Goal: Task Accomplishment & Management: Manage account settings

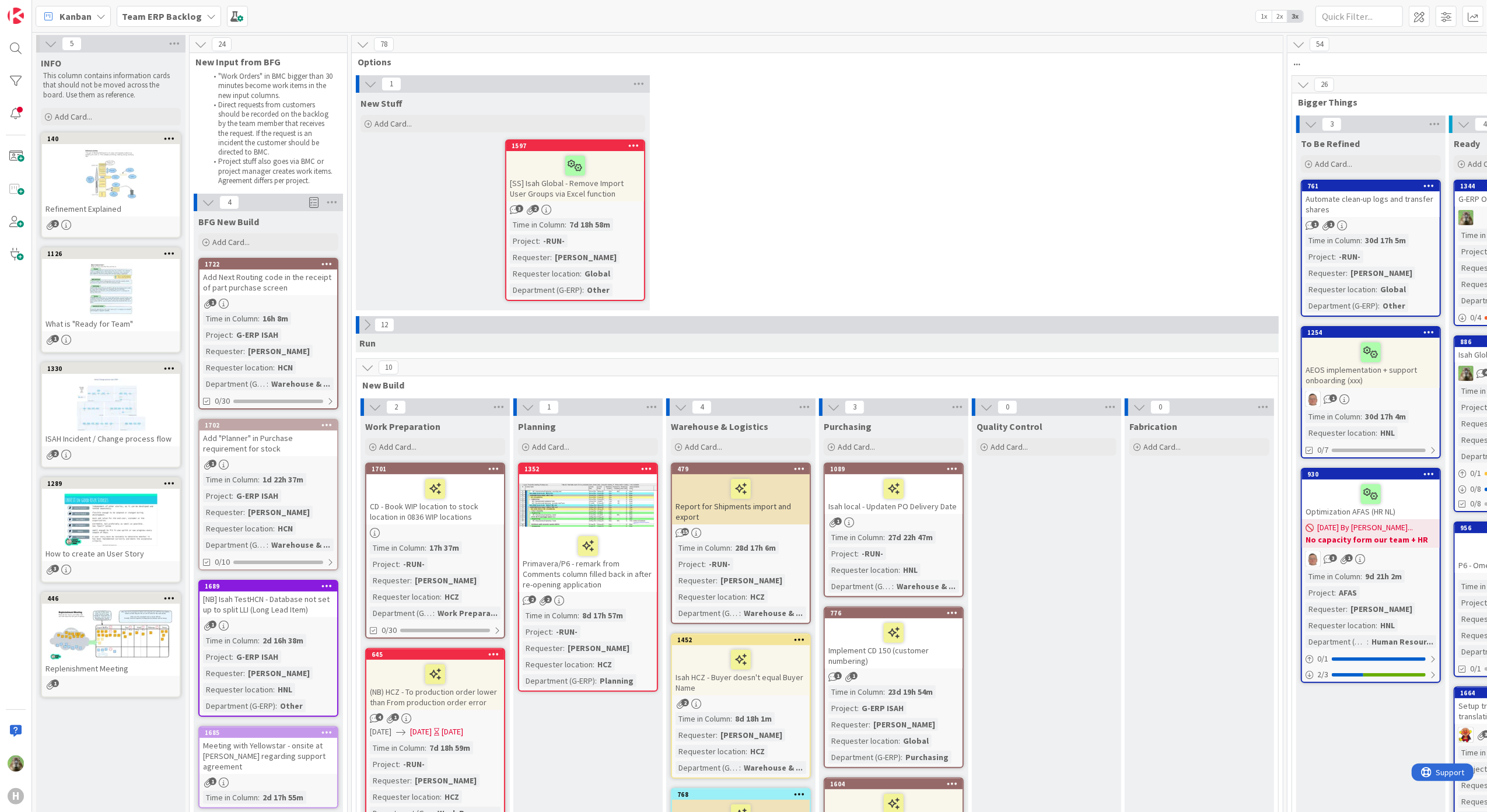
click at [297, 274] on div "Add Next Routing code in the receipt of part purchase screen" at bounding box center [268, 283] width 138 height 26
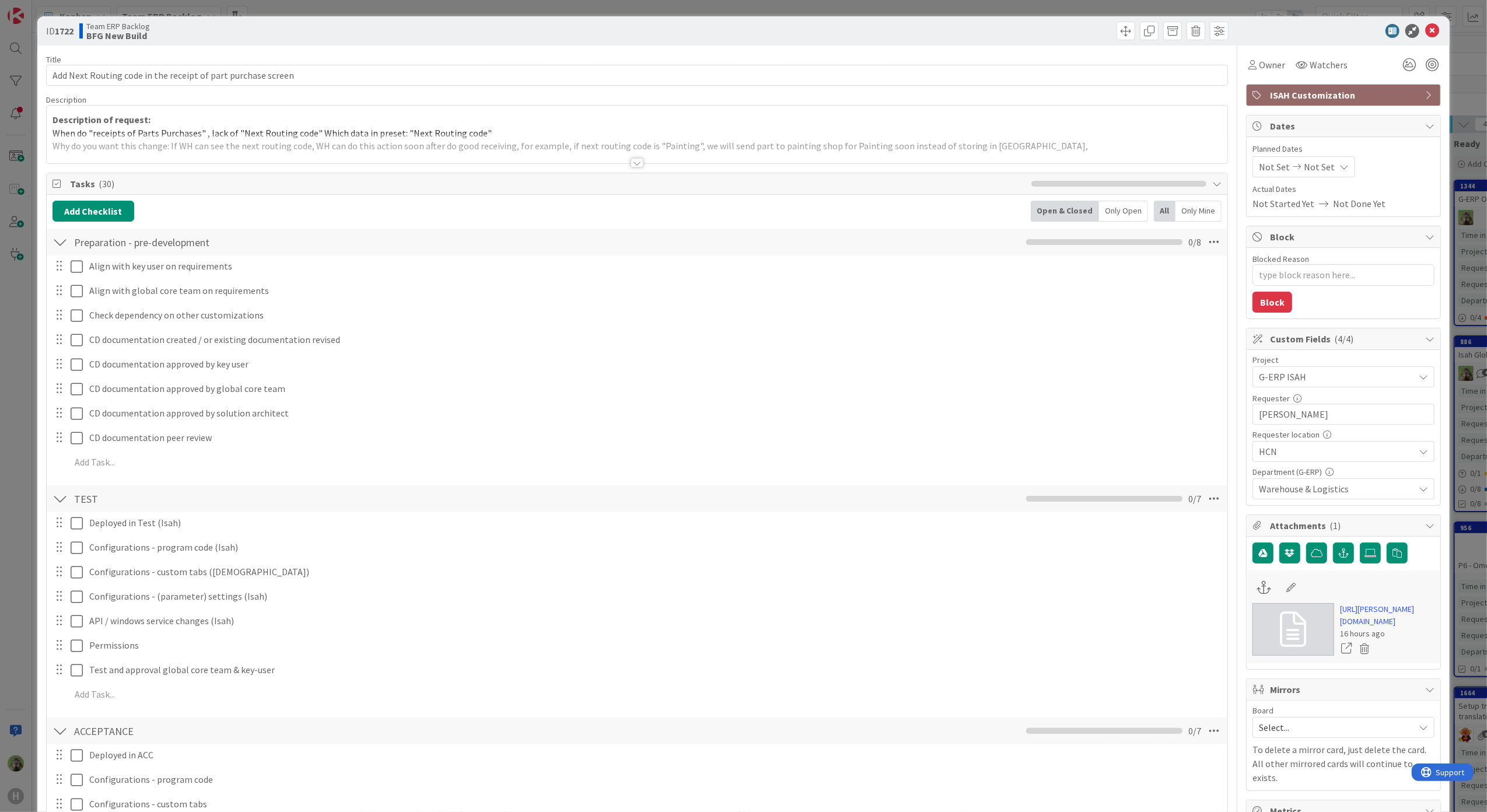
type textarea "x"
click at [855, 148] on div at bounding box center [636, 148] width 1181 height 30
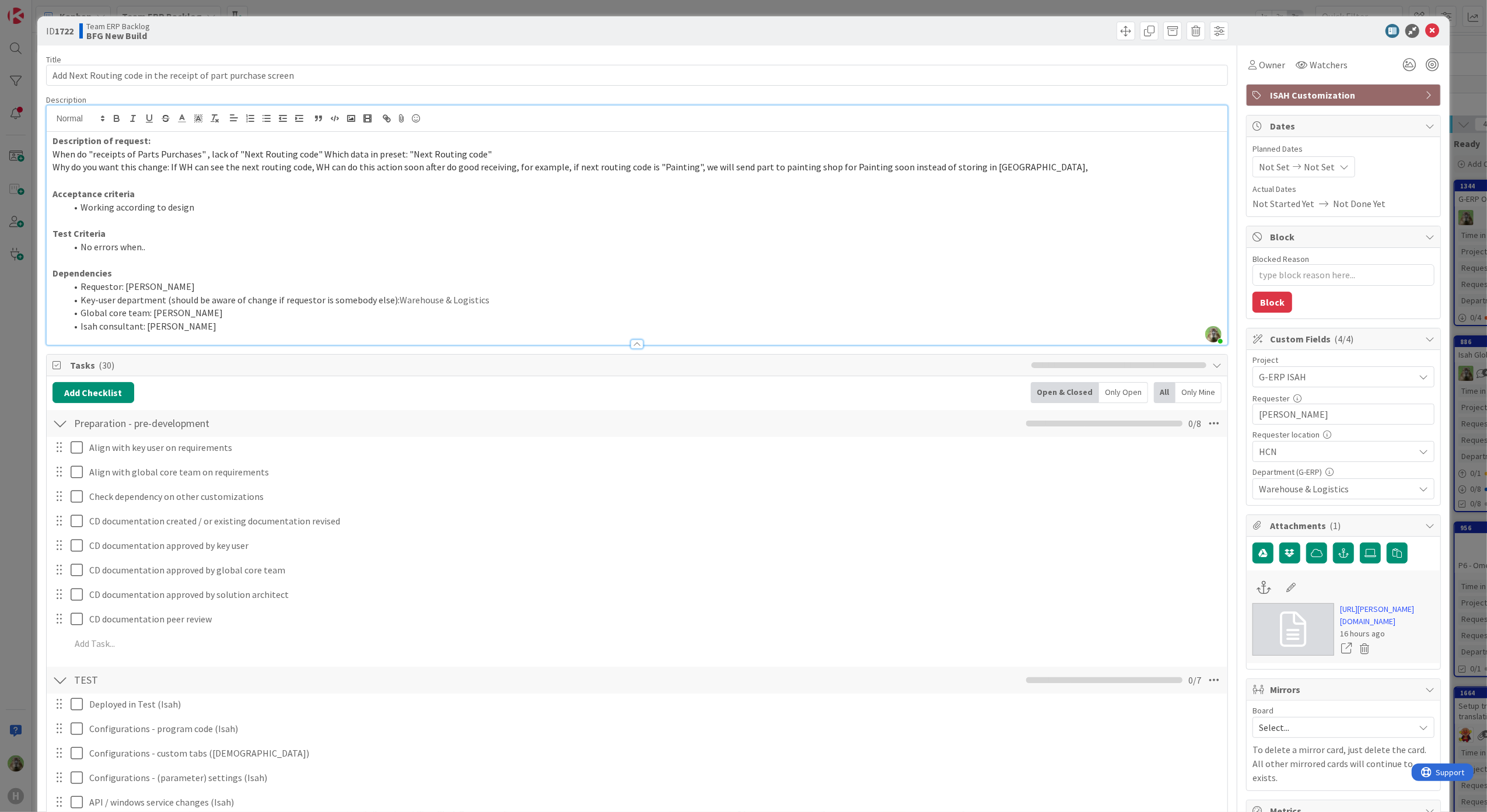
click at [23, 331] on div "ID 1722 Team ERP Backlog BFG New Build Title 61 / 128 Add Next Routing code in …" at bounding box center [744, 406] width 1487 height 812
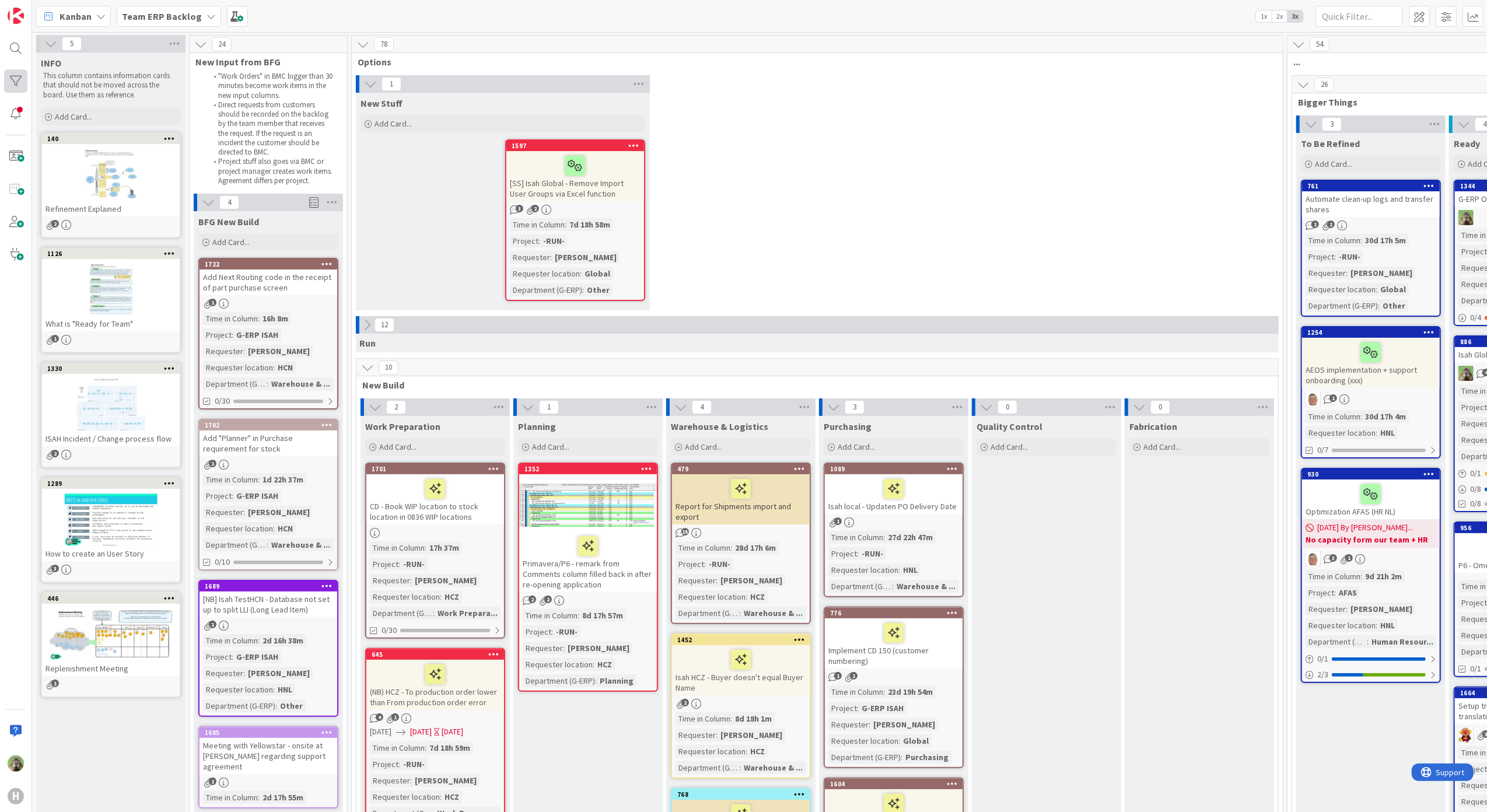
click at [21, 81] on div at bounding box center [15, 81] width 23 height 23
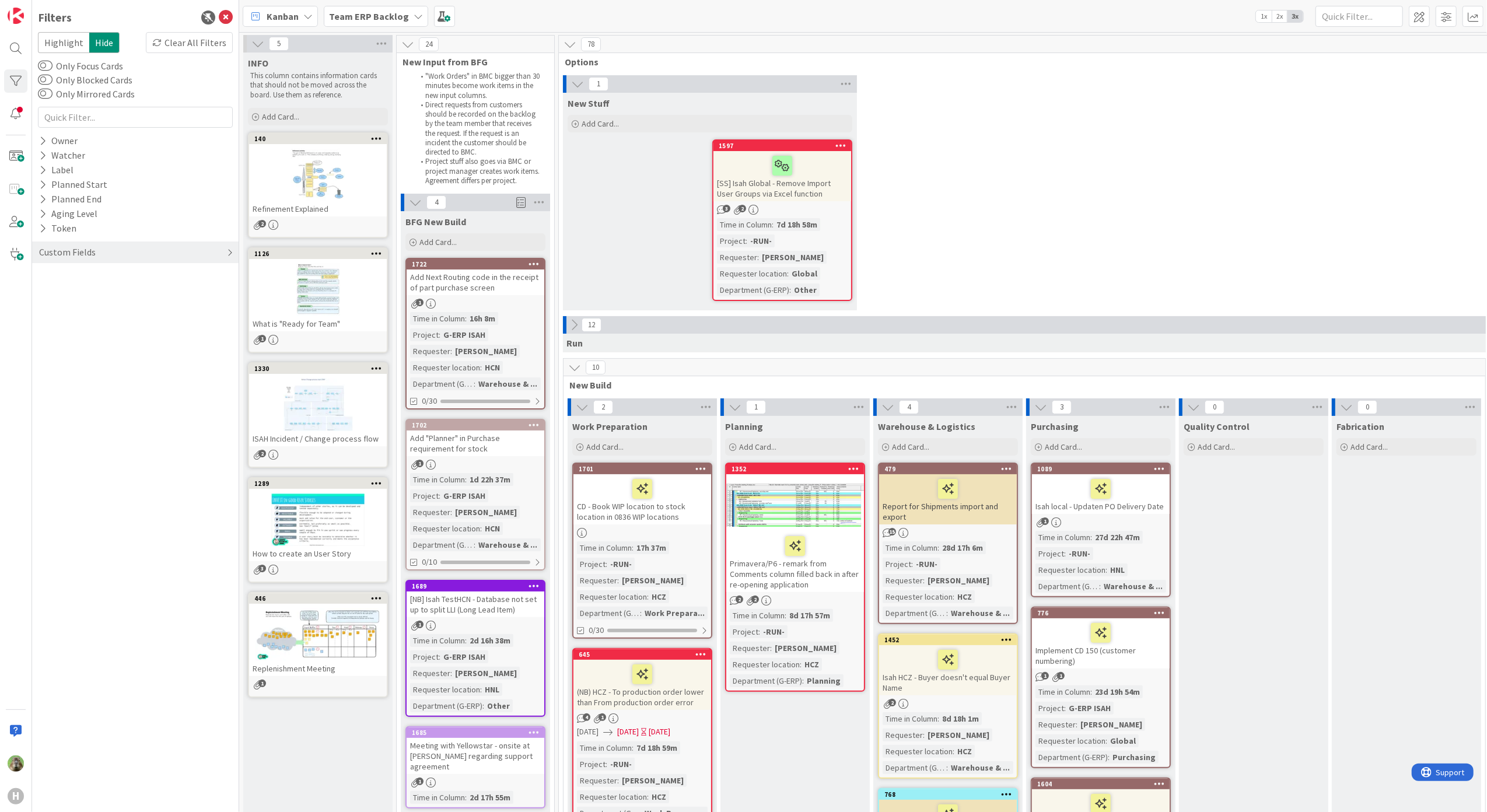
click at [87, 263] on div "Custom Fields" at bounding box center [134, 252] width 206 height 21
click at [99, 292] on div "Requester" at bounding box center [134, 290] width 206 height 15
click at [100, 306] on input "text" at bounding box center [135, 308] width 189 height 16
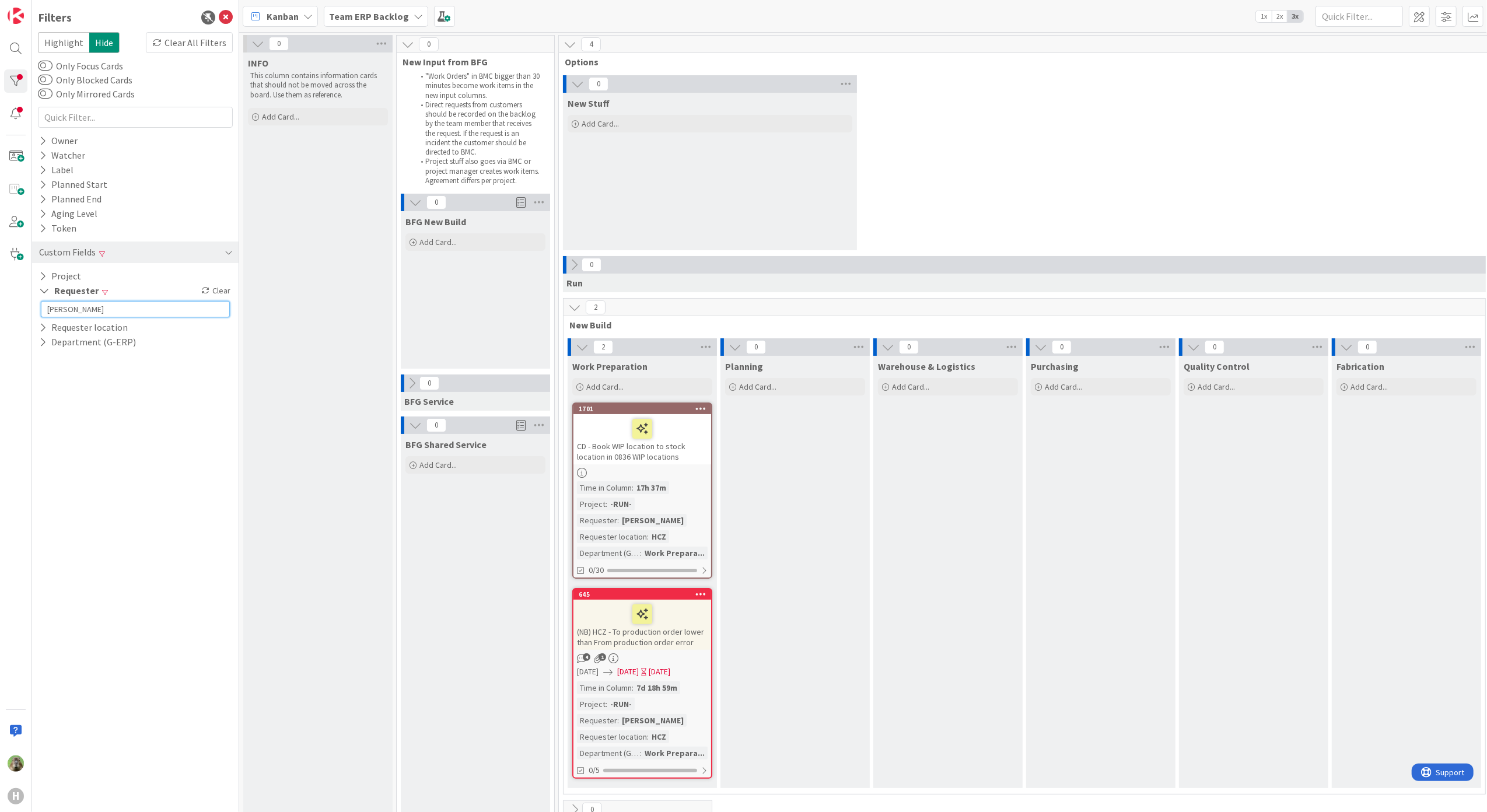
type input "tomas strouhal"
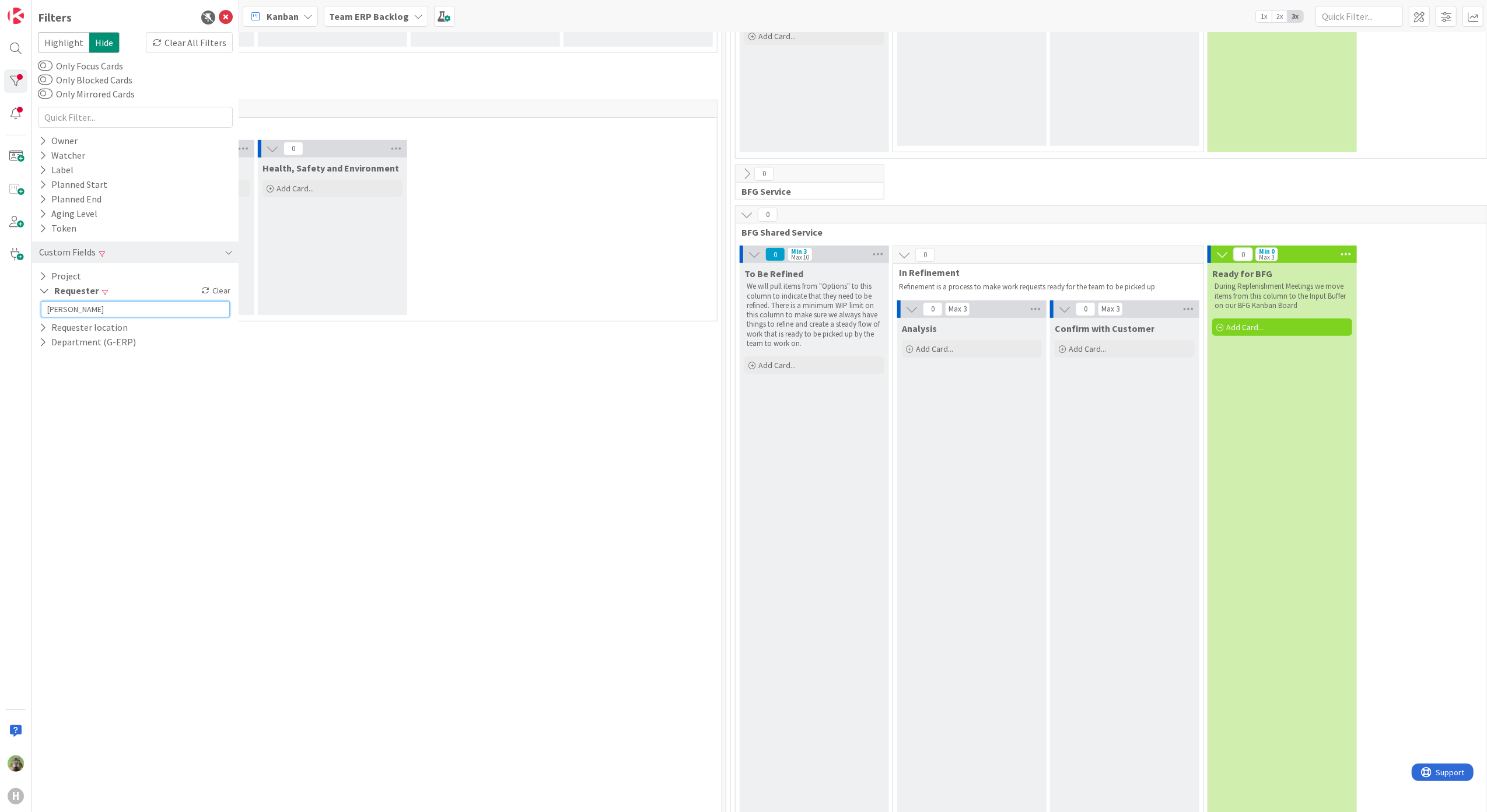
scroll to position [467, 0]
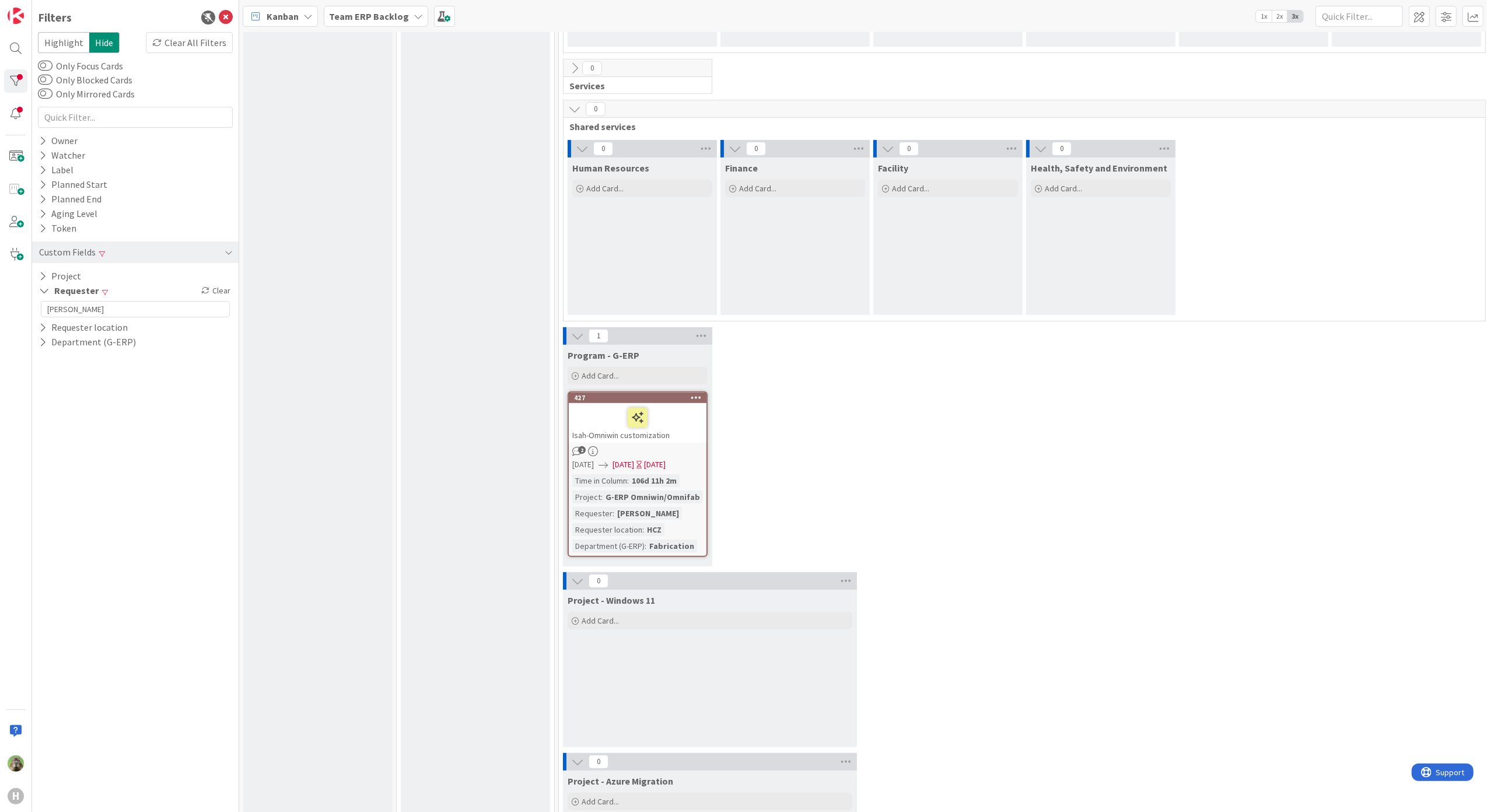
click at [376, 25] on div "Team ERP Backlog" at bounding box center [376, 16] width 105 height 21
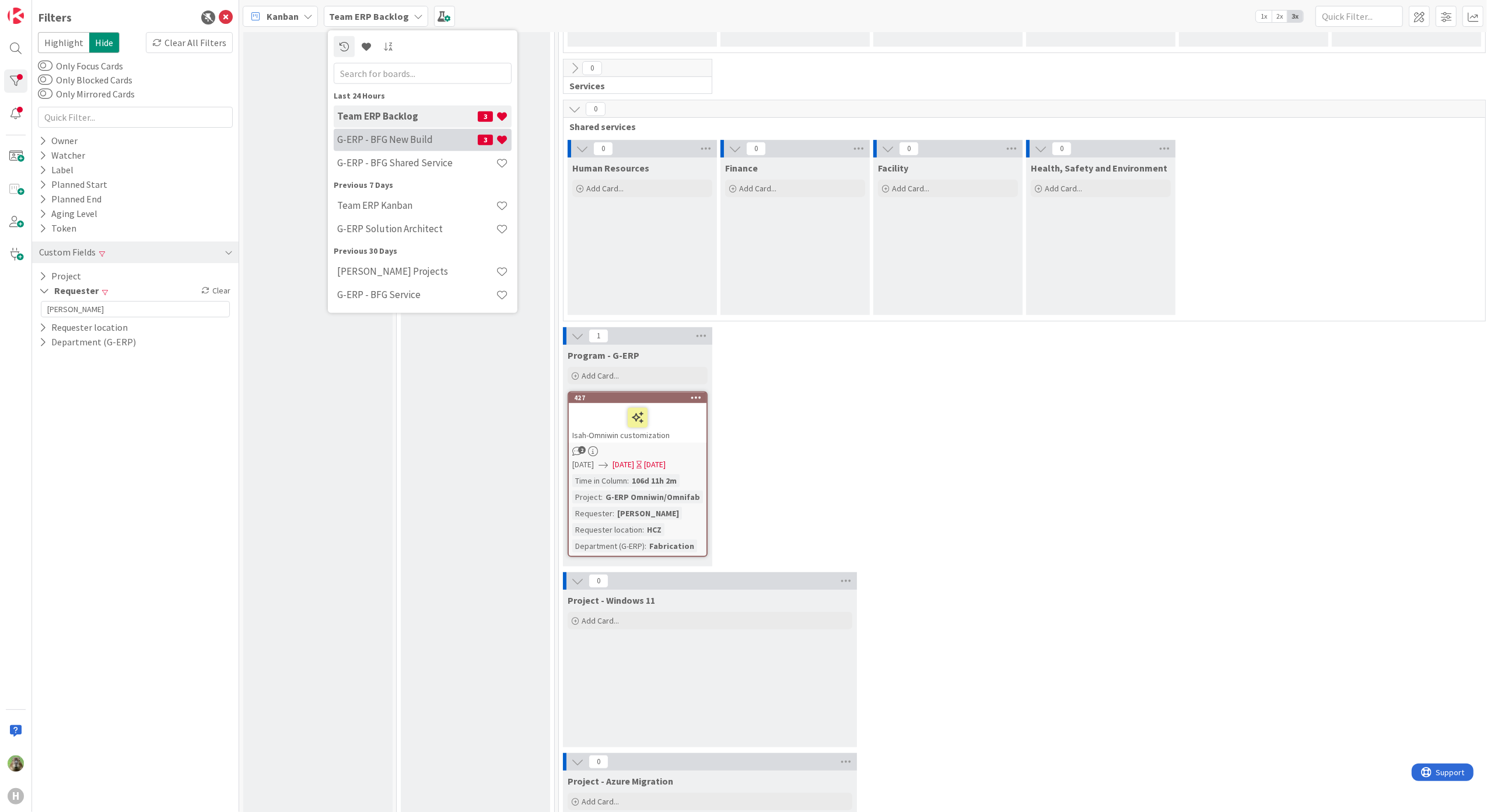
click at [387, 140] on h4 "G-ERP - BFG New Build" at bounding box center [408, 140] width 140 height 12
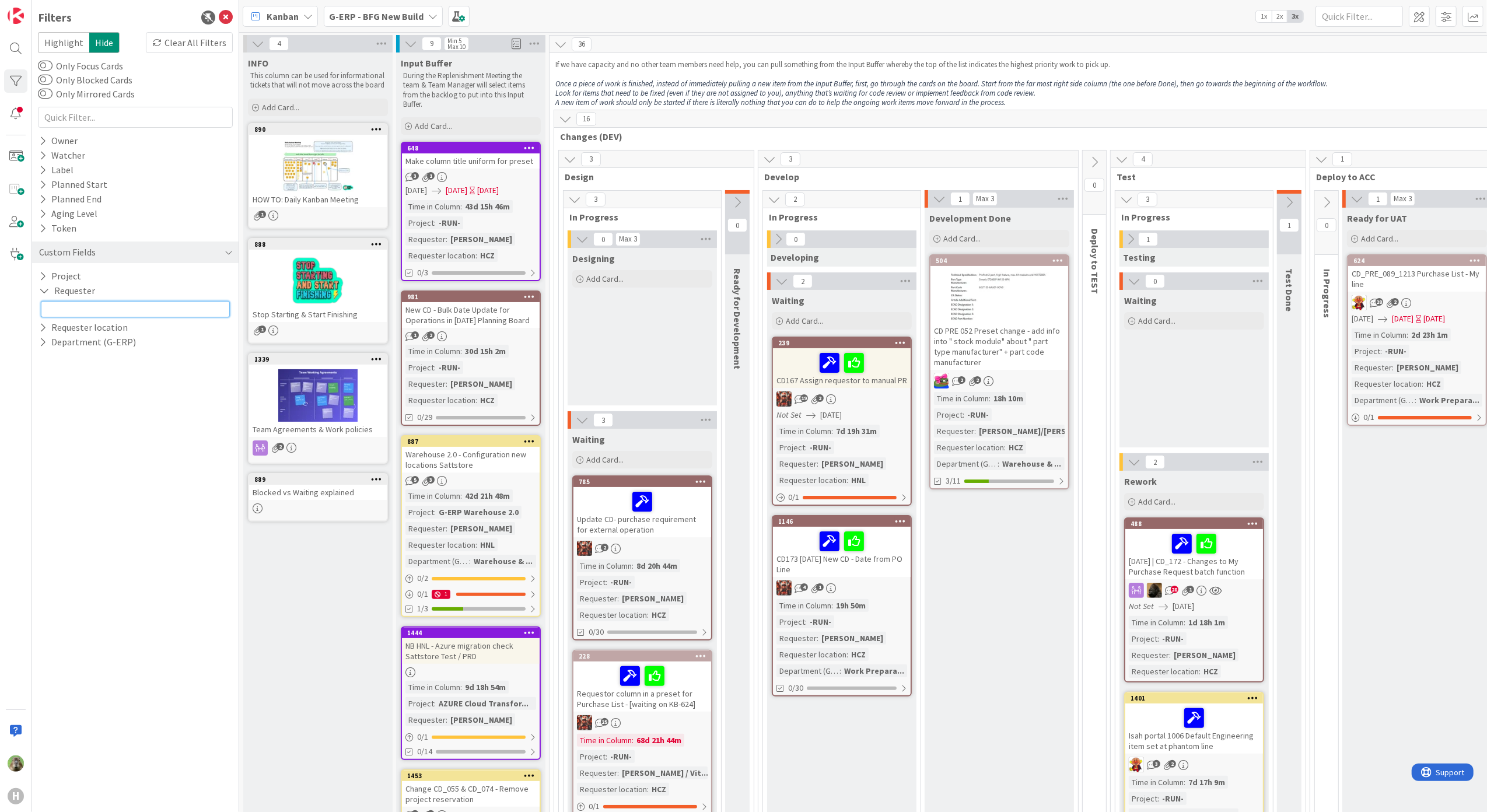
click at [81, 305] on input "text" at bounding box center [135, 308] width 189 height 16
type input "tomas strouhal"
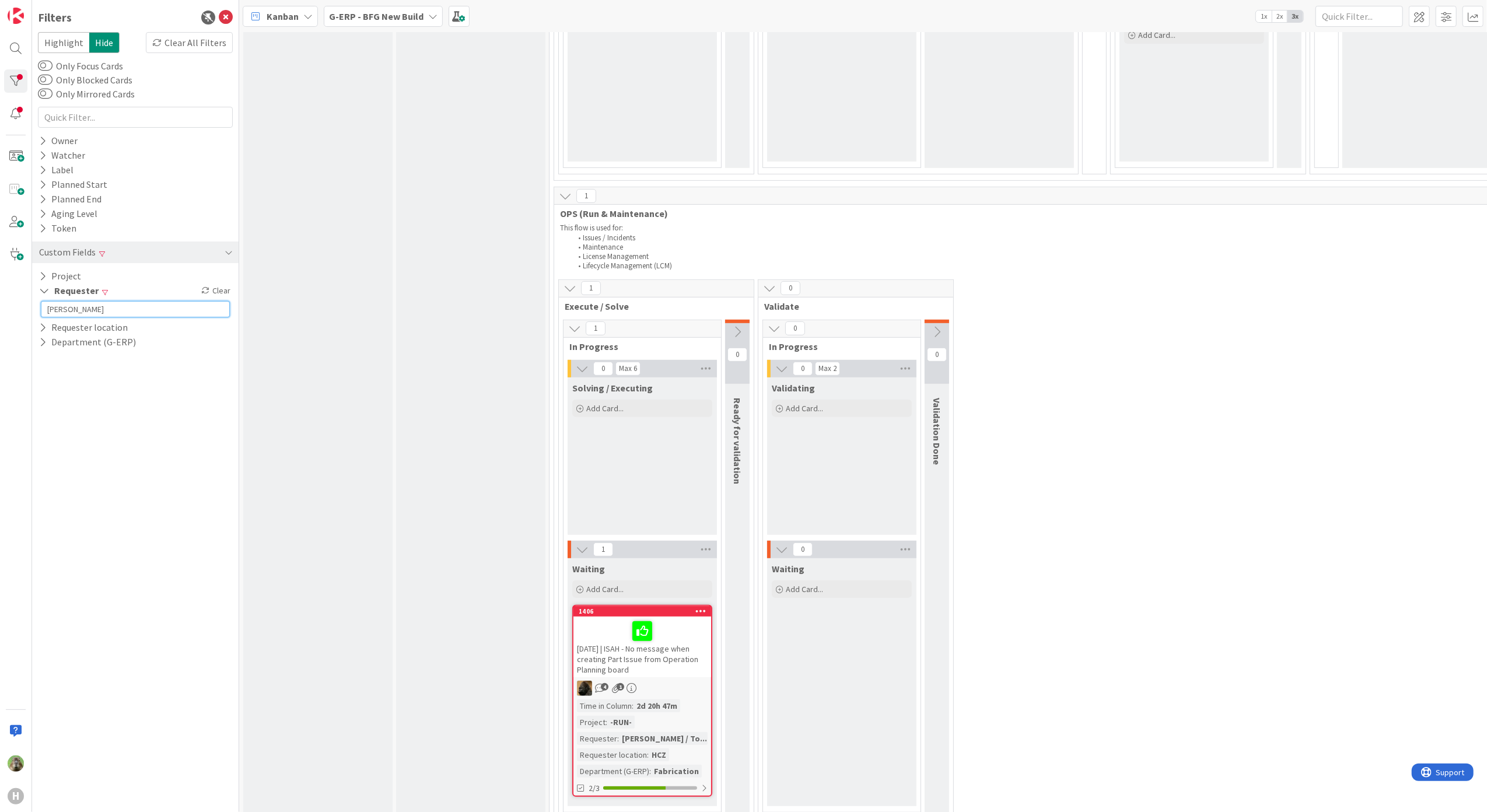
scroll to position [546, 0]
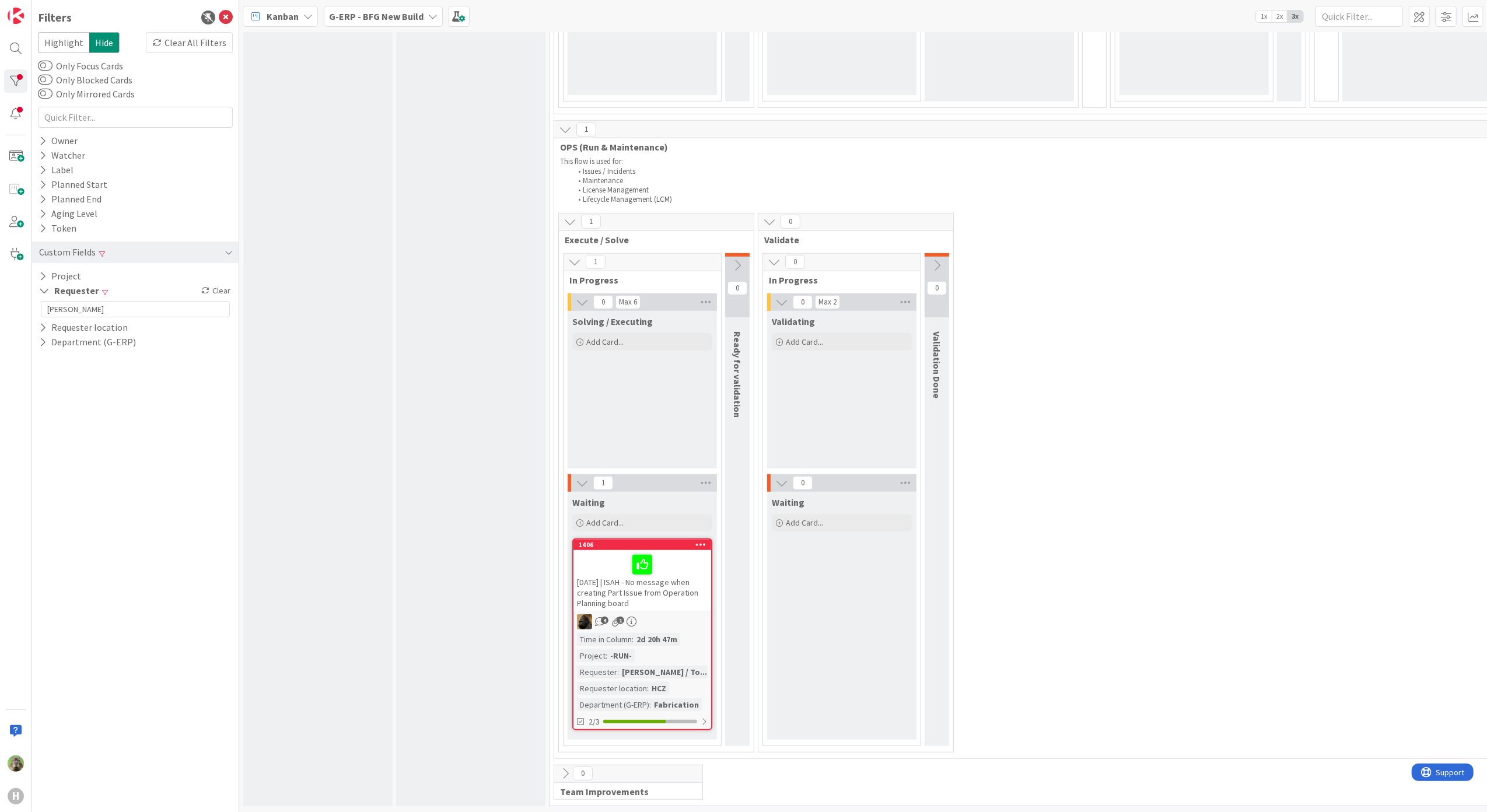
click at [692, 583] on div "[DATE] | ISAH - No message when creating Part Issue from Operation Planning boa…" at bounding box center [642, 580] width 138 height 61
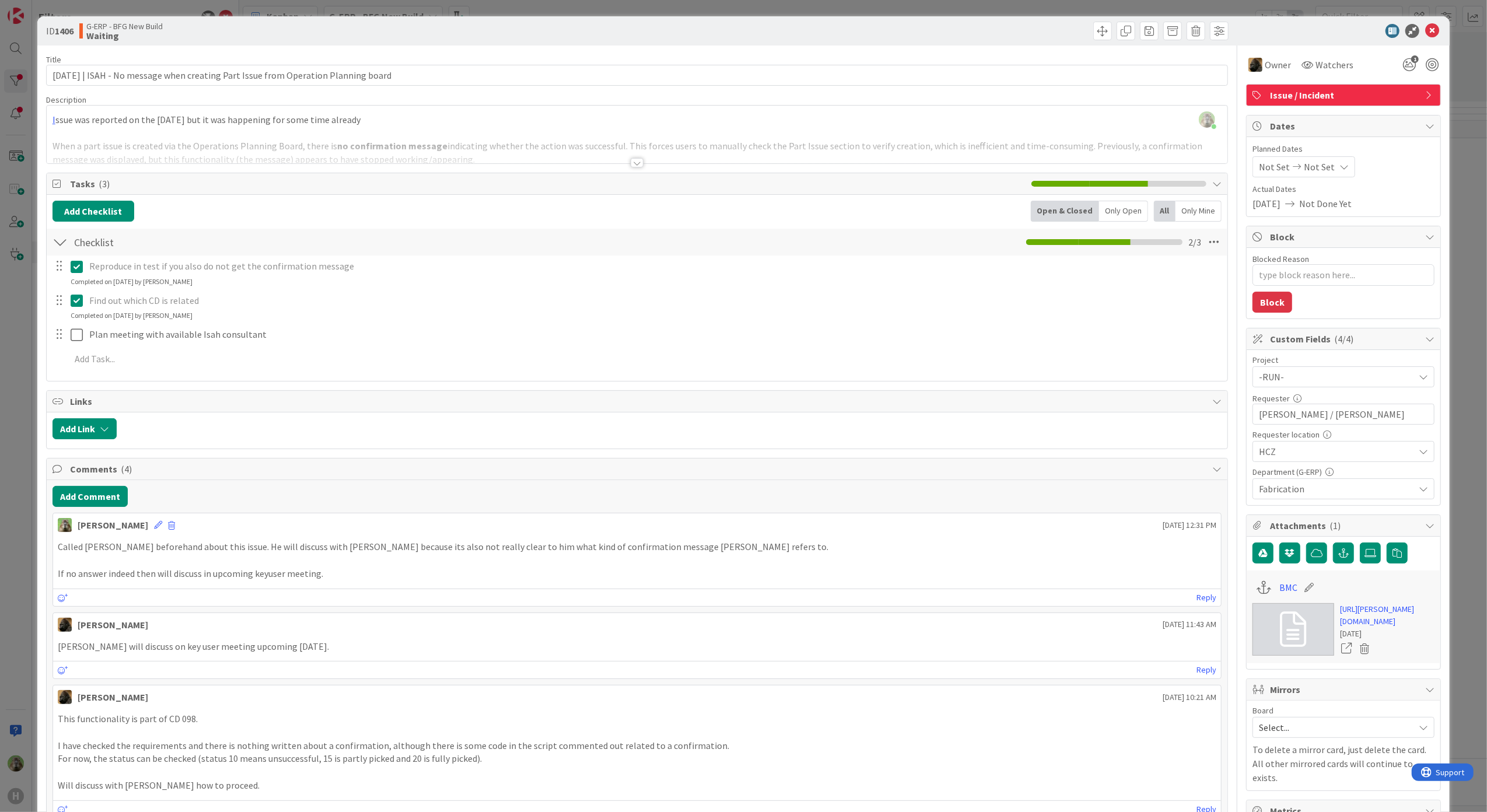
click at [39, 525] on div "ID 1406 G-ERP - BFG New Build Waiting Title 86 / 128 2025-08-21 | ISAH - No mes…" at bounding box center [744, 719] width 1413 height 1405
click at [21, 528] on div "ID 1406 G-ERP - BFG New Build Waiting Title 86 / 128 2025-08-21 | ISAH - No mes…" at bounding box center [744, 406] width 1487 height 812
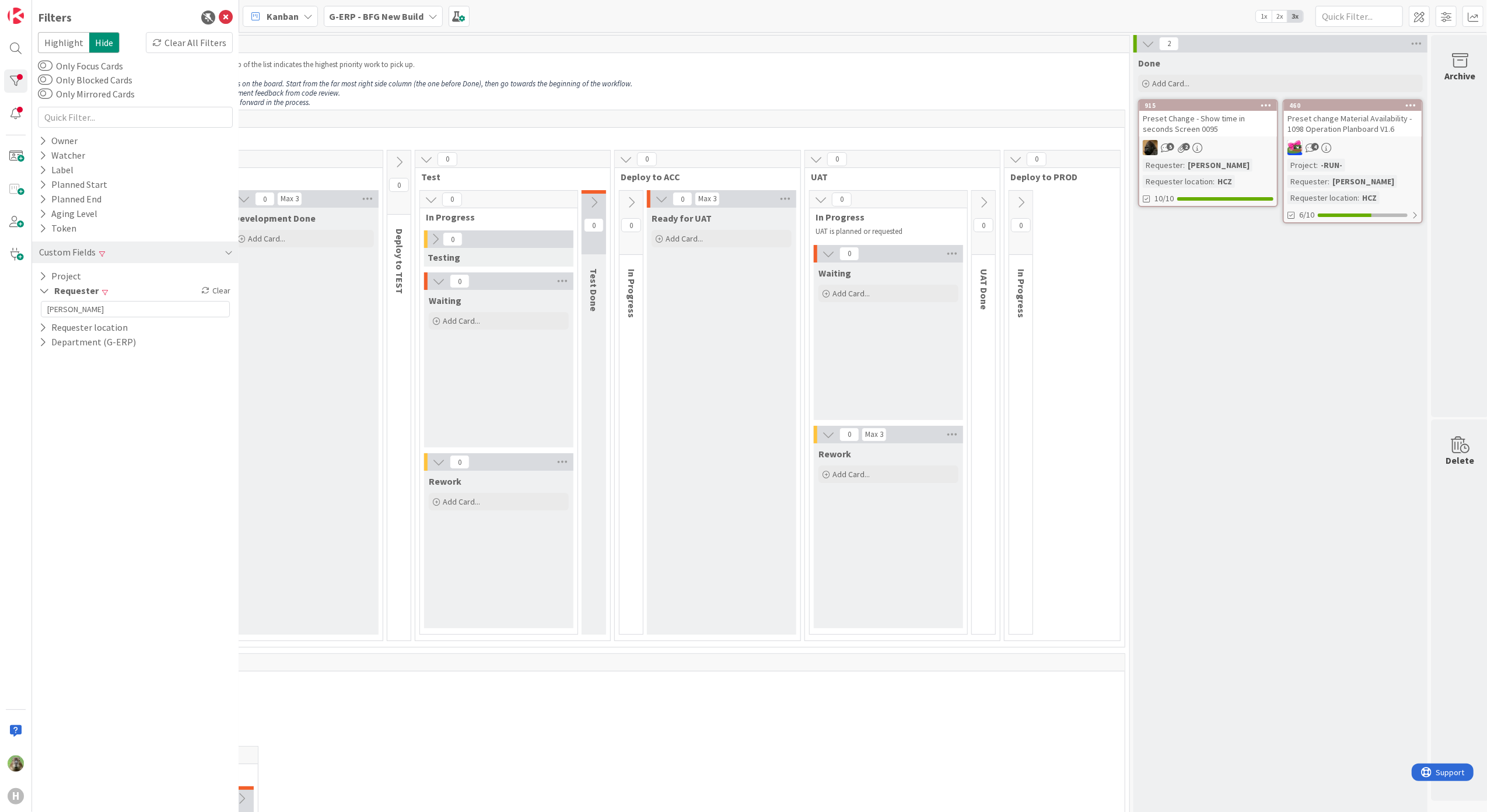
scroll to position [0, 696]
click at [1154, 38] on icon at bounding box center [1147, 44] width 13 height 13
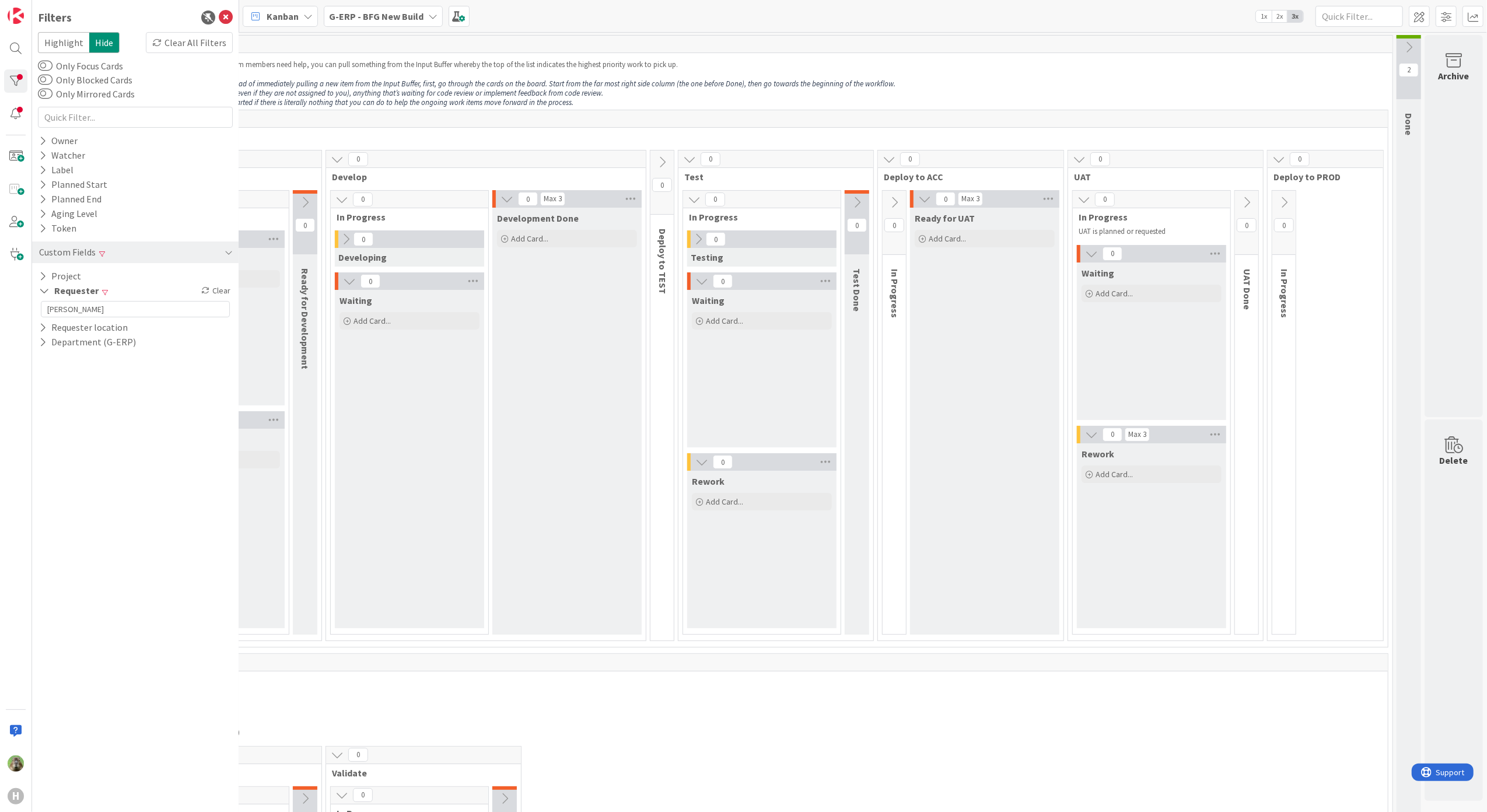
scroll to position [0, 0]
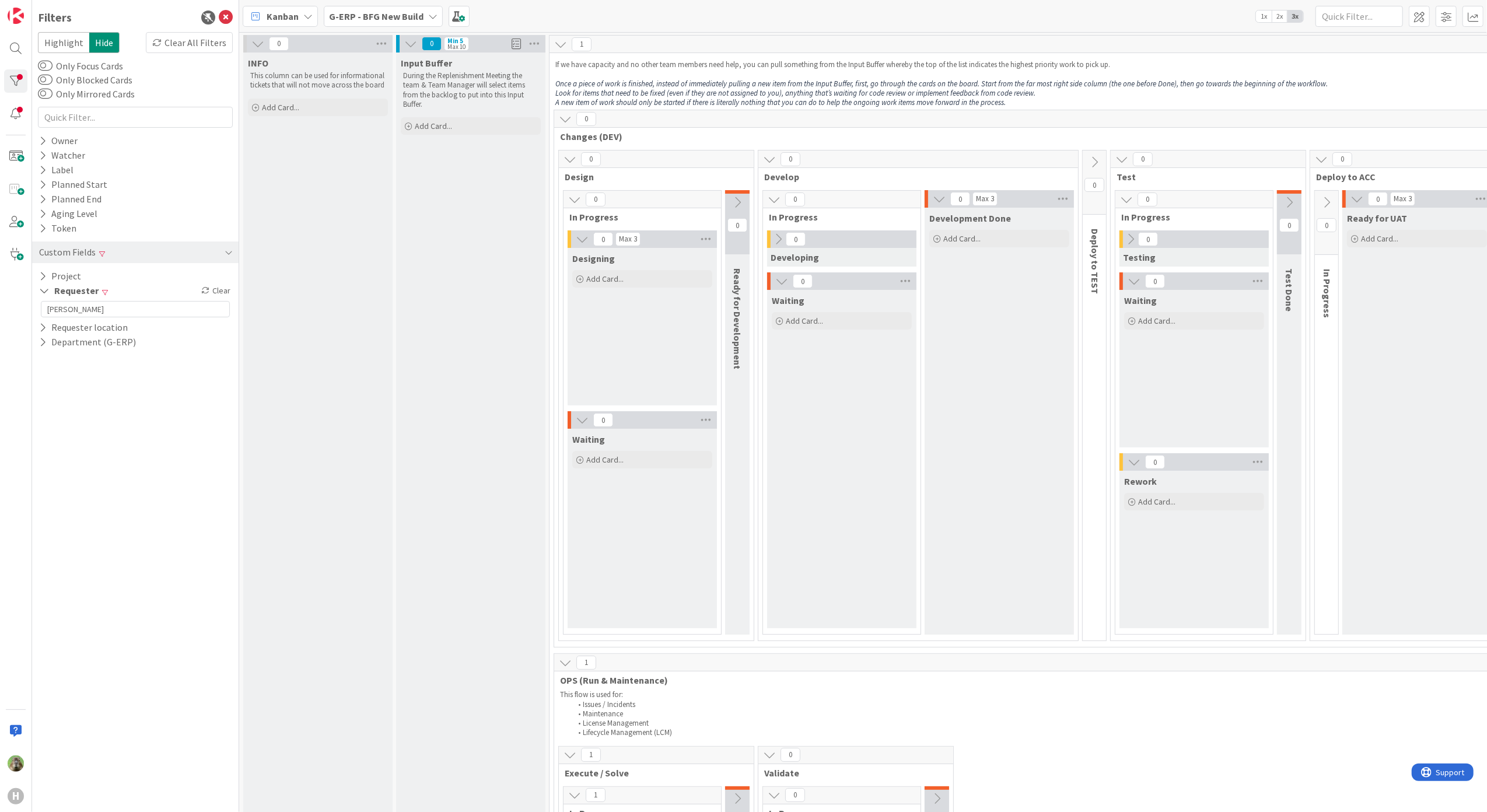
click at [416, 13] on b "G-ERP - BFG New Build" at bounding box center [376, 16] width 94 height 12
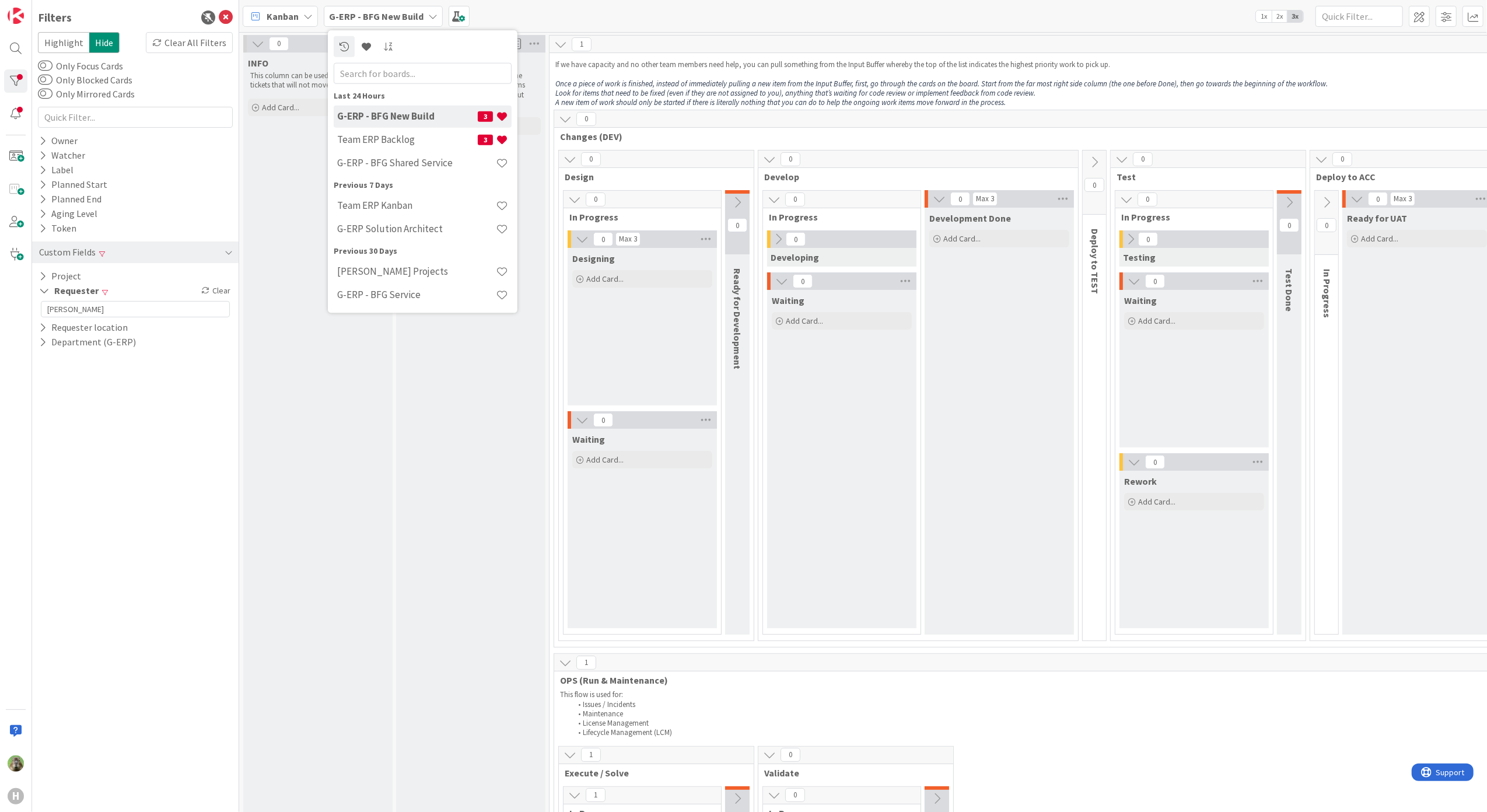
click at [510, 21] on div "Kanban G-ERP - BFG New Build Last 24 Hours G-ERP - BFG New Build 3 Team ERP Bac…" at bounding box center [863, 15] width 1248 height 32
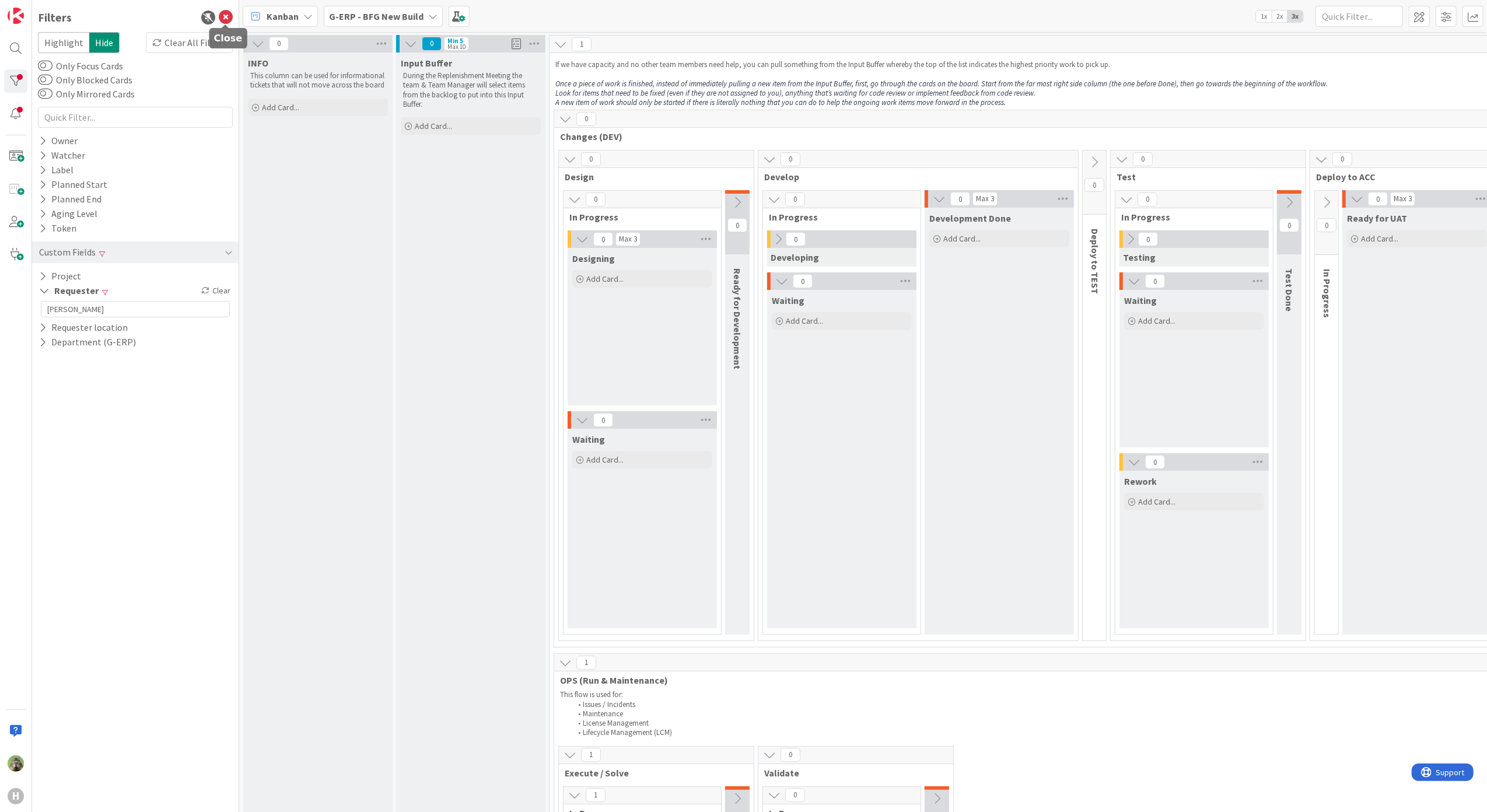
click at [230, 21] on icon at bounding box center [225, 17] width 14 height 14
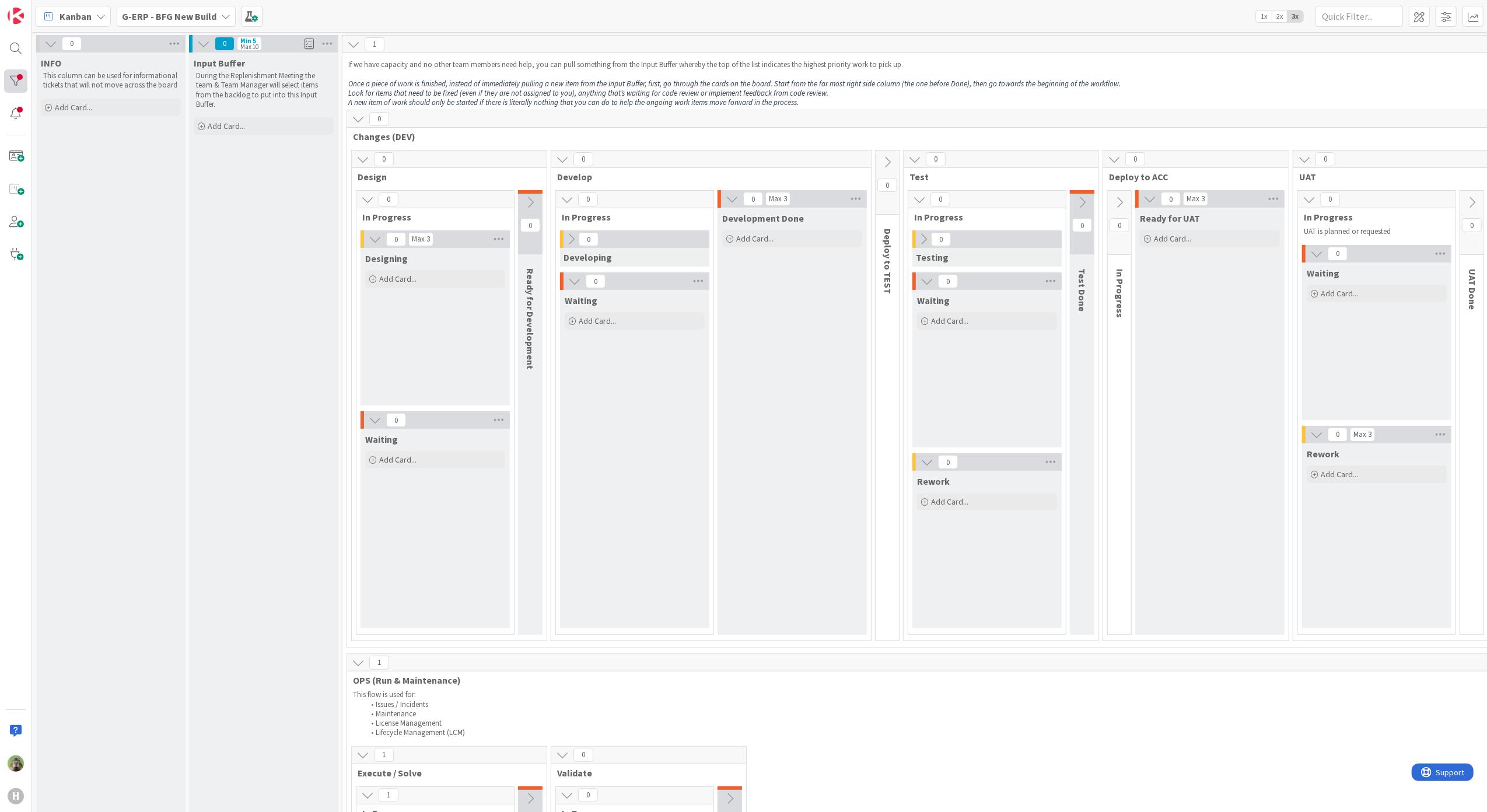
click at [20, 69] on div at bounding box center [15, 81] width 23 height 23
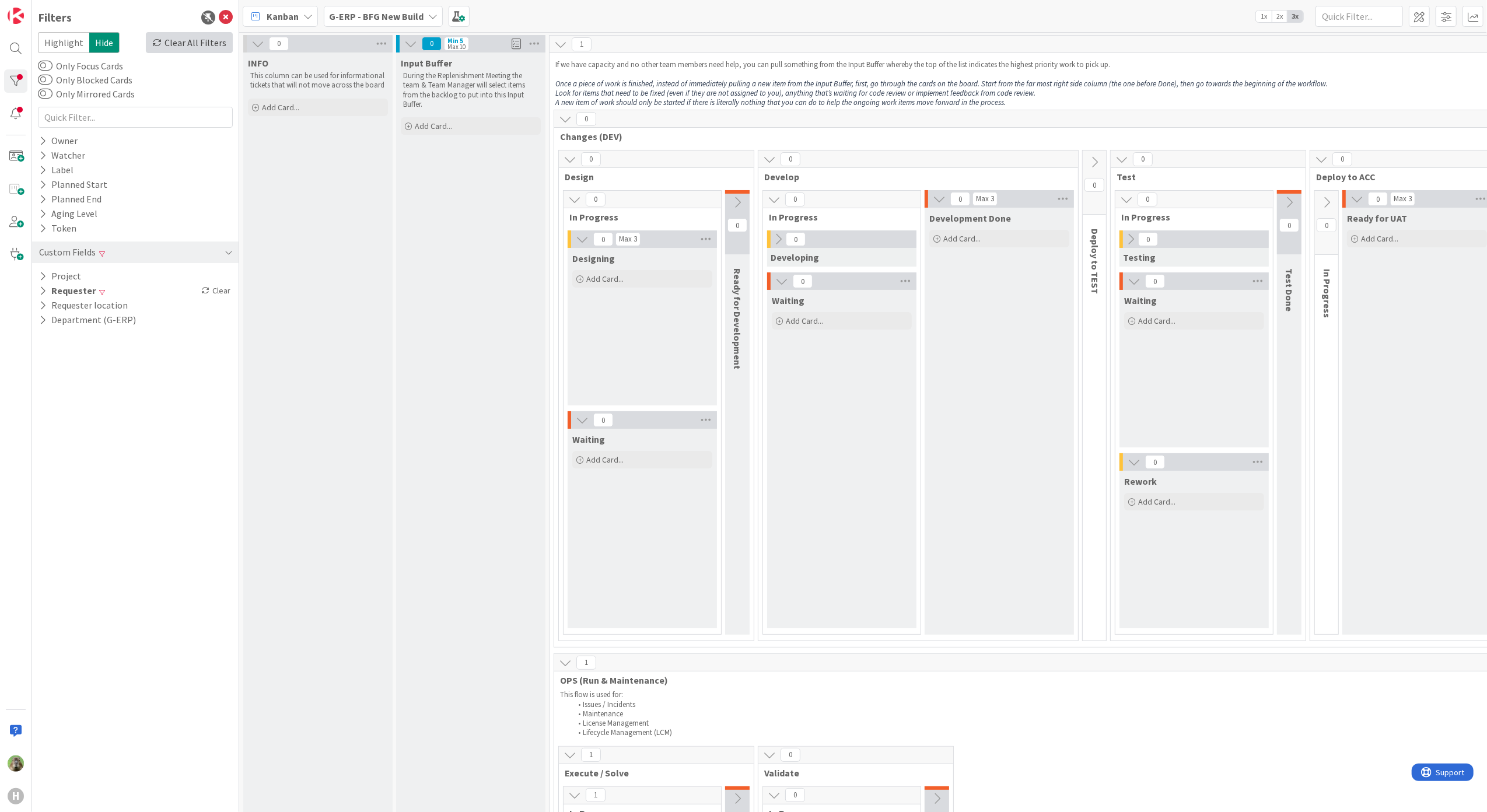
click at [220, 51] on div "Clear All Filters" at bounding box center [188, 42] width 87 height 21
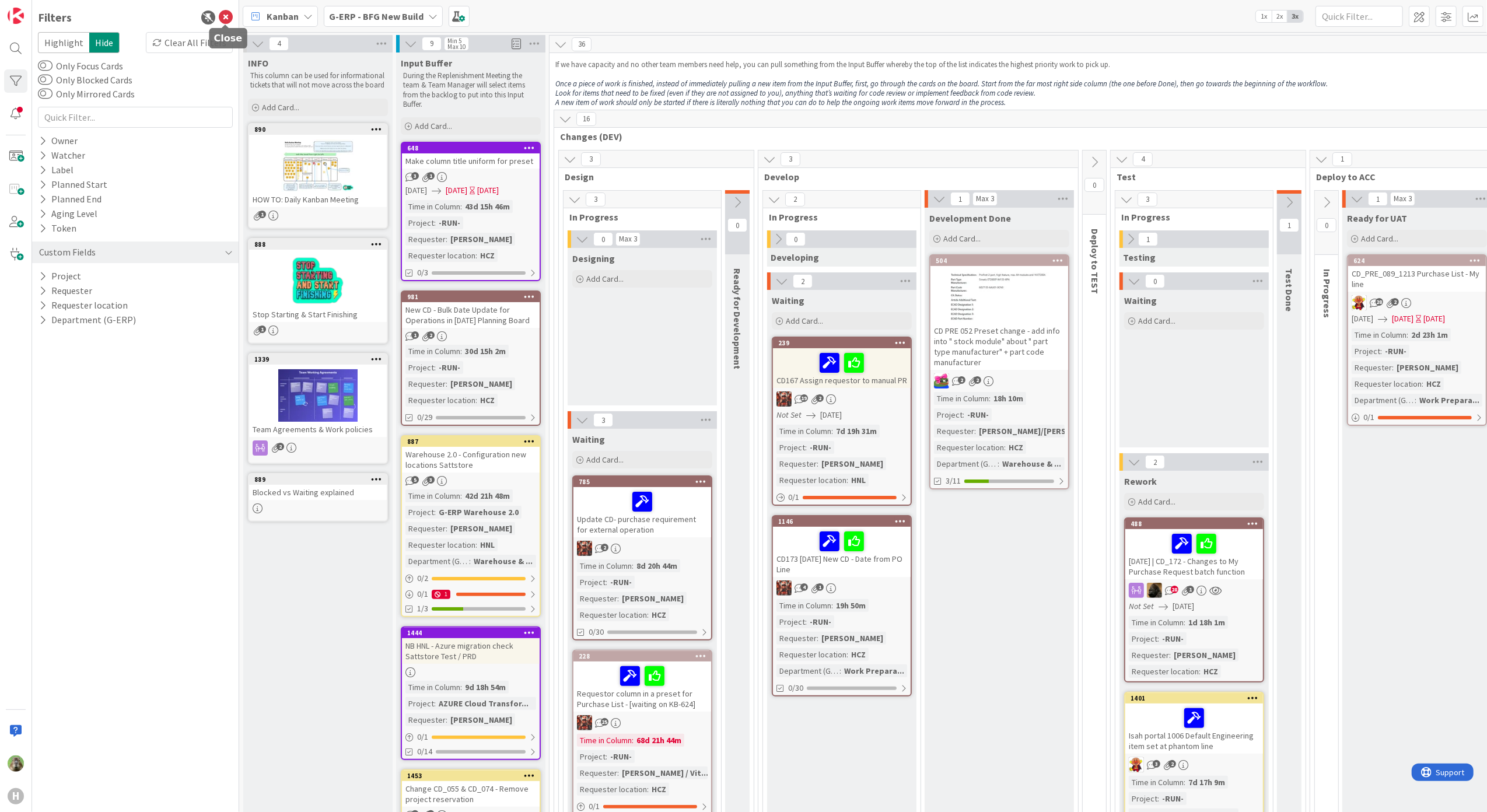
click at [229, 10] on icon at bounding box center [225, 17] width 14 height 14
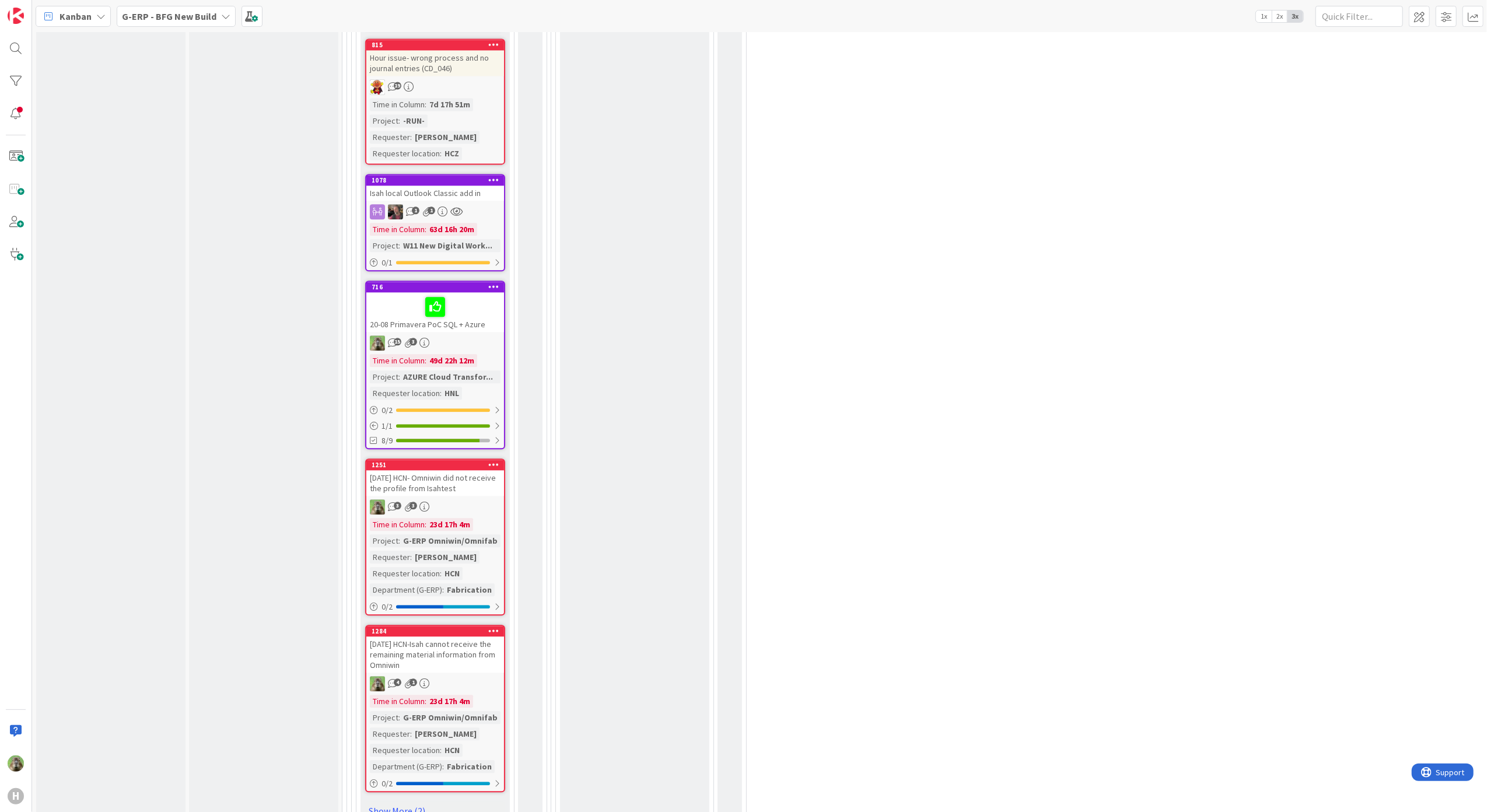
scroll to position [2725, 0]
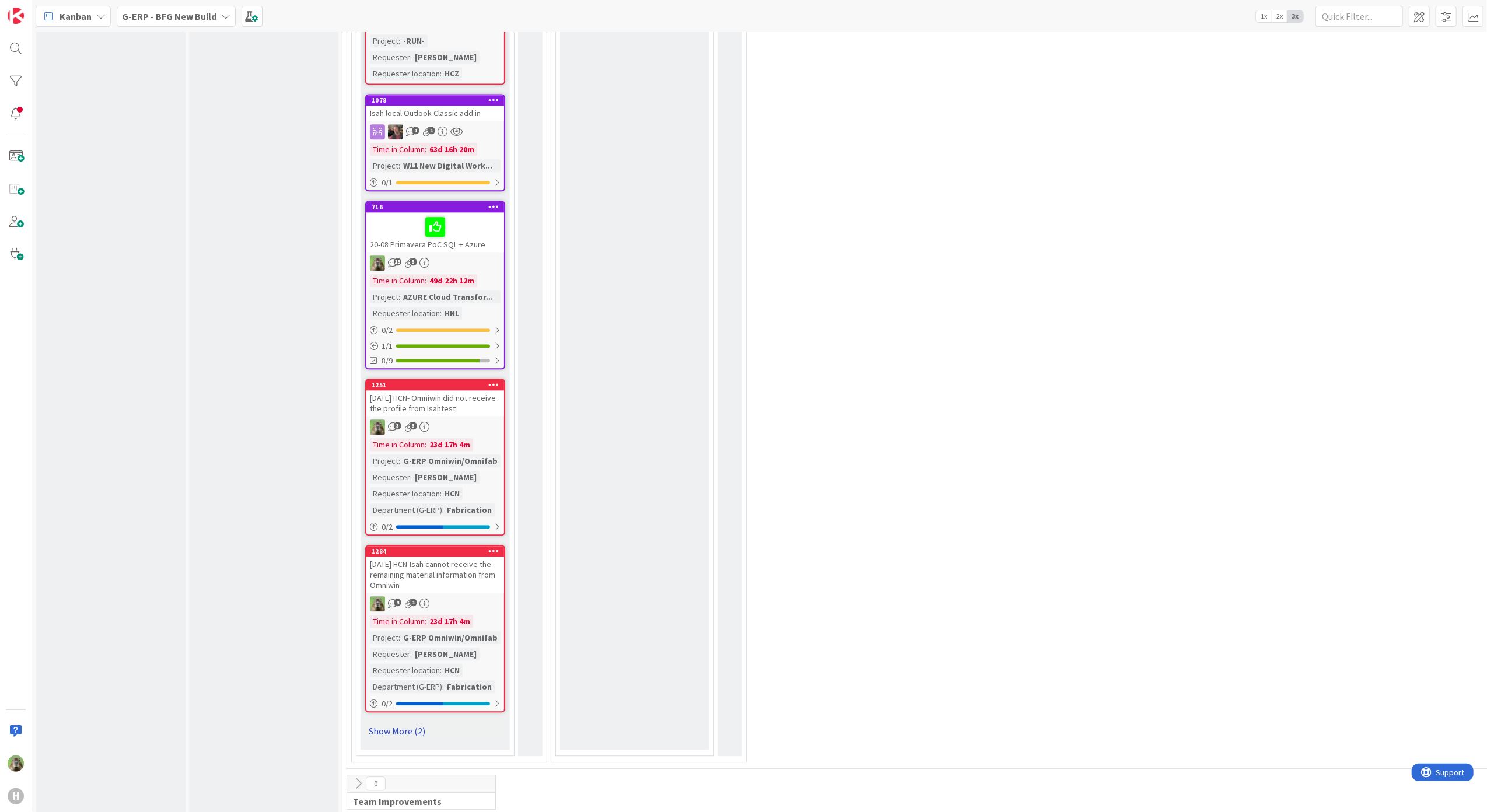
click at [404, 722] on link "Show More (2)" at bounding box center [434, 731] width 140 height 19
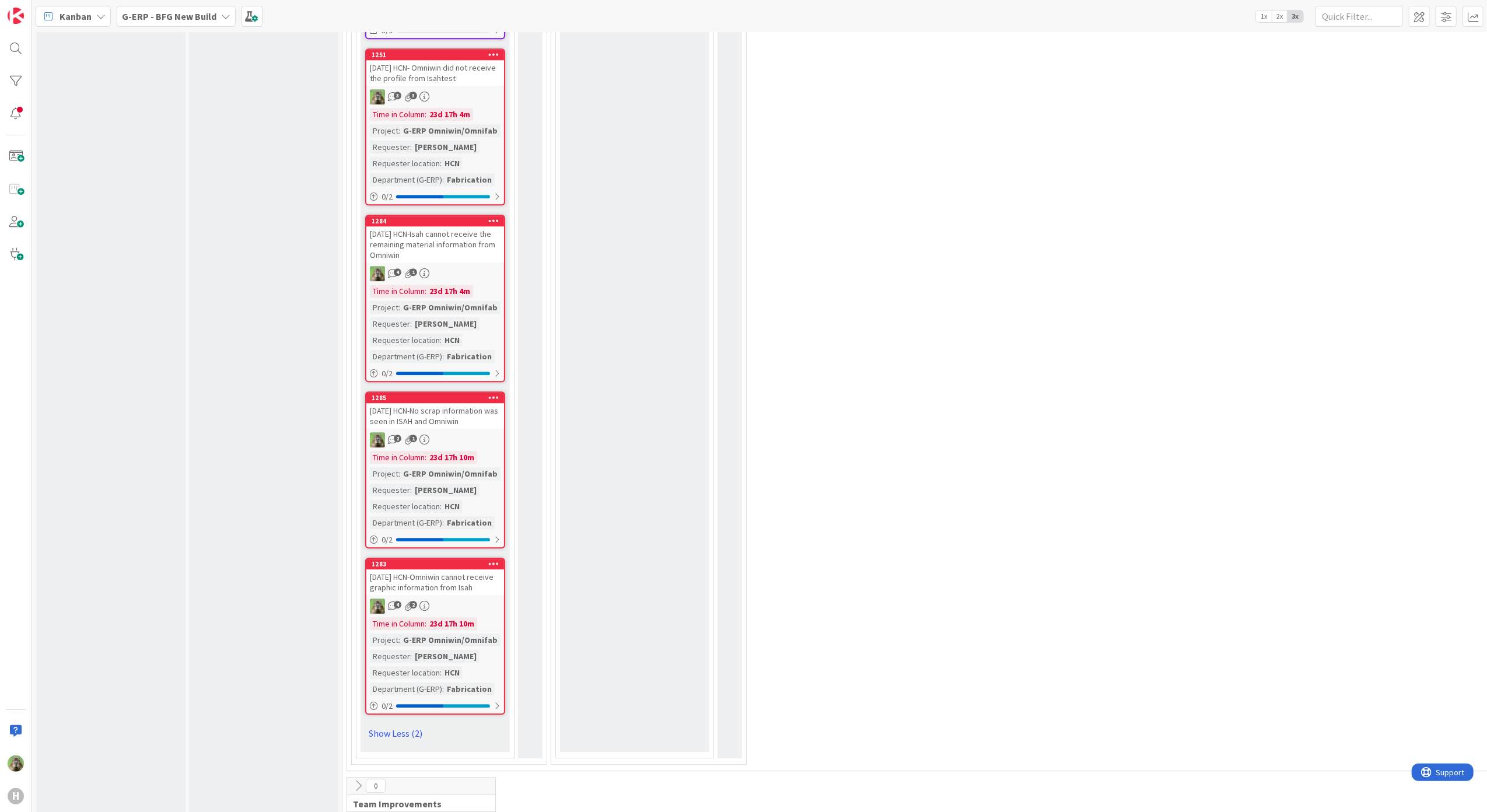
scroll to position [3055, 0]
click at [458, 403] on div "16-08-25 HCN-No scrap information was seen in ISAH and Omniwin" at bounding box center [435, 415] width 138 height 26
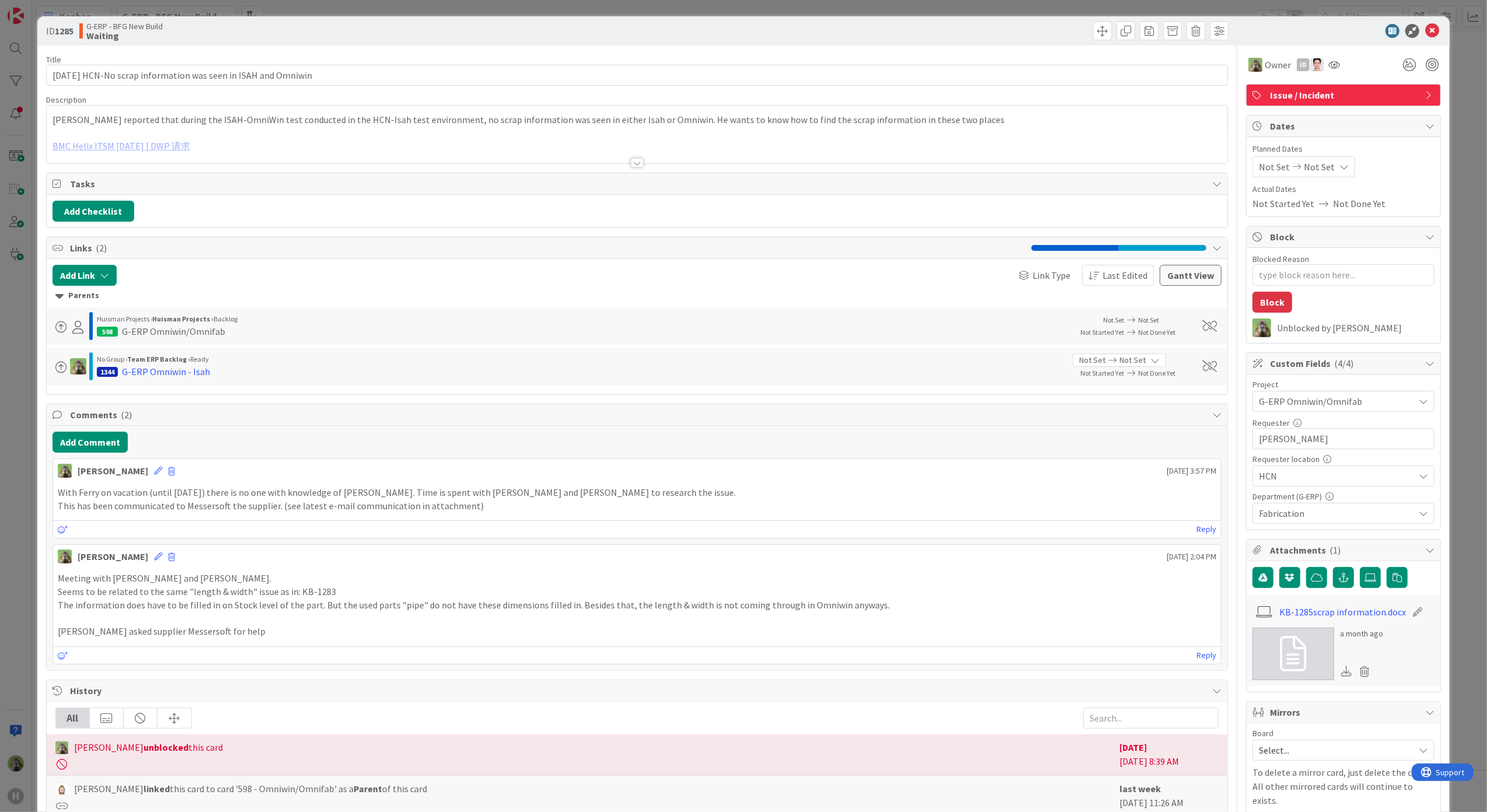
type textarea "x"
drag, startPoint x: 94, startPoint y: 81, endPoint x: -53, endPoint y: 78, distance: 147.0
click at [0, 78] on html "H Kanban G-ERP - BFG New Build 1x 2x 3x 4 INFO This column can be used for info…" at bounding box center [744, 406] width 1487 height 812
type input "HCN-No scrap information was seen in ISAH and Omniwin"
type textarea "x"
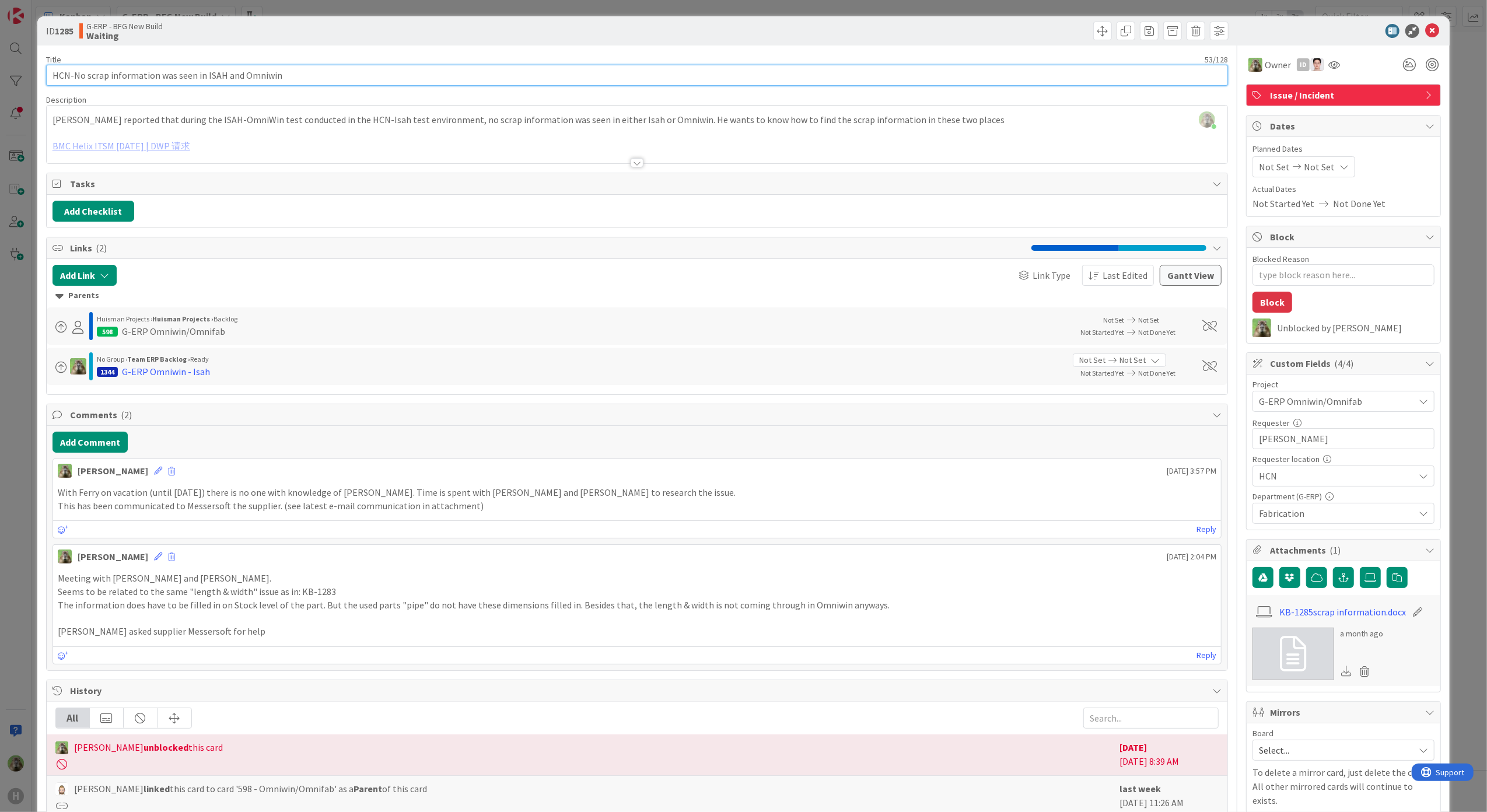
type input "HCN-No scrap information was seen in ISAH and Omniwin"
click at [12, 570] on div "ID 1285 G-ERP - BFG New Build Waiting Title 53 / 128 HCN-No scrap information w…" at bounding box center [744, 406] width 1487 height 812
click at [1426, 36] on icon at bounding box center [1432, 31] width 14 height 14
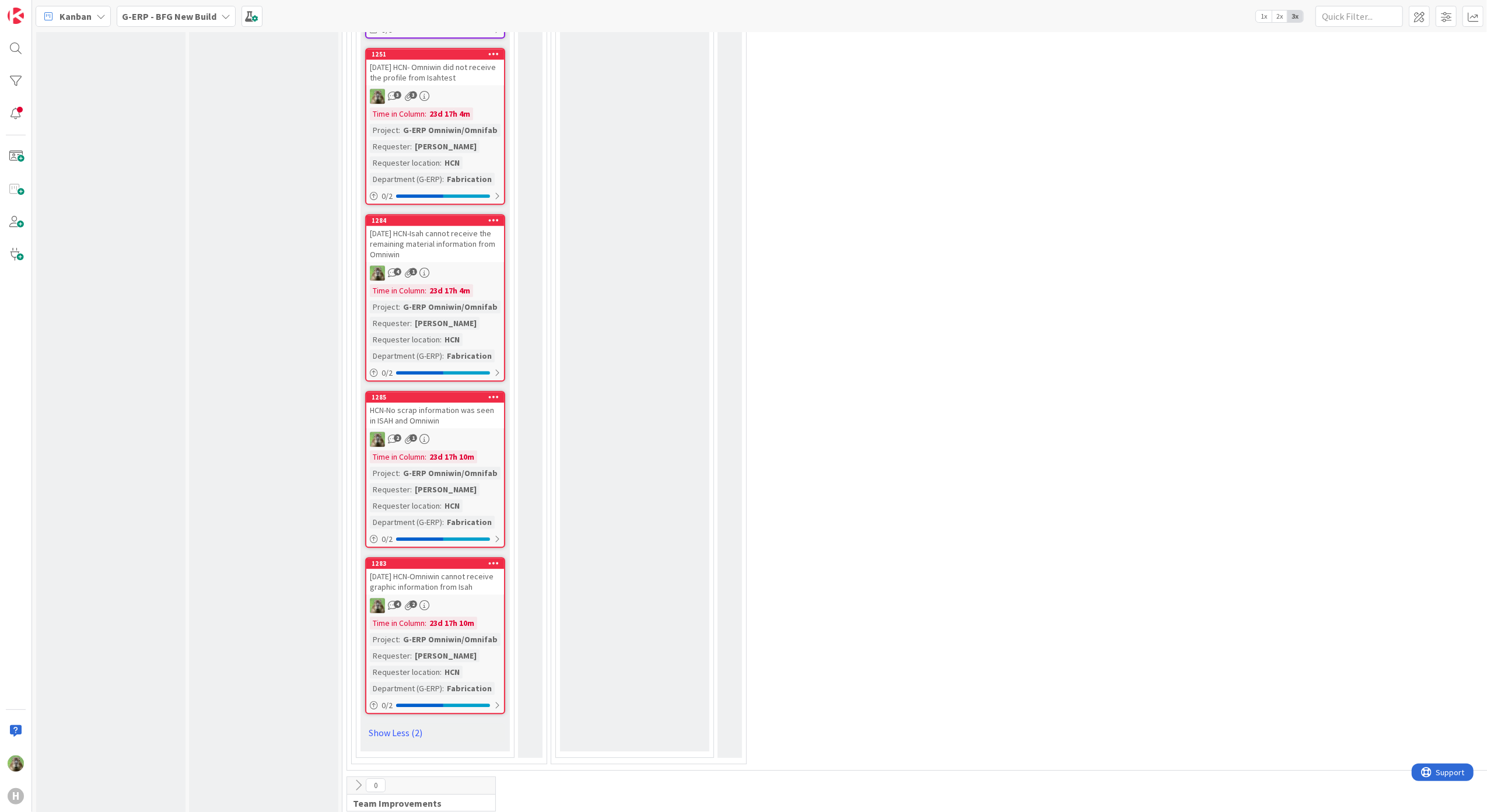
click at [464, 569] on div "16-08-25 HCN-Omniwin cannot receive graphic information from Isah" at bounding box center [435, 582] width 138 height 26
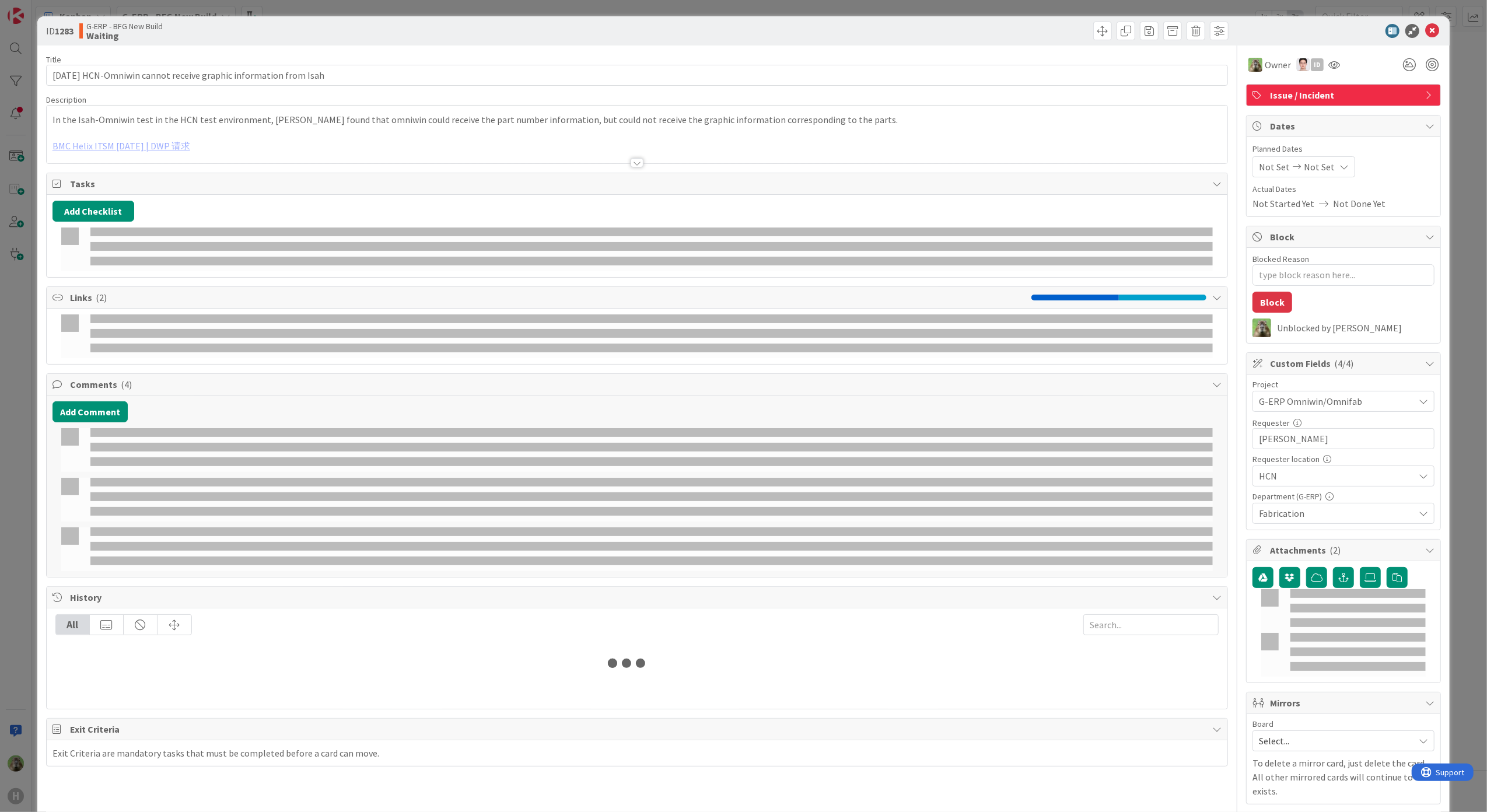
type textarea "x"
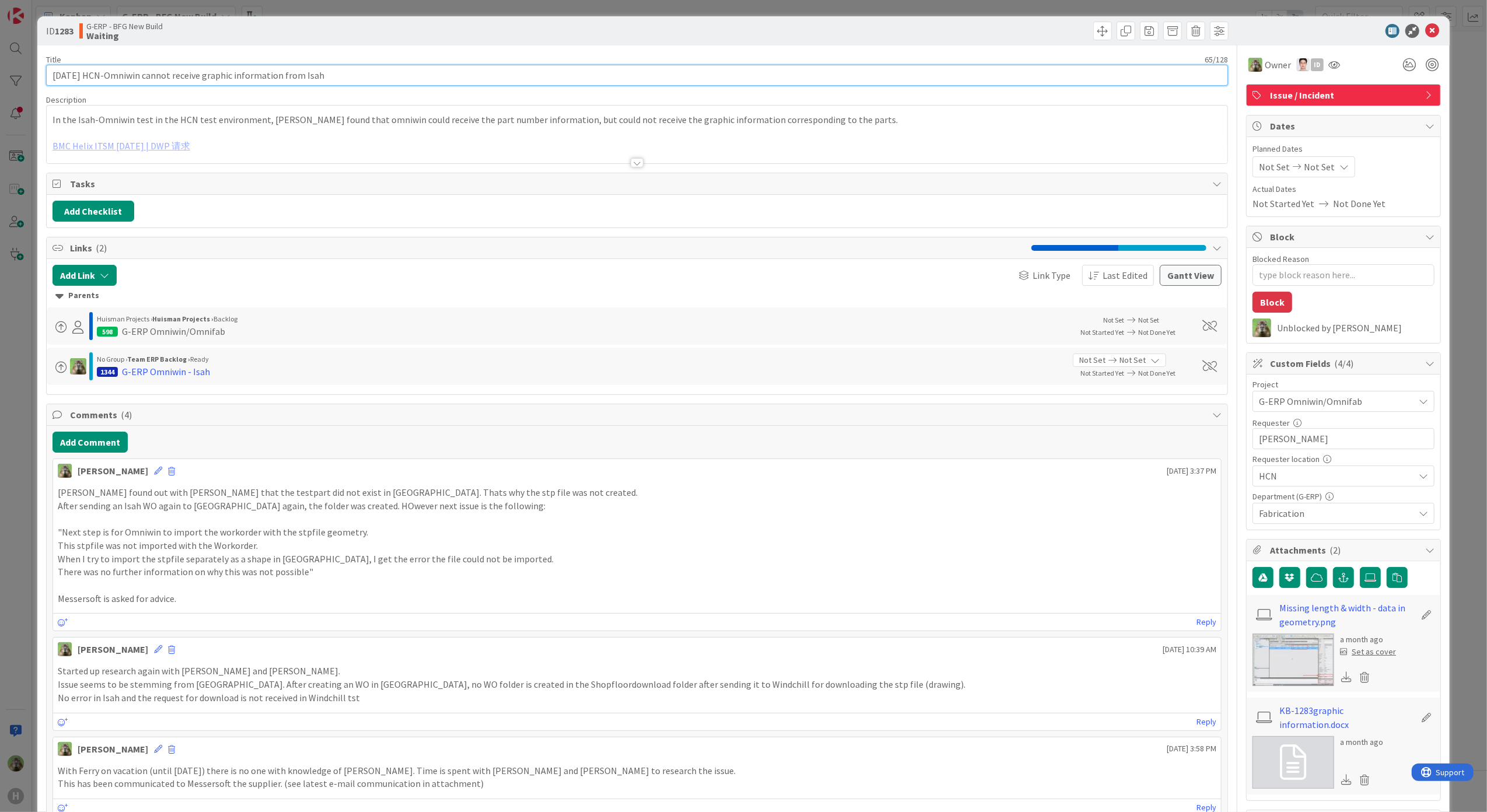
drag, startPoint x: 89, startPoint y: 81, endPoint x: 0, endPoint y: 70, distance: 89.7
click at [0, 70] on div "ID 1283 G-ERP - BFG New Build Waiting Title 65 / 128 16-08-25 HCN-Omniwin canno…" at bounding box center [744, 406] width 1487 height 812
type input "HCN-Omniwin cannot receive graphic information from Isah"
type textarea "x"
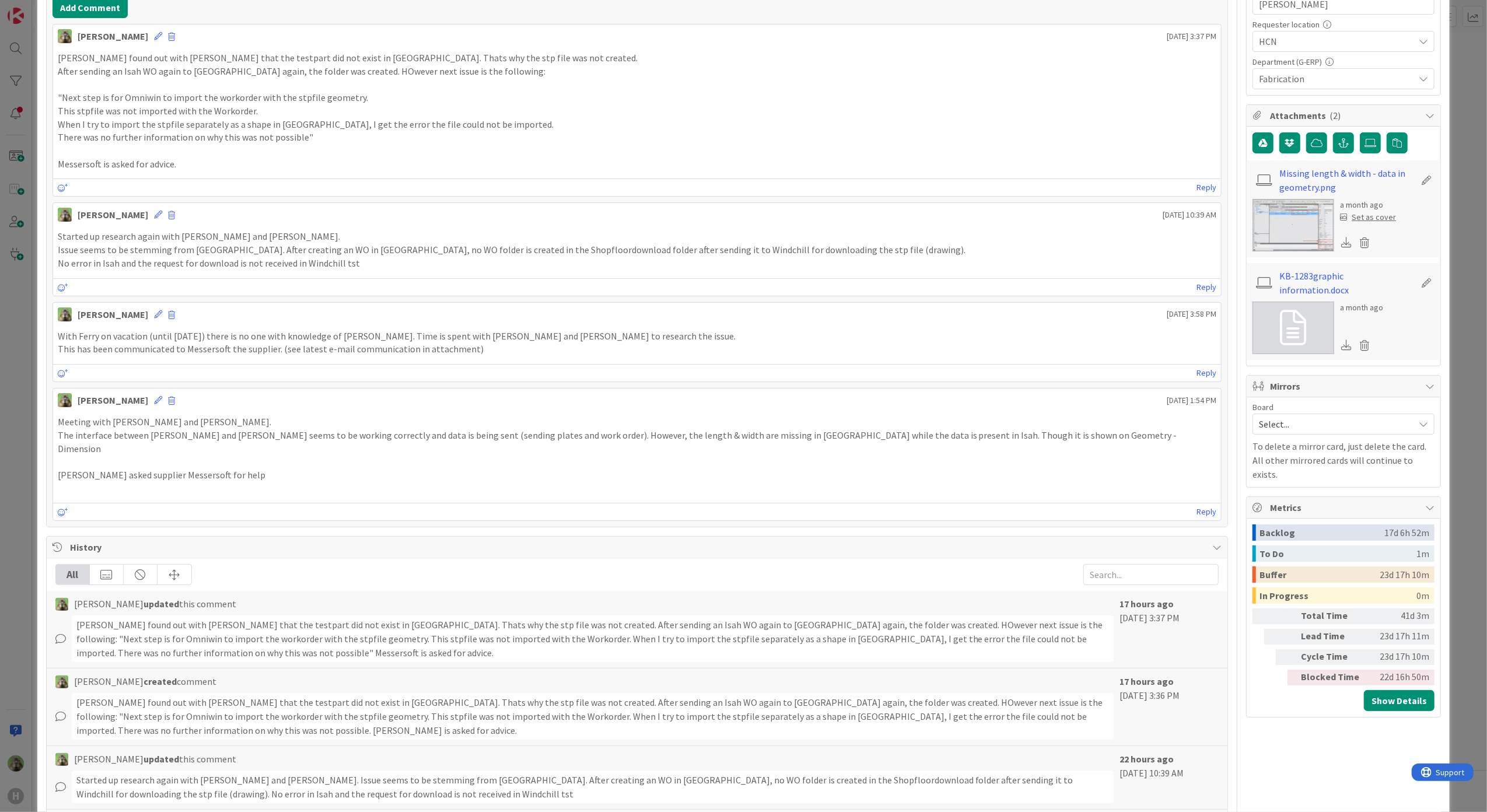
scroll to position [545, 0]
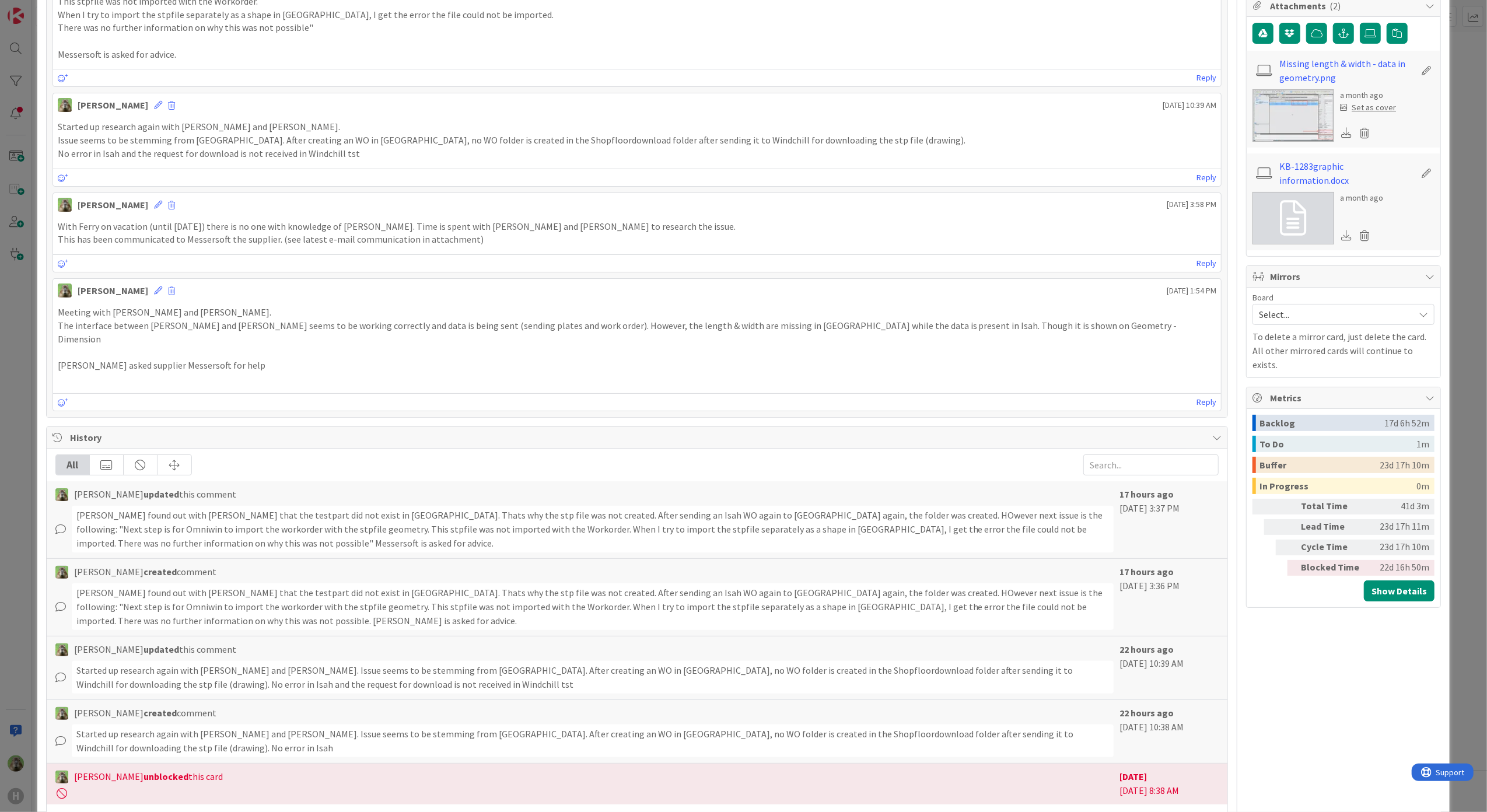
type input "HCN-Omniwin cannot receive graphic information from Isah"
click at [19, 692] on div "ID 1283 G-ERP - BFG New Build Waiting Title 56 / 128 HCN-Omniwin cannot receive…" at bounding box center [744, 406] width 1487 height 812
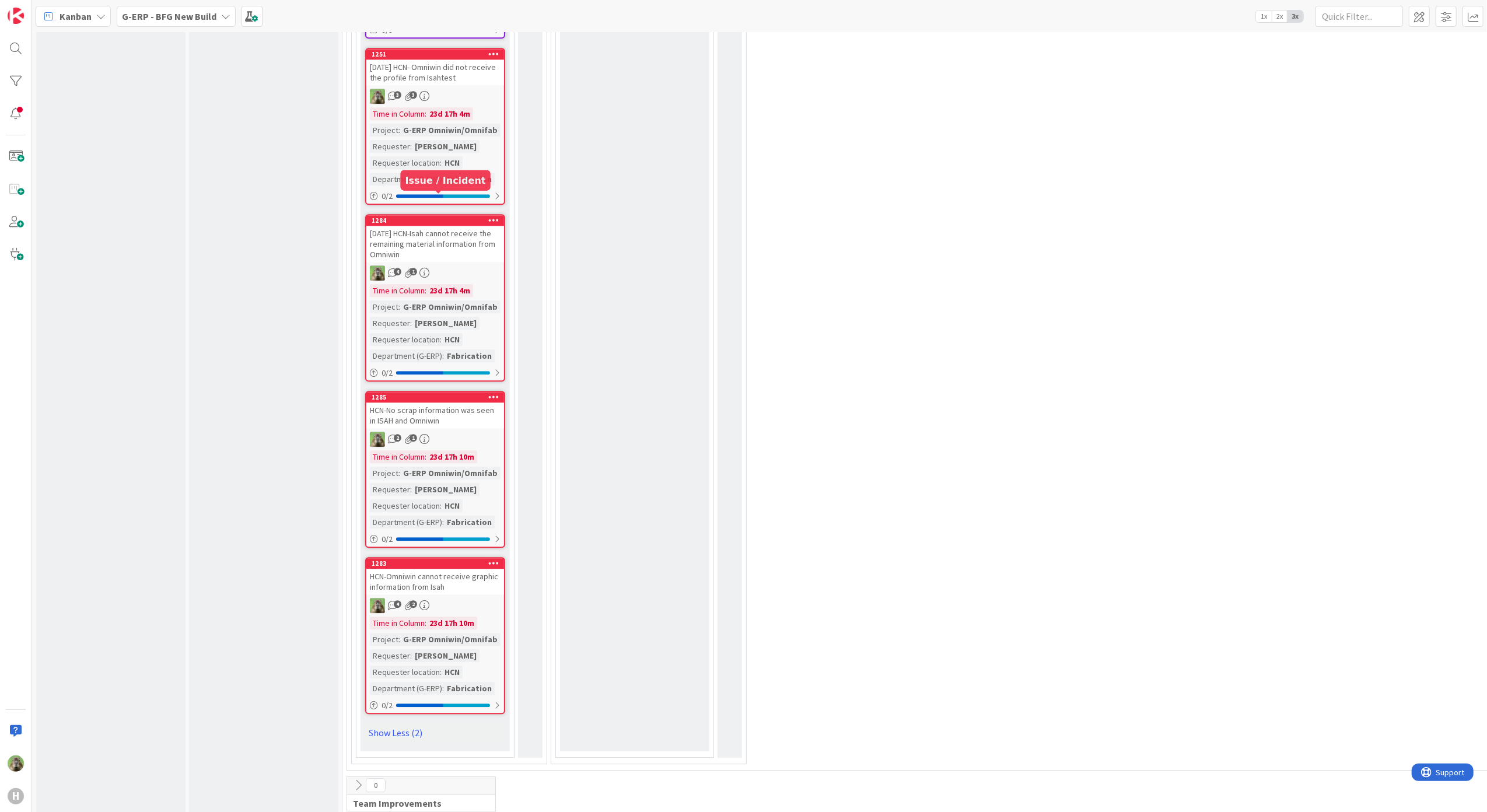
click at [426, 226] on div "16-08-25 HCN-Isah cannot receive the remaining material information from Omniwin" at bounding box center [435, 244] width 138 height 36
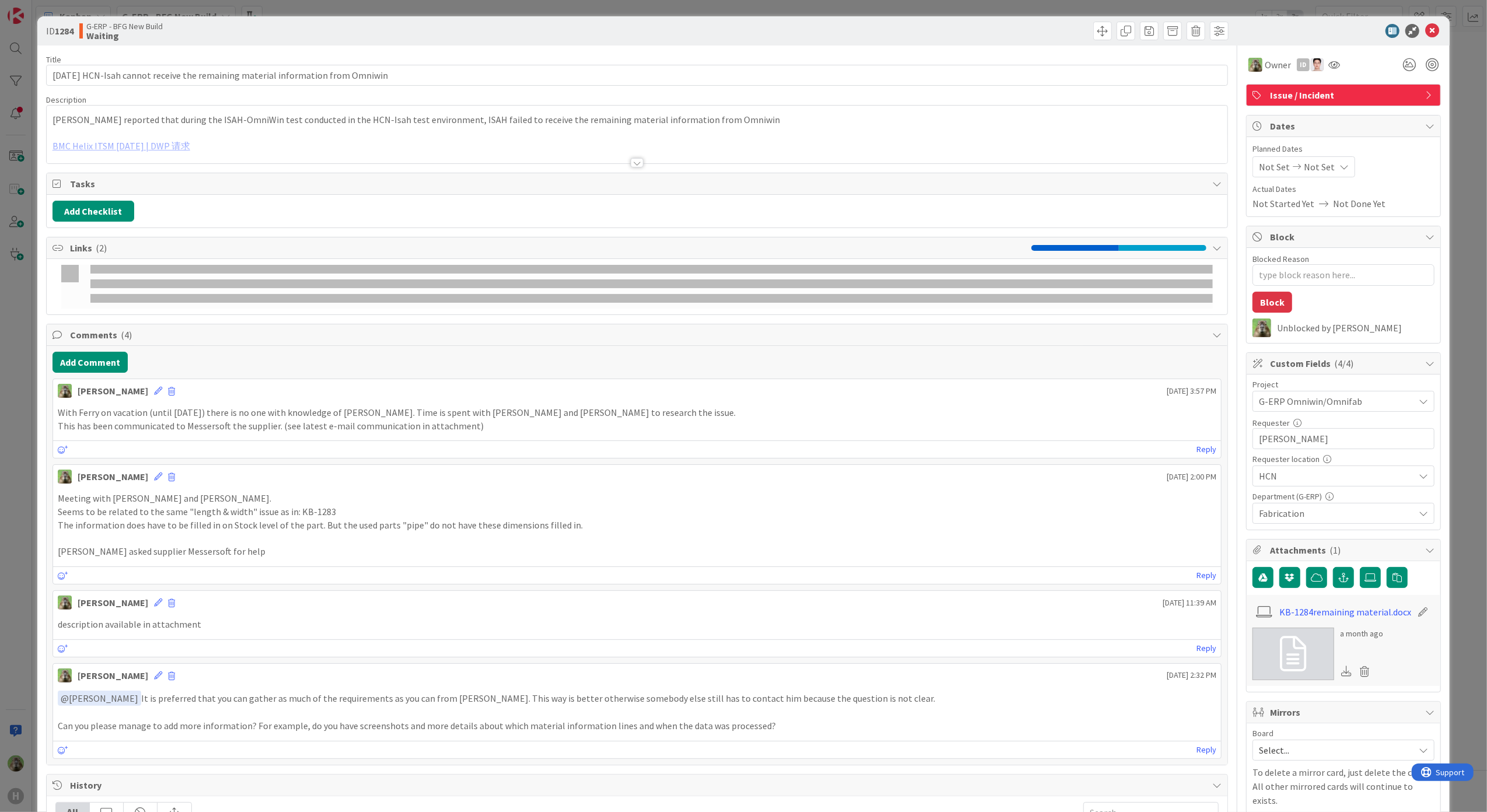
type textarea "x"
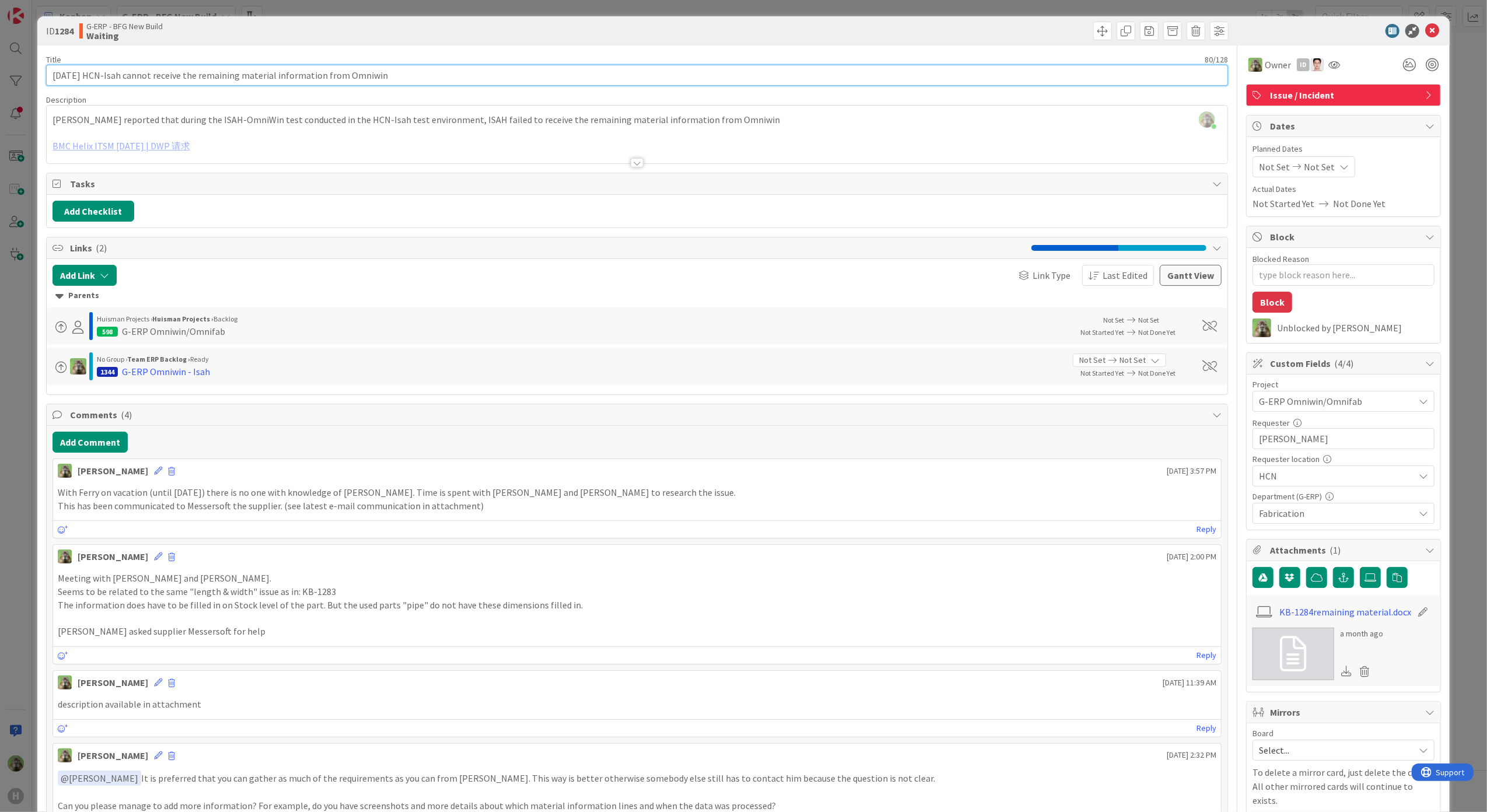
drag, startPoint x: 85, startPoint y: 81, endPoint x: 5, endPoint y: 81, distance: 80.0
click at [5, 81] on div "ID 1284 G-ERP - BFG New Build Waiting Title 80 / 128 16-08-25 HCN-Isah cannot r…" at bounding box center [744, 406] width 1487 height 812
type input "HCN-Isah cannot receive the remaining material information from Omniwin"
type textarea "x"
type input "HCN-Isah cannot receive the remaining material information from Omniwin"
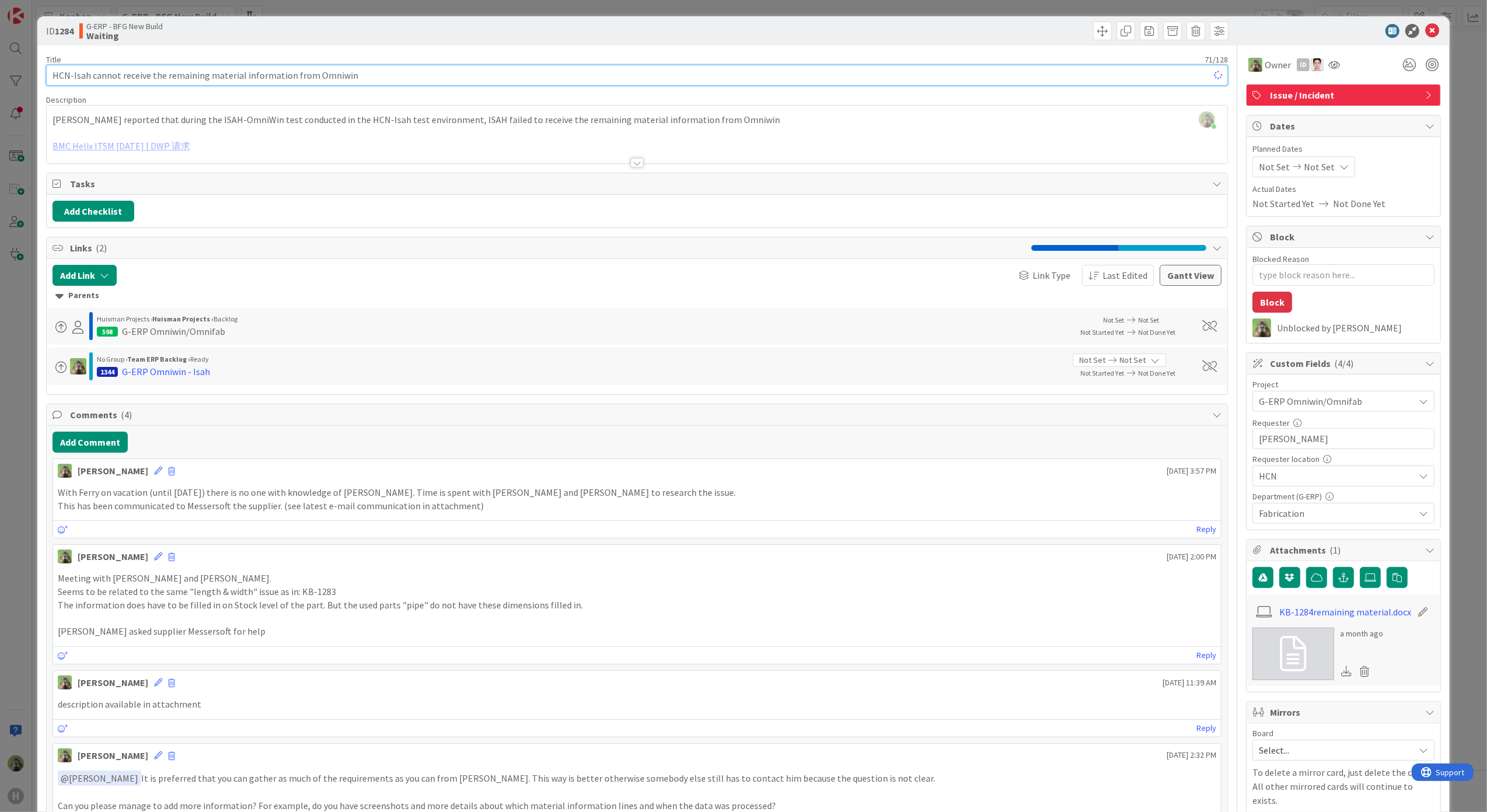
type textarea "x"
type input "HCN-Isah cannot receive the remaining material information from Omniwin"
click at [22, 373] on div "ID 1284 G-ERP - BFG New Build Waiting Title 71 / 128 HCN-Isah cannot receive th…" at bounding box center [744, 406] width 1487 height 812
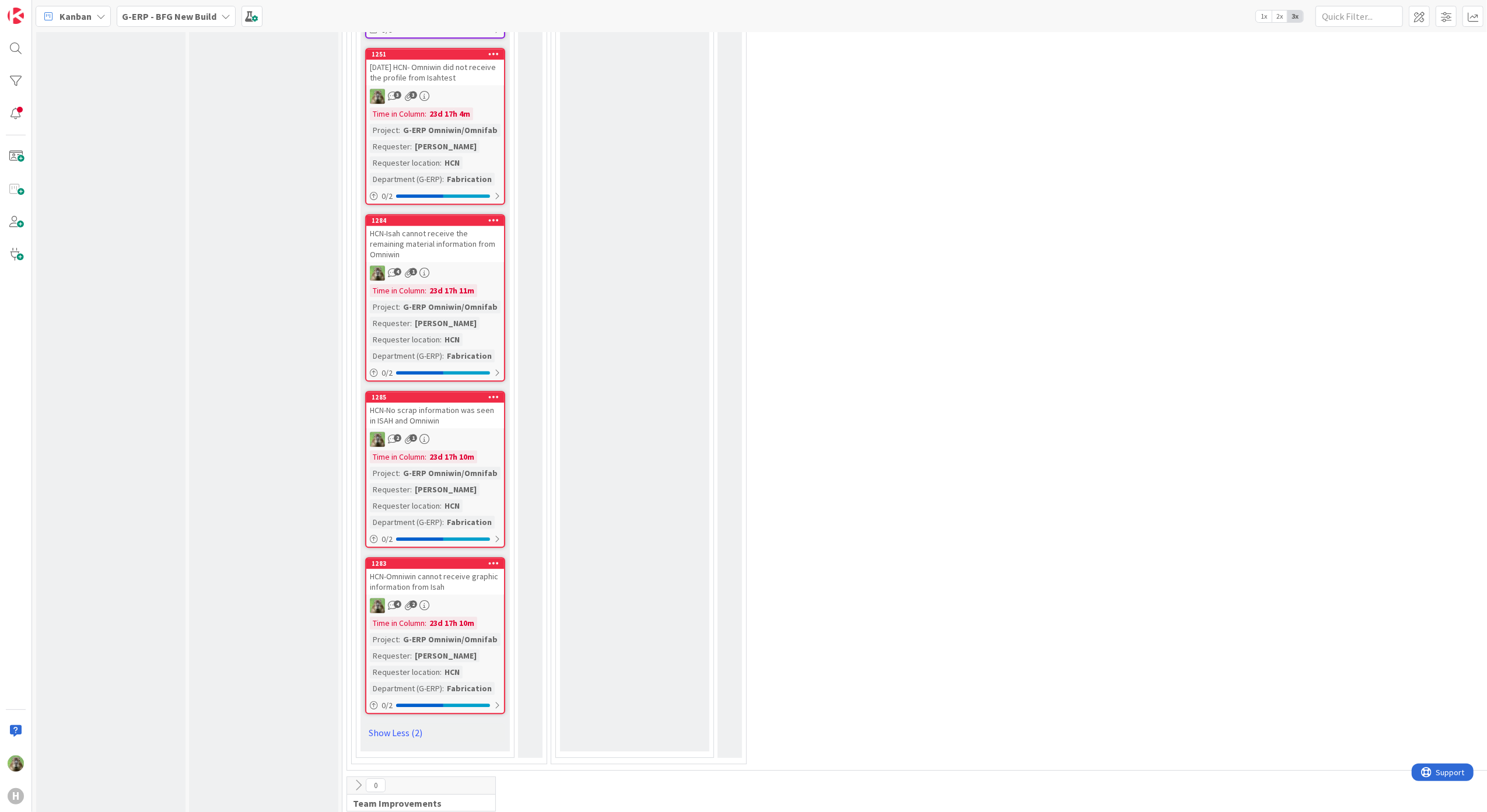
click at [462, 59] on div "16-08-25 HCN- Omniwin did not receive the profile from Isahtest" at bounding box center [435, 72] width 138 height 26
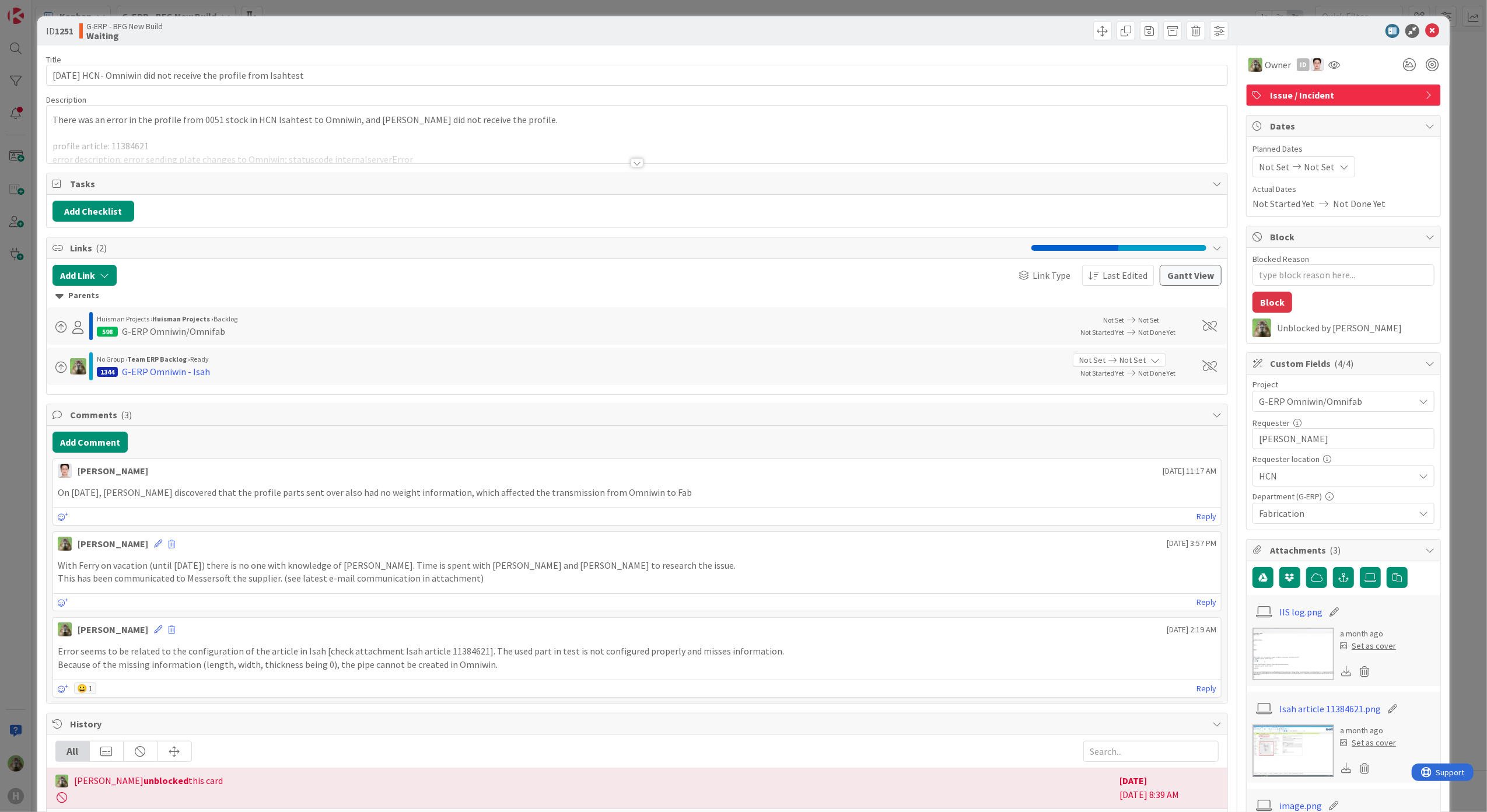
type textarea "x"
click at [93, 75] on input "16-08-25 HCN- Omniwin did not receive the profile from Isahtest" at bounding box center [637, 75] width 1183 height 21
drag, startPoint x: 89, startPoint y: 75, endPoint x: -102, endPoint y: 64, distance: 191.3
click at [0, 64] on html "H Kanban G-ERP - BFG New Build 1x 2x 3x 4 INFO This column can be used for info…" at bounding box center [744, 406] width 1487 height 812
type input "HCN- [PERSON_NAME] did not receive the profile from Isahtest"
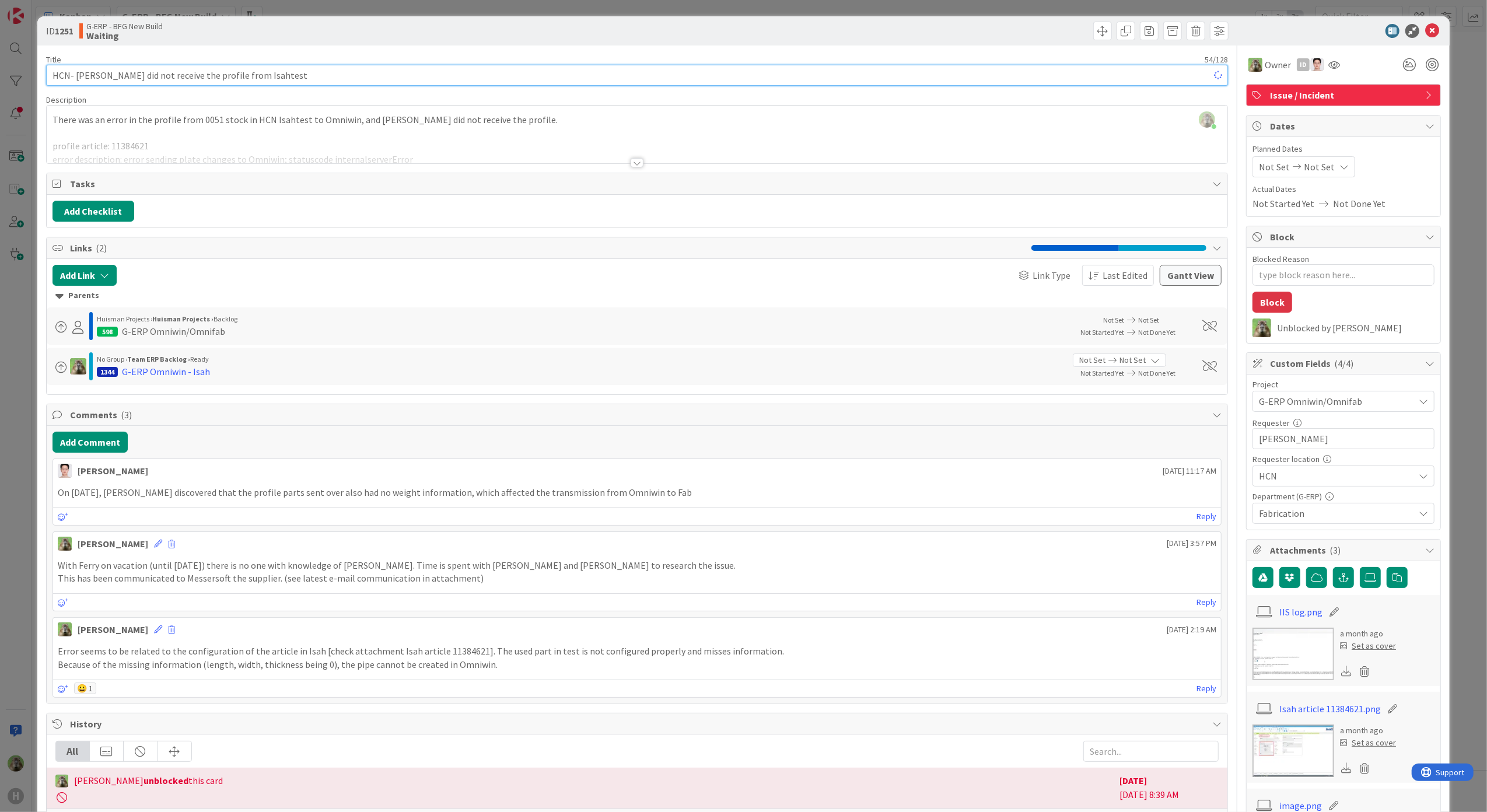
type textarea "x"
type input "HCN- [PERSON_NAME] did not receive the profile from Isahtest"
click at [27, 426] on div "ID 1251 G-ERP - BFG New Build Waiting Title 54 / 128 HCN- Omniwin did not recei…" at bounding box center [744, 406] width 1487 height 812
click at [1425, 33] on icon at bounding box center [1432, 31] width 14 height 14
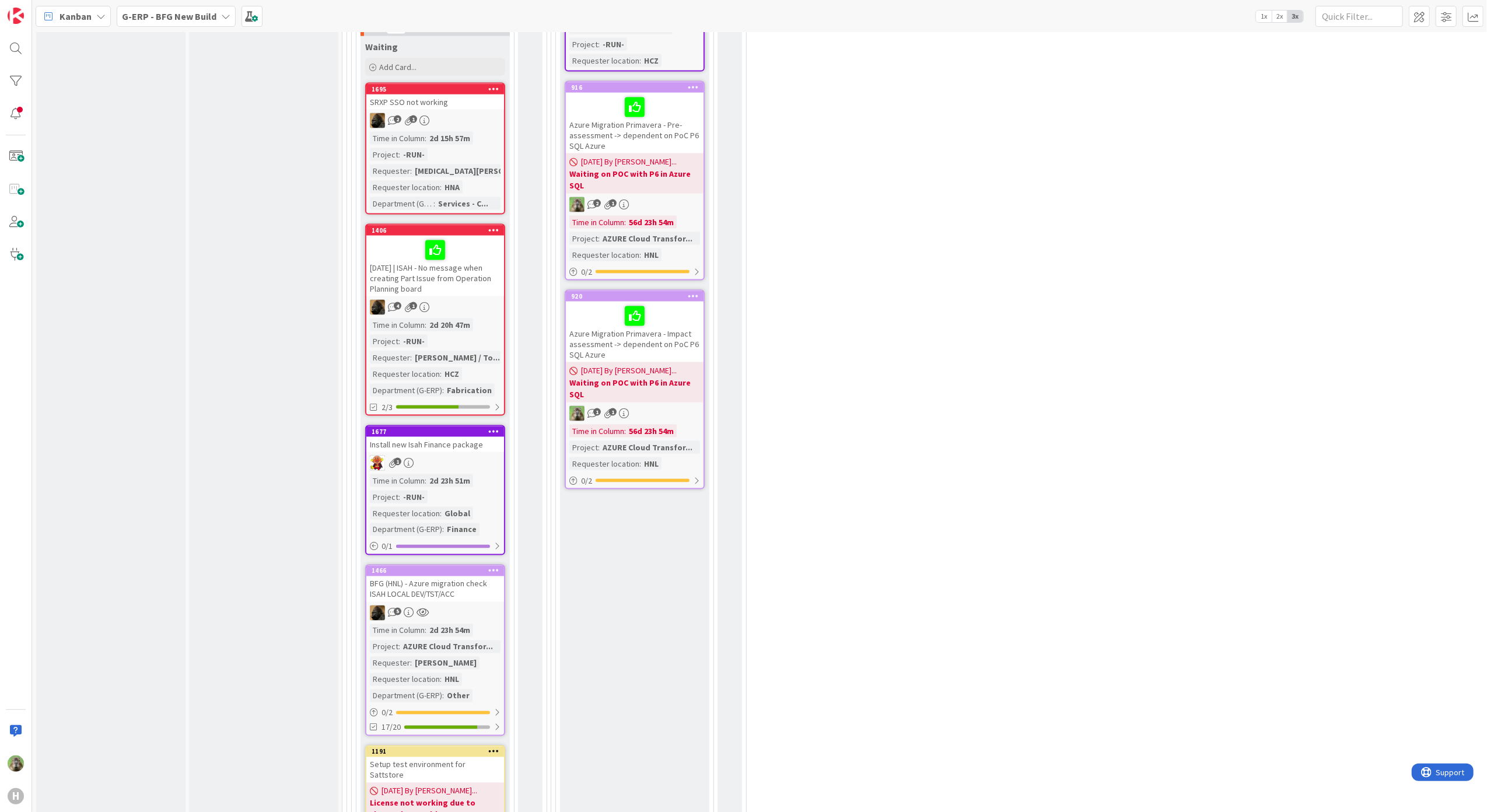
scroll to position [1500, 0]
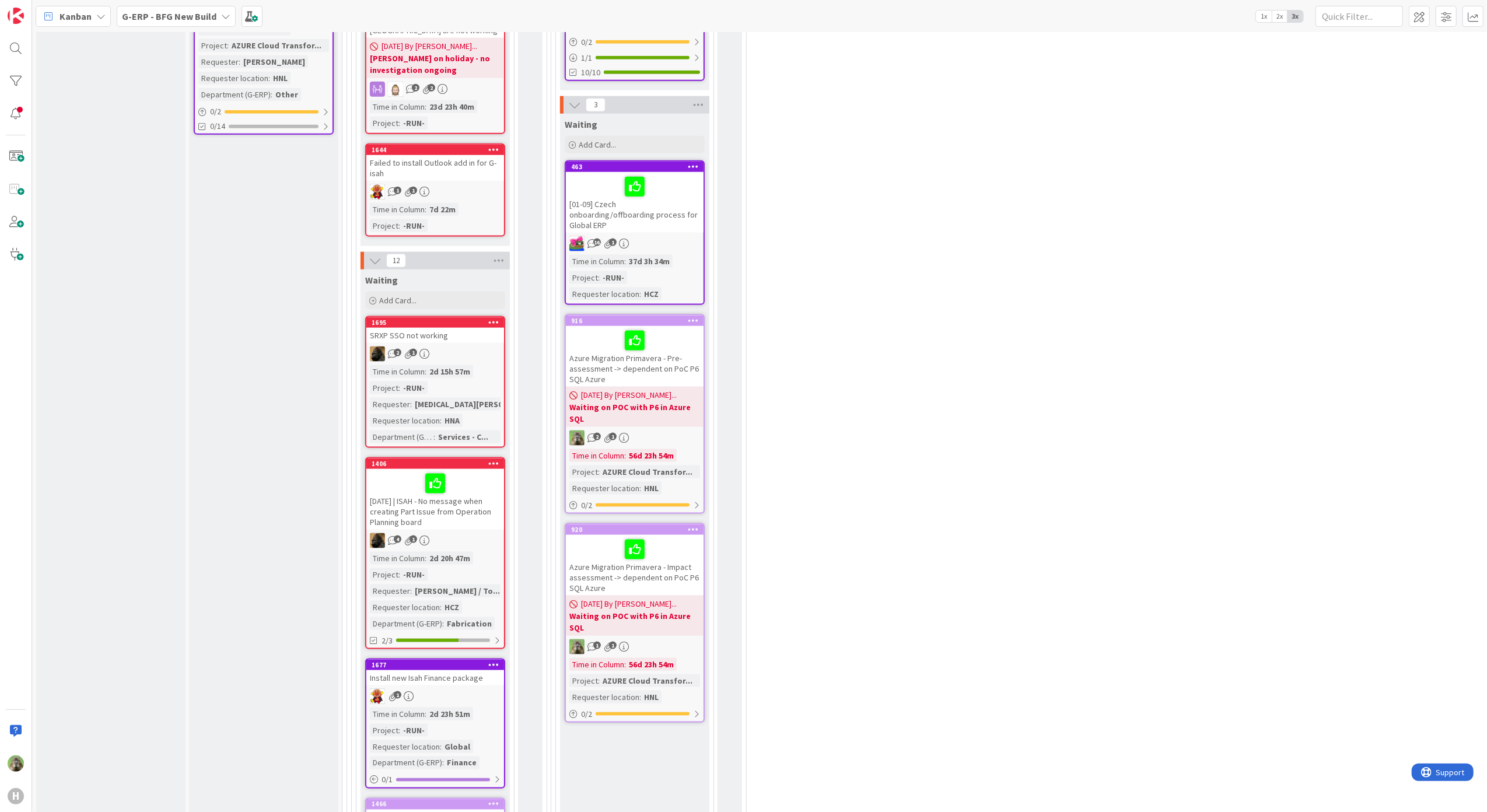
click at [435, 323] on div "1695" at bounding box center [435, 323] width 138 height 10
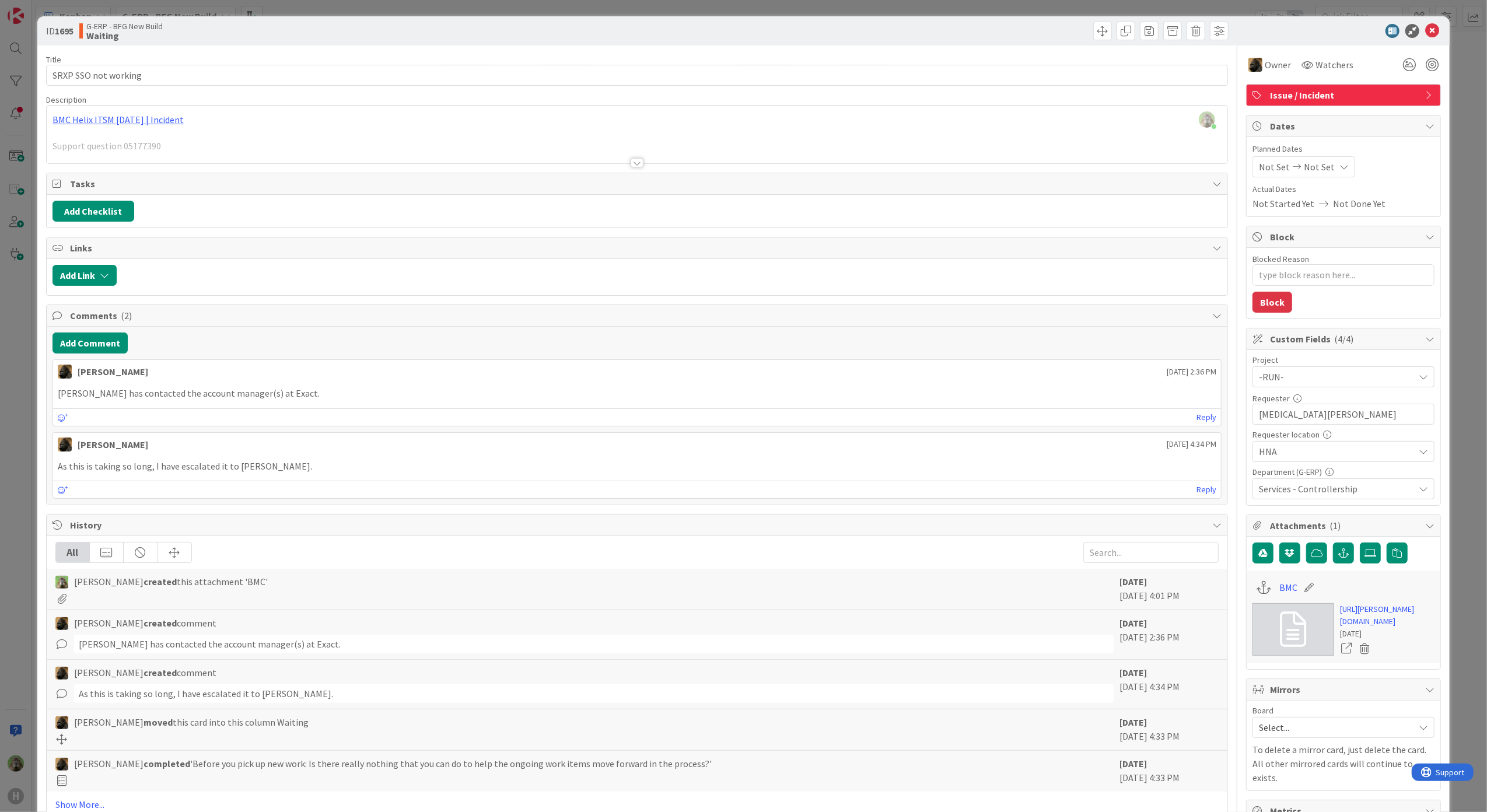
click at [27, 427] on div "ID 1695 G-ERP - BFG New Build Waiting Title 20 / 128 SRXP SSO not working Descr…" at bounding box center [744, 406] width 1487 height 812
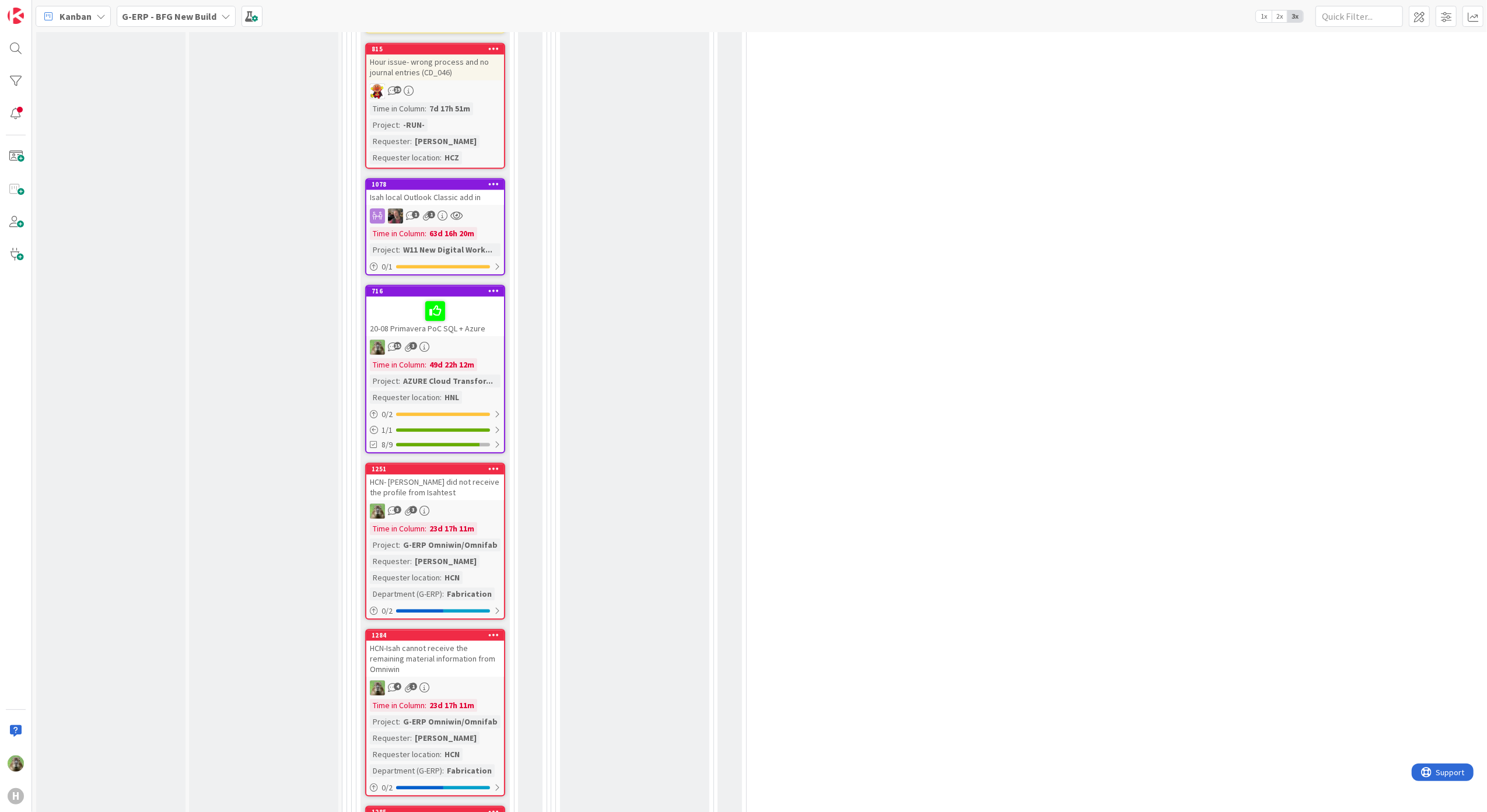
scroll to position [2744, 0]
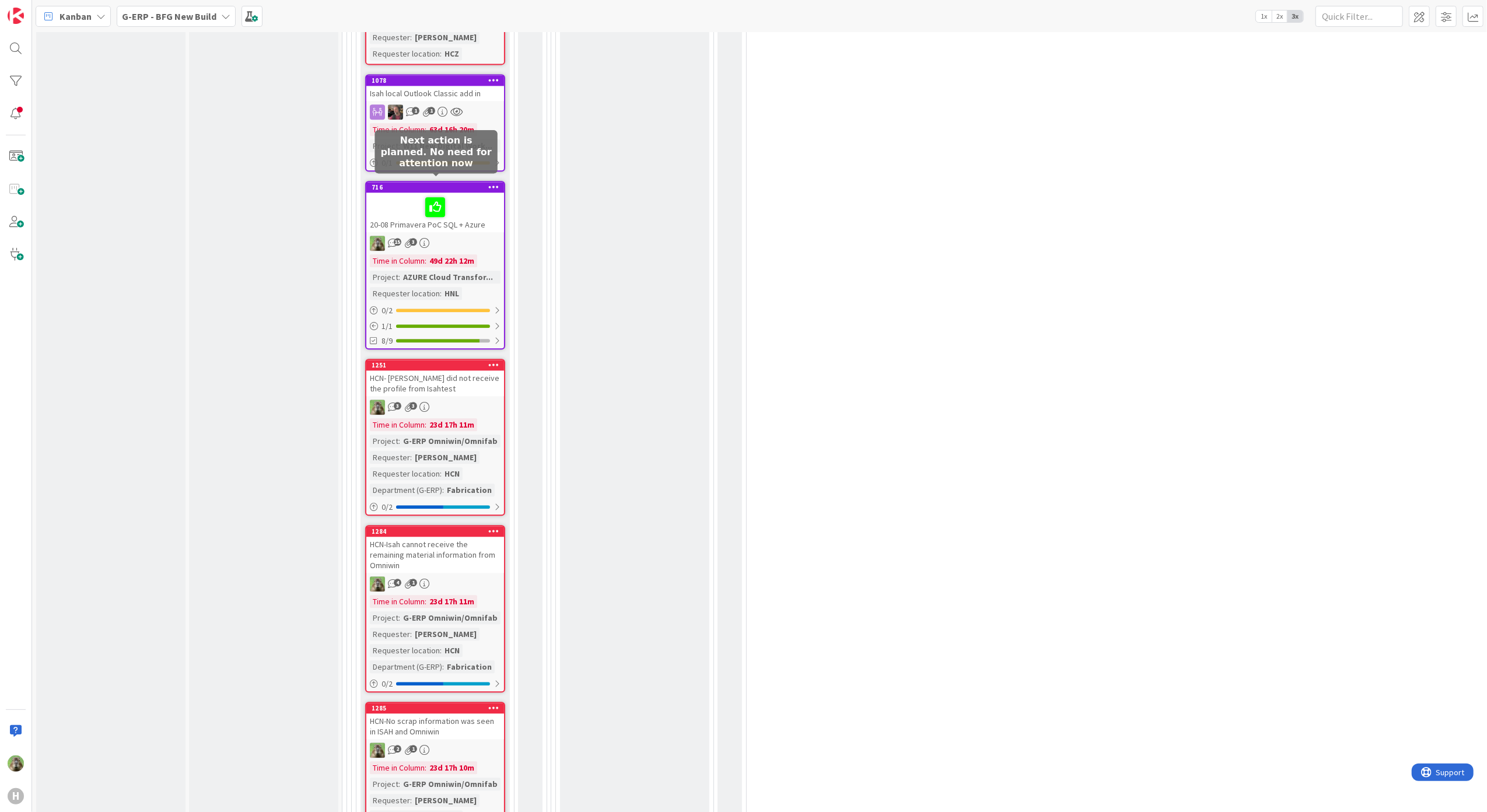
click at [418, 197] on div at bounding box center [435, 207] width 131 height 25
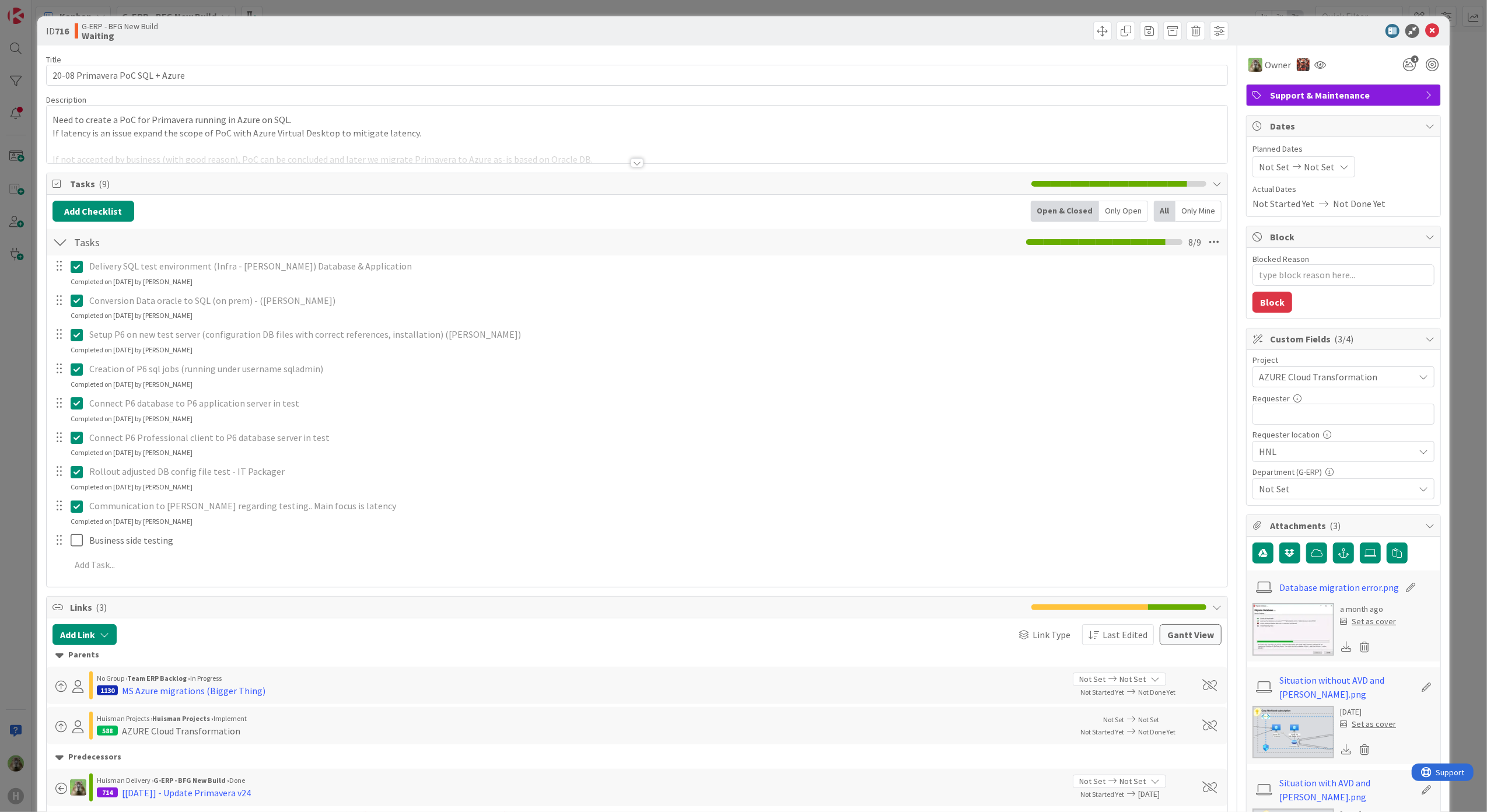
type textarea "x"
drag, startPoint x: 62, startPoint y: 75, endPoint x: 33, endPoint y: 73, distance: 29.1
click at [33, 73] on div "ID 716 G-ERP - BFG New Build Waiting Title 31 / 128 20-08 Primavera PoC SQL + A…" at bounding box center [744, 406] width 1487 height 812
type input "22-08 Primavera PoC SQL + Azure"
type textarea "x"
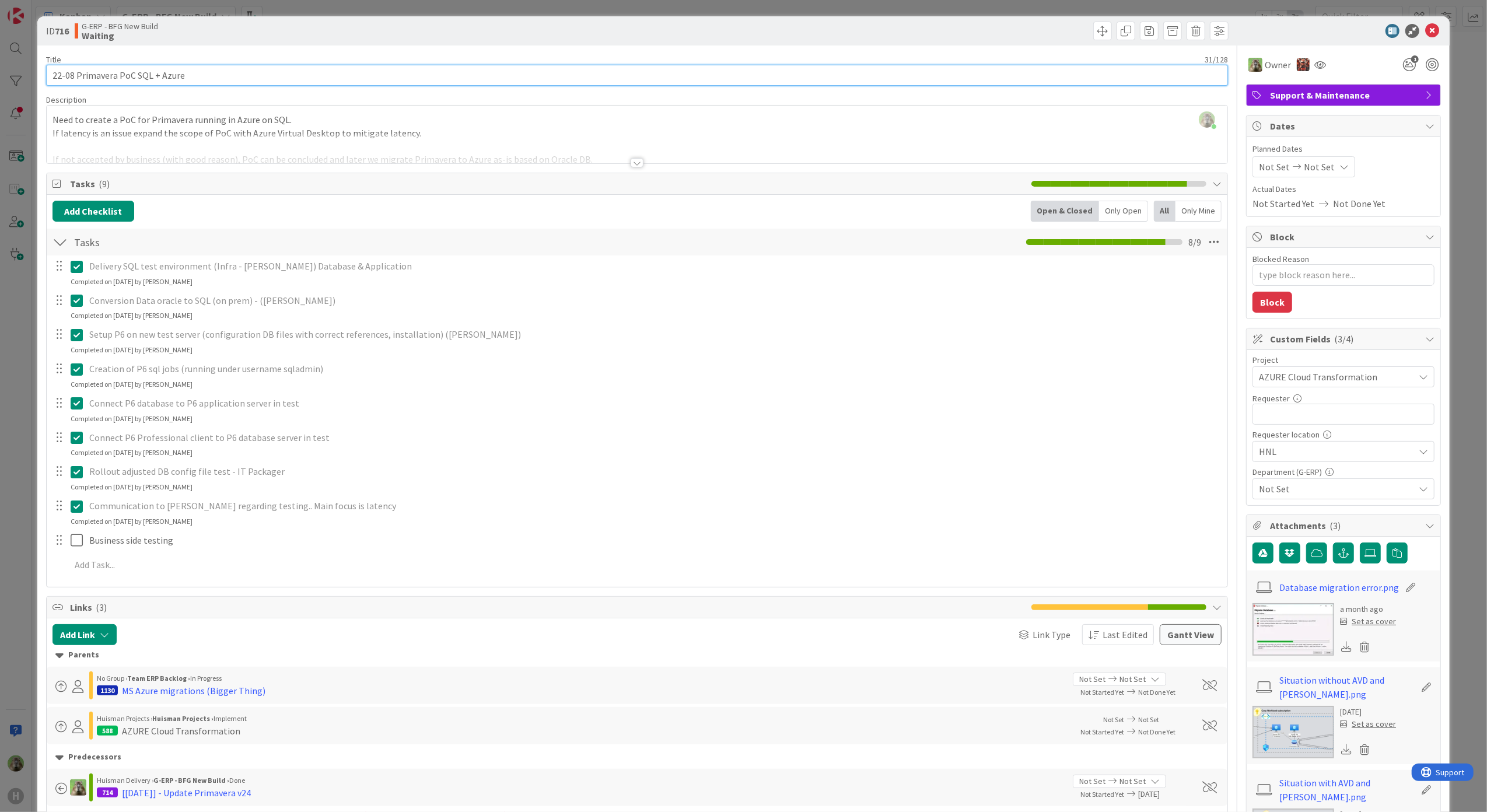
type input "22-08 Primavera PoC SQL + Azure"
click at [3, 309] on div "ID 716 G-ERP - BFG New Build Waiting Title 31 / 128 22-08 Primavera PoC SQL + A…" at bounding box center [744, 406] width 1487 height 812
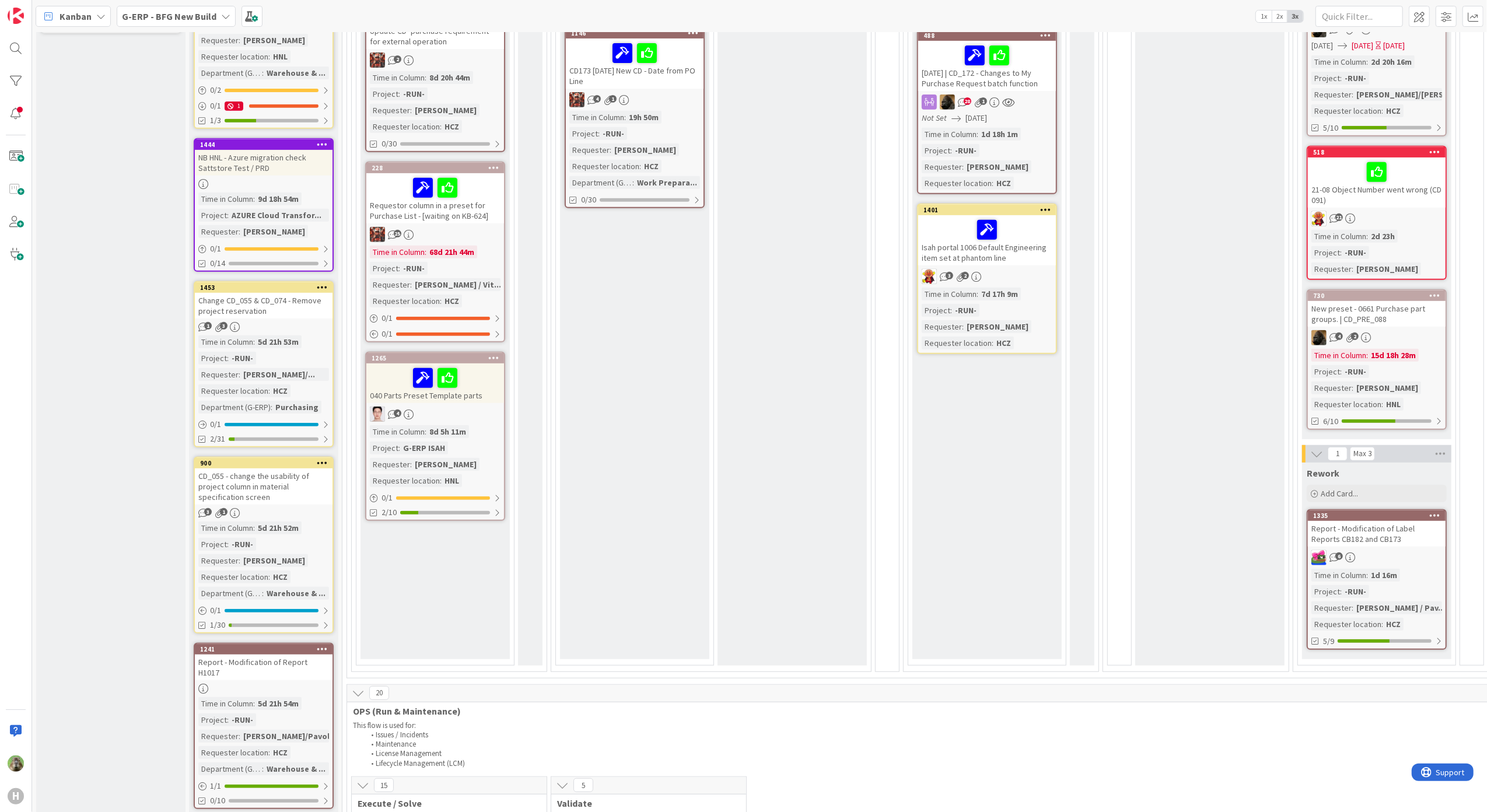
scroll to position [99, 0]
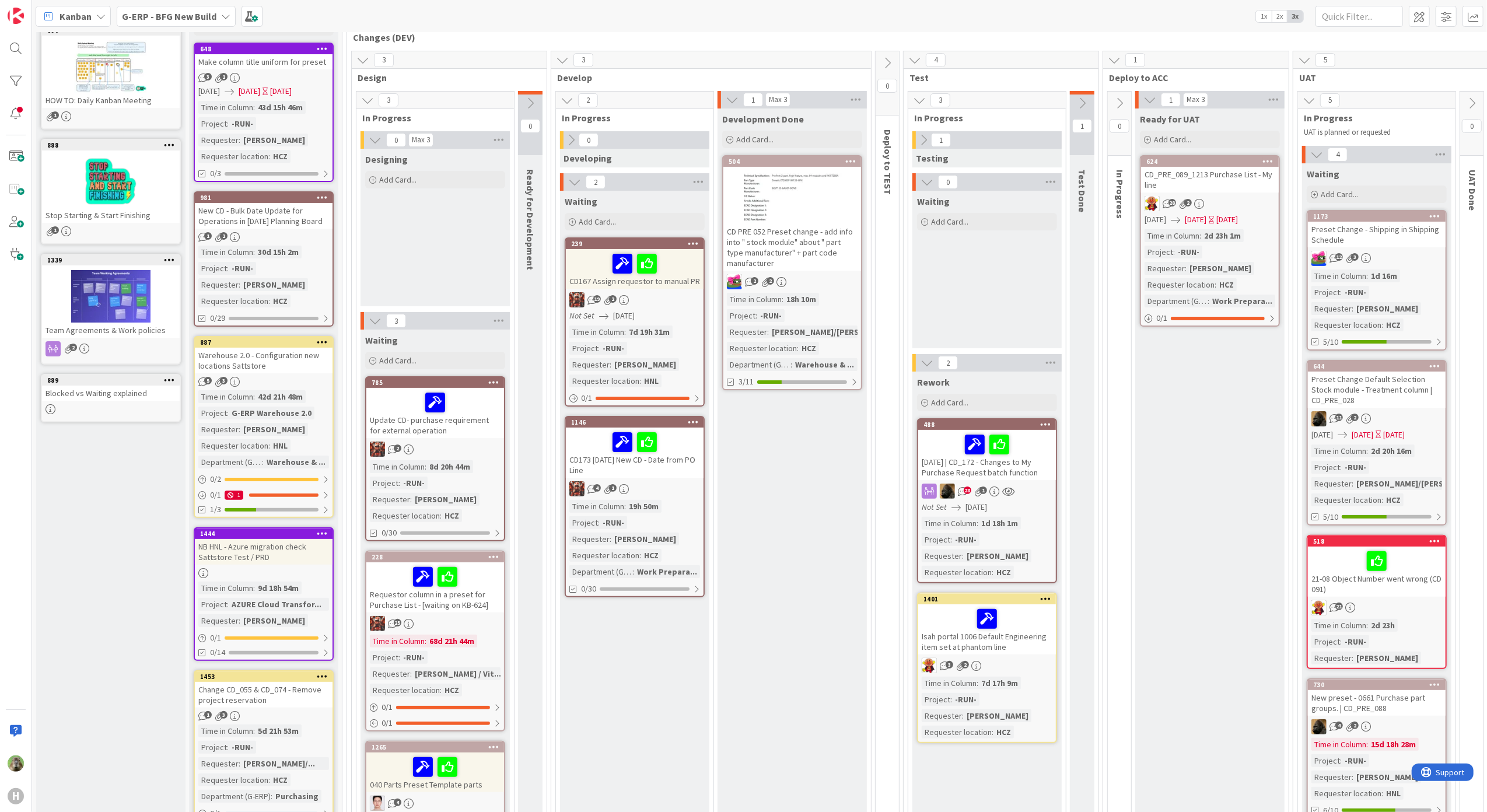
click at [63, 13] on span "Kanban" at bounding box center [75, 16] width 32 height 14
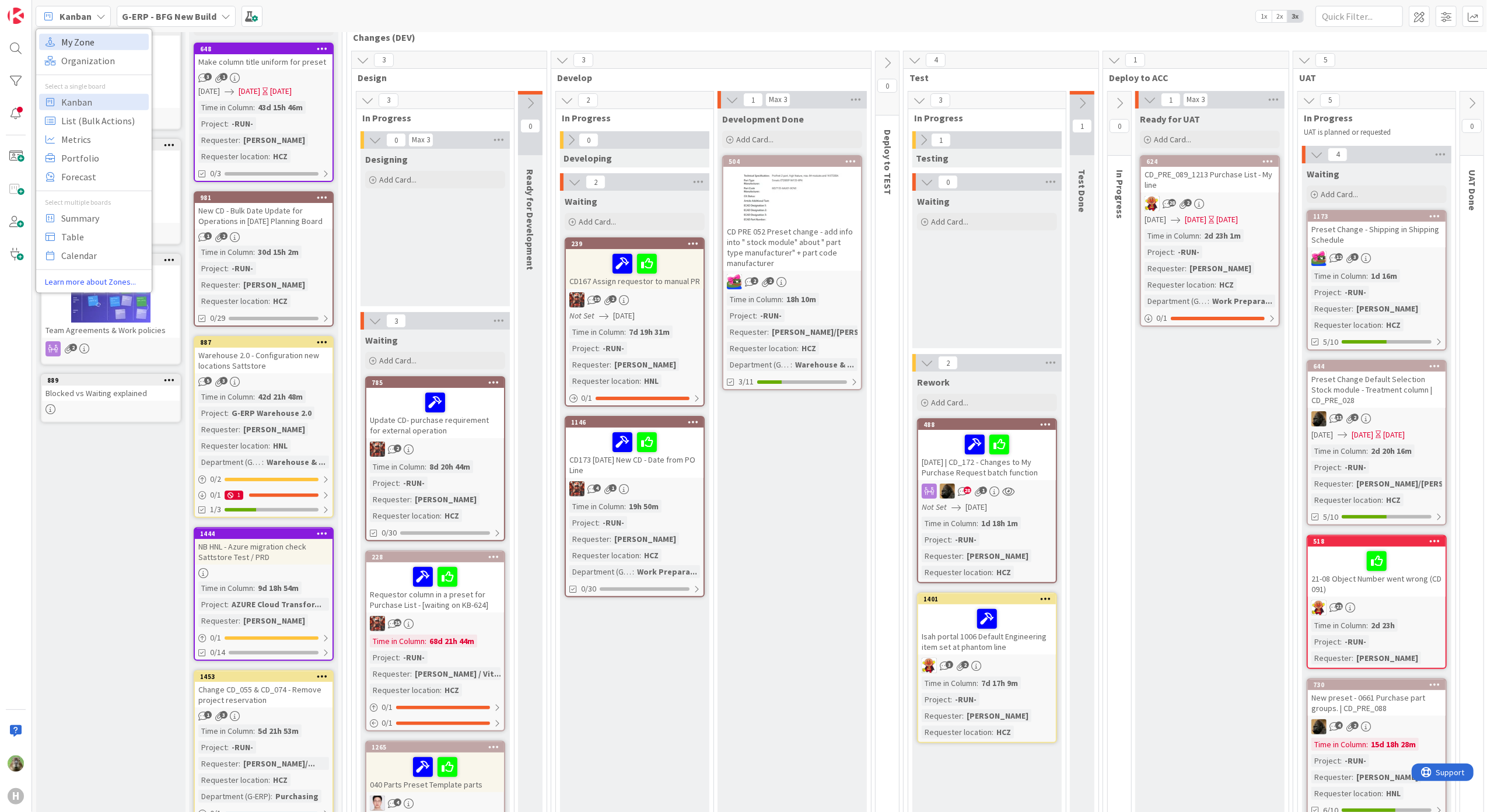
click at [105, 40] on span "My Zone" at bounding box center [104, 41] width 84 height 17
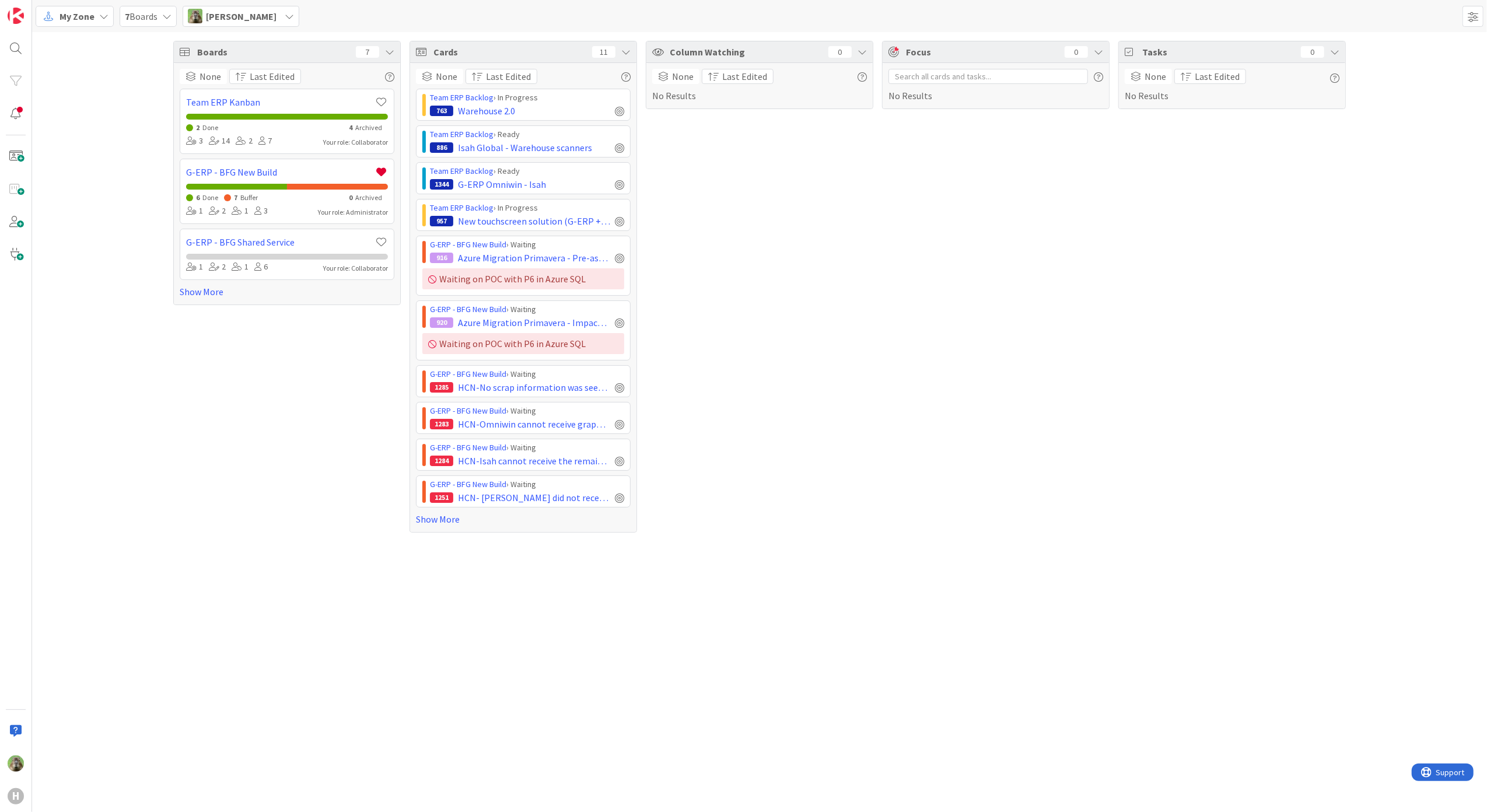
click at [262, 19] on div "Timothy Tjia" at bounding box center [241, 16] width 116 height 21
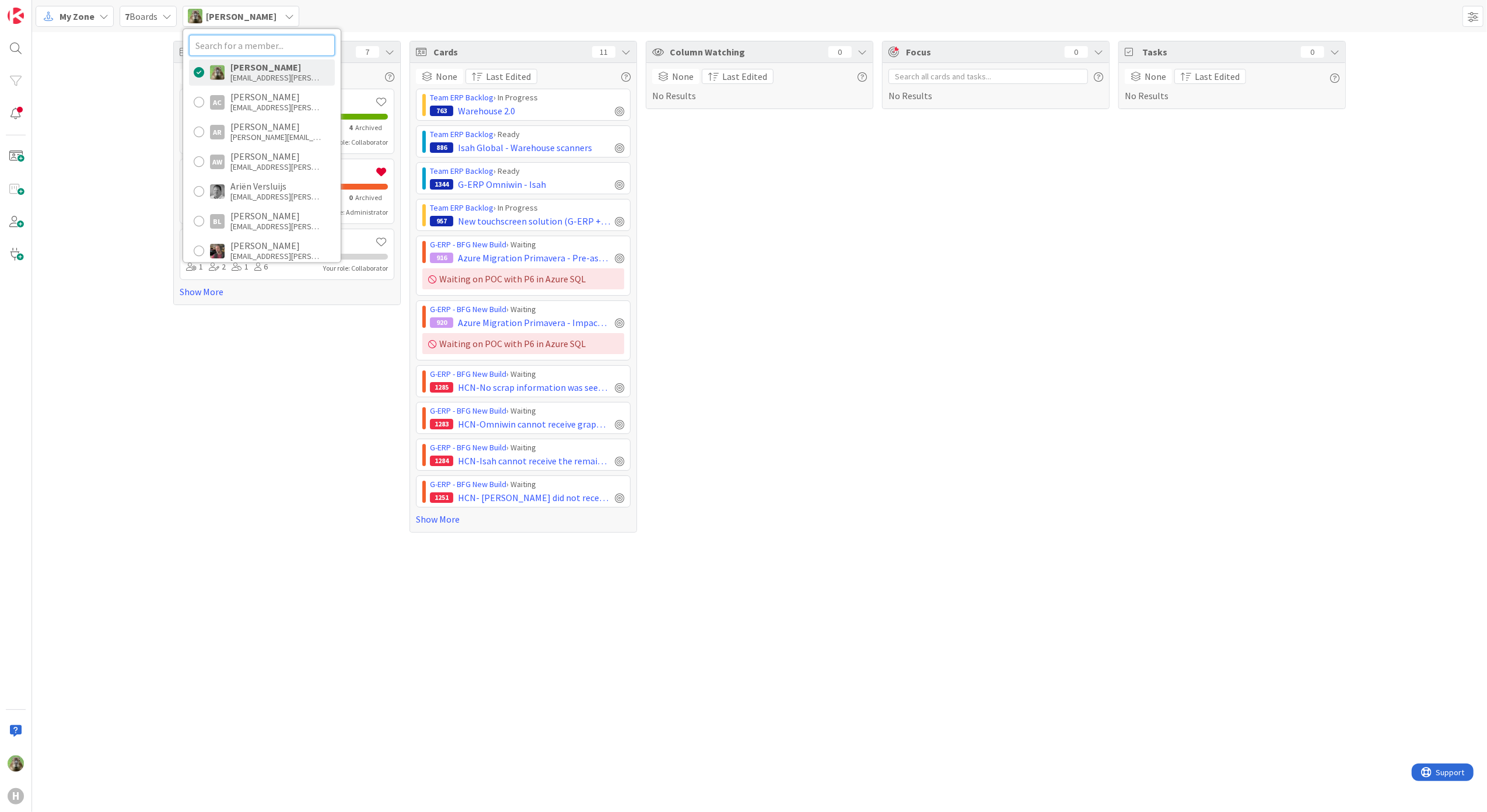
click at [268, 54] on input "text" at bounding box center [262, 45] width 146 height 21
type input "jo"
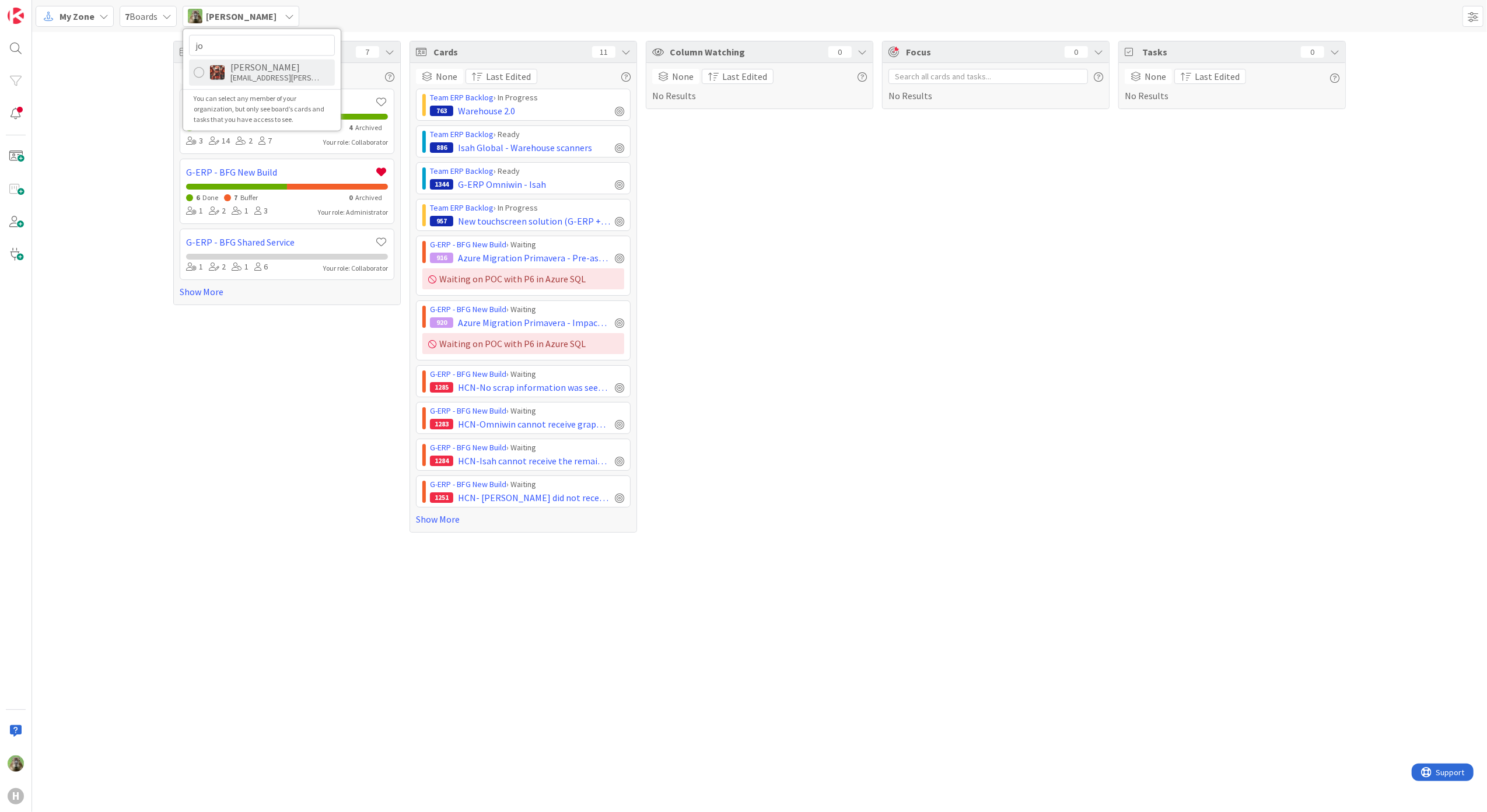
click at [283, 67] on div "Josef Kuman" at bounding box center [277, 67] width 93 height 10
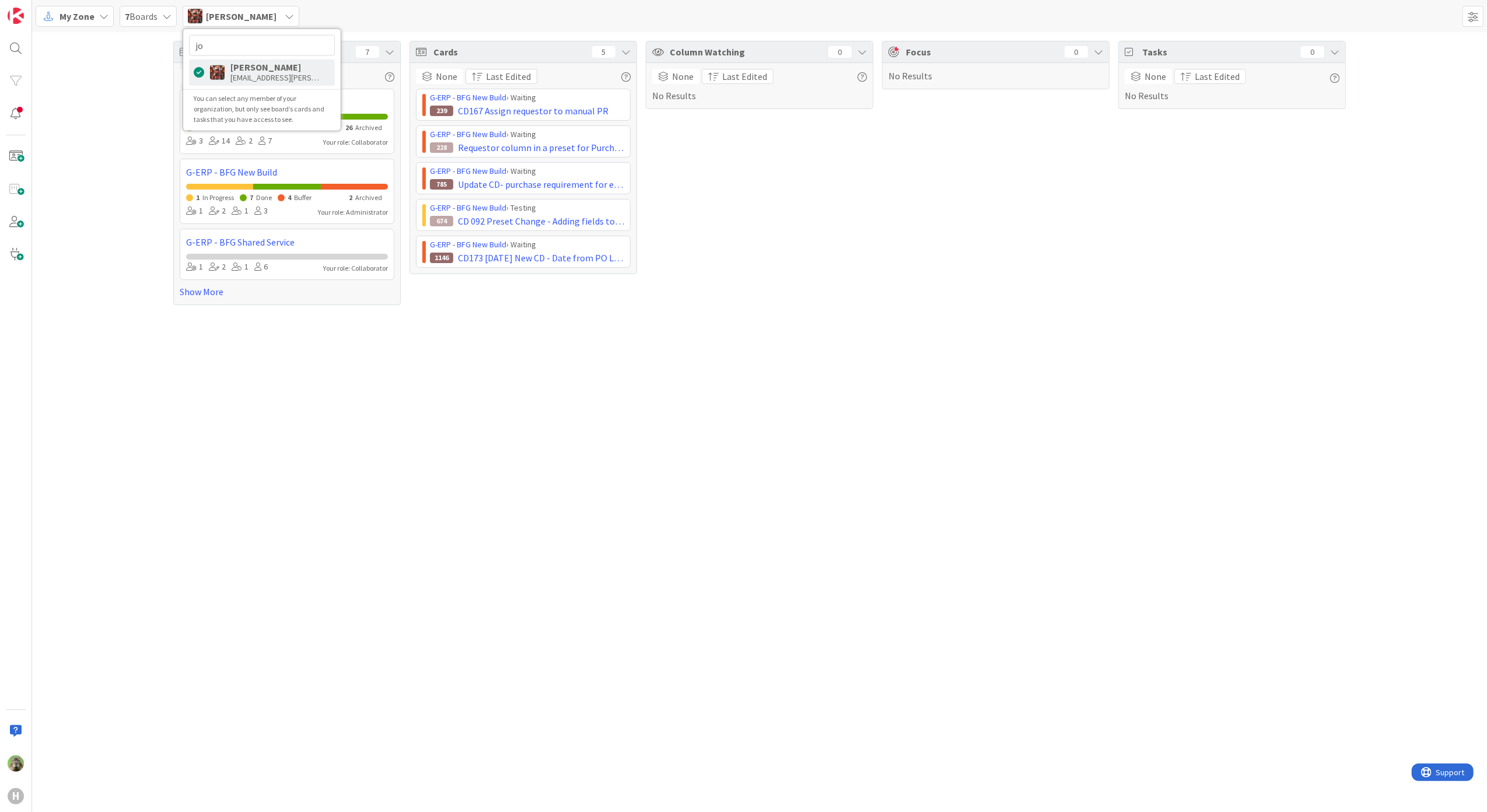
click at [52, 386] on div "Boards 7 None Last Edited Team ERP Kanban 3 Done 26 Archived 3 14 2 7 Your role…" at bounding box center [759, 421] width 1455 height 780
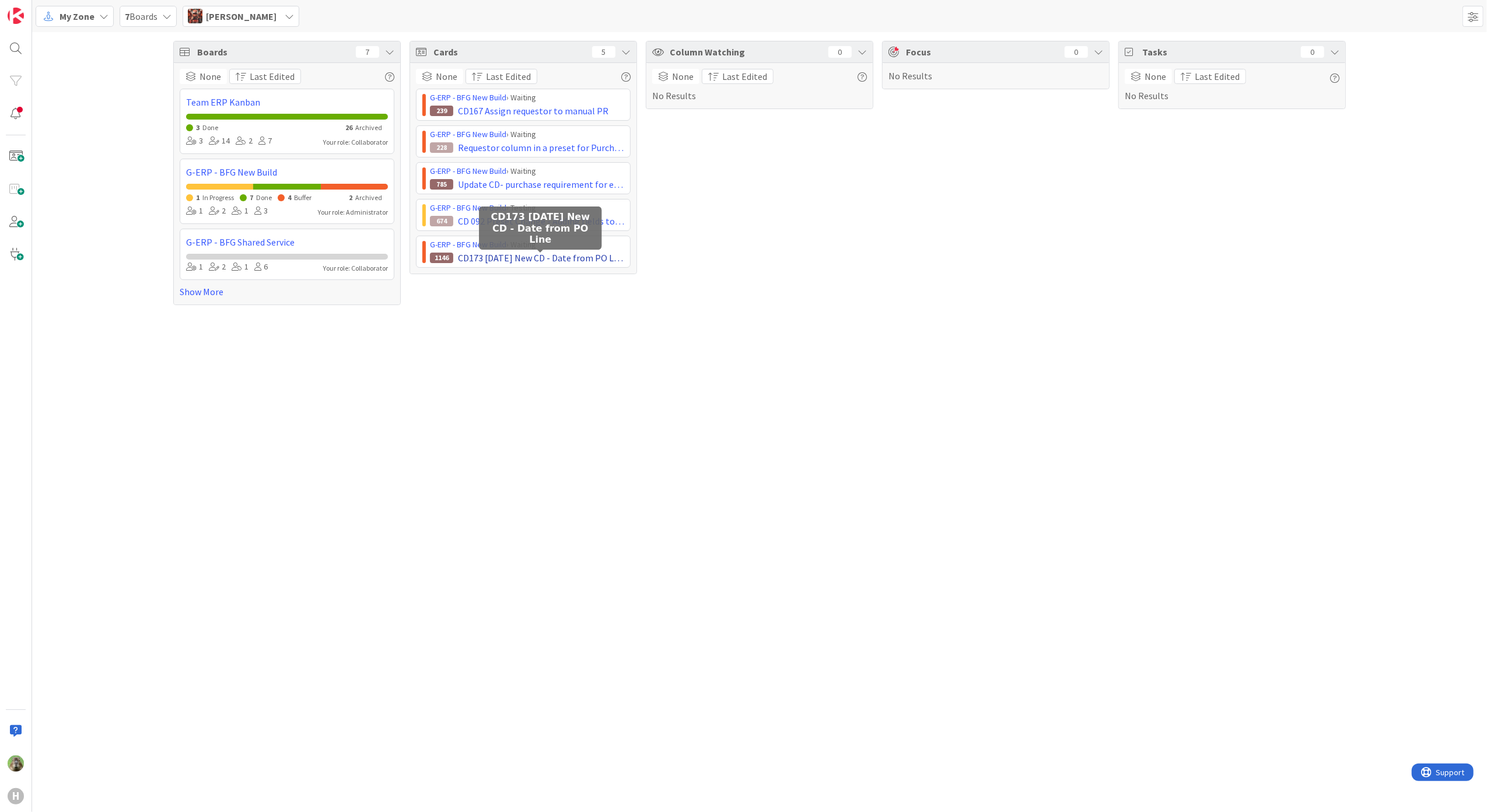
click at [591, 257] on span "CD173 [DATE] New CD - Date from PO Line" at bounding box center [541, 258] width 166 height 14
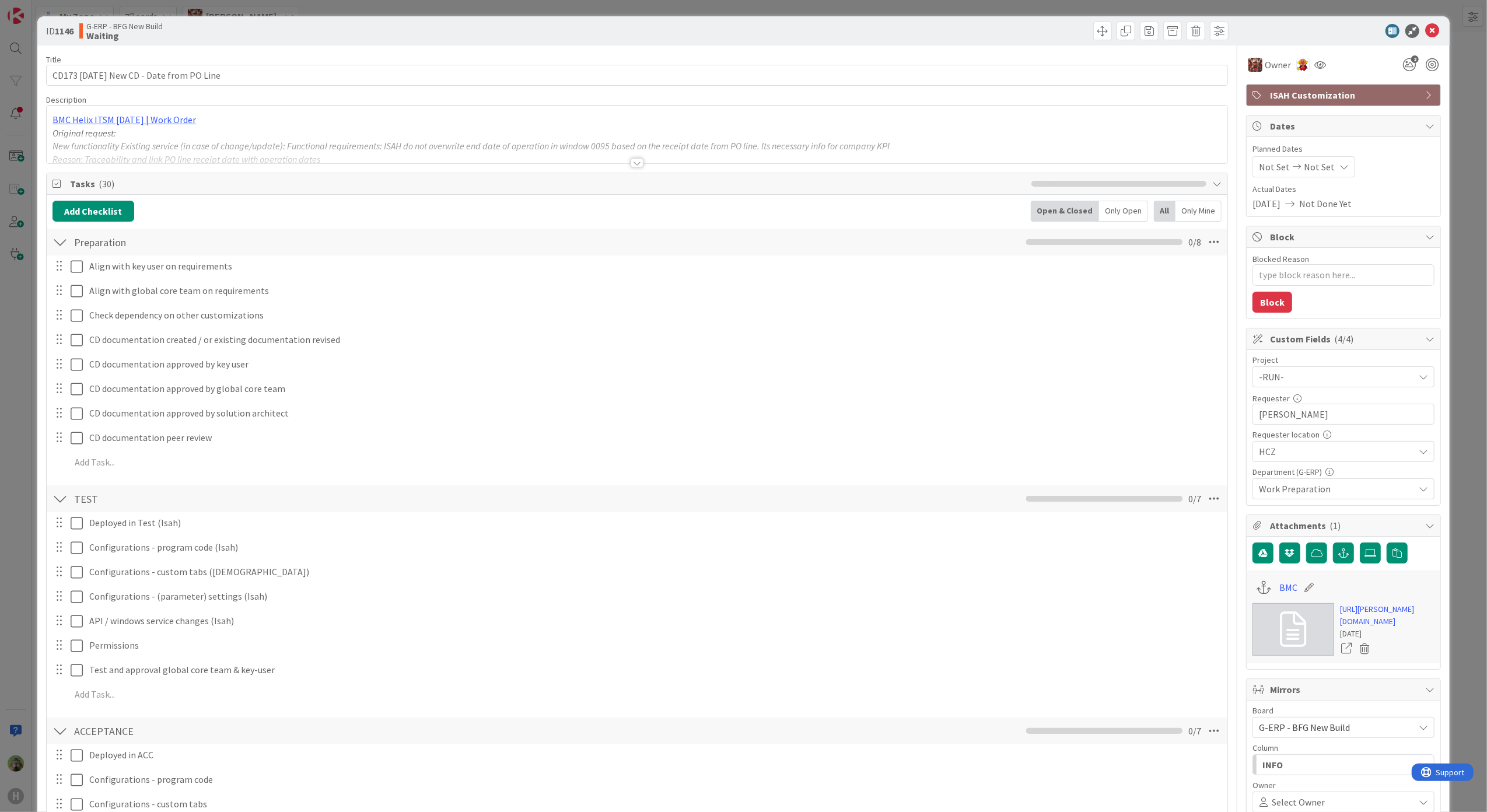
type textarea "x"
click at [12, 248] on div "ID 1146 G-ERP - BFG New Build Waiting Title 40 / 128 CD173 26.8.25 New CD - Dat…" at bounding box center [744, 406] width 1487 height 812
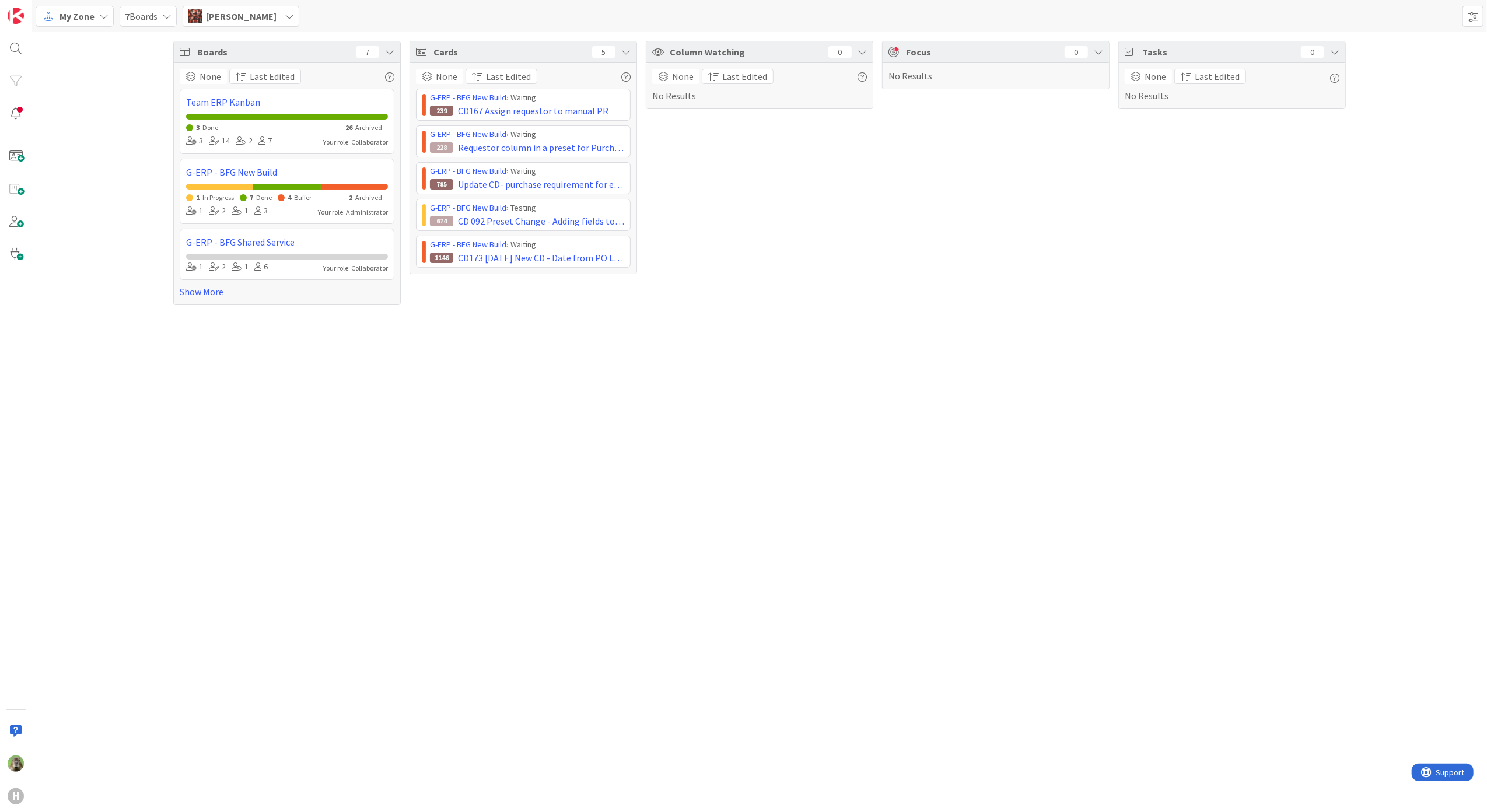
click at [206, 16] on div "Josef Kuman" at bounding box center [241, 16] width 116 height 21
click at [203, 41] on input "jo" at bounding box center [262, 45] width 146 height 21
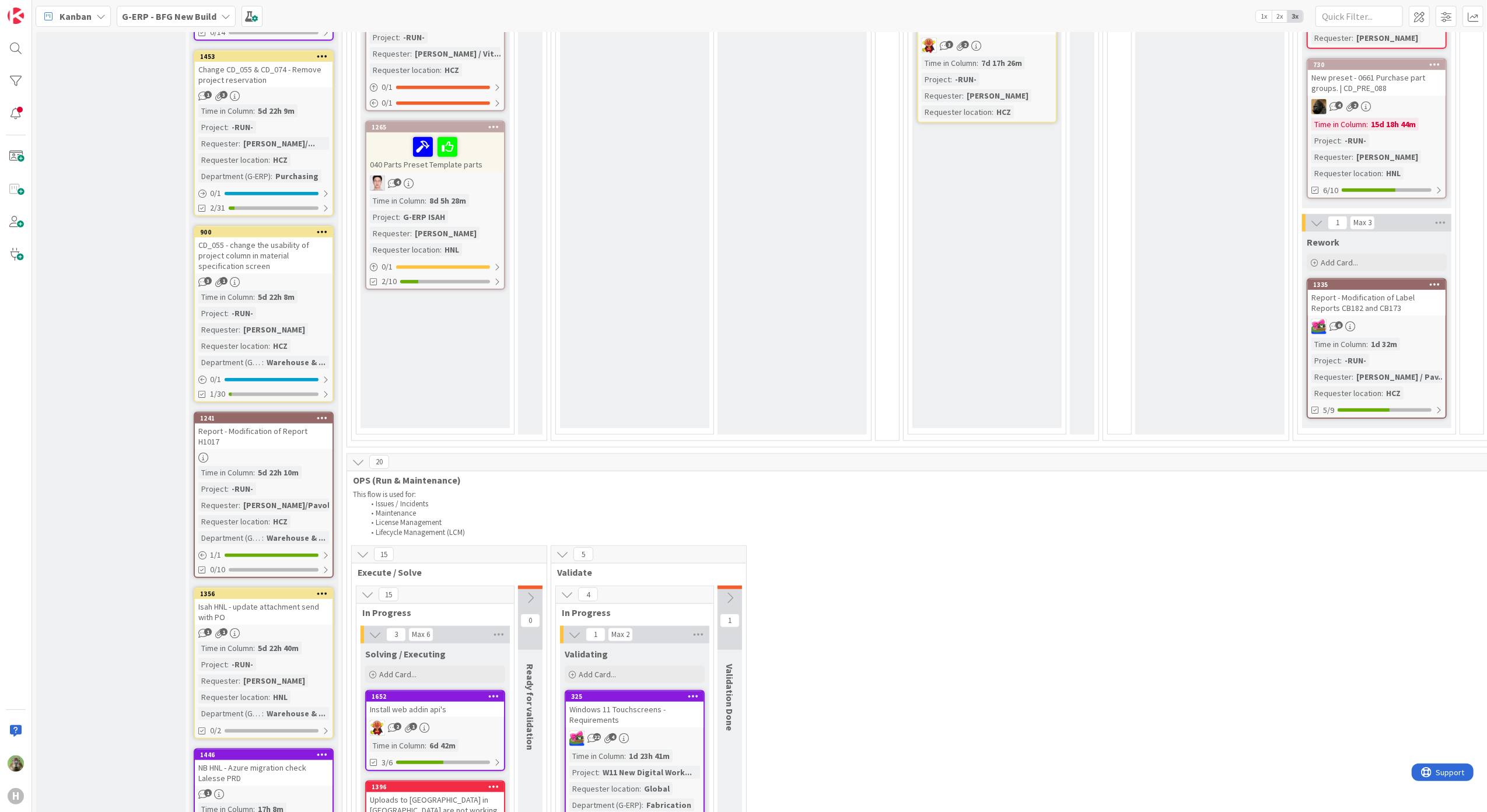
scroll to position [856, 0]
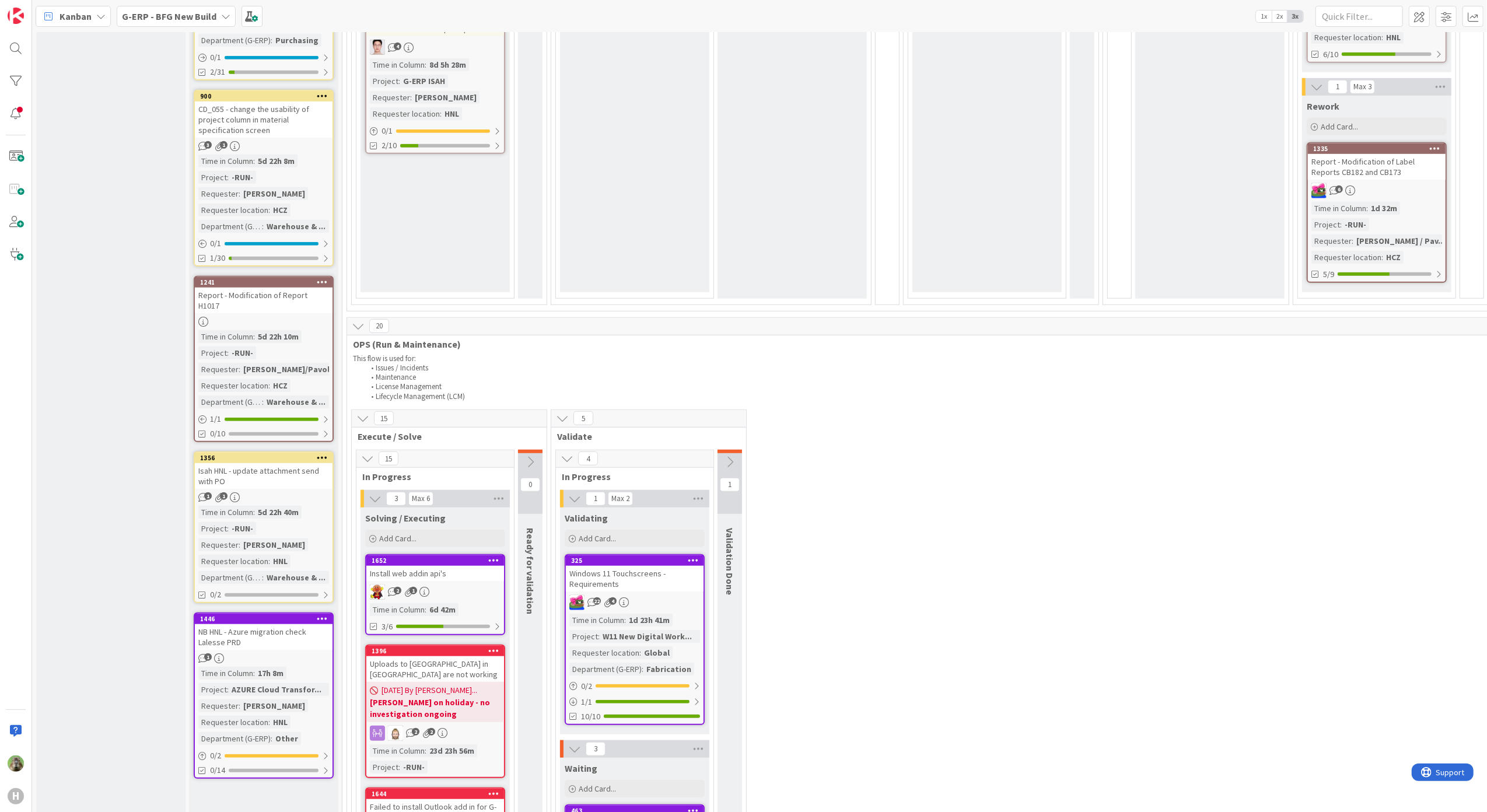
click at [489, 568] on div "Install web addin api's" at bounding box center [435, 574] width 138 height 15
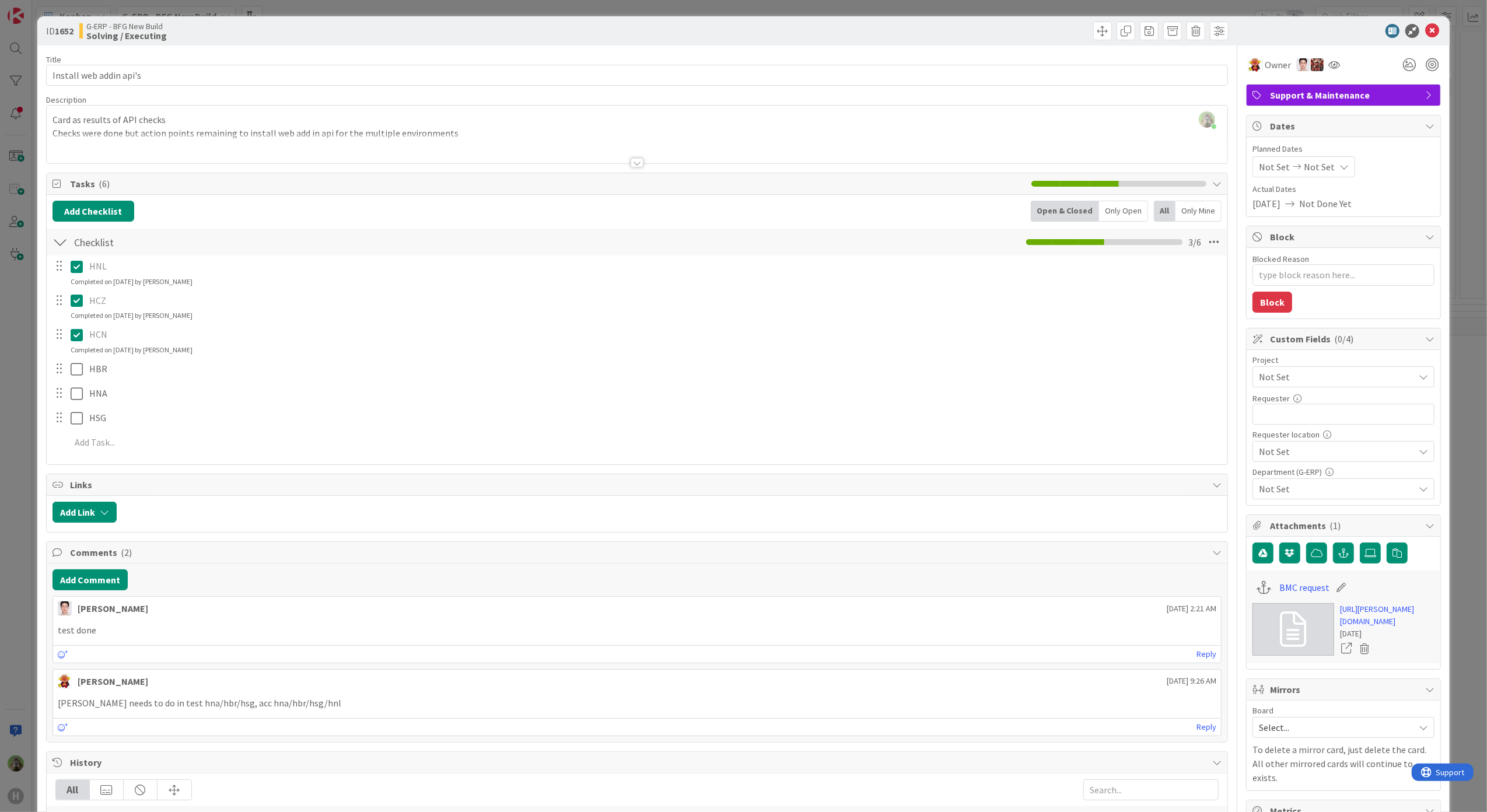
click at [25, 489] on div "ID 1652 G-ERP - BFG New Build Solving / Executing Title 23 / 128 Install web ad…" at bounding box center [744, 406] width 1487 height 812
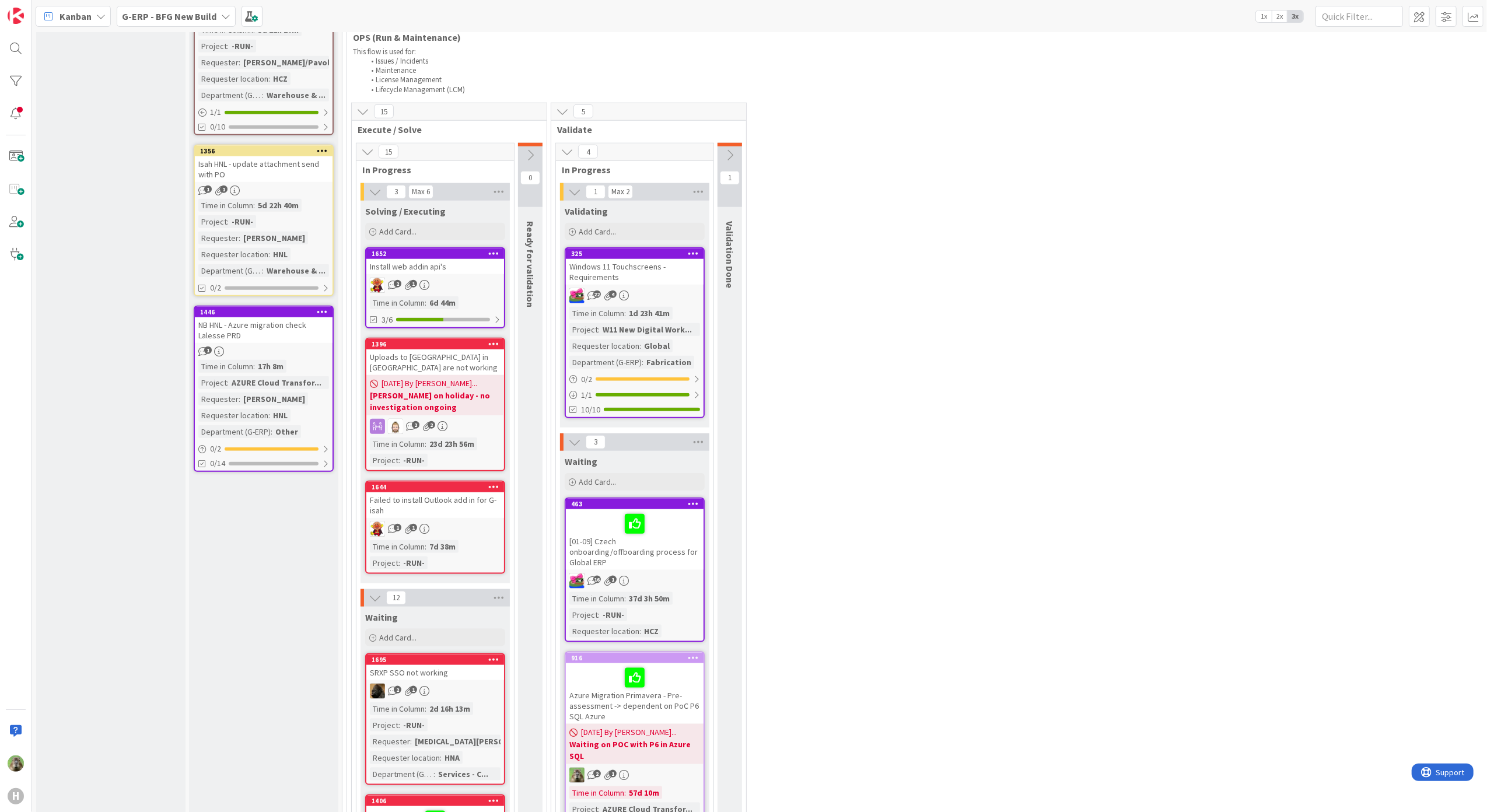
scroll to position [1167, 0]
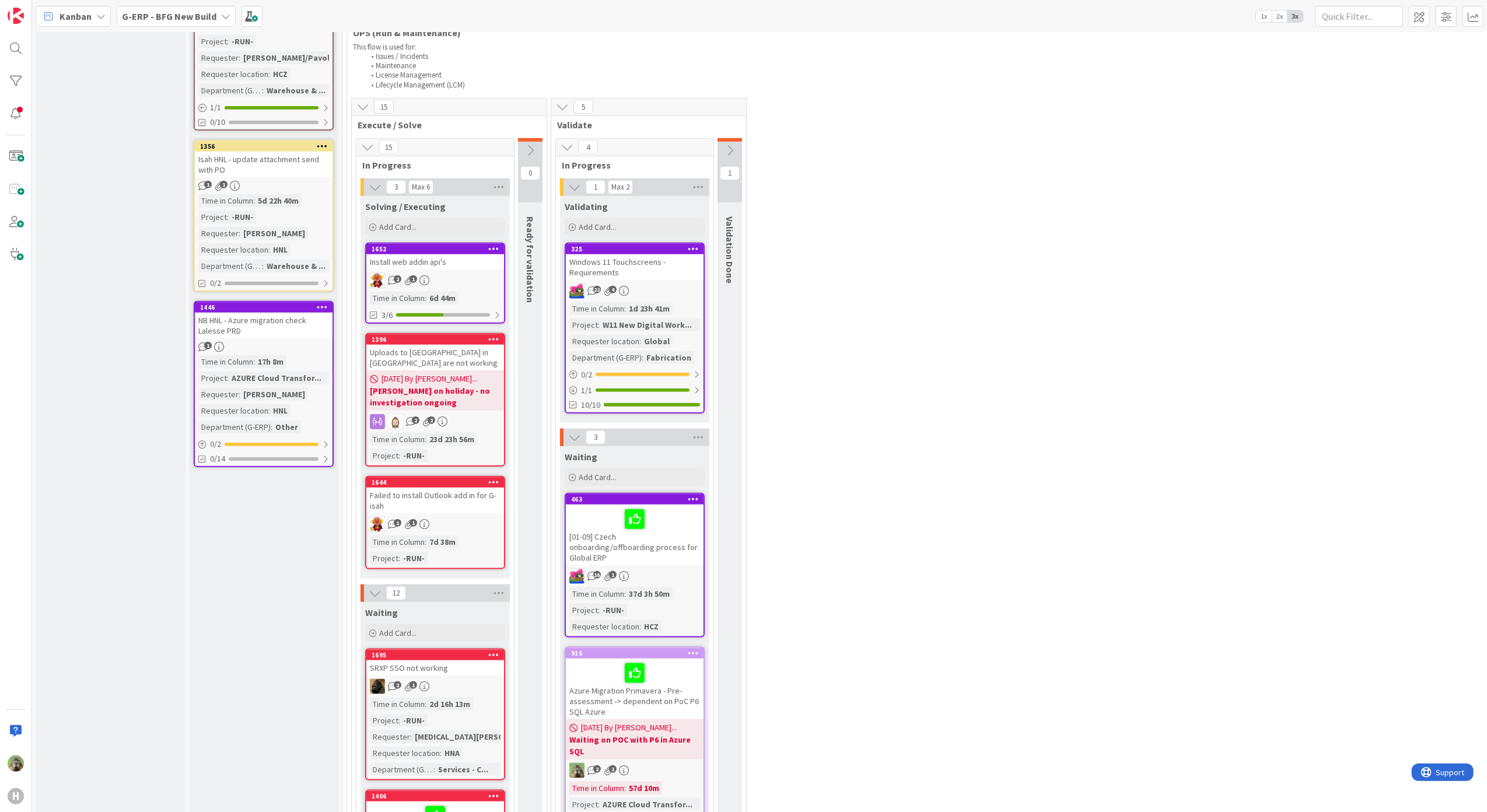
click at [647, 269] on div "Windows 11 Touchscreens - Requirements" at bounding box center [635, 267] width 138 height 26
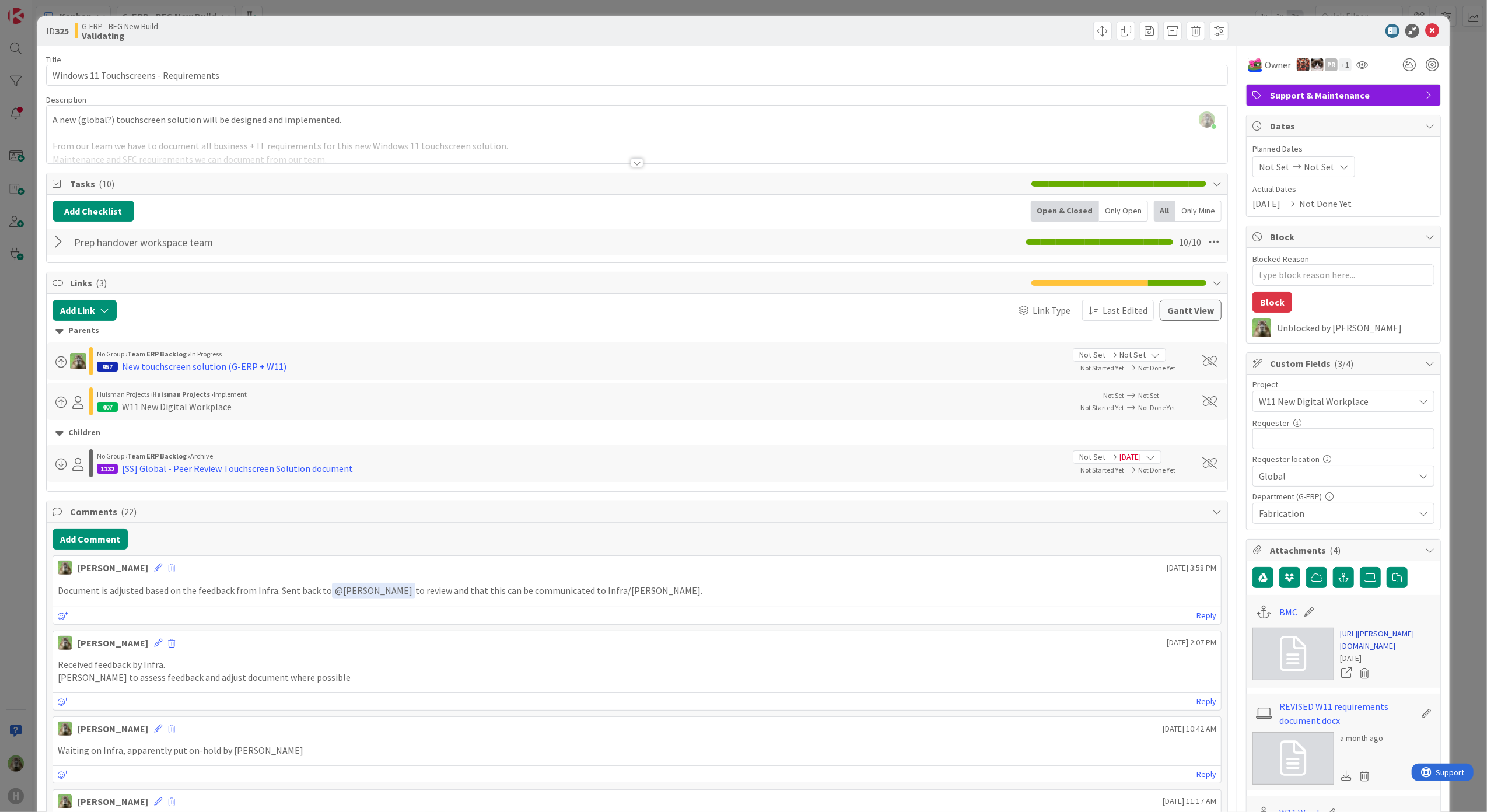
click at [1403, 653] on link "https://huisman-smartit.onbmc.com/smartit/app/#/workorder/IDGGSPRFBRQVHASZQQDMS…" at bounding box center [1388, 640] width 94 height 25
click at [25, 325] on div "ID 325 G-ERP - BFG New Build Validating Title 38 / 128 Windows 11 Touchscreens …" at bounding box center [744, 406] width 1487 height 812
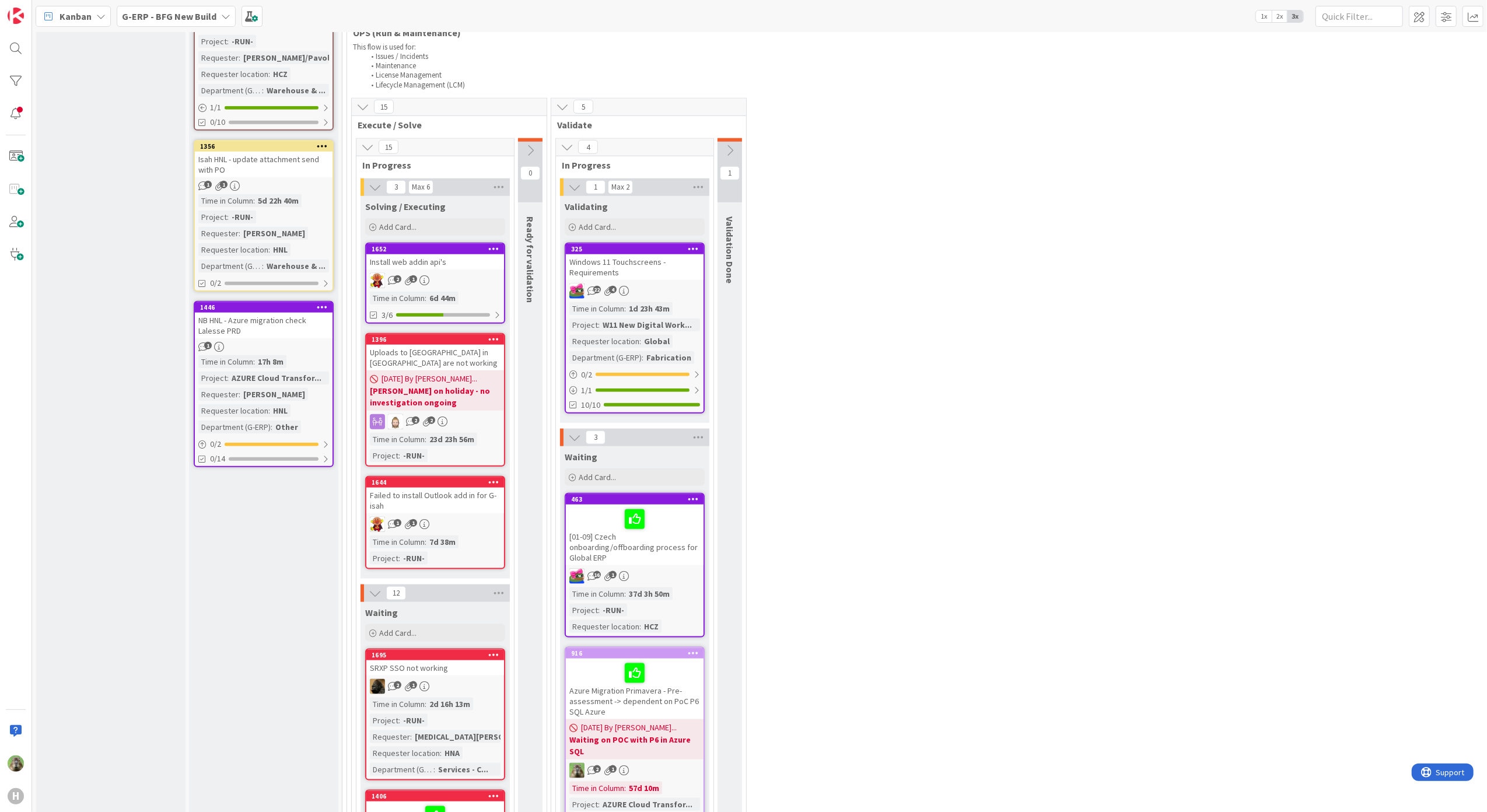
click at [135, 19] on b "G-ERP - BFG New Build" at bounding box center [169, 16] width 94 height 12
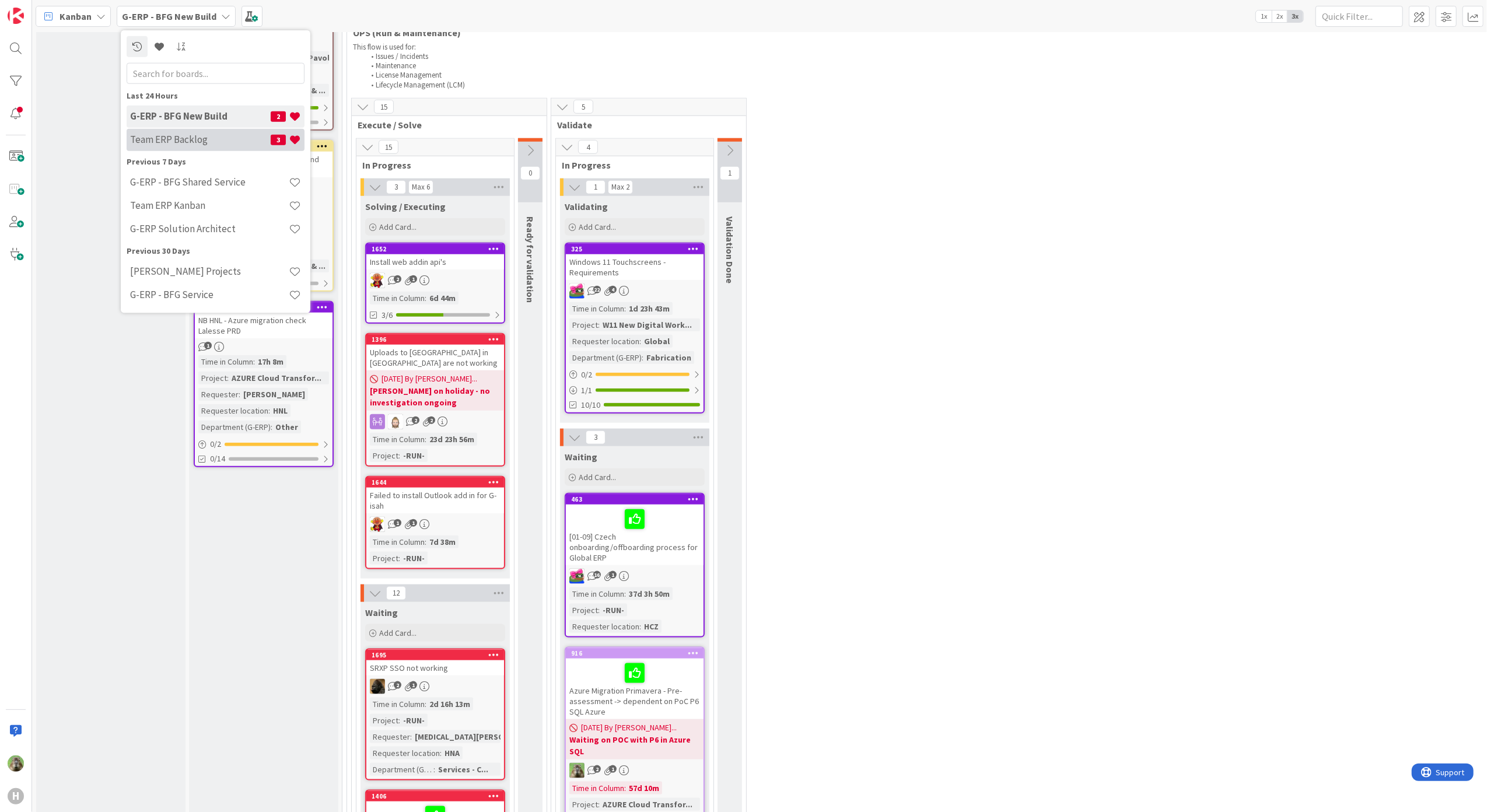
click at [178, 129] on div "Team ERP Backlog 3" at bounding box center [216, 140] width 178 height 22
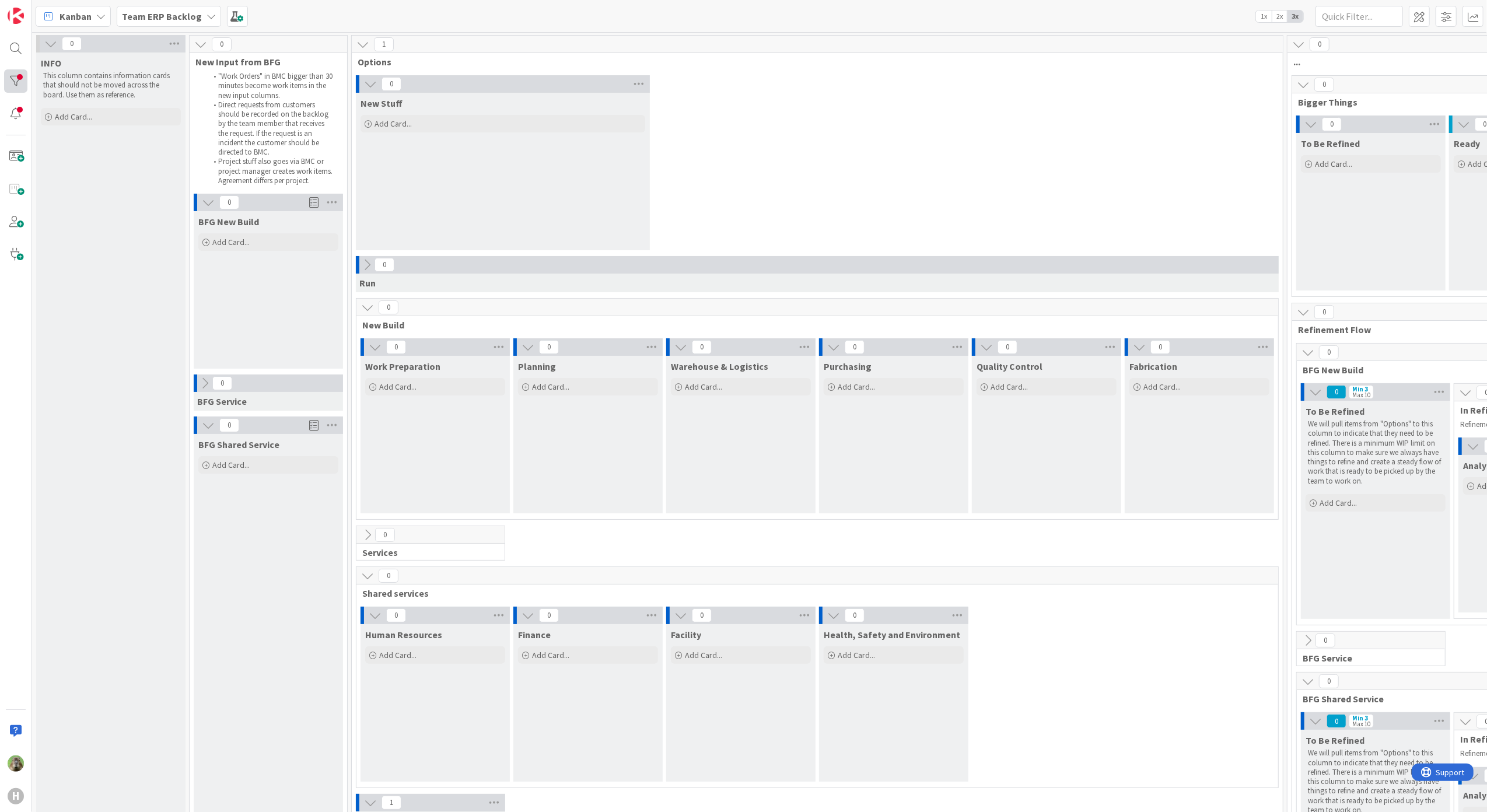
click at [21, 78] on div at bounding box center [15, 81] width 23 height 23
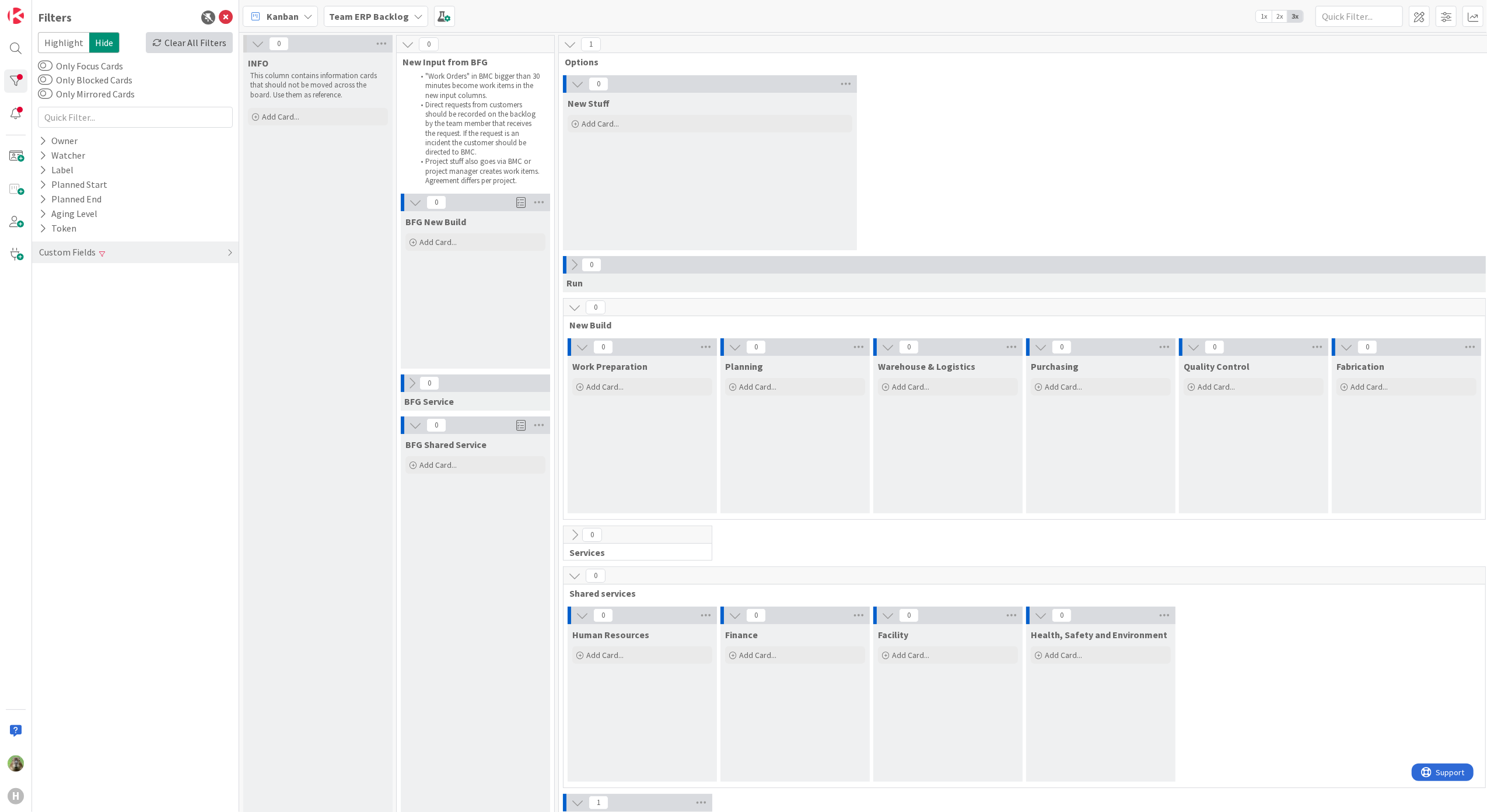
click at [167, 43] on div "Clear All Filters" at bounding box center [188, 42] width 87 height 21
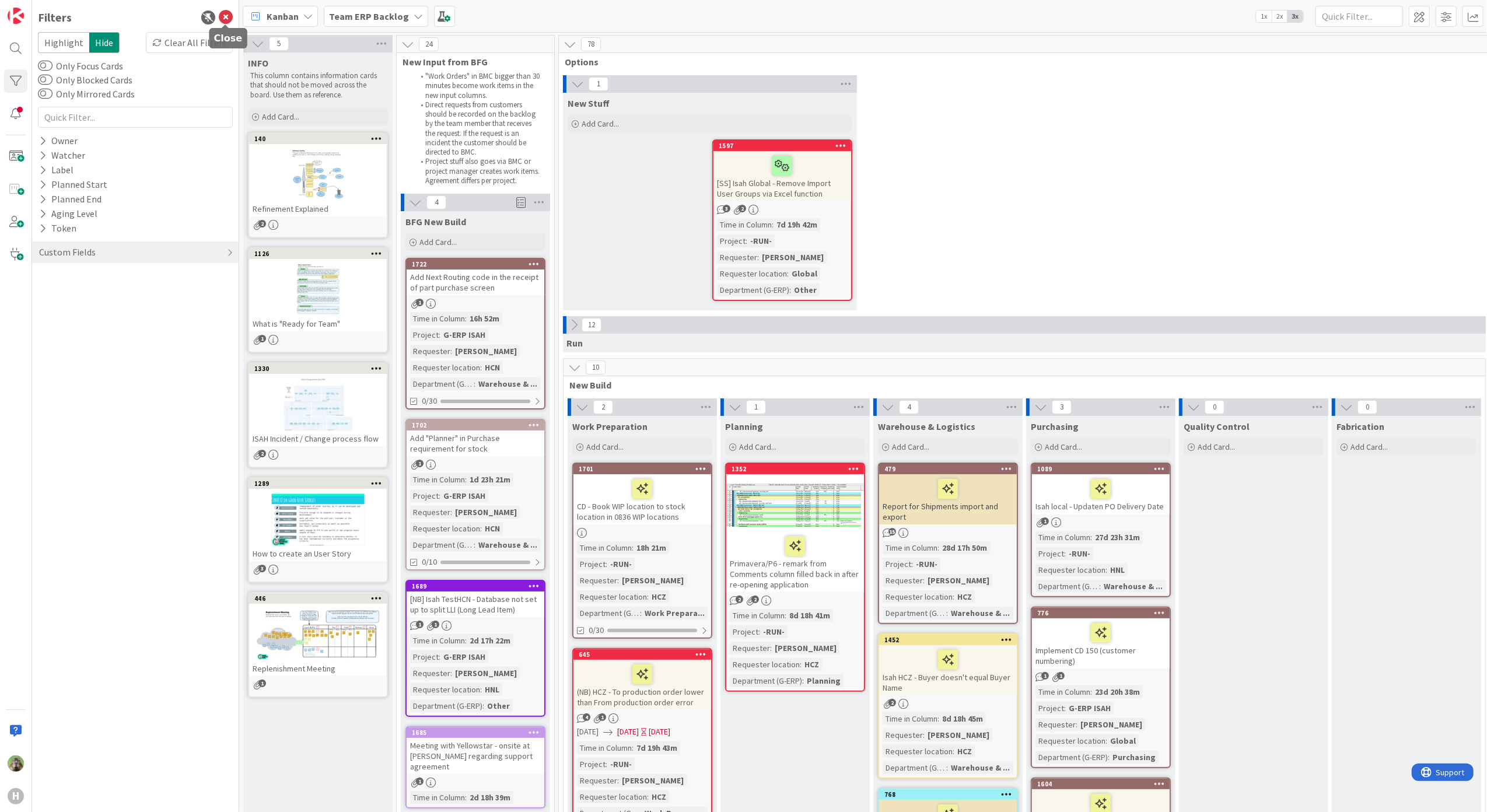
click at [225, 12] on icon at bounding box center [225, 17] width 14 height 14
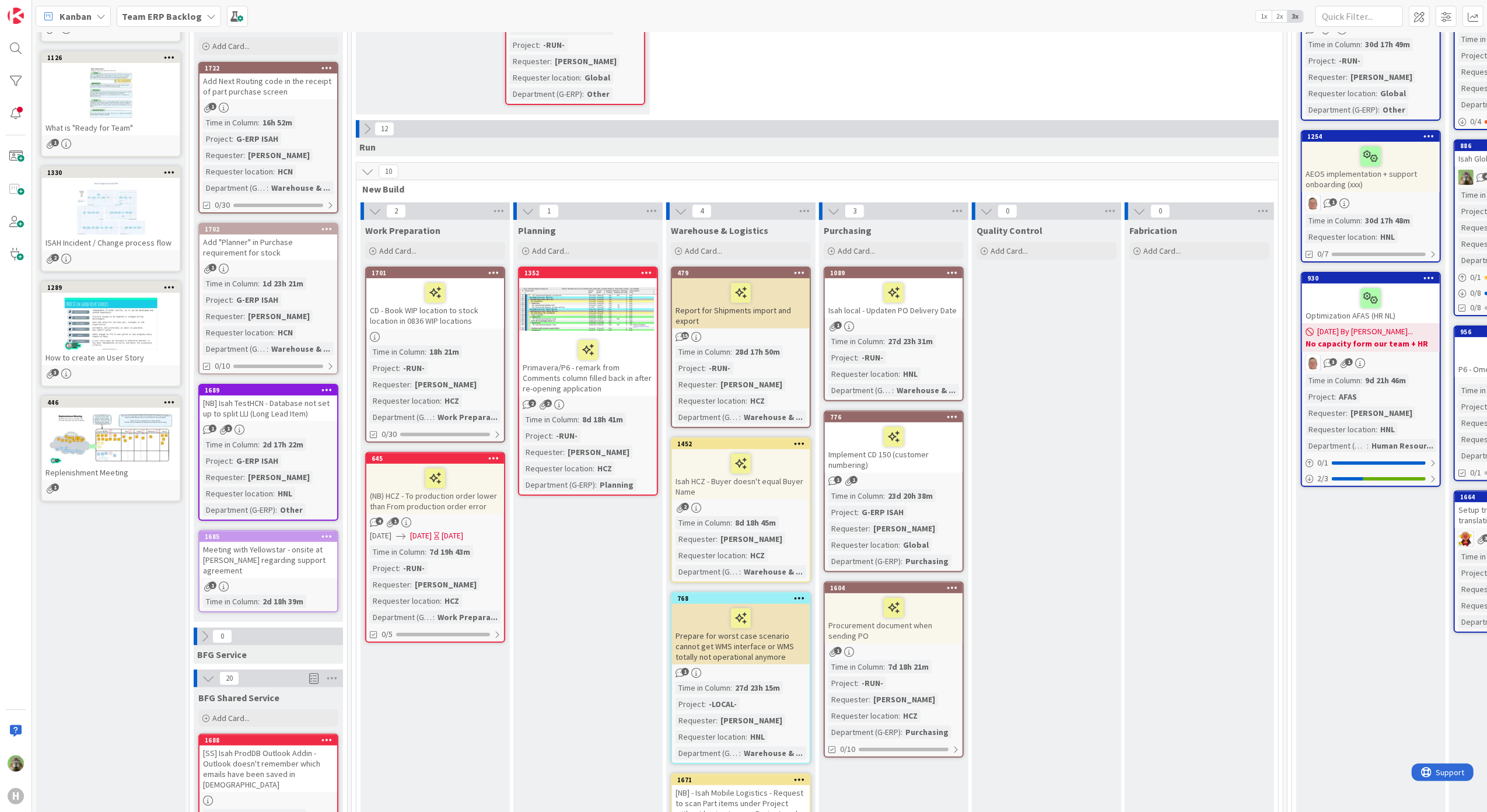
scroll to position [389, 0]
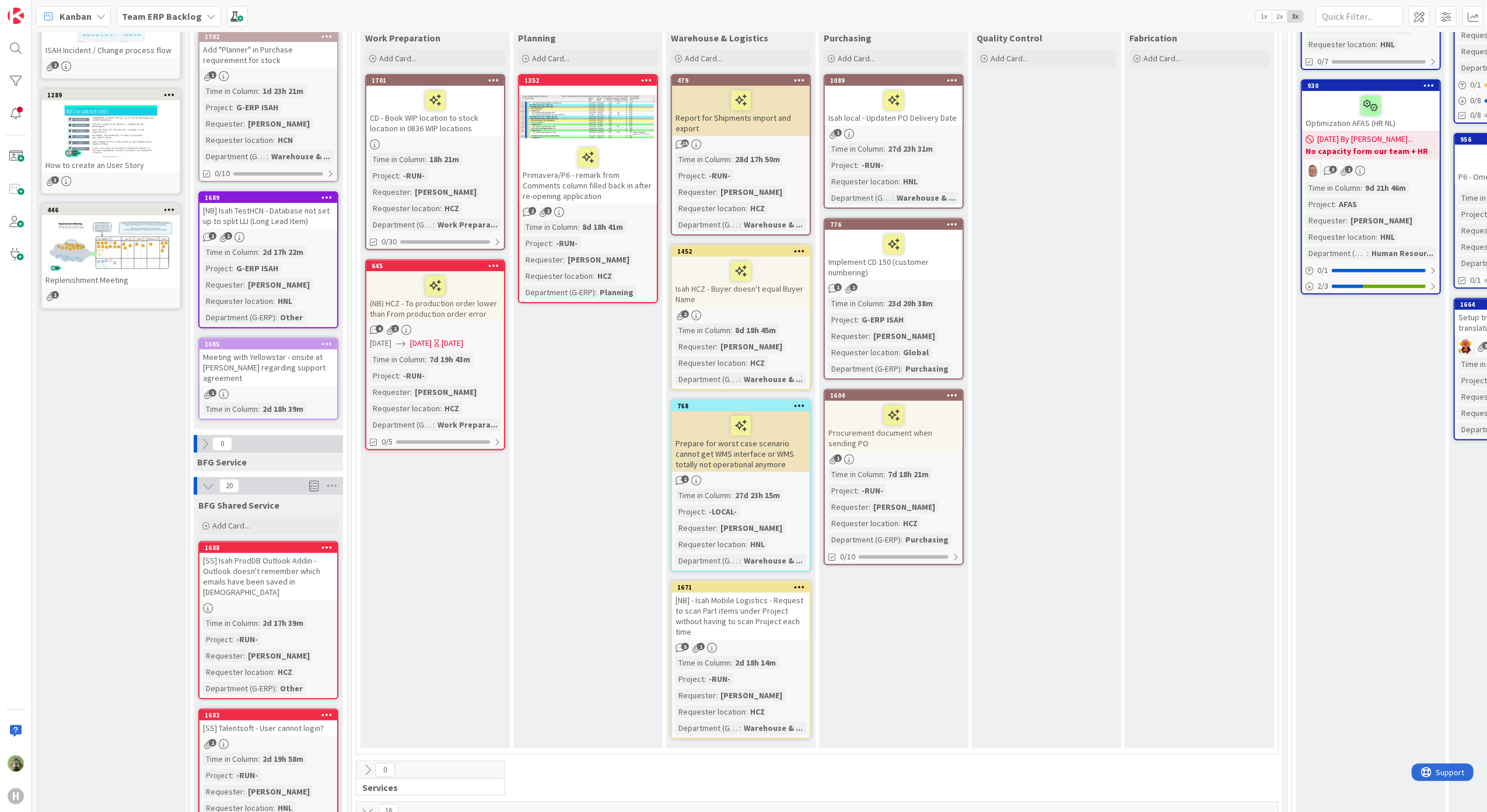
click at [606, 108] on div at bounding box center [588, 116] width 138 height 52
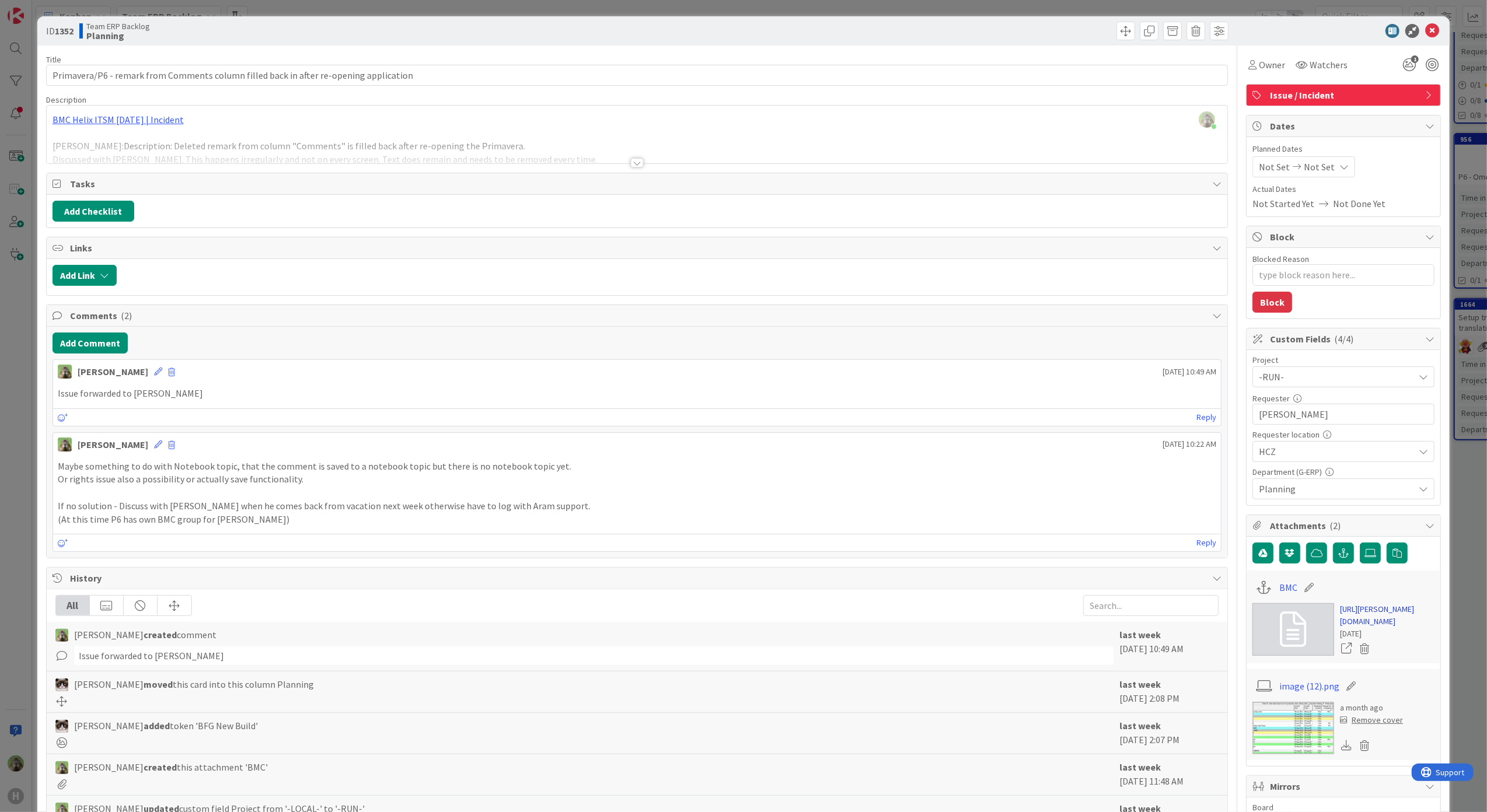
click at [1361, 628] on link "https://huisman-smartit.onbmc.com/smartit/app/#/incident/AGGF4KX6HRENQASZL2S6SZ…" at bounding box center [1388, 615] width 94 height 25
click at [21, 456] on div "ID 1352 Team ERP Backlog Planning Title 86 / 128 Primavera/P6 - remark from Com…" at bounding box center [744, 406] width 1487 height 812
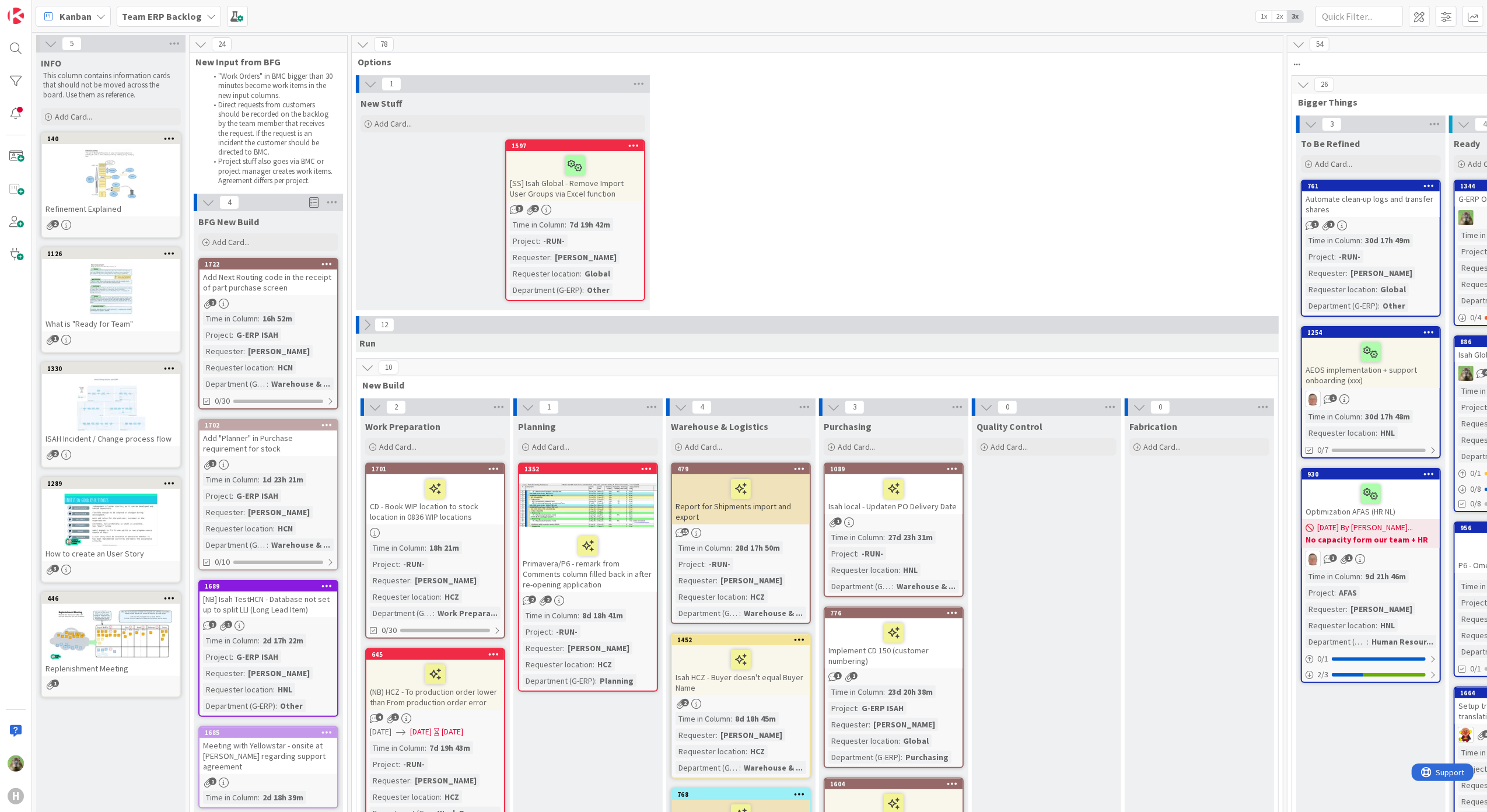
click at [176, 12] on b "Team ERP Backlog" at bounding box center [161, 16] width 80 height 12
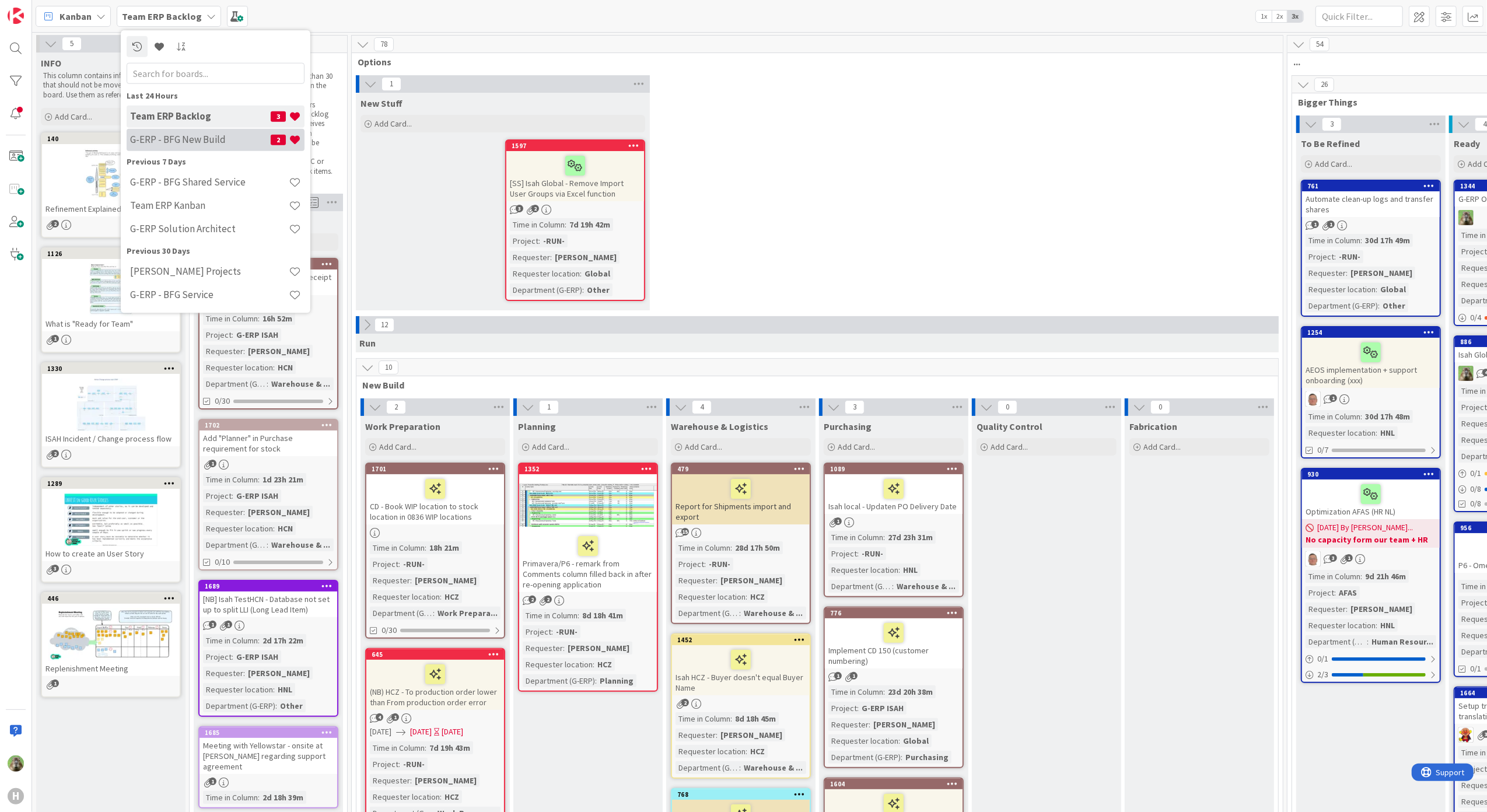
click at [200, 139] on h4 "G-ERP - BFG New Build" at bounding box center [200, 140] width 140 height 12
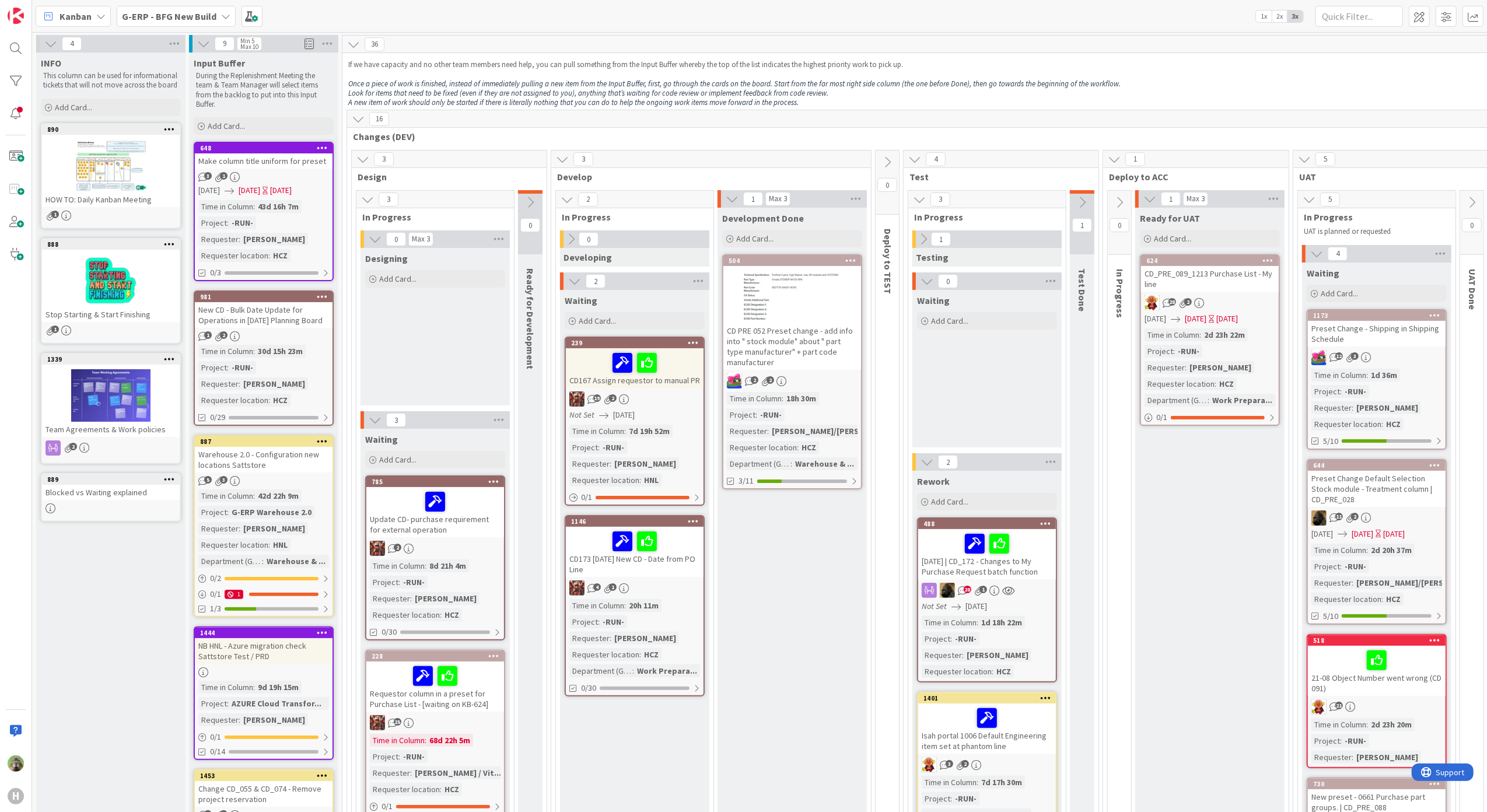
click at [174, 20] on b "G-ERP - BFG New Build" at bounding box center [169, 16] width 94 height 12
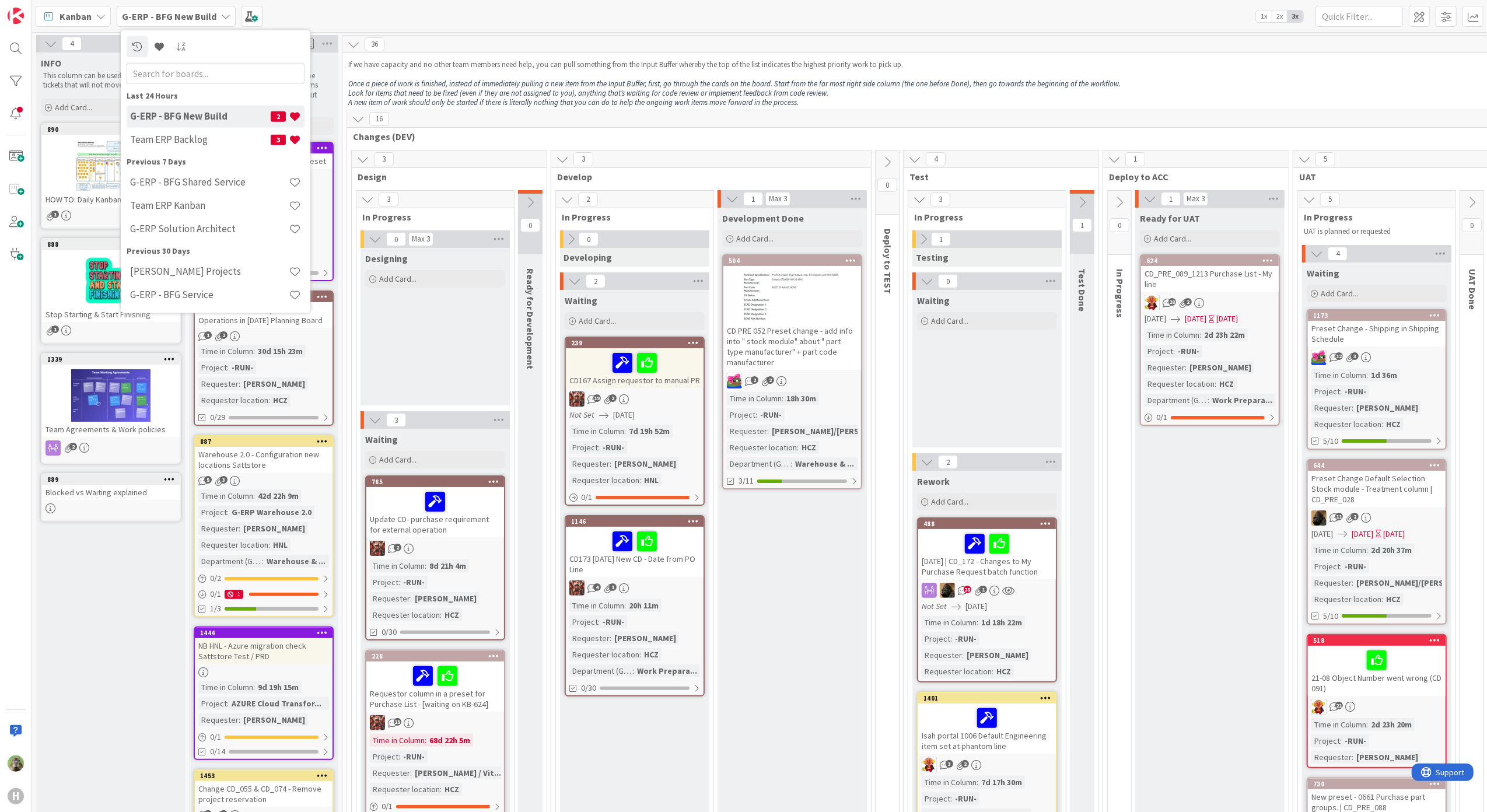
click at [87, 35] on div "4" at bounding box center [110, 44] width 149 height 17
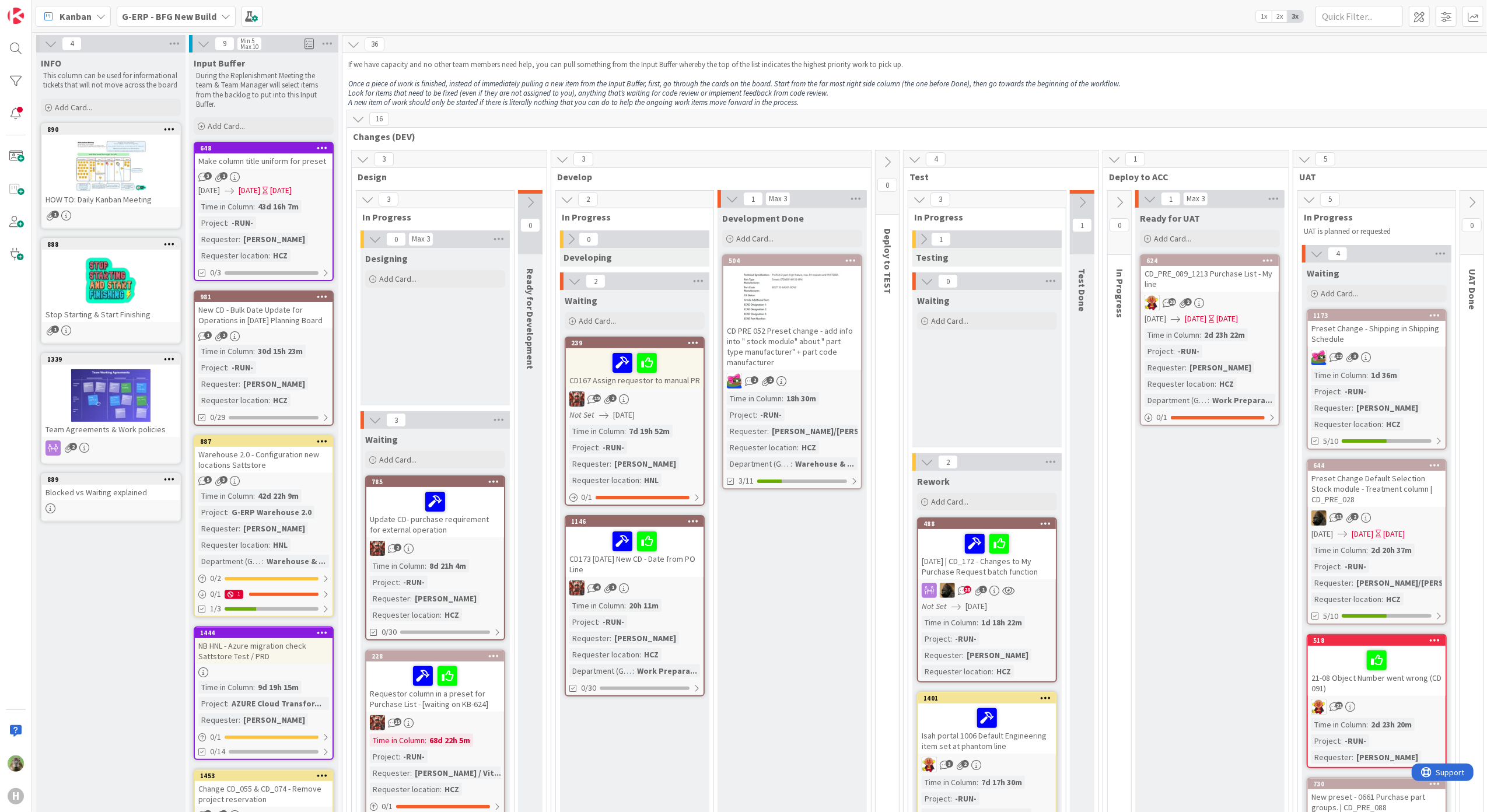
click at [87, 19] on span "Kanban" at bounding box center [75, 16] width 32 height 14
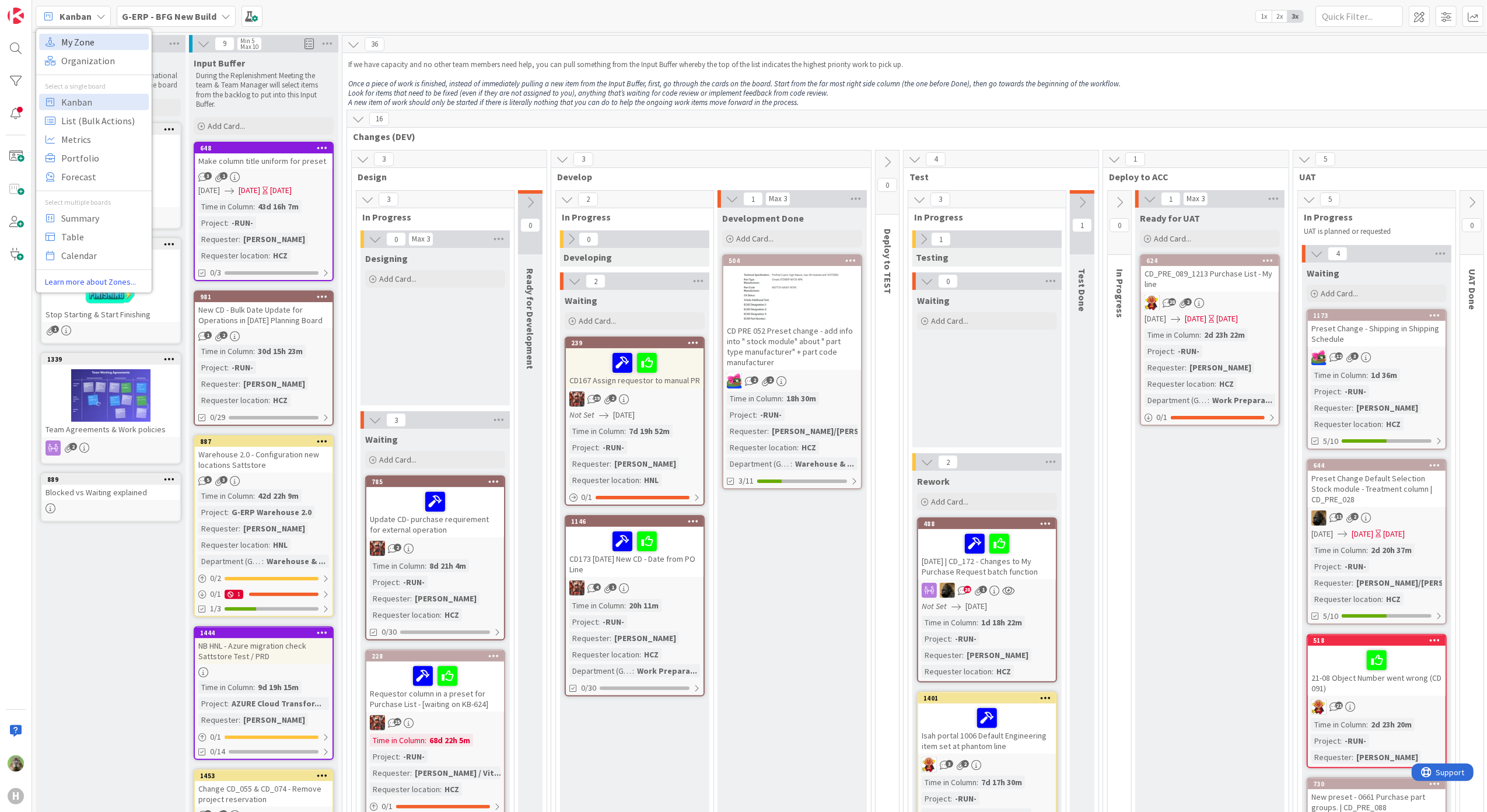
click at [122, 45] on span "My Zone" at bounding box center [104, 41] width 84 height 17
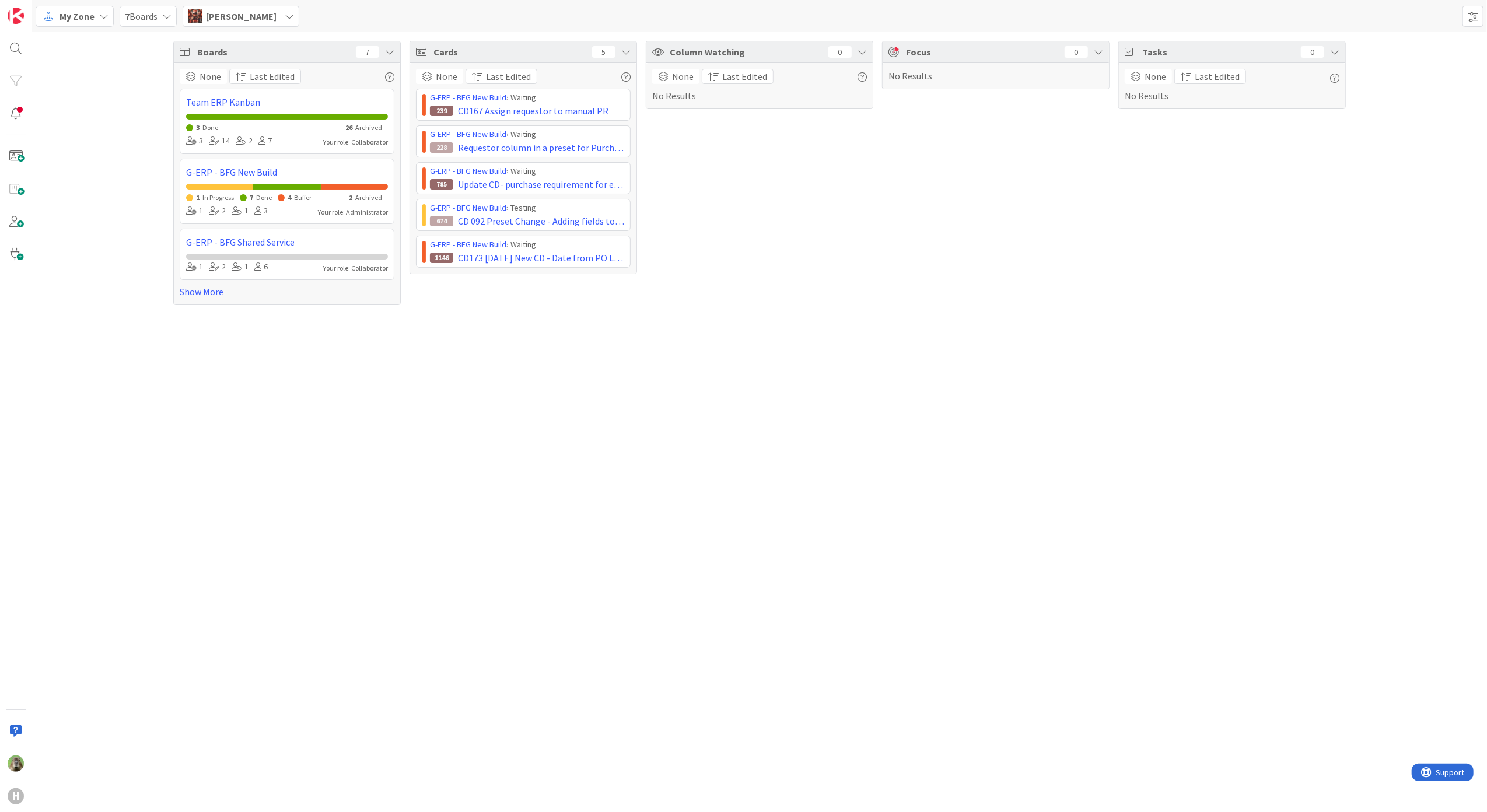
click at [216, 14] on span "Josef Kuman" at bounding box center [241, 16] width 70 height 14
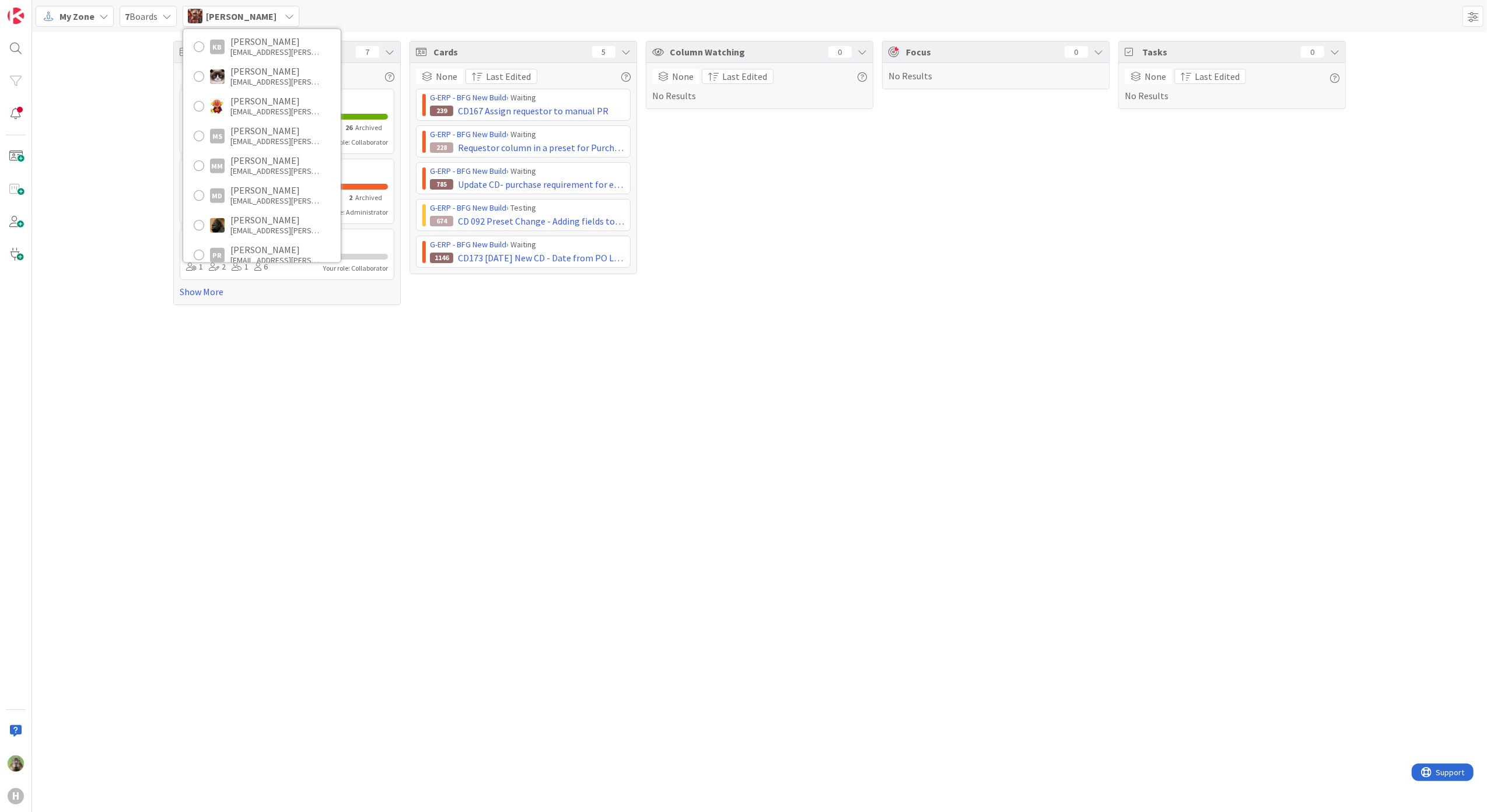
scroll to position [467, 0]
click at [212, 77] on img at bounding box center [217, 81] width 15 height 15
click at [300, 72] on div "[PERSON_NAME]" at bounding box center [277, 70] width 93 height 10
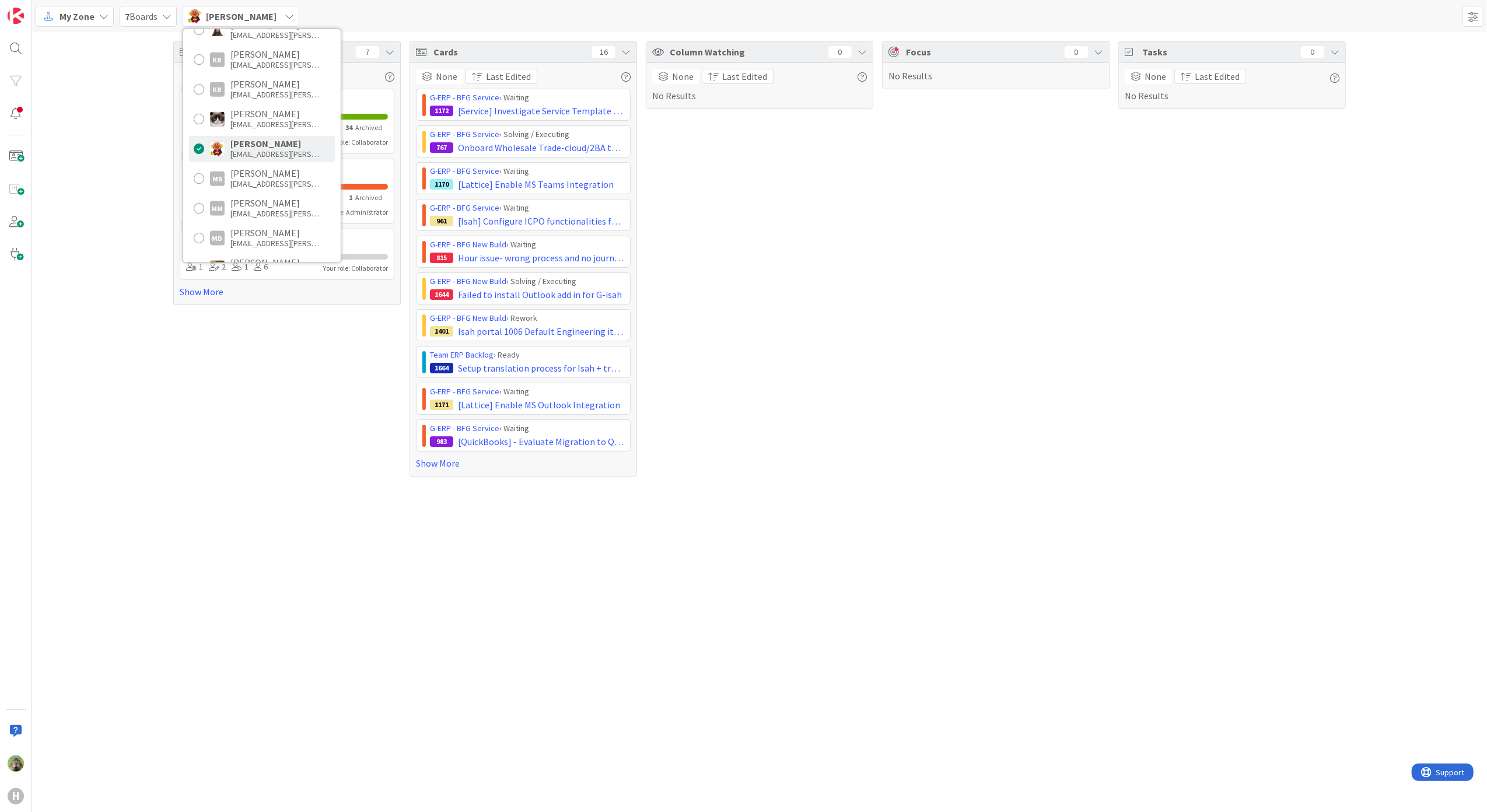
scroll to position [544, 0]
click at [197, 150] on div at bounding box center [199, 153] width 10 height 10
click at [306, 118] on div "ndezaire@huisman-nl.com" at bounding box center [277, 122] width 93 height 10
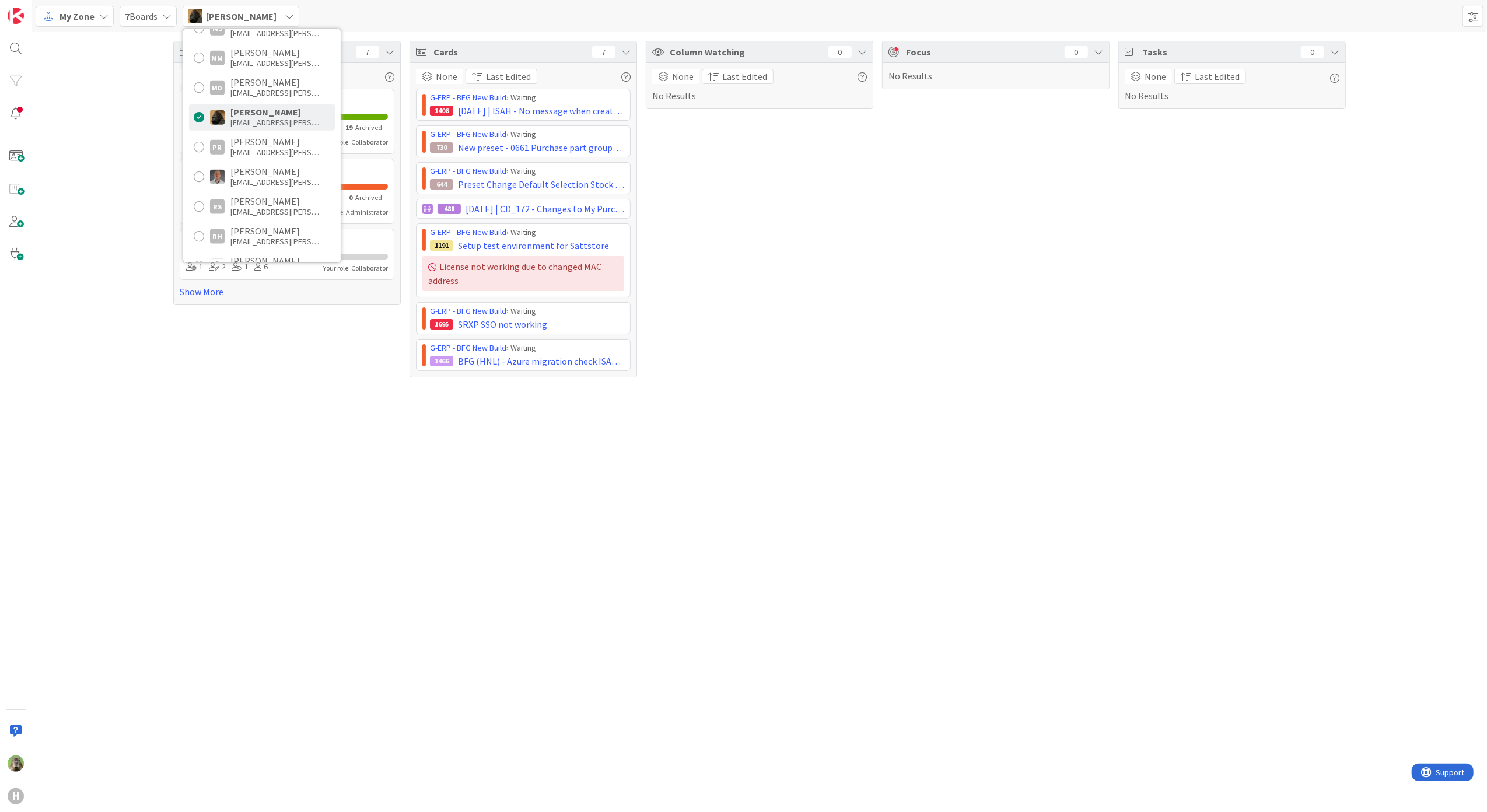
click at [351, 471] on div "Boards 7 None Last Edited Team ERP Kanban 7 Done 19 Archived 3 14 2 7 Your role…" at bounding box center [759, 421] width 1455 height 780
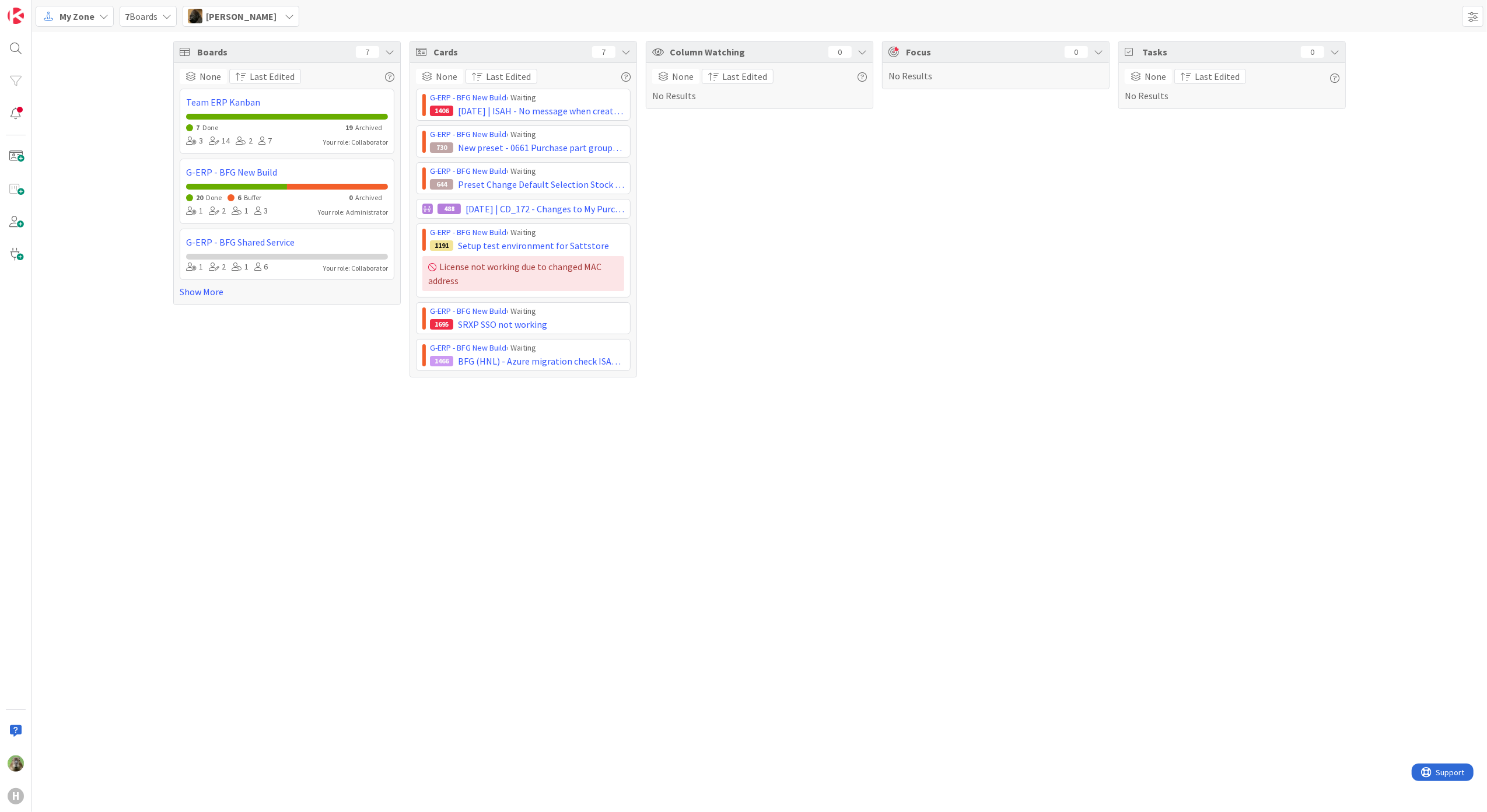
click at [242, 0] on div "My Zone 7 Boards Noah Dezaire Timothy Tjia ttjia@huisman-nl.com AC Akif Cevik a…" at bounding box center [759, 15] width 1455 height 32
click at [238, 9] on span "[PERSON_NAME]" at bounding box center [241, 16] width 70 height 14
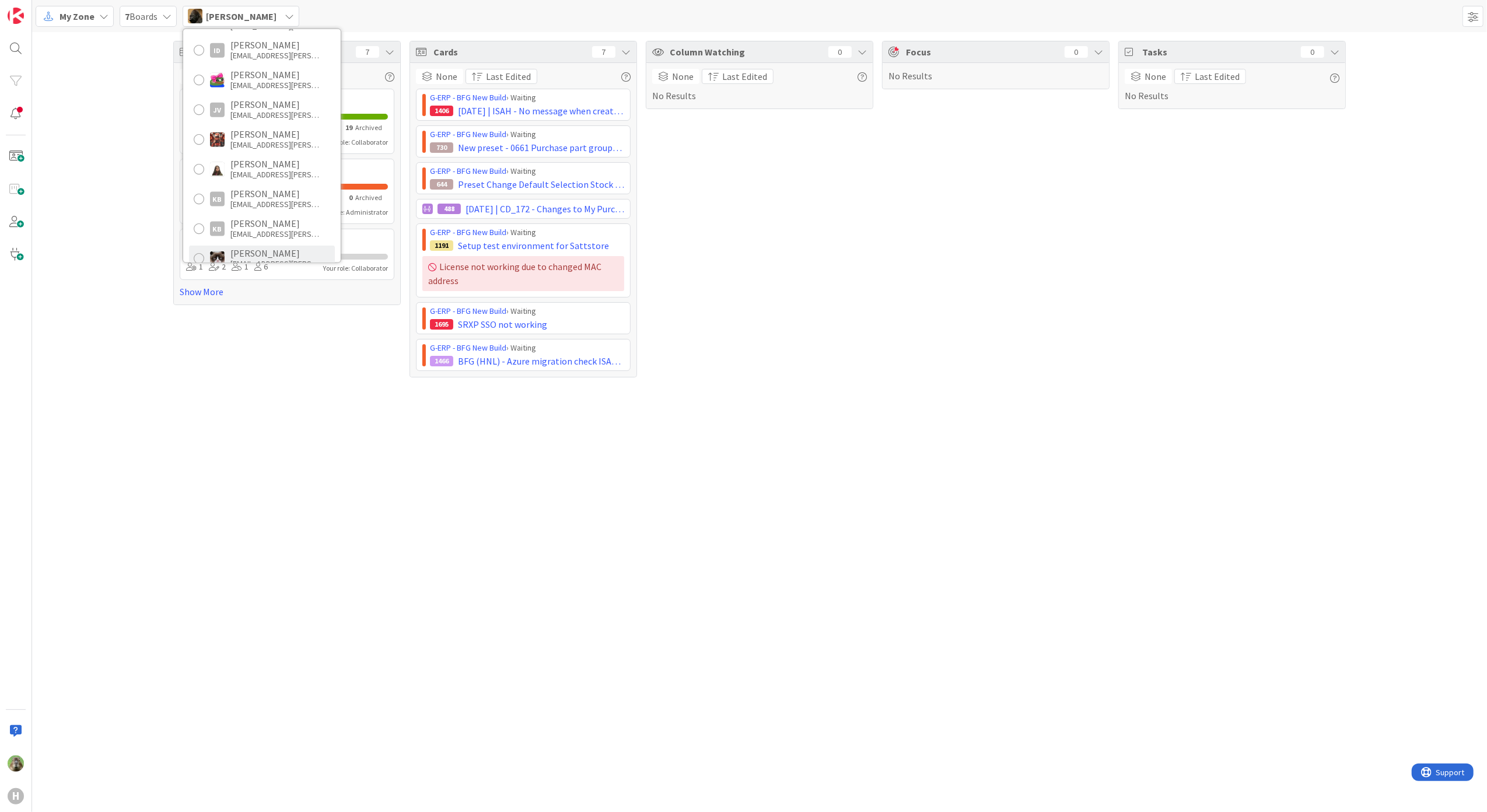
scroll to position [388, 0]
click at [59, 12] on span "My Zone" at bounding box center [76, 16] width 35 height 14
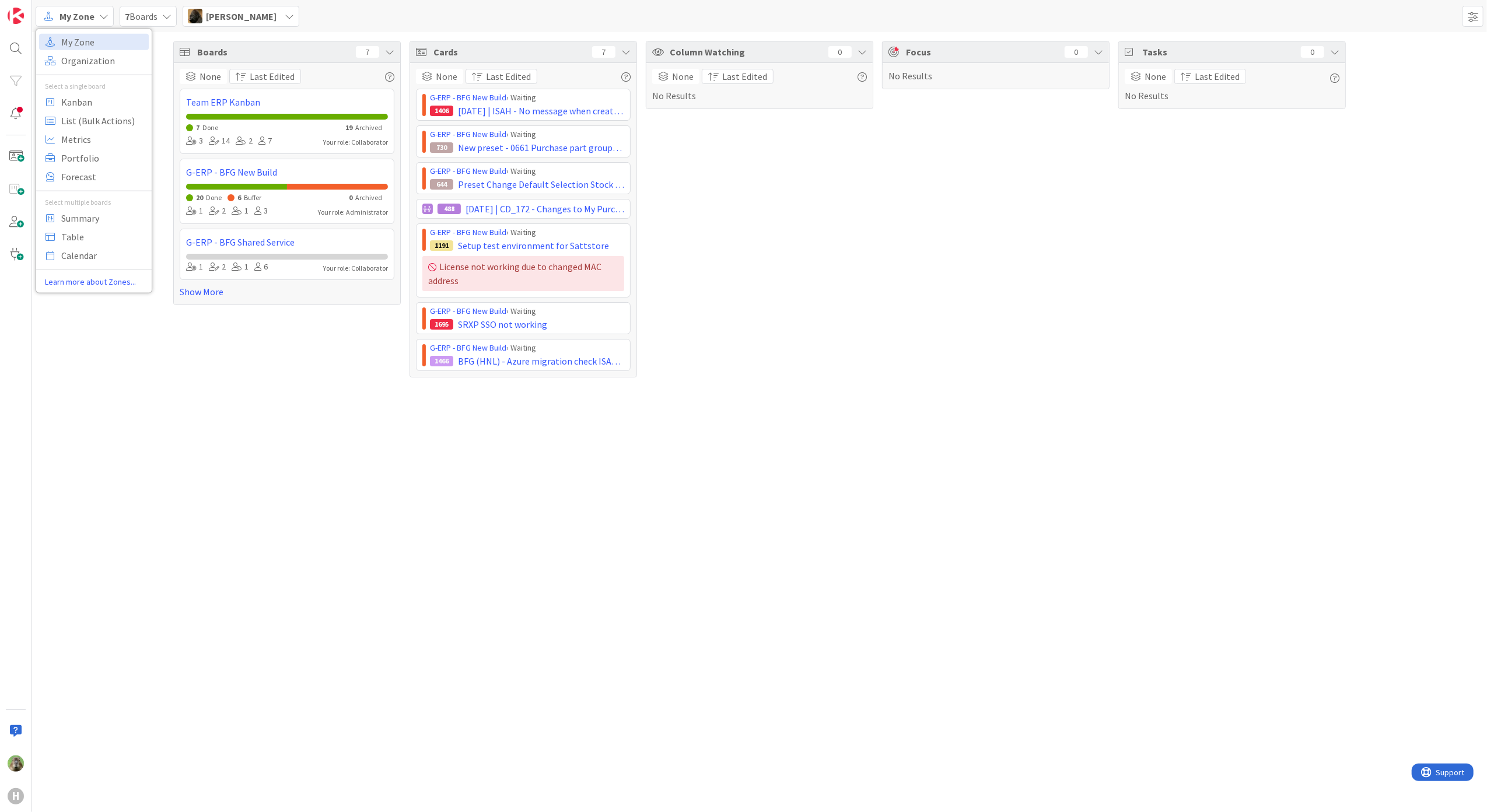
click at [101, 92] on div "My Zone Organization Select a single board Kanban List (Bulk Actions) Metrics P…" at bounding box center [93, 160] width 116 height 254
click at [94, 102] on span "Kanban" at bounding box center [104, 101] width 84 height 17
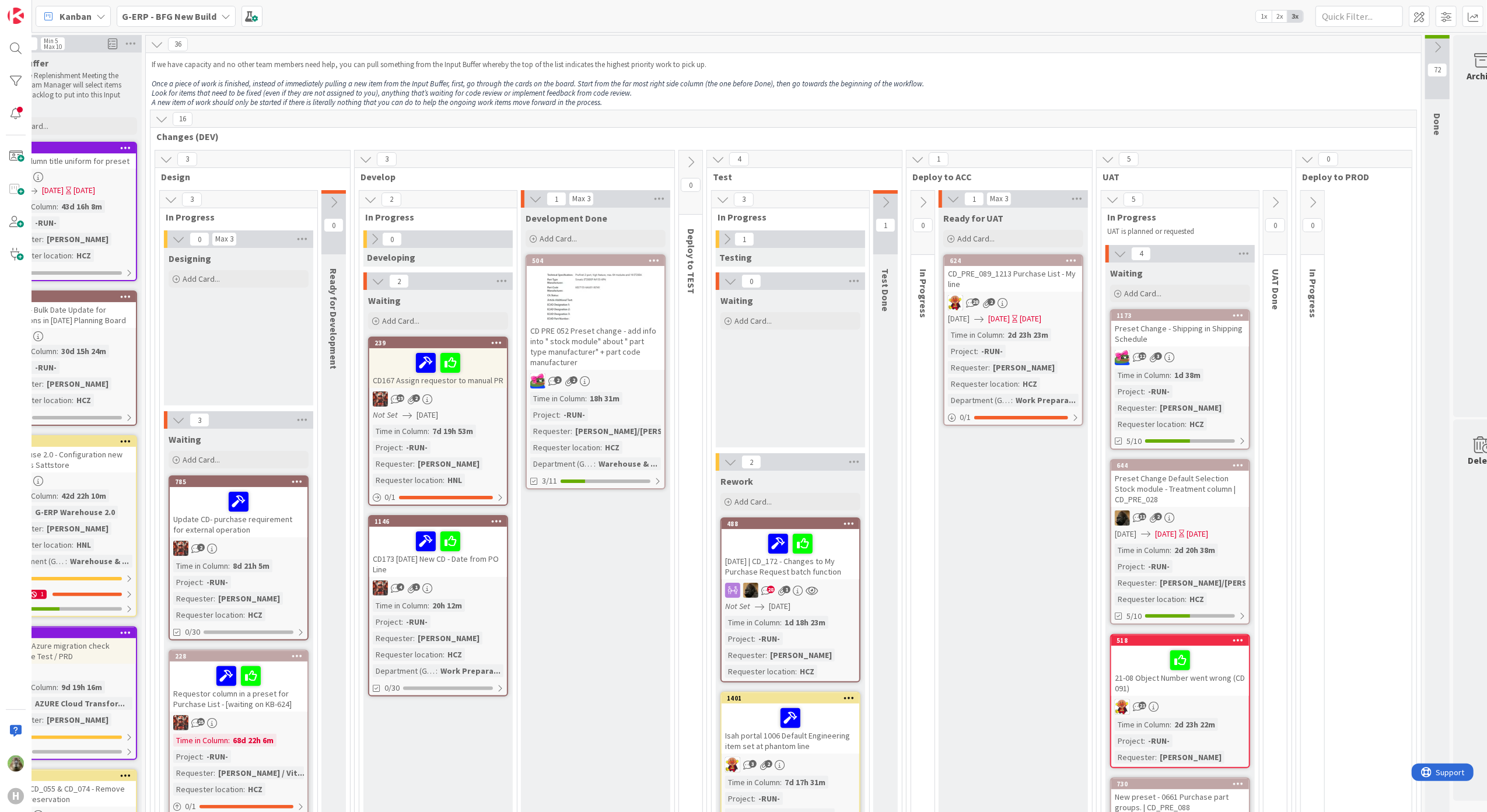
scroll to position [0, 236]
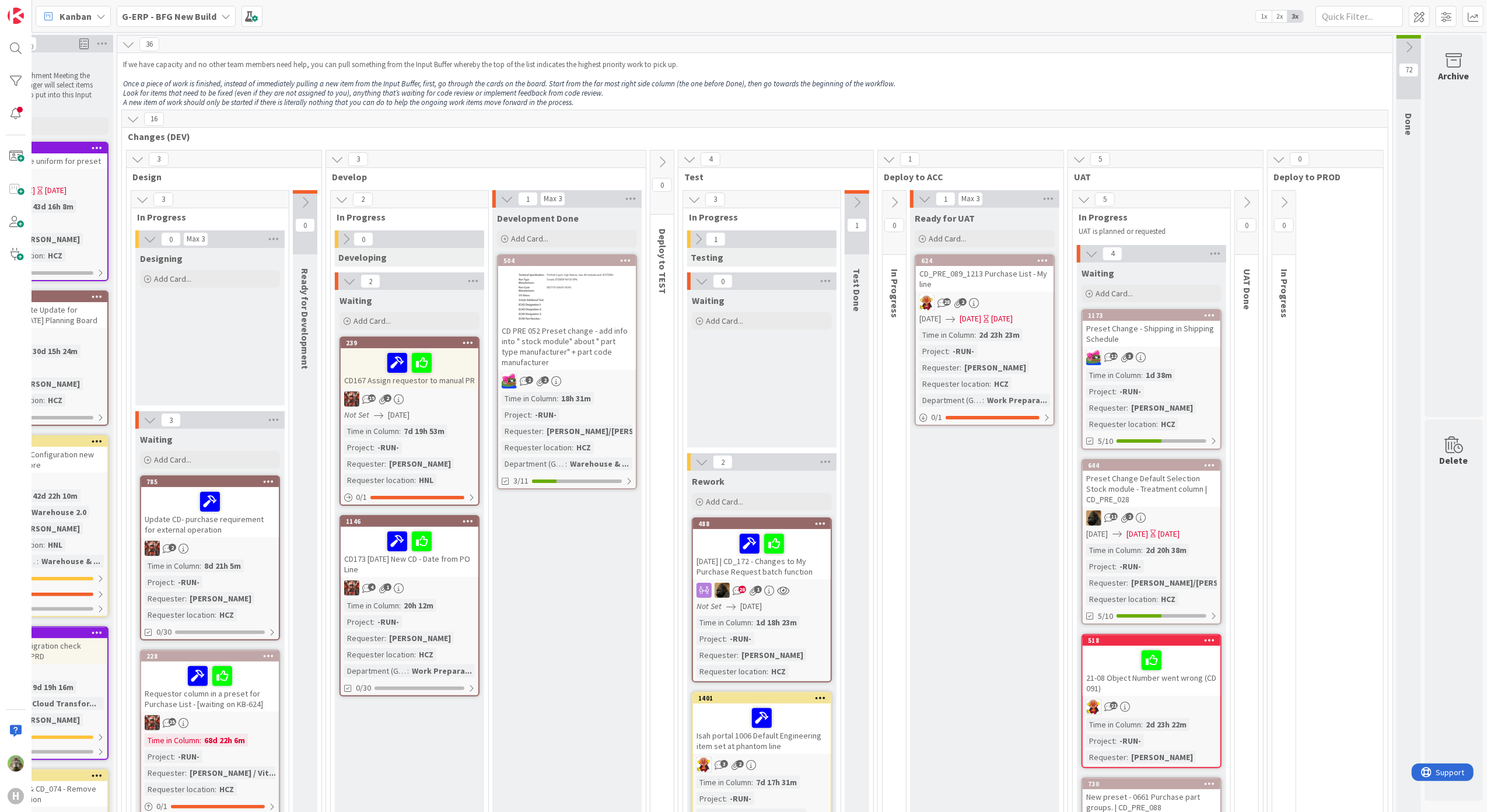
click at [1174, 329] on div "Preset Change - Shipping in Shipping Schedule" at bounding box center [1151, 334] width 138 height 26
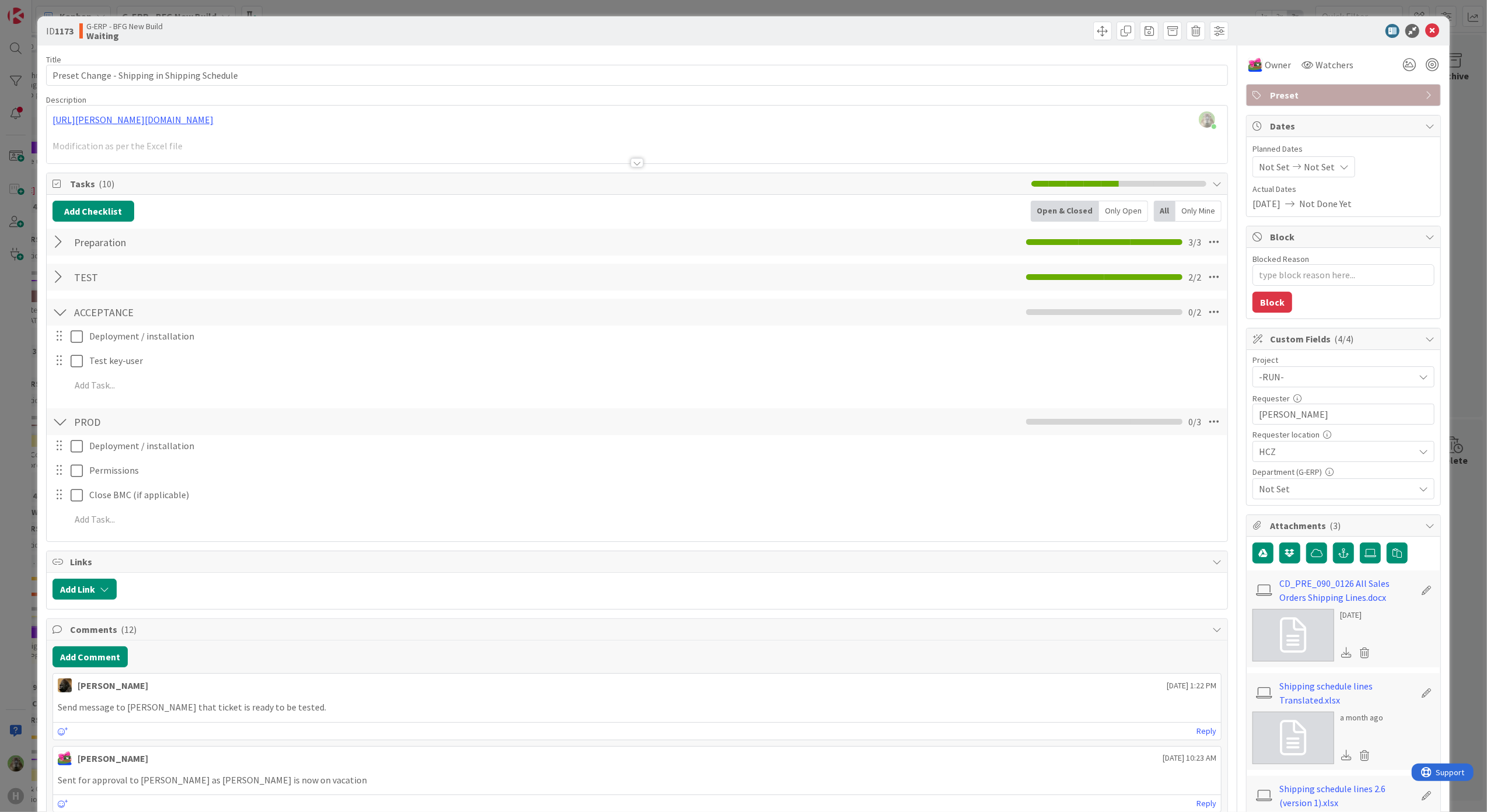
click at [23, 451] on div "ID 1173 G-ERP - BFG New Build Waiting Title 45 / 128 Preset Change - Shipping i…" at bounding box center [744, 406] width 1487 height 812
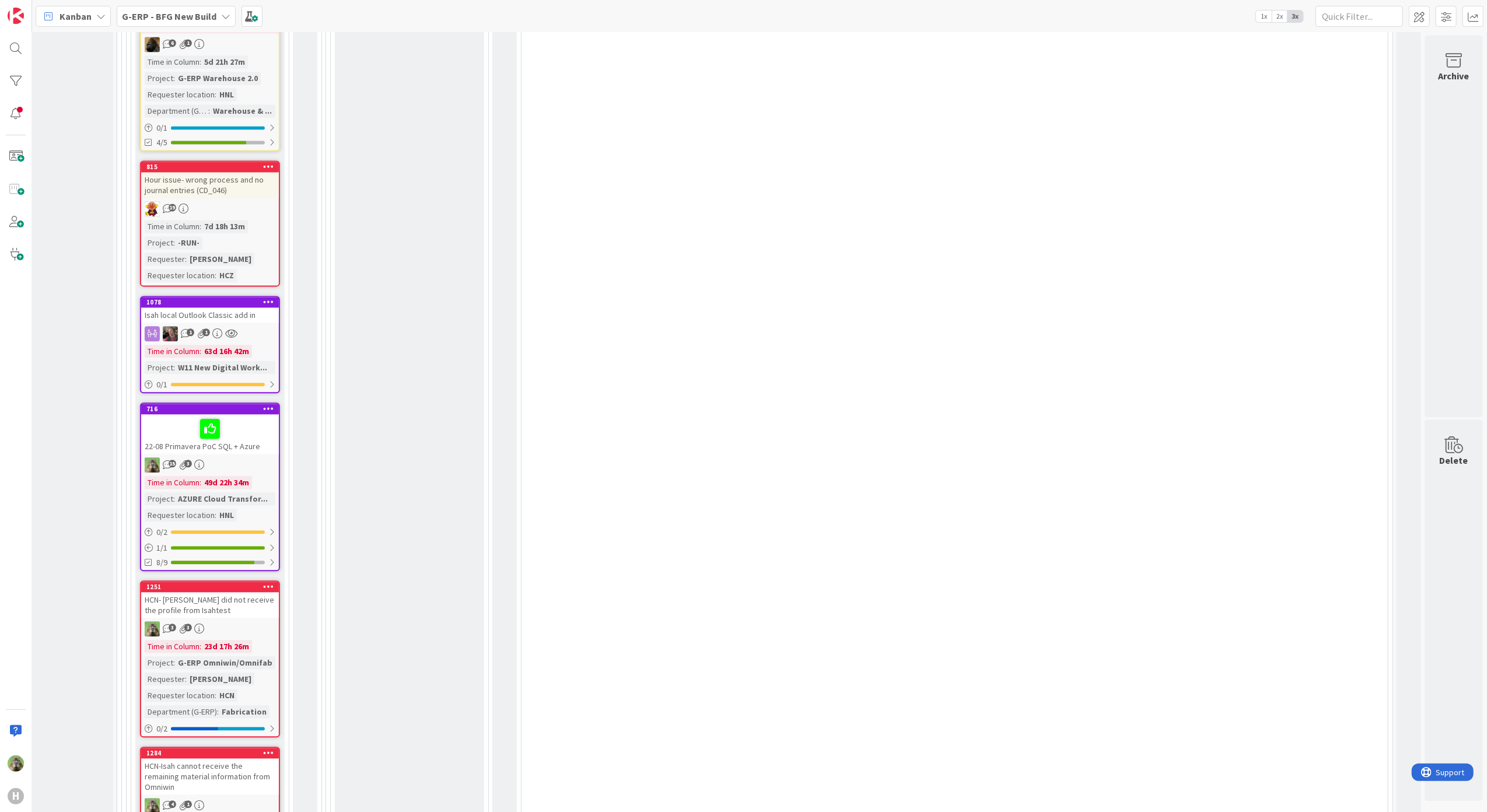
scroll to position [2725, 236]
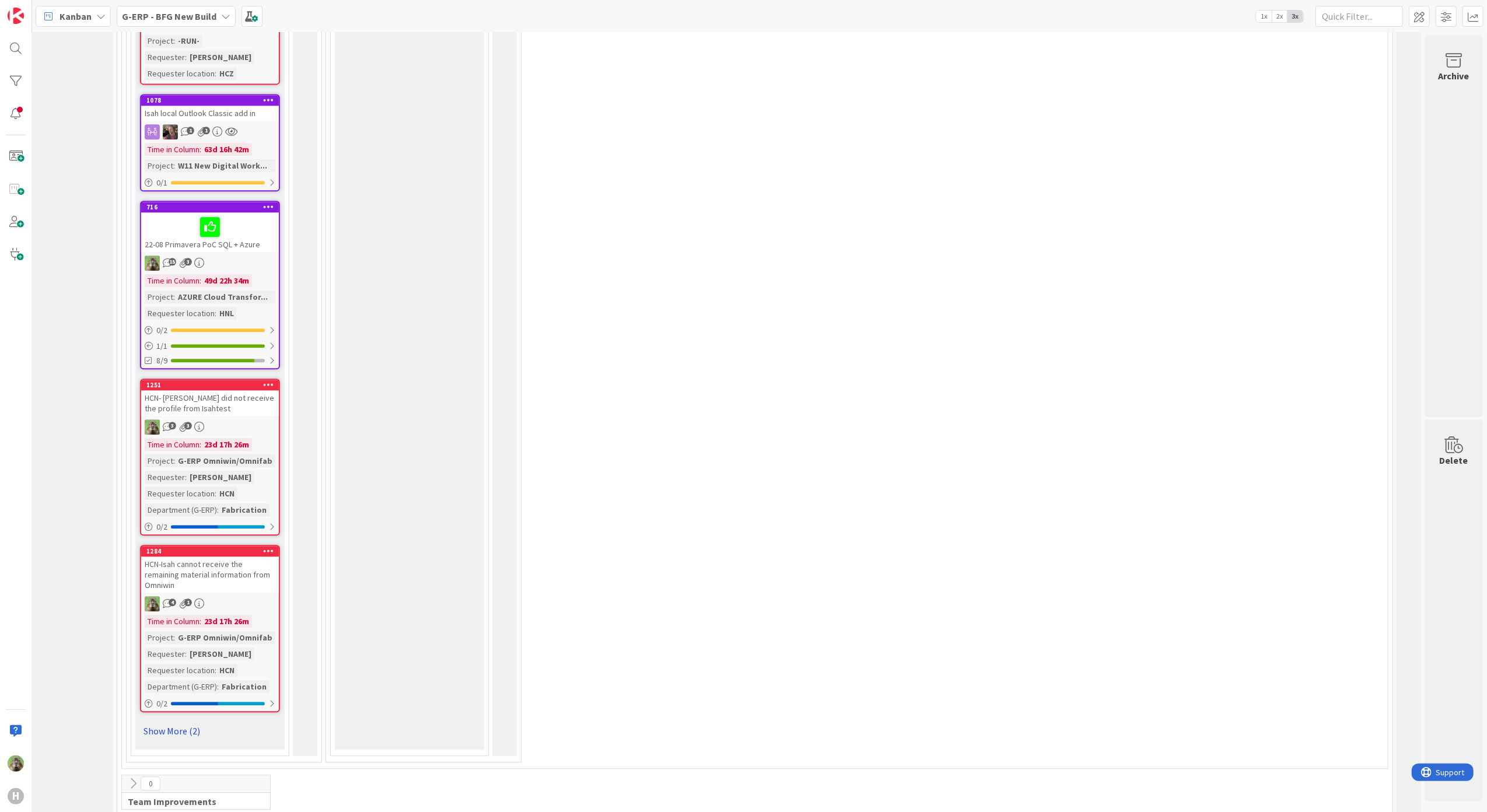
click at [188, 722] on link "Show More (2)" at bounding box center [209, 731] width 140 height 19
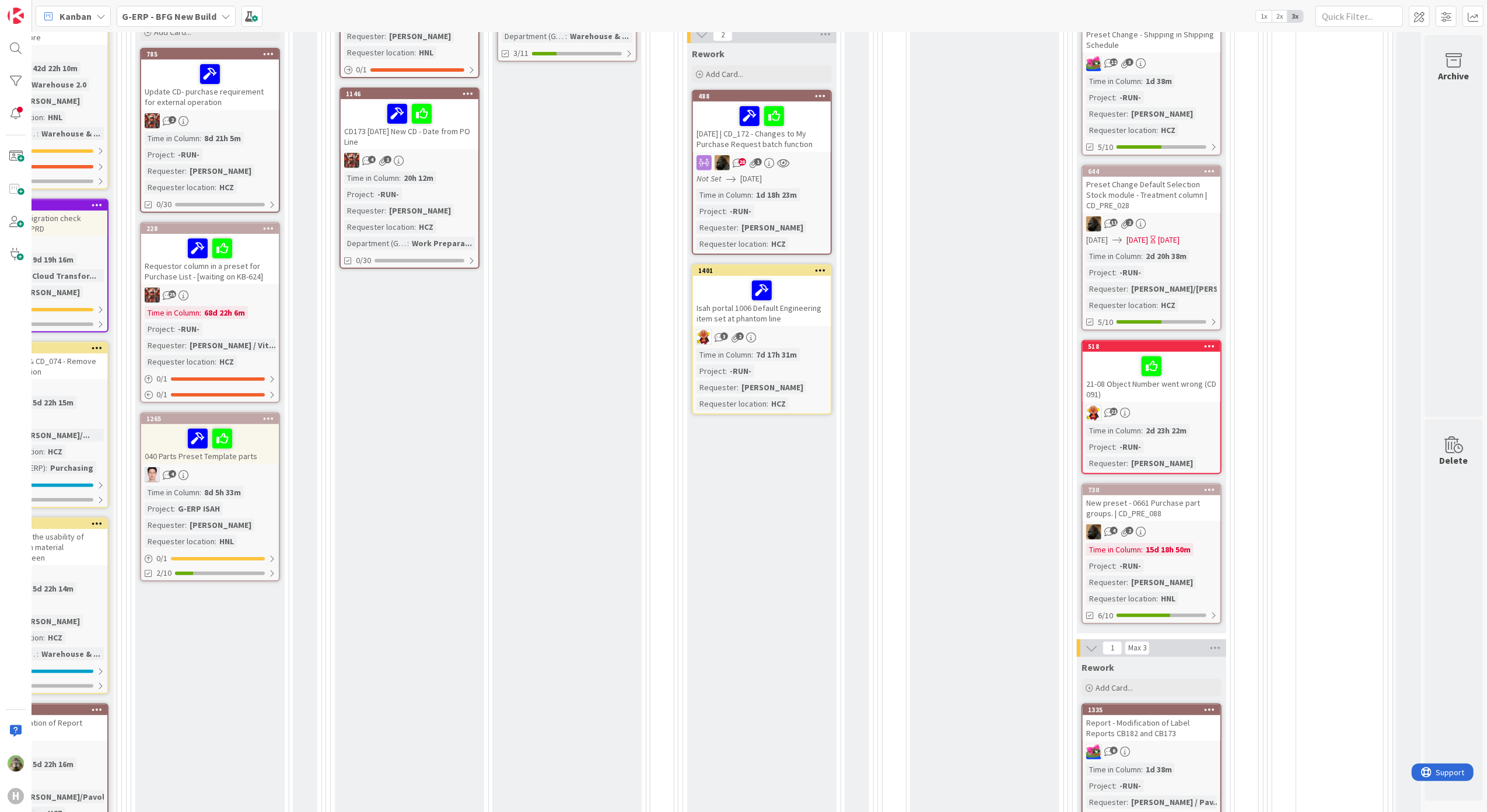
scroll to position [313, 236]
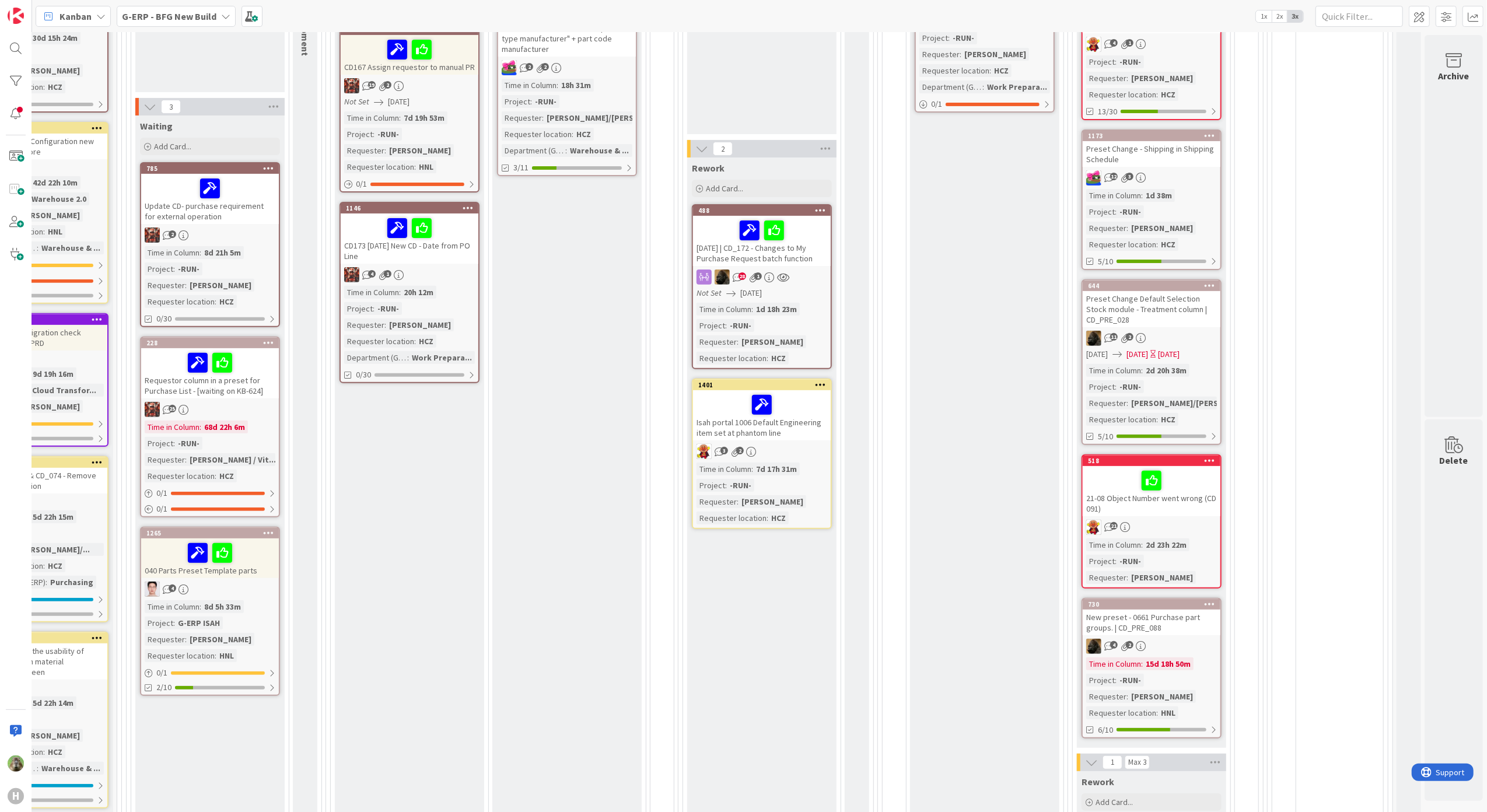
click at [804, 797] on div "Rework Add Card... 488 2025-08-22 | CD_172 - Changes to My Purchase Request bat…" at bounding box center [761, 562] width 149 height 809
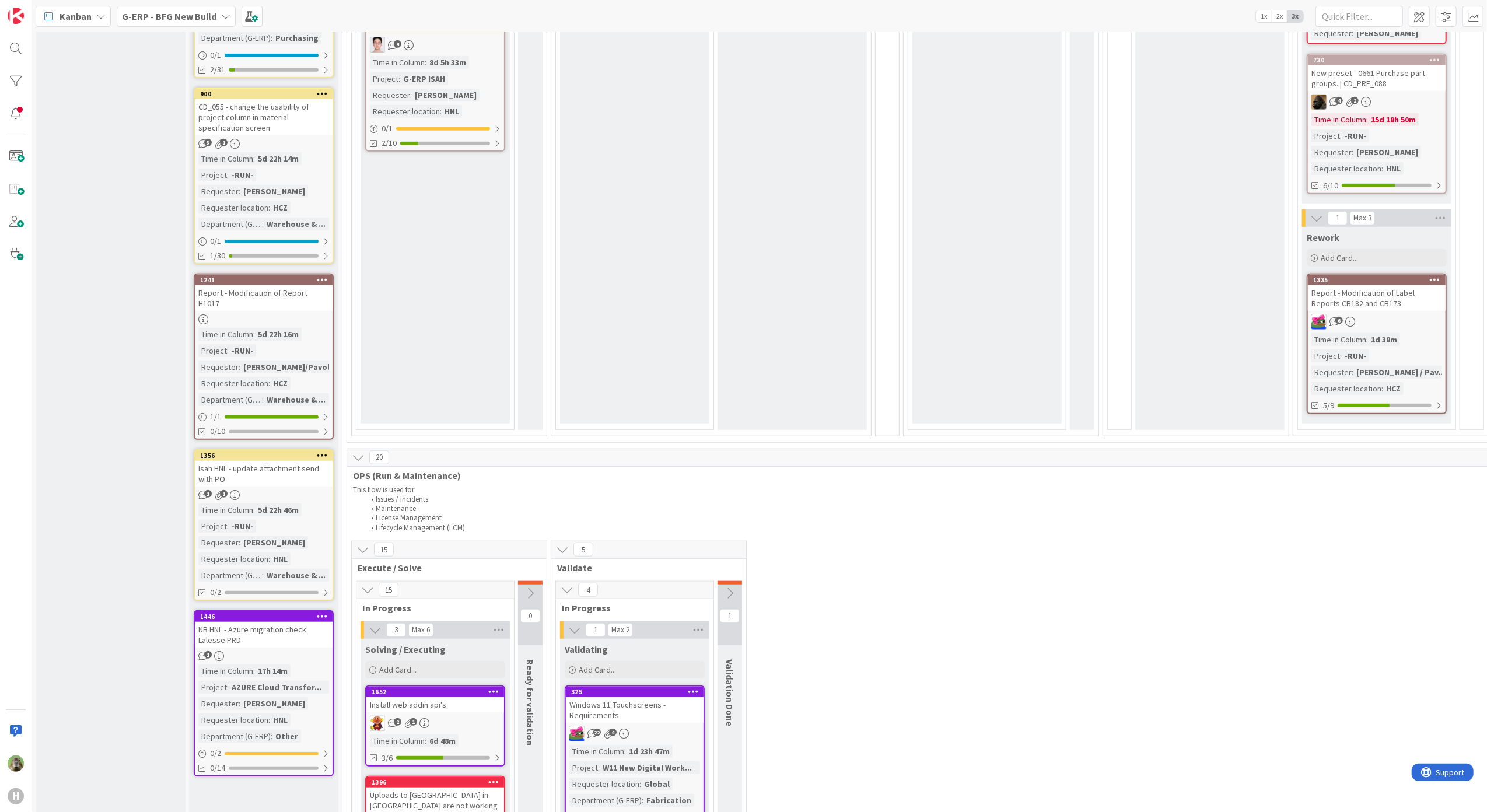
scroll to position [1013, 0]
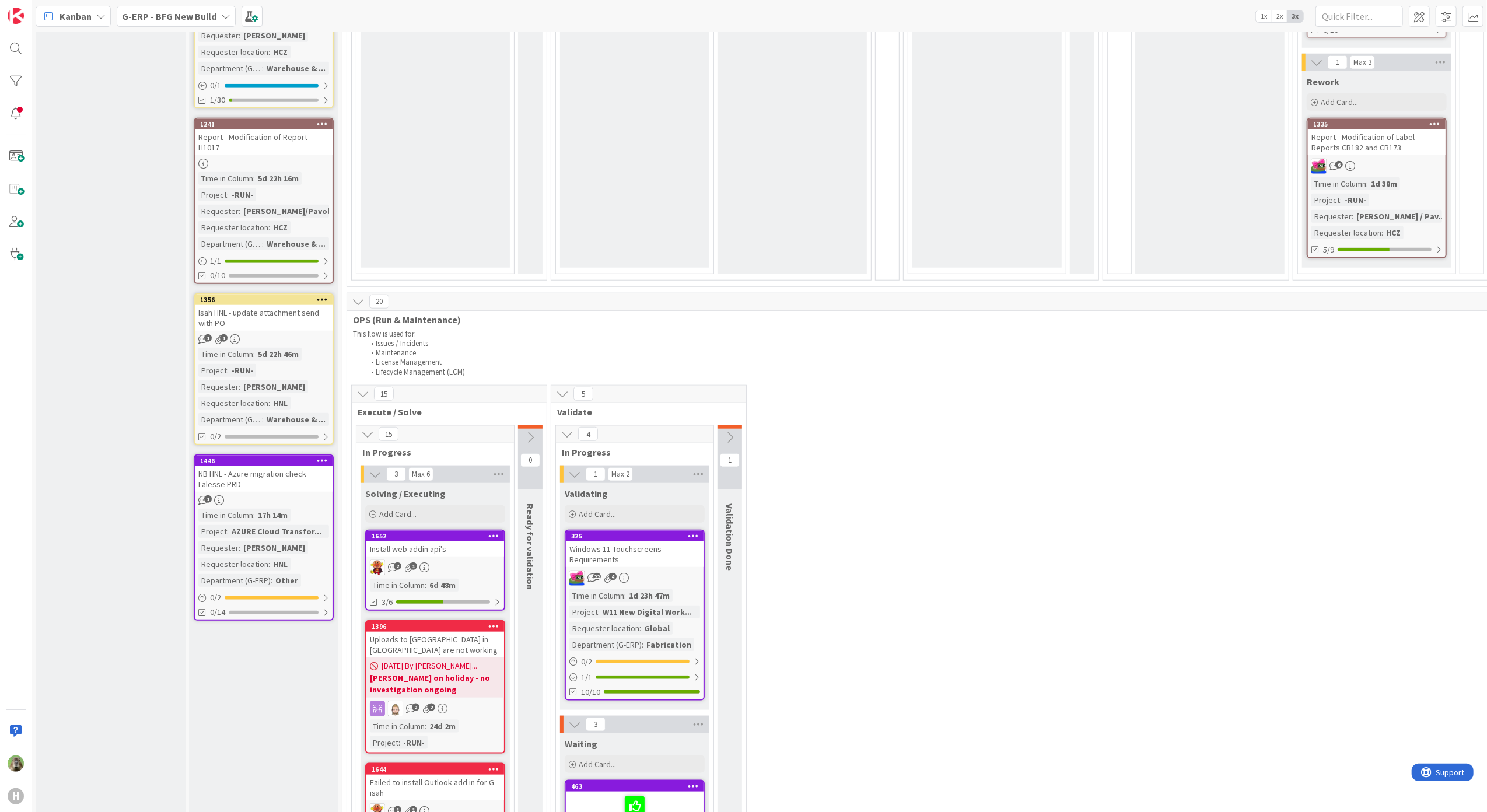
click at [297, 466] on div "NB HNL - Azure migration check Lalesse PRD" at bounding box center [264, 479] width 138 height 26
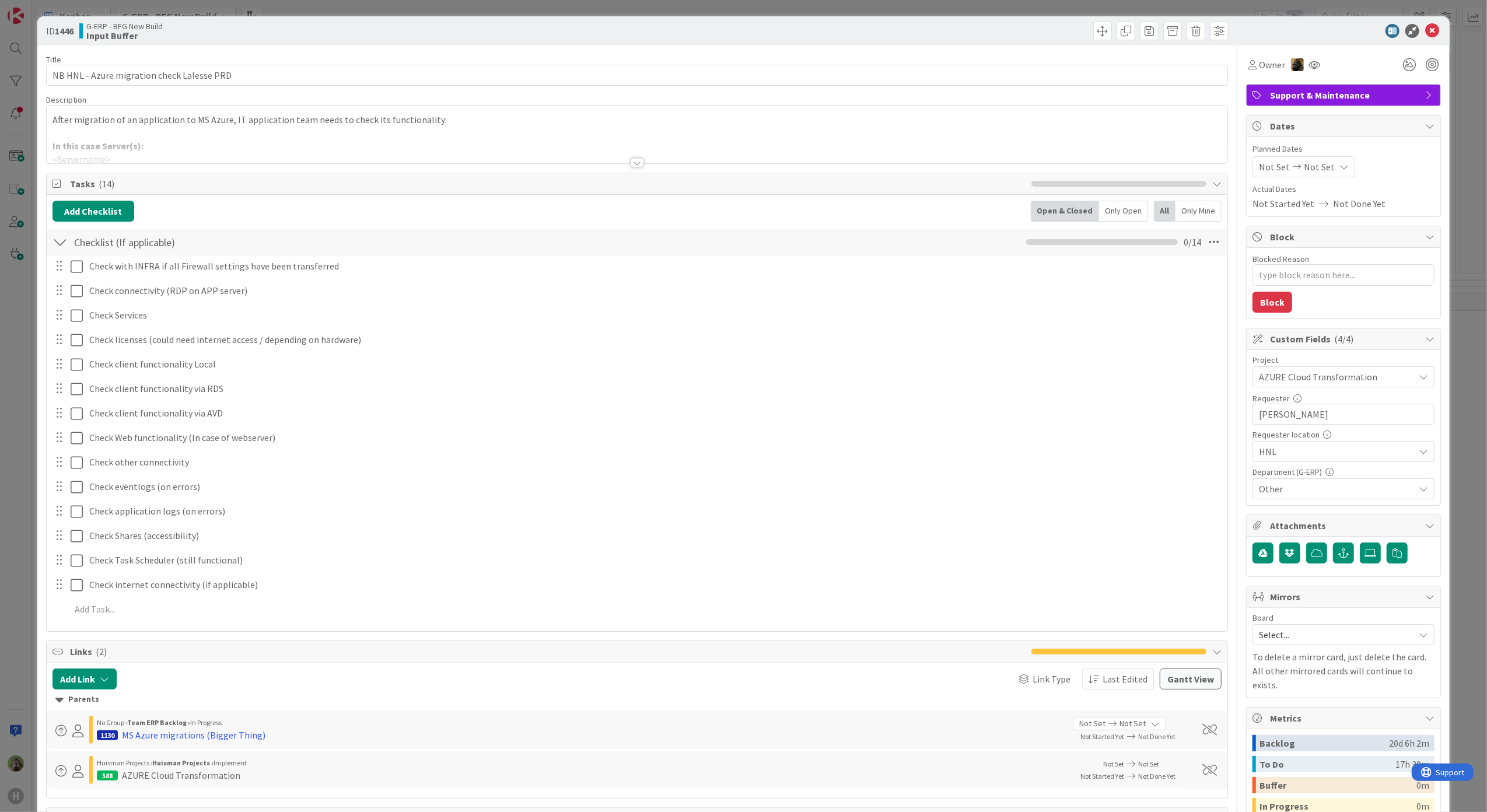
type textarea "x"
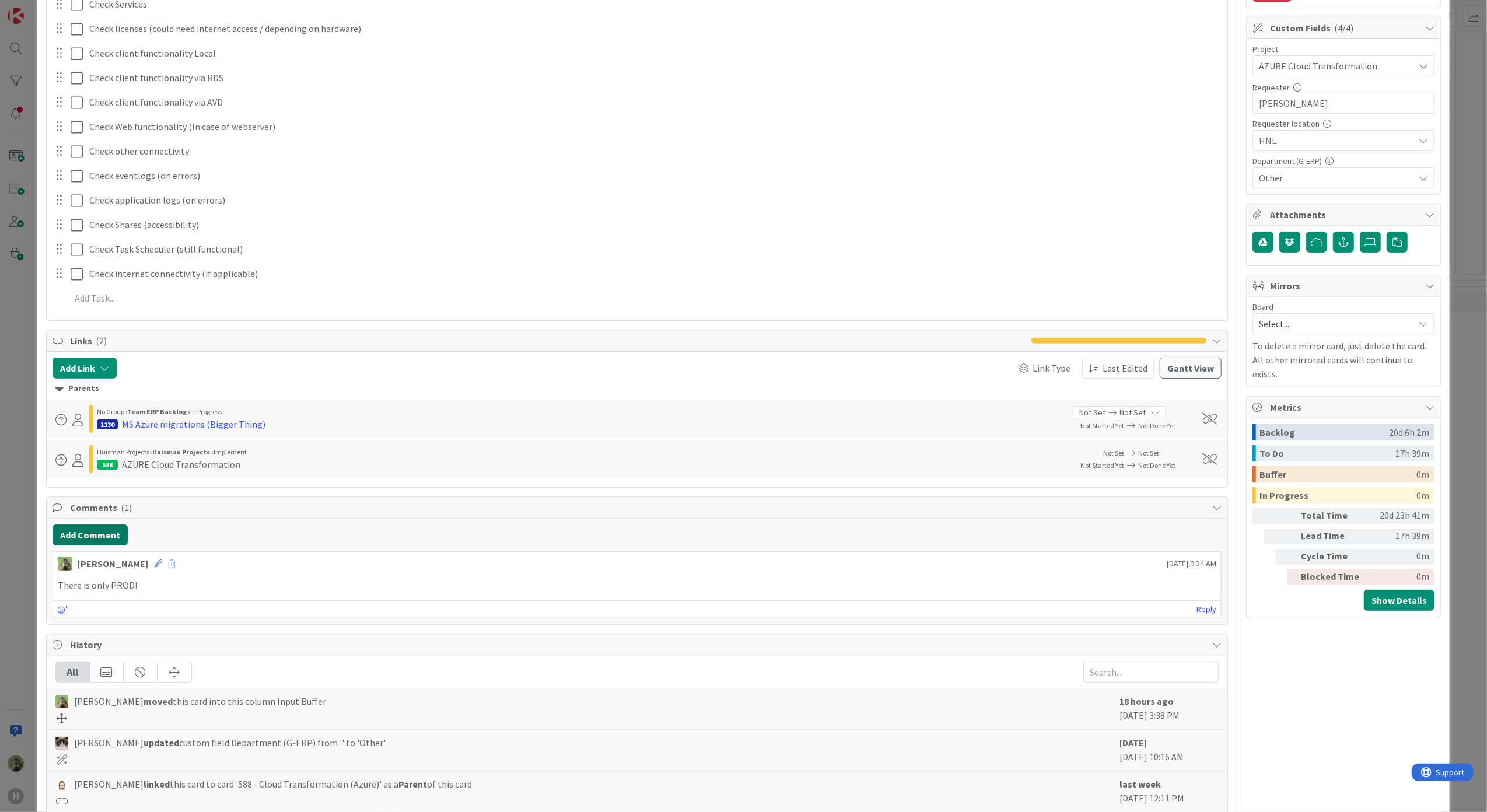
click at [112, 535] on button "Add Comment" at bounding box center [90, 534] width 75 height 21
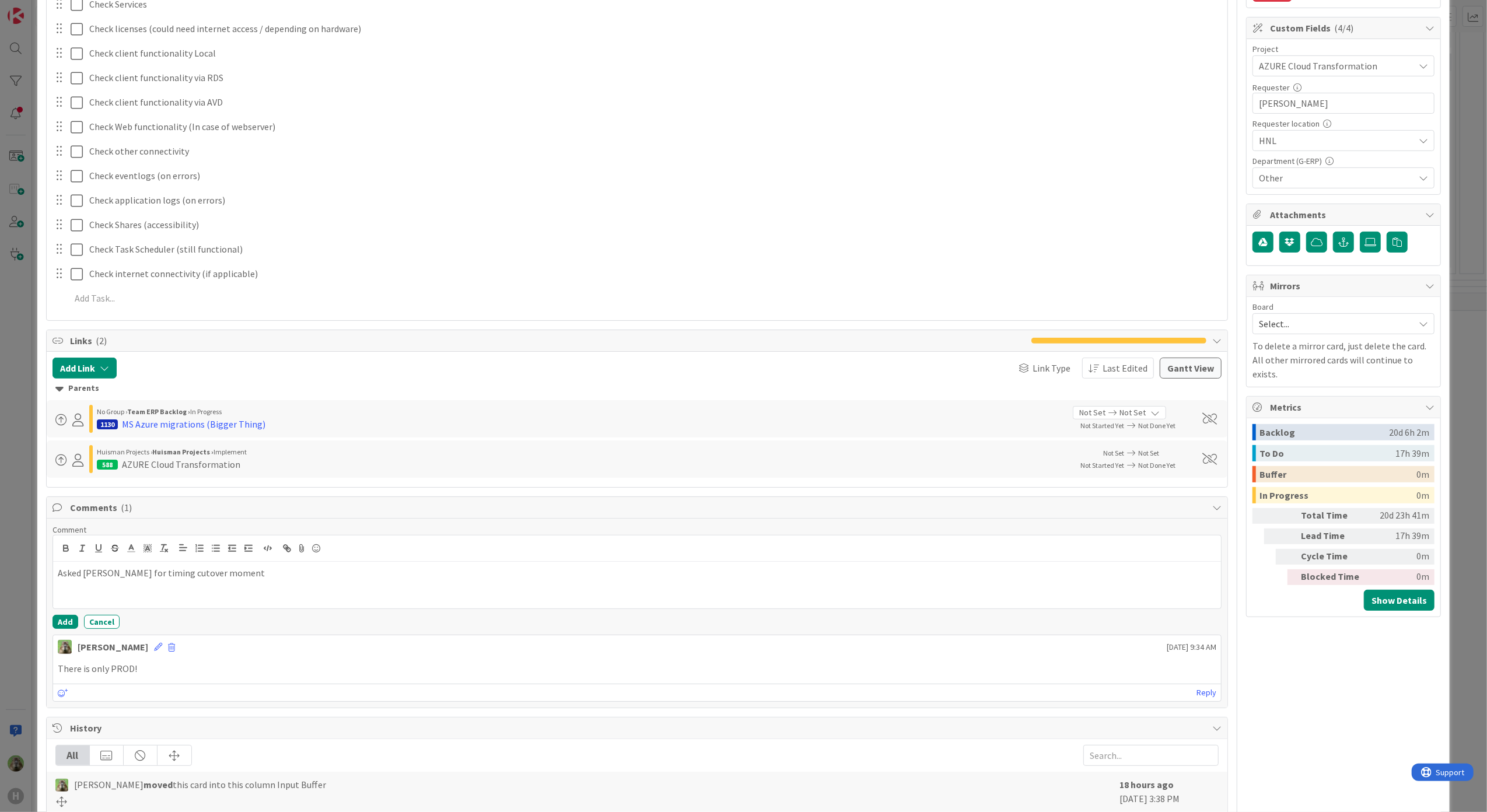
click at [154, 579] on p "Asked Arno Schipper for timing cutover moment" at bounding box center [637, 573] width 1160 height 14
click at [72, 624] on button "Add" at bounding box center [65, 622] width 26 height 14
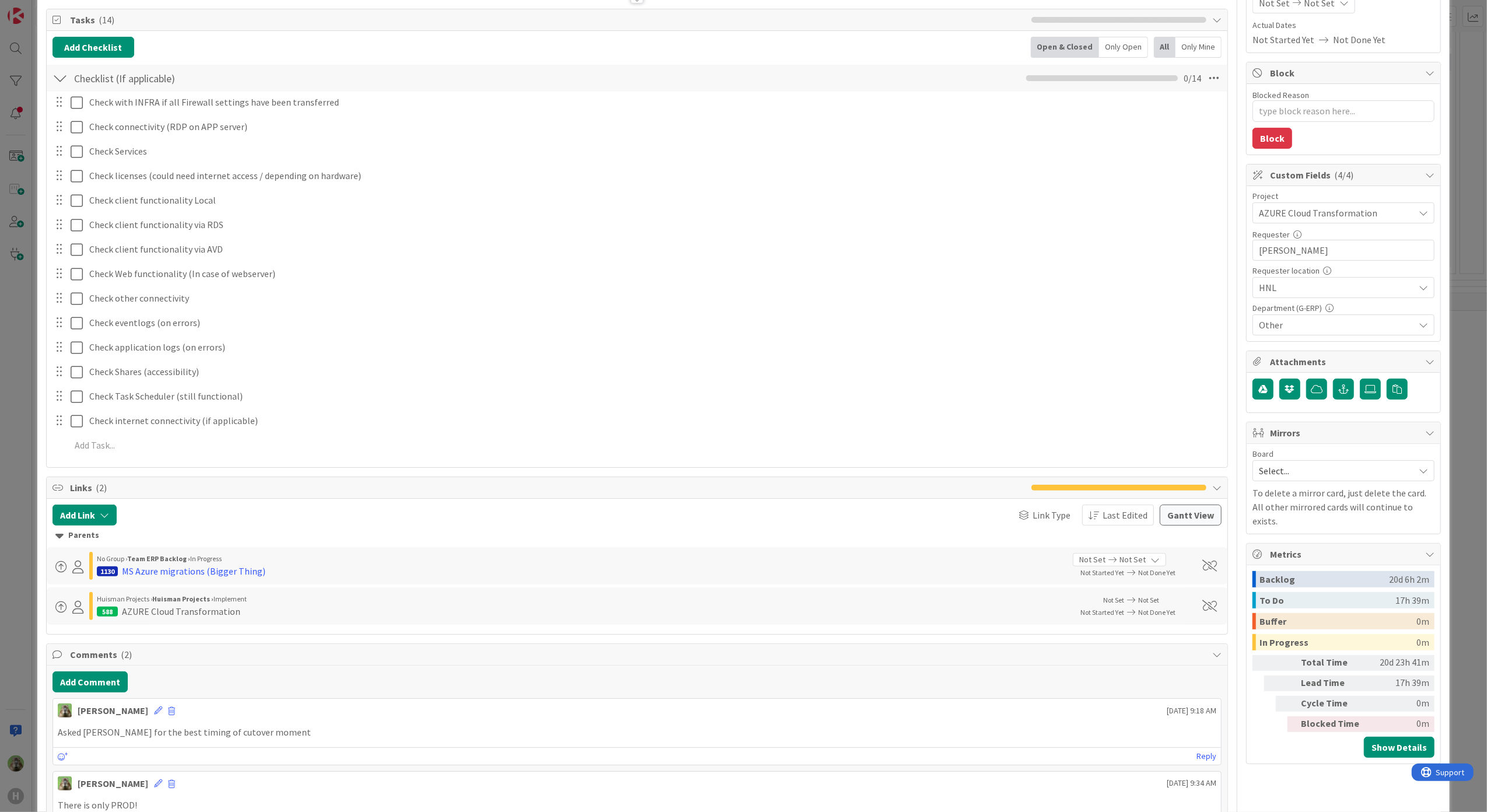
scroll to position [155, 0]
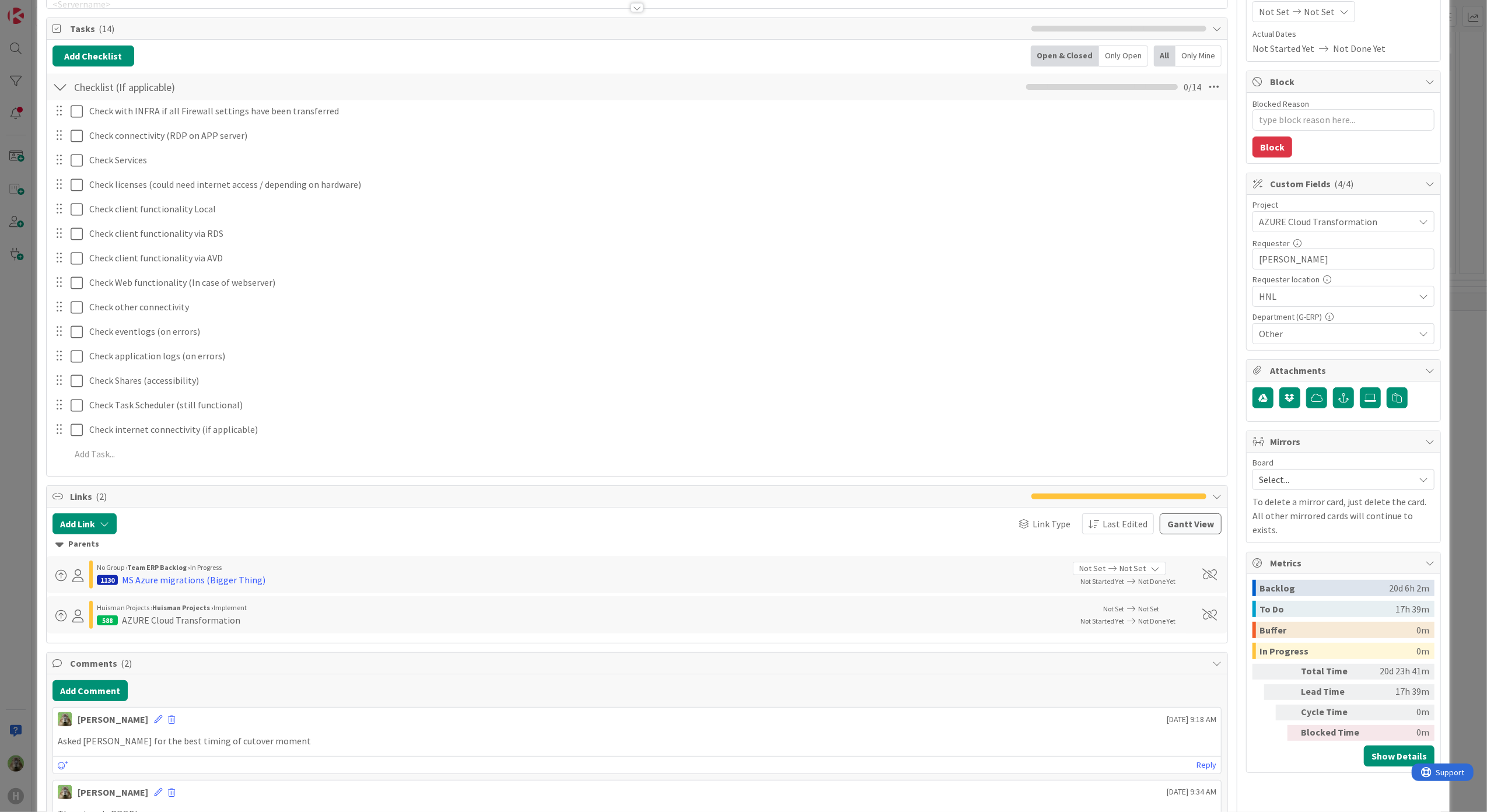
click at [1454, 131] on div "ID 1446 G-ERP - BFG New Build Input Buffer Title 42 / 128 NB HNL - Azure migrat…" at bounding box center [744, 406] width 1487 height 812
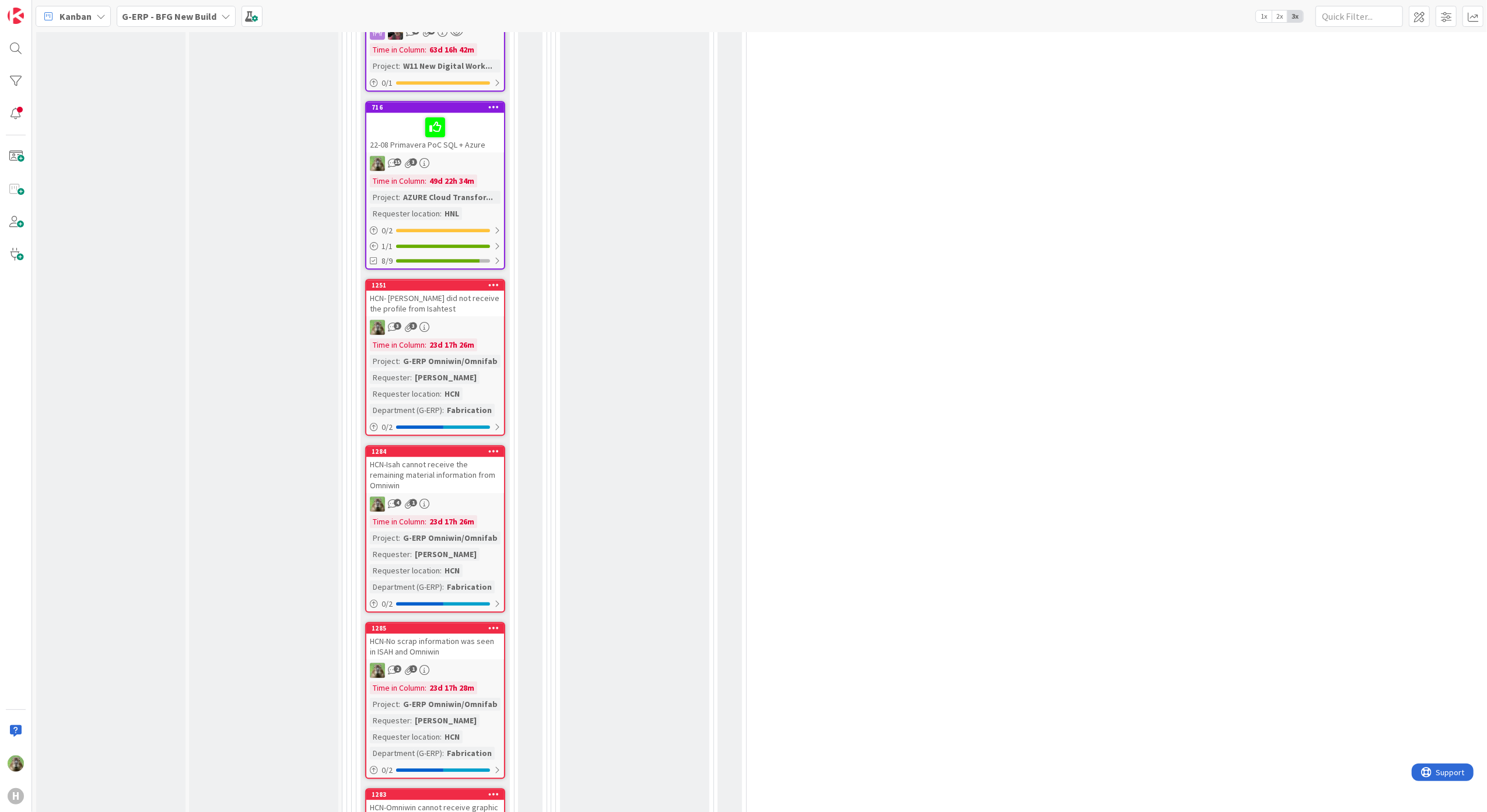
scroll to position [2930, 0]
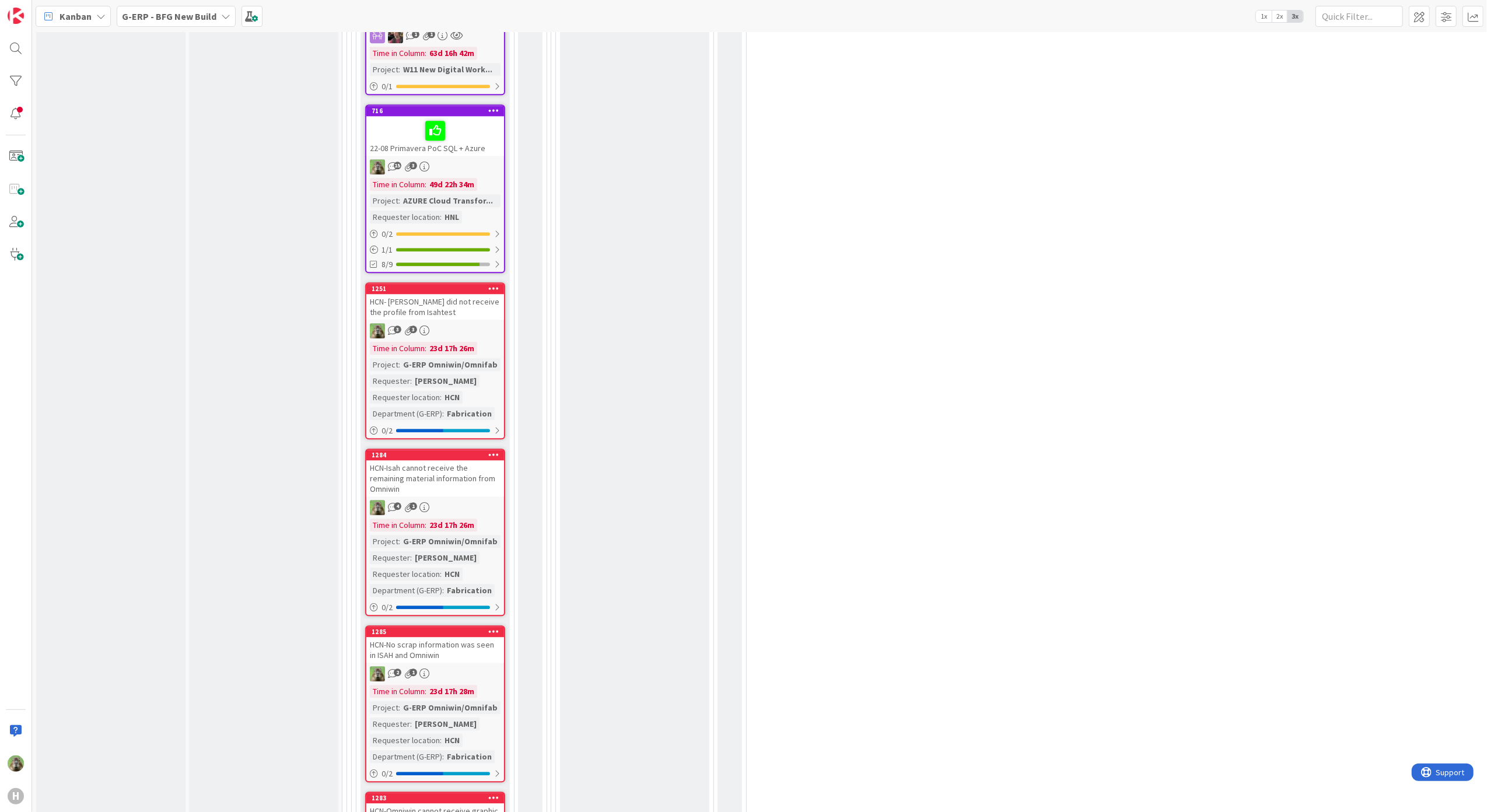
click at [448, 294] on div "HCN- [PERSON_NAME] did not receive the profile from Isahtest" at bounding box center [435, 307] width 138 height 26
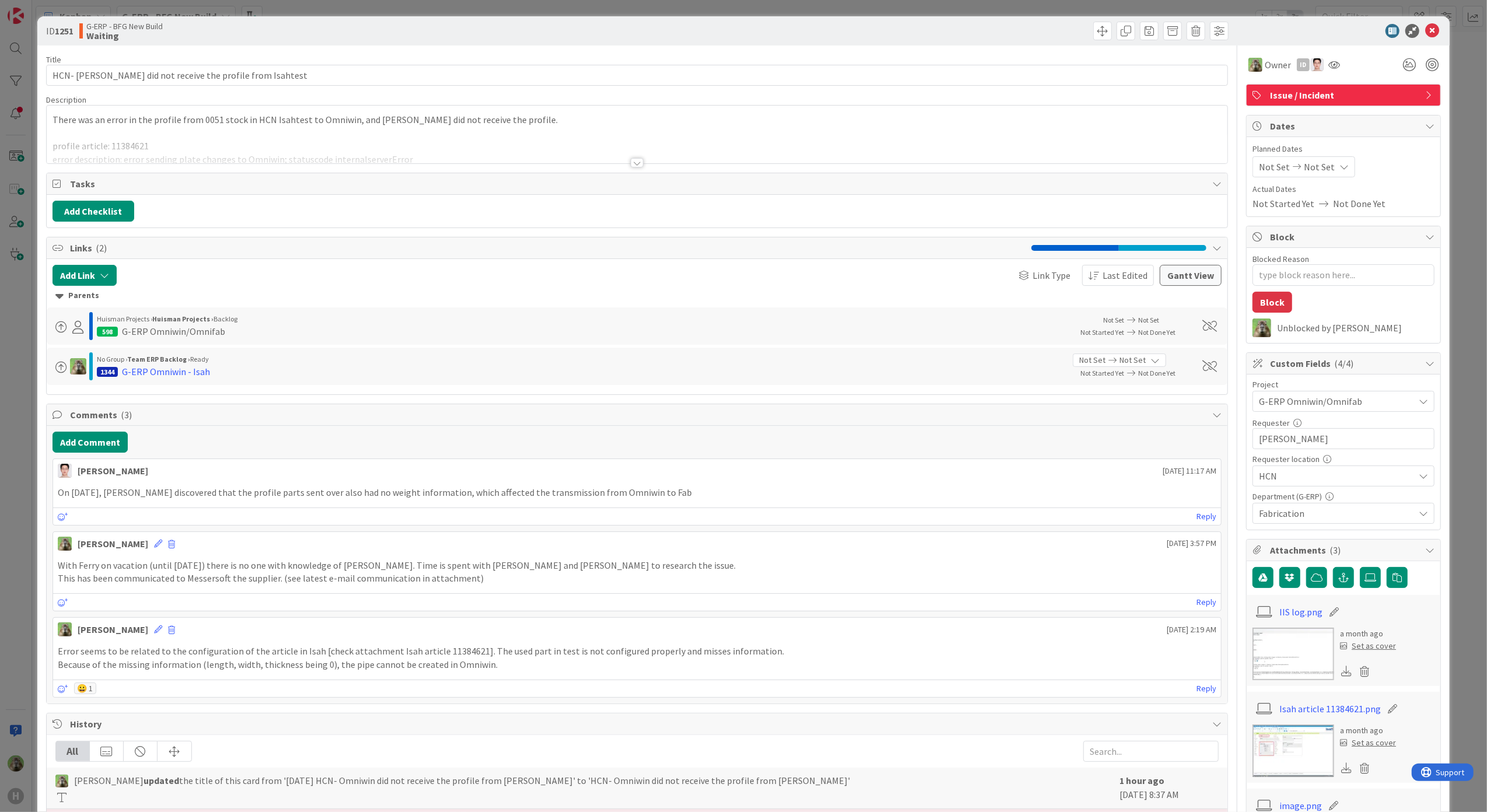
click at [426, 140] on div at bounding box center [636, 148] width 1181 height 30
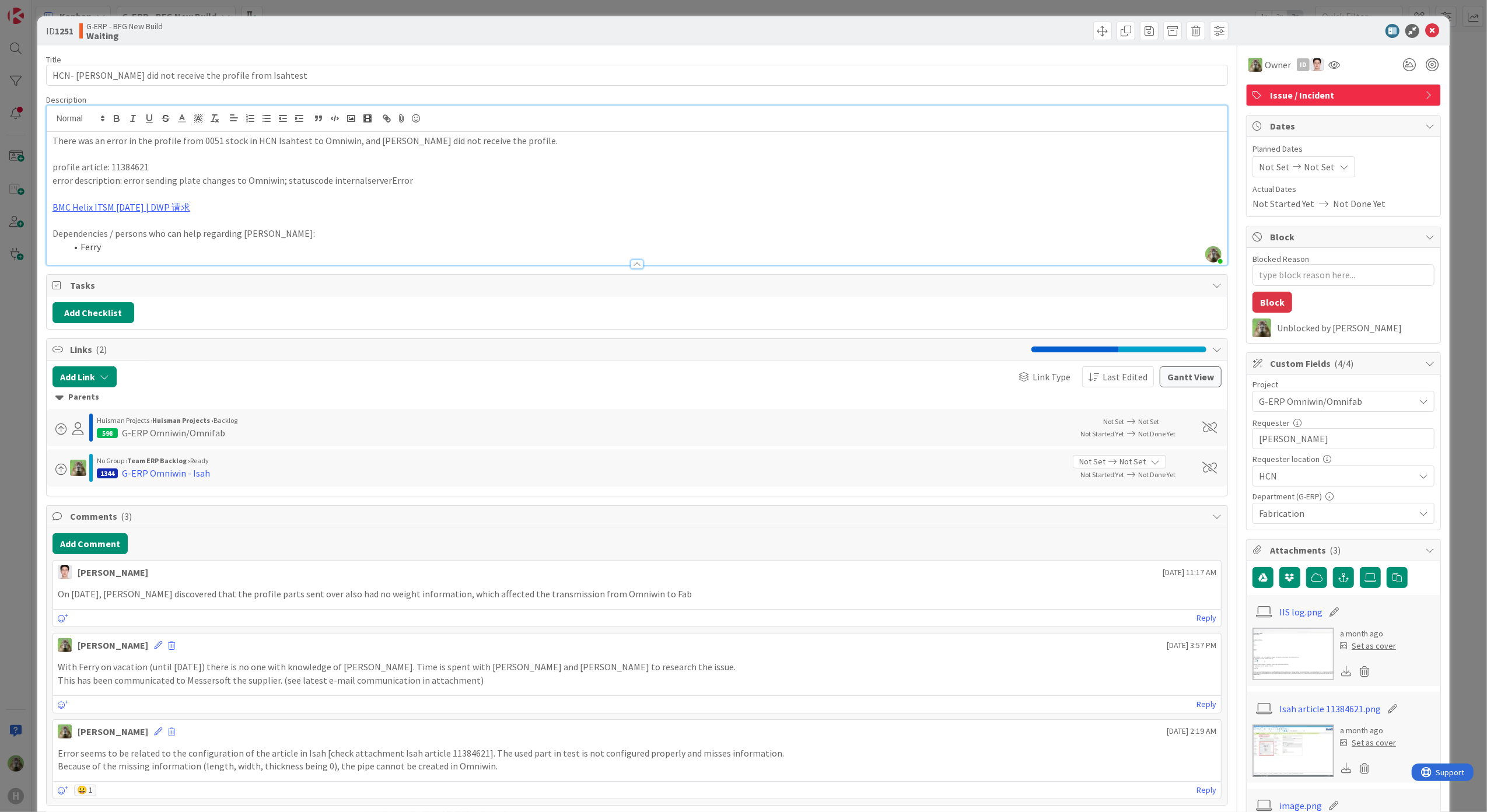
type textarea "x"
click at [20, 426] on div "ID 1251 G-ERP - BFG New Build Waiting Title 54 / 128 HCN- Omniwin did not recei…" at bounding box center [744, 406] width 1487 height 812
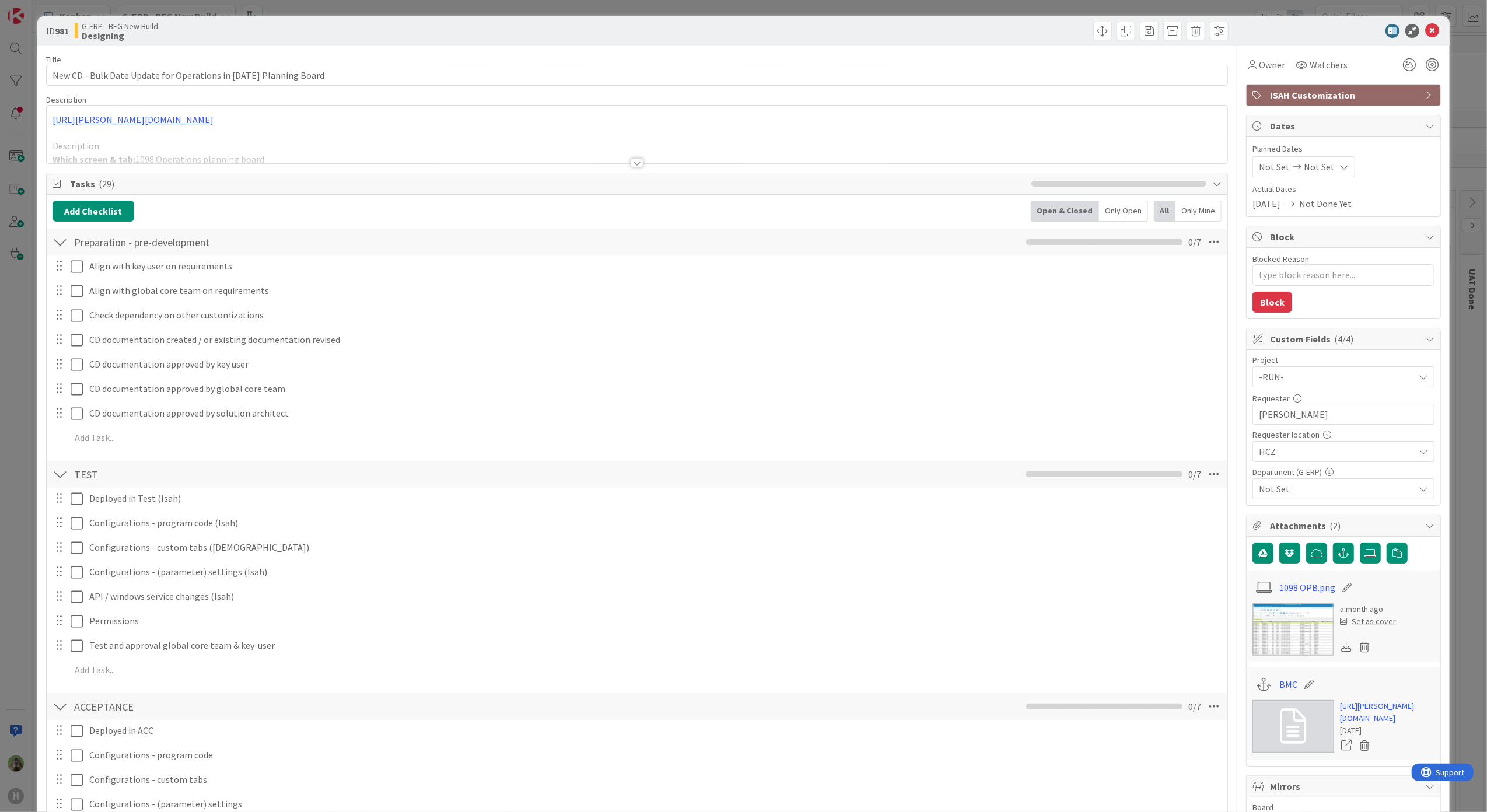
click at [529, 144] on div at bounding box center [636, 148] width 1181 height 30
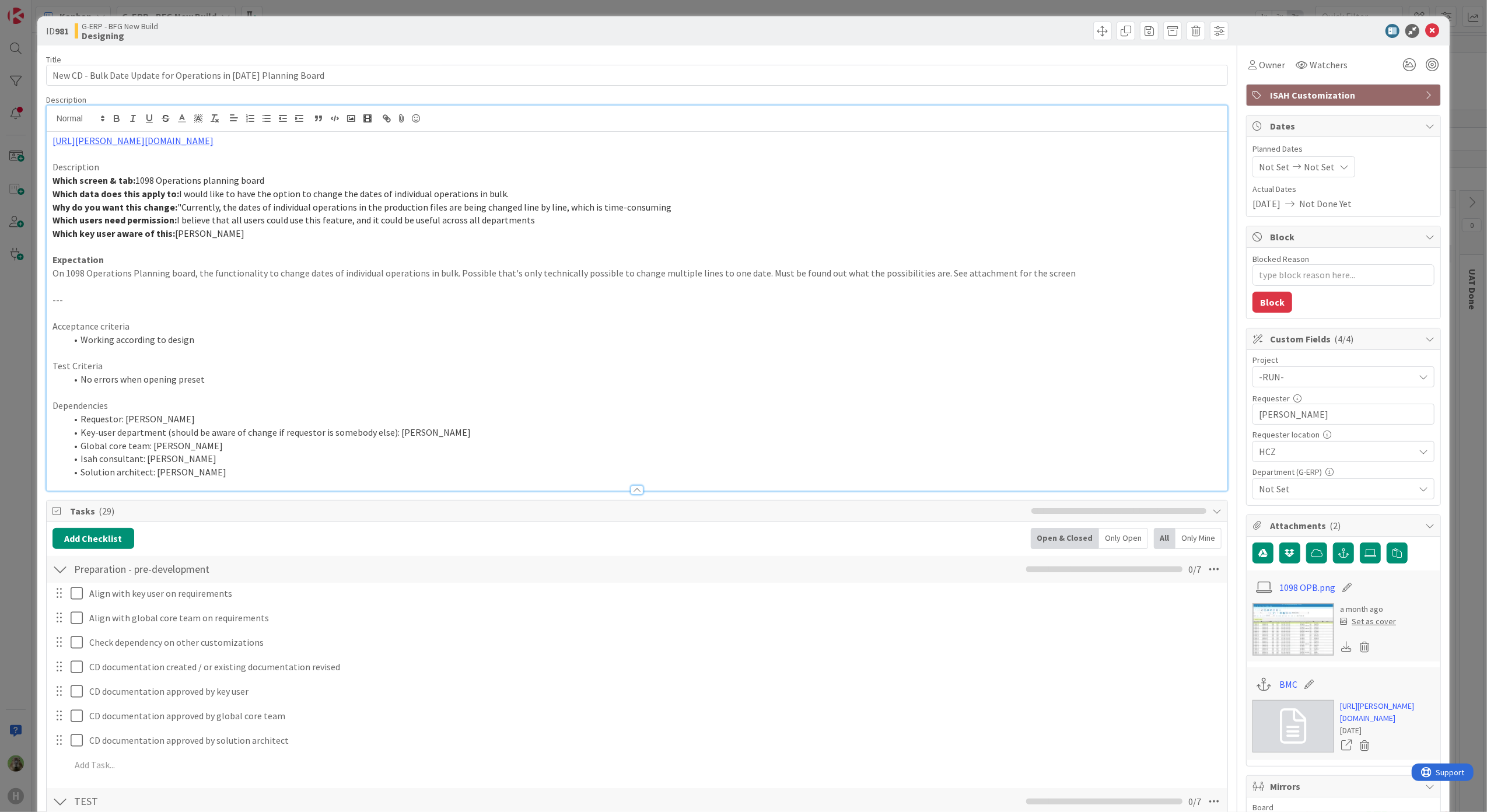
click at [19, 541] on div "ID 981 G-ERP - BFG New Build Designing Title 63 / 128 New CD - Bulk Date Update…" at bounding box center [744, 406] width 1487 height 812
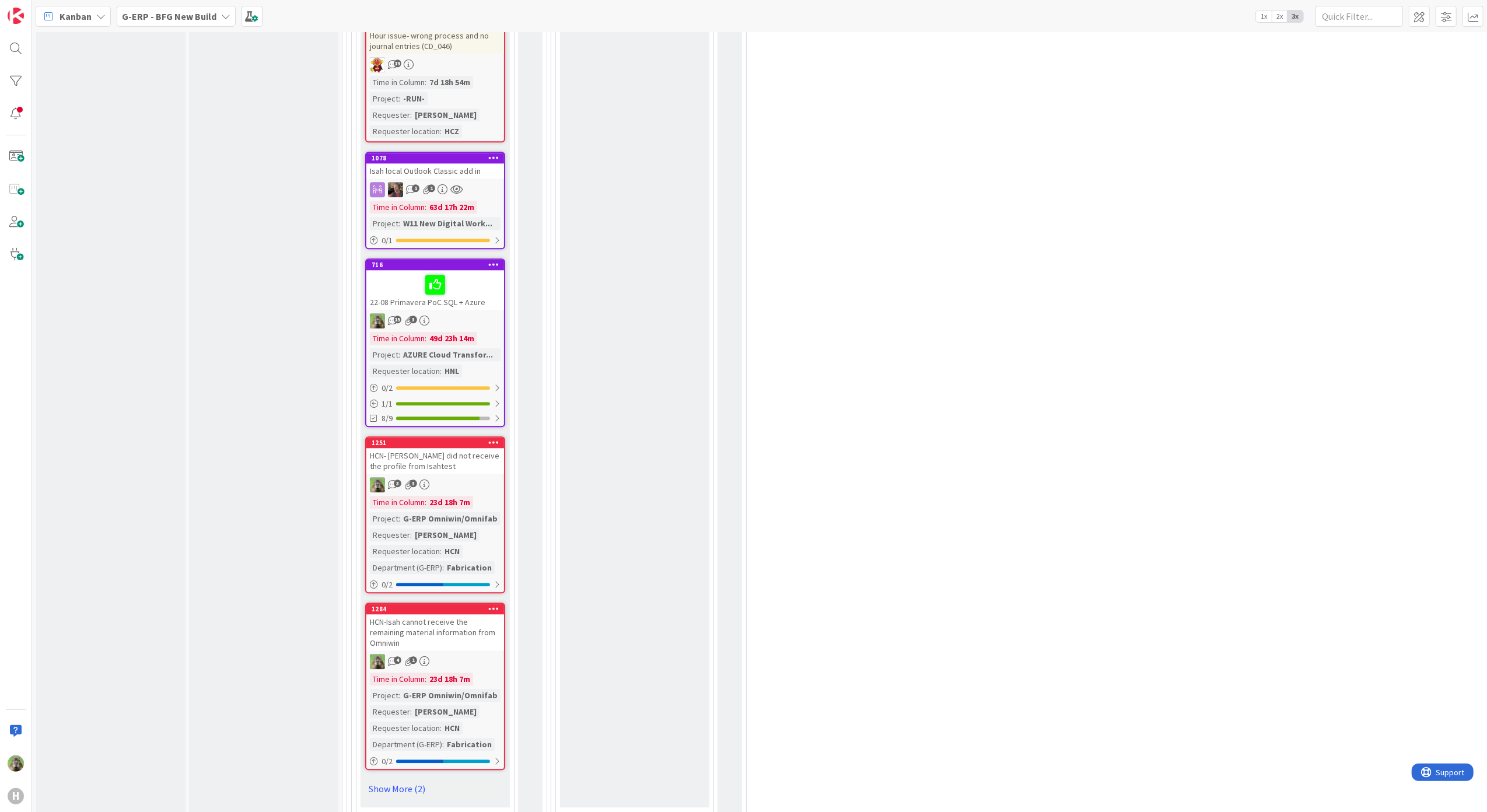
scroll to position [2850, 0]
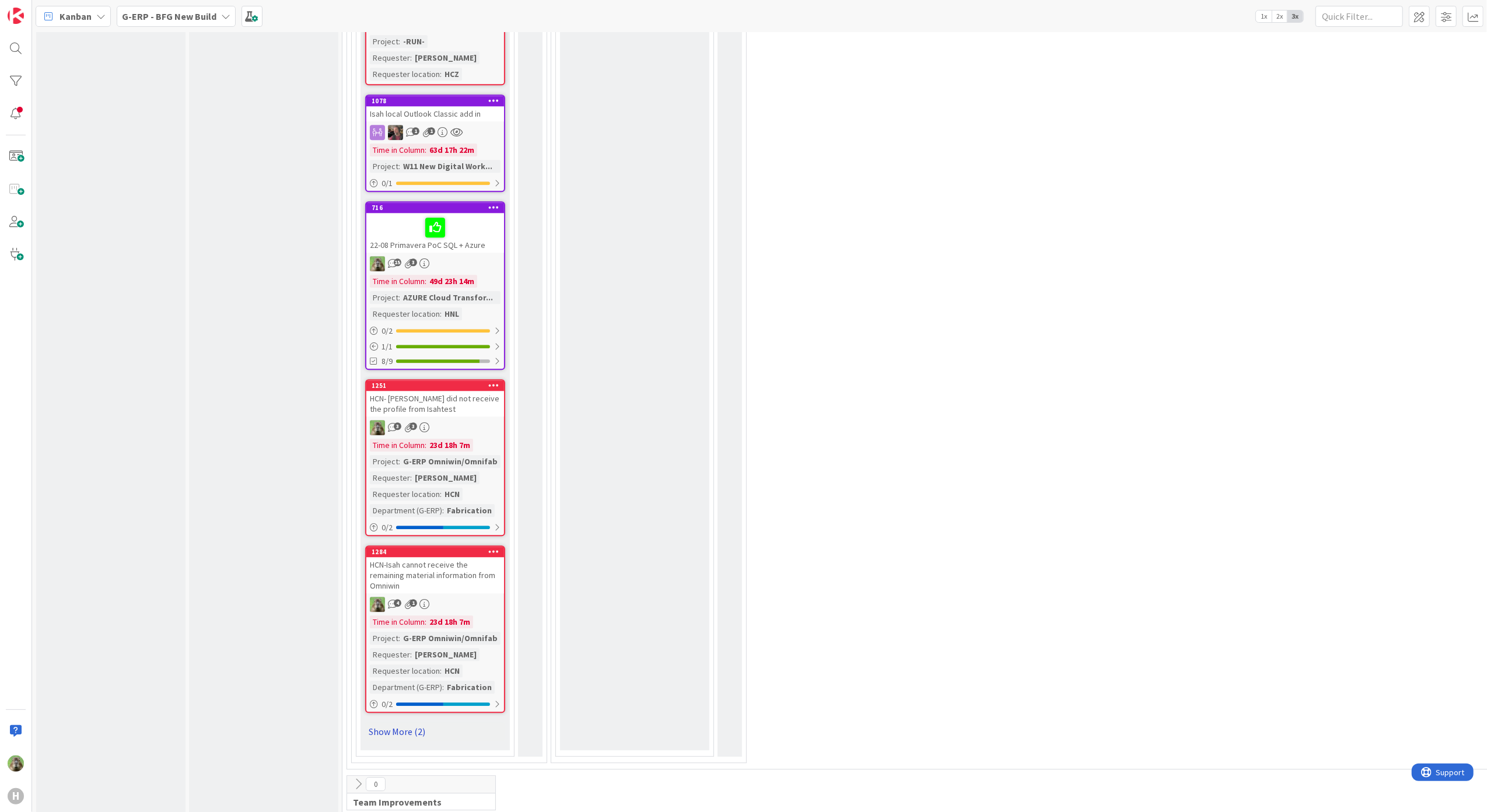
click at [426, 722] on link "Show More (2)" at bounding box center [434, 731] width 140 height 19
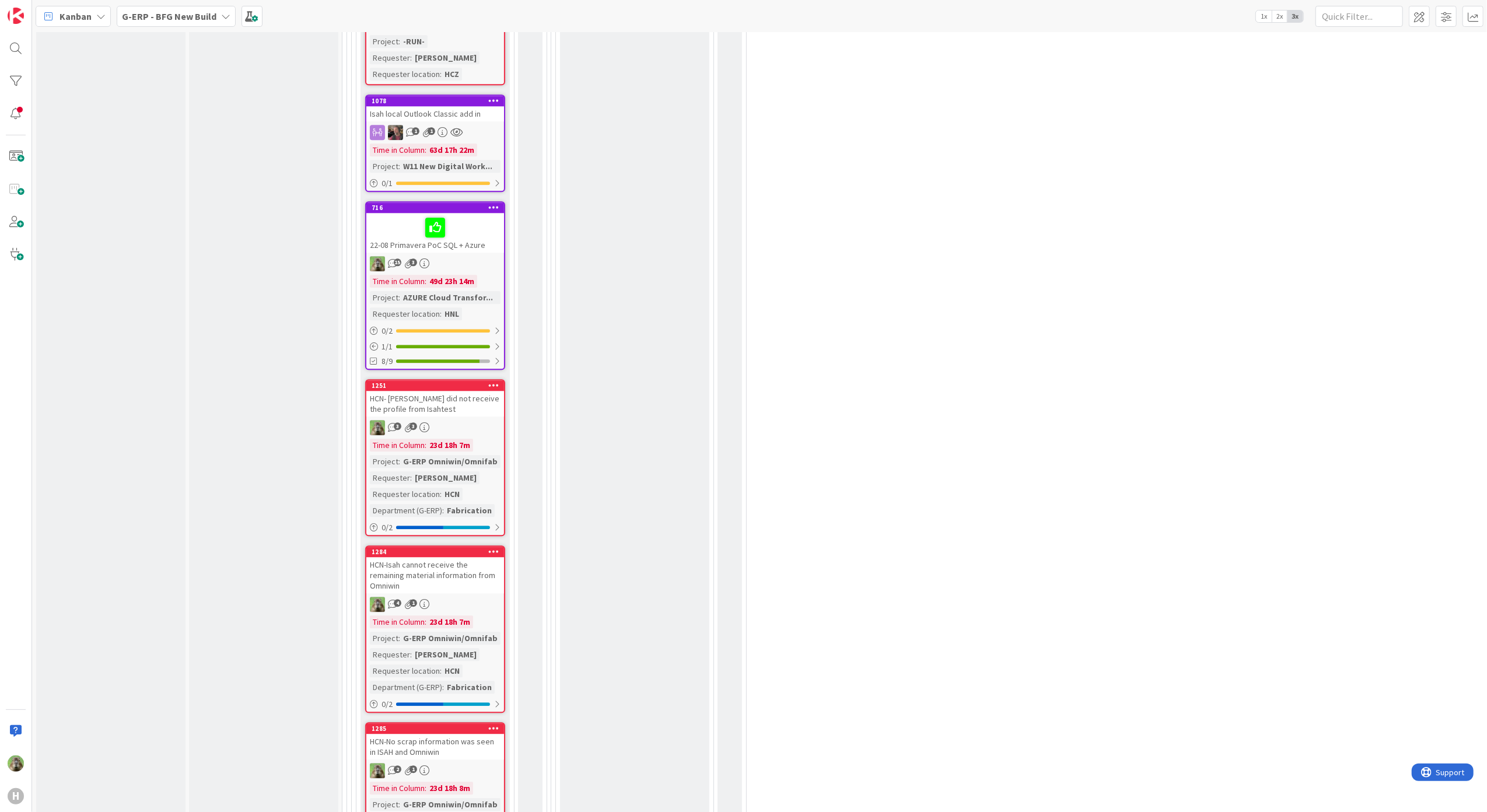
scroll to position [3161, 0]
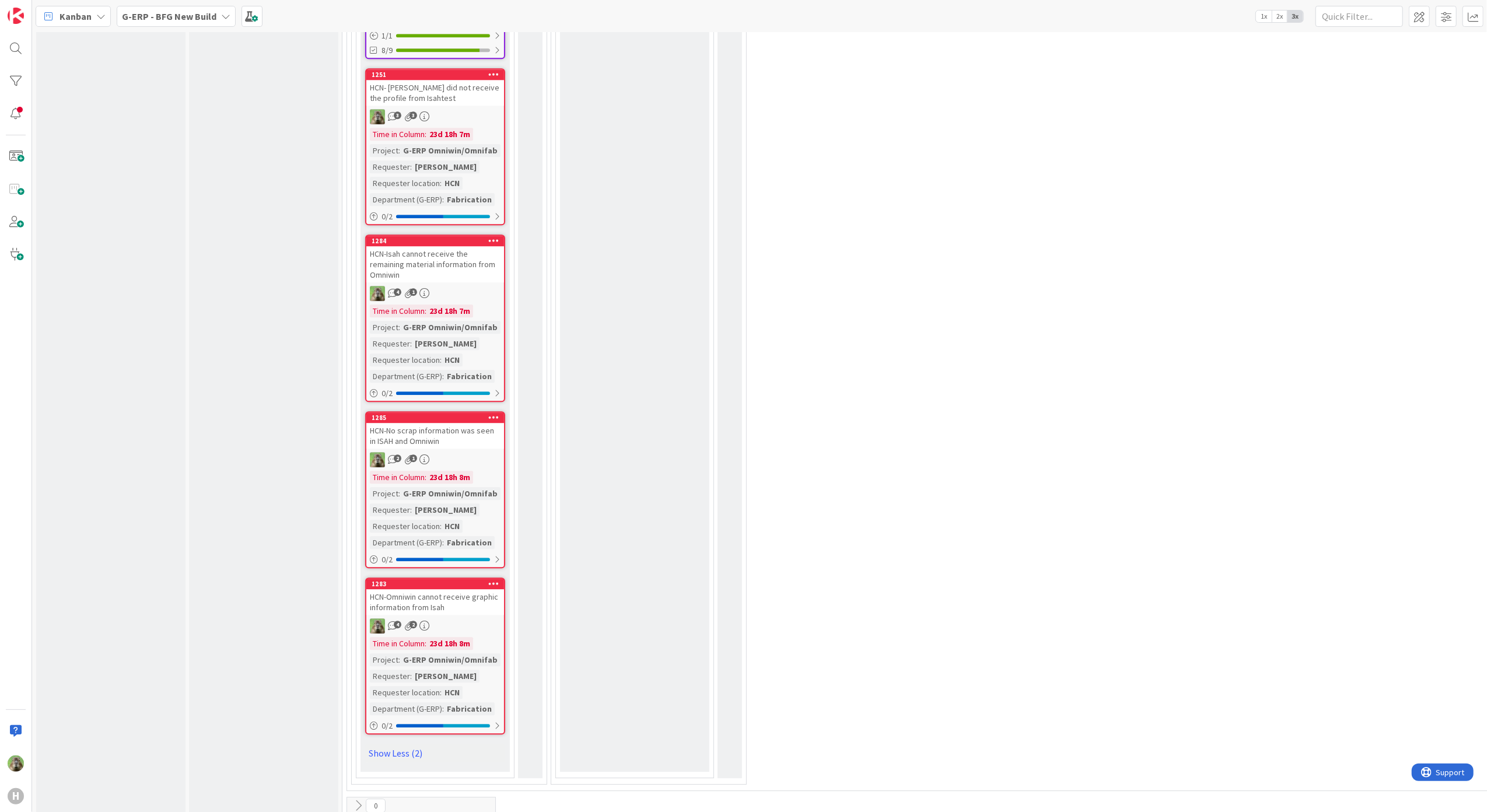
click at [481, 423] on div "HCN-No scrap information was seen in ISAH and Omniwin" at bounding box center [435, 436] width 138 height 26
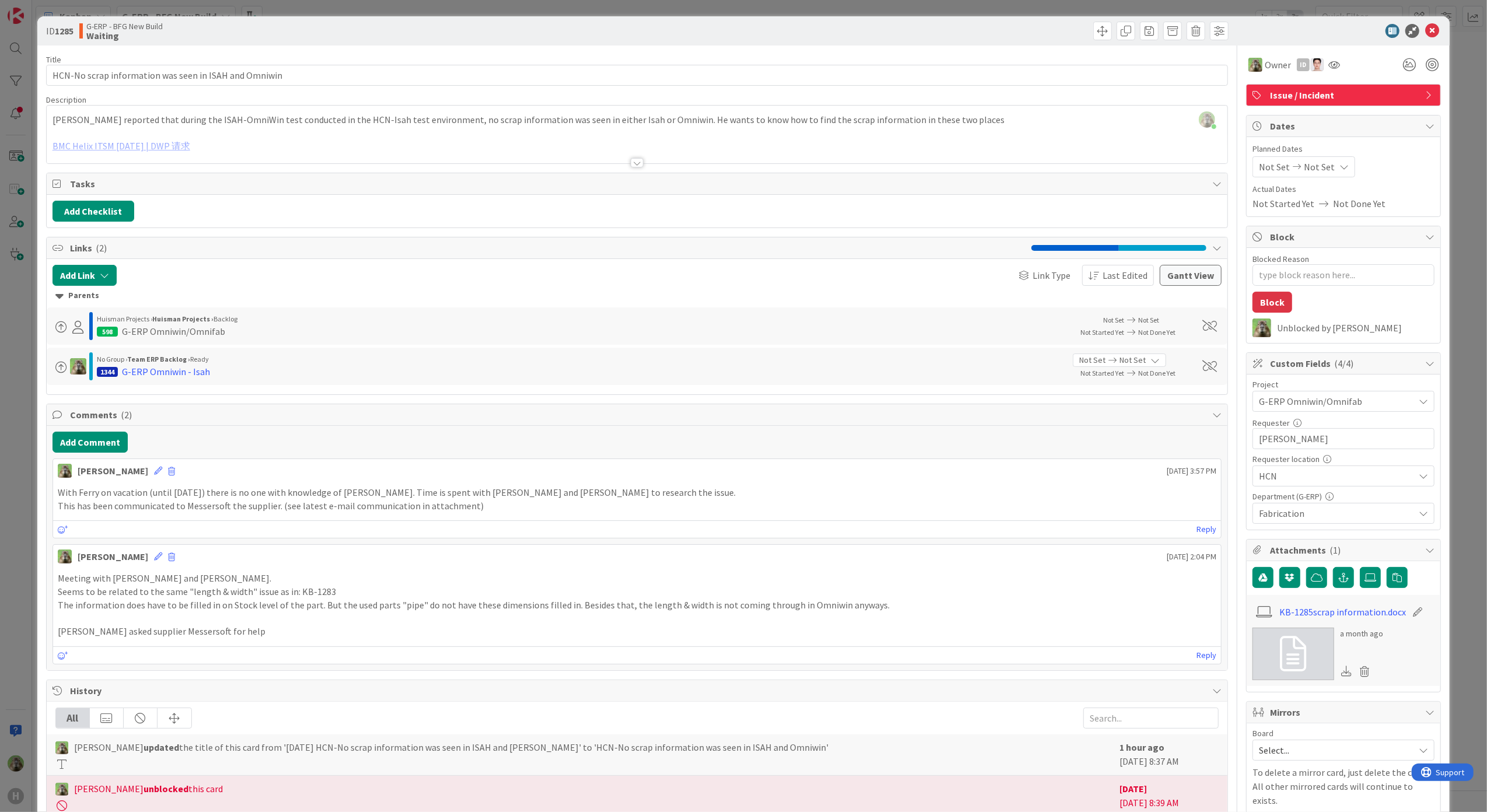
click at [427, 120] on div "Timothy Tjia just joined Paul Wu reported that during the ISAH-OmniWin test con…" at bounding box center [636, 134] width 1181 height 57
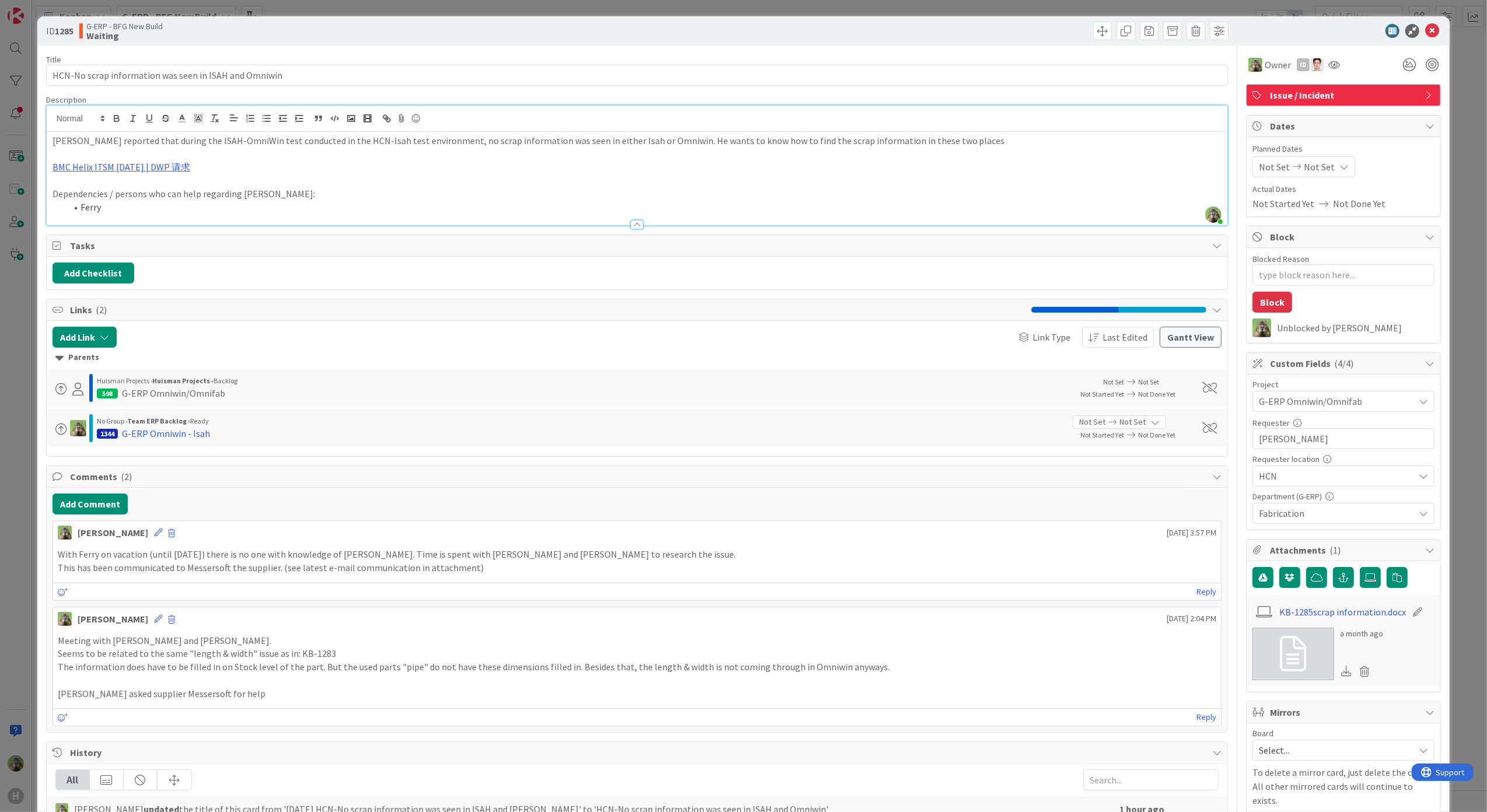
click at [3, 460] on div "ID 1285 G-ERP - BFG New Build Waiting Title 53 / 128 HCN-No scrap information w…" at bounding box center [744, 406] width 1487 height 812
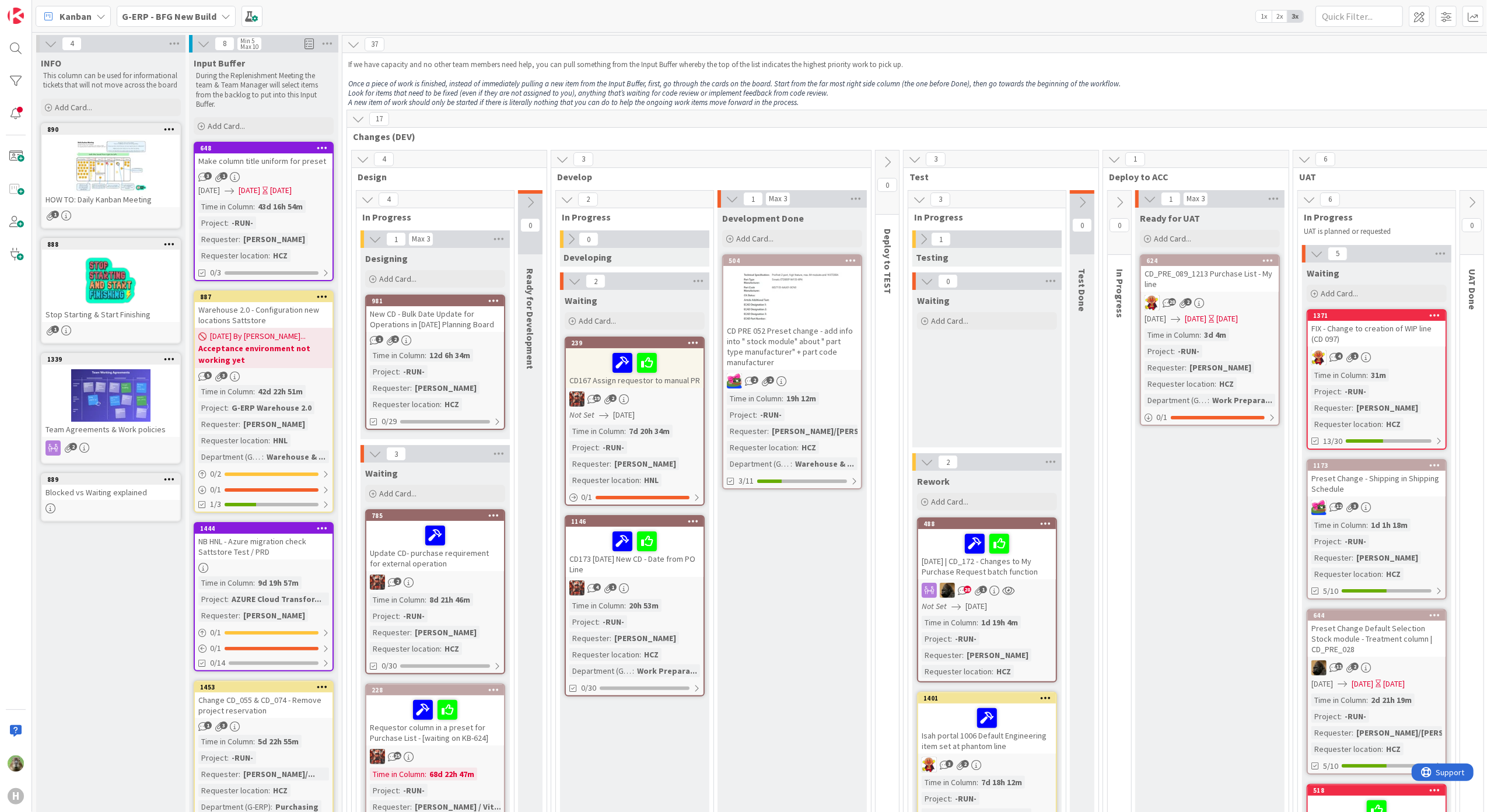
click at [197, 21] on b "G-ERP - BFG New Build" at bounding box center [169, 16] width 94 height 12
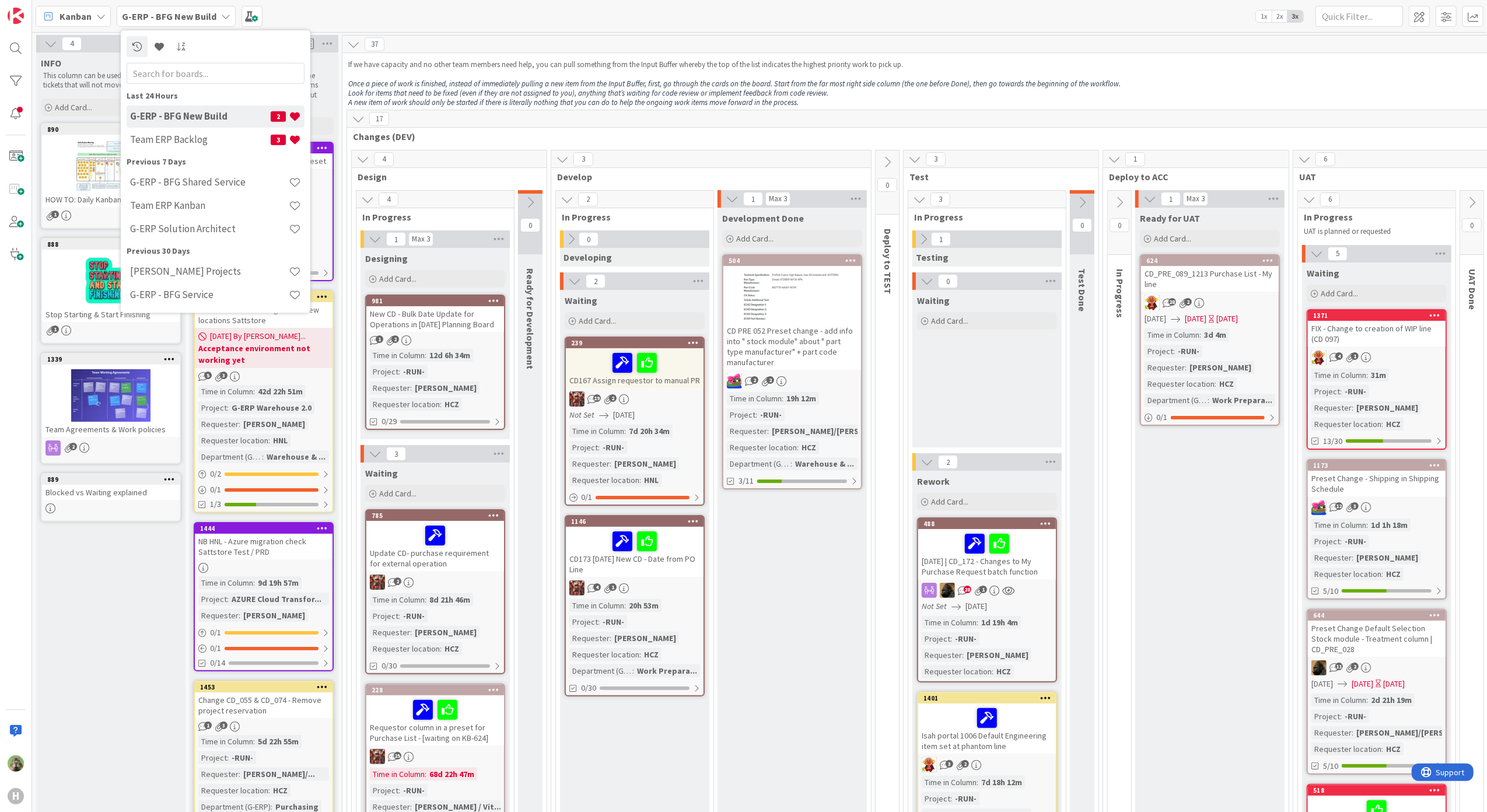
click at [182, 131] on div "Team ERP Backlog 3" at bounding box center [216, 140] width 178 height 22
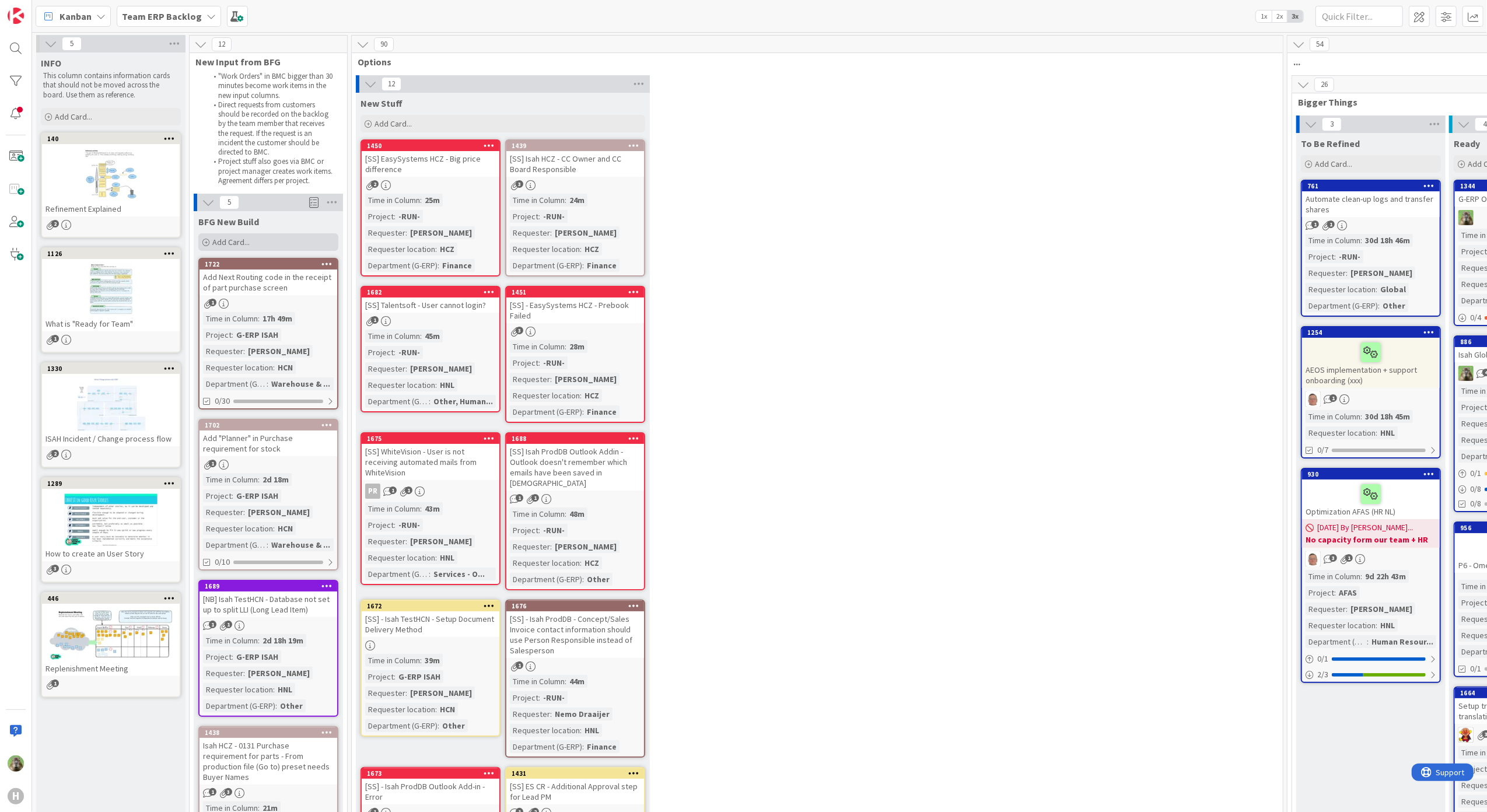
click at [248, 246] on span "Add Card..." at bounding box center [231, 242] width 38 height 10
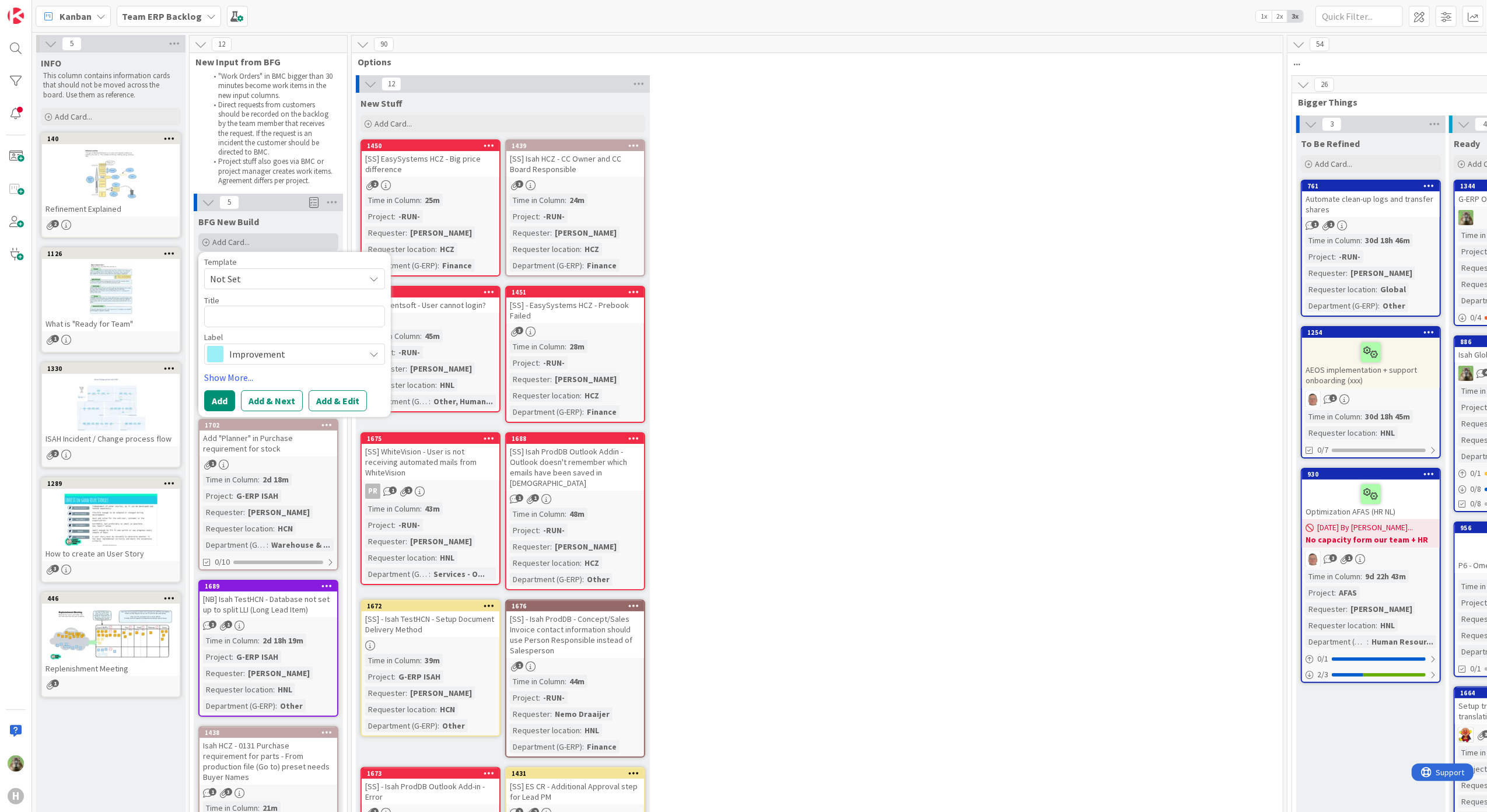
type textarea "x"
type textarea "O"
type textarea "x"
type textarea "Om"
type textarea "x"
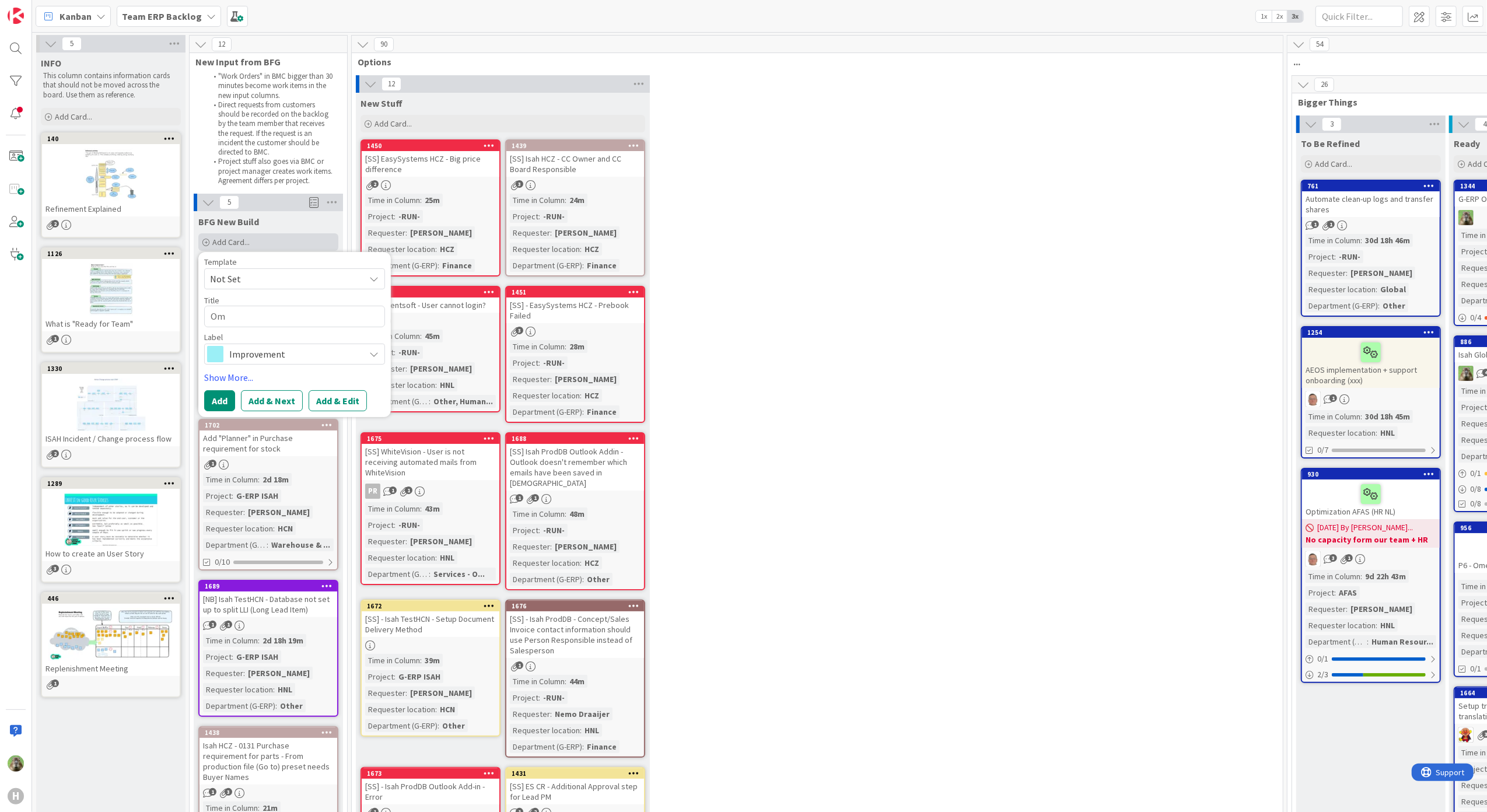
type textarea "Omw"
type textarea "x"
type textarea "Omwni"
type textarea "x"
type textarea "Omw"
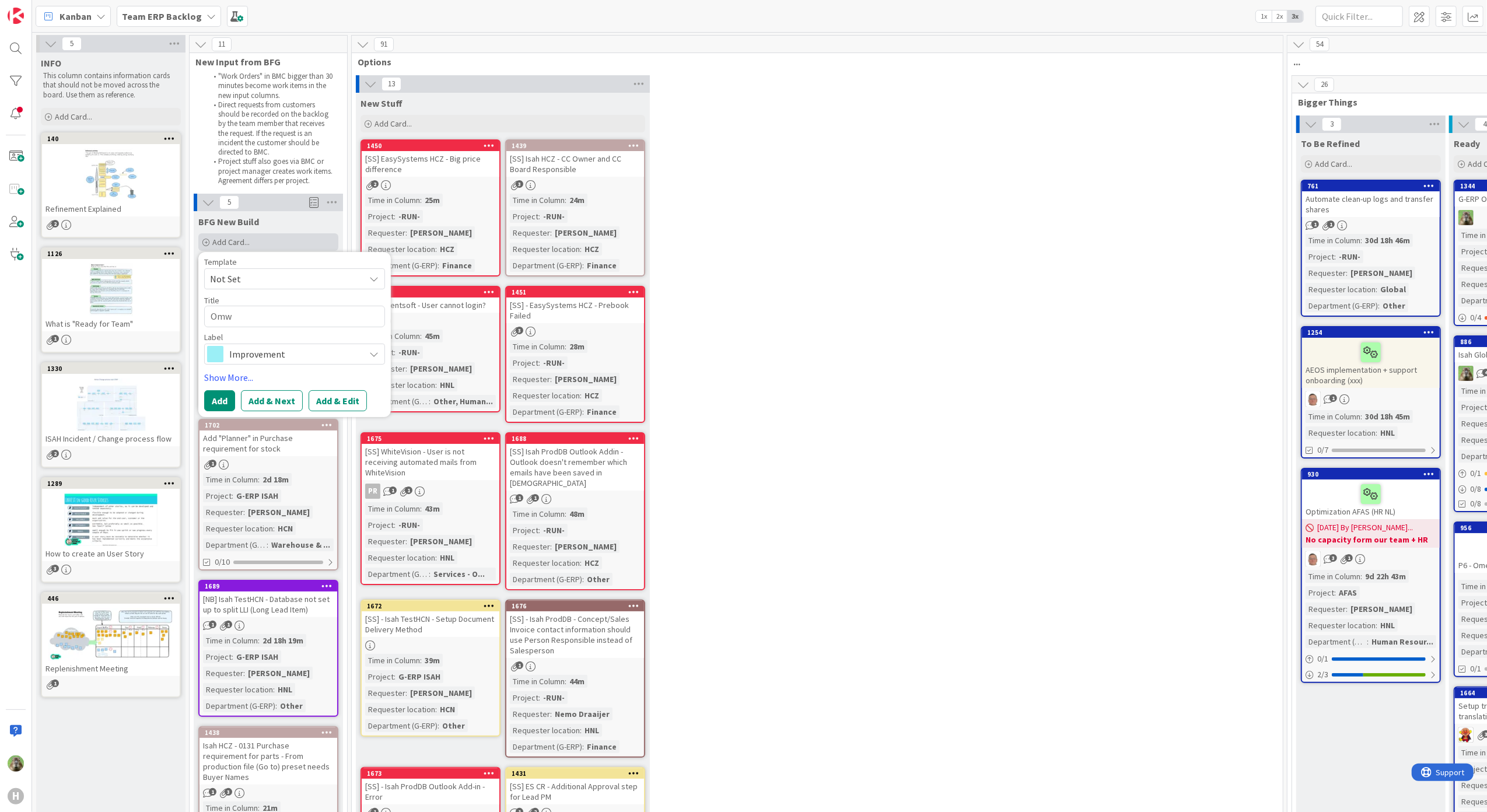
type textarea "x"
type textarea "Omwi"
type textarea "x"
type textarea "Omw"
type textarea "x"
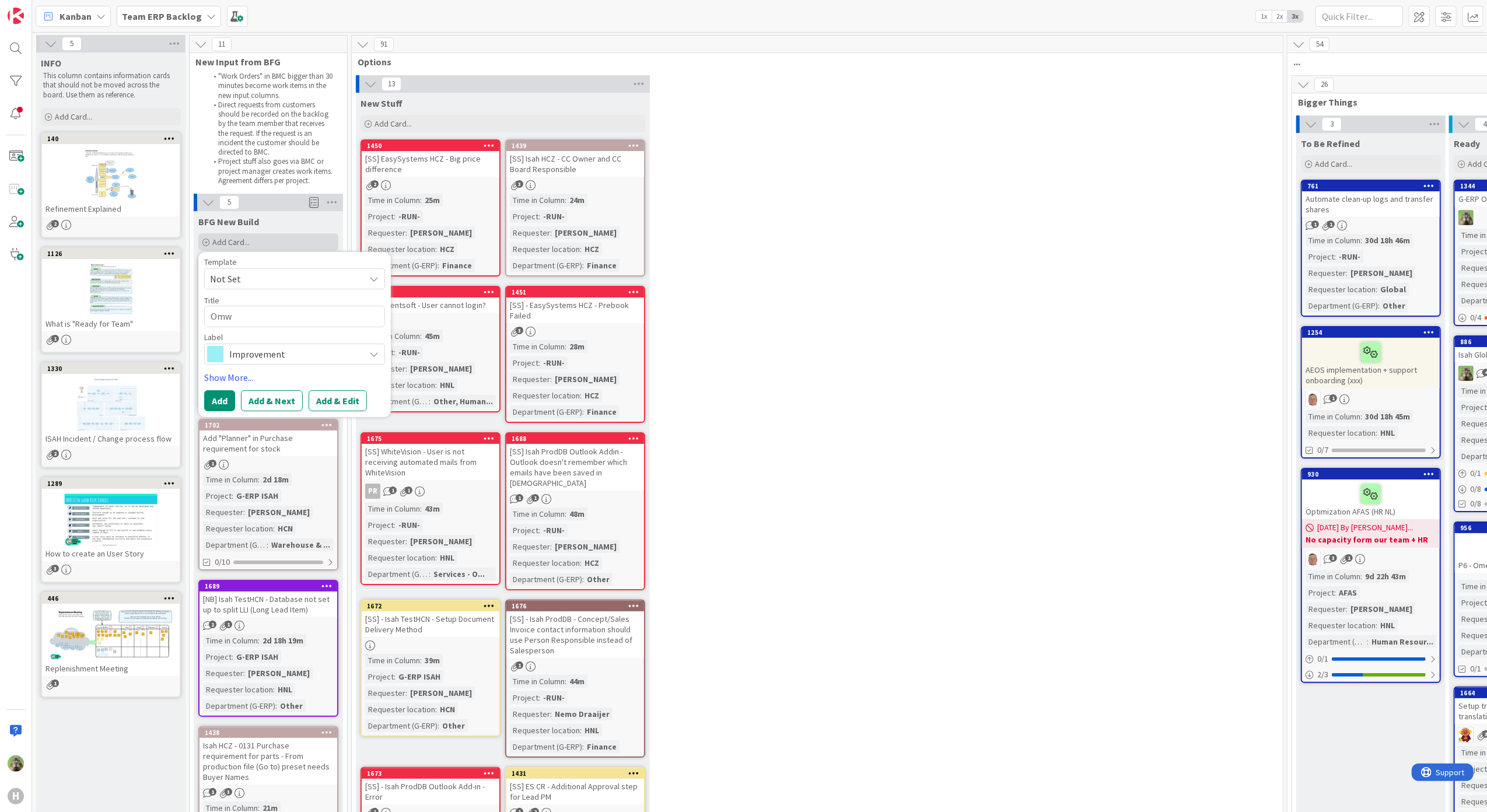
type textarea "Om"
type textarea "x"
type textarea "Omni"
type textarea "x"
type textarea "Omniw"
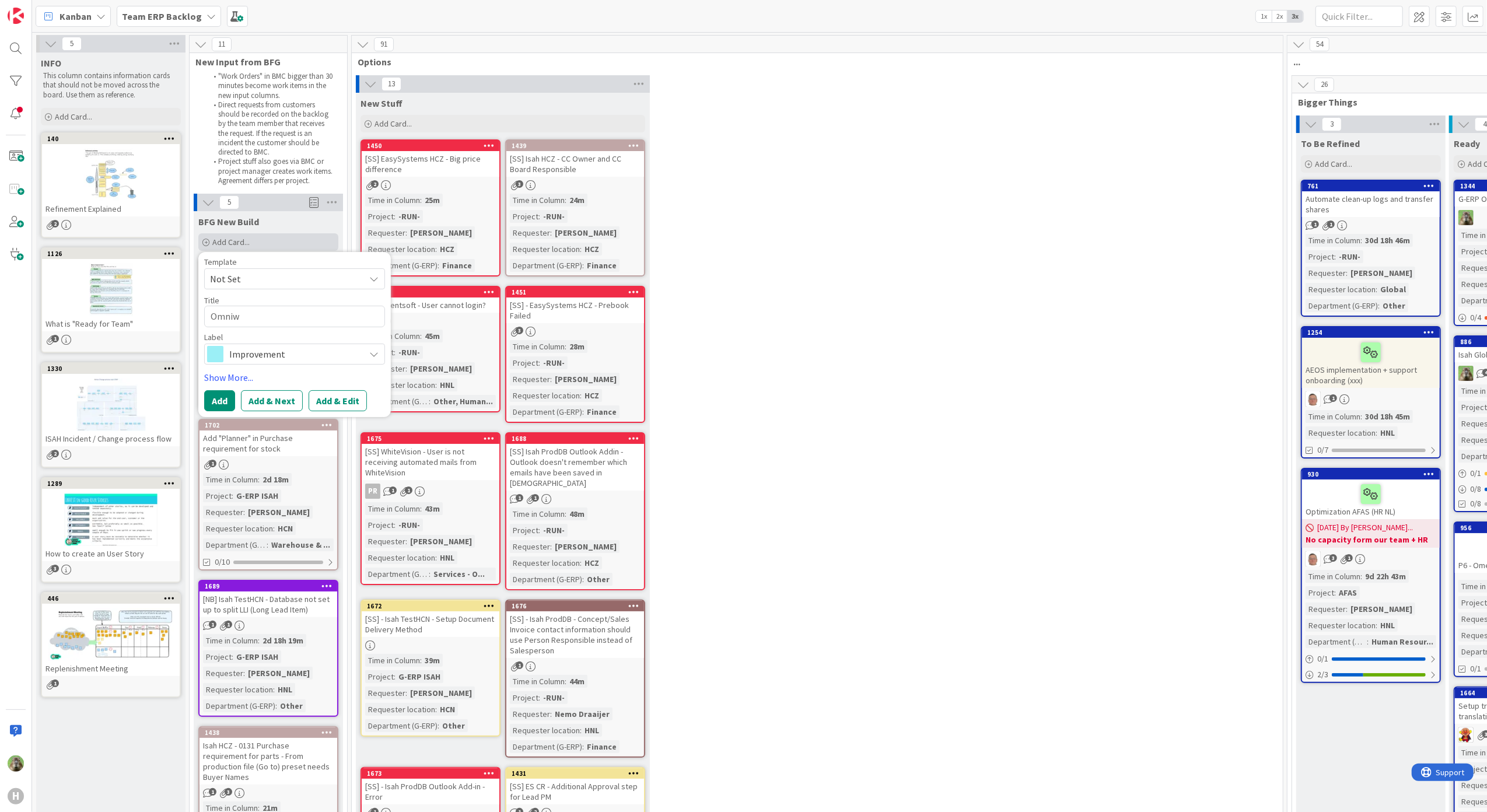
type textarea "x"
type textarea "Omniwin"
type textarea "x"
type textarea "Omniwin"
type textarea "x"
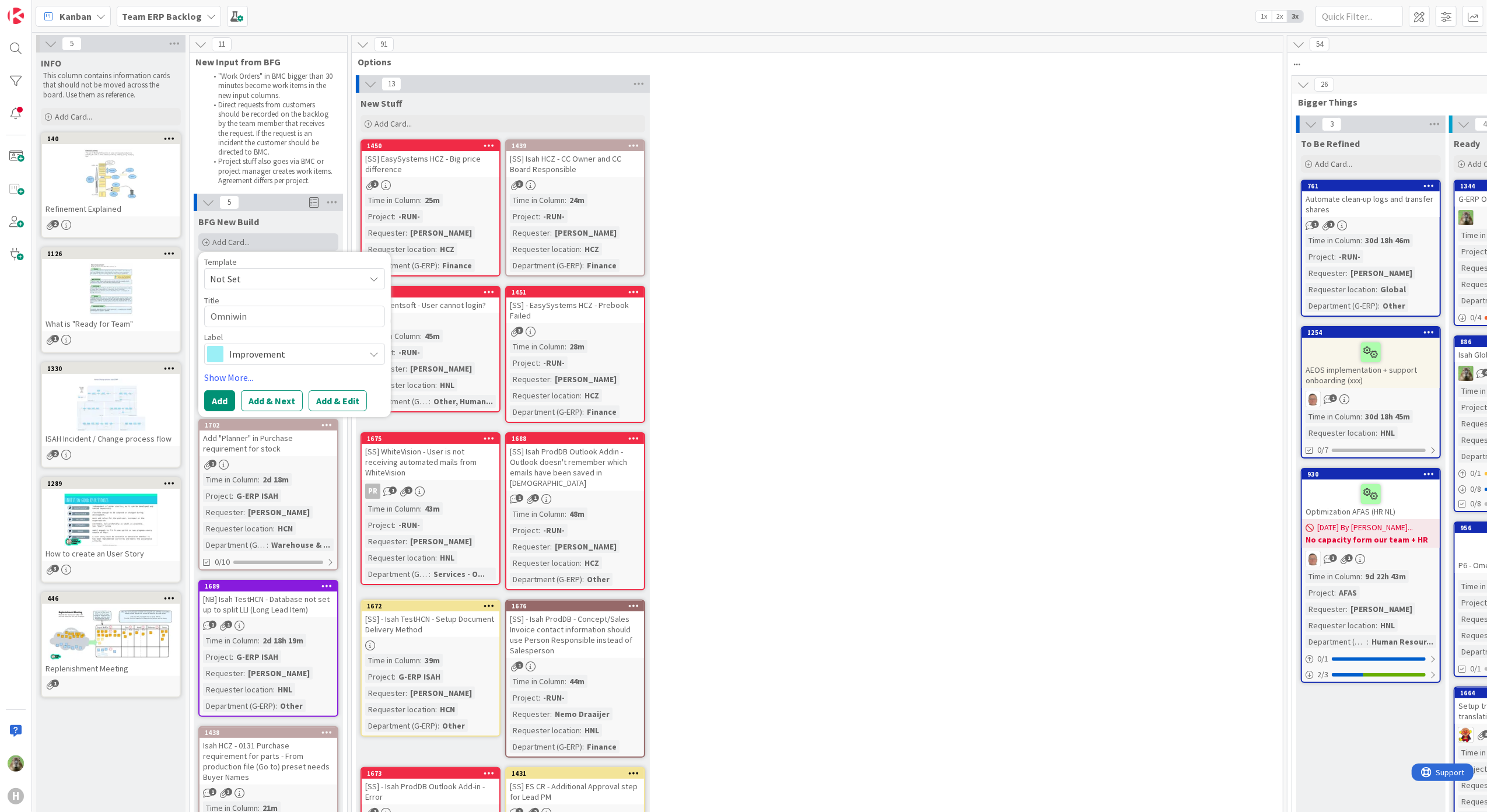
type textarea "Omniwin s"
type textarea "x"
type textarea "Omniwin se"
type textarea "x"
type textarea "Omniwin ses"
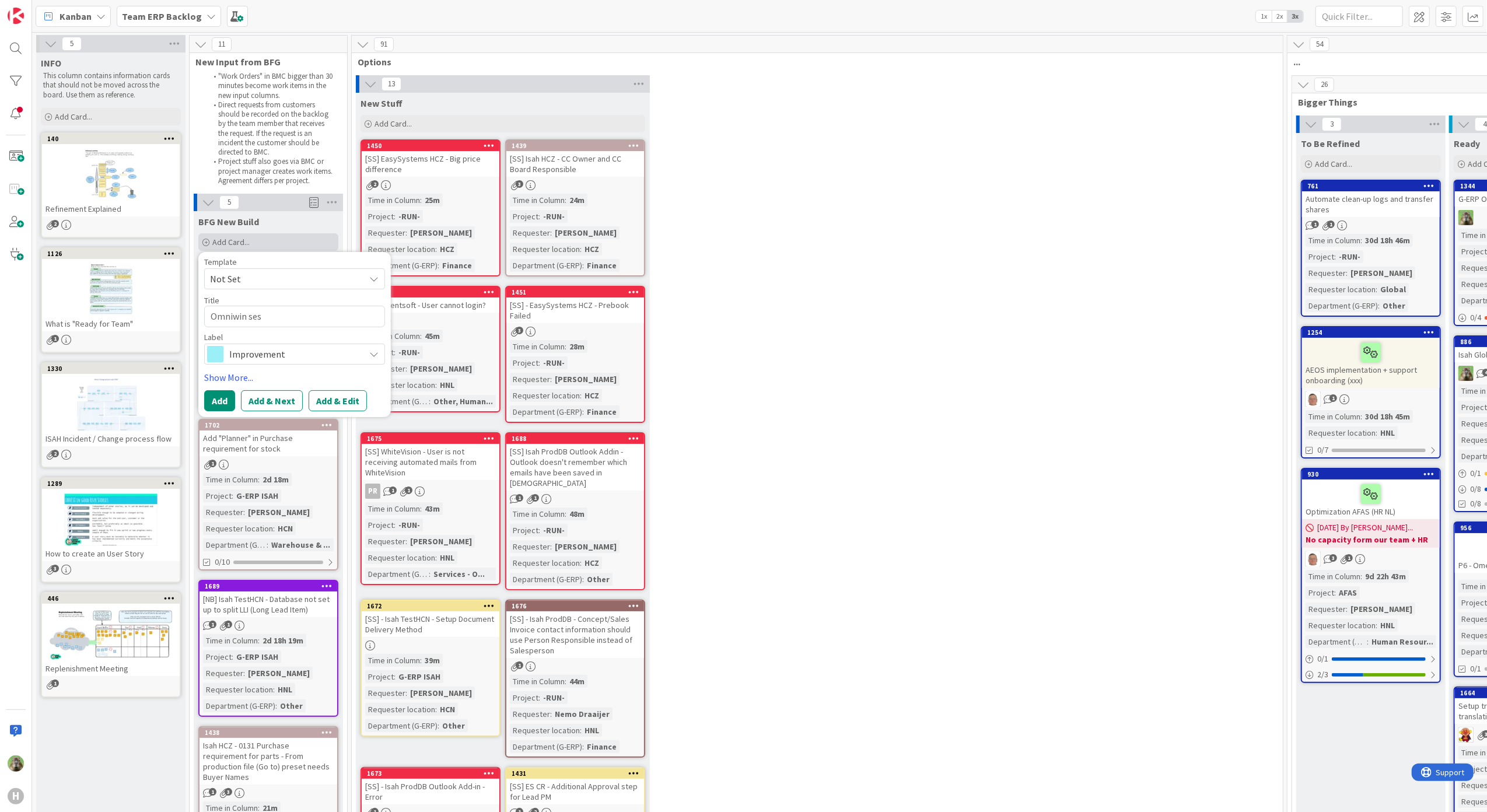
type textarea "x"
type textarea "Omniwin sess"
type textarea "x"
type textarea "Omniwin sessi"
type textarea "x"
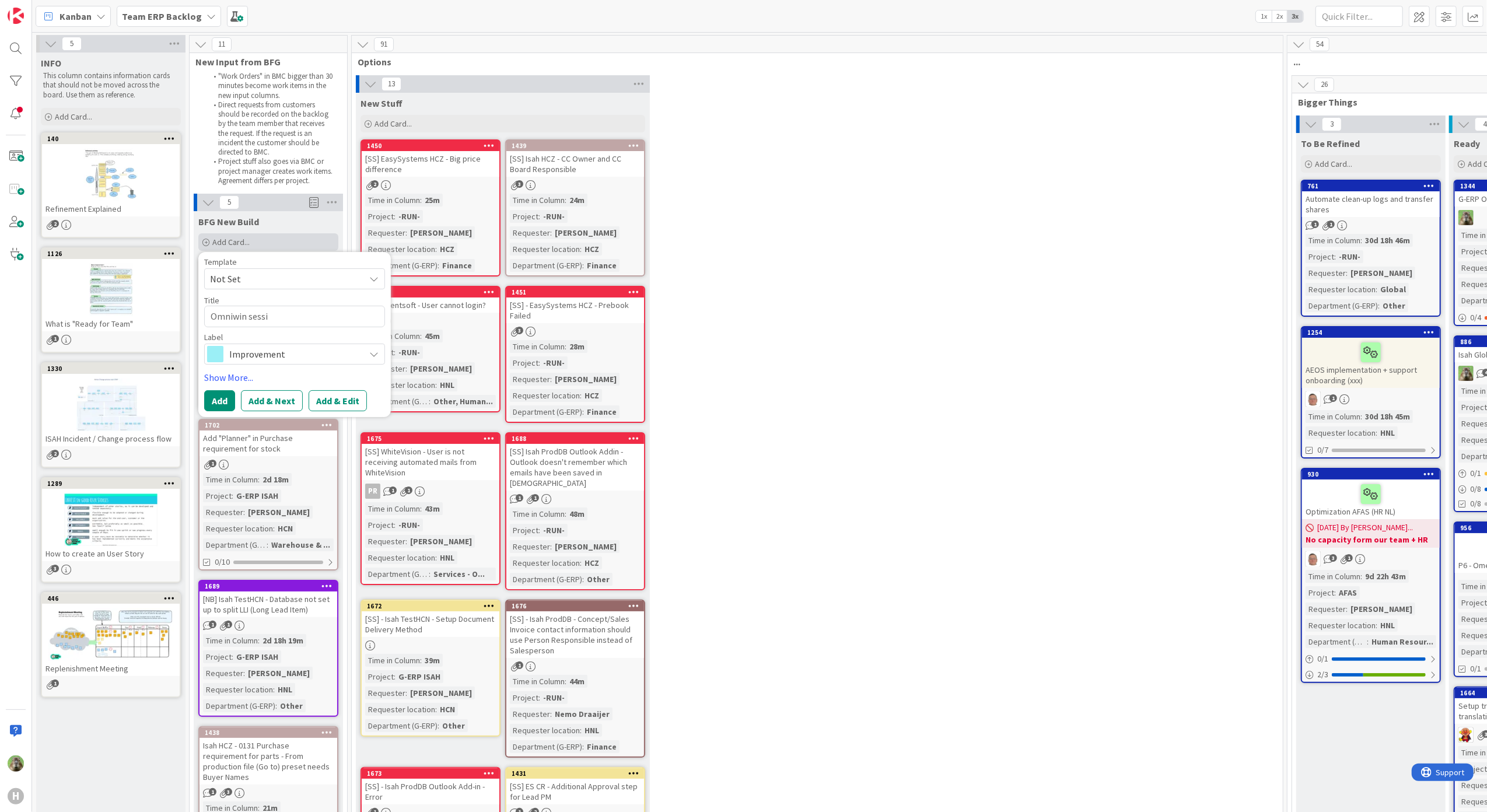
type textarea "Omniwin sessio"
type textarea "x"
type textarea "Omniwin session"
type textarea "x"
type textarea "Omniwin sessio"
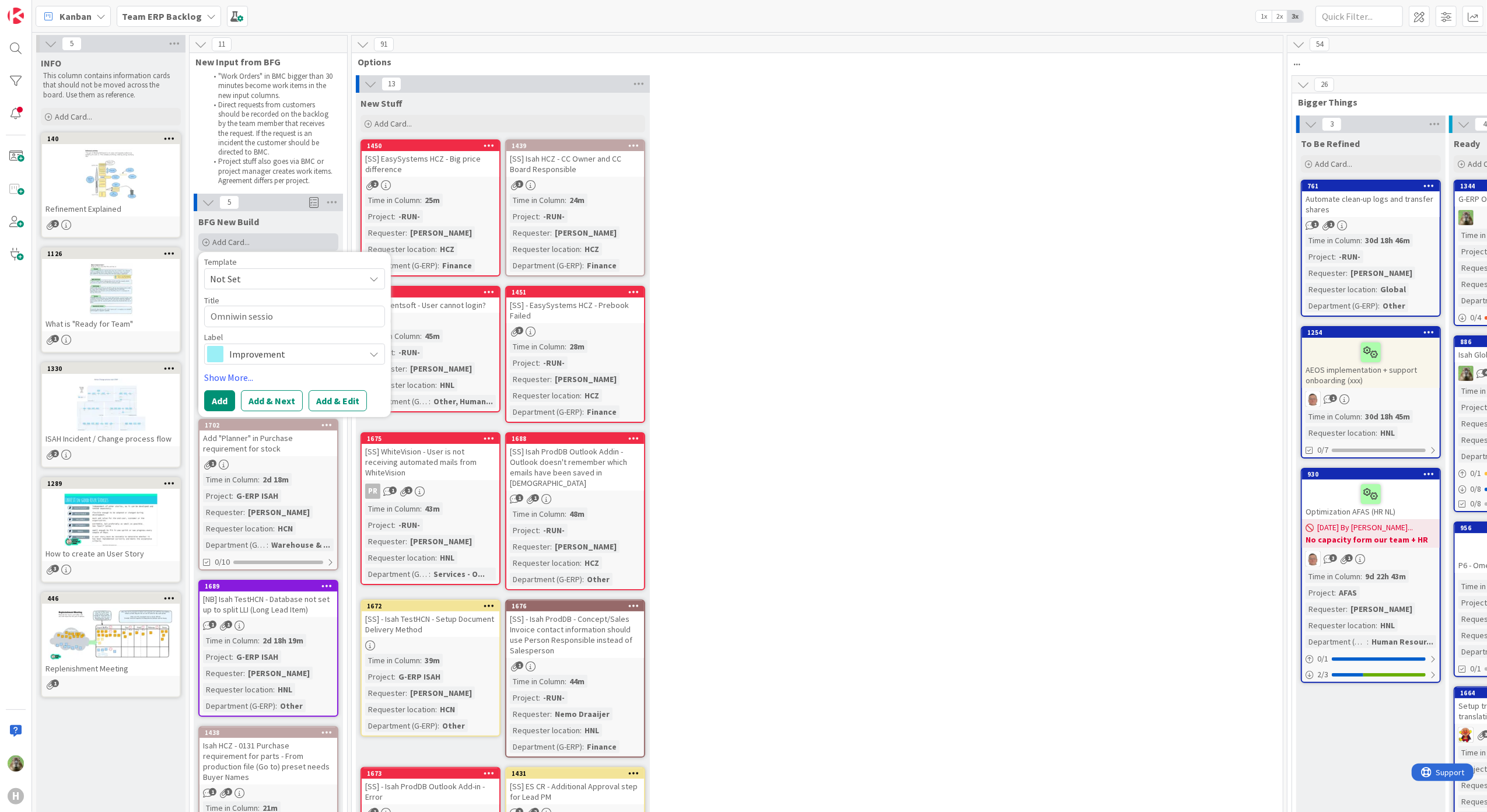
type textarea "x"
type textarea "Omniwin sessi"
type textarea "x"
type textarea "Omniwin sess"
type textarea "x"
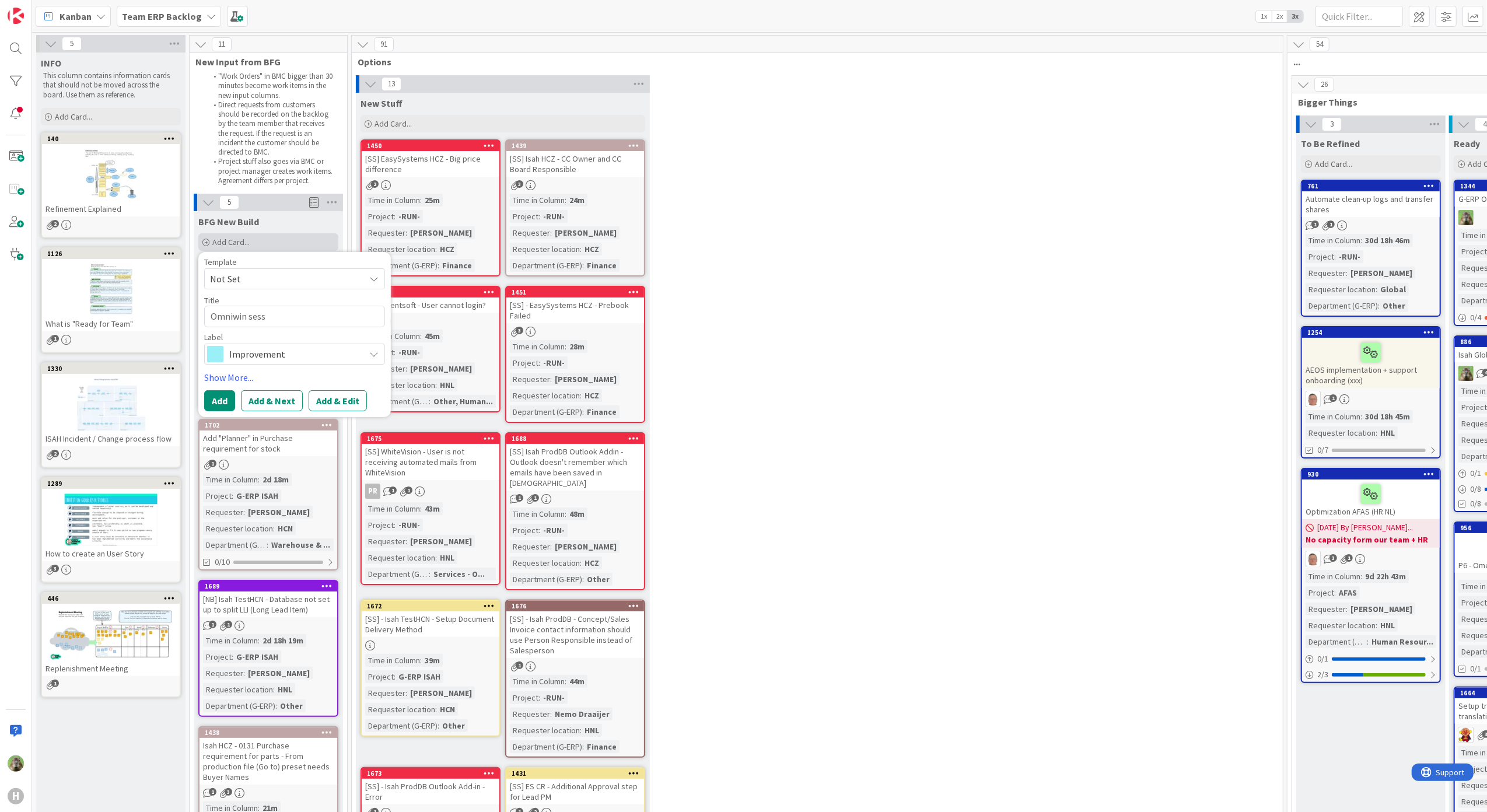
type textarea "Omniwin ses"
type textarea "x"
type textarea "Omniwin se"
type textarea "x"
type textarea "Omniwin s"
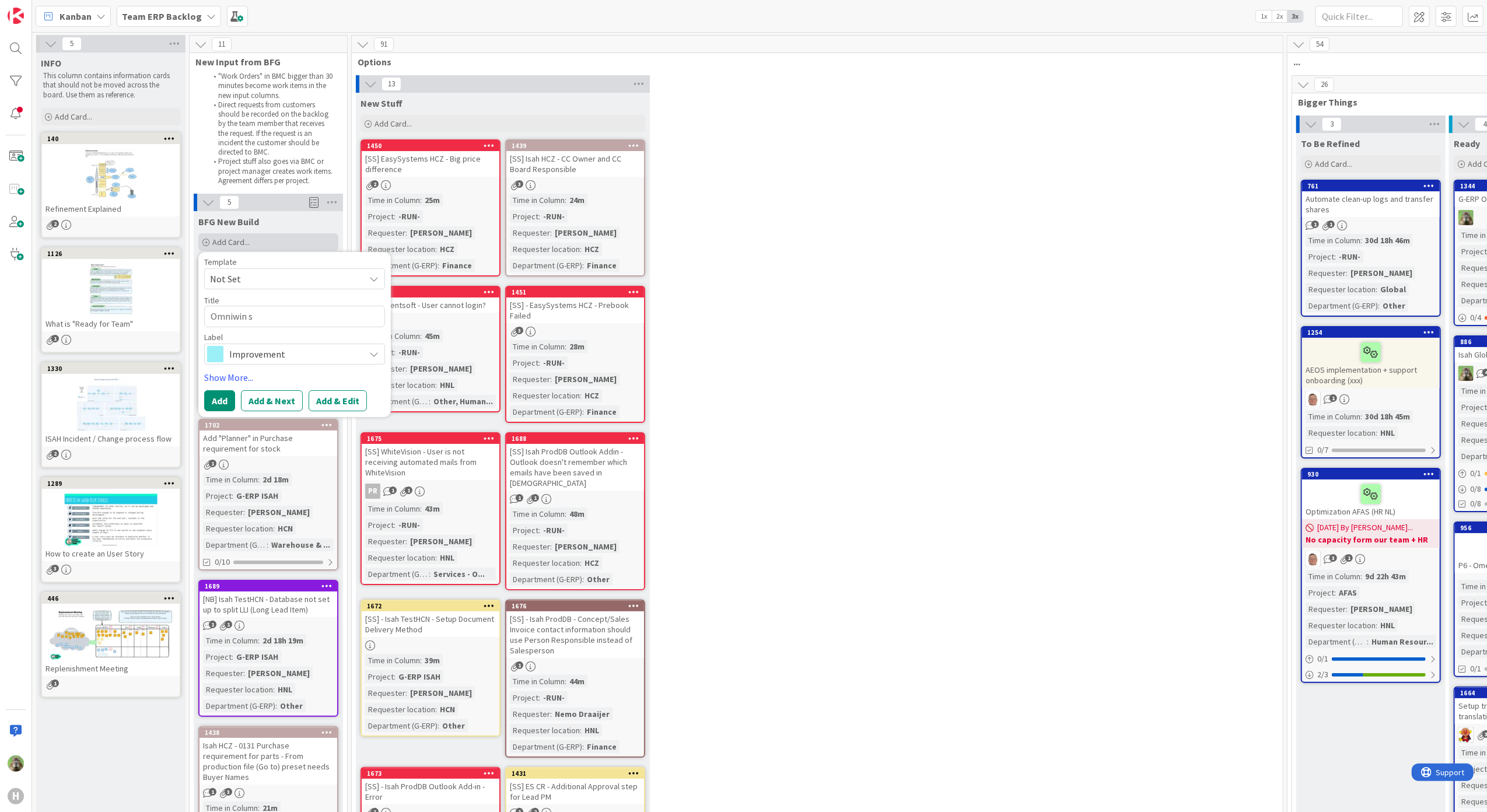
type textarea "x"
type textarea "Omniwin"
type textarea "x"
type textarea "Omniwin k"
type textarea "x"
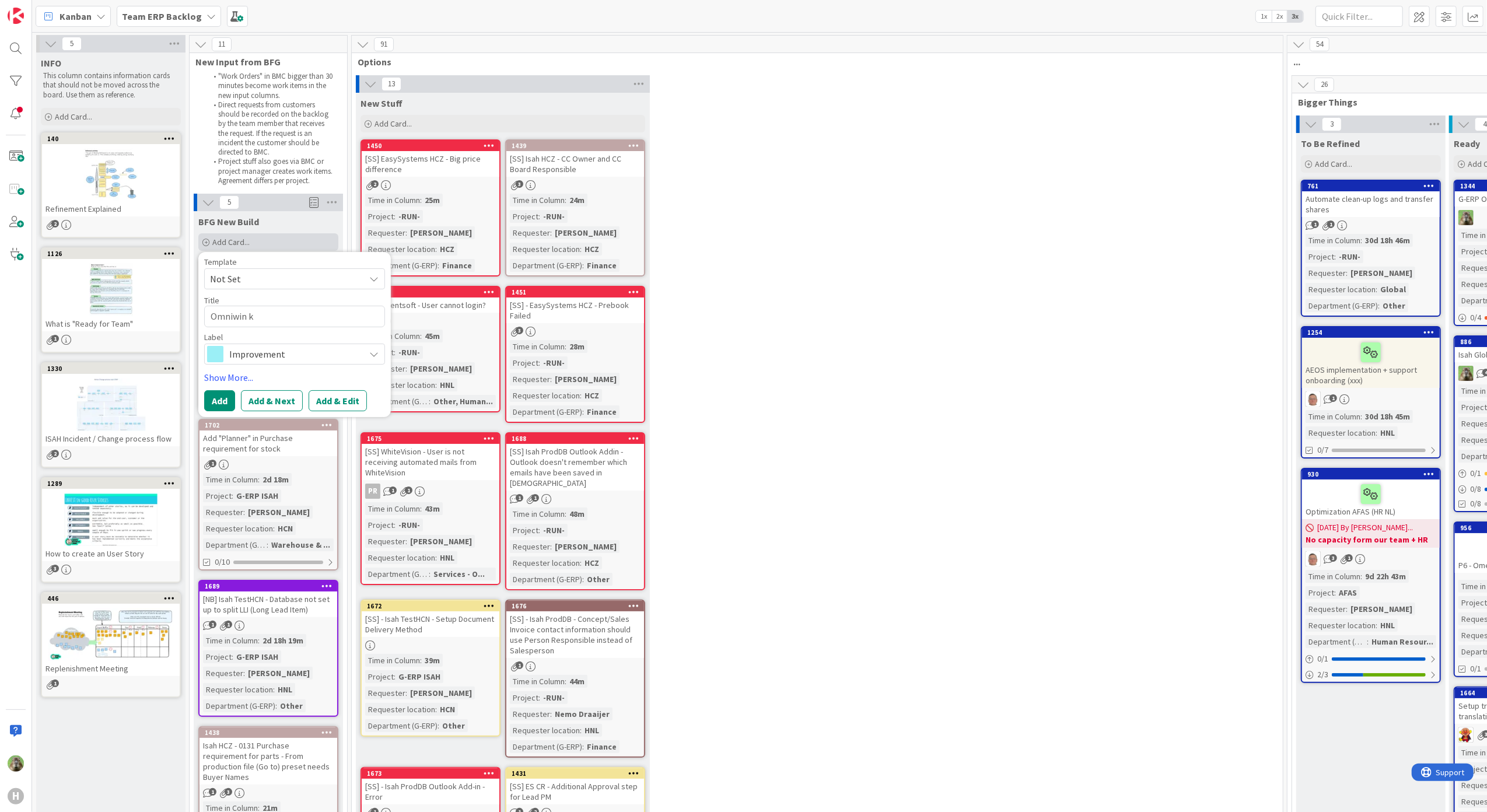
type textarea "Omniwin kw"
type textarea "x"
type textarea "Omniwin k"
type textarea "x"
type textarea "Omniwin kno"
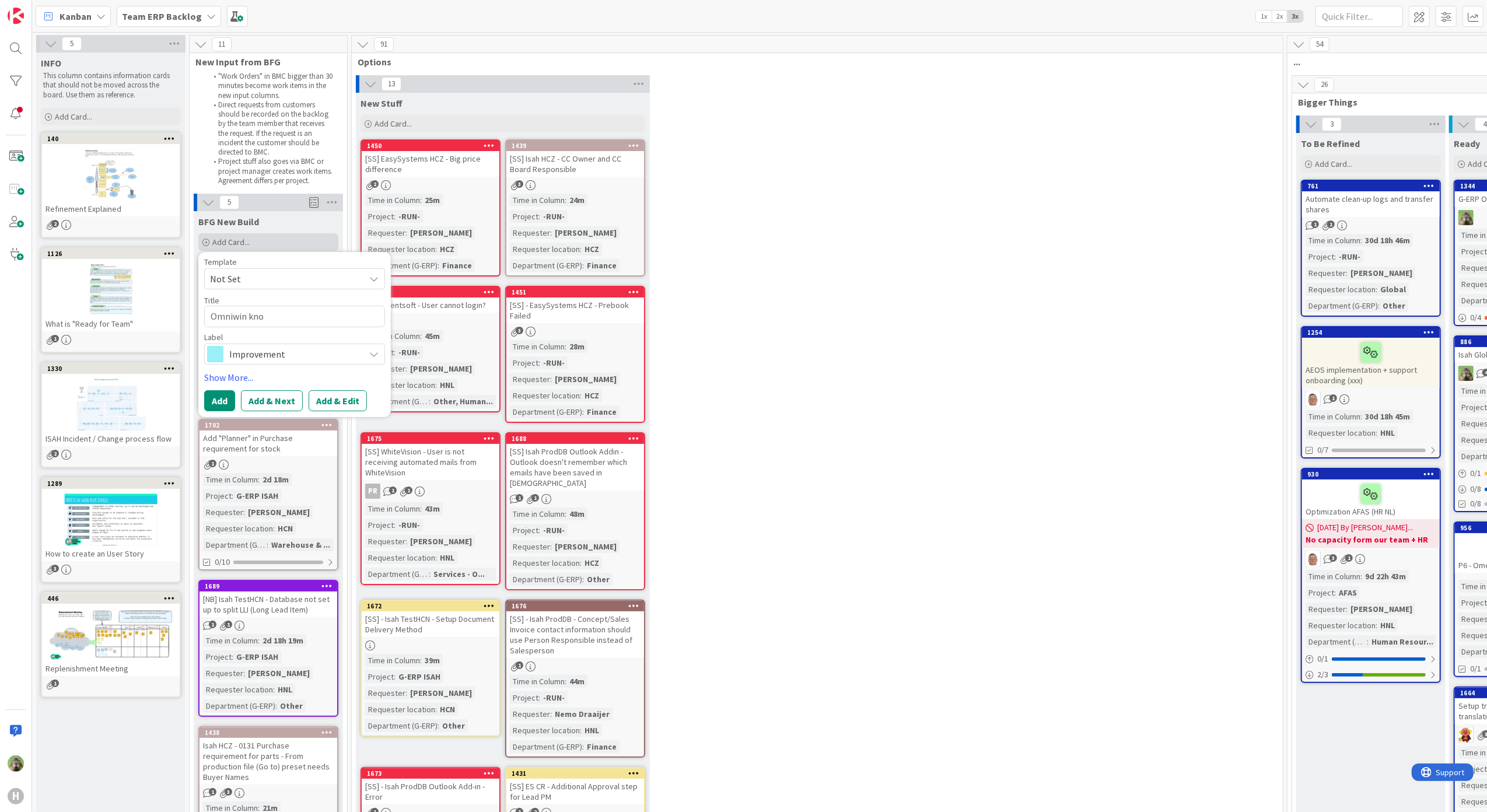
type textarea "x"
type textarea "Omniwin know"
type textarea "x"
type textarea "Omniwin knowl"
type textarea "x"
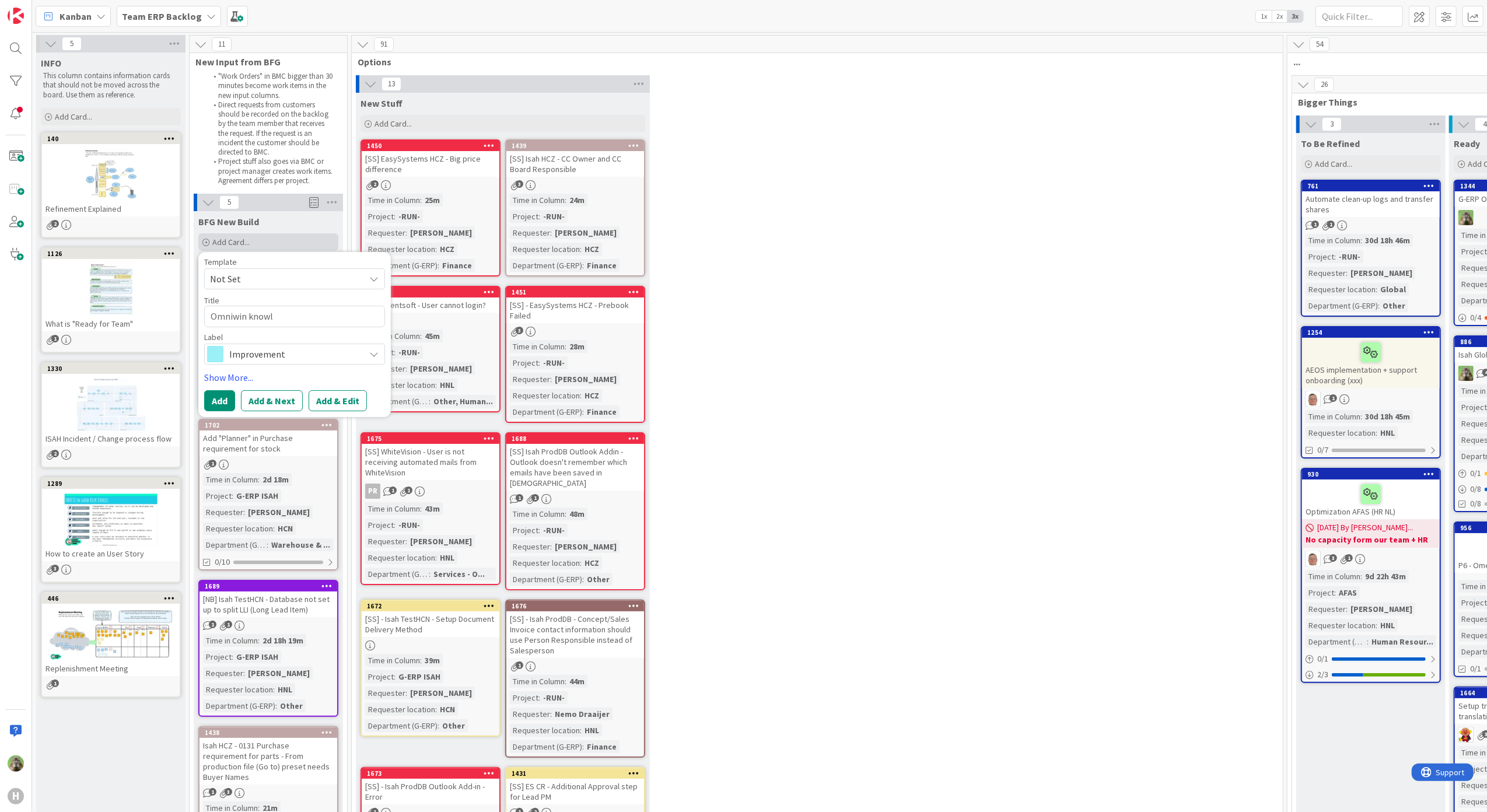
type textarea "Omniwin knowle"
type textarea "x"
type textarea "Omniwin knowledg"
type textarea "x"
type textarea "Omniwin knowledge"
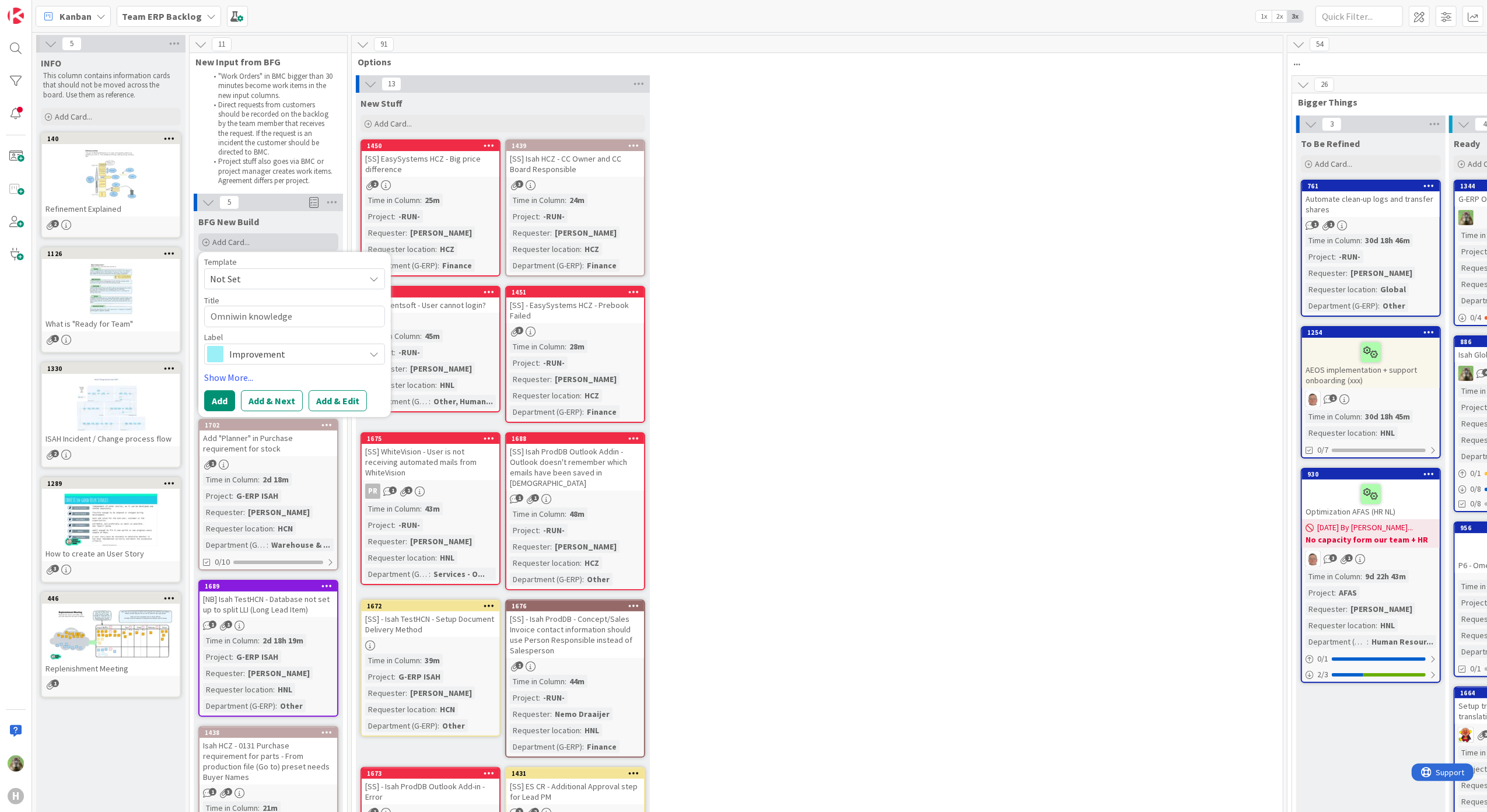
type textarea "x"
type textarea "Omniwin knowledge"
type textarea "x"
type textarea "Omniwin knowledge sh"
type textarea "x"
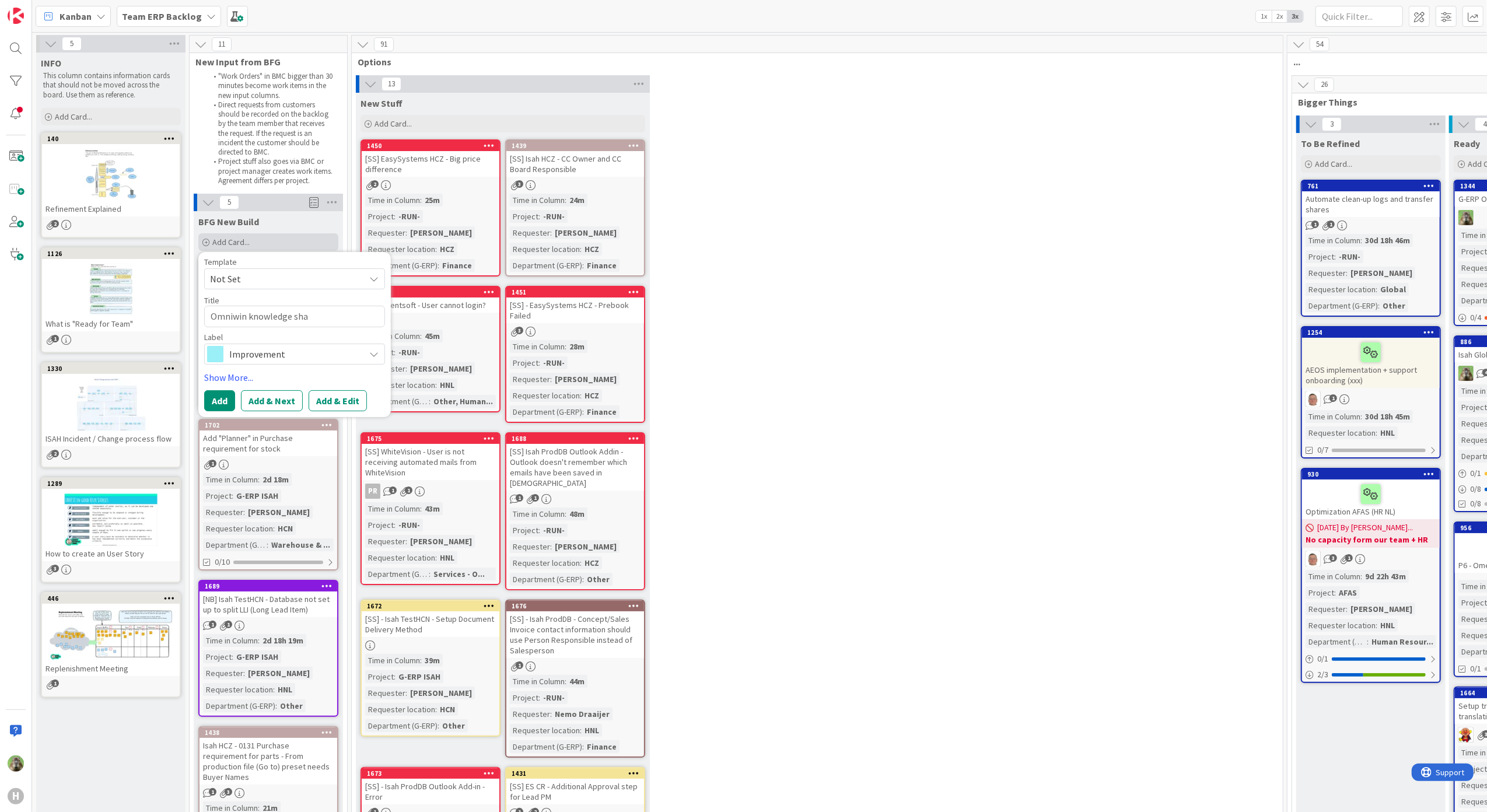
type textarea "Omniwin knowledge shar"
type textarea "x"
type textarea "Omniwin knowledge shari"
type textarea "x"
type textarea "Omniwin knowledge sharing"
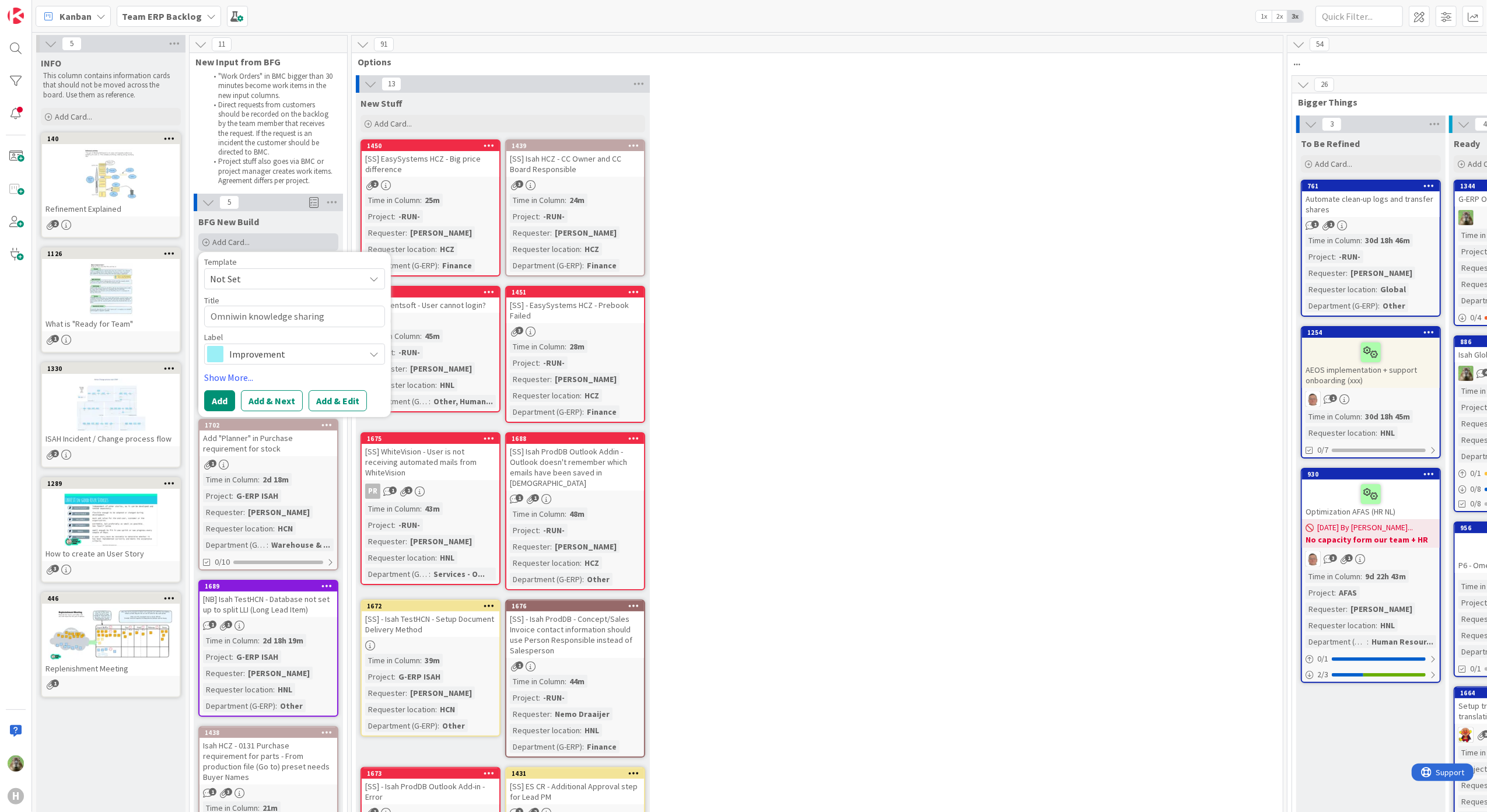
type textarea "x"
type textarea "Omniwin knowledge sharing"
type textarea "x"
type textarea "Omniwin knowledge sharing s"
type textarea "x"
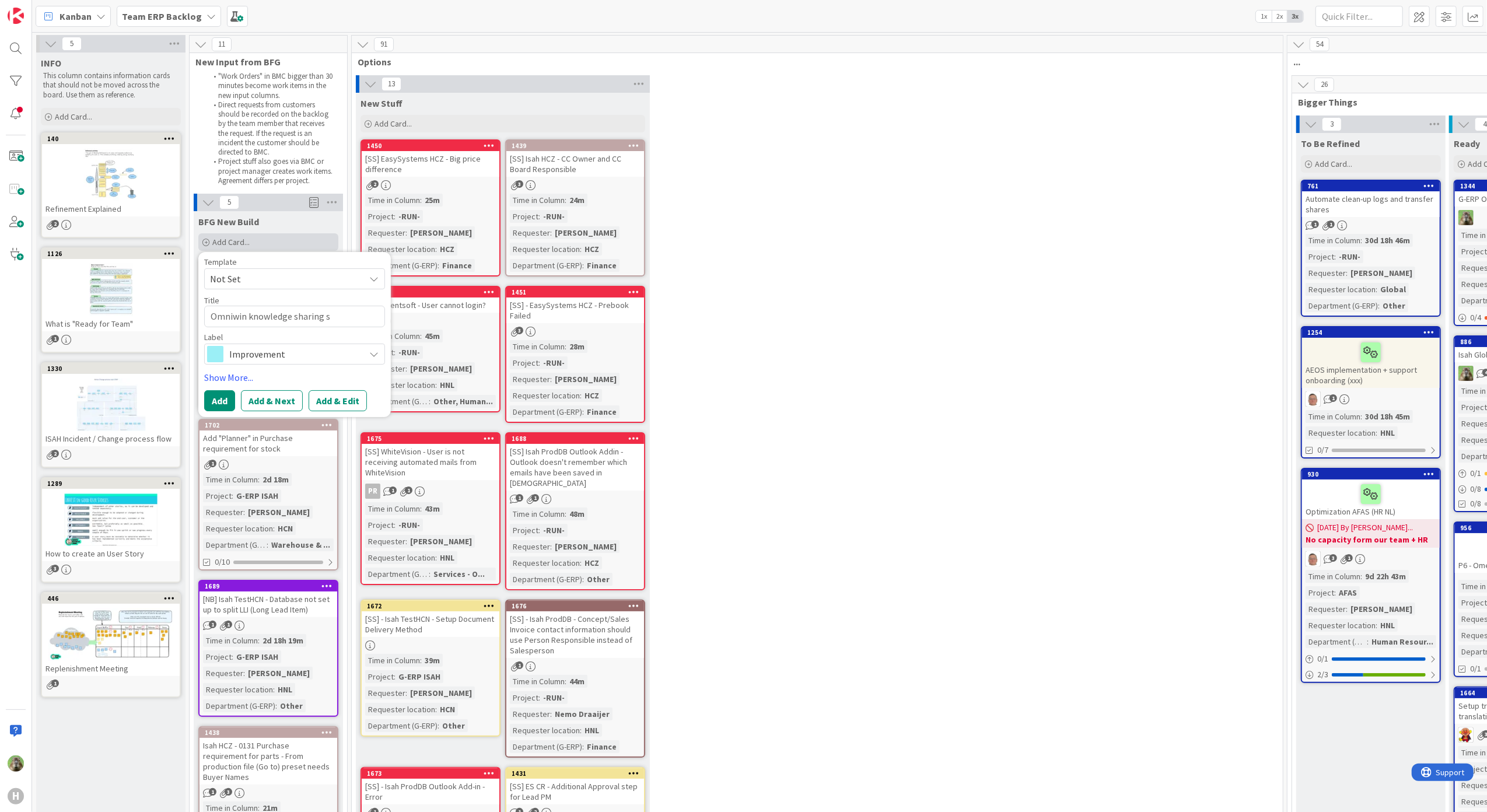
type textarea "Omniwin knowledge sharing se"
type textarea "x"
type textarea "Omniwin knowledge sharing ses"
type textarea "x"
type textarea "Omniwin knowledge sharing sess"
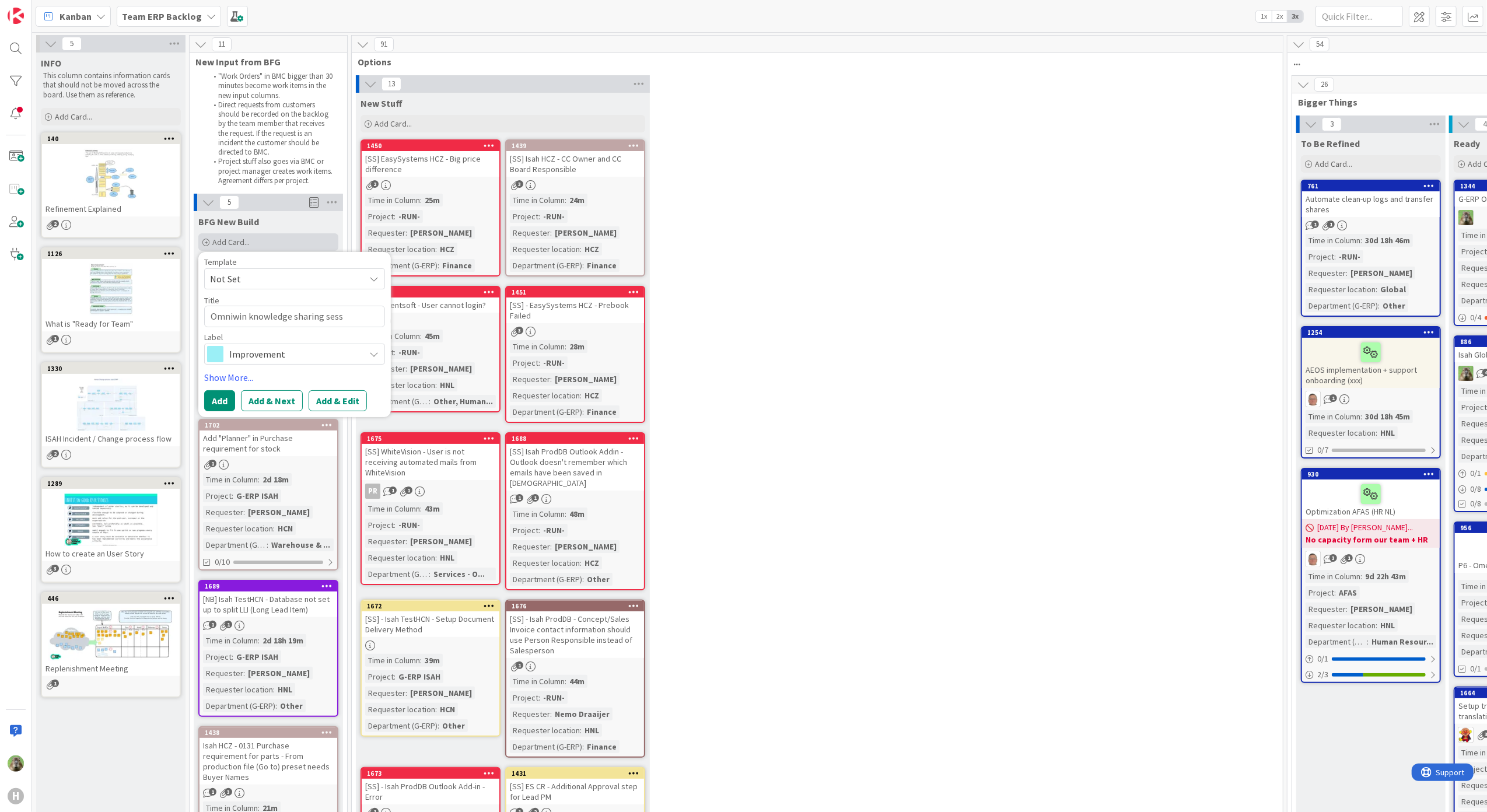
type textarea "x"
type textarea "Omniwin knowledge sharing sessi"
type textarea "x"
type textarea "Omniwin knowledge sharing sessio"
type textarea "x"
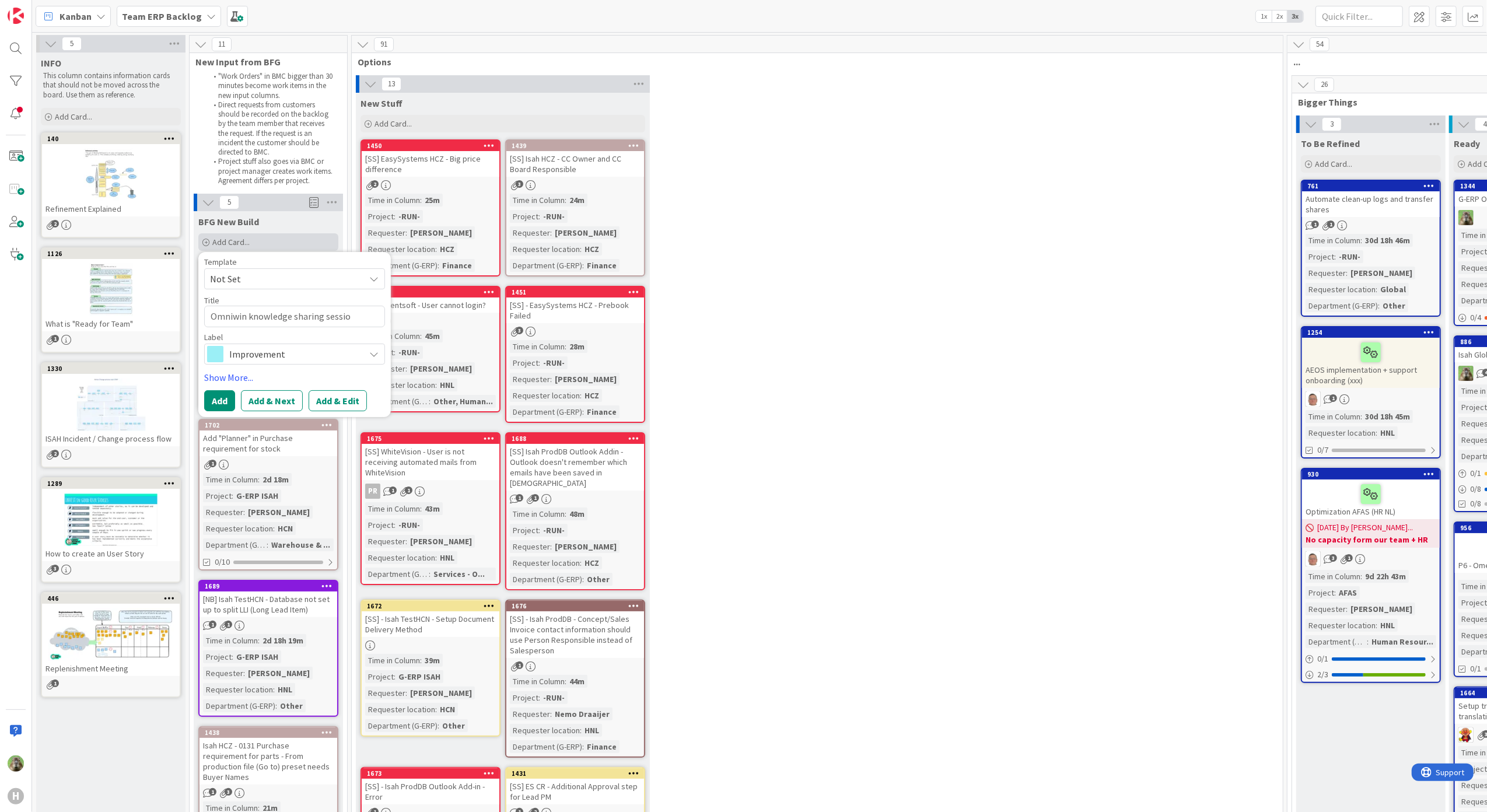
type textarea "Omniwin knowledge sharing session"
type textarea "x"
type textarea "Omniwin knowledge sharing session"
type textarea "x"
type textarea "Omniwin knowledge sharing session d"
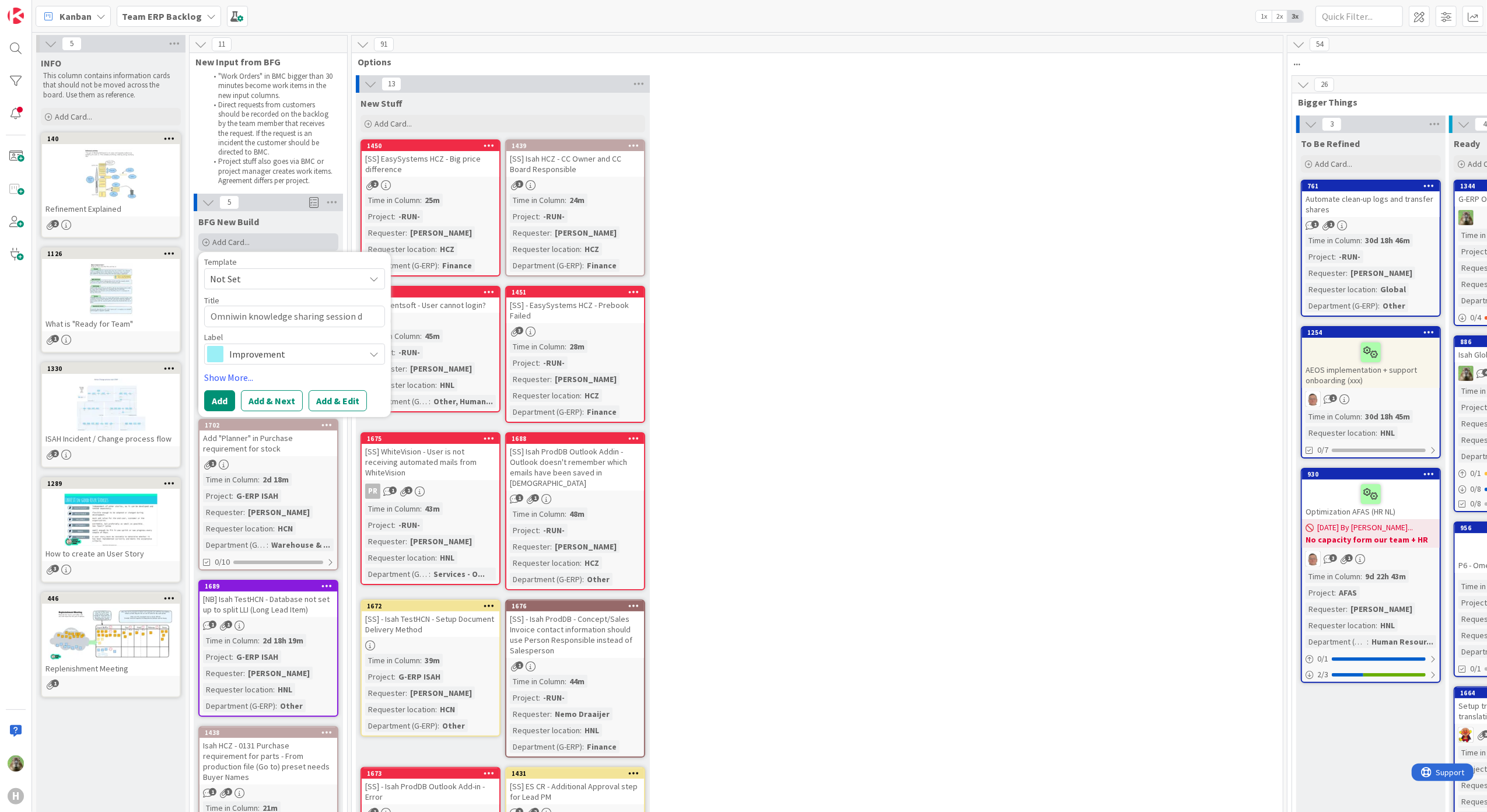
type textarea "x"
type textarea "Omniwin knowledge sharing session de"
type textarea "x"
type textarea "Omniwin knowledge sharing session dem"
type textarea "x"
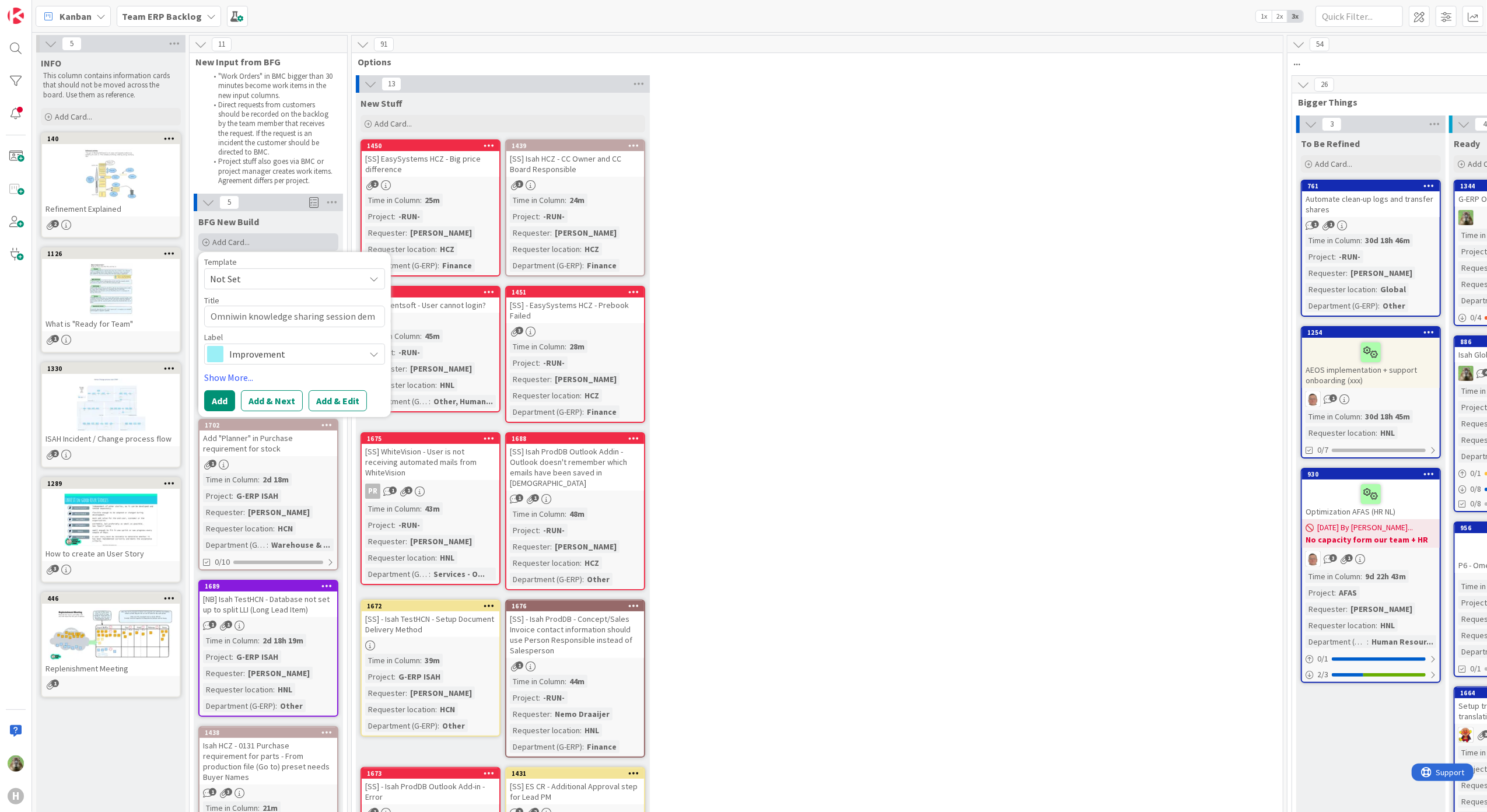
type textarea "Omniwin knowledge sharing session demo"
type textarea "x"
type textarea "Omniwin knowledge sharing session dem"
type textarea "x"
type textarea "Omniwin knowledge sharing session d"
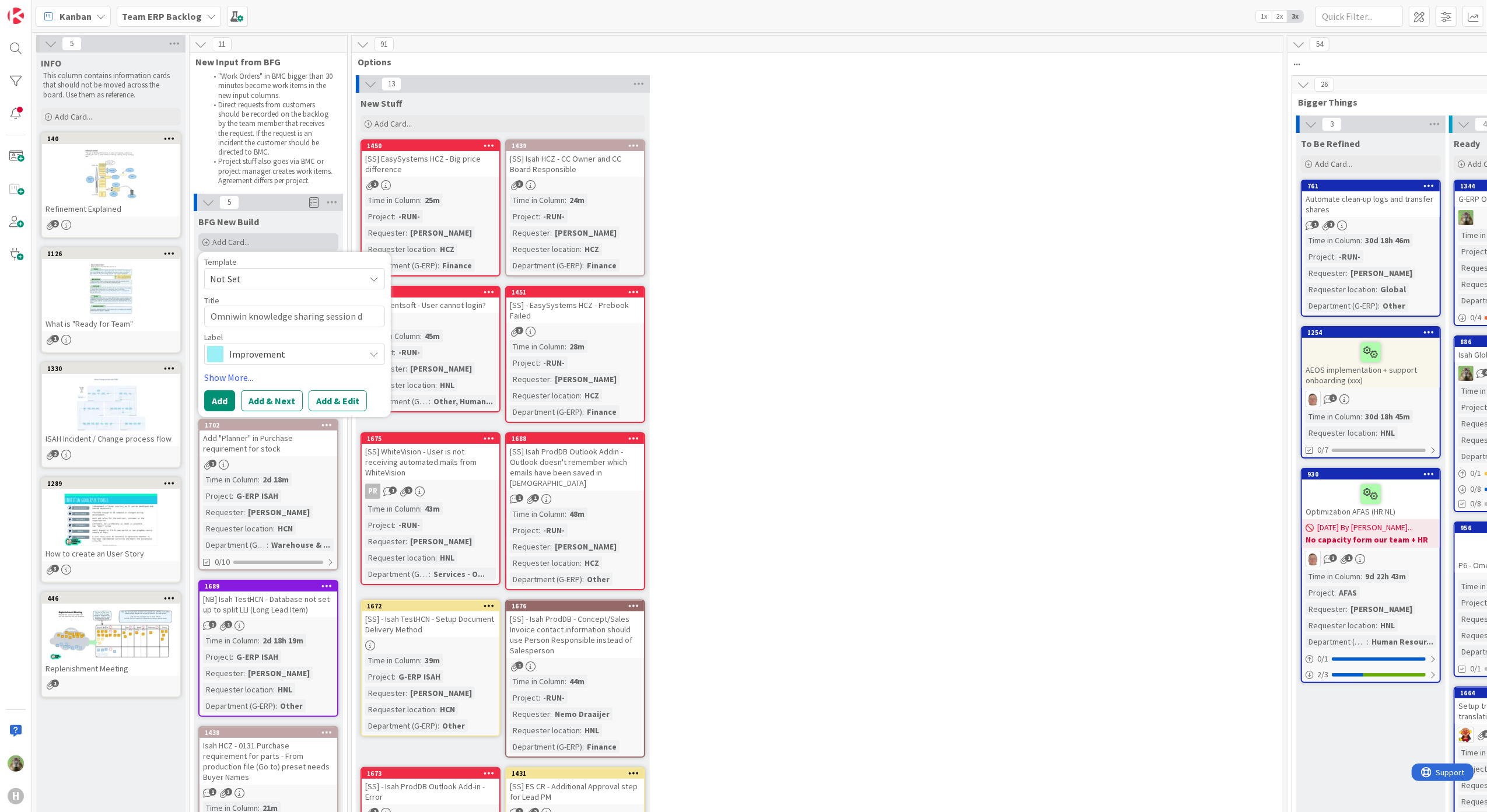
type textarea "x"
type textarea "Omniwin knowledge sharing session"
type textarea "x"
type textarea "Omniwin knowledge sharing session /"
type textarea "x"
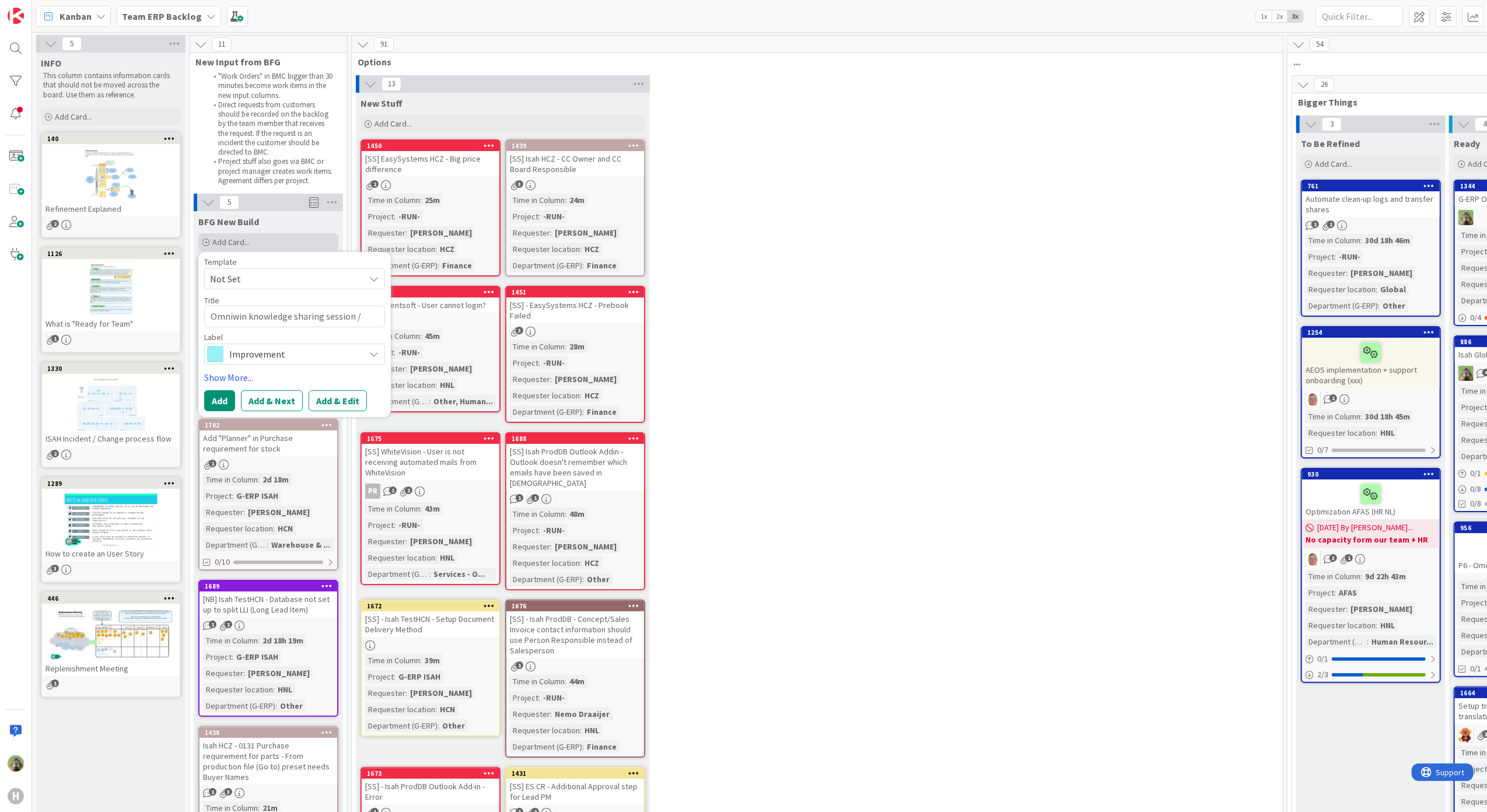
type textarea "Omniwin knowledge sharing session /"
type textarea "x"
type textarea "Omniwin knowledge sharing session / de"
type textarea "x"
type textarea "Omniwin knowledge sharing session / dem"
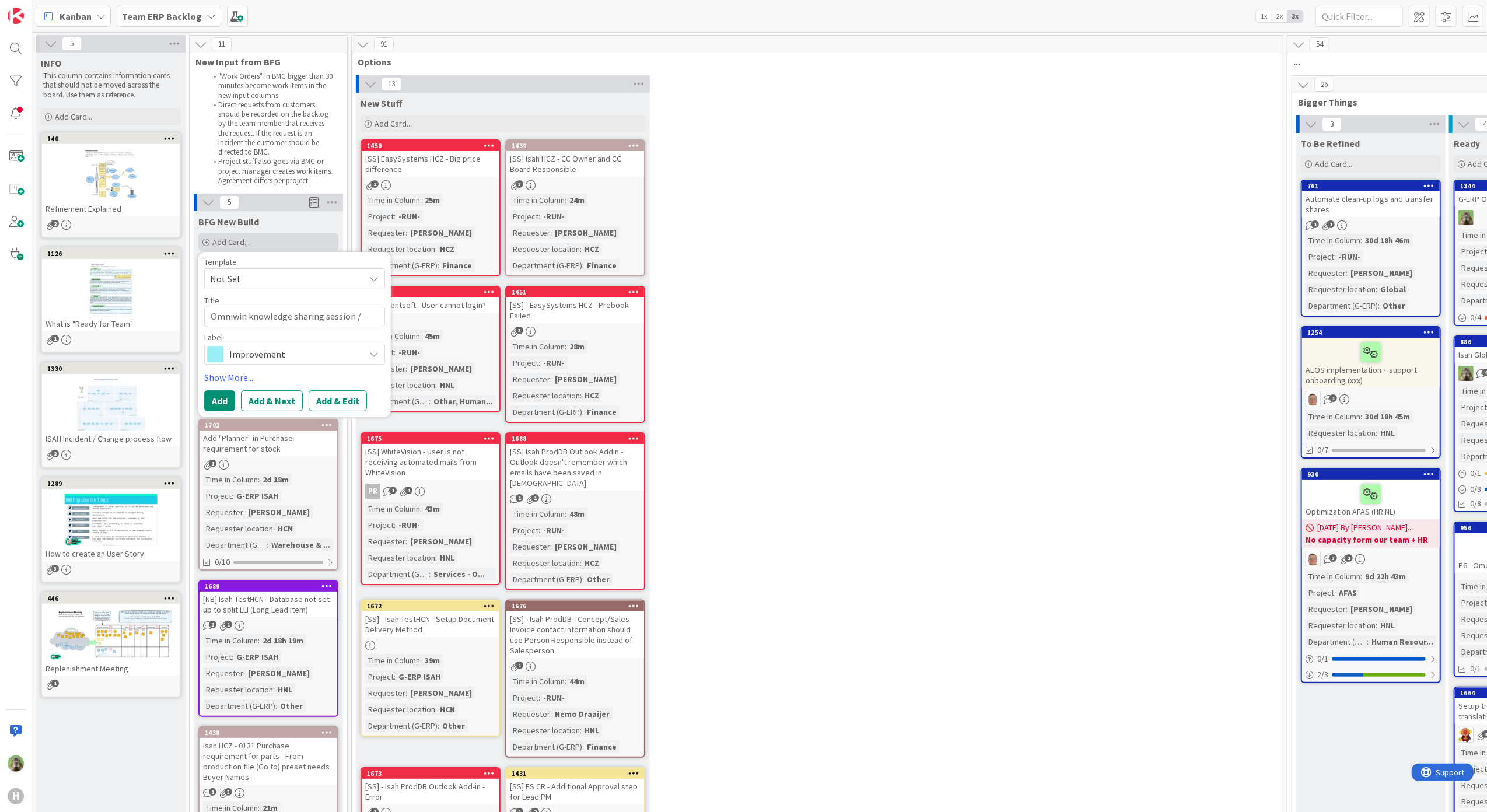
type textarea "x"
type textarea "Omniwin knowledge sharing session / demo"
type textarea "x"
type textarea "Omniwin knowledge sharing session / demo"
type textarea "x"
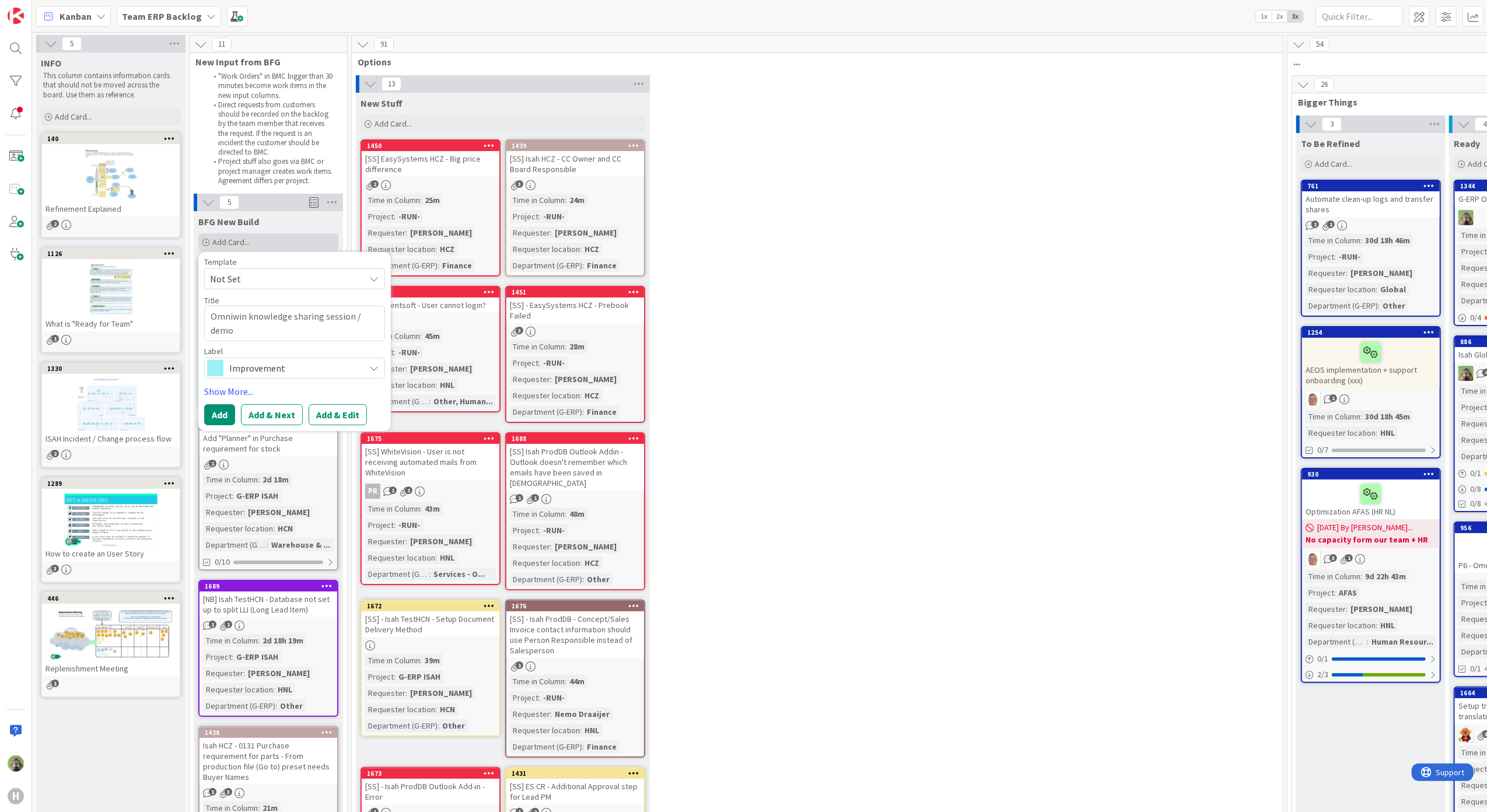
type textarea "Omniwin knowledge sharing session / demo f"
type textarea "x"
type textarea "Omniwin knowledge sharing session / demo fro"
type textarea "x"
type textarea "Omniwin knowledge sharing session / demo from"
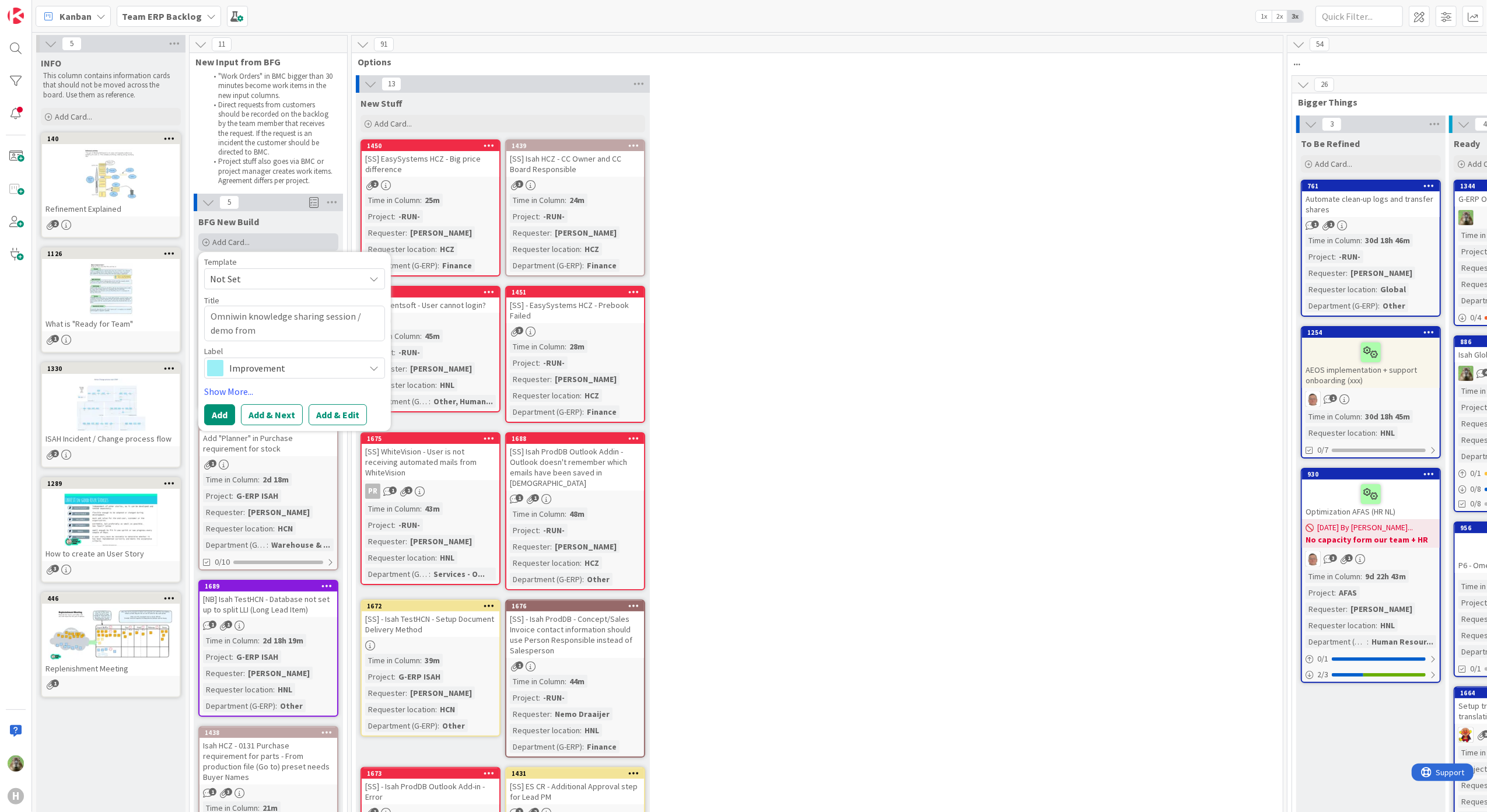
type textarea "x"
type textarea "Omniwin knowledge sharing session / demo from F"
type textarea "x"
type textarea "Omniwin knowledge sharing session / demo from Fe"
type textarea "x"
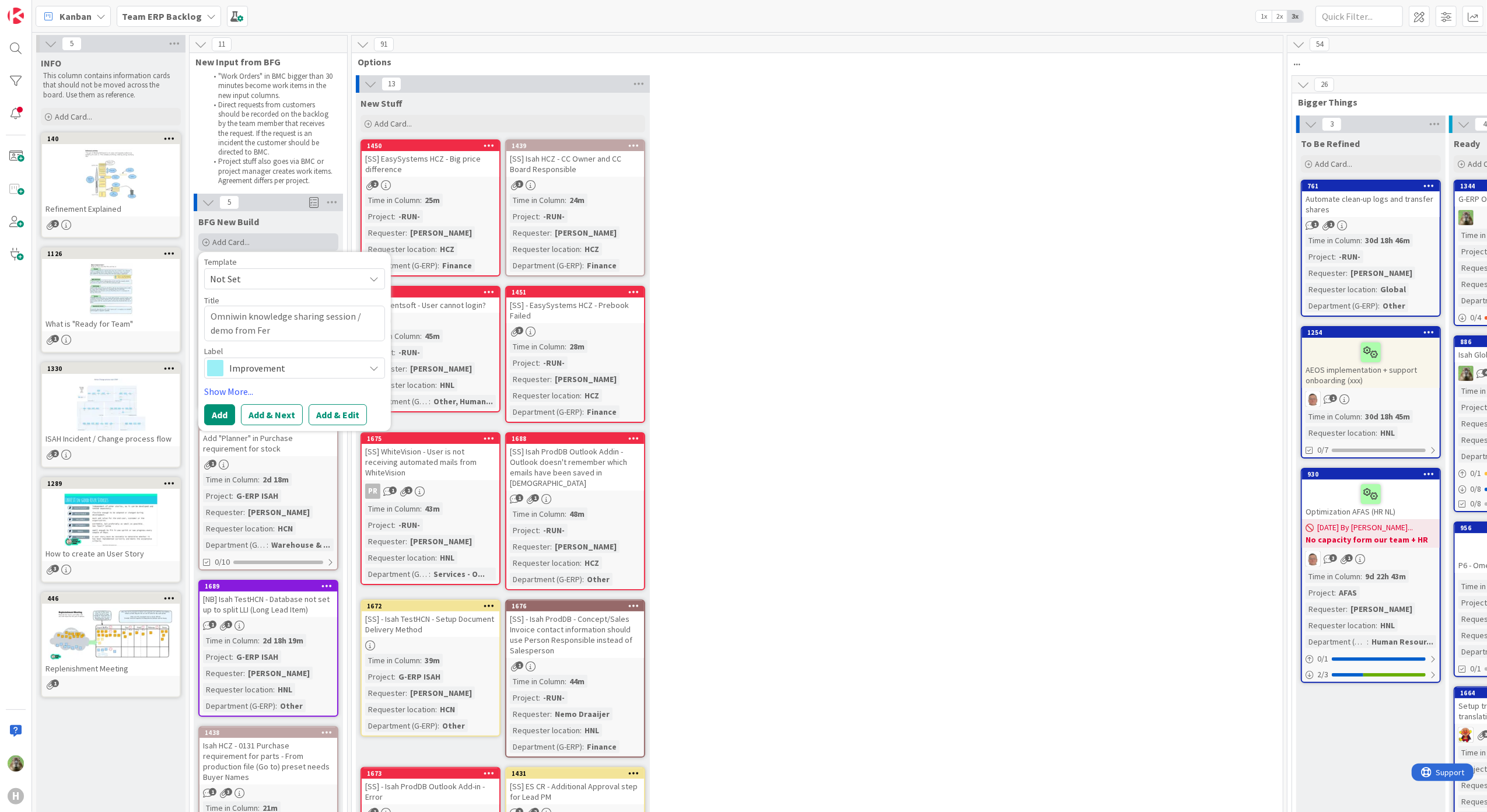
type textarea "Omniwin knowledge sharing session / demo from Ferr"
type textarea "x"
type textarea "Omniwin knowledge sharing session / demo from Ferry"
click at [230, 414] on button "Add" at bounding box center [219, 415] width 31 height 21
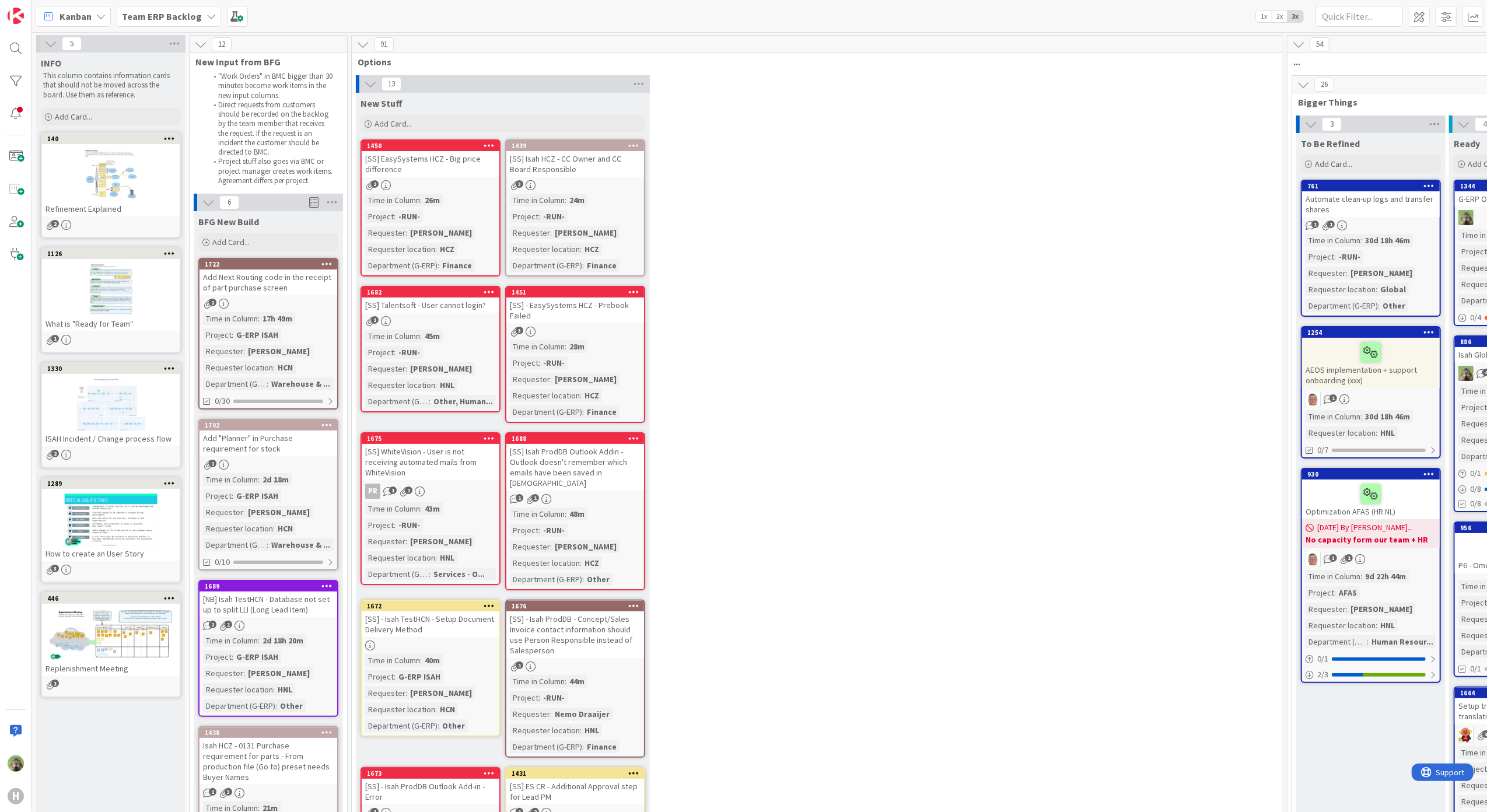
scroll to position [311, 0]
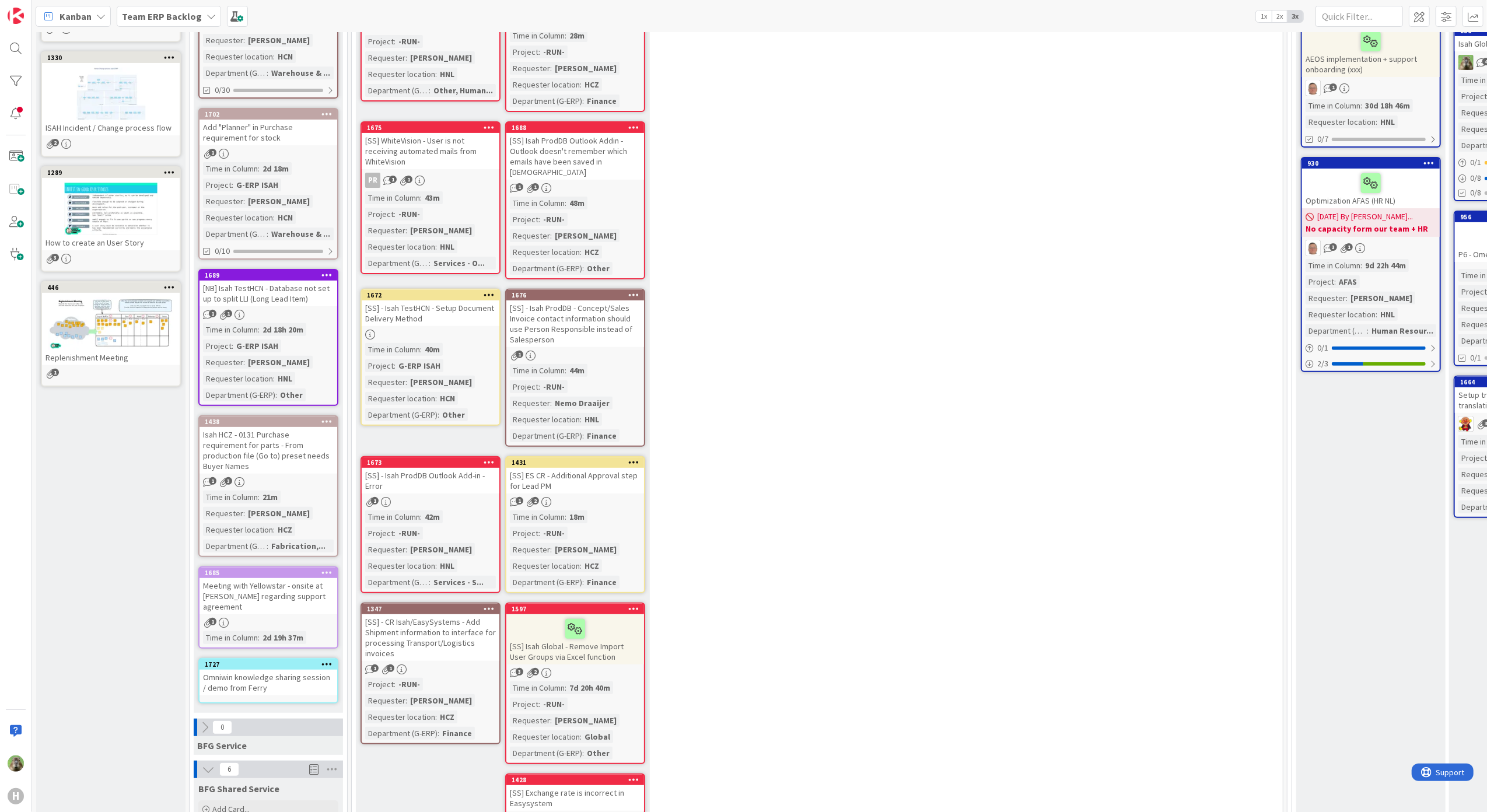
click at [251, 670] on div "Omniwin knowledge sharing session / demo from Ferry" at bounding box center [268, 683] width 138 height 26
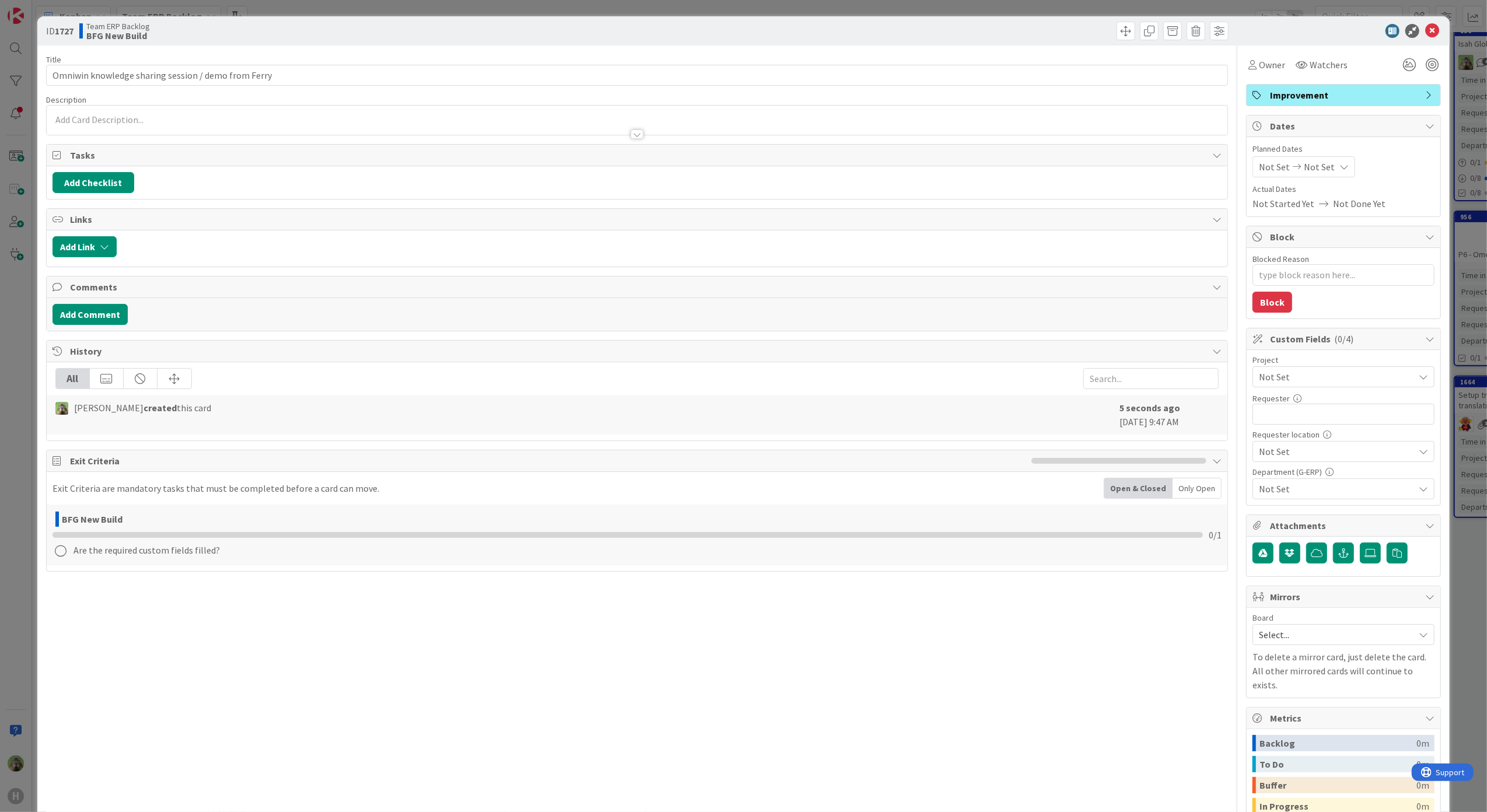
type textarea "x"
click at [142, 115] on div "Timothy Tjia just joined" at bounding box center [636, 120] width 1181 height 29
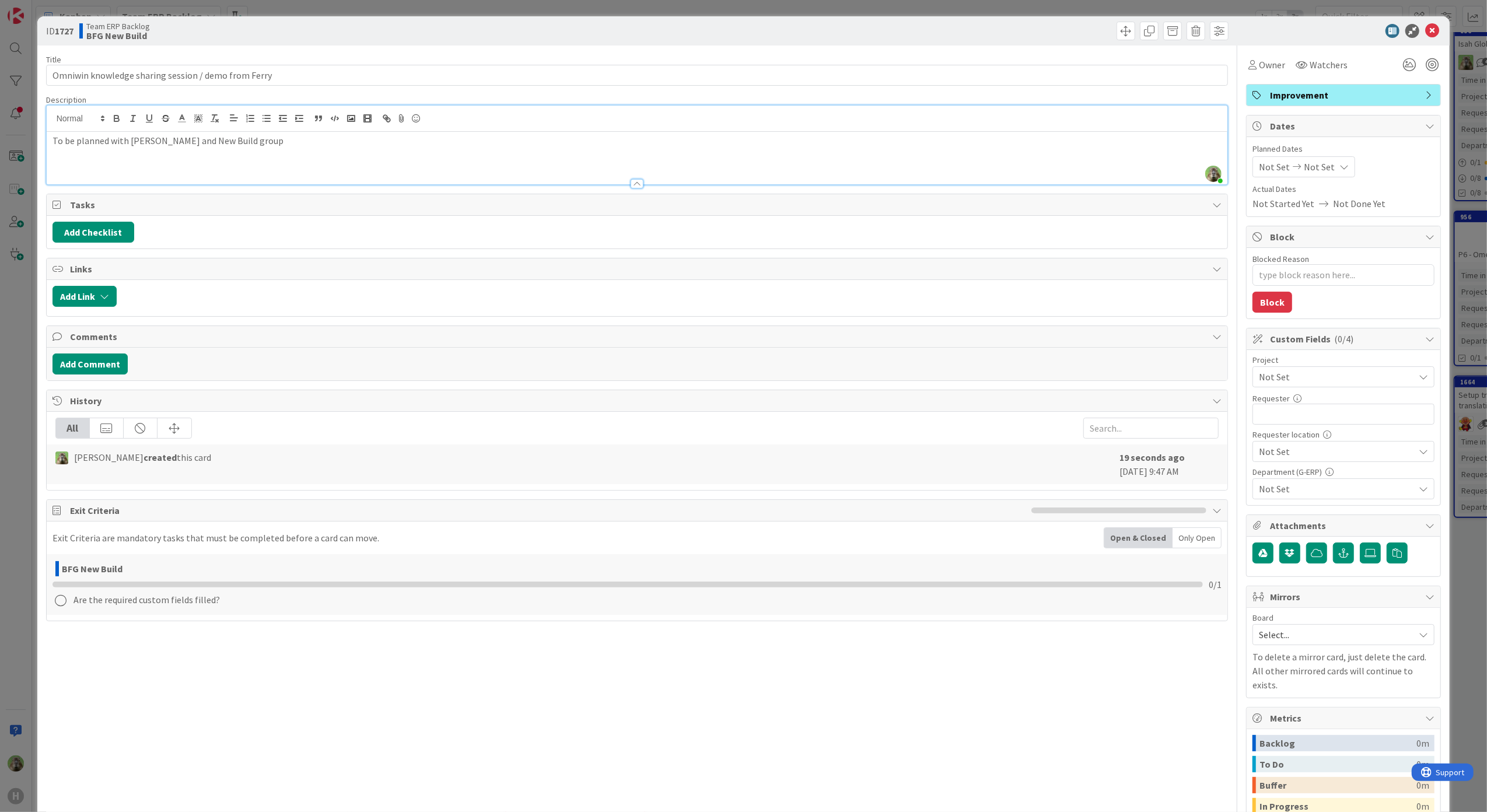
click at [21, 374] on div "ID 1727 Team ERP Backlog BFG New Build Title 51 / 128 Omniwin knowledge sharing…" at bounding box center [744, 406] width 1487 height 812
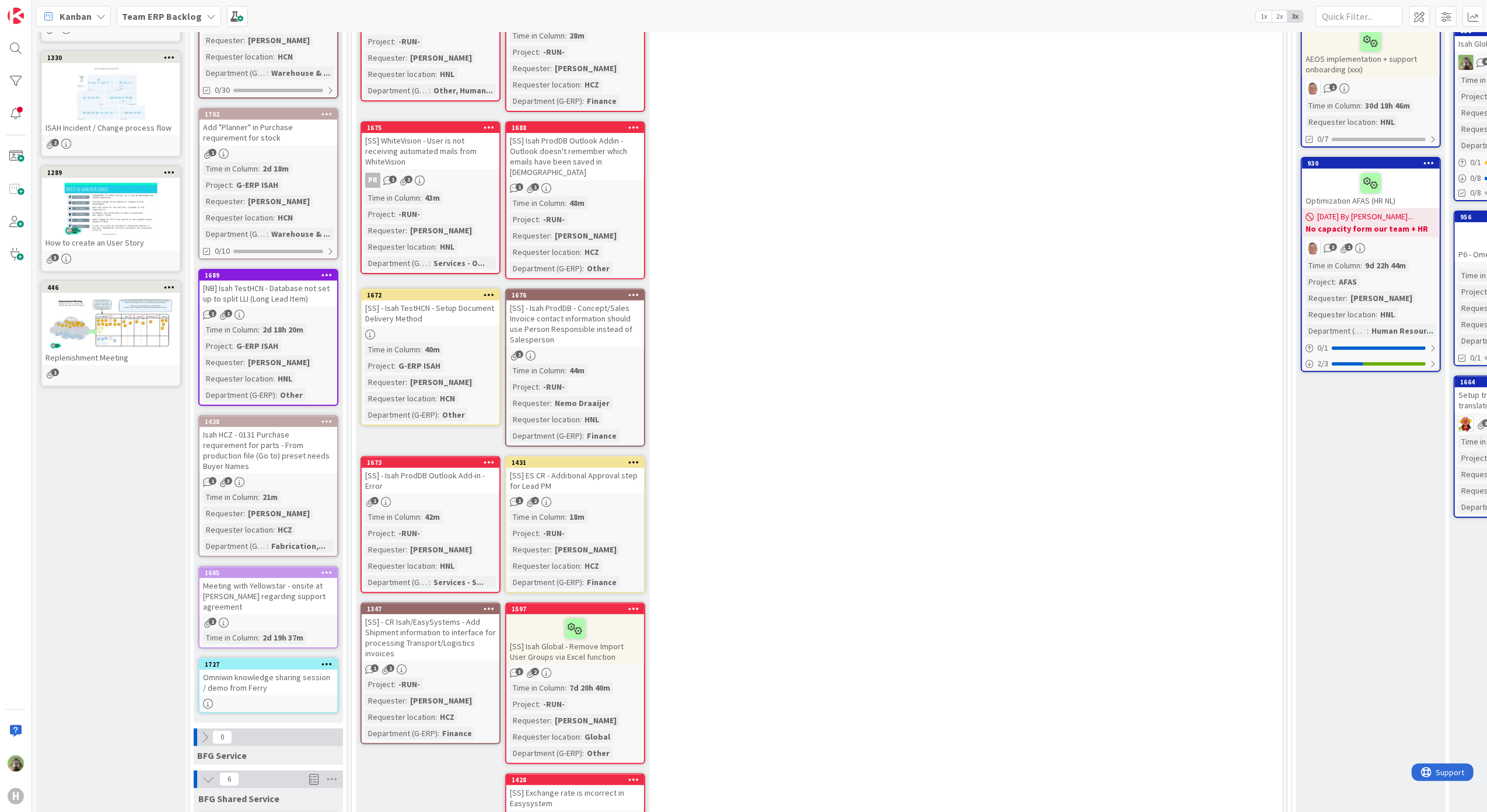
click at [292, 578] on div "Meeting with Yellowstar - onsite at [PERSON_NAME] regarding support agreement" at bounding box center [268, 596] width 138 height 36
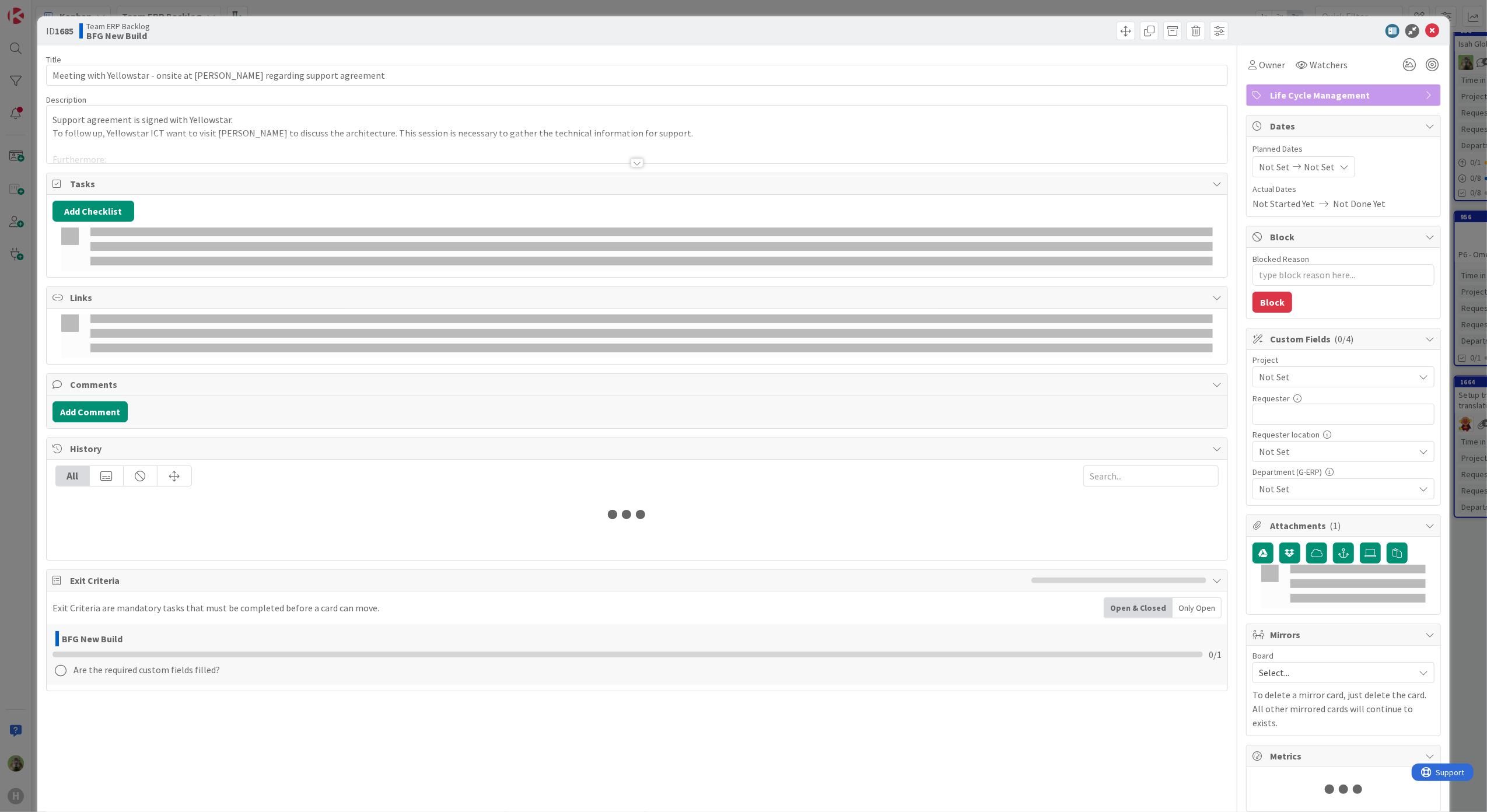
type textarea "x"
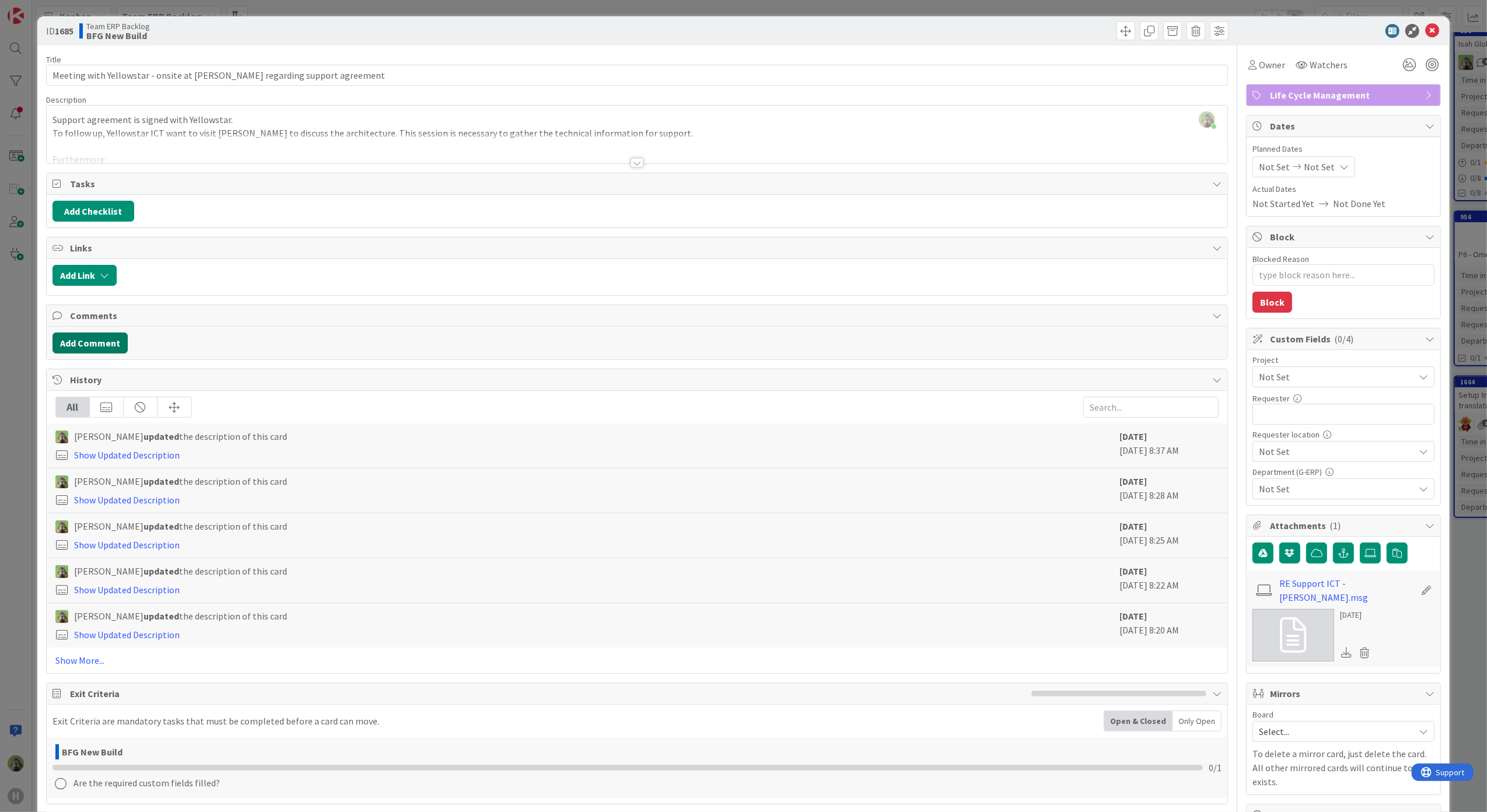
click at [108, 346] on button "Add Comment" at bounding box center [90, 343] width 75 height 21
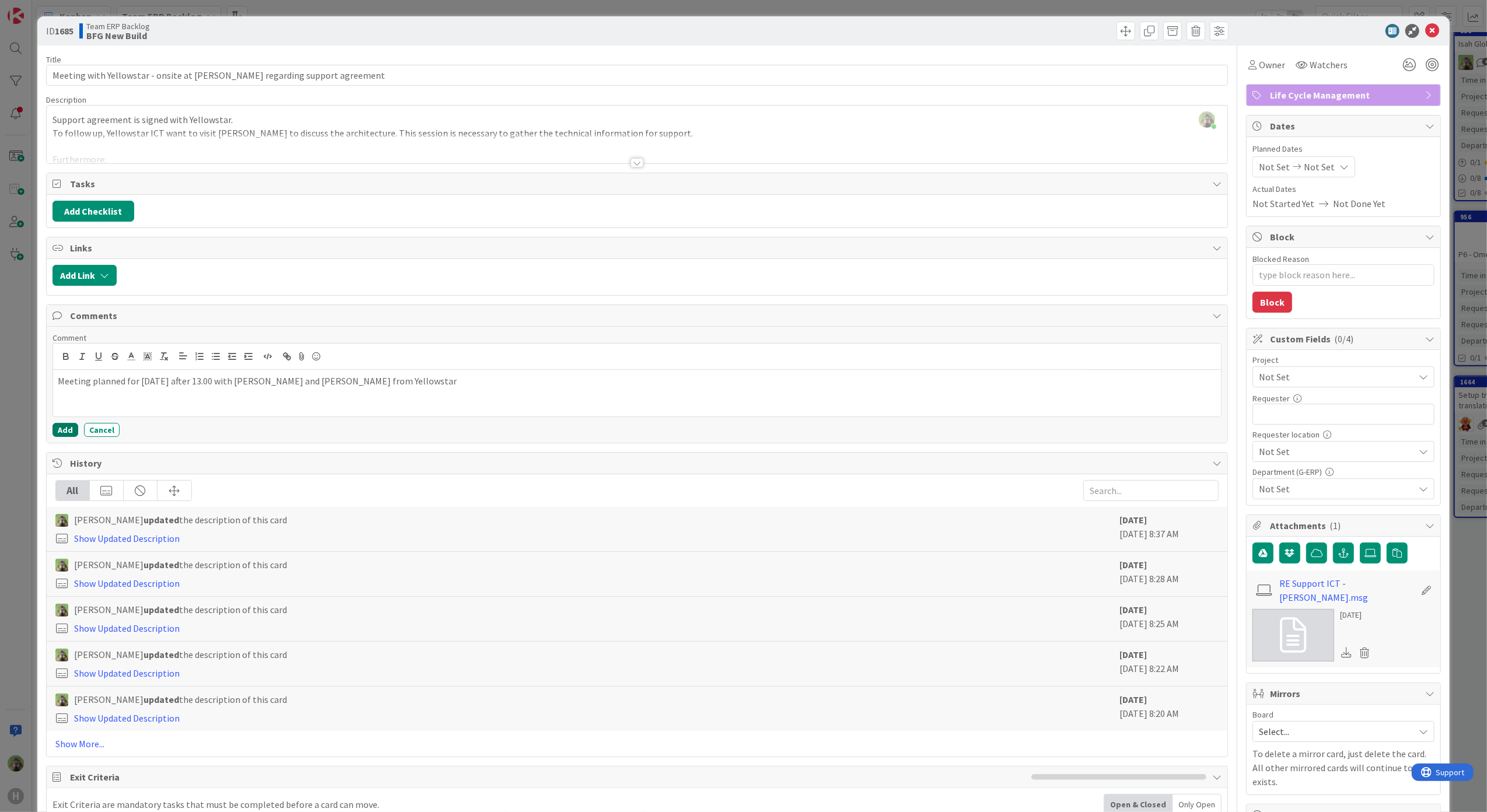
click at [71, 437] on button "Add" at bounding box center [65, 430] width 26 height 14
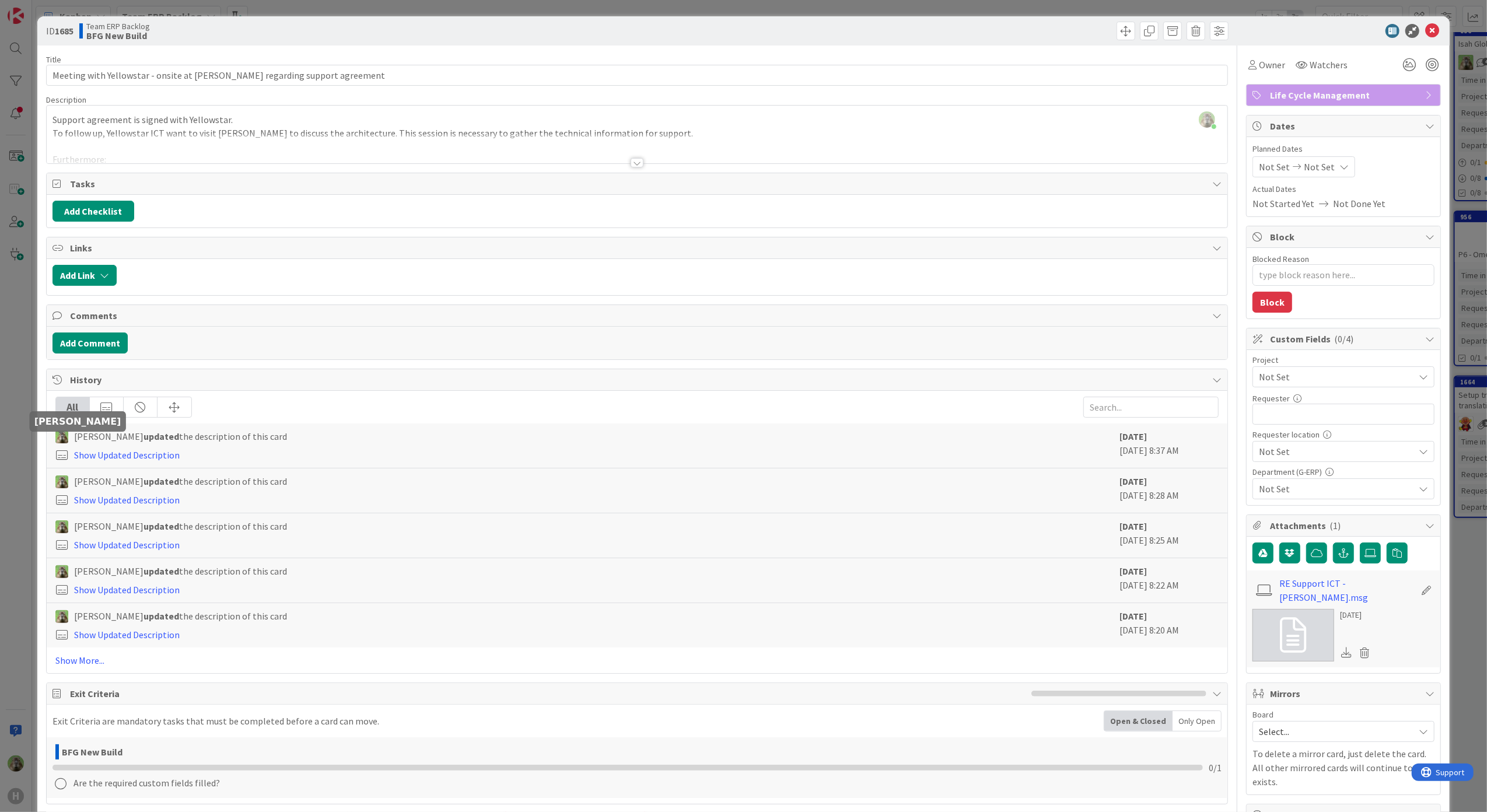
type textarea "x"
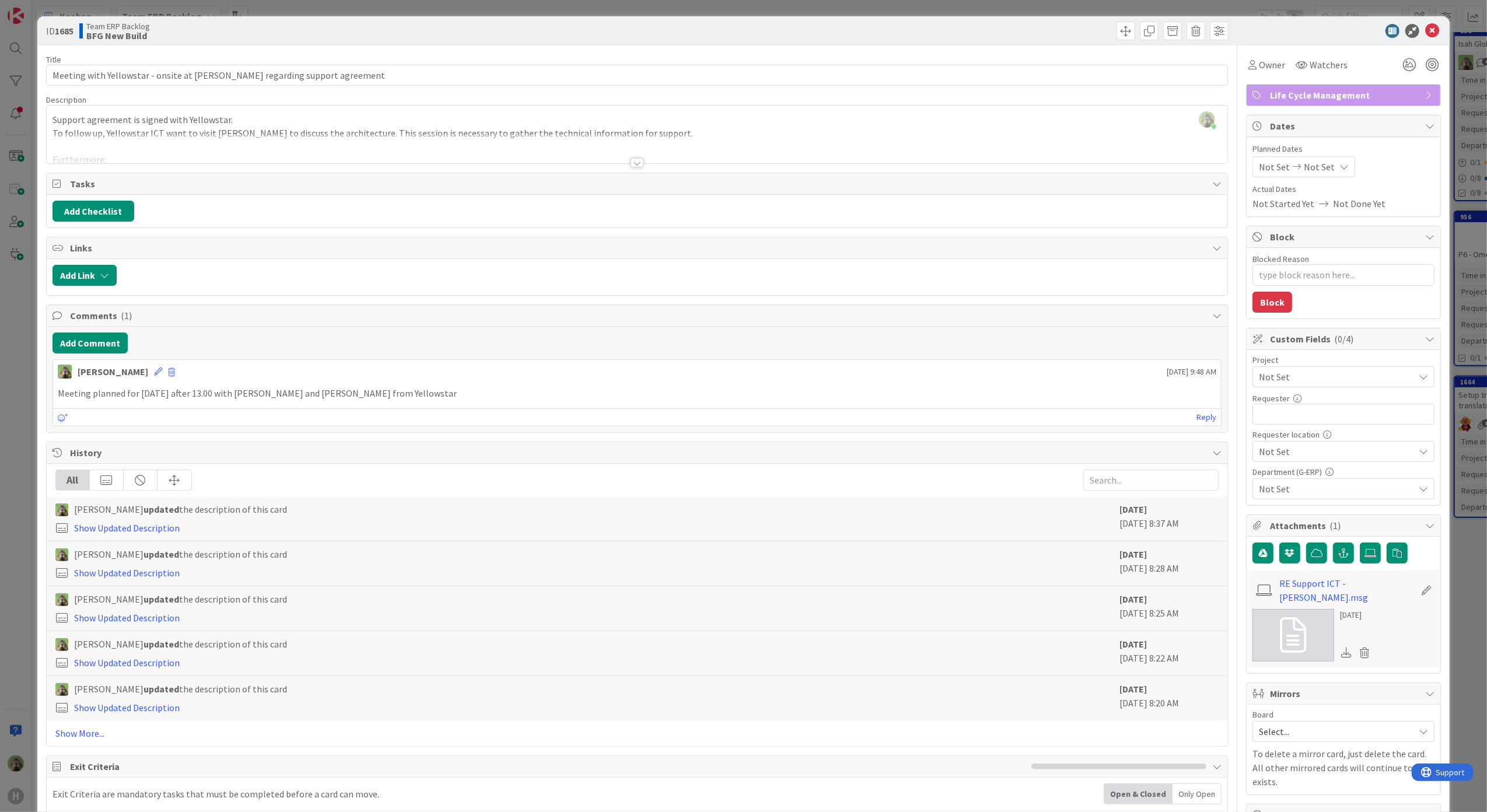
click at [9, 451] on div "ID 1685 Team ERP Backlog BFG New Build Title 71 / 128 Meeting with Yellowstar -…" at bounding box center [744, 406] width 1487 height 812
click at [20, 439] on div "H" at bounding box center [15, 406] width 32 height 812
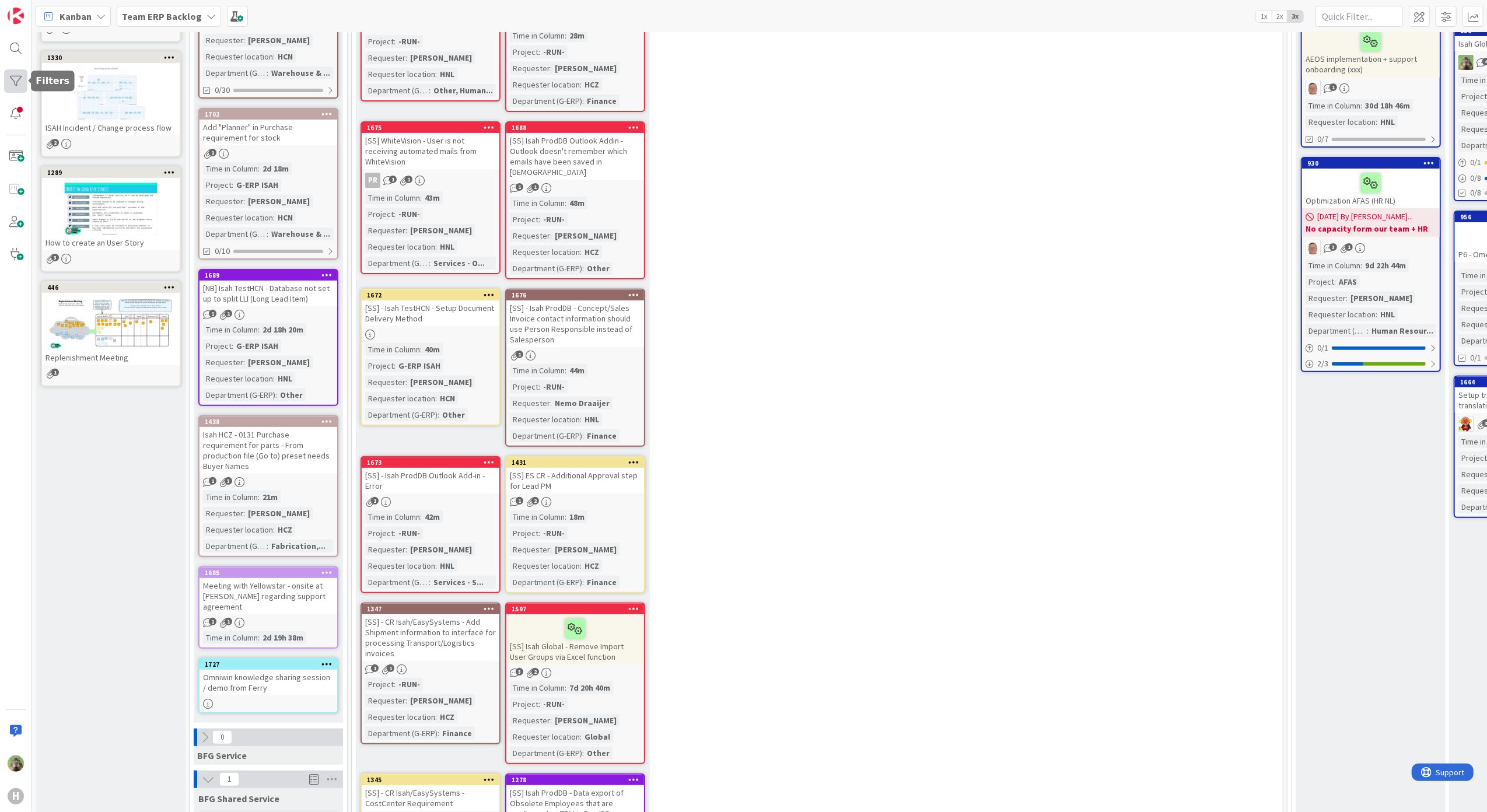
click at [15, 91] on div at bounding box center [15, 81] width 23 height 23
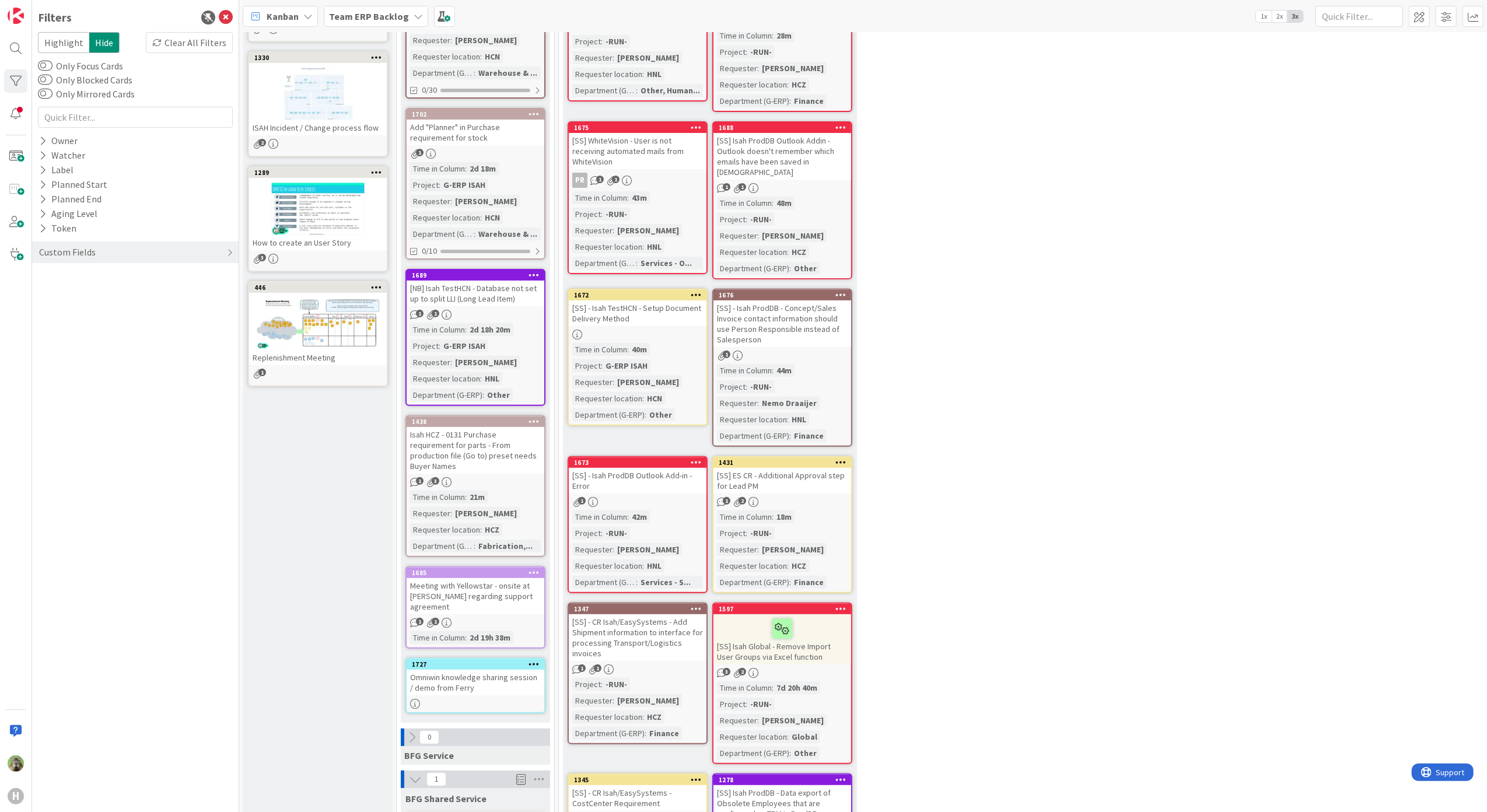
click at [87, 268] on div "Custom Fields" at bounding box center [135, 252] width 195 height 33
click at [92, 248] on div "Custom Fields" at bounding box center [67, 252] width 59 height 15
click at [102, 293] on div "Requester" at bounding box center [134, 290] width 206 height 15
drag, startPoint x: 108, startPoint y: 301, endPoint x: 134, endPoint y: 299, distance: 26.1
click at [108, 302] on input "text" at bounding box center [135, 308] width 189 height 16
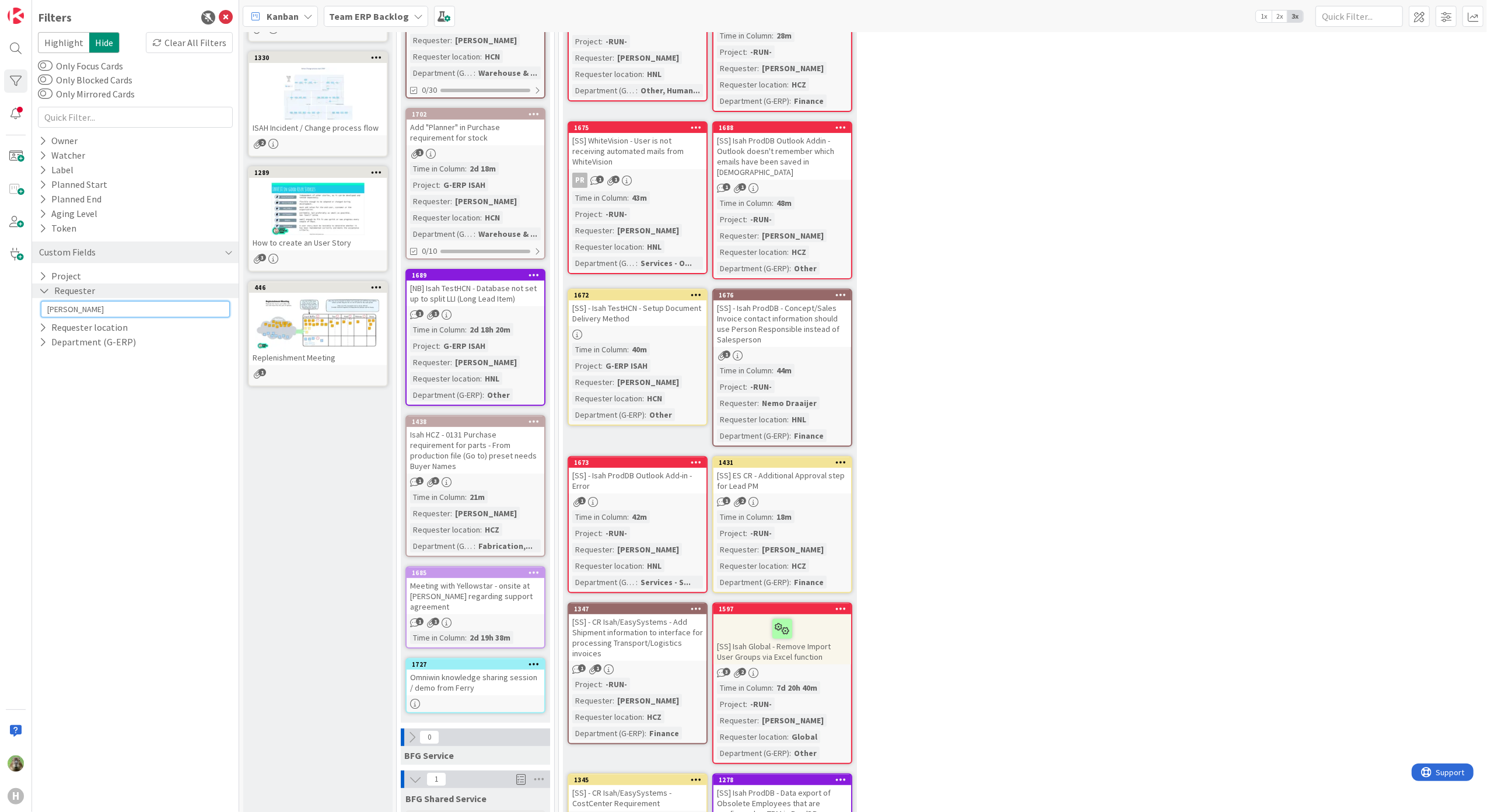
type input "tomas strouhal"
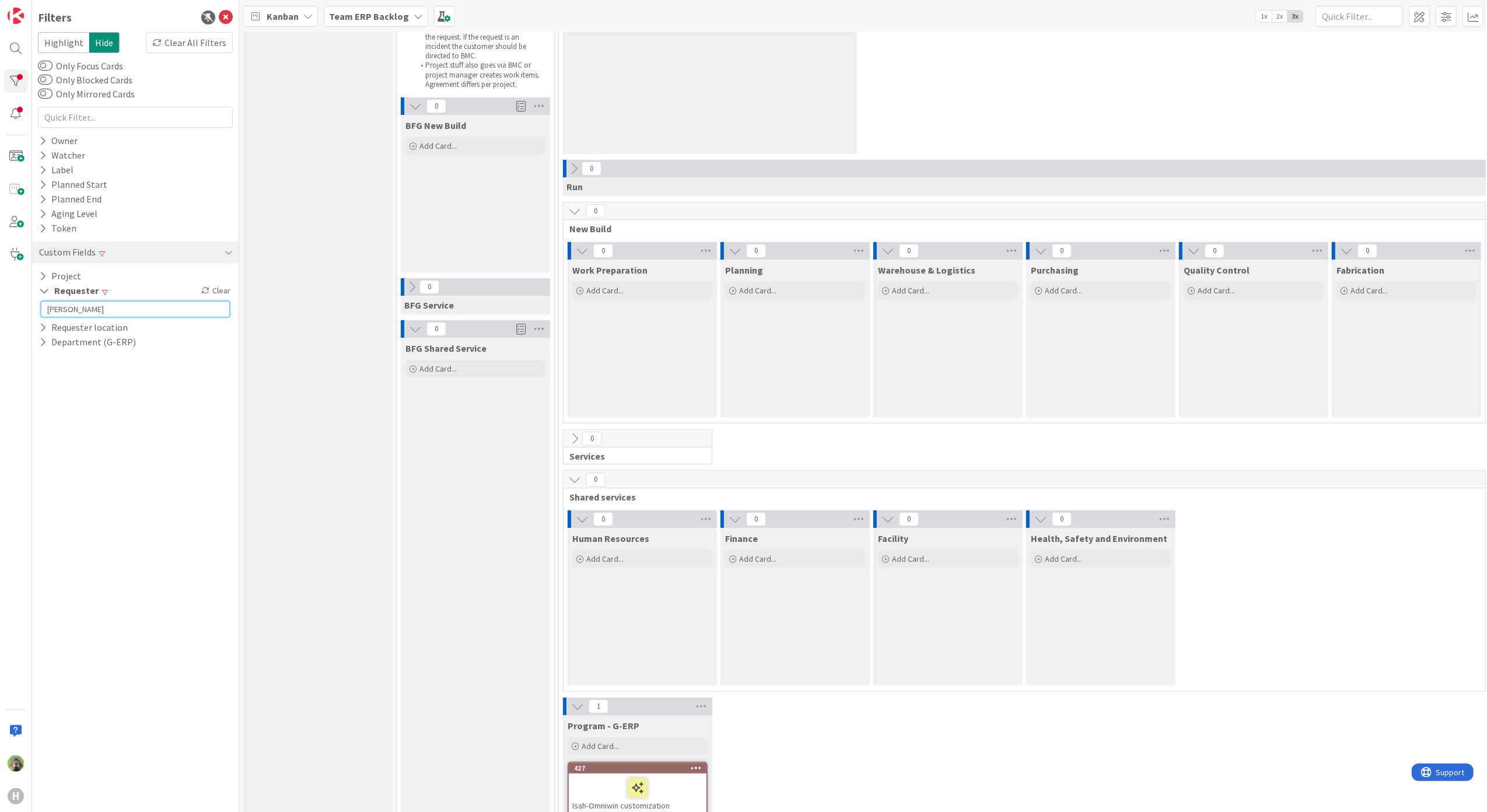
scroll to position [311, 0]
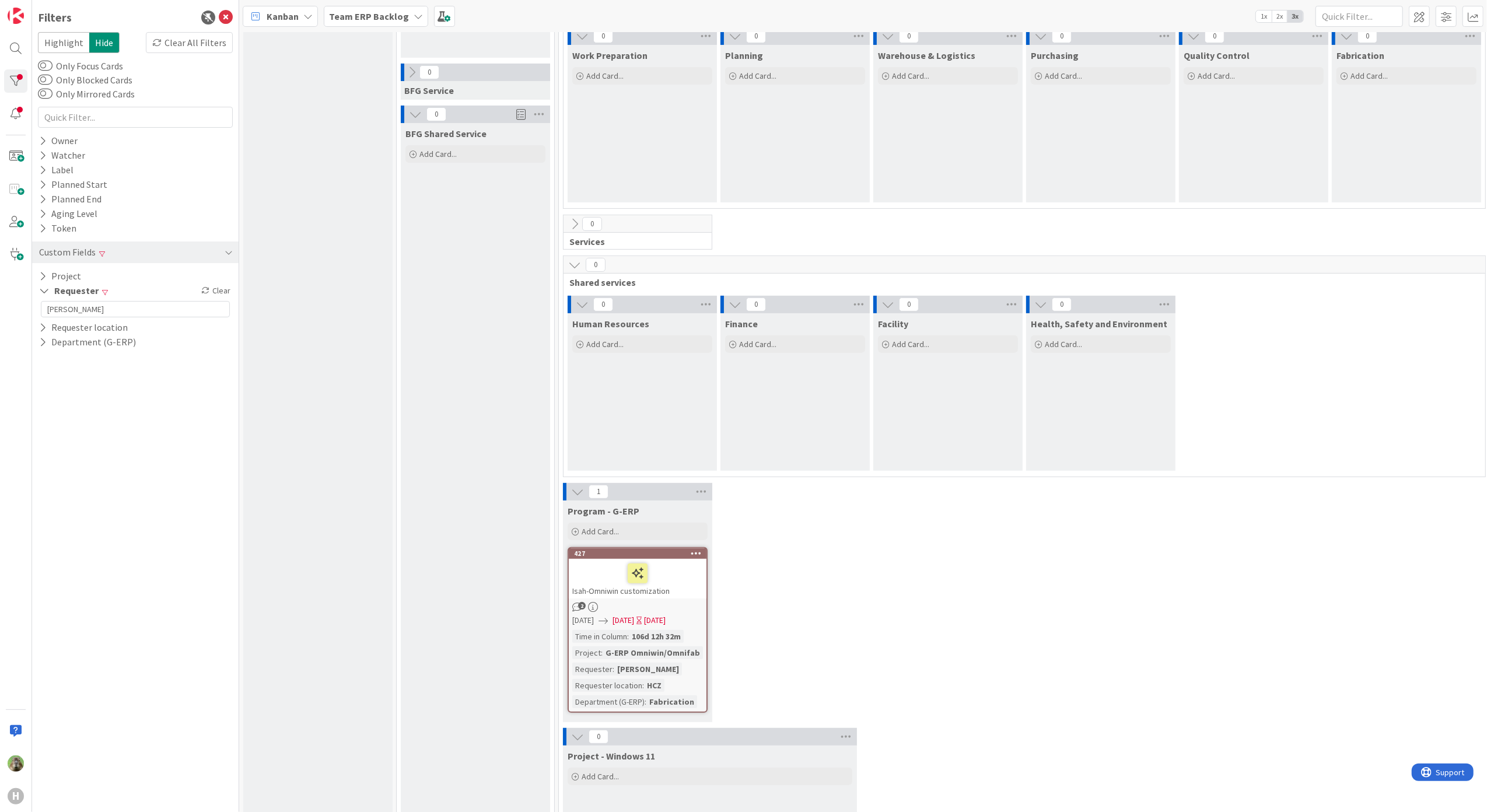
click at [666, 594] on div "Isah-Omniwin customization" at bounding box center [637, 579] width 138 height 39
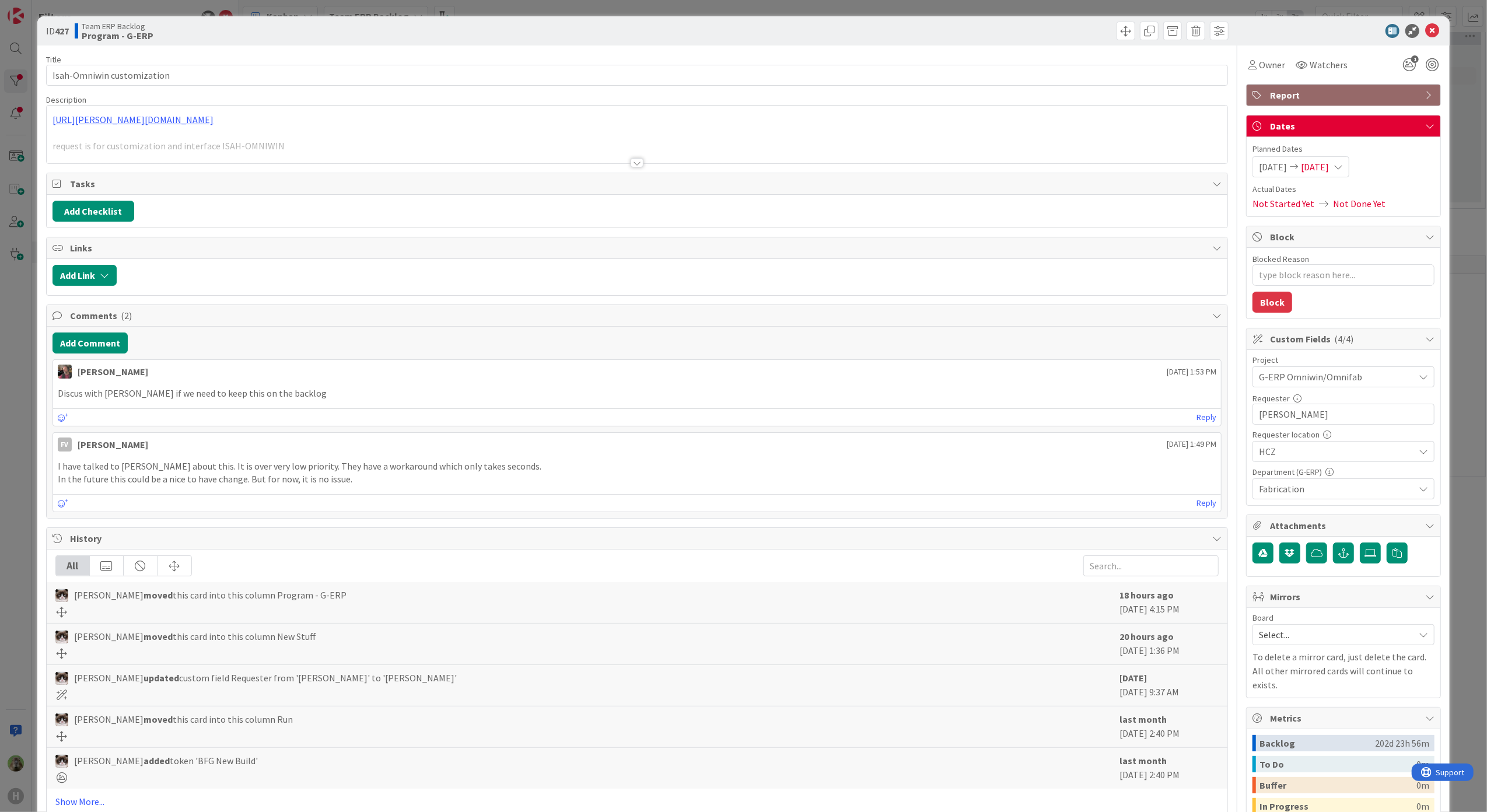
click at [603, 159] on div at bounding box center [636, 148] width 1181 height 30
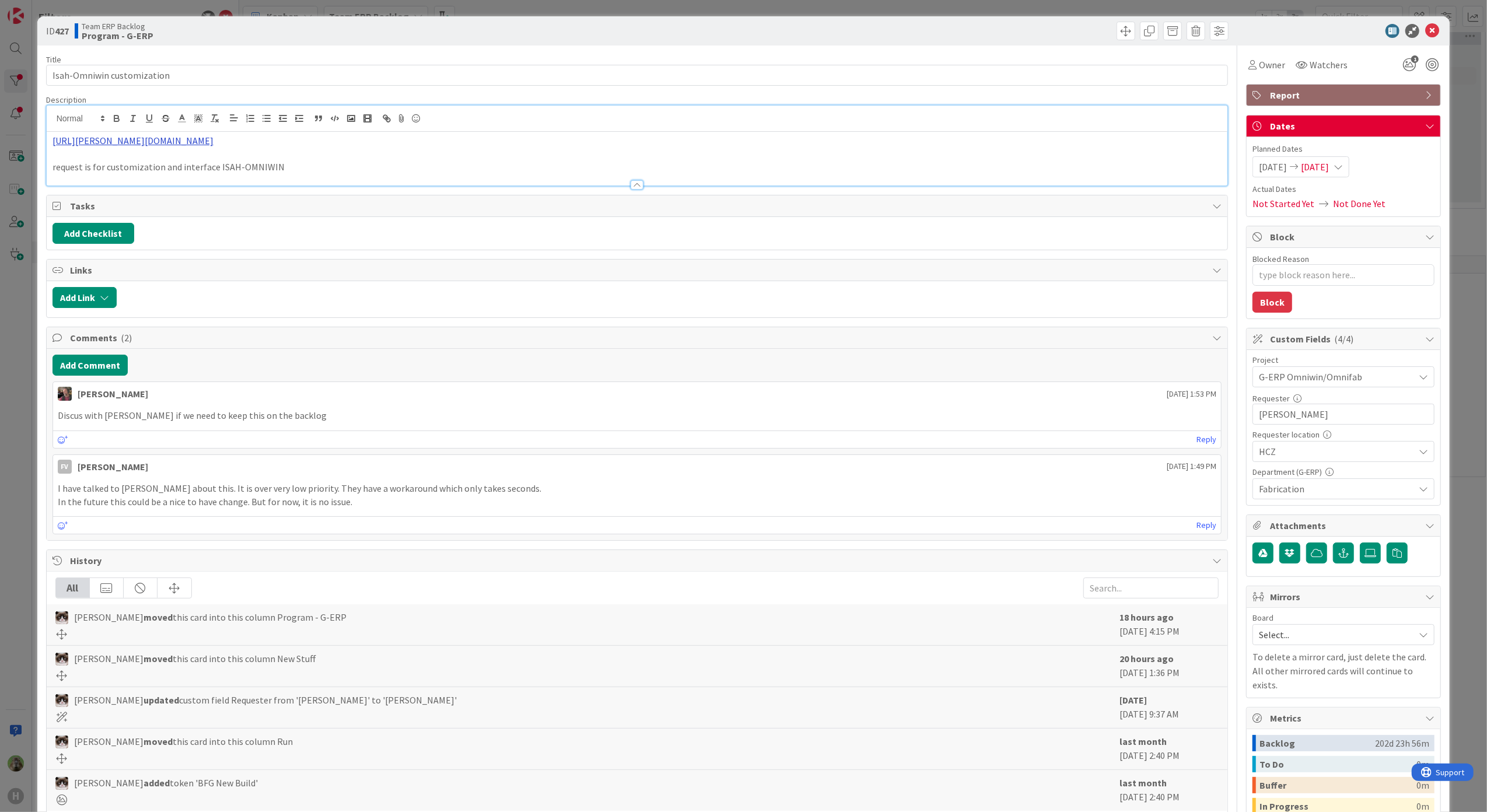
click at [213, 145] on link "https://huisman-smartit.onbmc.com/smartit/app/#/incident/AGGEFRDUJONBTASQU7DYSQ…" at bounding box center [133, 140] width 161 height 12
click at [201, 162] on link "https://huisman-smartit.onbmc.com/smartit/app#/incident/AGGEFRDUJONBTASQU7DYSQU…" at bounding box center [241, 164] width 116 height 15
click at [496, 143] on p "https://huisman-smartit.onbmc.com/smartit/app/#/incident/AGGEFRDUJONBTASQU7DYSQ…" at bounding box center [637, 141] width 1170 height 14
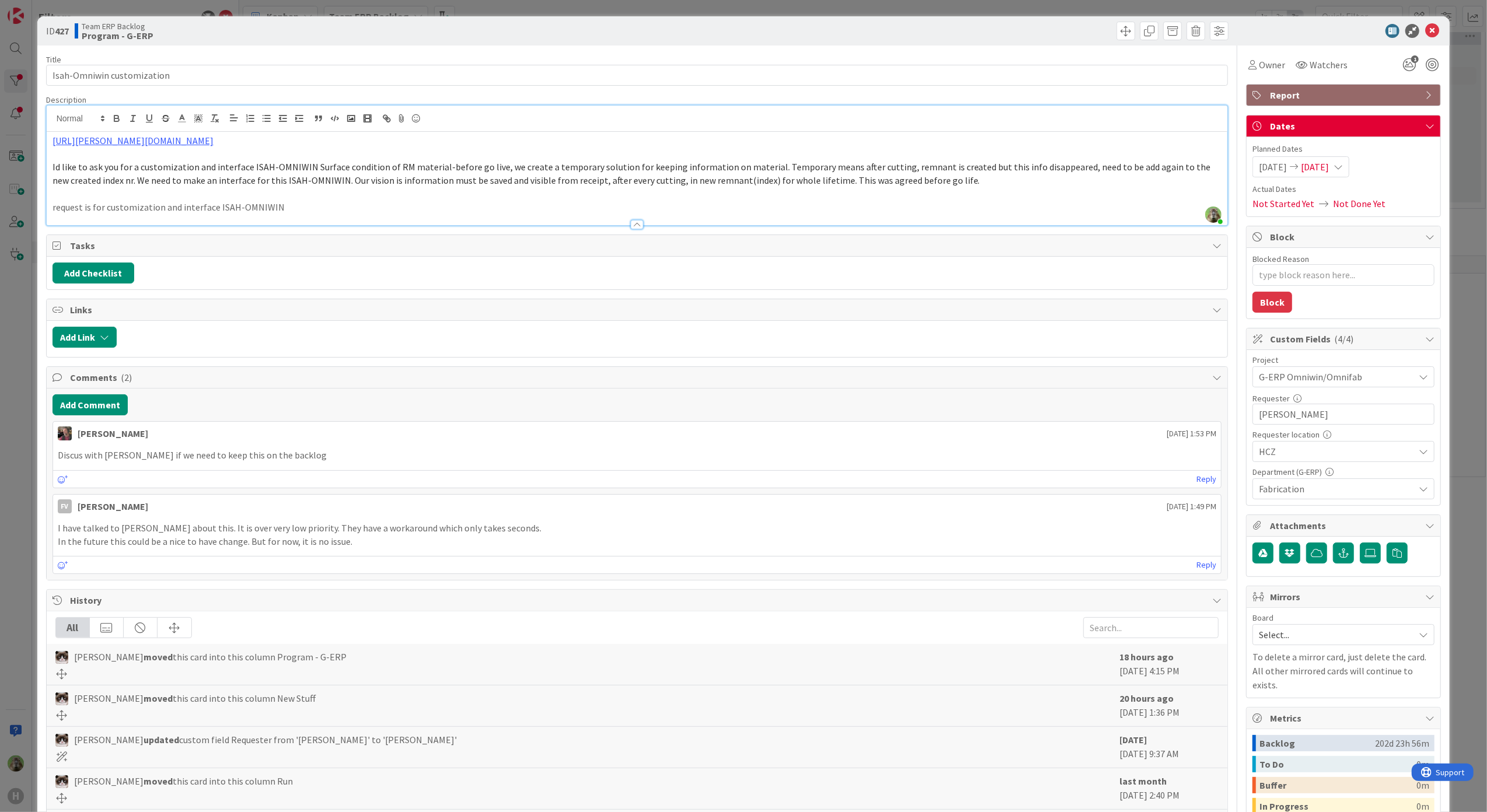
click at [946, 167] on span "Id like to ask you for a customization and interface ISAH-OMNIWIN Surface condi…" at bounding box center [632, 173] width 1161 height 25
click at [824, 176] on span "Id like to ask you for a customization and interface ISAH-OMNIWIN Surface condi…" at bounding box center [632, 173] width 1161 height 25
type textarea "x"
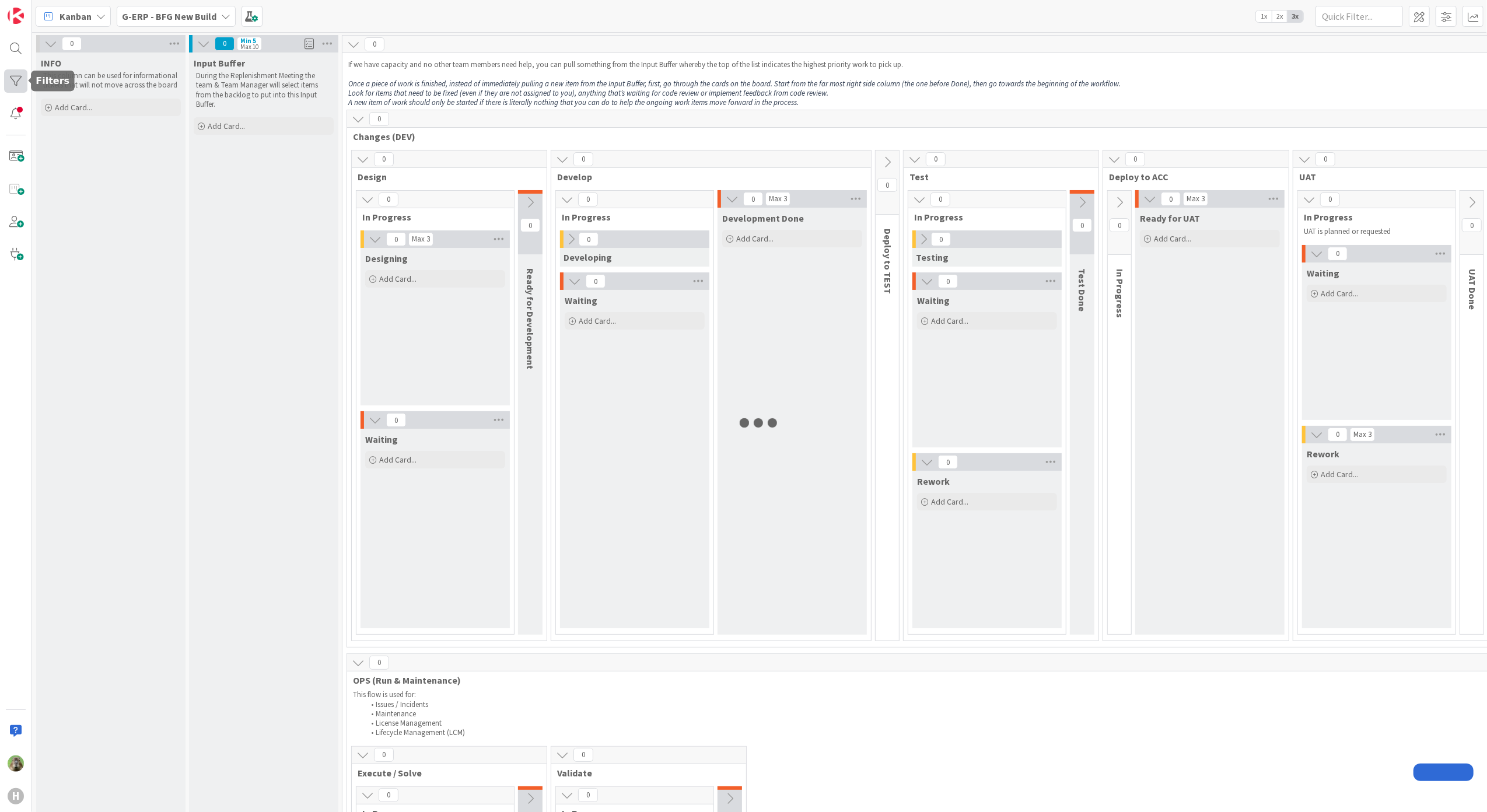
drag, startPoint x: 0, startPoint y: 0, endPoint x: 12, endPoint y: 87, distance: 87.8
click at [12, 87] on div at bounding box center [15, 81] width 23 height 23
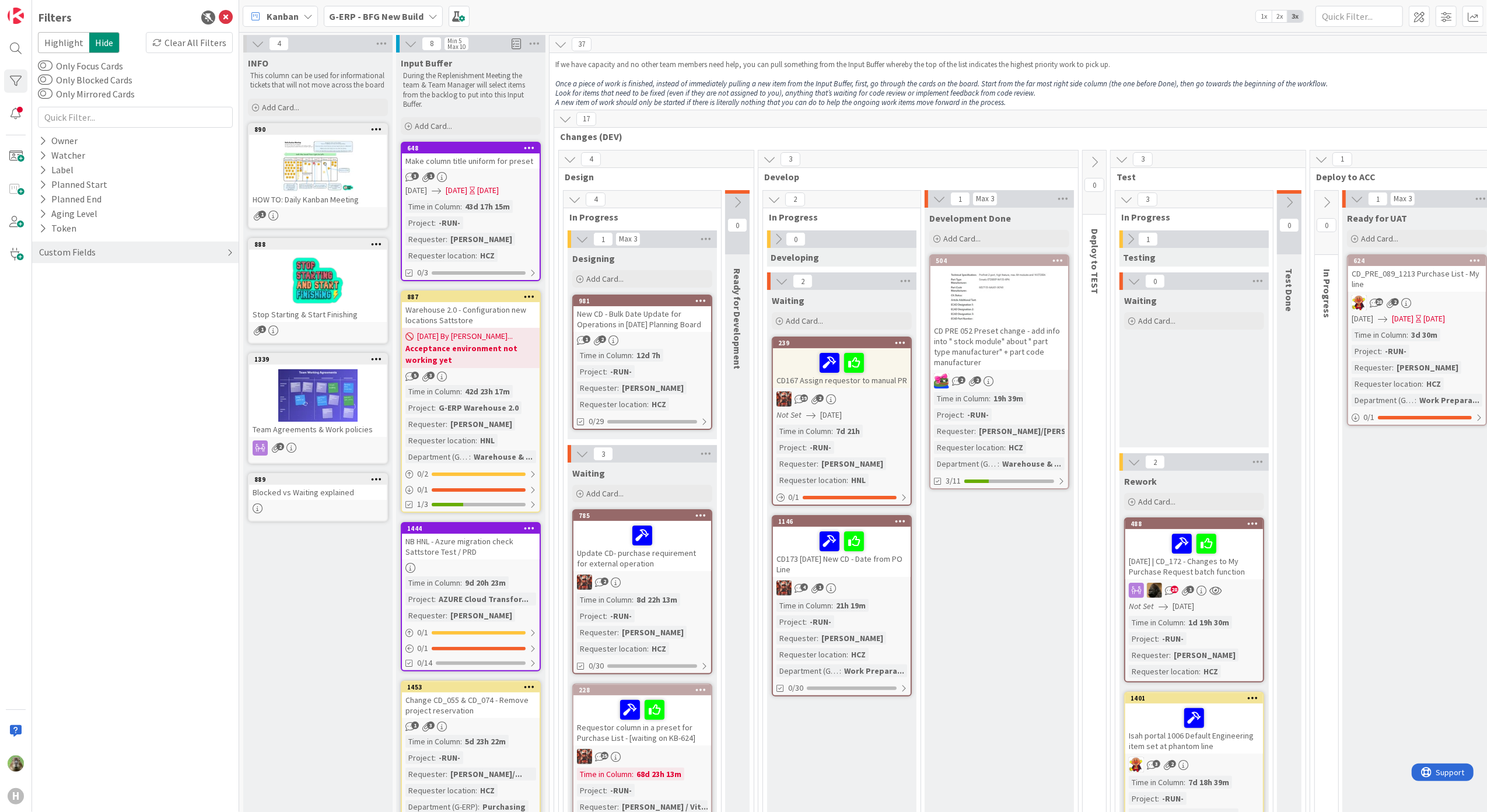
click at [116, 260] on div "Custom Fields" at bounding box center [134, 252] width 206 height 21
click at [110, 298] on button "Requester location" at bounding box center [83, 305] width 91 height 15
click at [110, 295] on div "Requester" at bounding box center [134, 290] width 206 height 15
click at [115, 313] on input "text" at bounding box center [135, 308] width 189 height 16
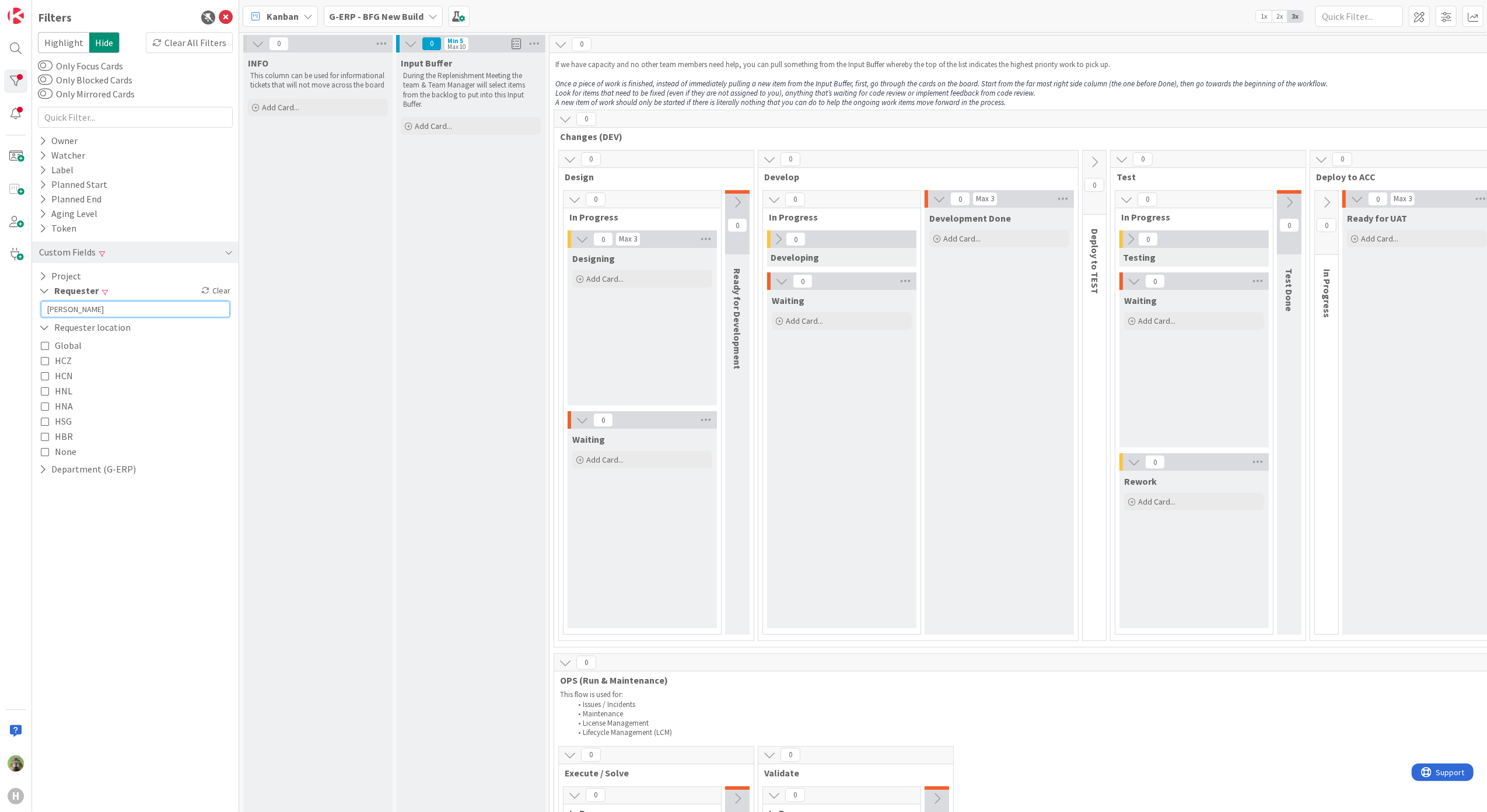
type input "[PERSON_NAME]"
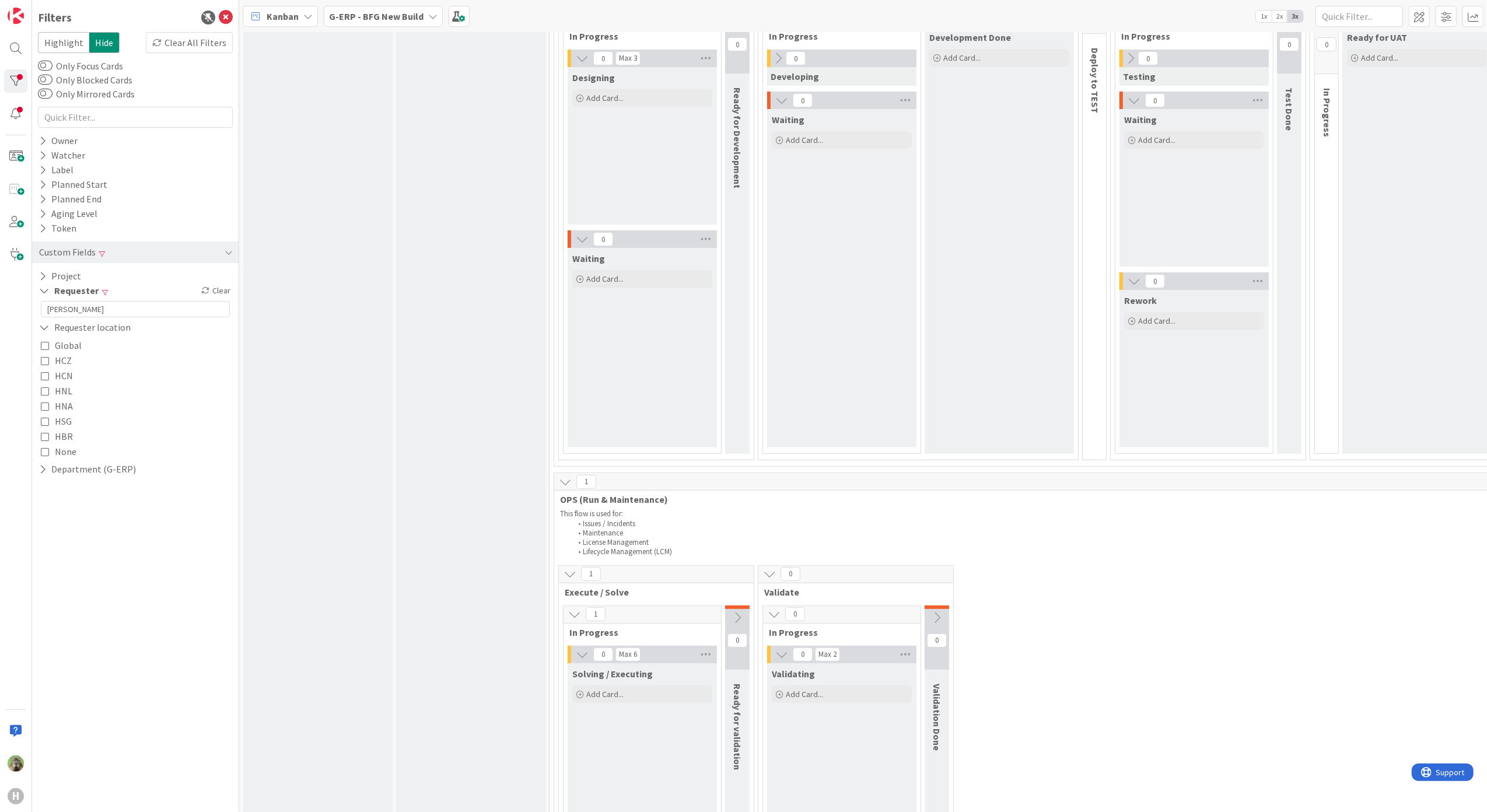
scroll to position [3, 0]
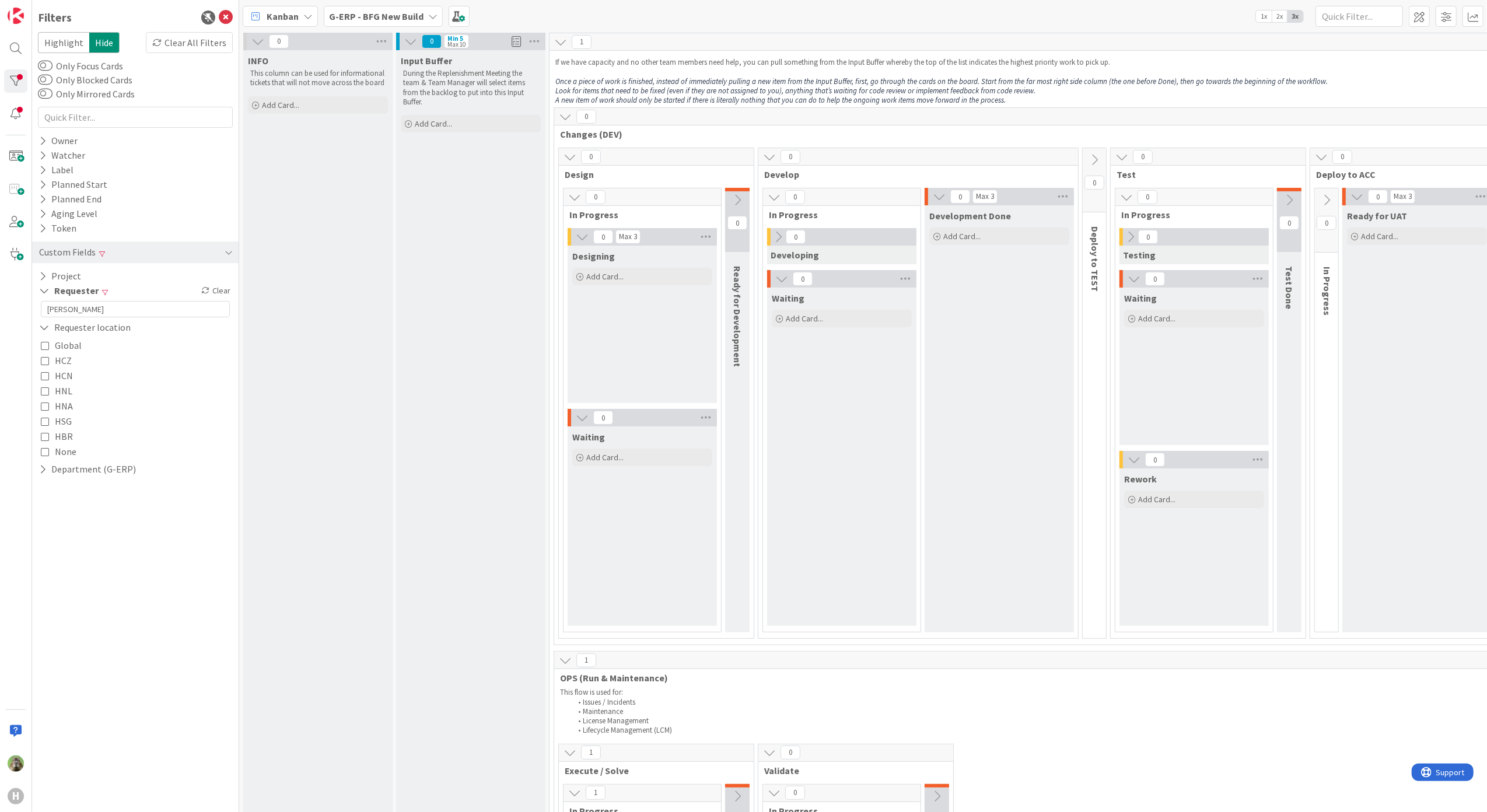
click at [328, 254] on div "INFO This column can be used for informational tickets that will not move acros…" at bounding box center [318, 694] width 149 height 1287
click at [228, 14] on icon at bounding box center [225, 17] width 14 height 14
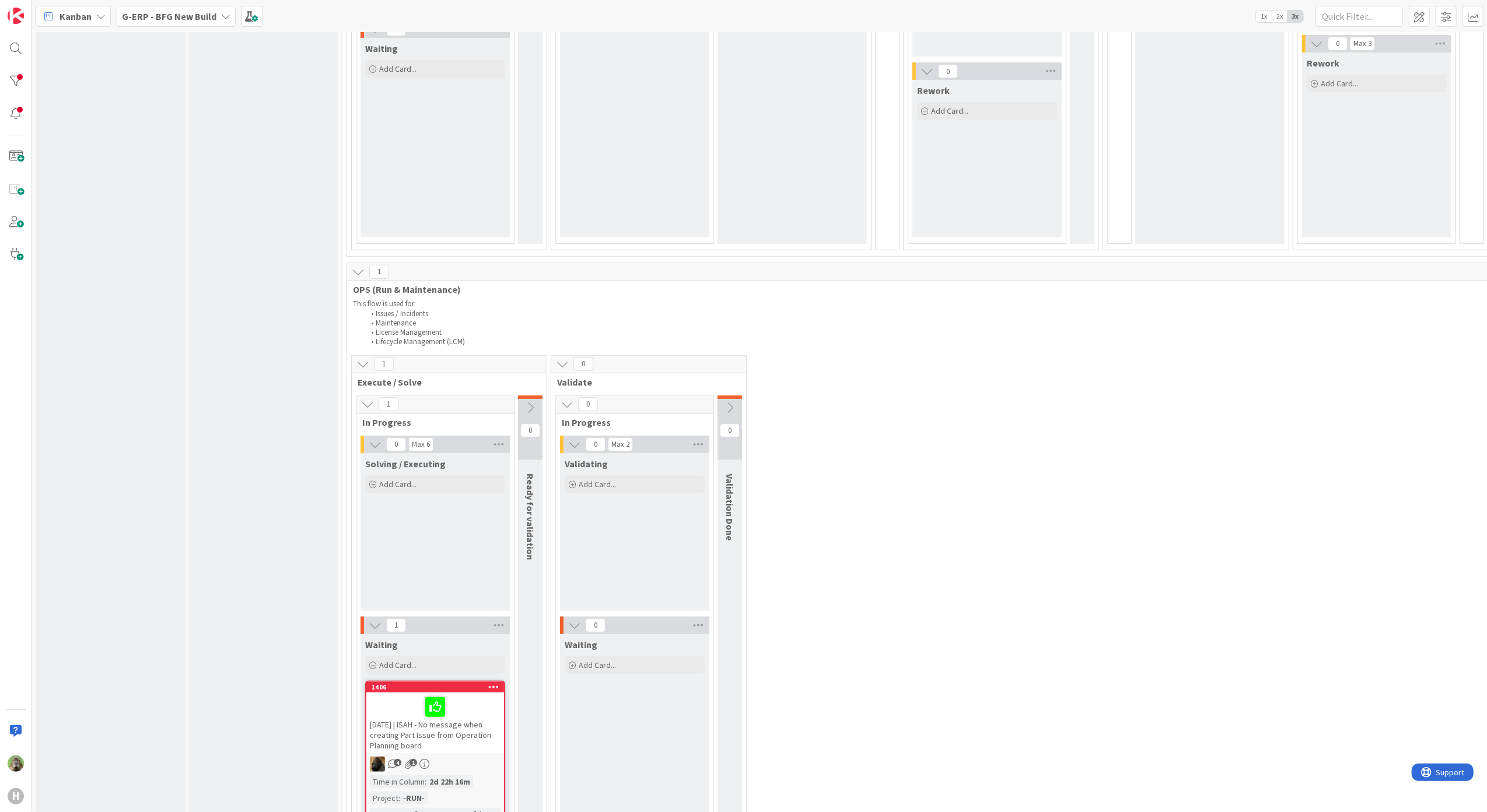
scroll to position [546, 0]
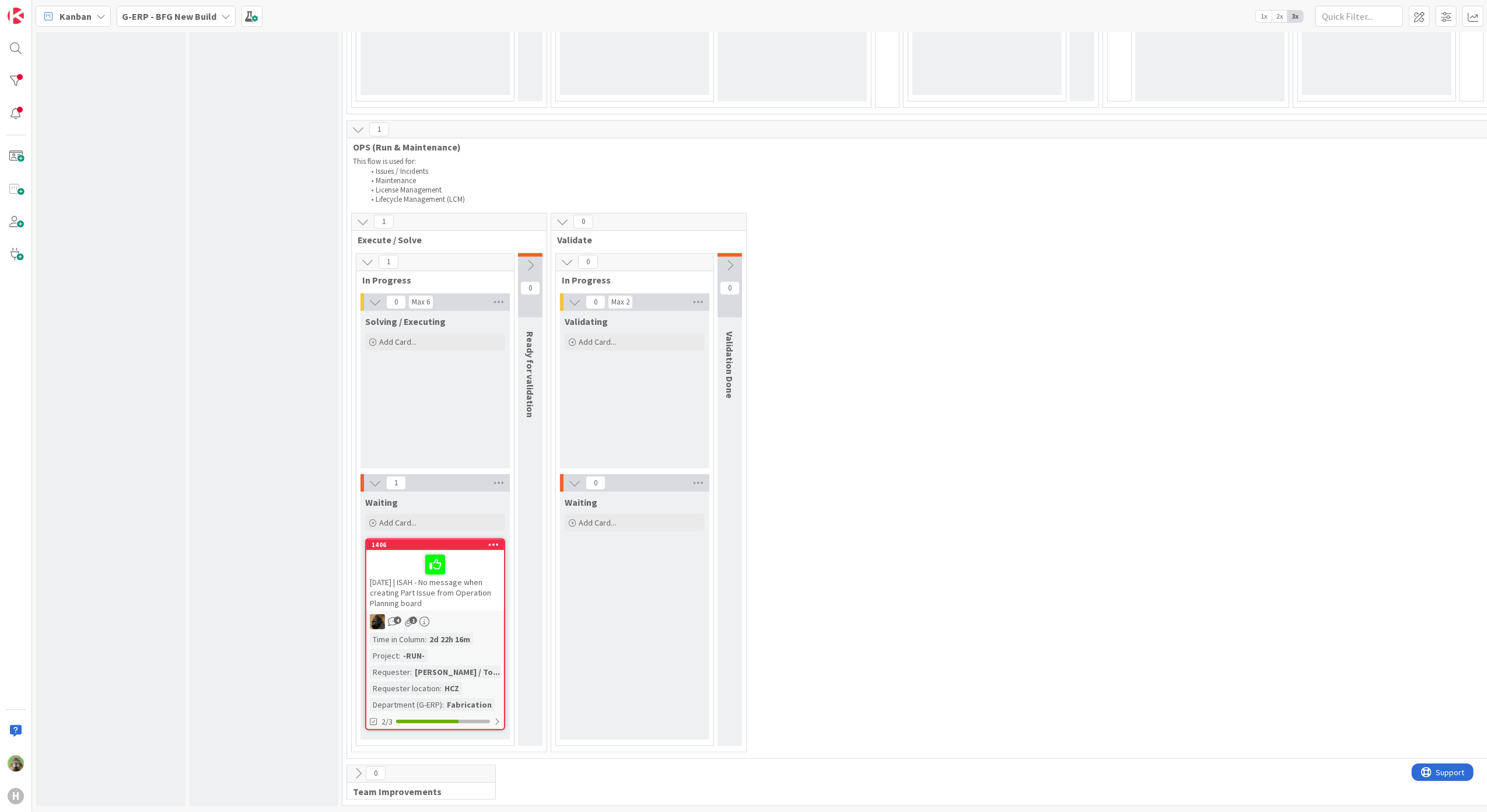
click at [446, 584] on div "[DATE] | ISAH - No message when creating Part Issue from Operation Planning boa…" at bounding box center [435, 580] width 138 height 61
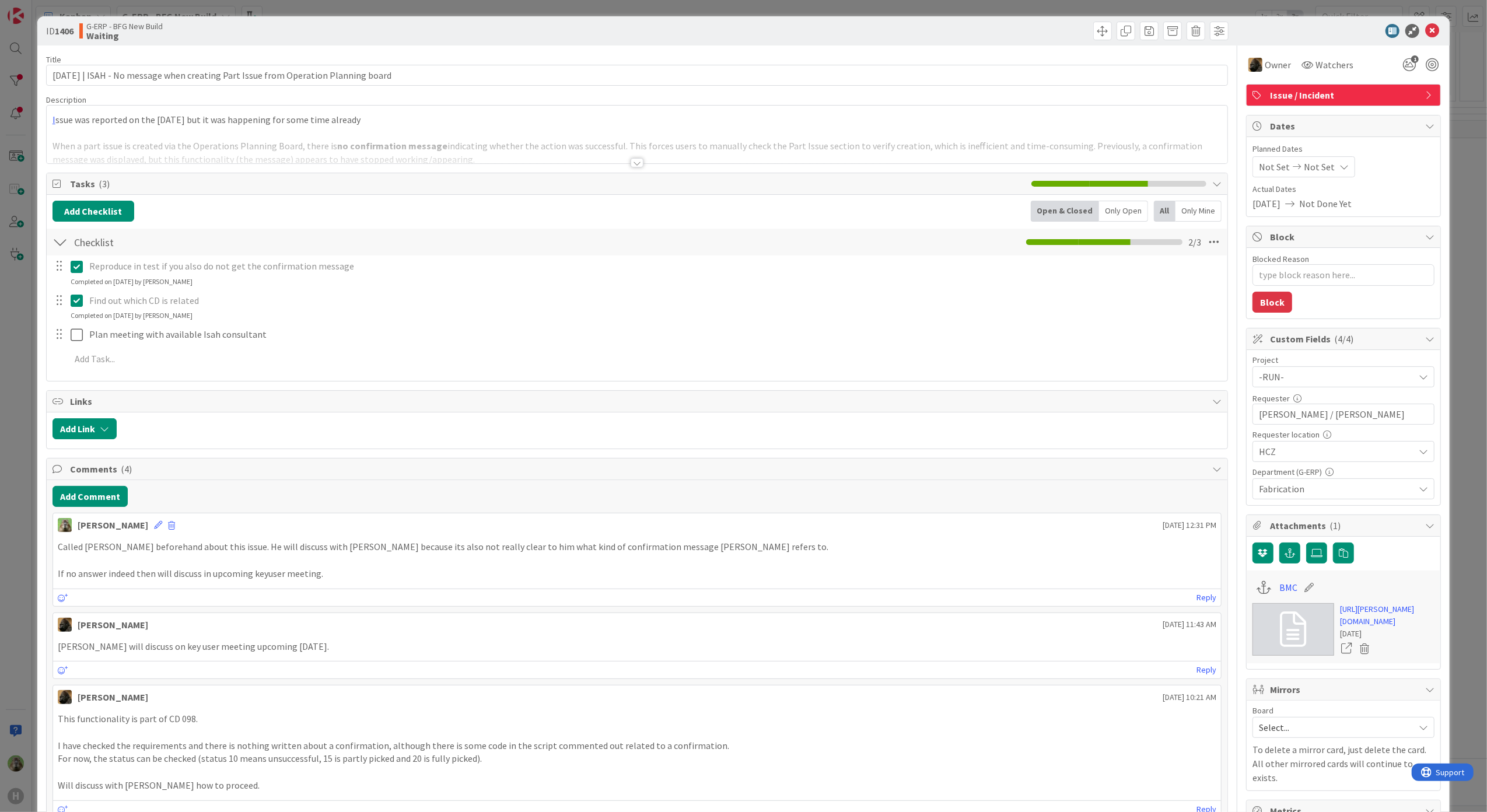
type textarea "x"
click at [643, 160] on div at bounding box center [636, 148] width 1181 height 30
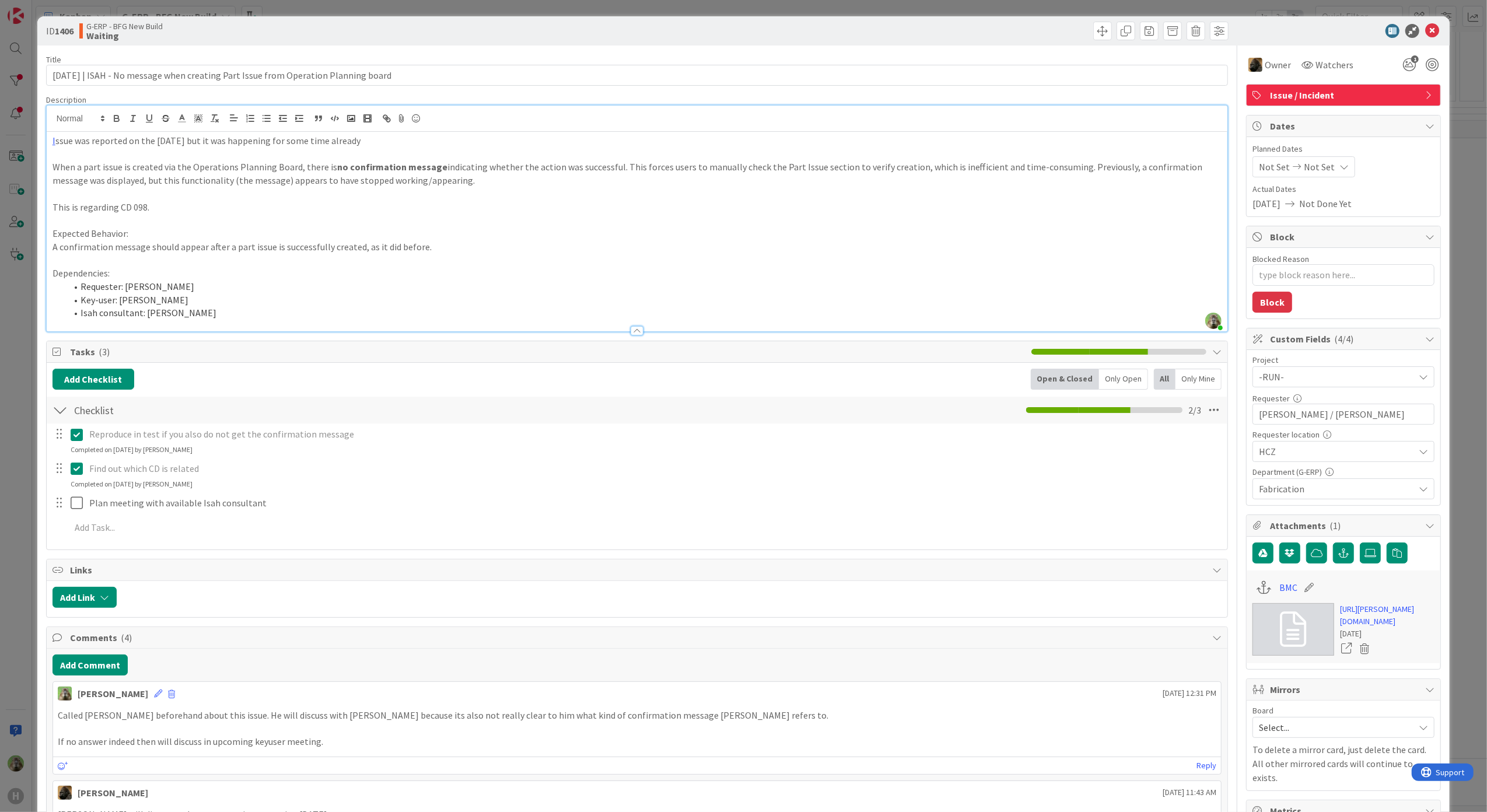
click at [27, 360] on div "ID 1406 G-ERP - BFG New Build Waiting Title 86 / 128 [DATE] | ISAH - No message…" at bounding box center [744, 406] width 1487 height 812
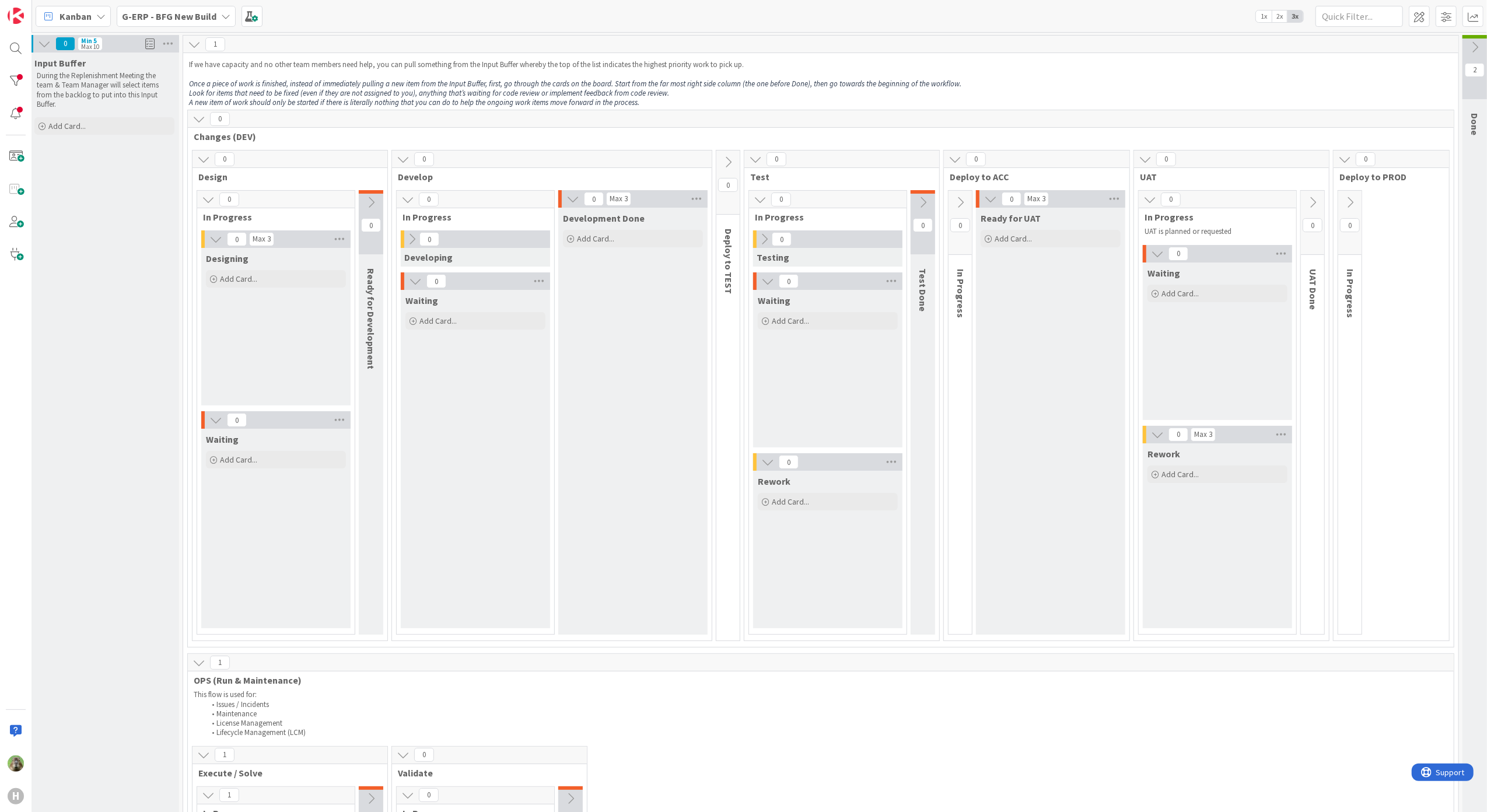
click at [212, 21] on span "G-ERP - BFG New Build" at bounding box center [169, 16] width 94 height 14
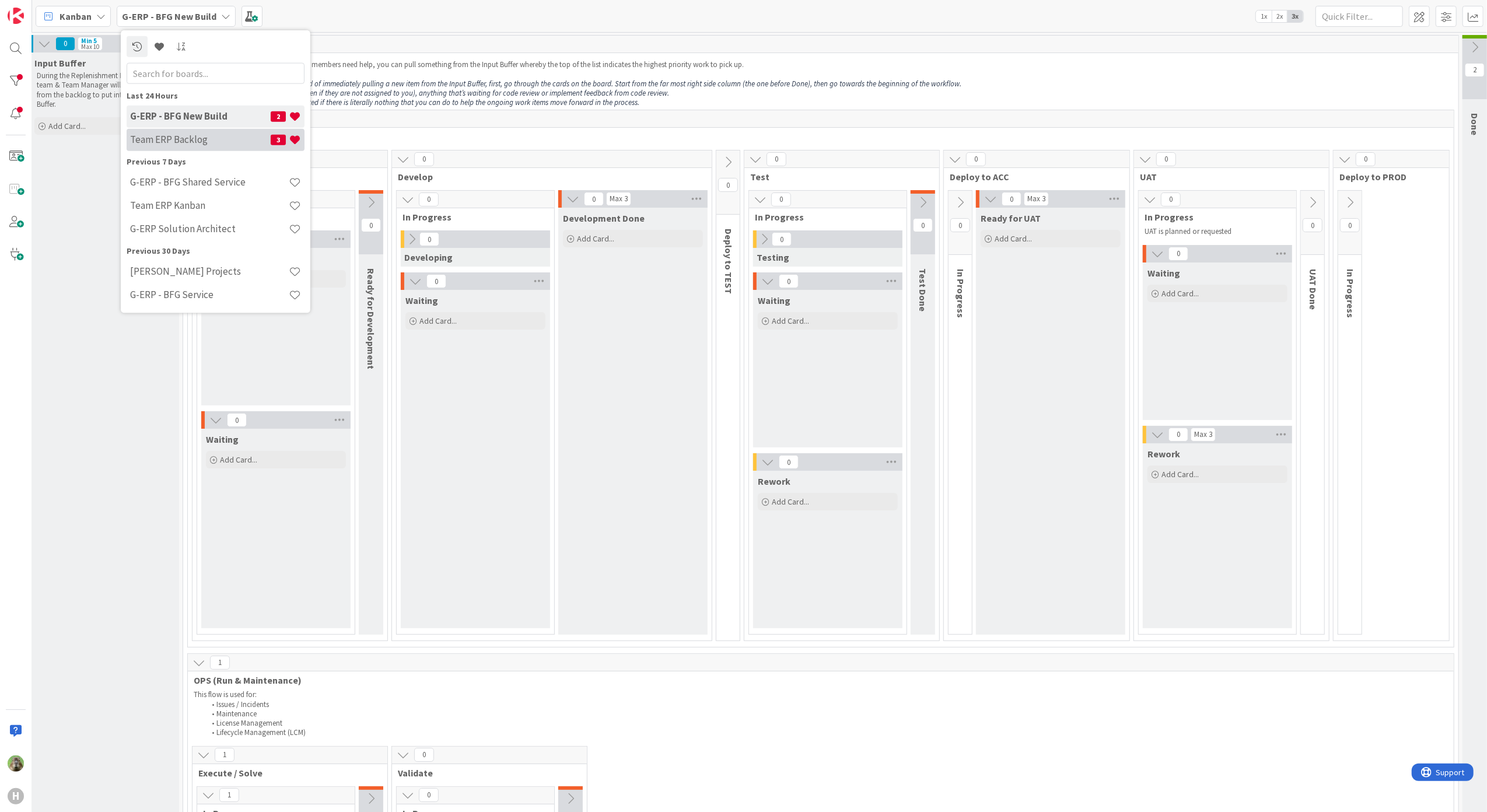
click at [224, 140] on h4 "Team ERP Backlog" at bounding box center [200, 140] width 140 height 12
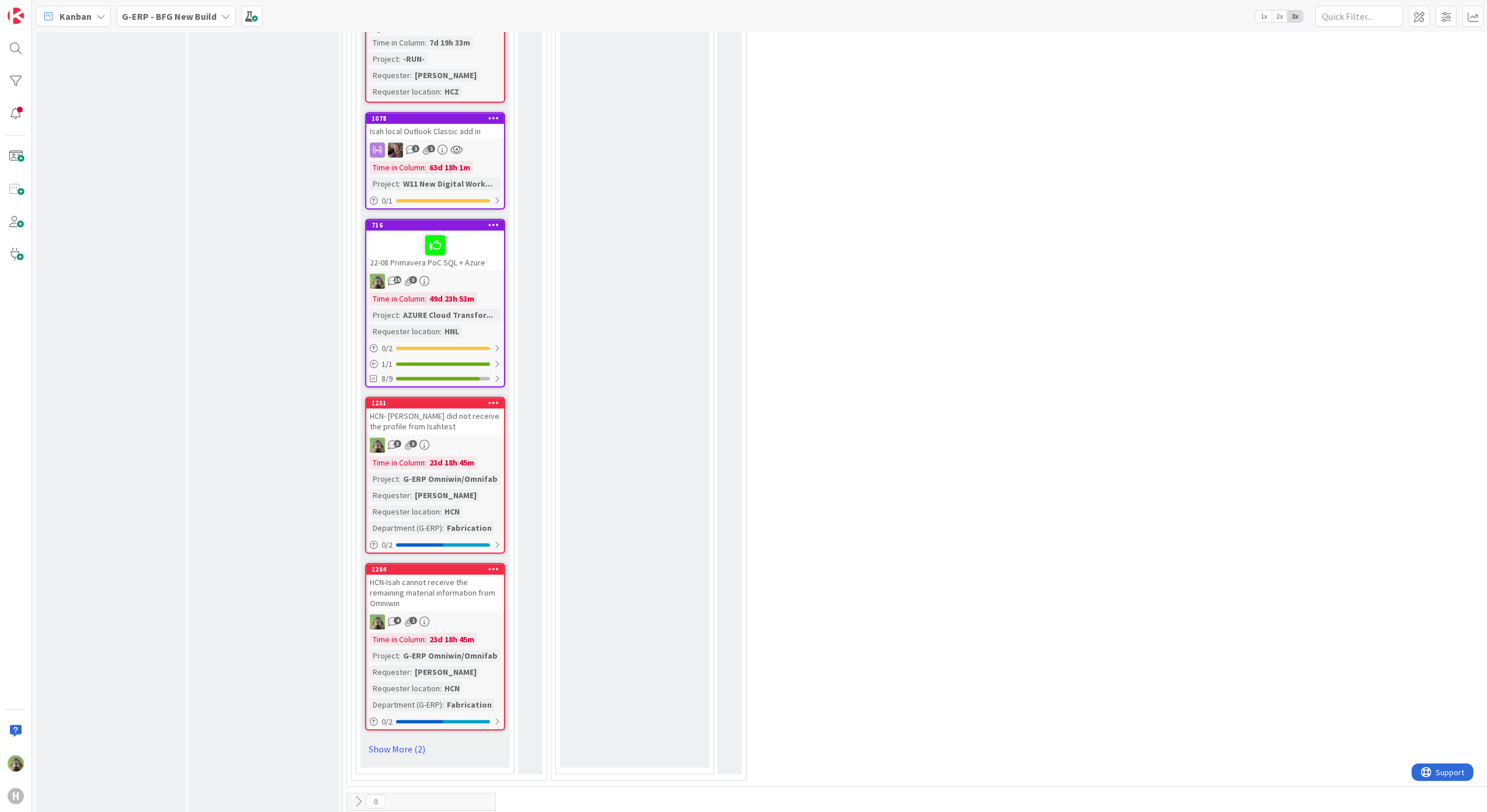
scroll to position [2850, 0]
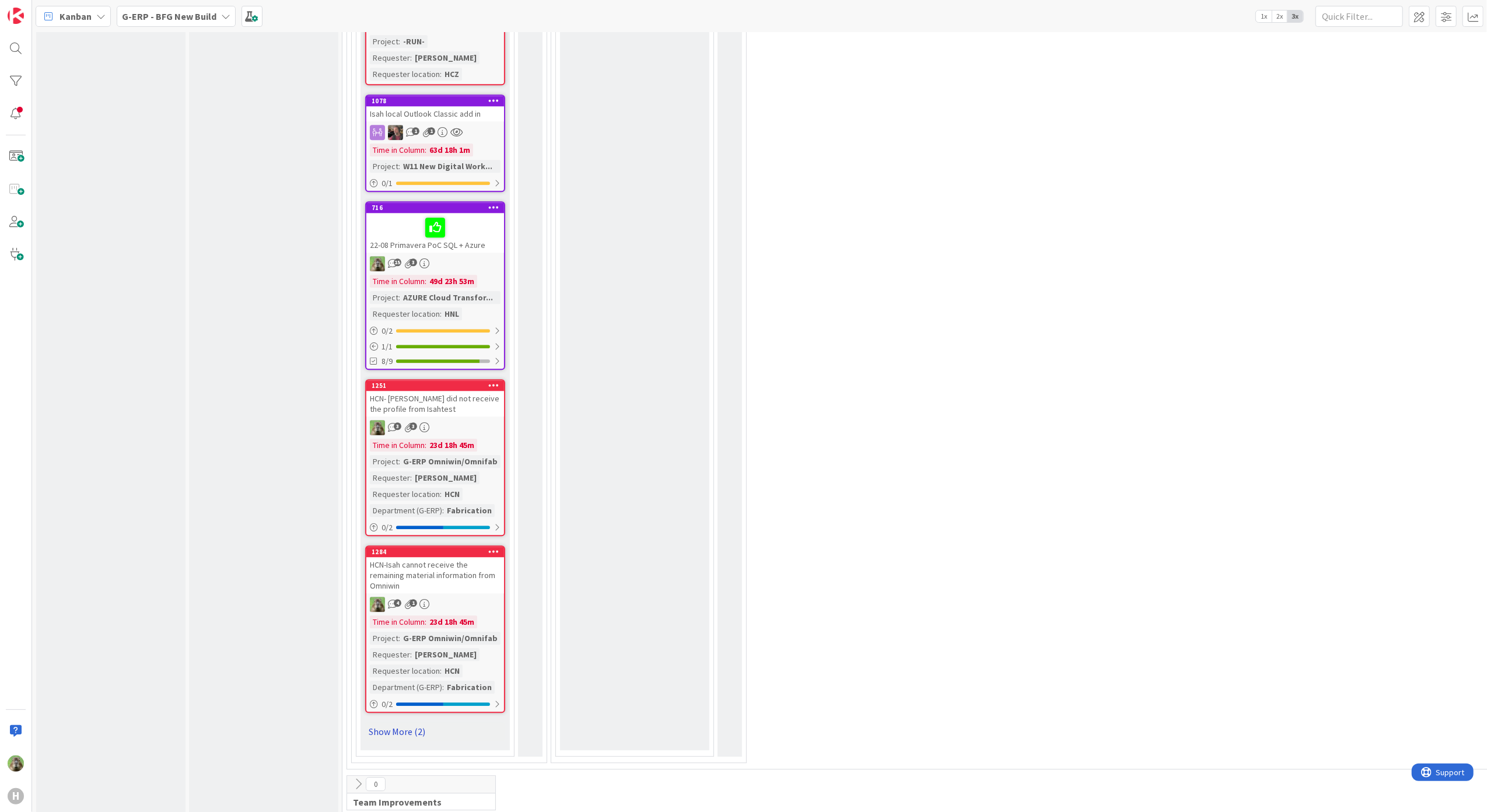
click at [402, 722] on link "Show More (2)" at bounding box center [434, 731] width 140 height 19
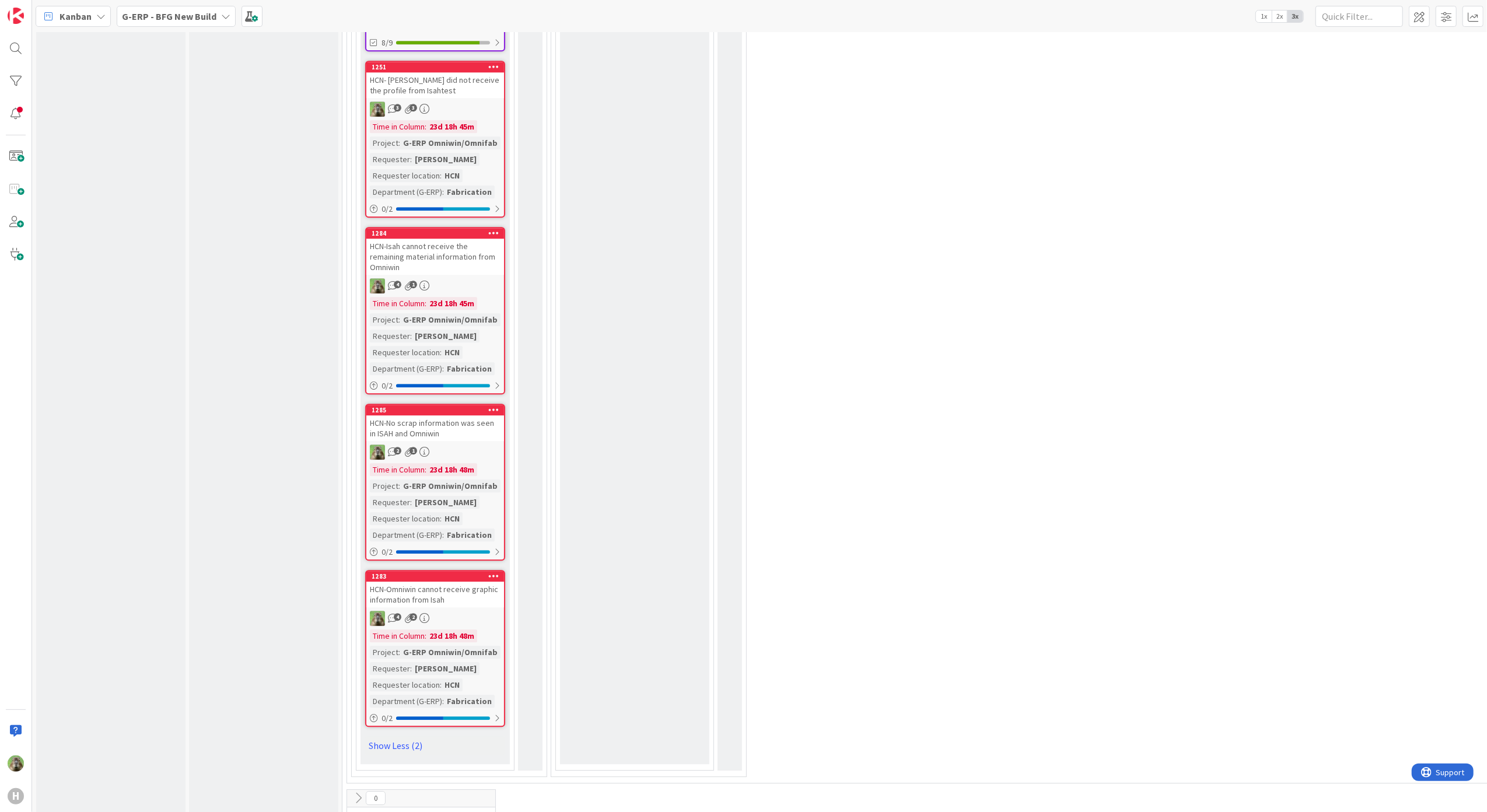
scroll to position [3179, 0]
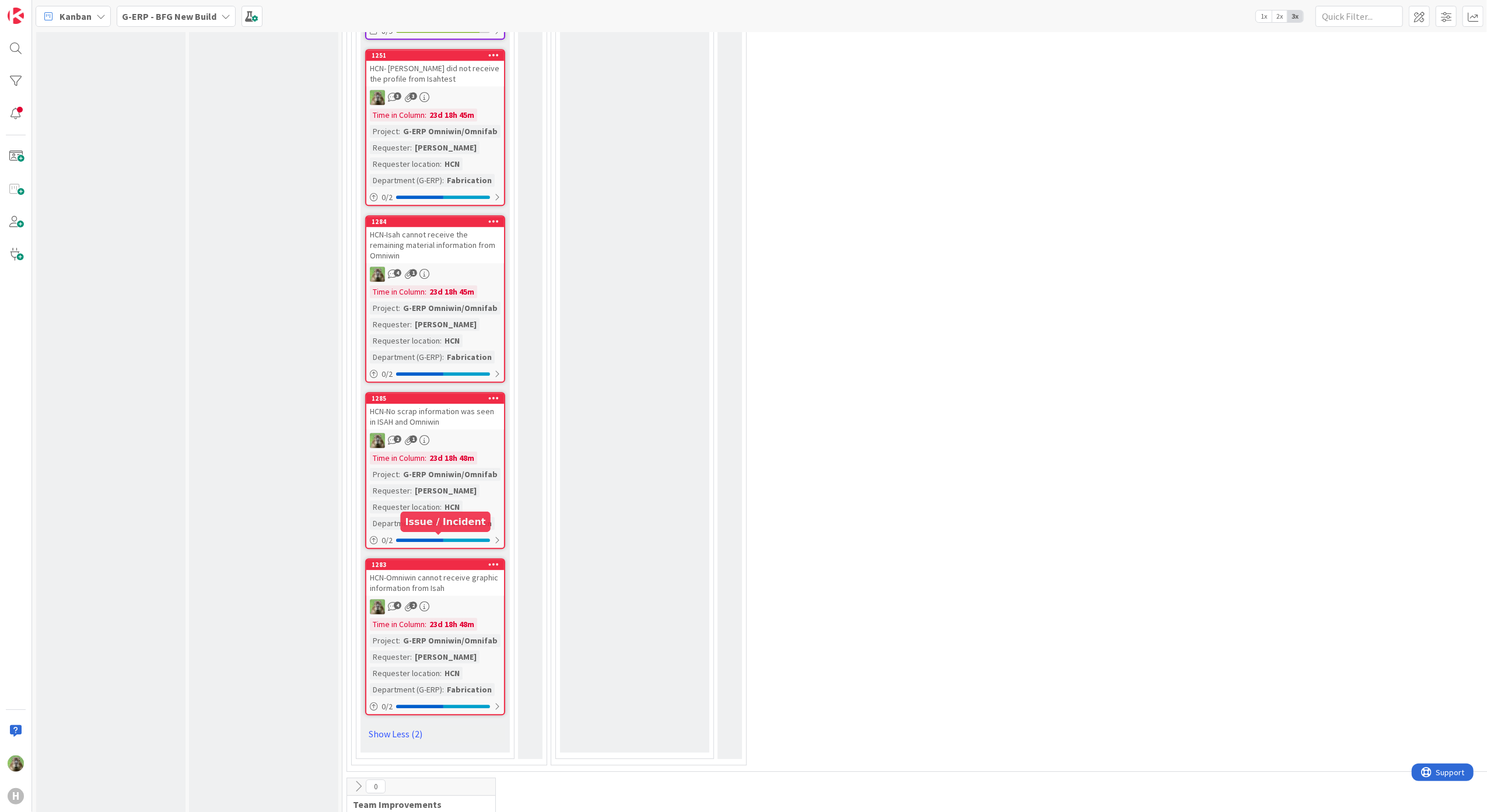
click at [450, 570] on div "HCN-Omniwin cannot receive graphic information from Isah" at bounding box center [435, 583] width 138 height 26
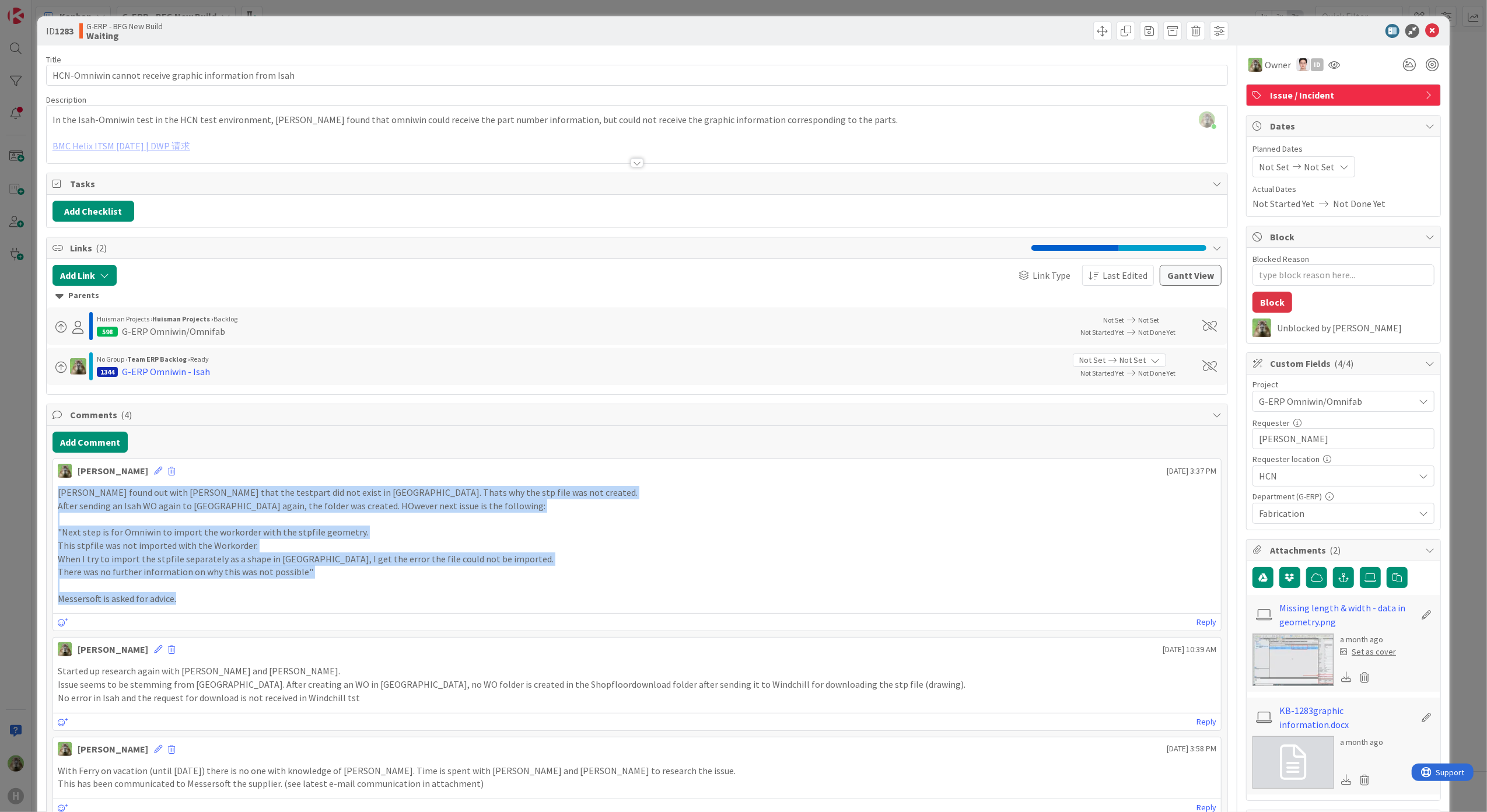
drag, startPoint x: 266, startPoint y: 612, endPoint x: 51, endPoint y: 499, distance: 242.9
click at [51, 499] on div "Add Comment [PERSON_NAME] [DATE] 3:37 PM [PERSON_NAME] found out with [PERSON_N…" at bounding box center [636, 693] width 1181 height 535
copy div "[PERSON_NAME] found out with [PERSON_NAME] that the testpart did not exist in […"
click at [3, 545] on div "ID 1283 G-ERP - BFG New Build Waiting Title 56 / 128 HCN-Omniwin cannot receive…" at bounding box center [744, 406] width 1487 height 812
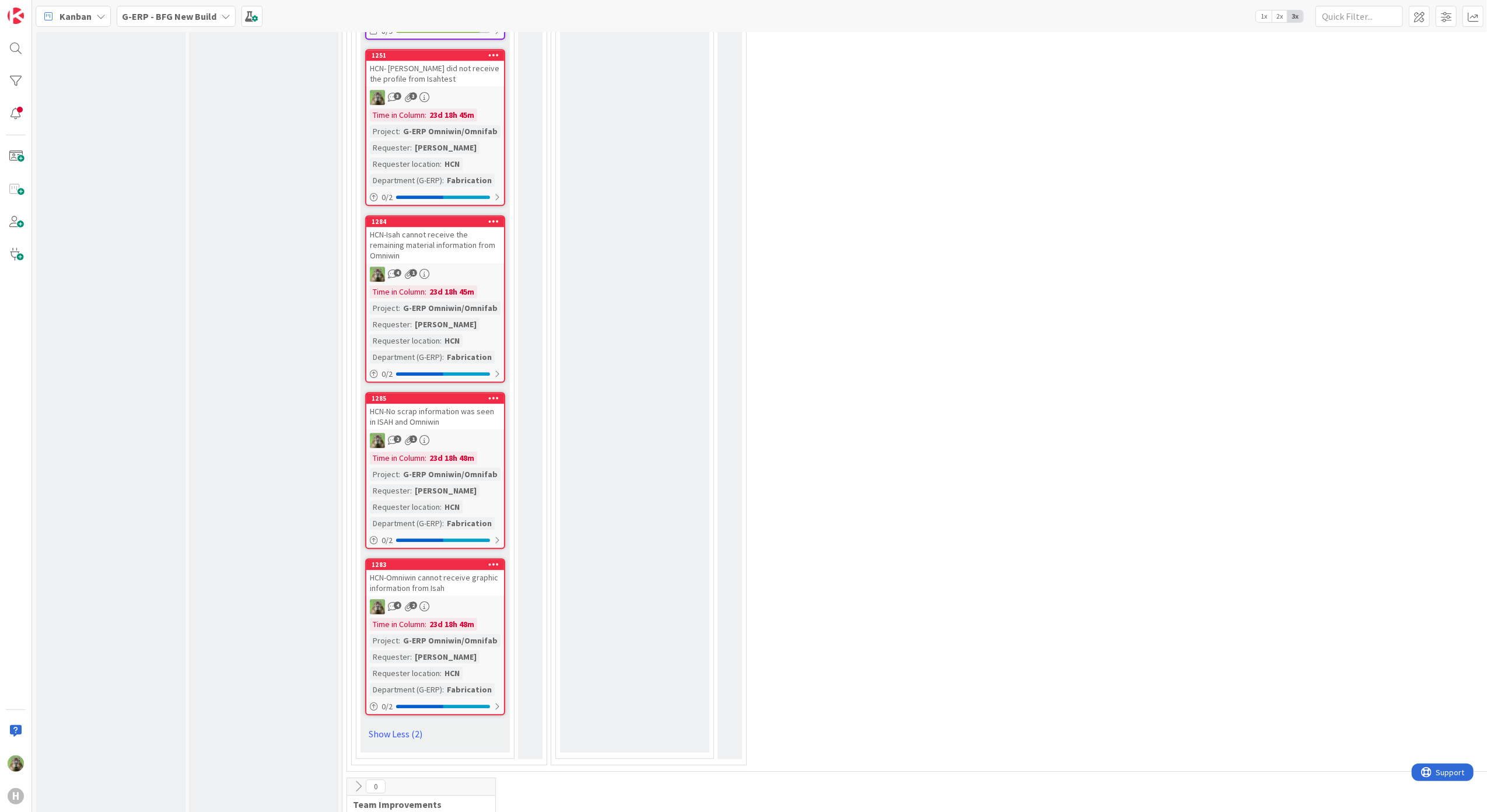
click at [468, 227] on div "HCN-Isah cannot receive the remaining material information from Omniwin" at bounding box center [435, 245] width 138 height 36
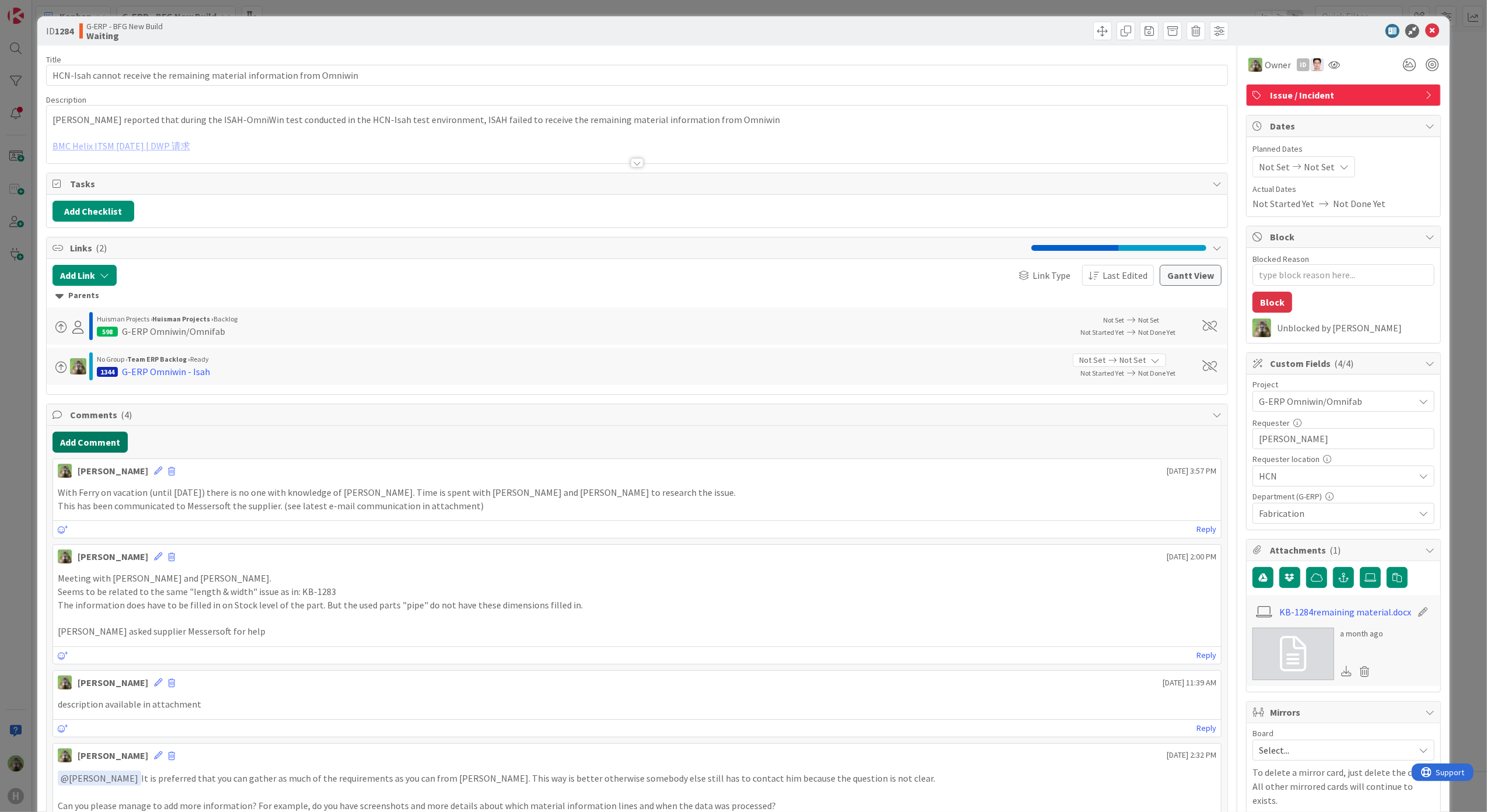
click at [98, 453] on button "Add Comment" at bounding box center [90, 442] width 75 height 21
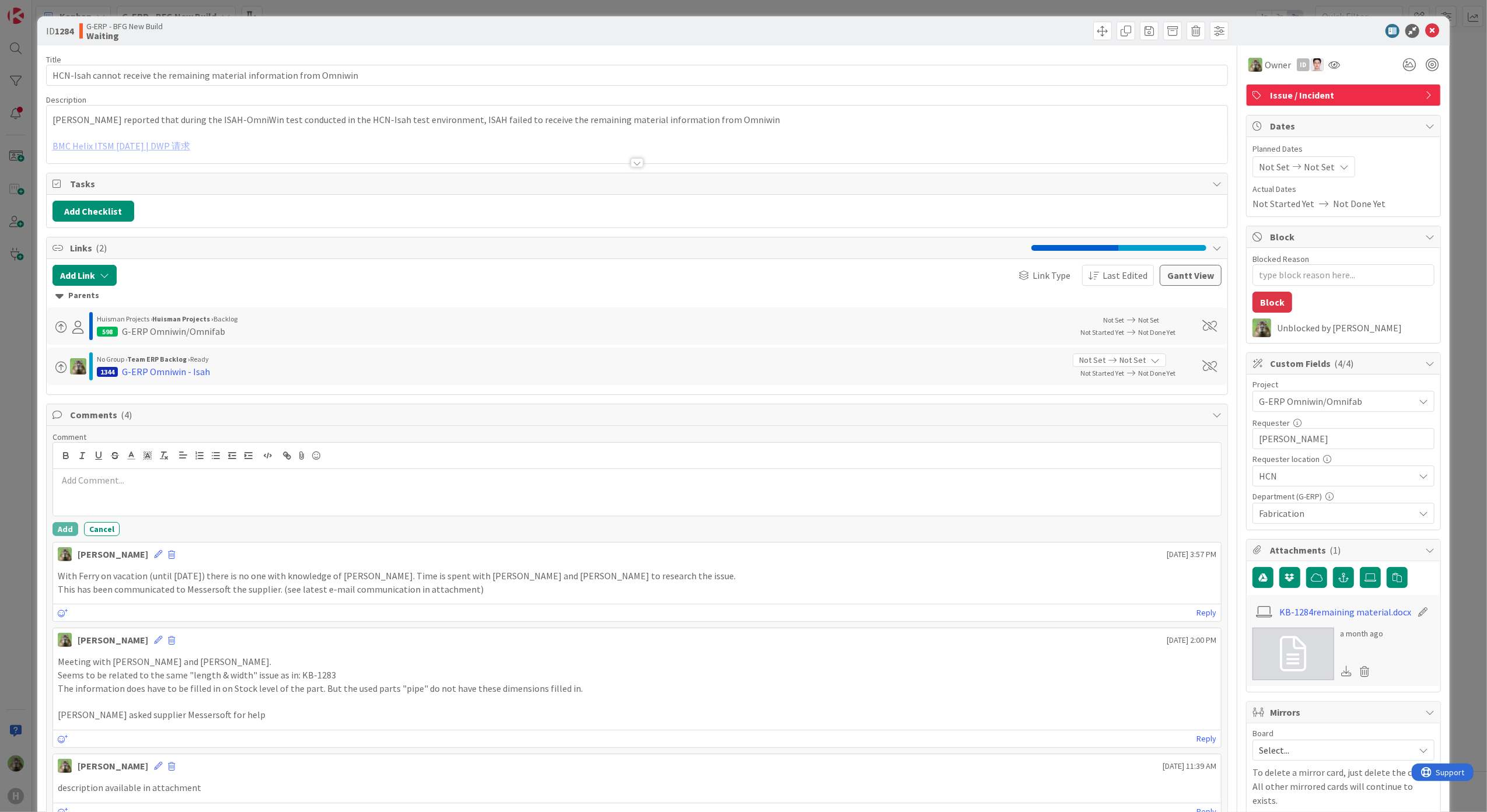
click at [142, 491] on div at bounding box center [637, 493] width 1168 height 46
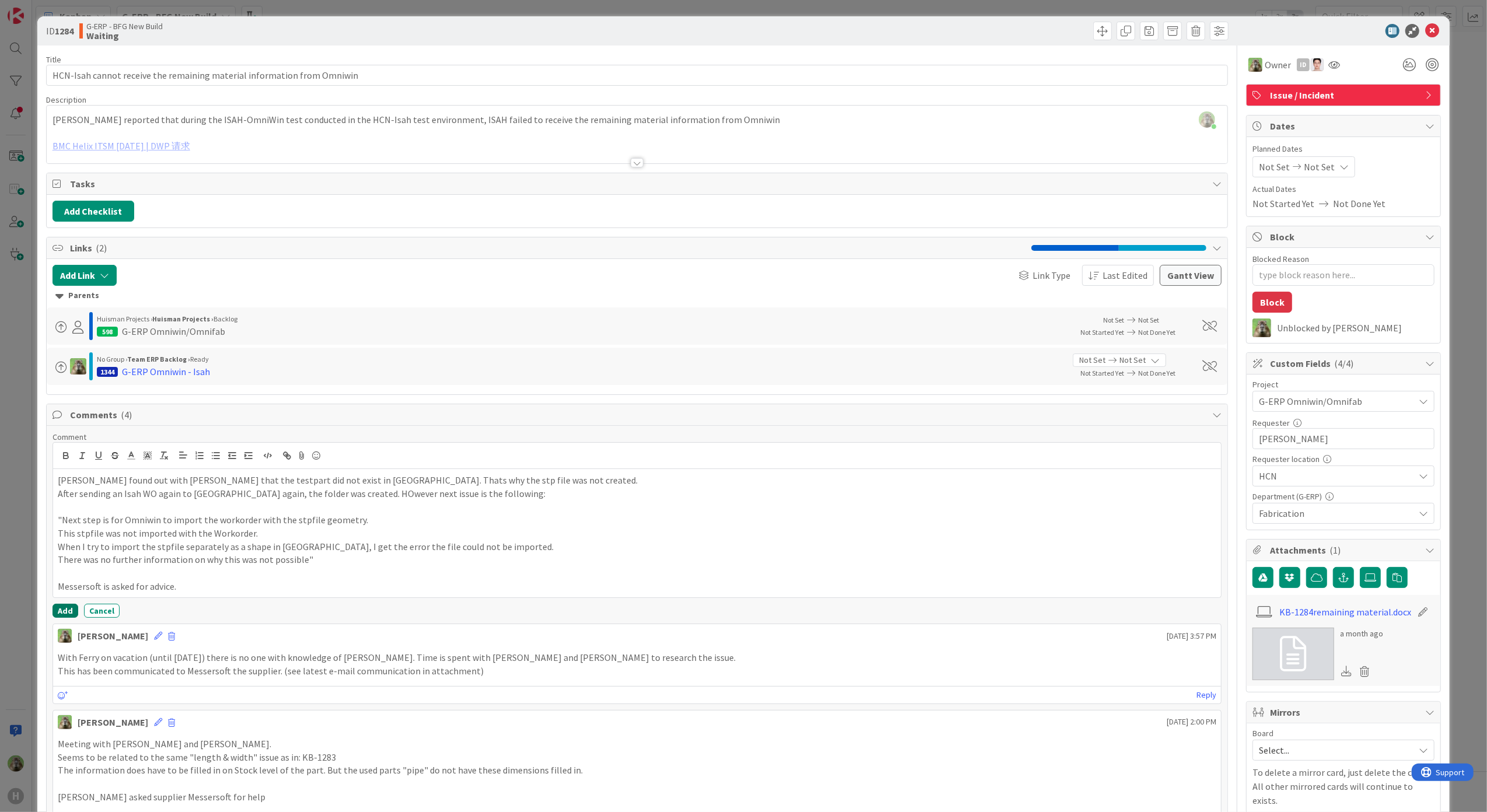
click at [74, 612] on button "Add" at bounding box center [65, 611] width 26 height 14
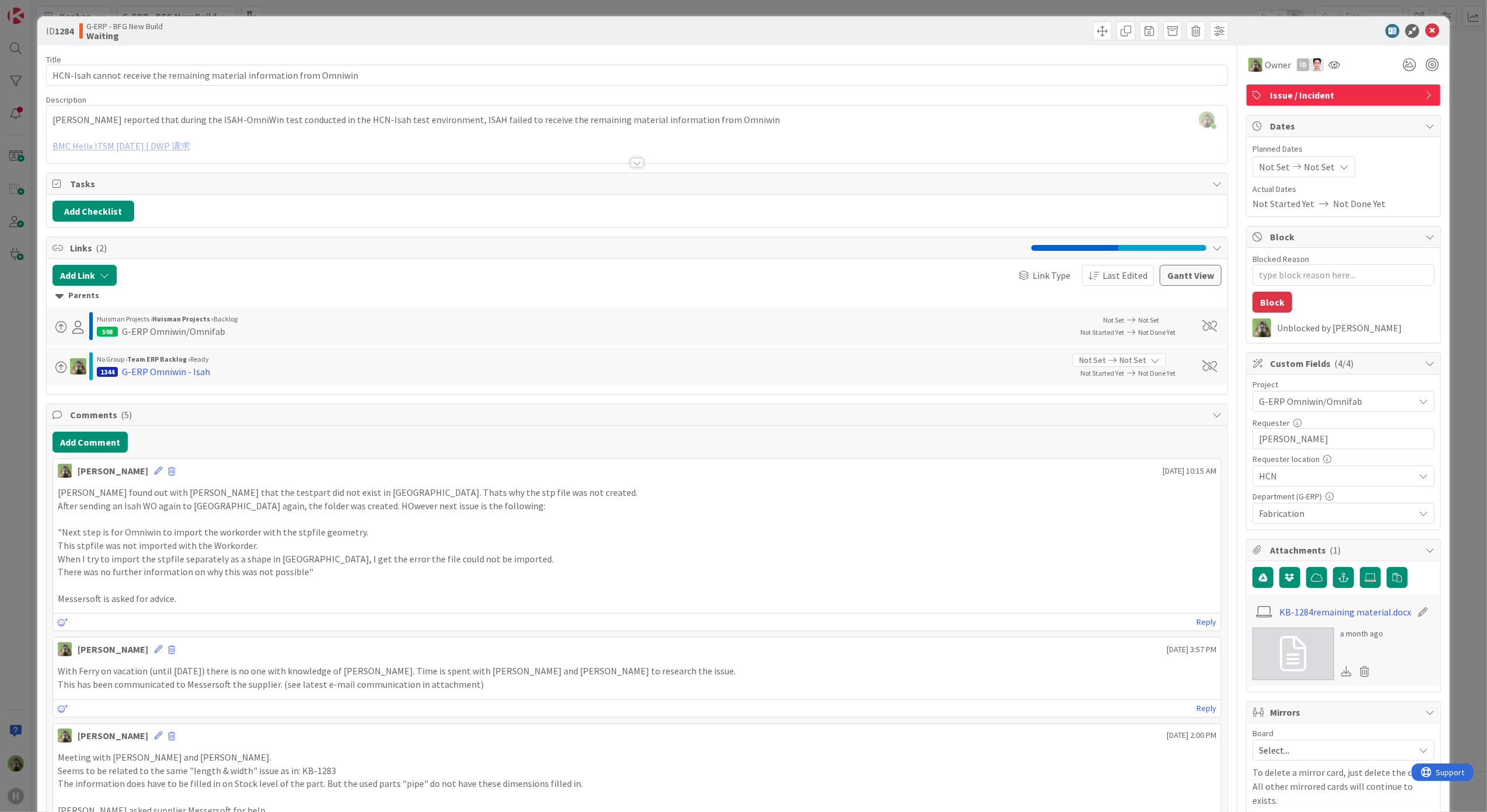
click at [12, 552] on div "ID 1284 G-ERP - BFG New Build Waiting Title 71 / 128 HCN-Isah cannot receive th…" at bounding box center [744, 406] width 1487 height 812
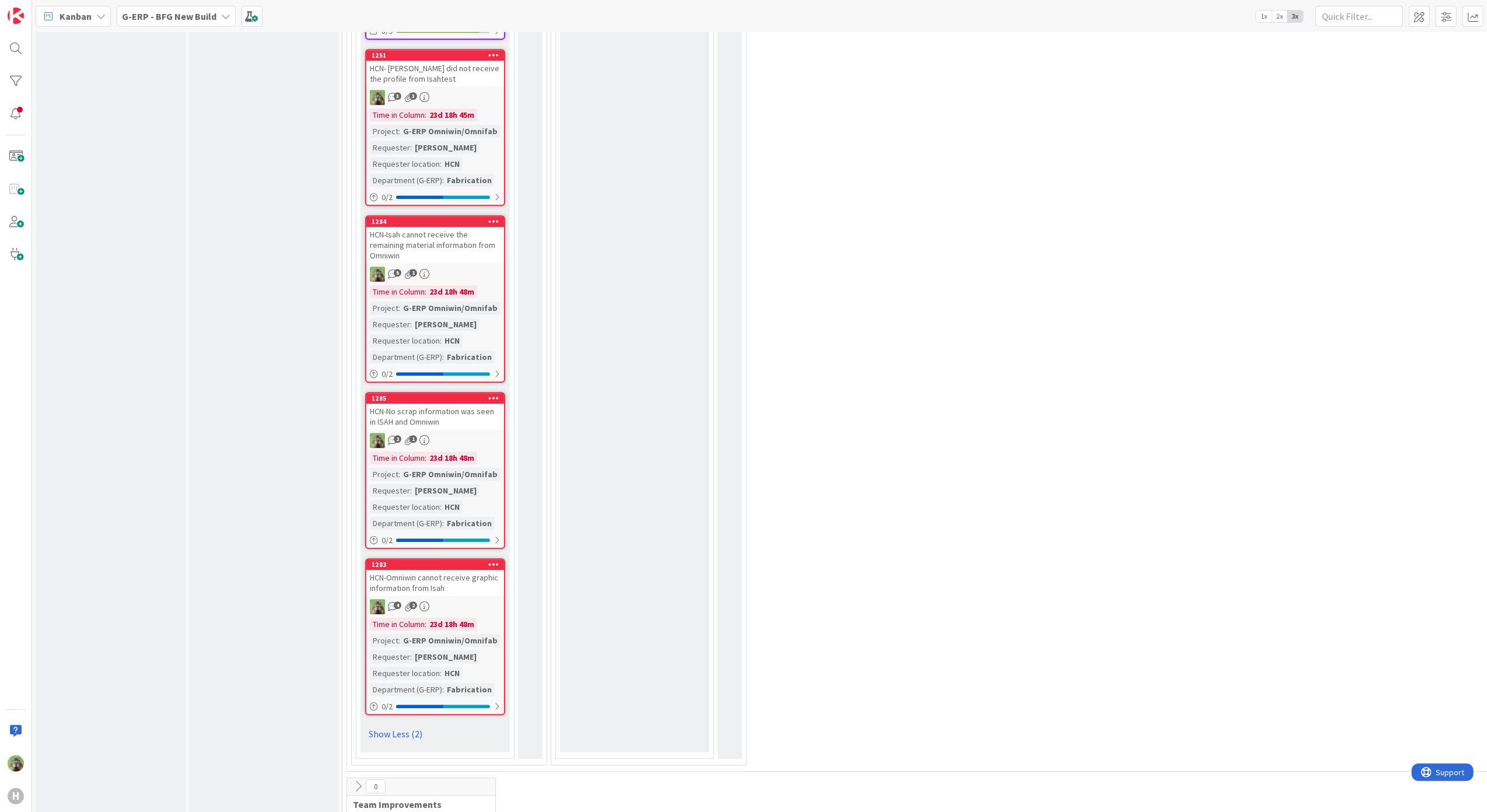
scroll to position [2946, 0]
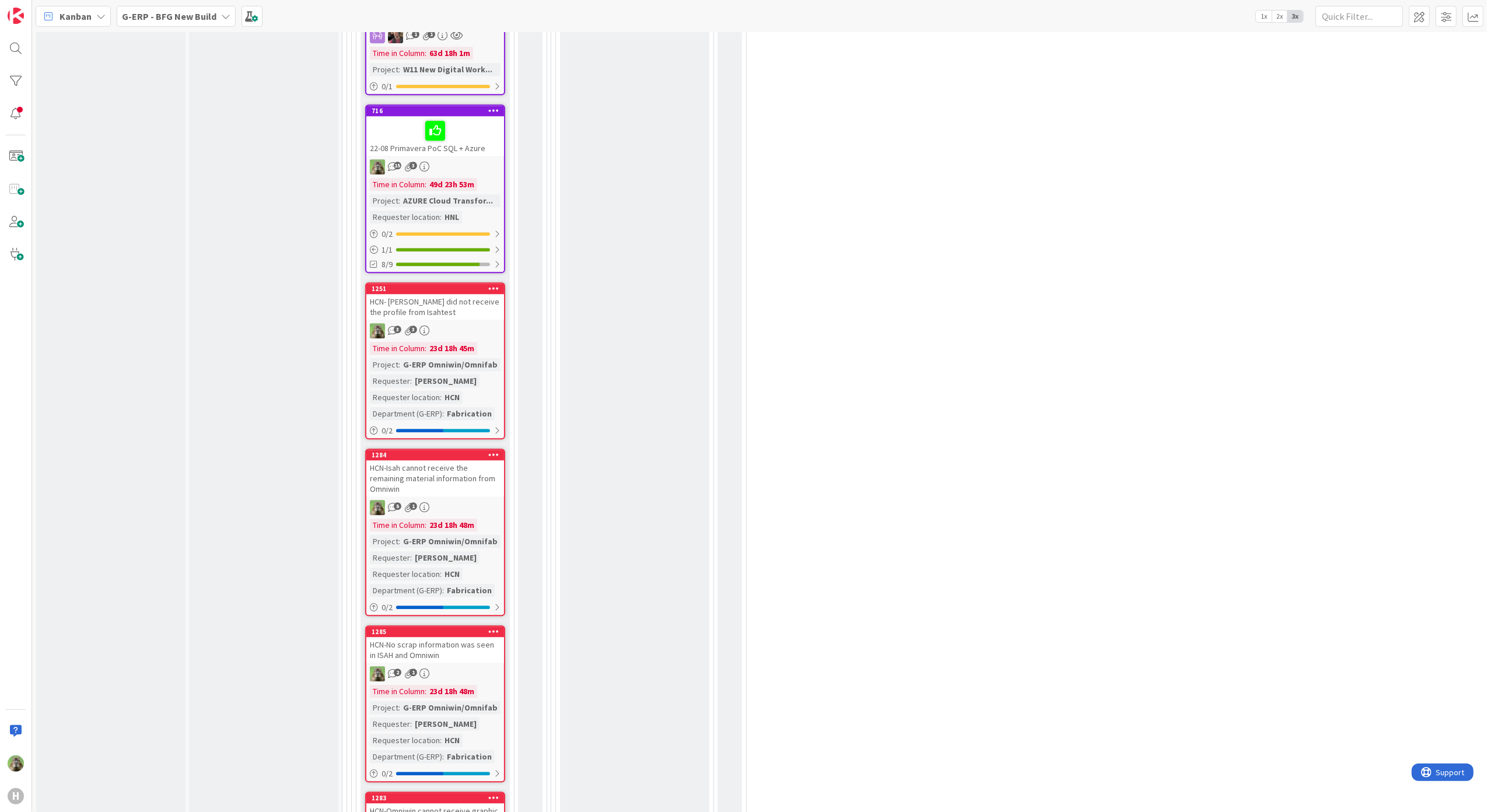
click at [456, 294] on div "HCN- [PERSON_NAME] did not receive the profile from Isahtest" at bounding box center [435, 307] width 138 height 26
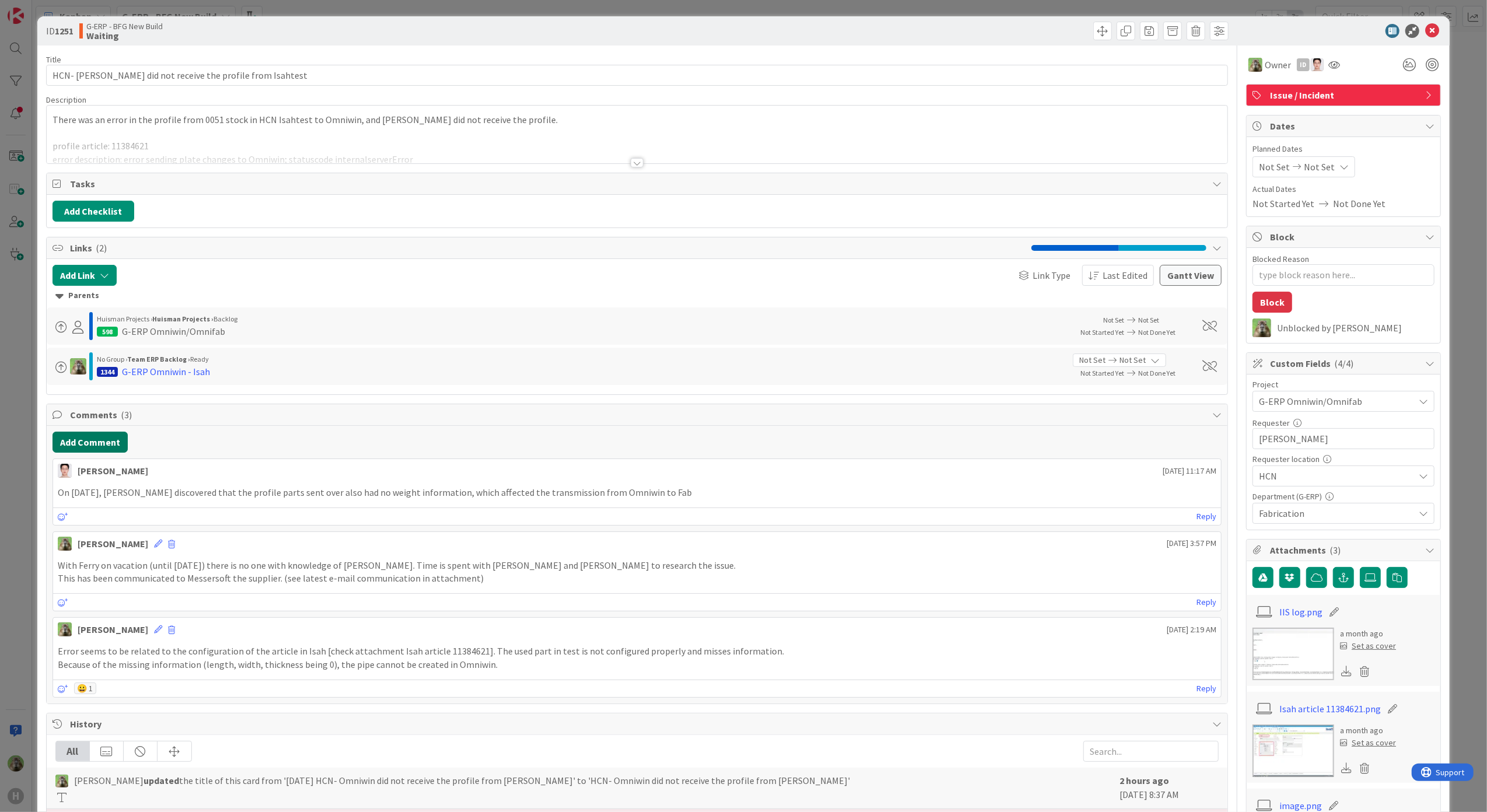
click at [75, 442] on button "Add Comment" at bounding box center [90, 442] width 75 height 21
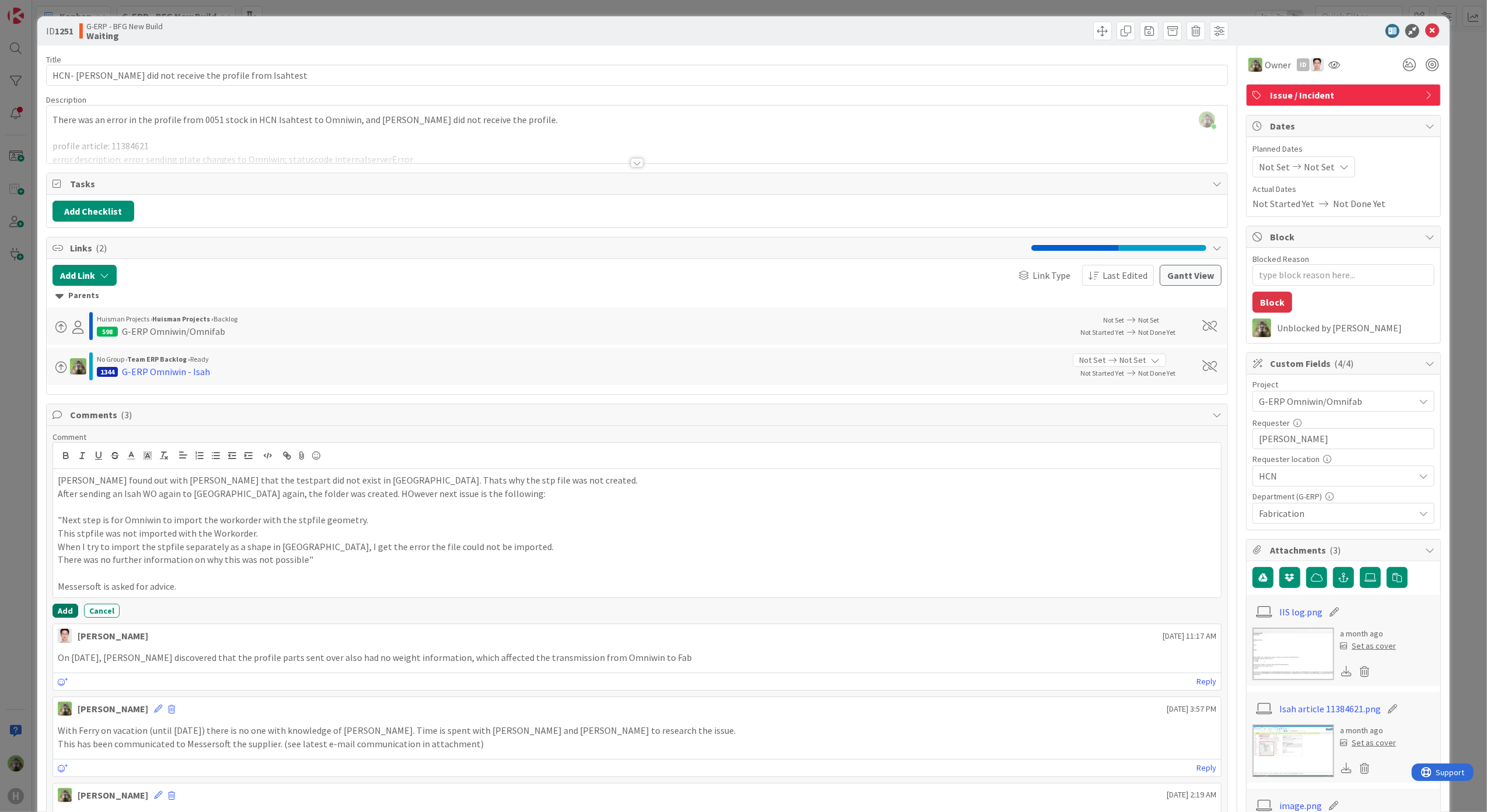
click at [63, 618] on button "Add" at bounding box center [65, 611] width 26 height 14
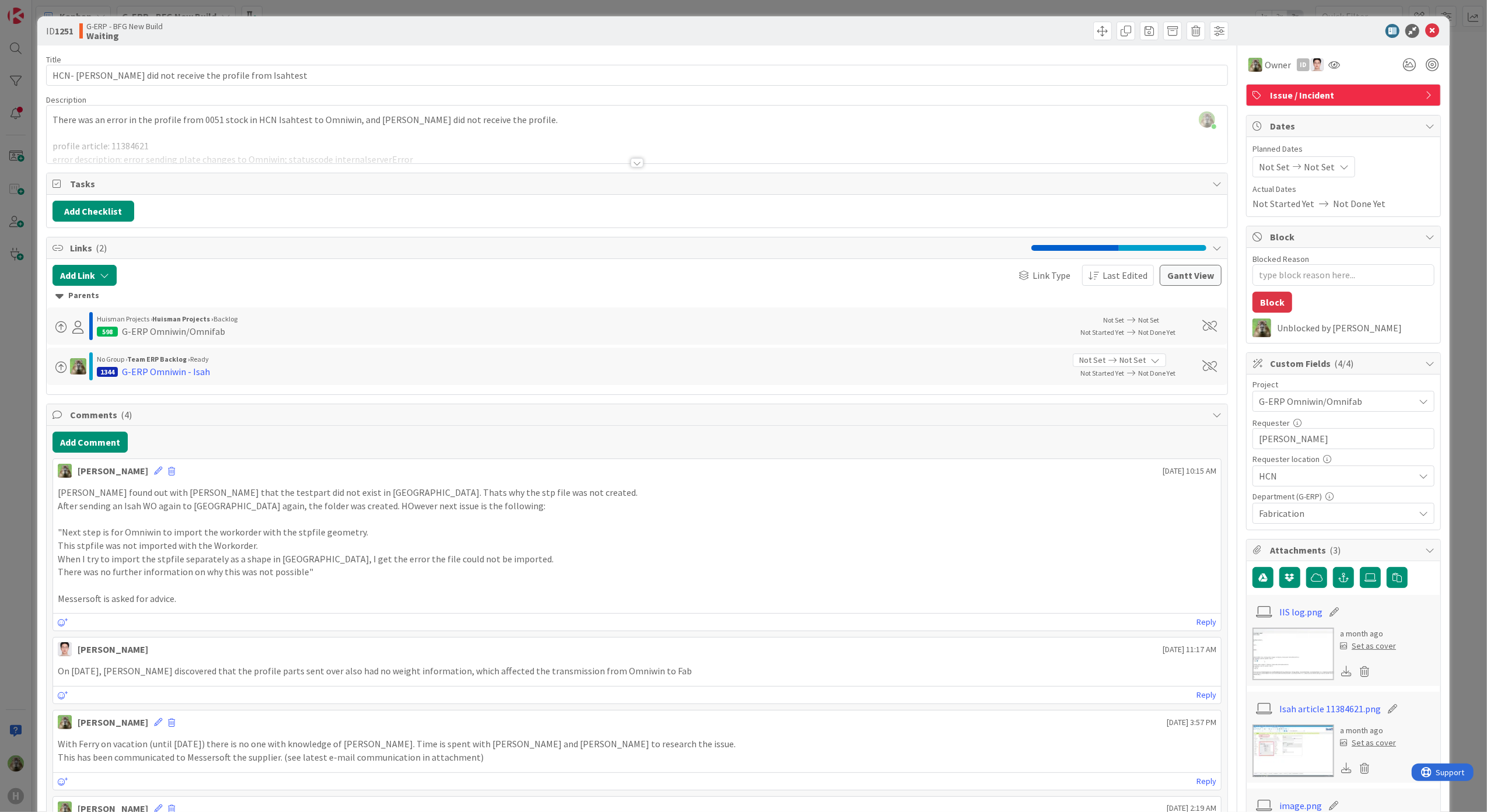
click at [32, 450] on div "ID 1251 G-ERP - BFG New Build Waiting Title 54 / 128 HCN- Omniwin did not recei…" at bounding box center [744, 406] width 1487 height 812
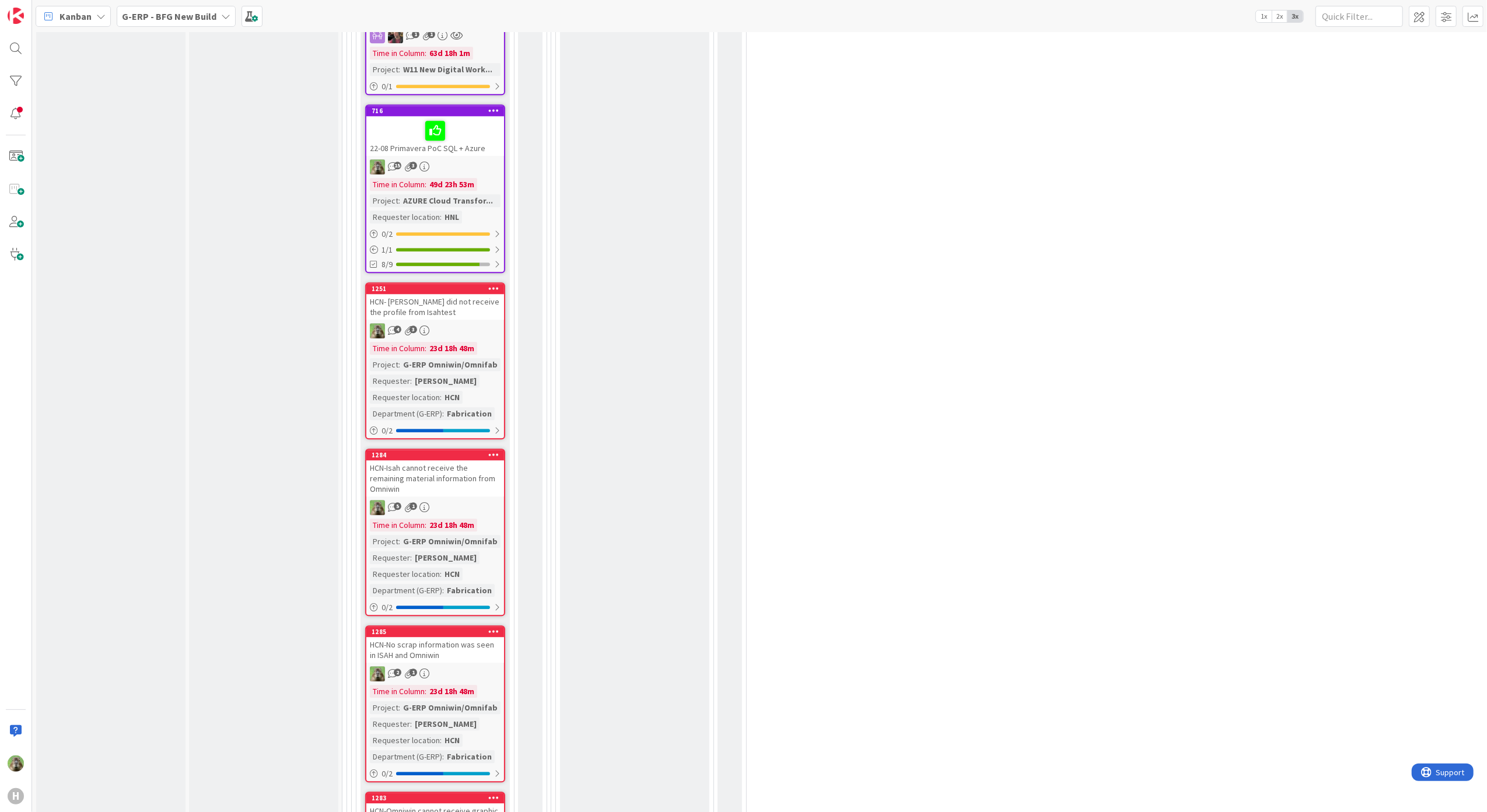
scroll to position [3179, 0]
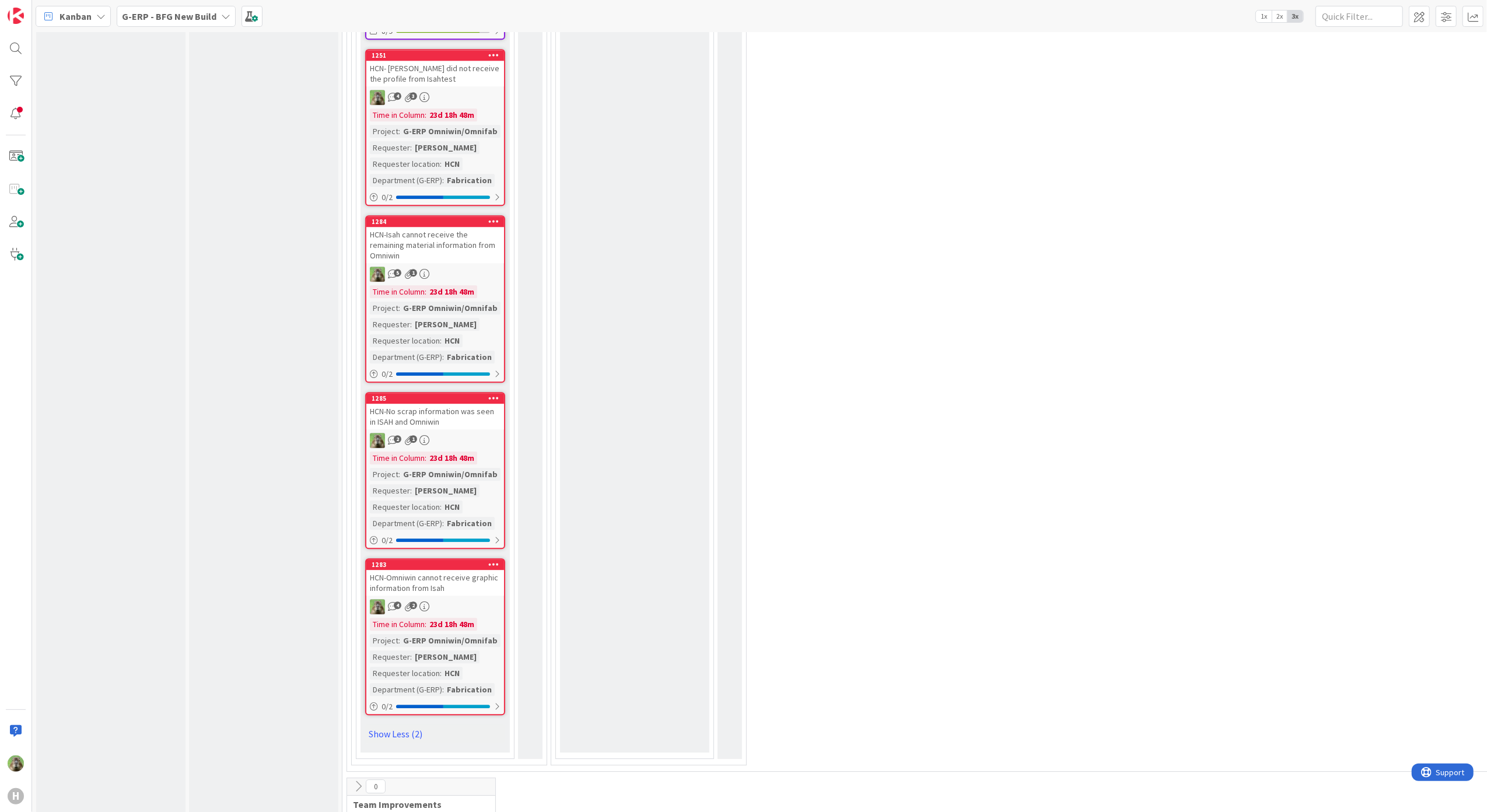
click at [451, 403] on div "HCN-No scrap information was seen in ISAH and Omniwin" at bounding box center [435, 416] width 138 height 26
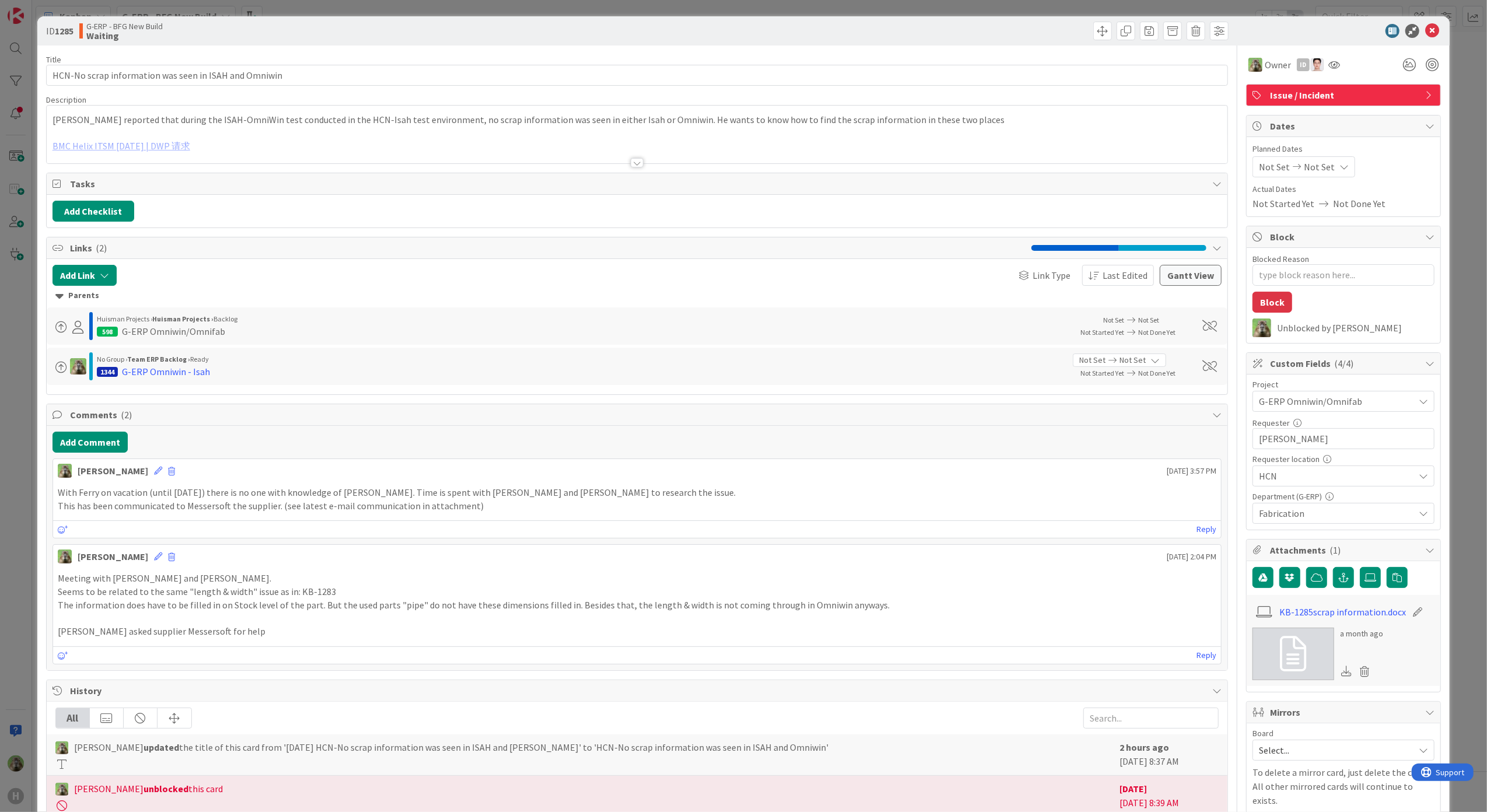
type textarea "x"
click at [110, 453] on button "Add Comment" at bounding box center [90, 442] width 75 height 21
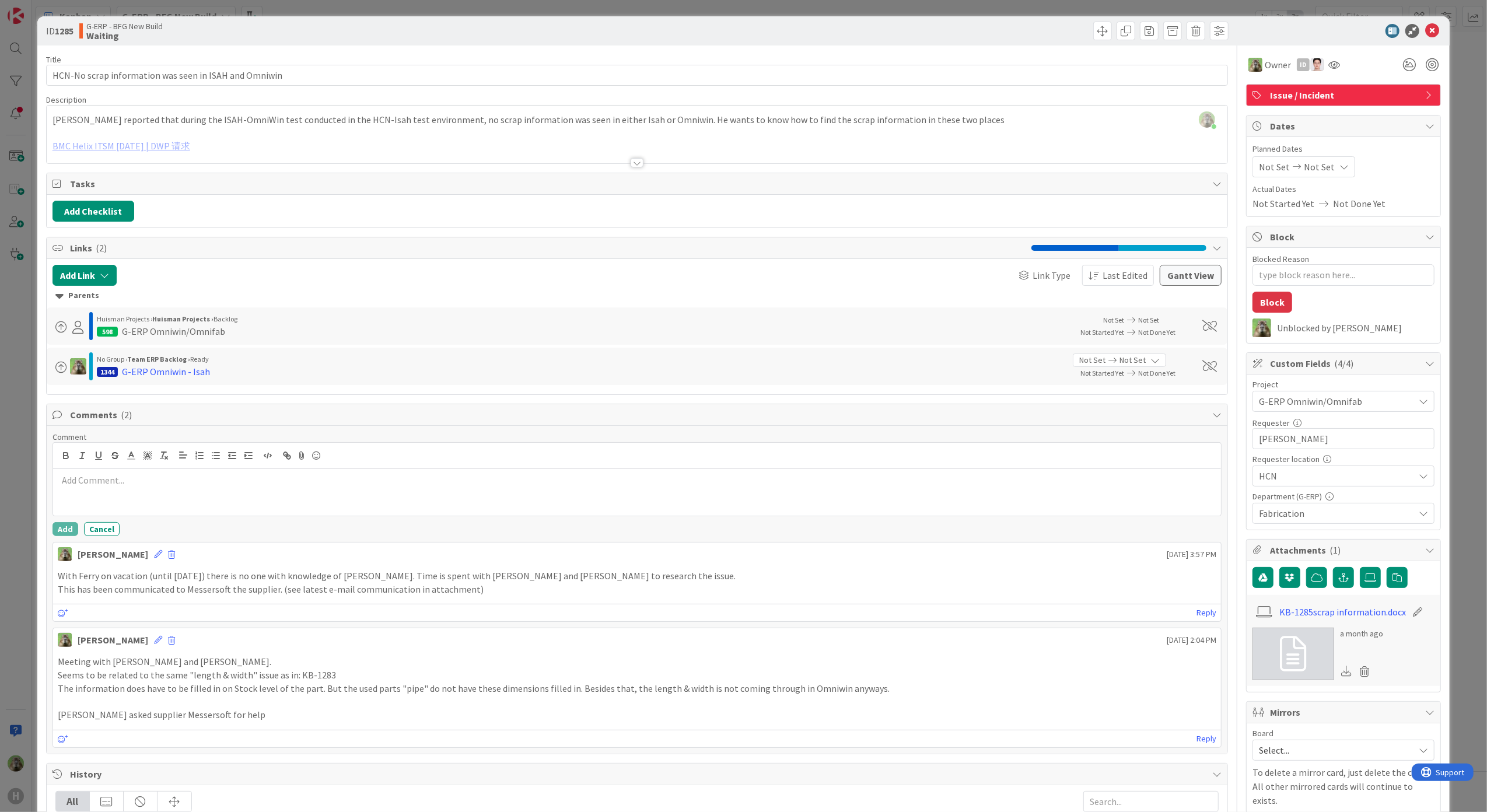
click at [238, 502] on div at bounding box center [637, 493] width 1168 height 46
click at [57, 532] on button "Add" at bounding box center [65, 529] width 26 height 14
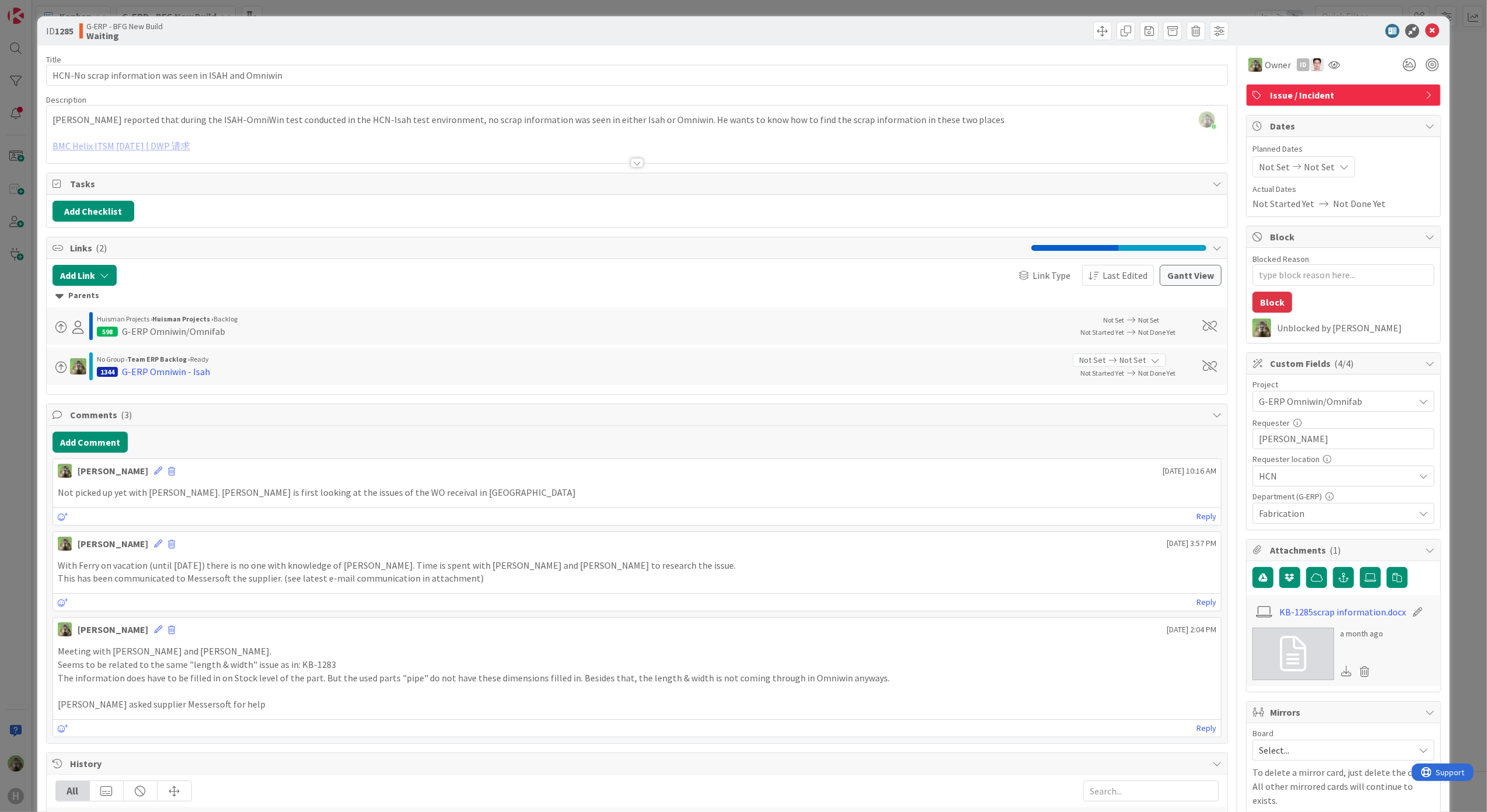
click at [26, 583] on div "ID 1285 G-ERP - BFG New Build Waiting Title 53 / 128 HCN-No scrap information w…" at bounding box center [744, 406] width 1487 height 812
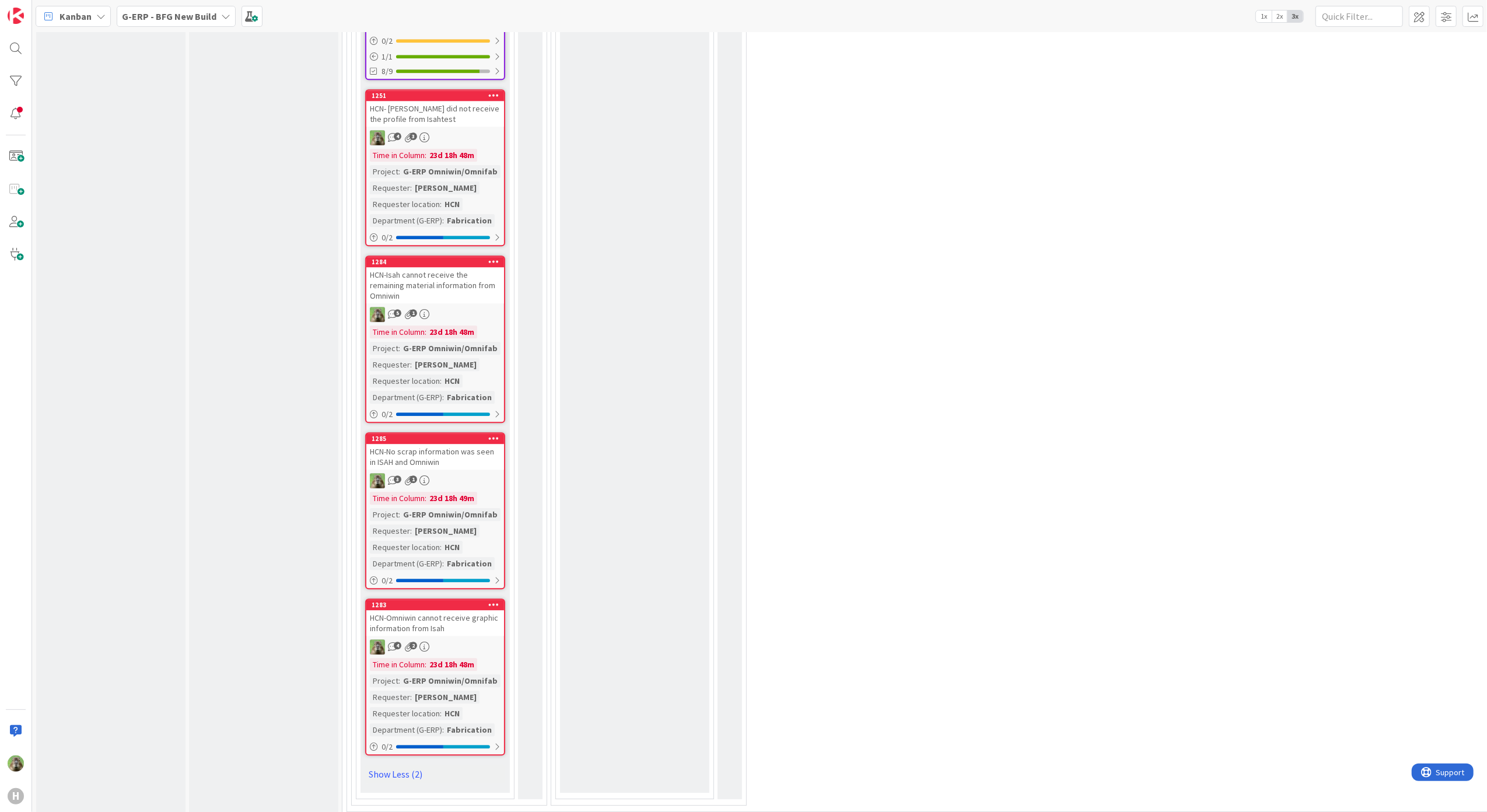
scroll to position [3102, 0]
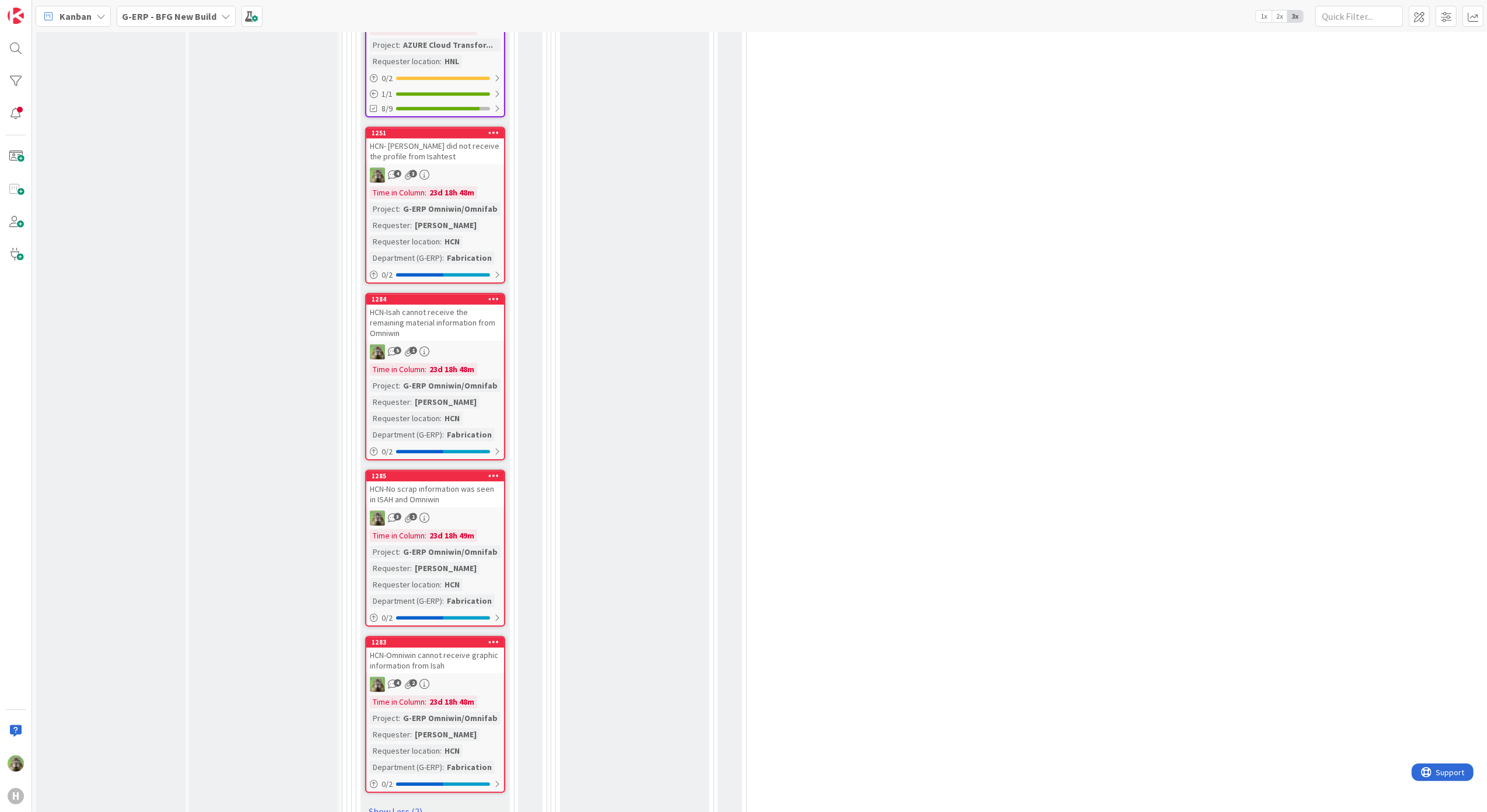
click at [457, 481] on div "HCN-No scrap information was seen in ISAH and Omniwin" at bounding box center [435, 494] width 138 height 26
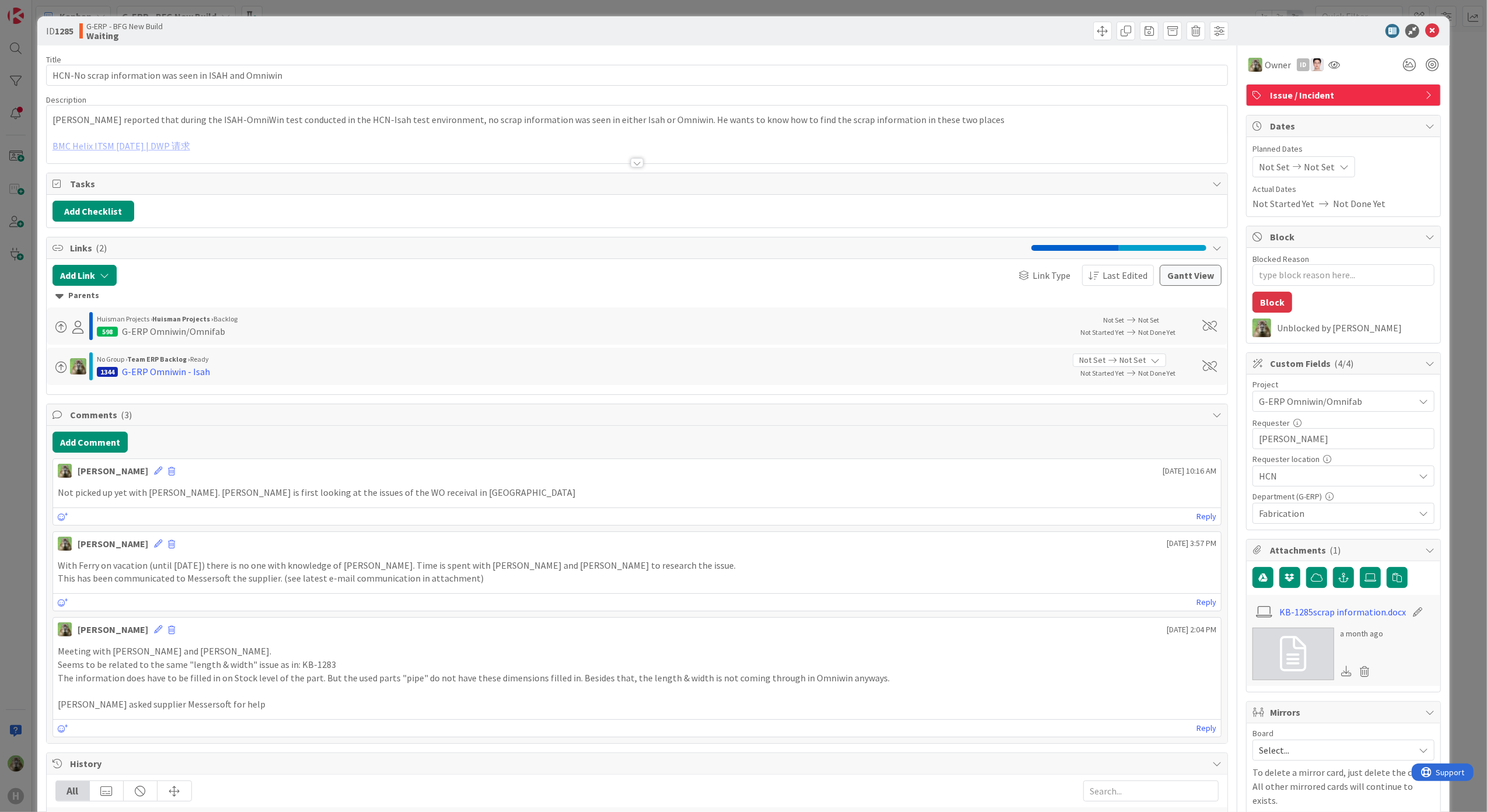
click at [9, 558] on div "ID 1285 G-ERP - BFG New Build Waiting Title 53 / 128 HCN-No scrap information w…" at bounding box center [744, 406] width 1487 height 812
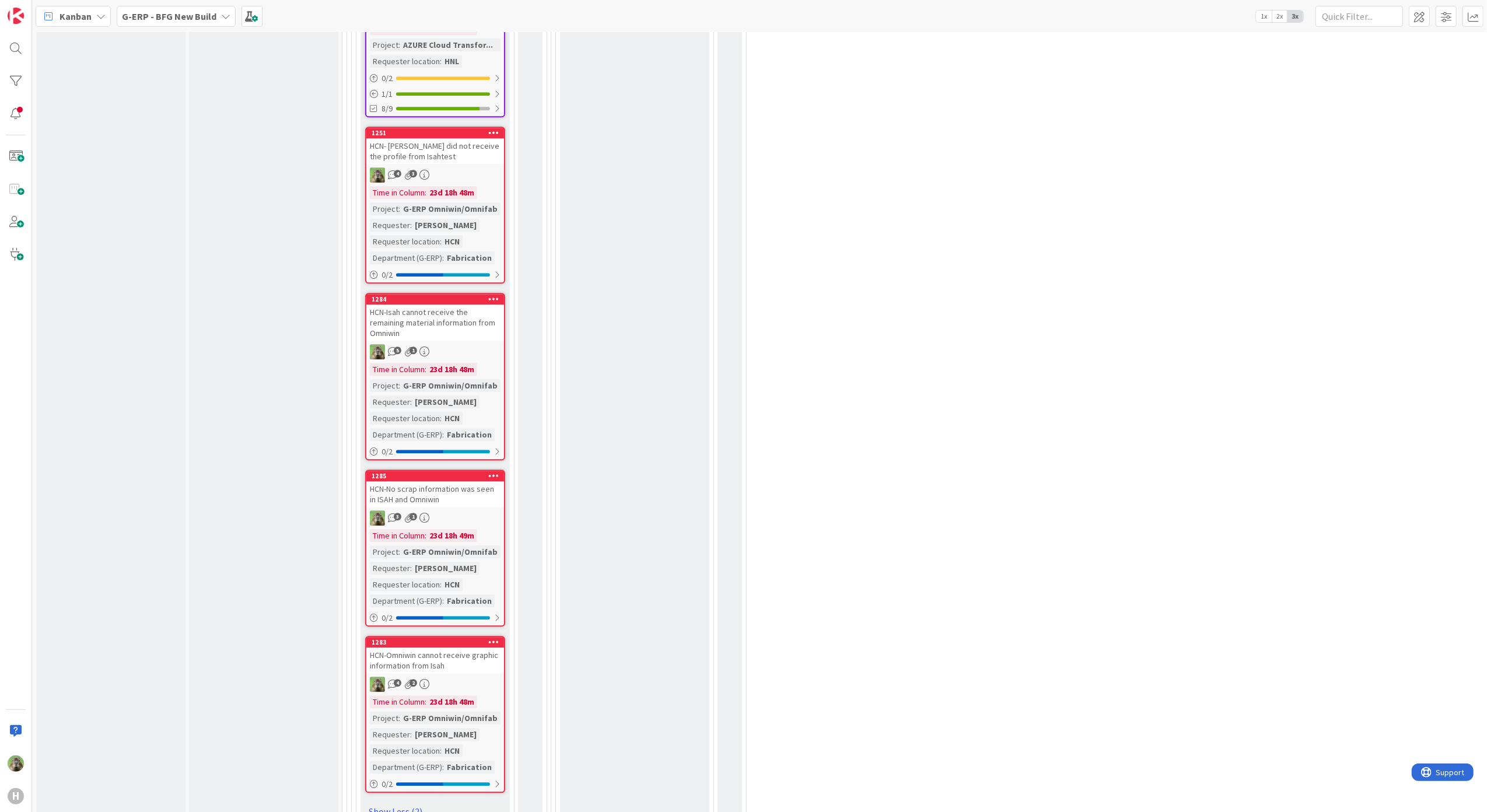
click at [493, 481] on div "HCN-No scrap information was seen in ISAH and Omniwin" at bounding box center [435, 494] width 138 height 26
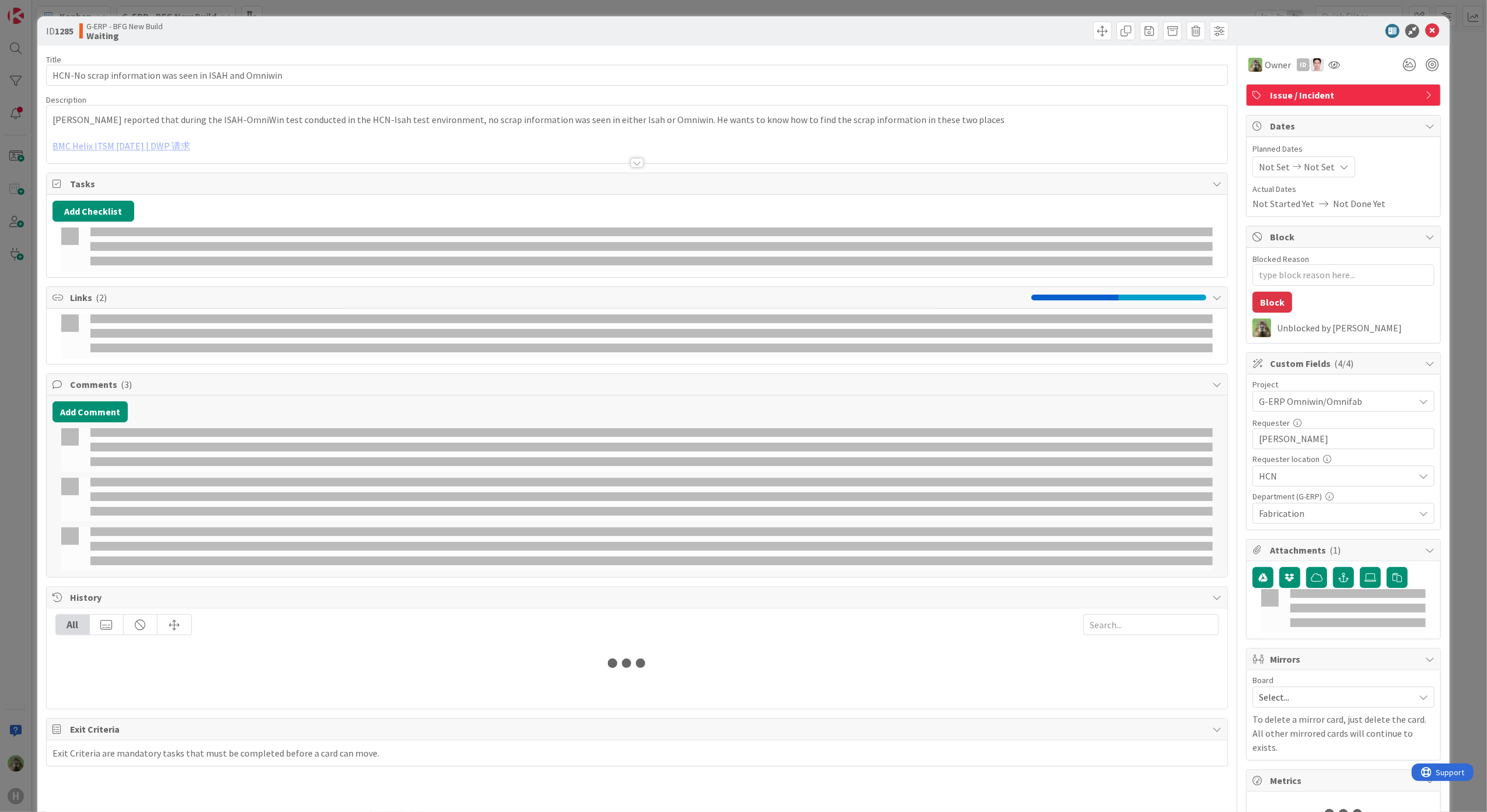
type textarea "x"
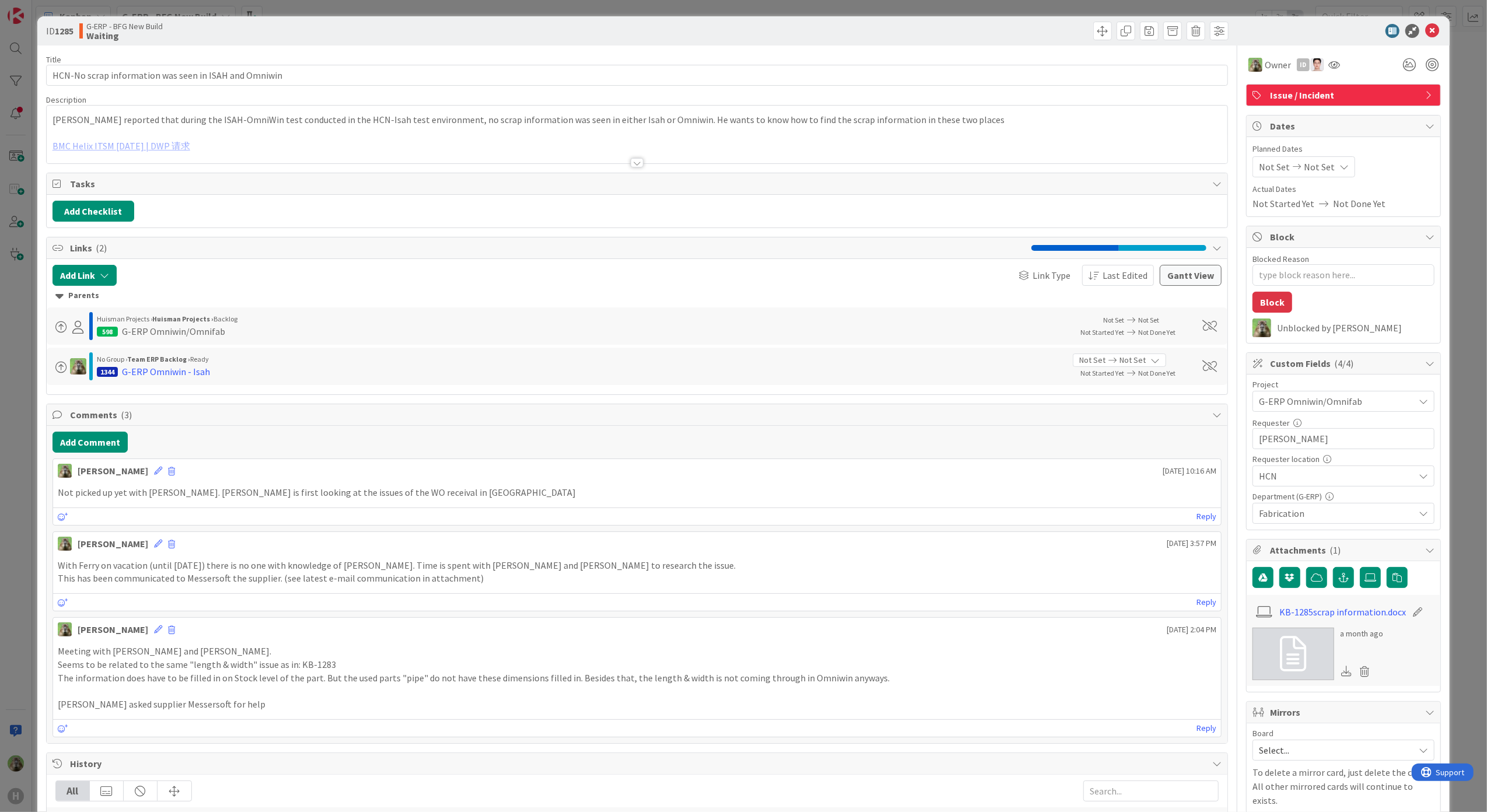
click at [334, 488] on div "Not picked up yet with [PERSON_NAME]. [PERSON_NAME] is first looking at the iss…" at bounding box center [637, 493] width 1168 height 23
click at [154, 474] on icon at bounding box center [158, 471] width 9 height 9
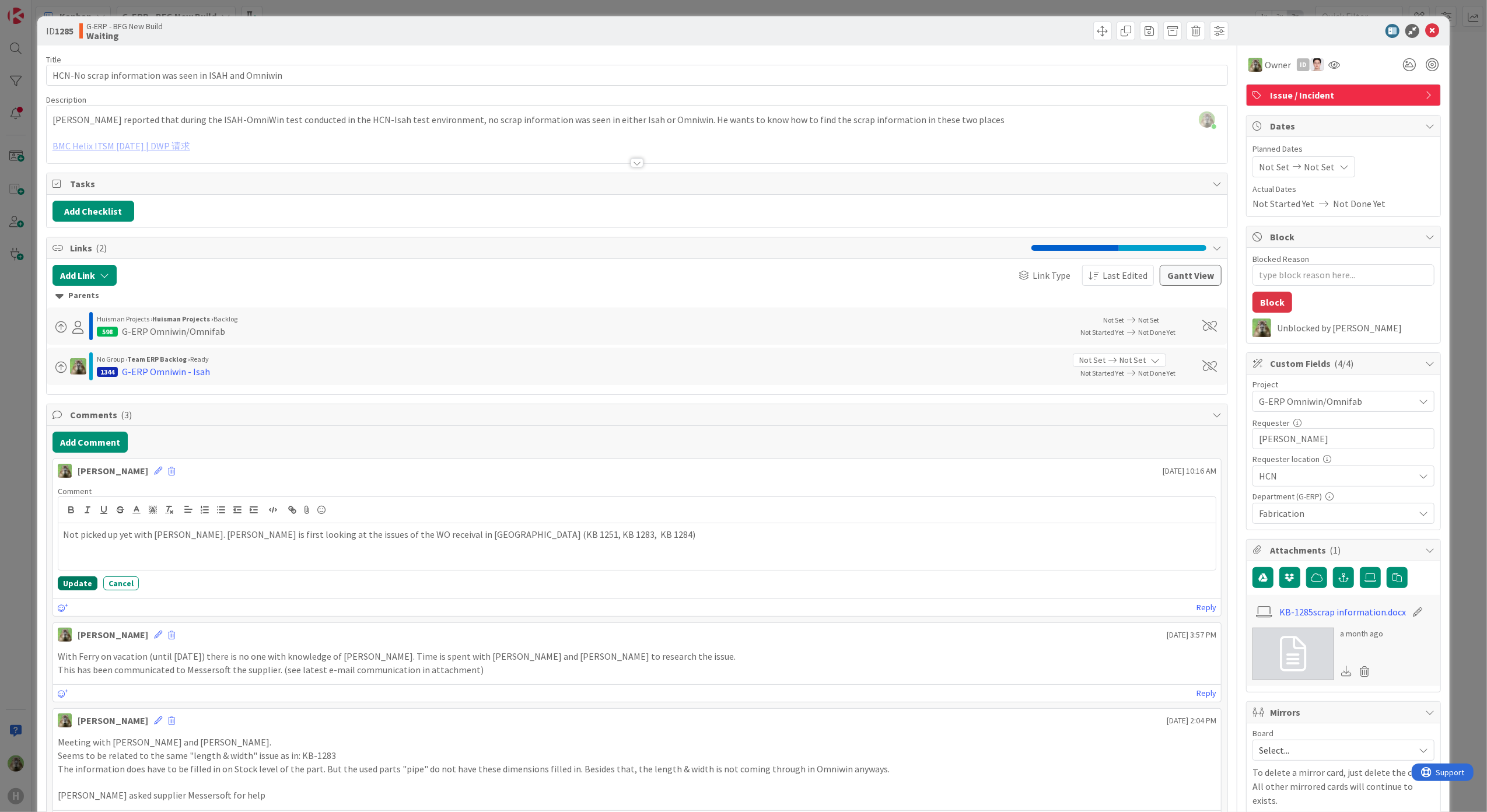
click at [68, 585] on button "Update" at bounding box center [77, 583] width 39 height 14
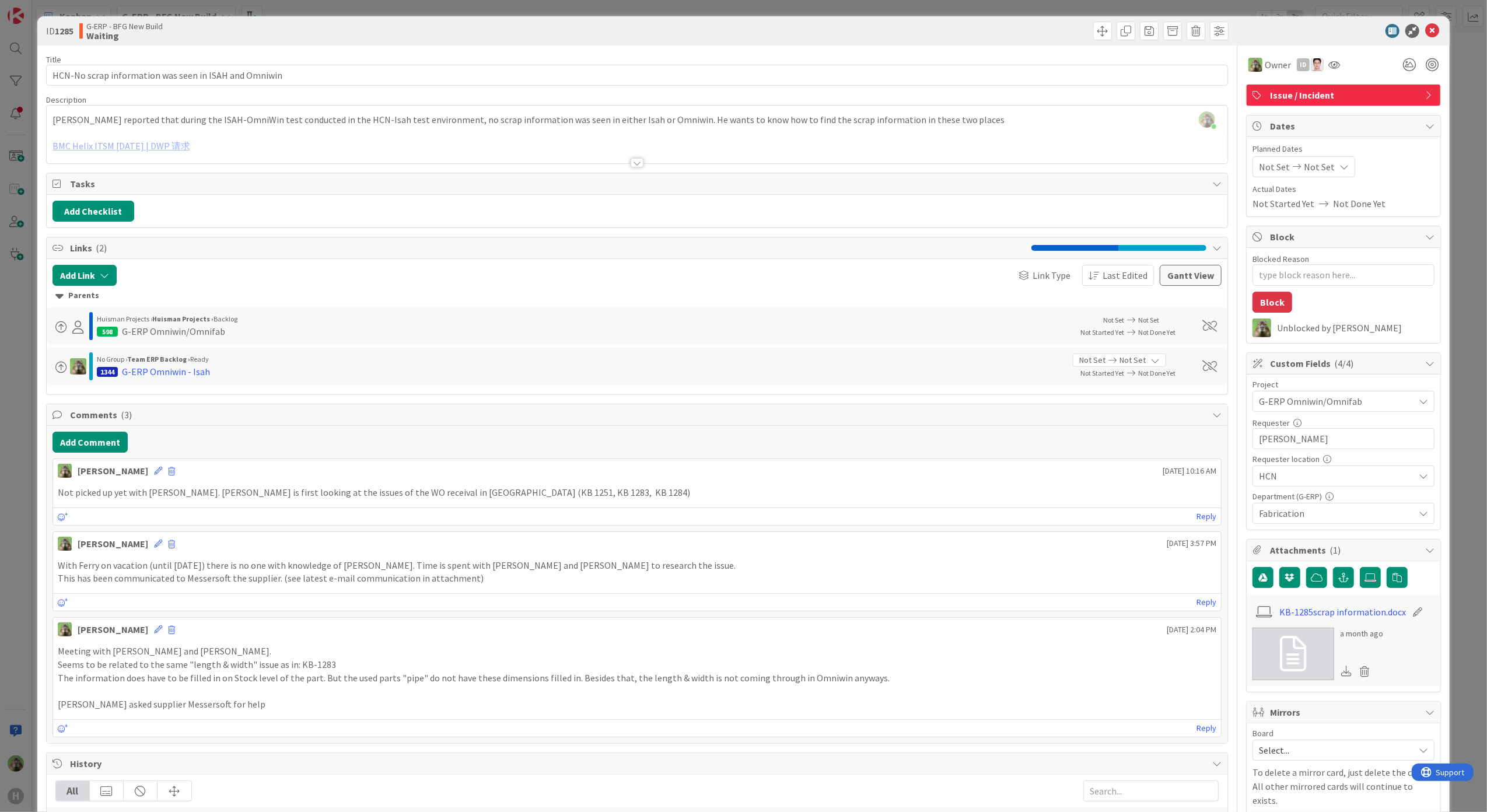
click at [141, 469] on div "[PERSON_NAME] [DATE] 10:16 AM" at bounding box center [637, 469] width 1168 height 19
click at [42, 553] on div "ID 1285 G-ERP - BFG New Build Waiting Title 53 / 128 HCN-No scrap information w…" at bounding box center [744, 565] width 1413 height 1098
click at [12, 477] on div "ID 1285 G-ERP - BFG New Build Waiting Title 53 / 128 HCN-No scrap information w…" at bounding box center [744, 406] width 1487 height 812
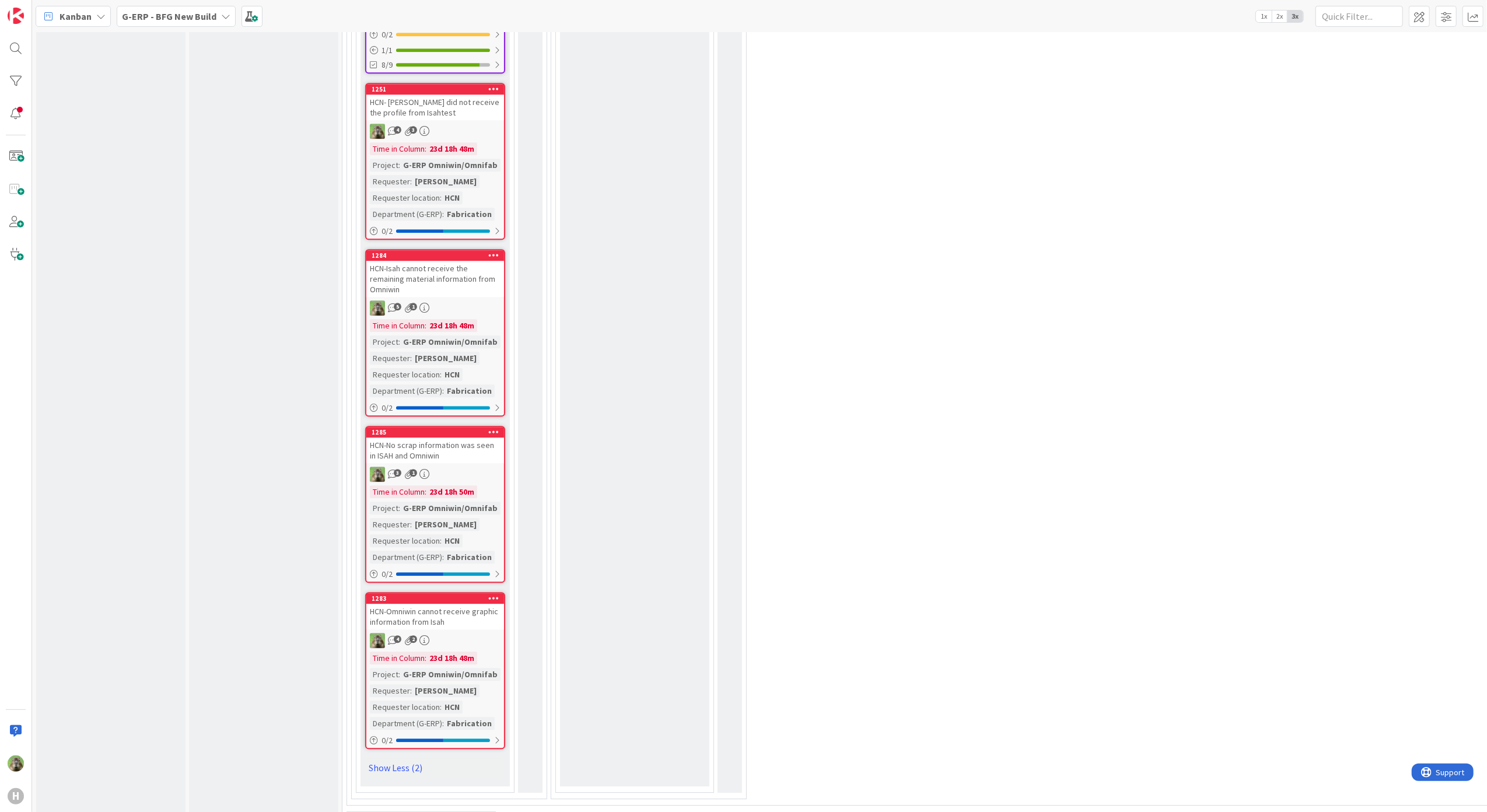
scroll to position [3179, 0]
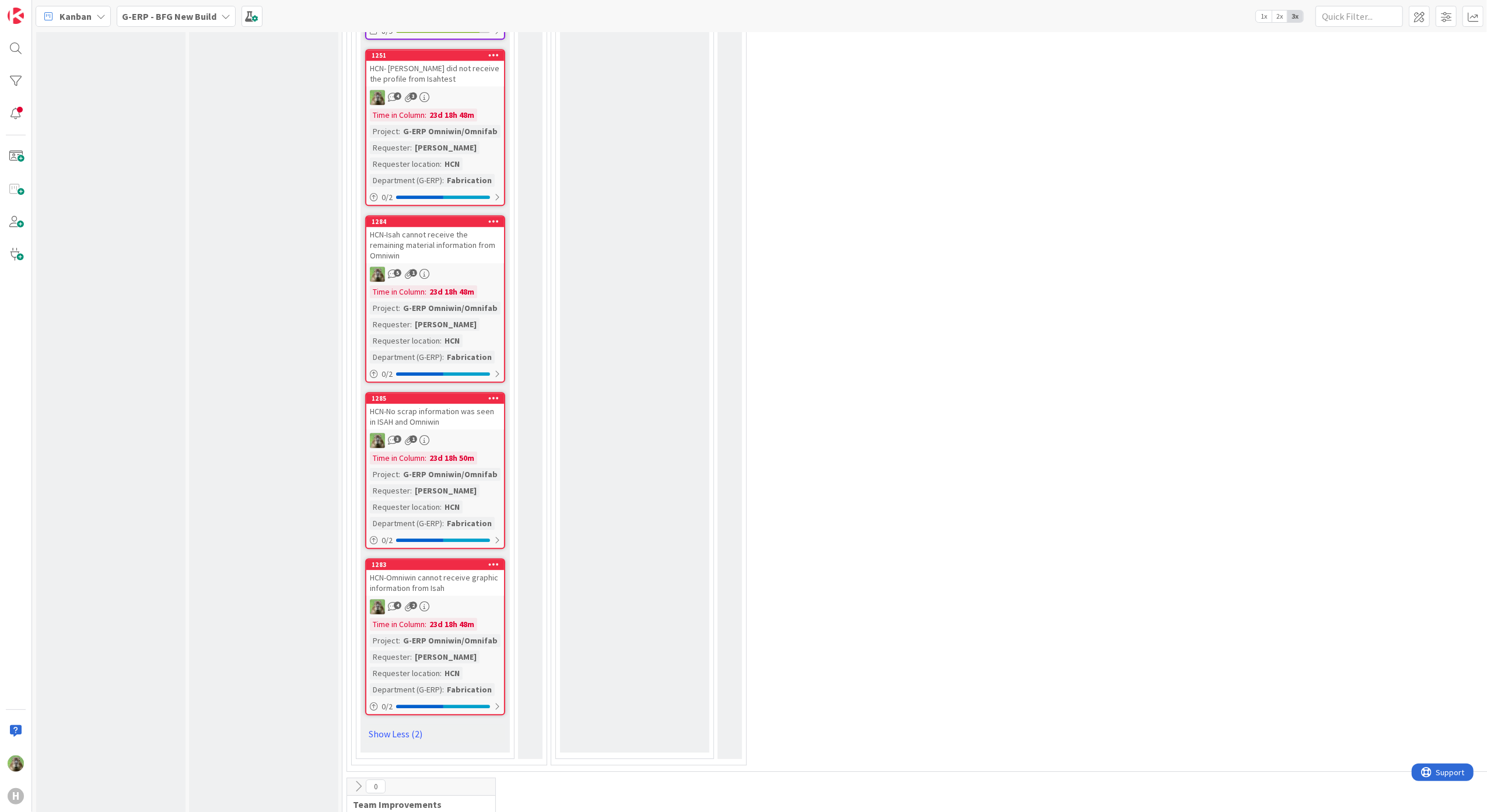
click at [197, 27] on div "G-ERP - BFG New Build" at bounding box center [176, 16] width 119 height 21
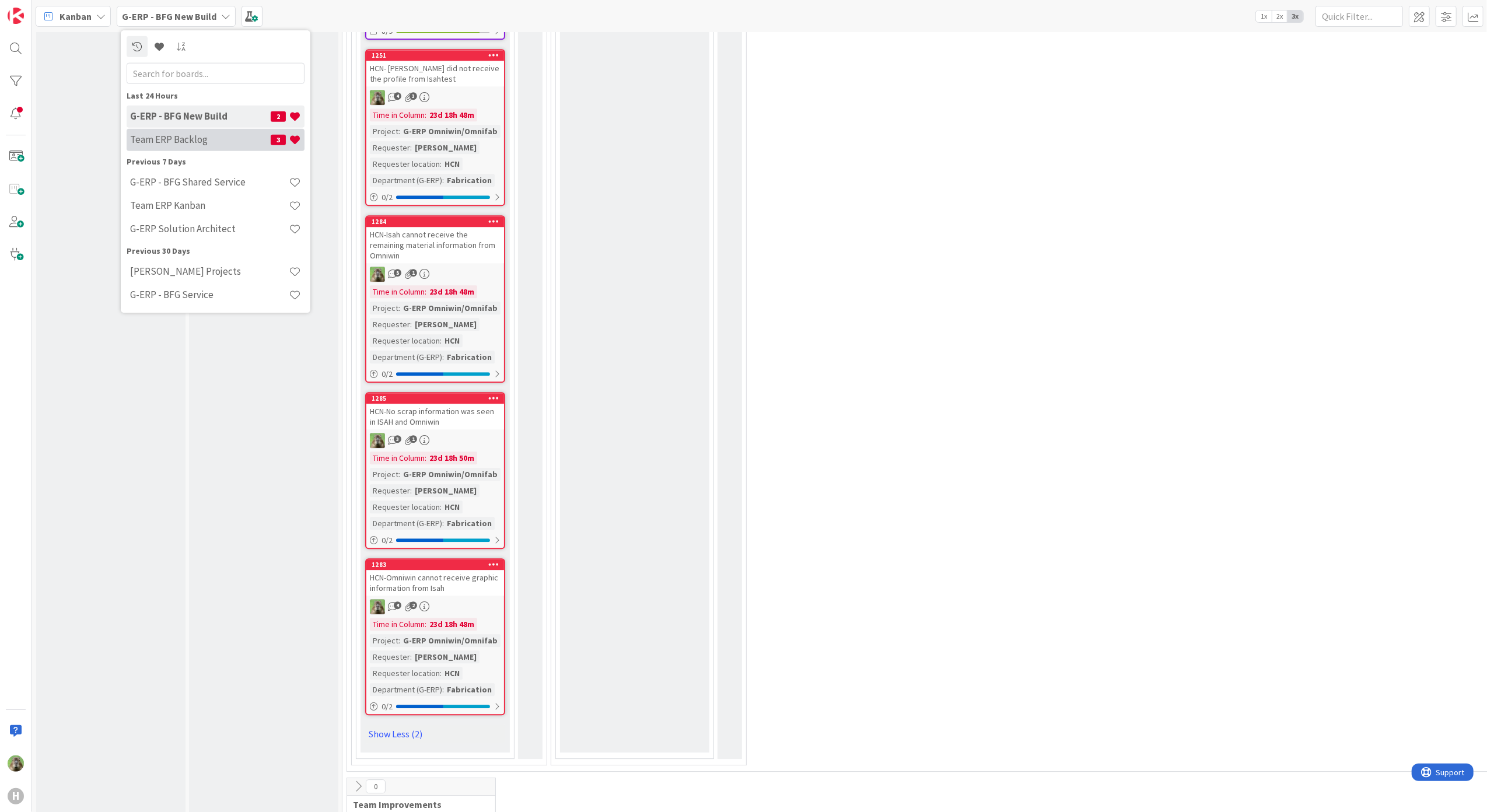
click at [185, 145] on h4 "Team ERP Backlog" at bounding box center [200, 140] width 140 height 12
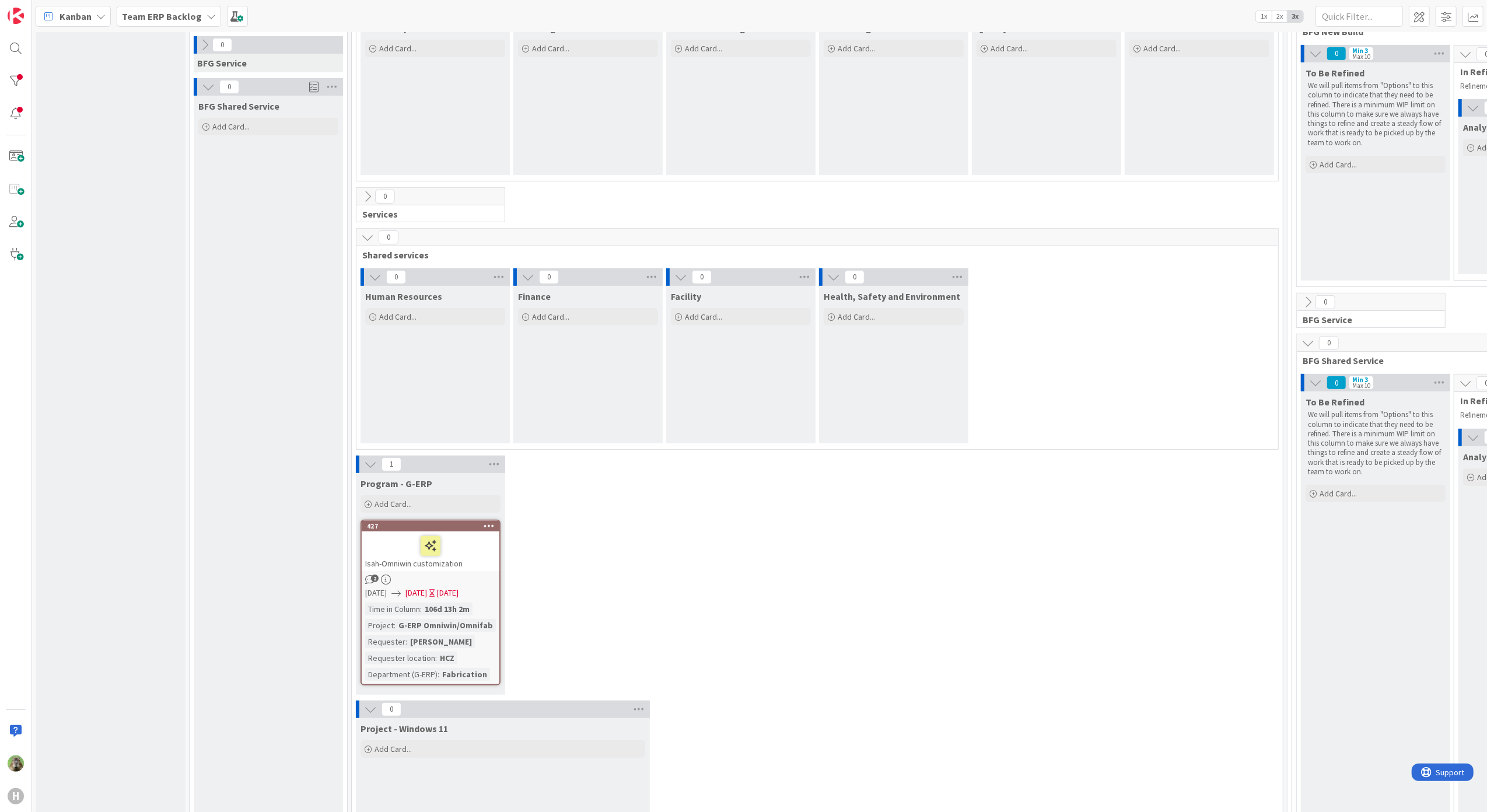
scroll to position [244, 0]
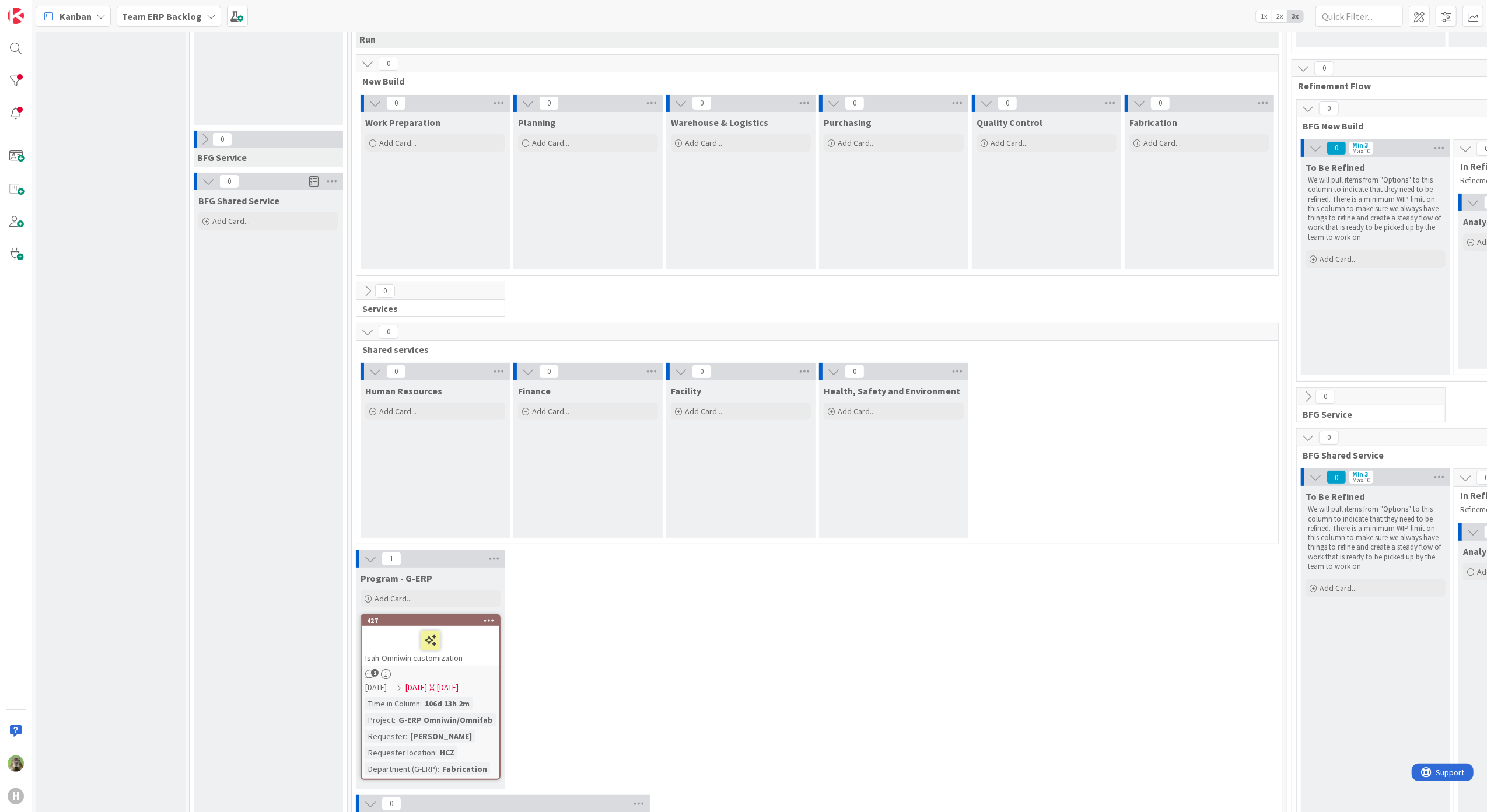
click at [27, 70] on div "H" at bounding box center [15, 406] width 32 height 812
click at [21, 71] on div at bounding box center [15, 81] width 23 height 23
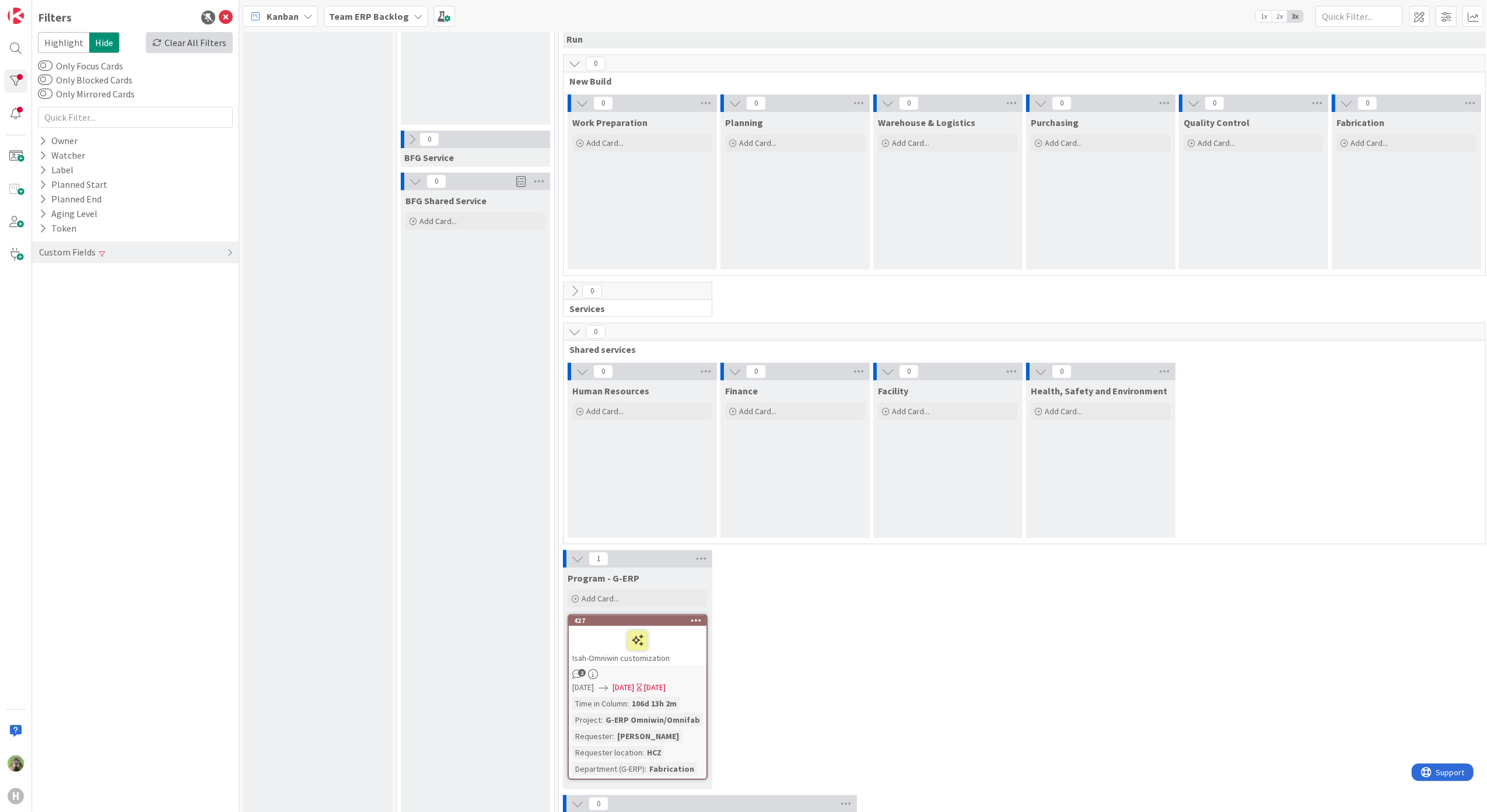
click at [157, 46] on icon at bounding box center [157, 42] width 9 height 9
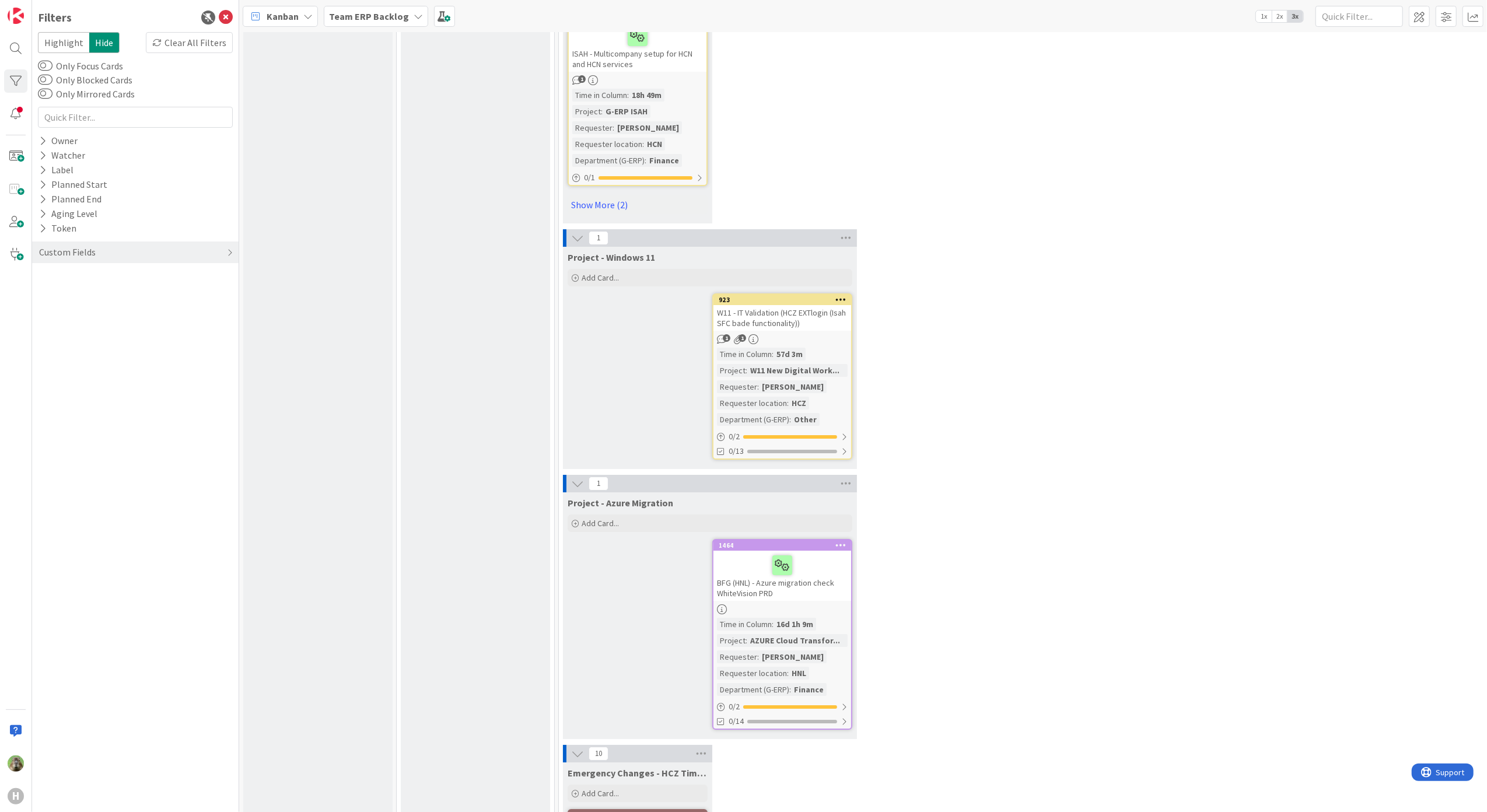
scroll to position [8491, 0]
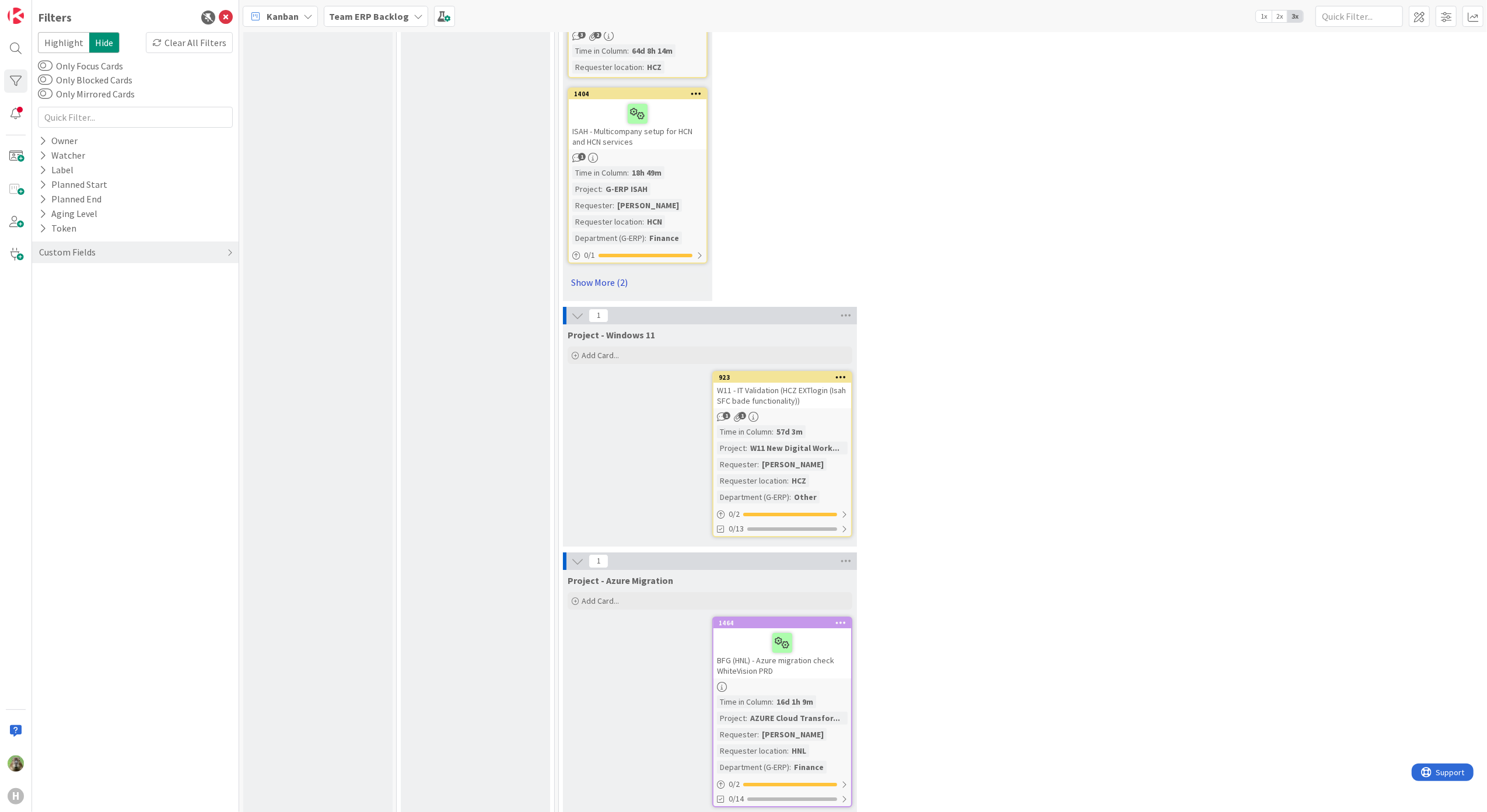
click at [616, 273] on link "Show More (2)" at bounding box center [637, 283] width 140 height 19
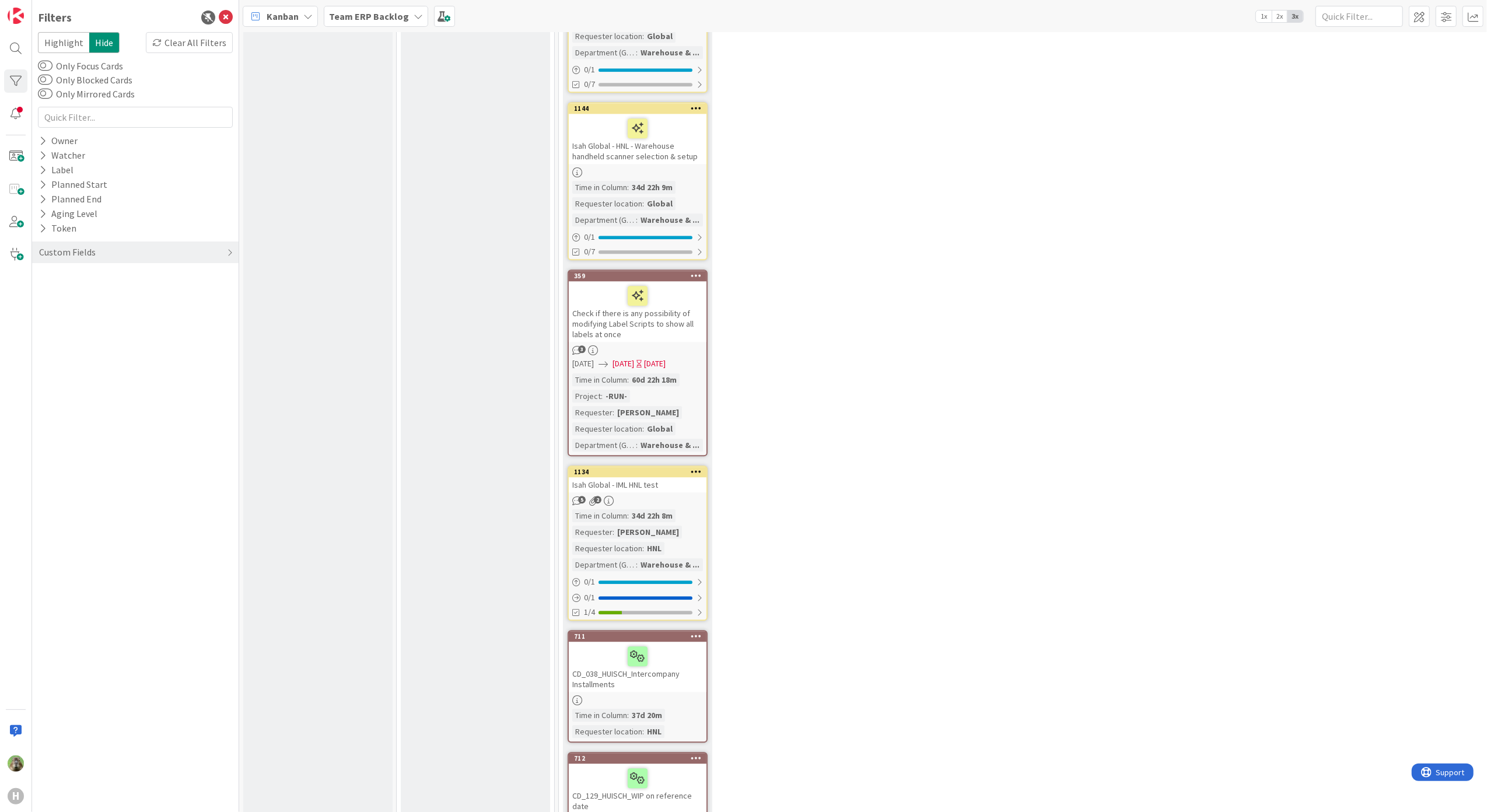
scroll to position [7012, 0]
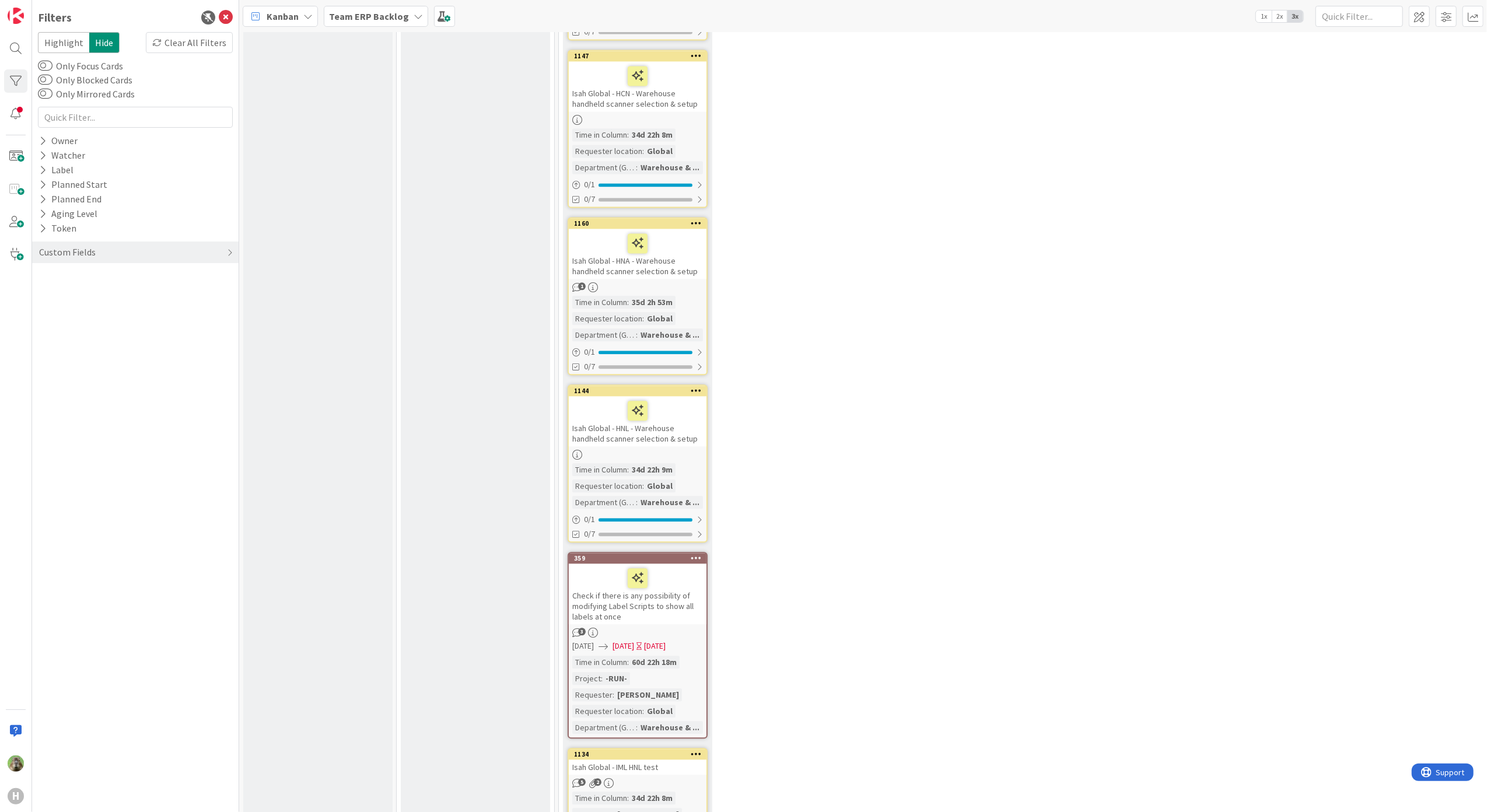
click at [682, 760] on div "Isah Global - IML HNL test" at bounding box center [637, 767] width 138 height 15
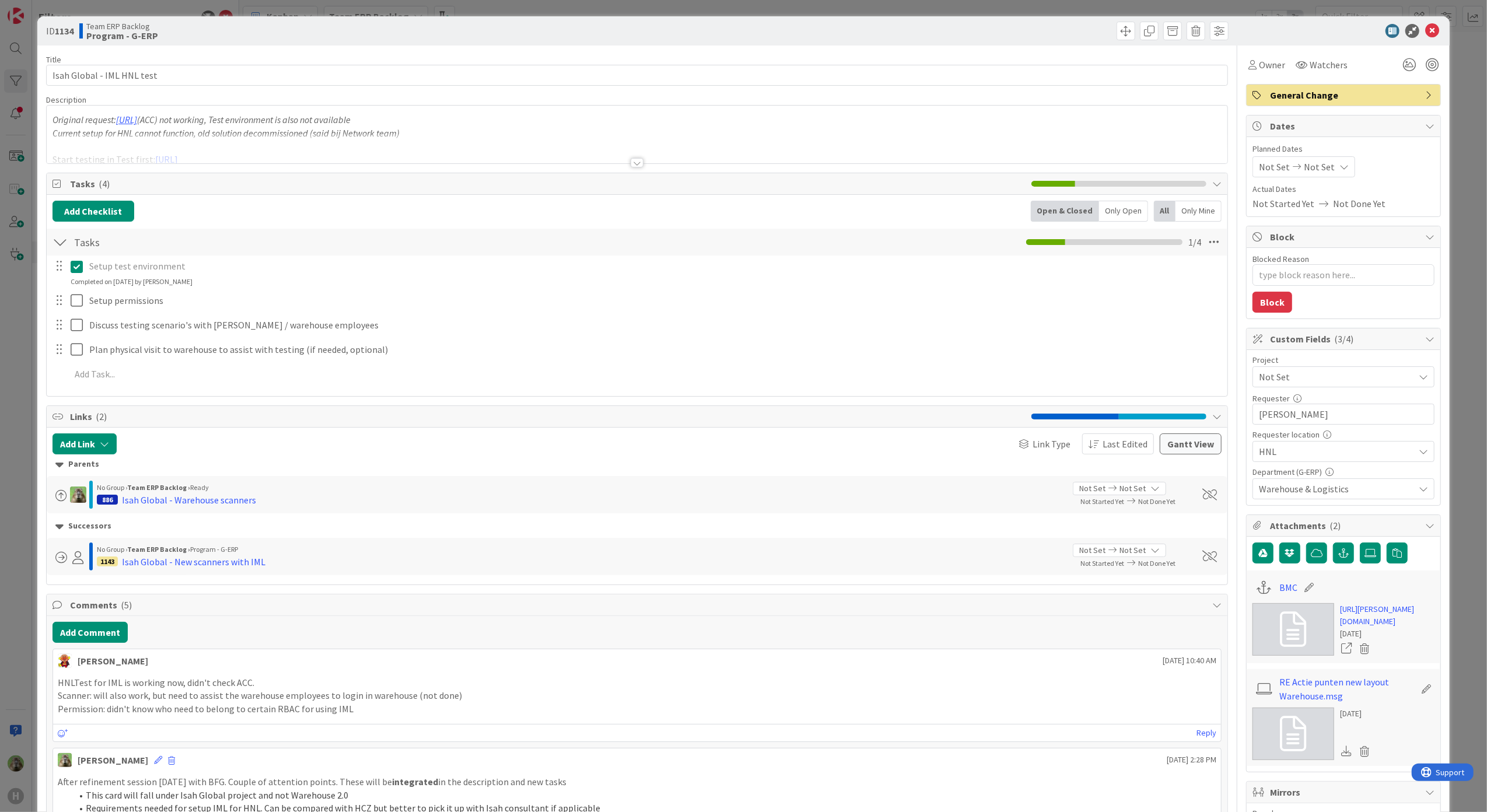
type textarea "x"
drag, startPoint x: 1330, startPoint y: 423, endPoint x: 1179, endPoint y: 400, distance: 152.7
click at [1179, 400] on div "Title 26 / 128 Isah Global - IML HNL test Description Original request: [URL] (…" at bounding box center [744, 778] width 1395 height 1466
type input "[PERSON_NAME]"
type textarea "x"
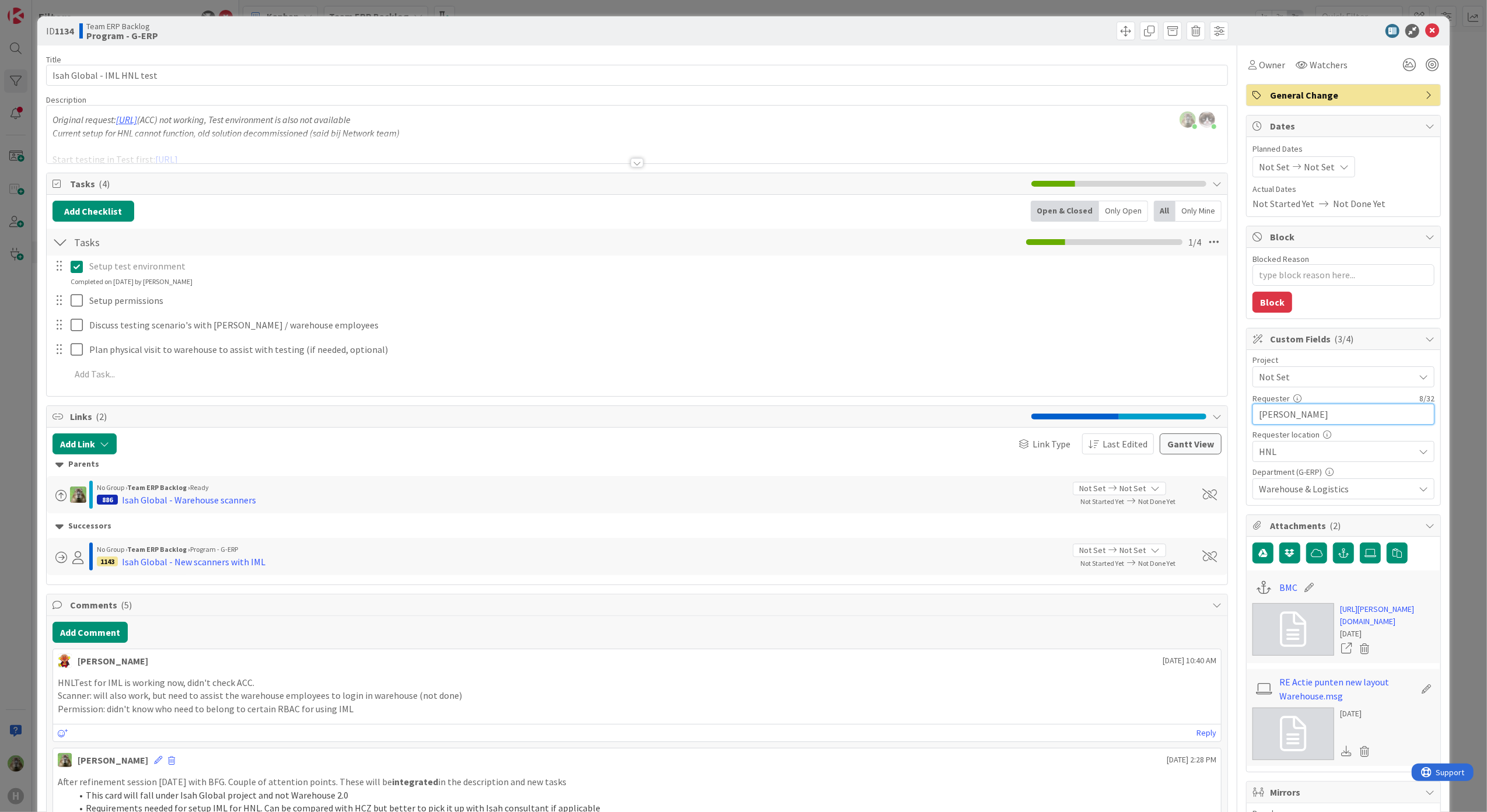
type input "[PERSON_NAME]"
type textarea "x"
type input "[PERSON_NAME]"
type textarea "x"
type input "[PERSON_NAME]"
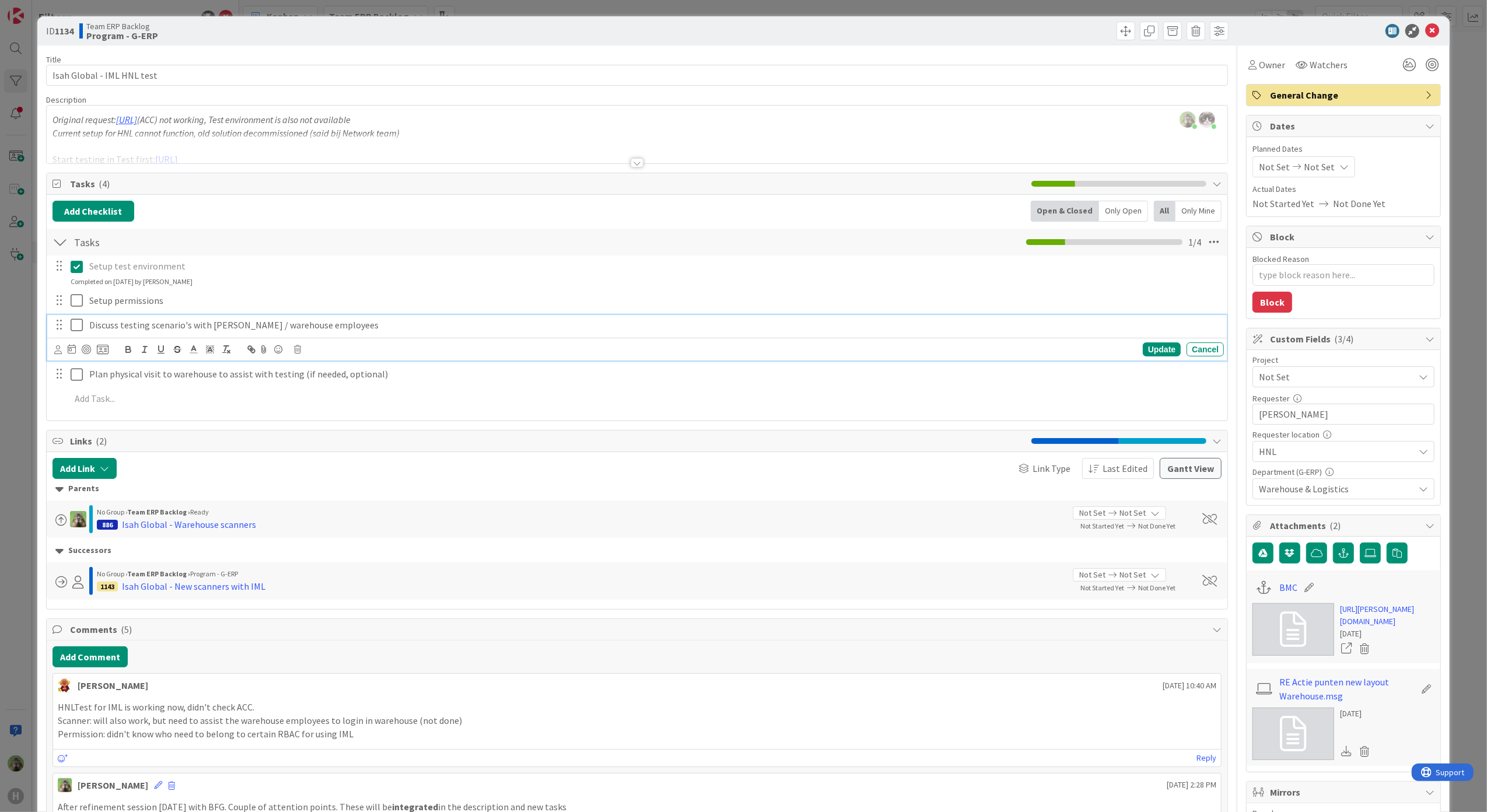
drag, startPoint x: 170, startPoint y: 332, endPoint x: 199, endPoint y: 329, distance: 29.2
click at [170, 332] on p "Discuss testing scenario's with [PERSON_NAME] / warehouse employees" at bounding box center [654, 325] width 1130 height 14
type textarea "x"
click at [220, 331] on p "Discuss testing scenario's with [PERSON_NAME] / warehouse employees" at bounding box center [654, 325] width 1130 height 14
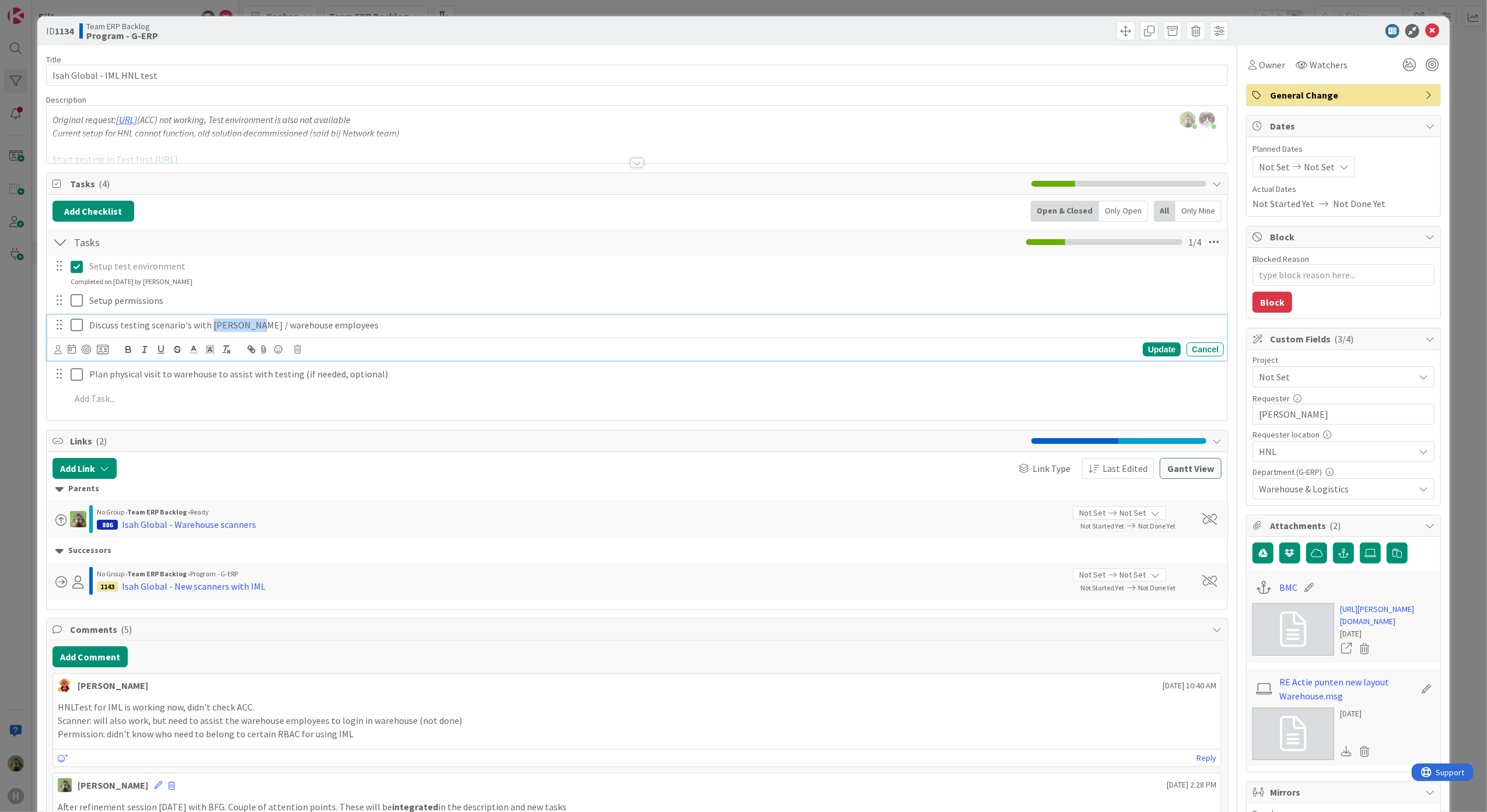
drag, startPoint x: 211, startPoint y: 327, endPoint x: 254, endPoint y: 334, distance: 43.6
click at [254, 334] on div "Discuss testing scenario's with [PERSON_NAME] / warehouse employees" at bounding box center [654, 325] width 1139 height 21
click at [630, 165] on div at bounding box center [636, 163] width 13 height 9
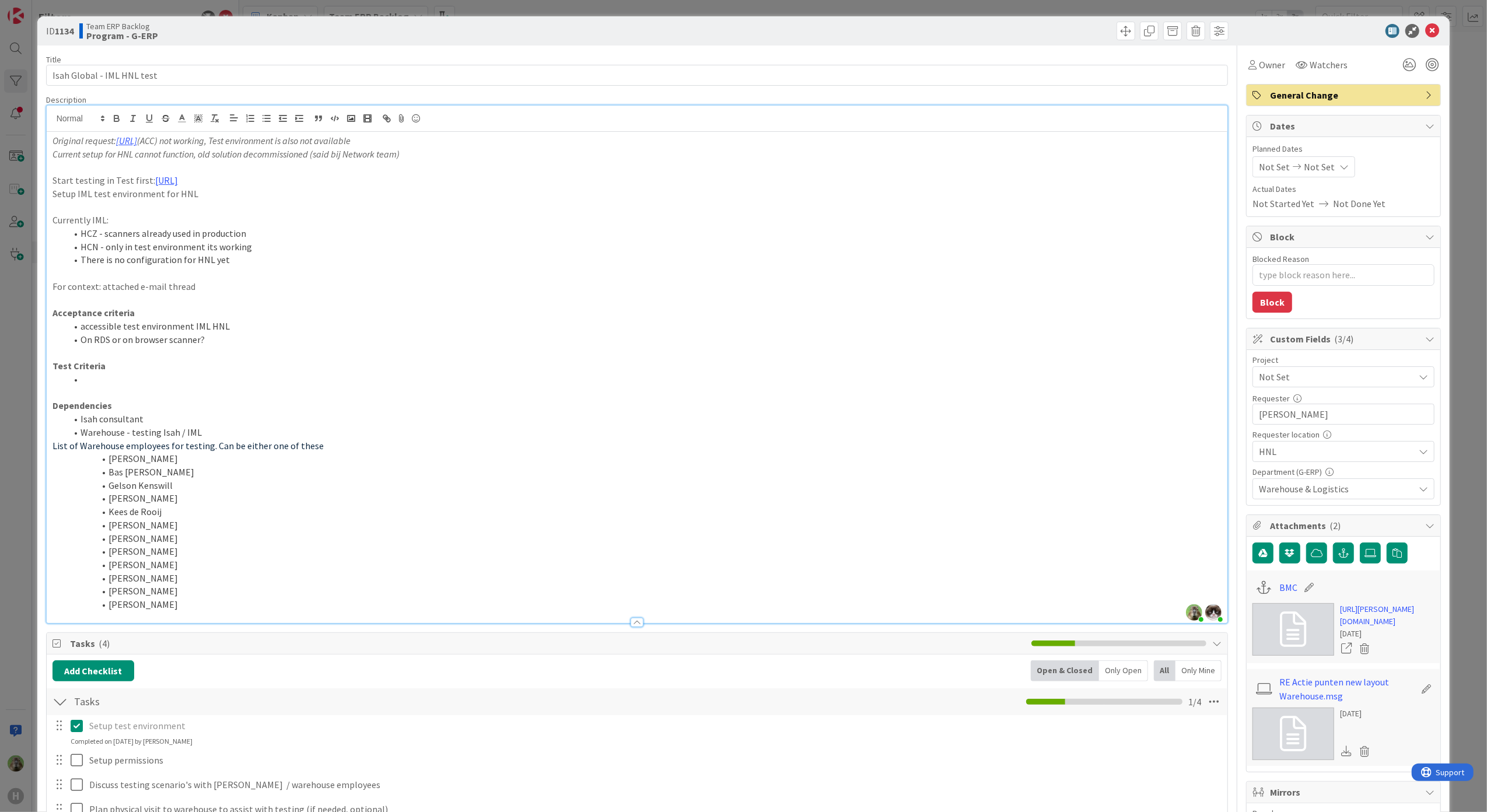
click at [223, 189] on p "Setup IML test environment for HNL" at bounding box center [637, 194] width 1170 height 14
click at [178, 180] on link "https://web.mobilelogistics.hnl.test.isah.hsle.local" at bounding box center [166, 181] width 23 height 12
click at [195, 202] on link "https://web.mobilelogistics.hnl.test.isah.hsle.local" at bounding box center [186, 203] width 19 height 15
click at [1398, 622] on link "https://huisman-smartit.onbmc.com/smartit/app/#/incident/AGGEFRDUJONBTASZEQQ4SZ…" at bounding box center [1388, 615] width 94 height 25
click at [276, 224] on p "Currently IML:" at bounding box center [637, 220] width 1170 height 14
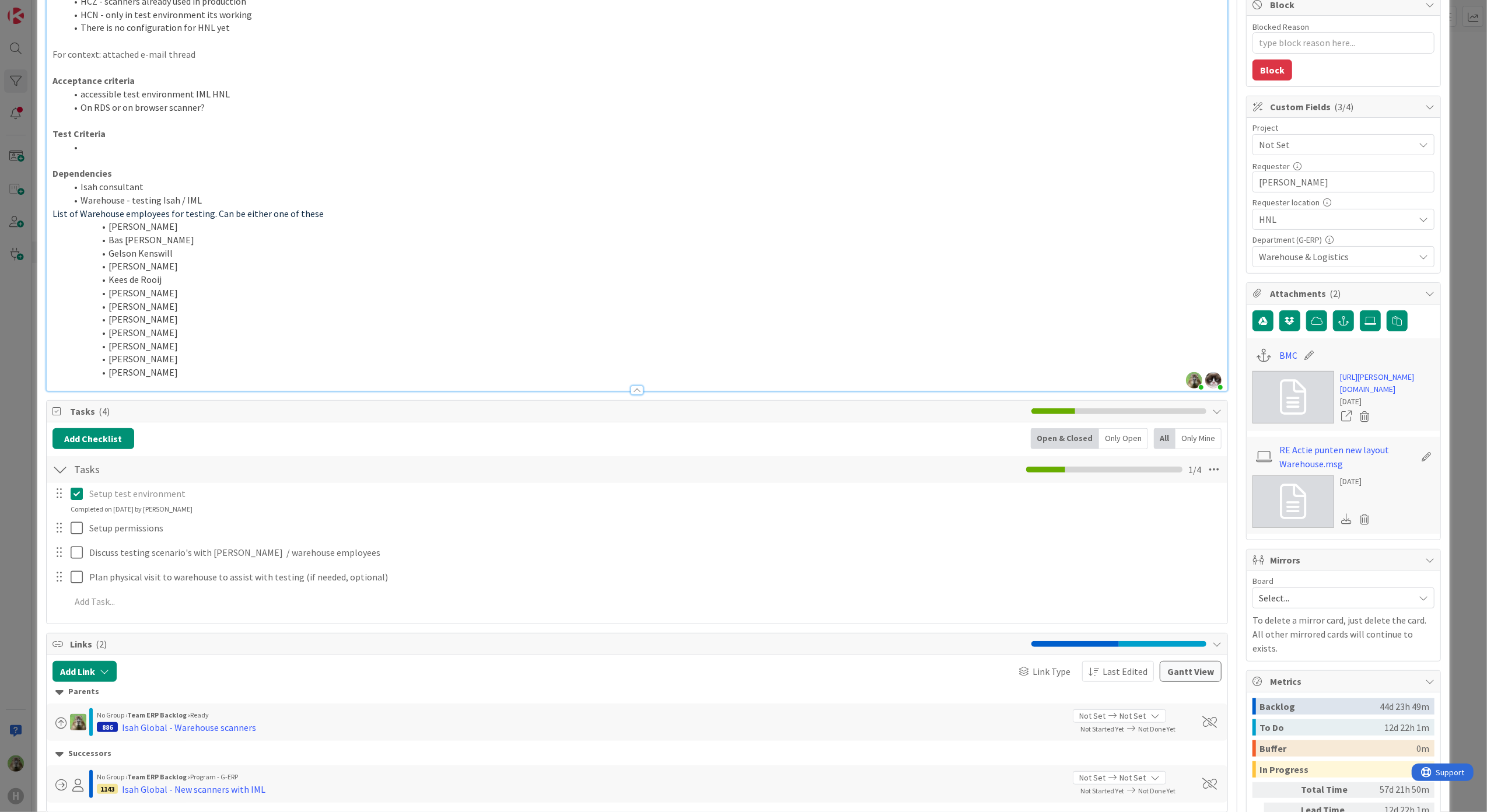
scroll to position [233, 0]
click at [1361, 527] on icon at bounding box center [1365, 518] width 16 height 17
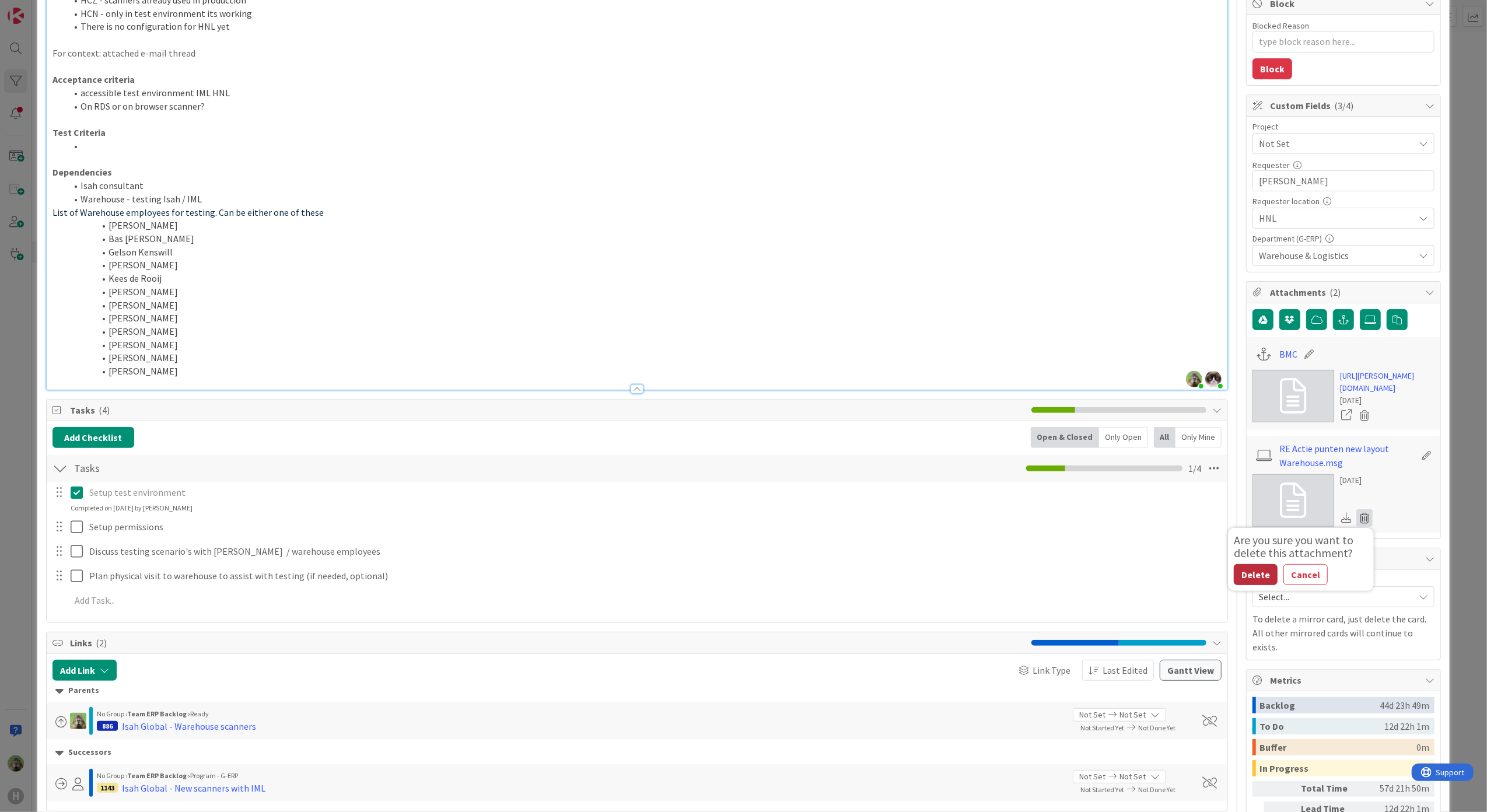
click at [1258, 585] on button "Delete" at bounding box center [1256, 575] width 44 height 21
type textarea "x"
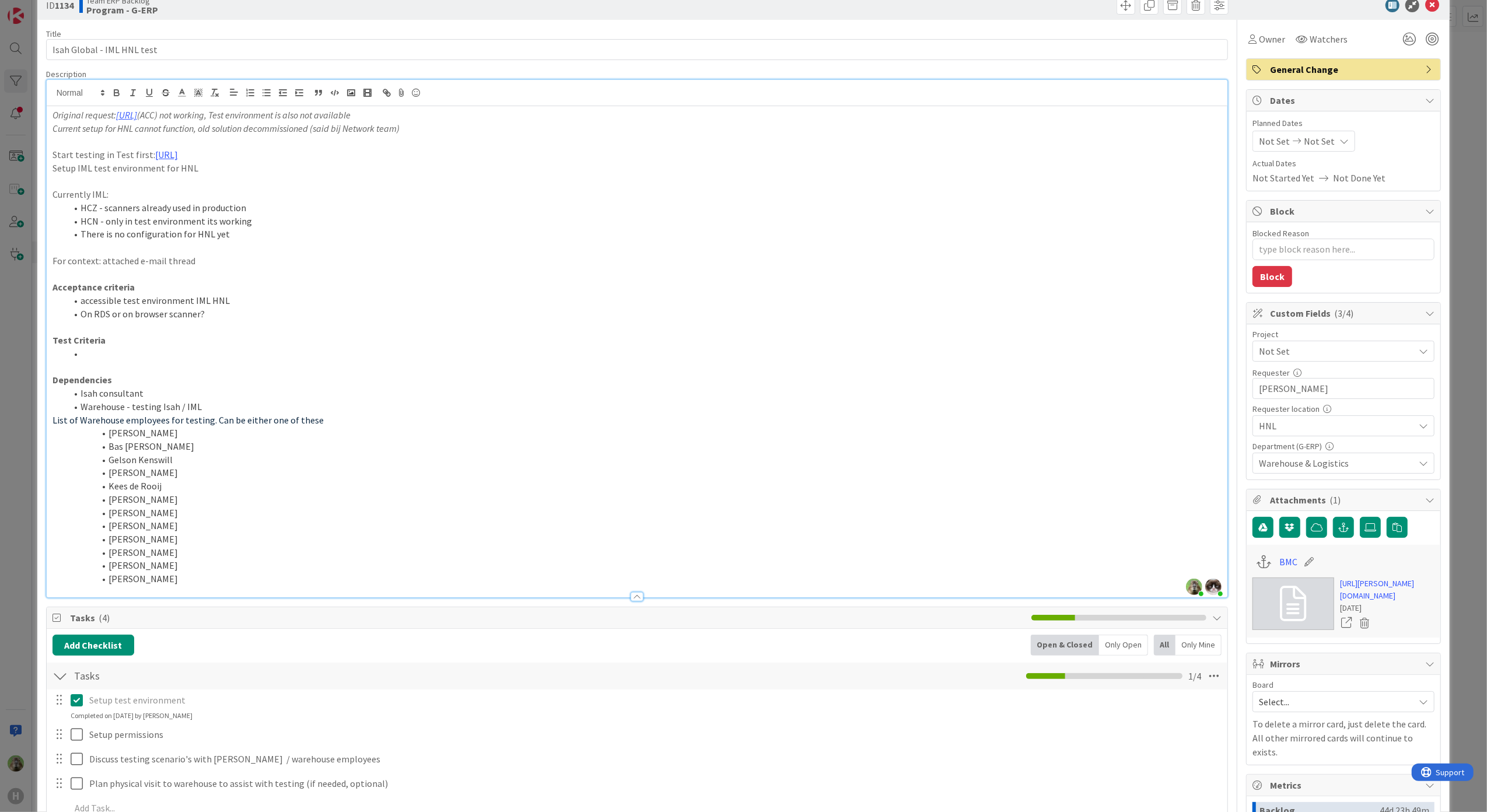
scroll to position [0, 0]
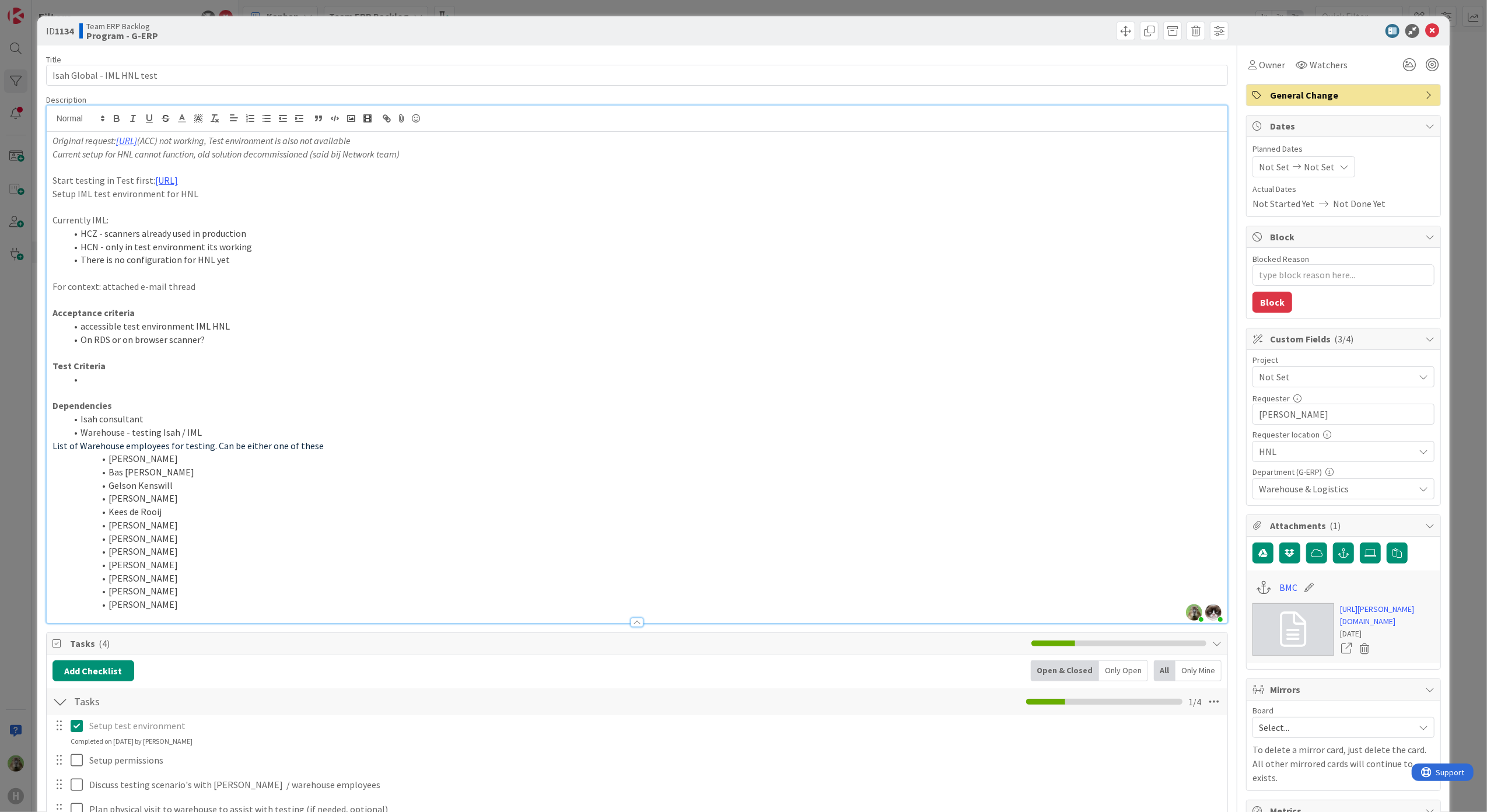
click at [230, 263] on li "There is no configuration for HNL yet" at bounding box center [644, 260] width 1156 height 14
drag, startPoint x: 230, startPoint y: 263, endPoint x: 73, endPoint y: 263, distance: 157.0
click at [73, 263] on li "There is no configuration for HNL yet" at bounding box center [644, 260] width 1156 height 14
click at [164, 381] on li at bounding box center [644, 379] width 1156 height 14
click at [218, 199] on p "Setup IML test environment for HNL" at bounding box center [637, 194] width 1170 height 14
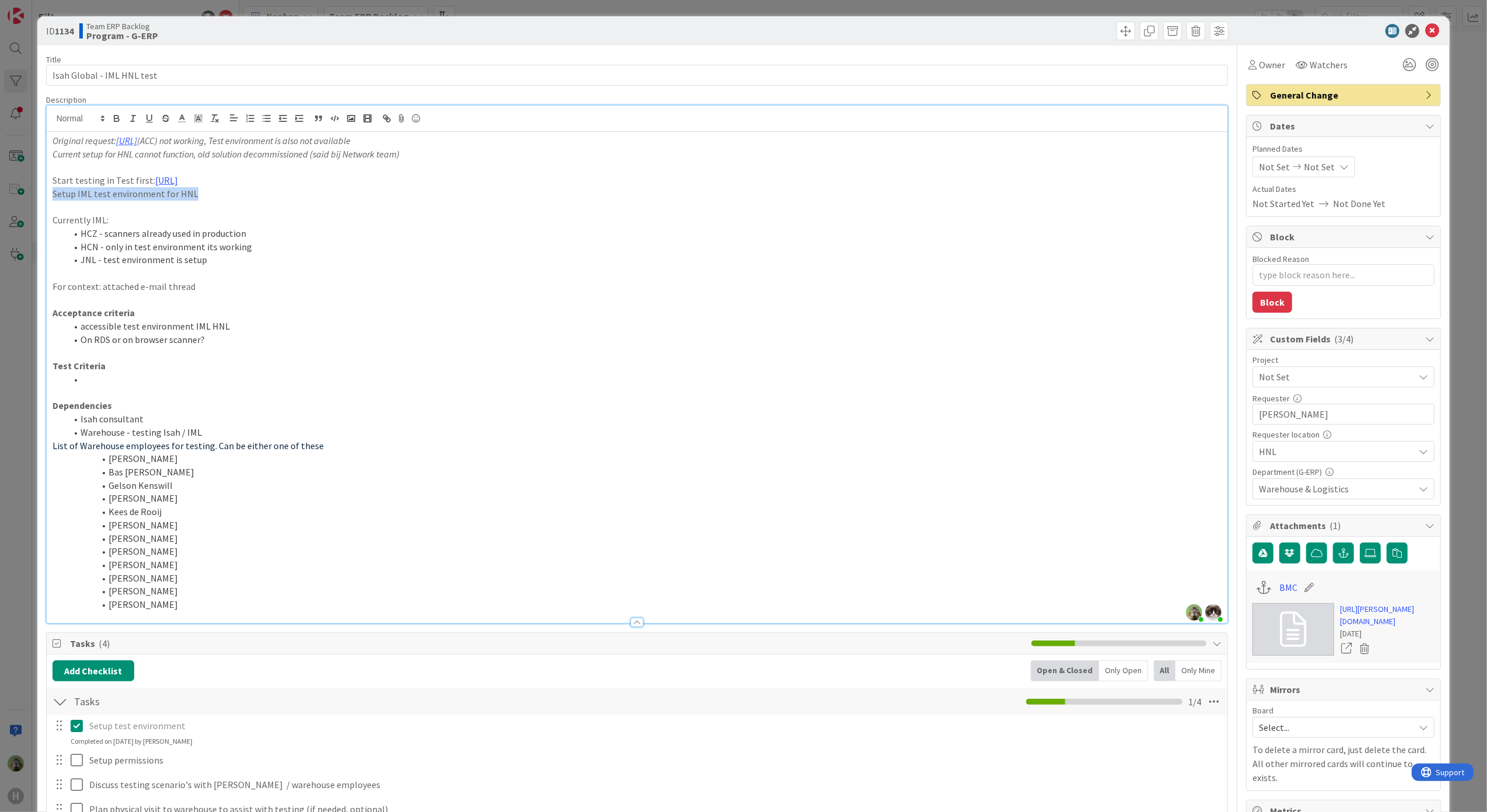
drag, startPoint x: 268, startPoint y: 197, endPoint x: 15, endPoint y: 199, distance: 253.0
click at [15, 199] on div "ID 1134 Team ERP Backlog Program - G-ERP Title 26 / 128 Isah Global - IML HNL t…" at bounding box center [744, 406] width 1487 height 812
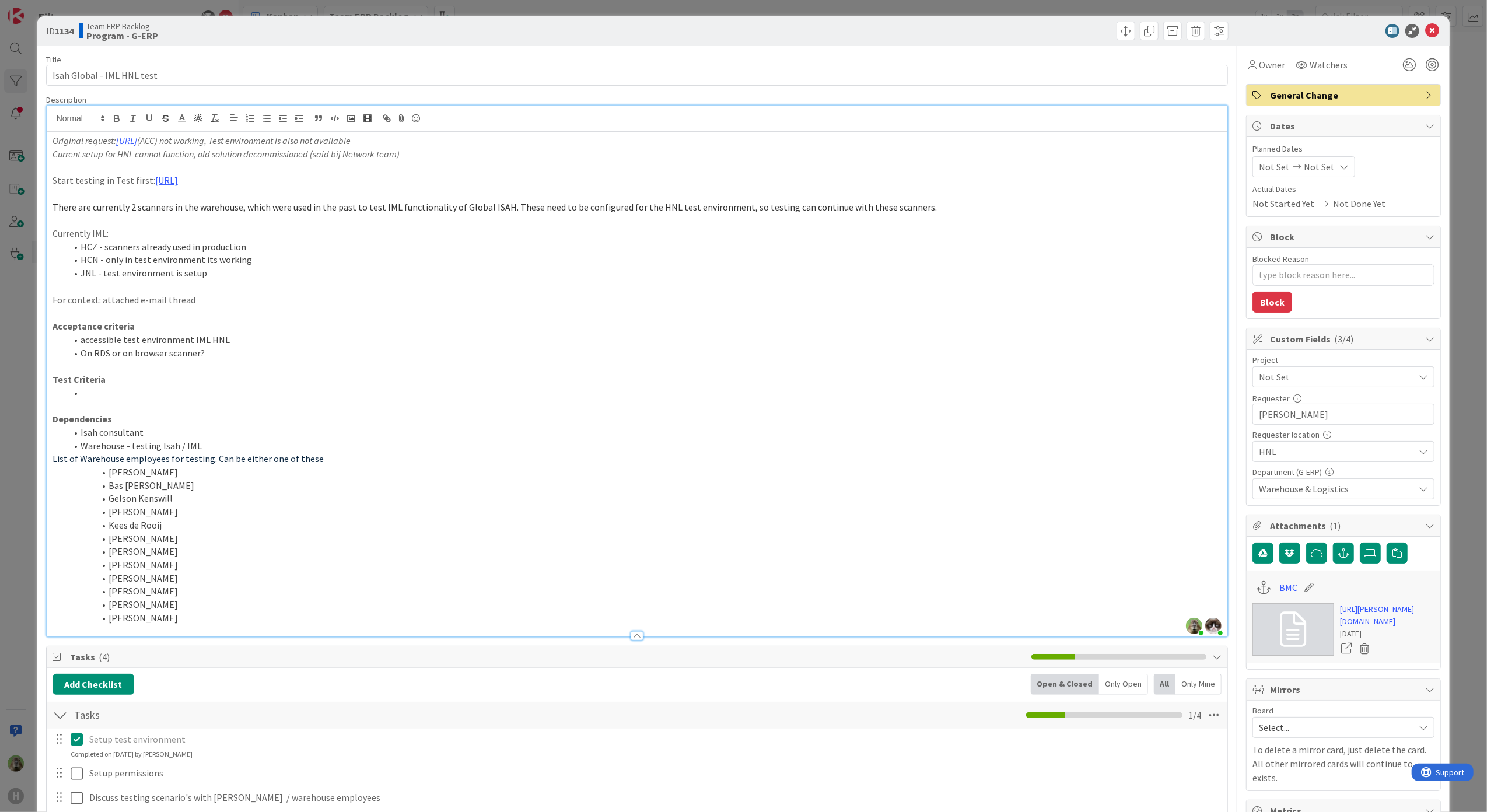
click at [63, 206] on span "There are currently 2 scanners in the warehouse, which were used in the past to…" at bounding box center [494, 207] width 885 height 12
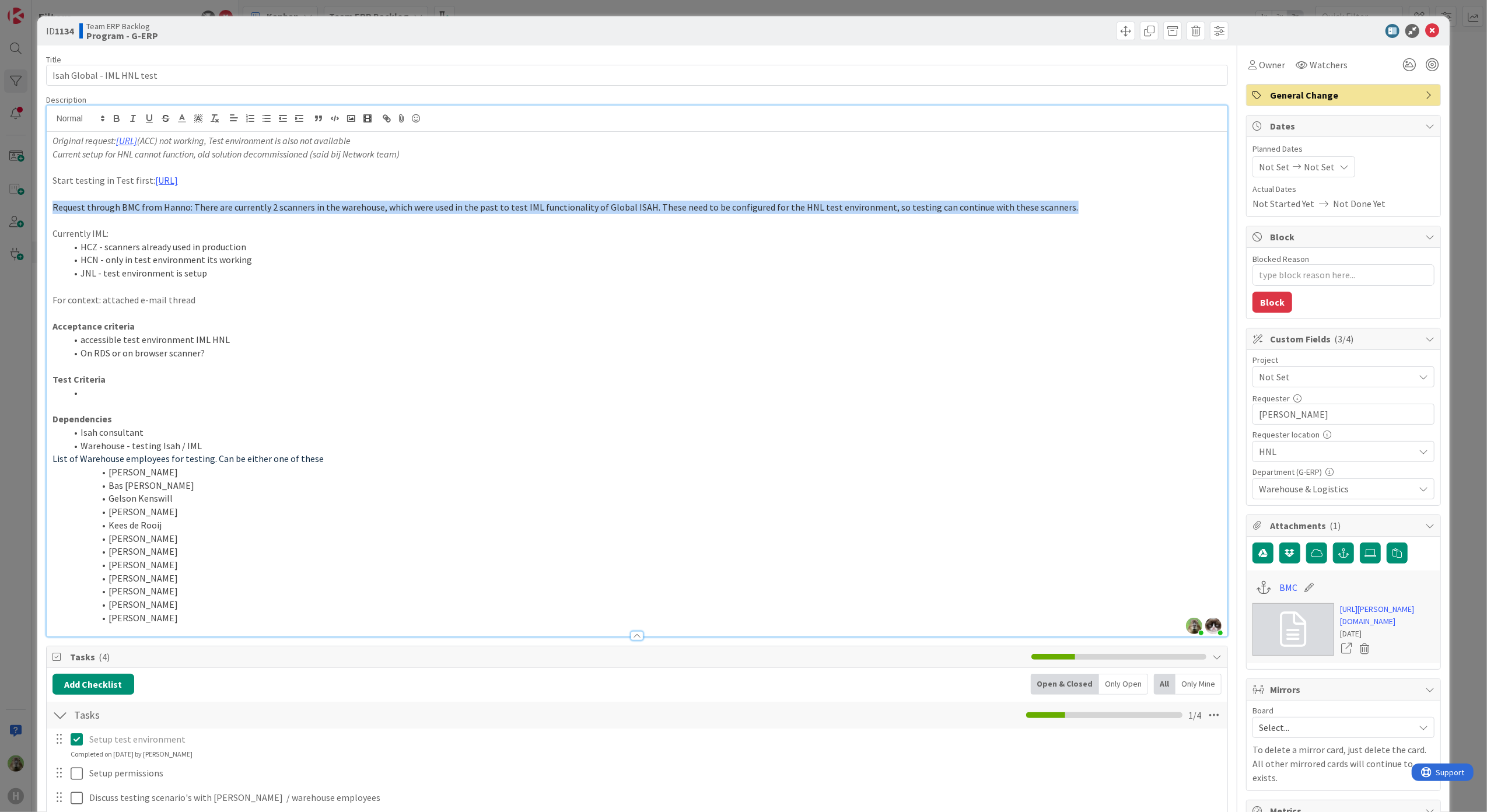
drag, startPoint x: 1077, startPoint y: 206, endPoint x: 36, endPoint y: 207, distance: 1041.0
click at [36, 207] on div "ID 1134 Team ERP Backlog Program - G-ERP Title 26 / 128 Isah Global - IML HNL t…" at bounding box center [744, 406] width 1487 height 812
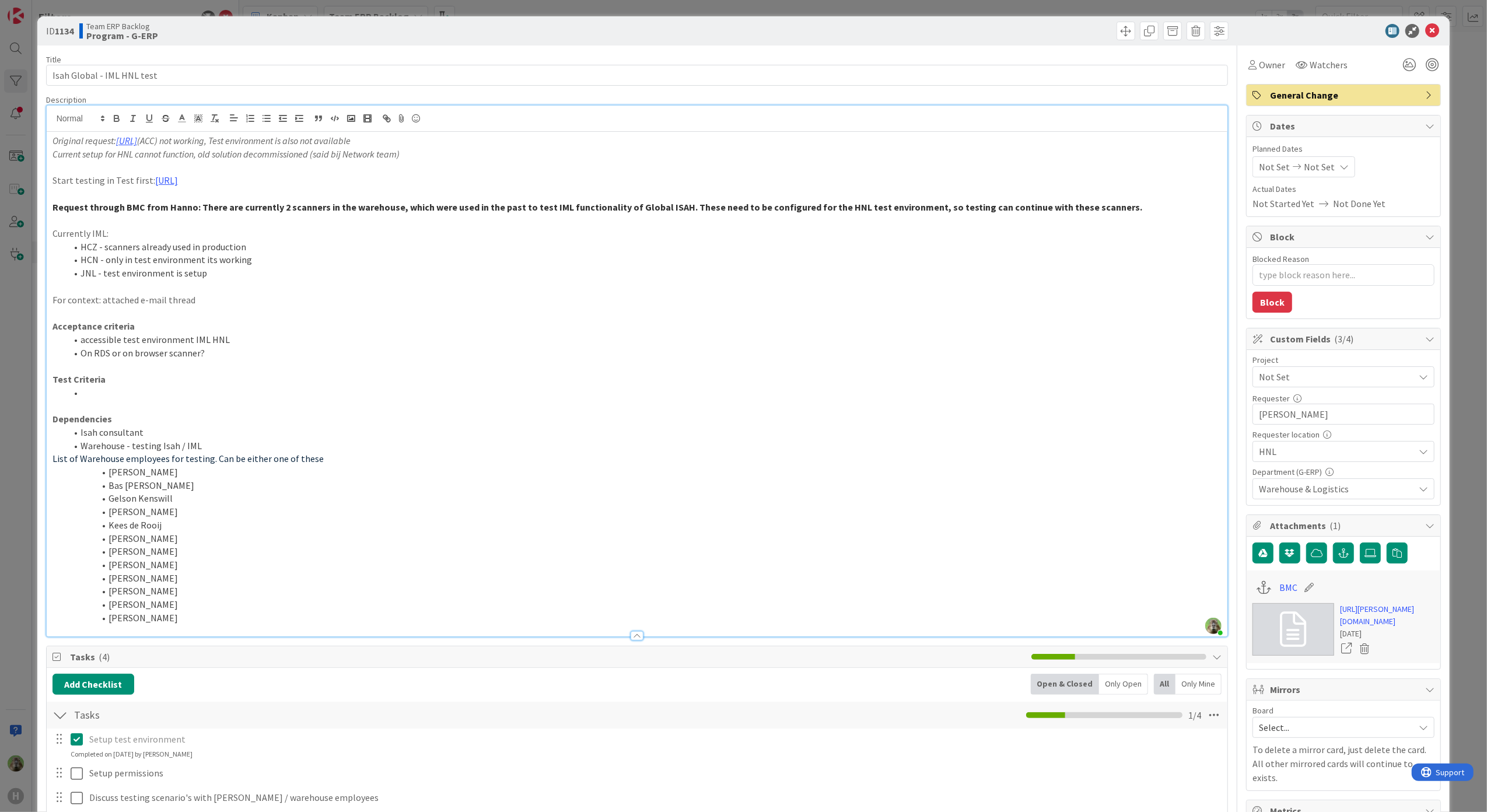
click at [195, 204] on strong "Request through BMC from Hanno: There are currently 2 scanners in the warehouse…" at bounding box center [597, 207] width 1090 height 12
drag, startPoint x: 217, startPoint y: 307, endPoint x: -10, endPoint y: 299, distance: 227.1
click at [0, 299] on html "H Filters Highlight Hide Clear All Filters Only Focus Cards Only Blocked Cards …" at bounding box center [744, 406] width 1487 height 812
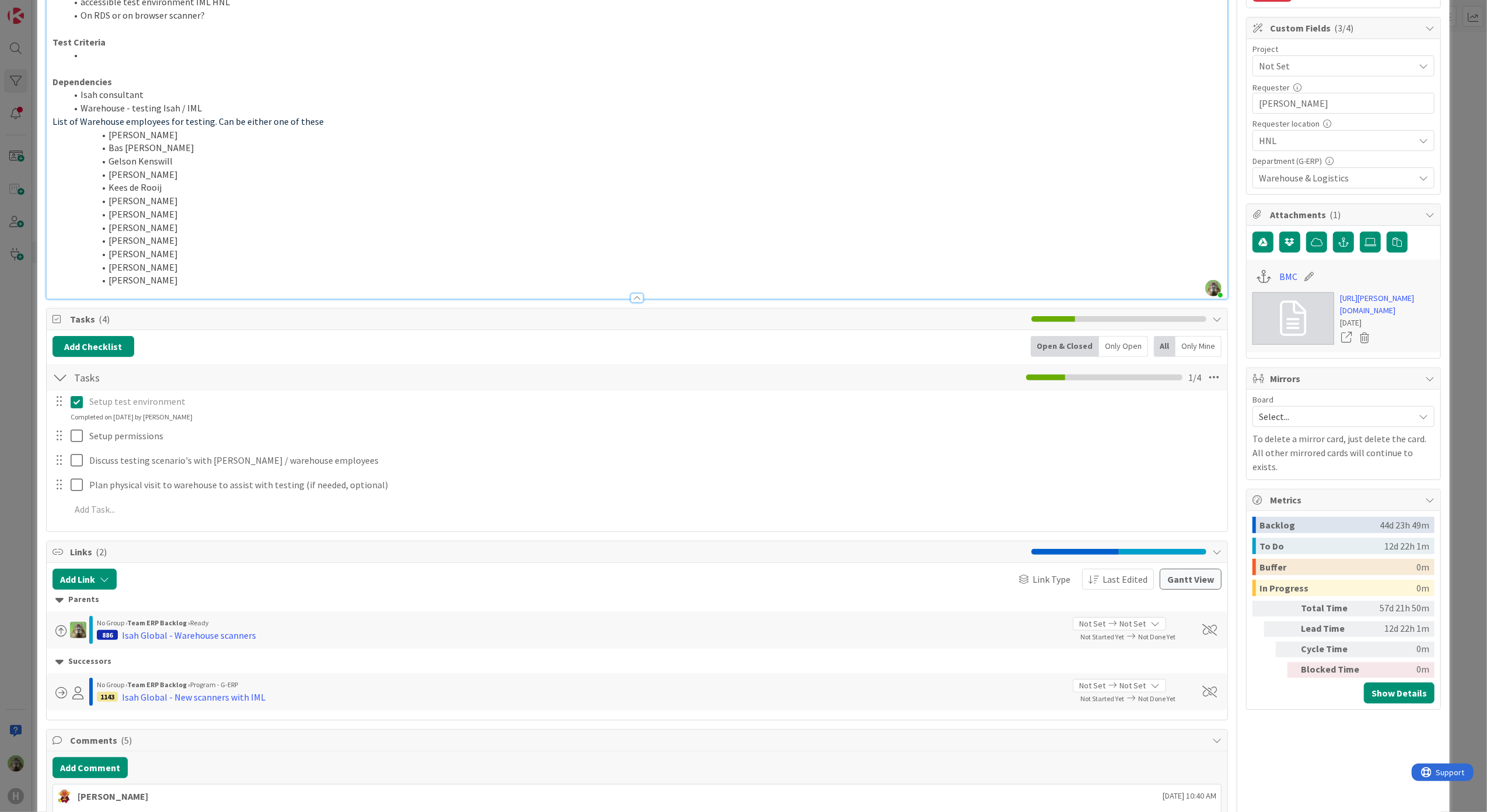
scroll to position [78, 0]
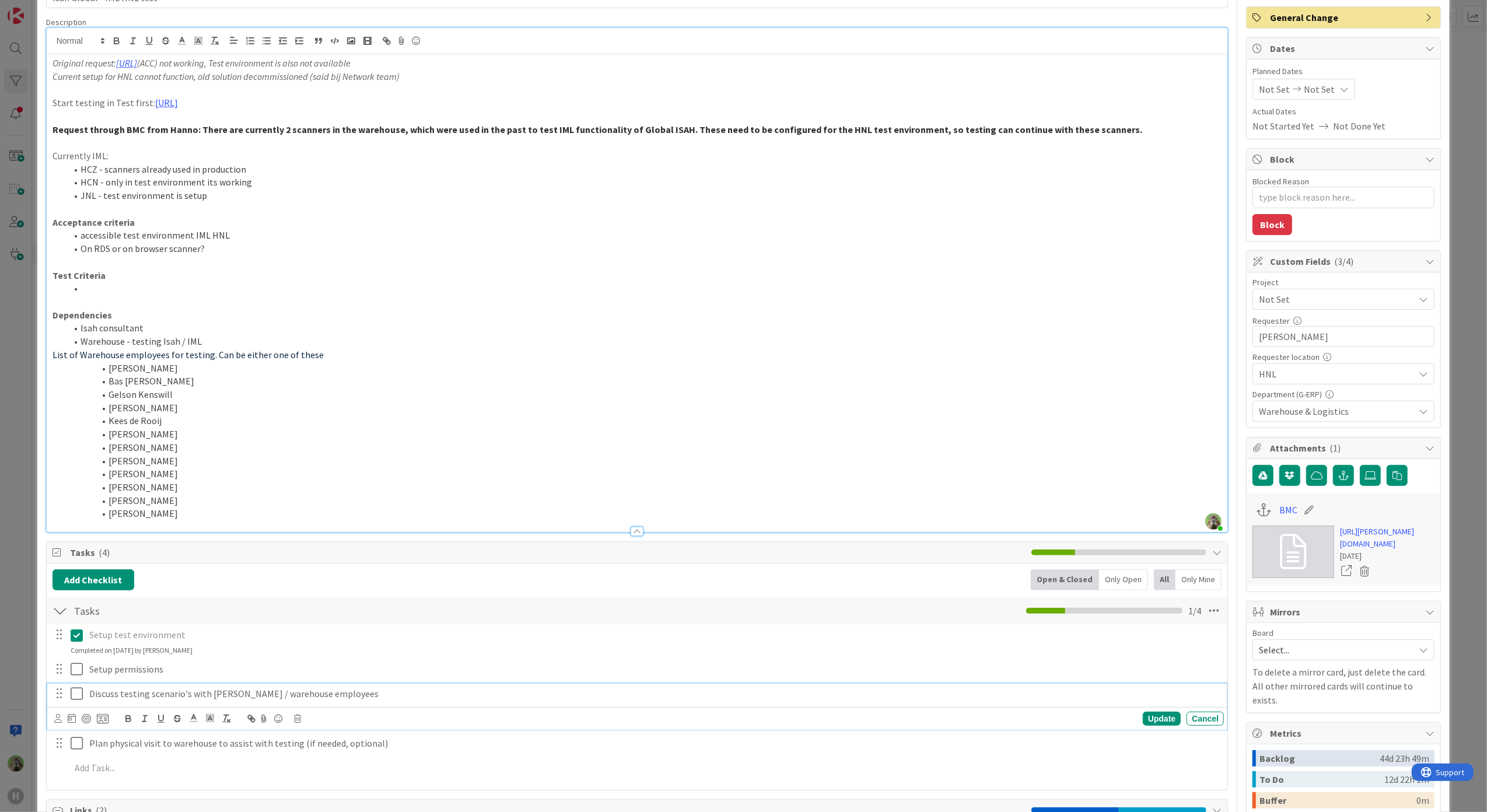
click at [286, 687] on div "Discuss testing scenario's with Hanno / warehouse employees" at bounding box center [654, 694] width 1139 height 21
click at [415, 692] on p "Discuss testing scenario's with Hanno / warehouse employees" at bounding box center [654, 694] width 1130 height 14
click at [297, 725] on div "Update Cancel" at bounding box center [639, 719] width 1170 height 16
click at [297, 720] on icon at bounding box center [297, 719] width 7 height 9
click at [322, 775] on div "Delete" at bounding box center [327, 768] width 43 height 21
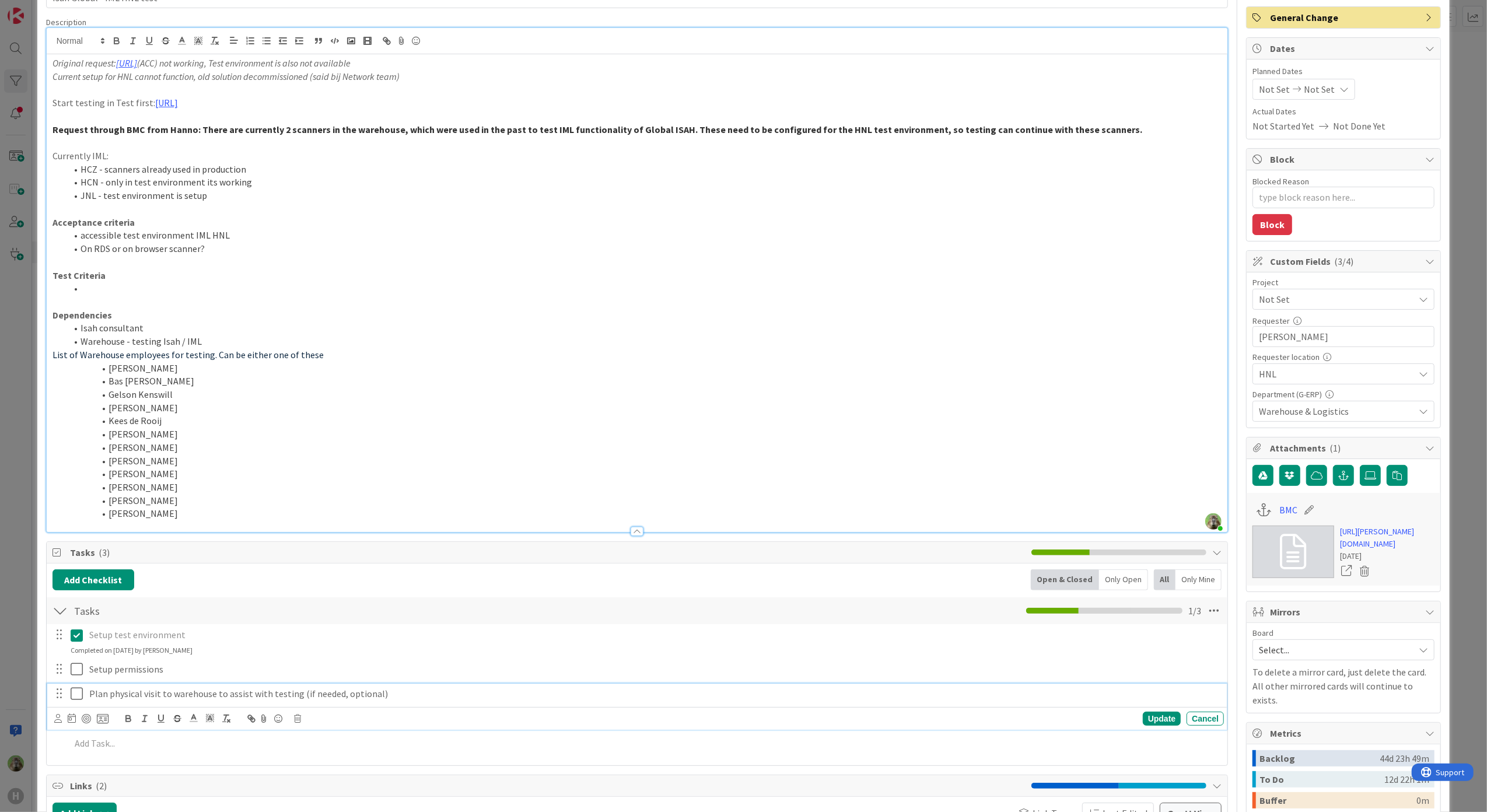
click at [342, 699] on p "Plan physical visit to warehouse to assist with testing (if needed, optional)" at bounding box center [654, 694] width 1130 height 14
click at [295, 719] on icon at bounding box center [297, 719] width 7 height 9
click at [319, 773] on div "Delete" at bounding box center [327, 768] width 43 height 21
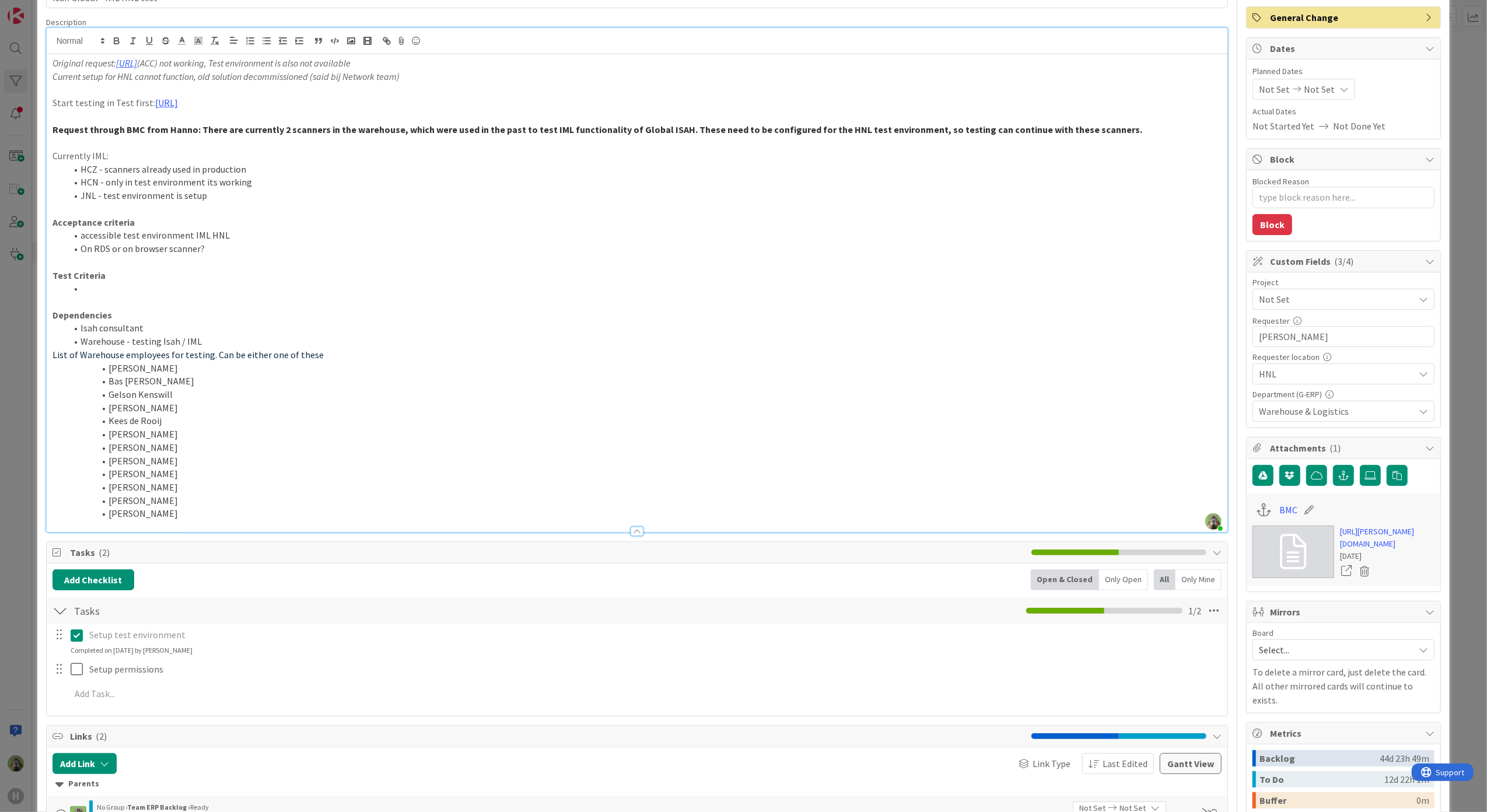
click at [171, 331] on li "Isah consultant" at bounding box center [644, 328] width 1156 height 14
drag, startPoint x: 171, startPoint y: 331, endPoint x: 59, endPoint y: 328, distance: 112.0
click at [59, 328] on ol "Isah consultant Warehouse - testing Isah / IML" at bounding box center [637, 334] width 1170 height 27
click at [244, 325] on li "Isah consultant" at bounding box center [644, 328] width 1156 height 14
click at [157, 287] on li at bounding box center [644, 289] width 1156 height 14
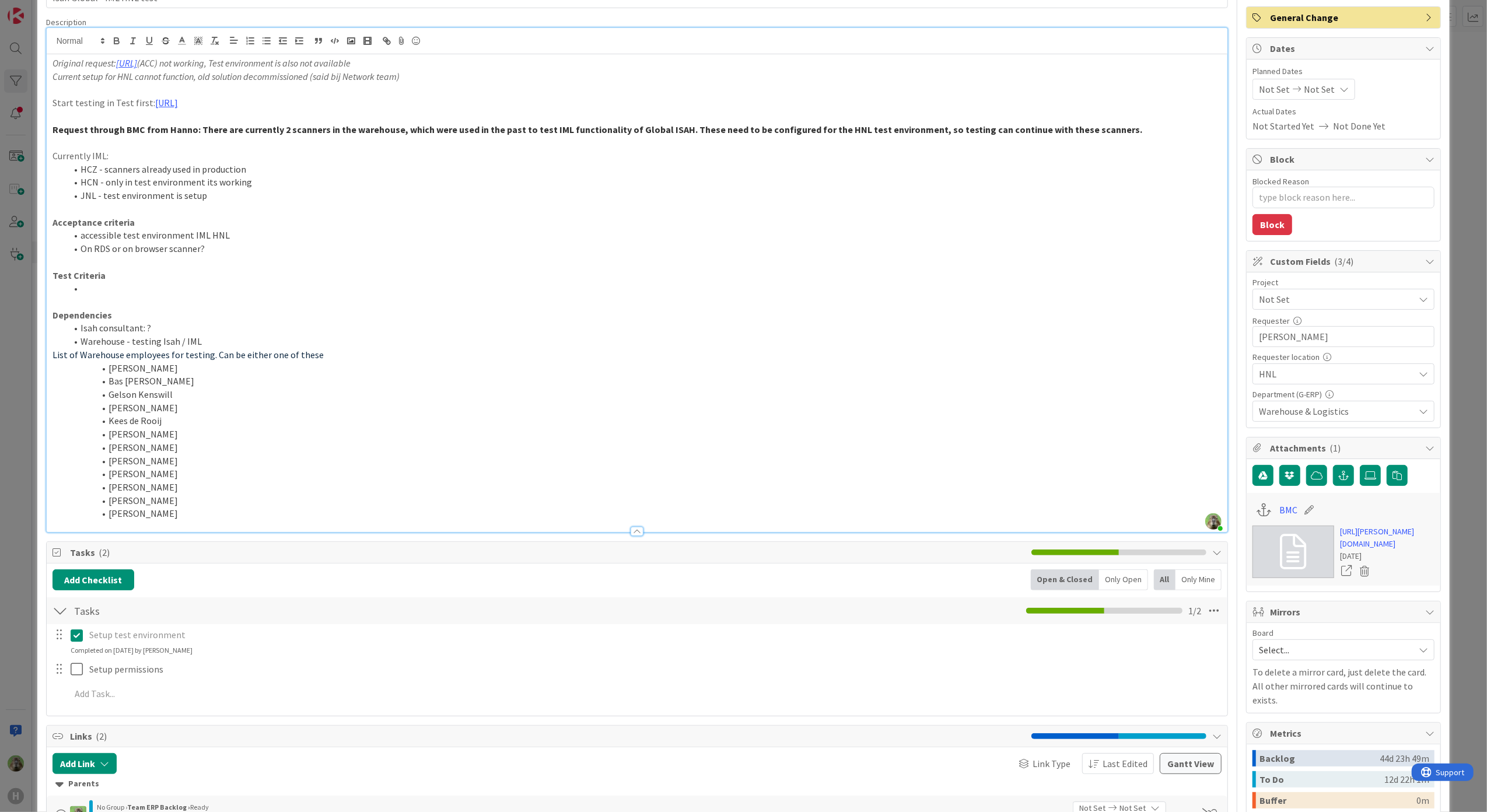
click at [84, 199] on li "JNL - test environment is setup" at bounding box center [644, 196] width 1156 height 14
click at [63, 160] on p "Currently IML:" at bounding box center [637, 156] width 1170 height 14
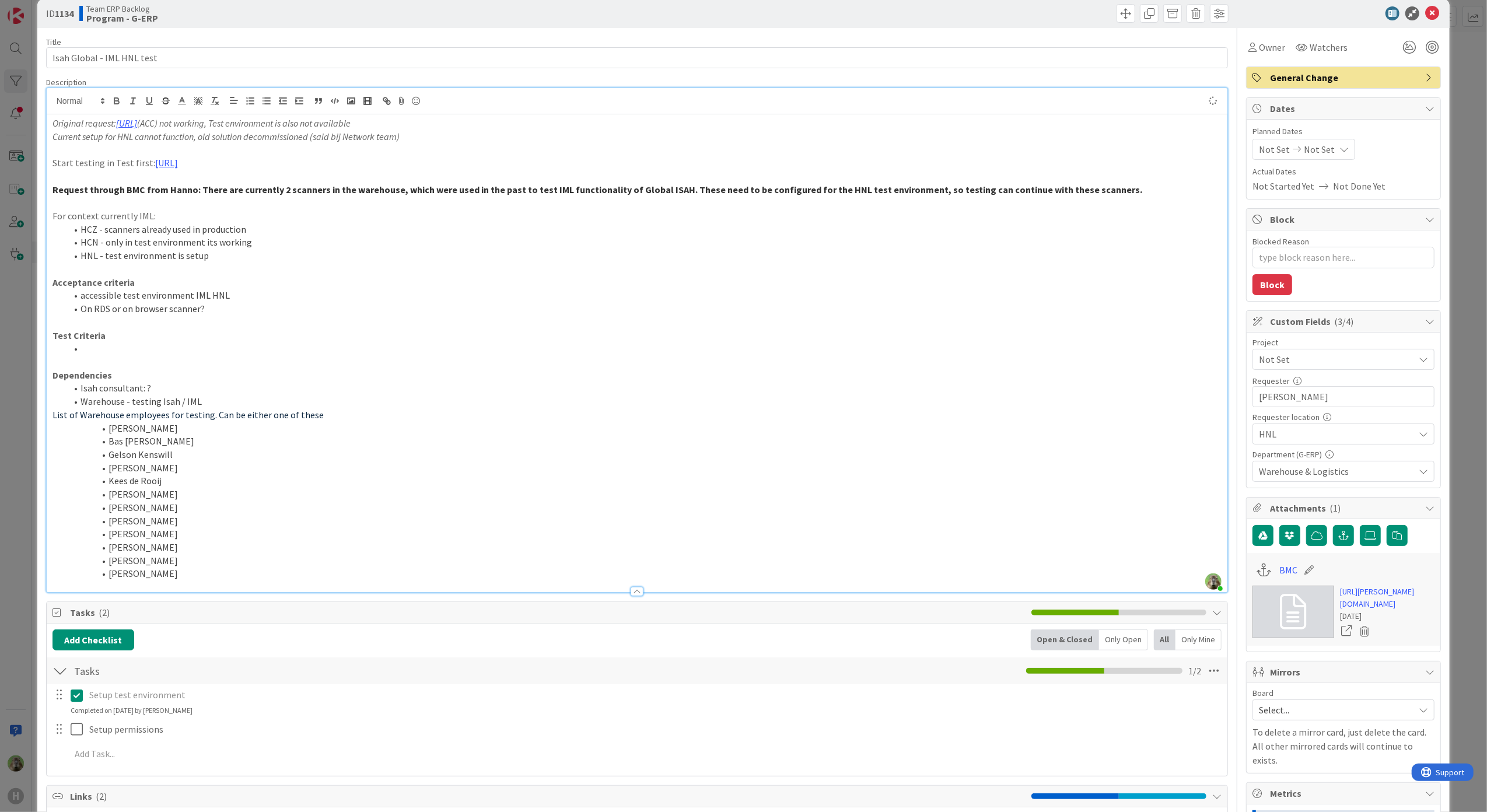
scroll to position [0, 0]
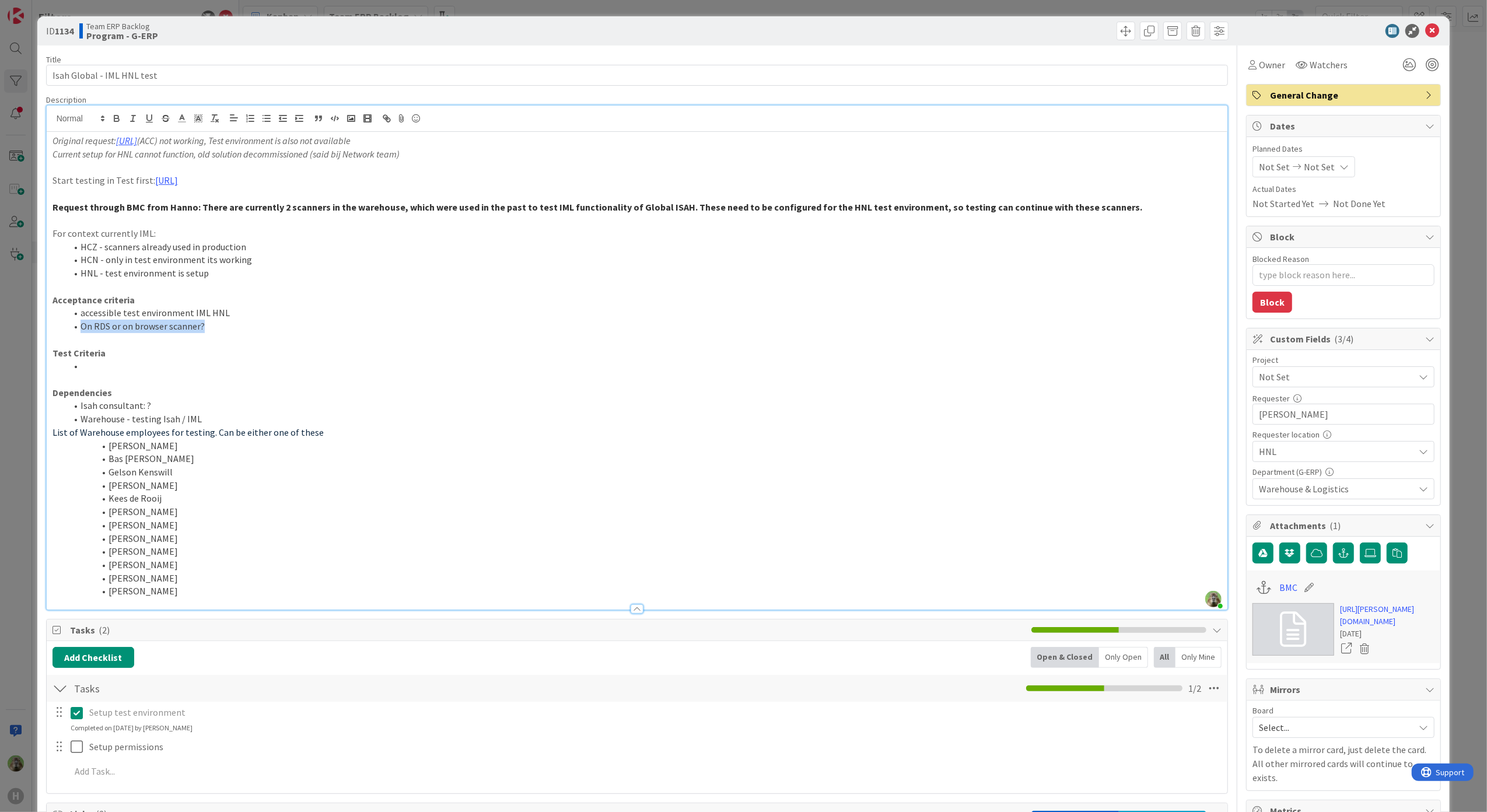
drag, startPoint x: 229, startPoint y: 329, endPoint x: 64, endPoint y: 331, distance: 165.0
click at [64, 331] on ol "accessible test environment IML HNL On RDS or on browser scanner?" at bounding box center [637, 319] width 1170 height 27
click at [142, 369] on li at bounding box center [644, 367] width 1156 height 14
click at [1394, 385] on span "Not Set" at bounding box center [1334, 377] width 149 height 16
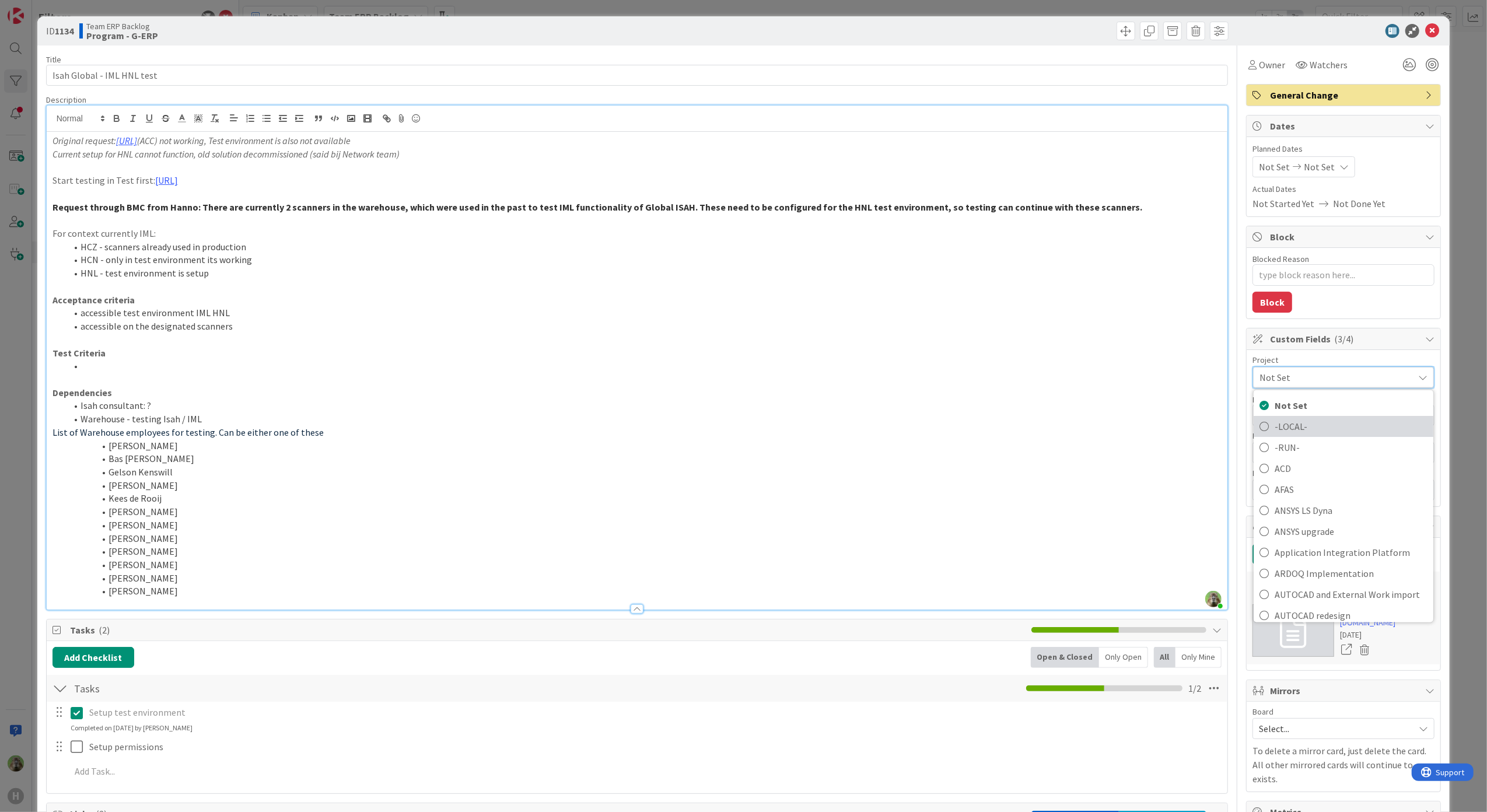
scroll to position [467, 0]
click at [402, 409] on li "Isah consultant: ?" at bounding box center [644, 406] width 1156 height 14
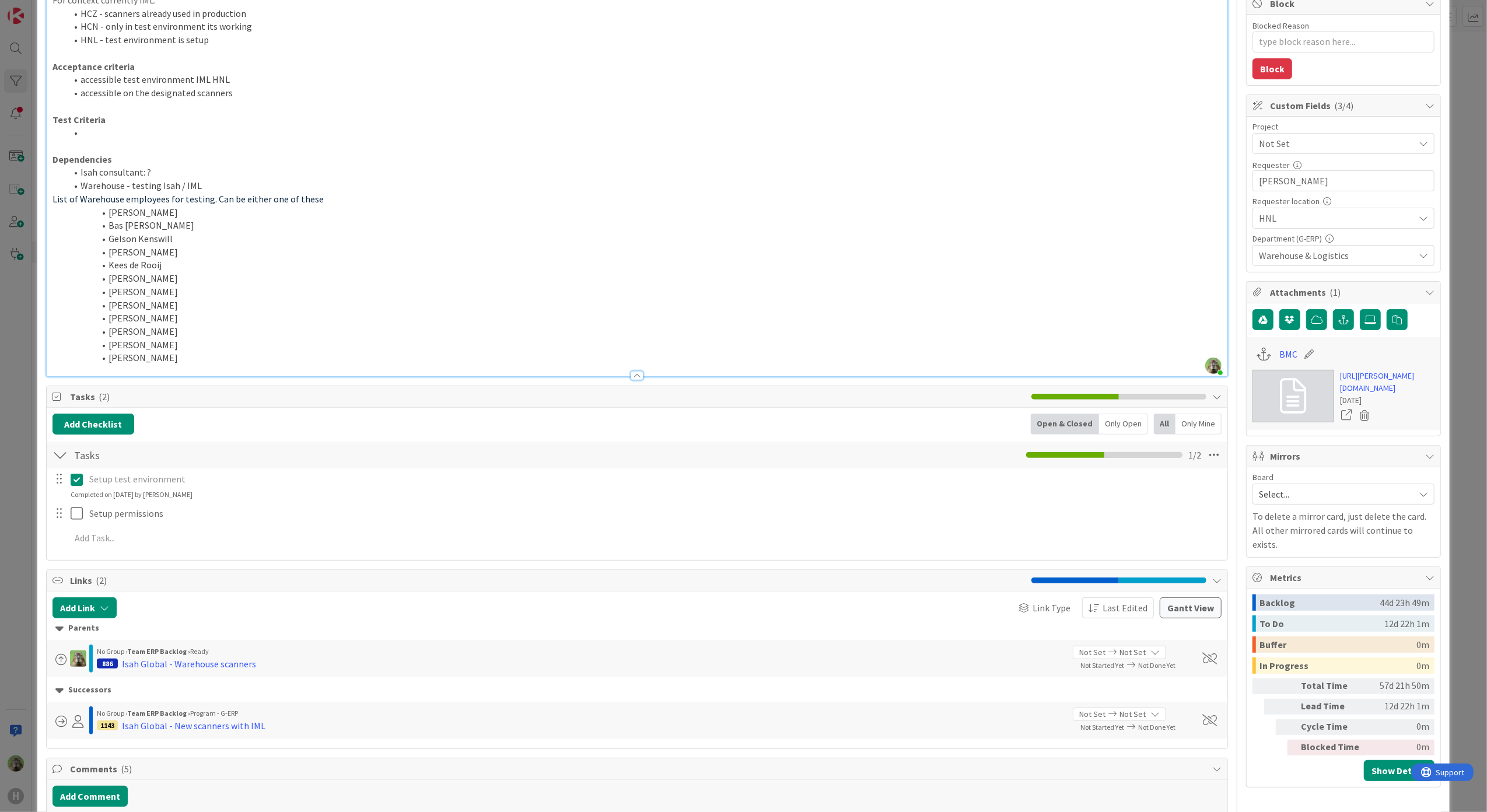
scroll to position [0, 0]
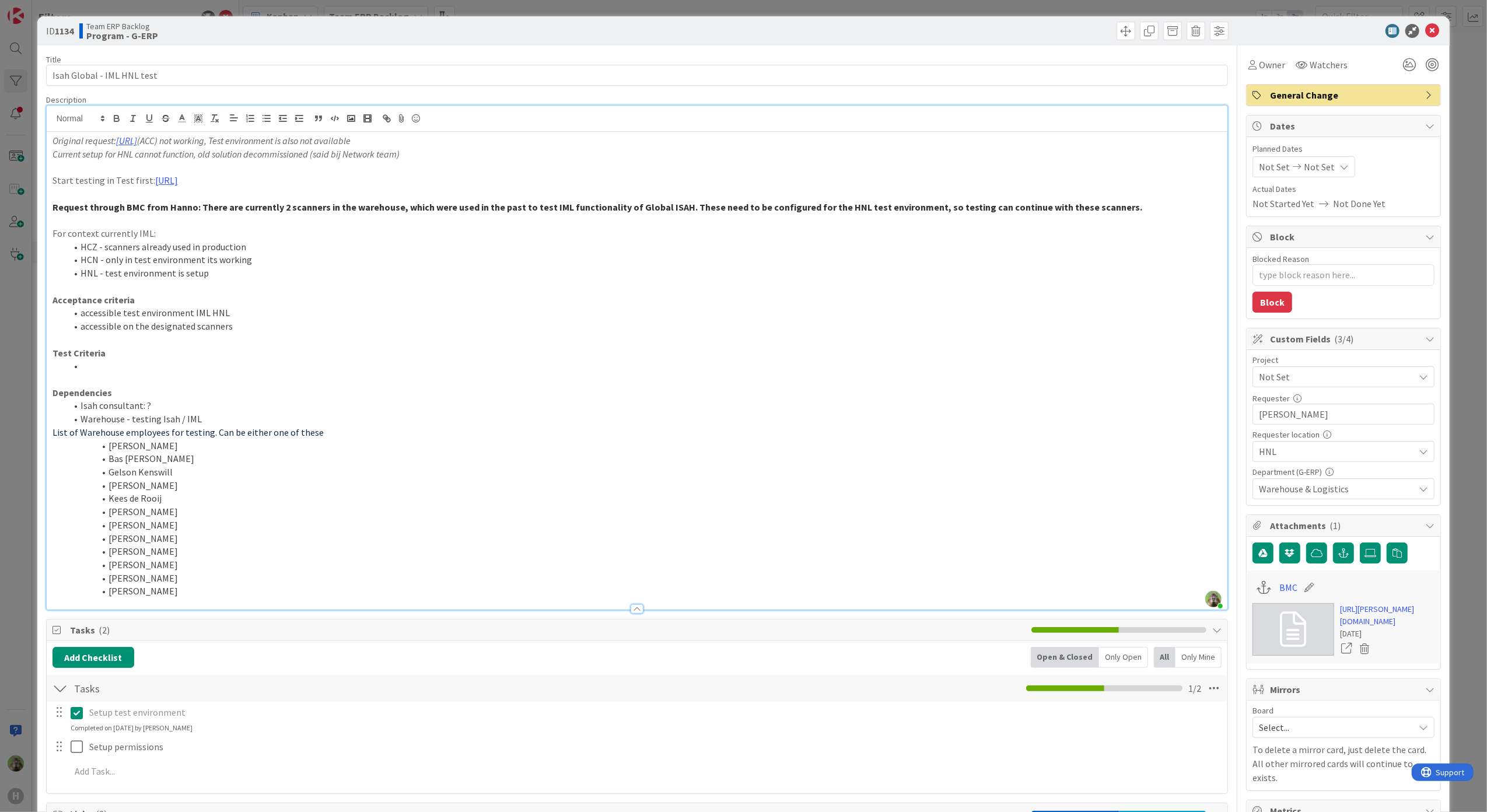
click at [9, 444] on div "ID 1134 Team ERP Backlog Program - G-ERP Title 26 / 128 Isah Global - IML HNL t…" at bounding box center [744, 406] width 1487 height 812
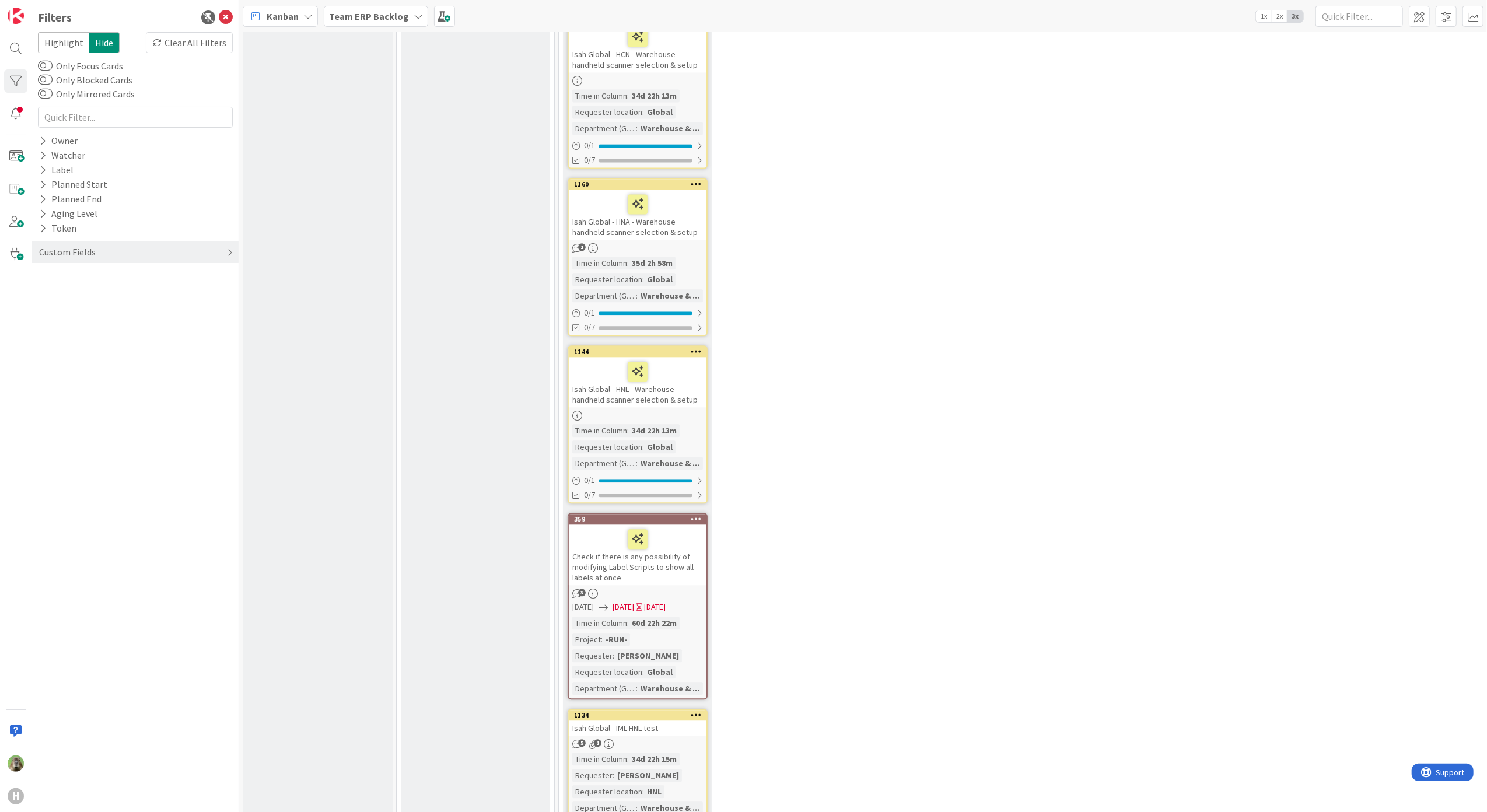
click at [666, 357] on div "Isah Global - HNL - Warehouse handheld scanner selection & setup" at bounding box center [637, 382] width 138 height 51
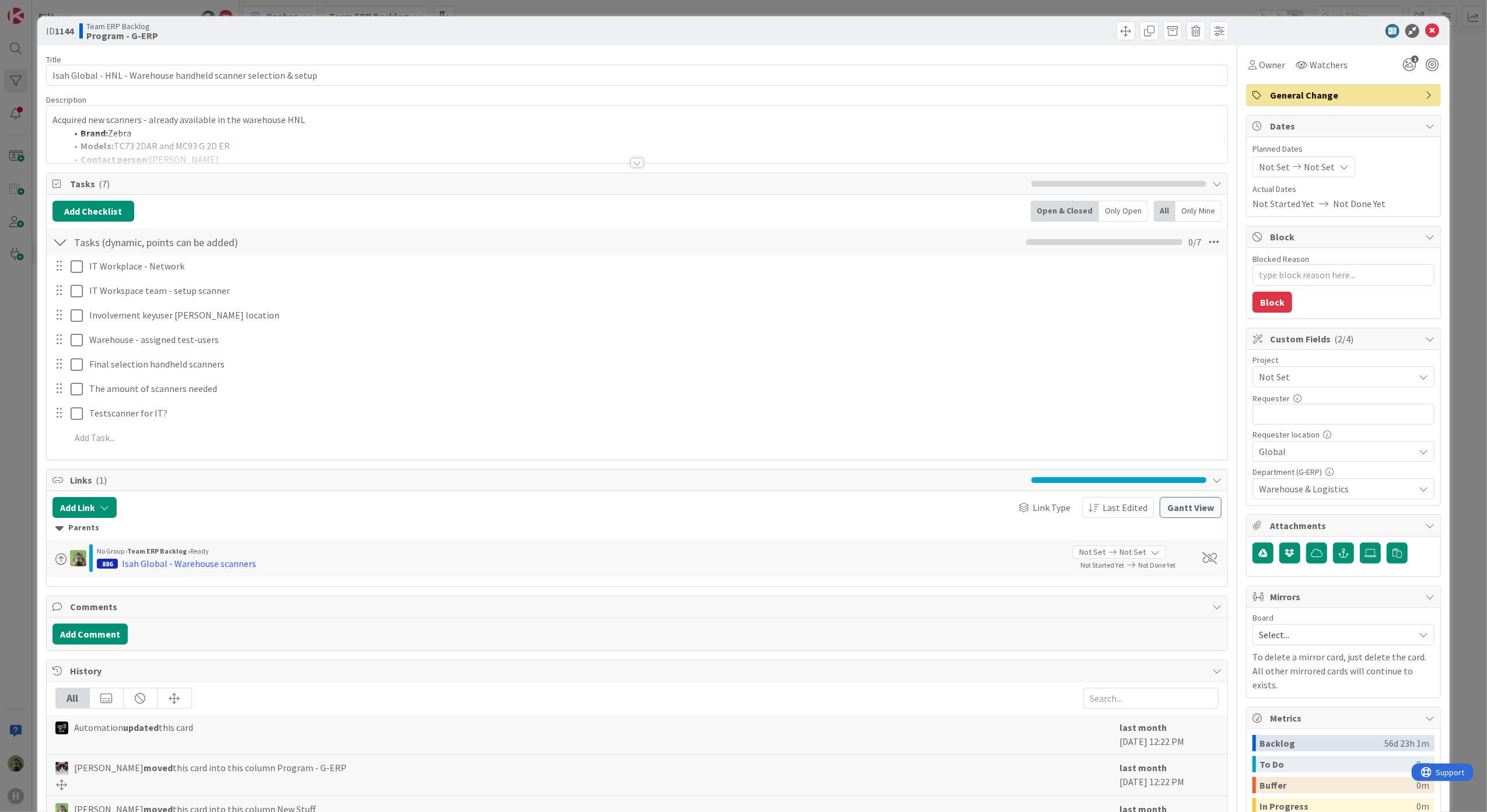
click at [21, 444] on div "ID 1144 Team ERP Backlog Program - G-ERP Title 64 / 128 Isah Global - HNL - War…" at bounding box center [744, 406] width 1487 height 812
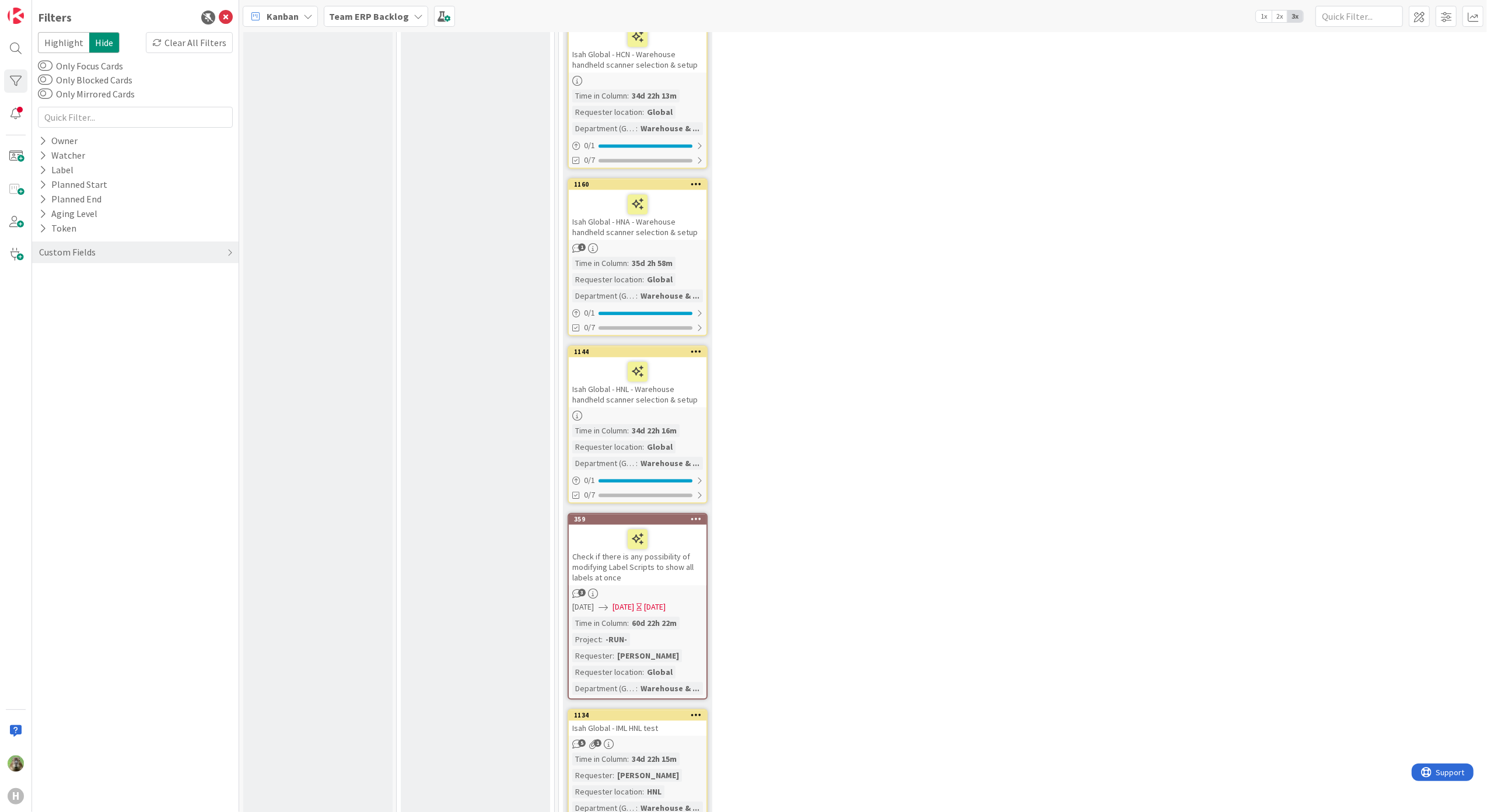
click at [667, 720] on div "Isah Global - IML HNL test" at bounding box center [637, 728] width 138 height 15
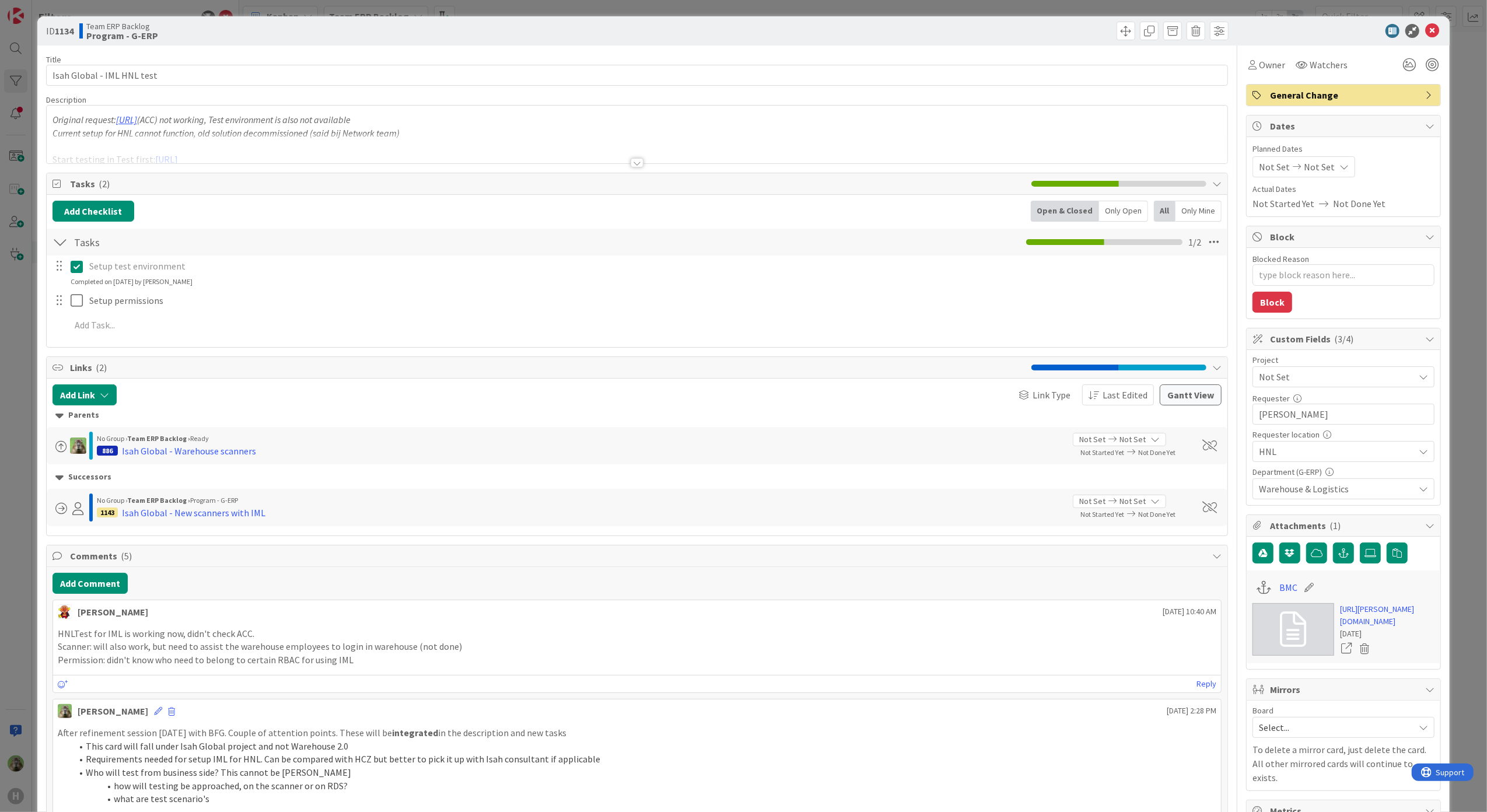
type textarea "x"
click at [183, 72] on input "Isah Global - IML HNL test" at bounding box center [637, 75] width 1183 height 21
type input "Isah Global - IML HNL test"
type textarea "x"
type input "Isah Global - IML HNL test"
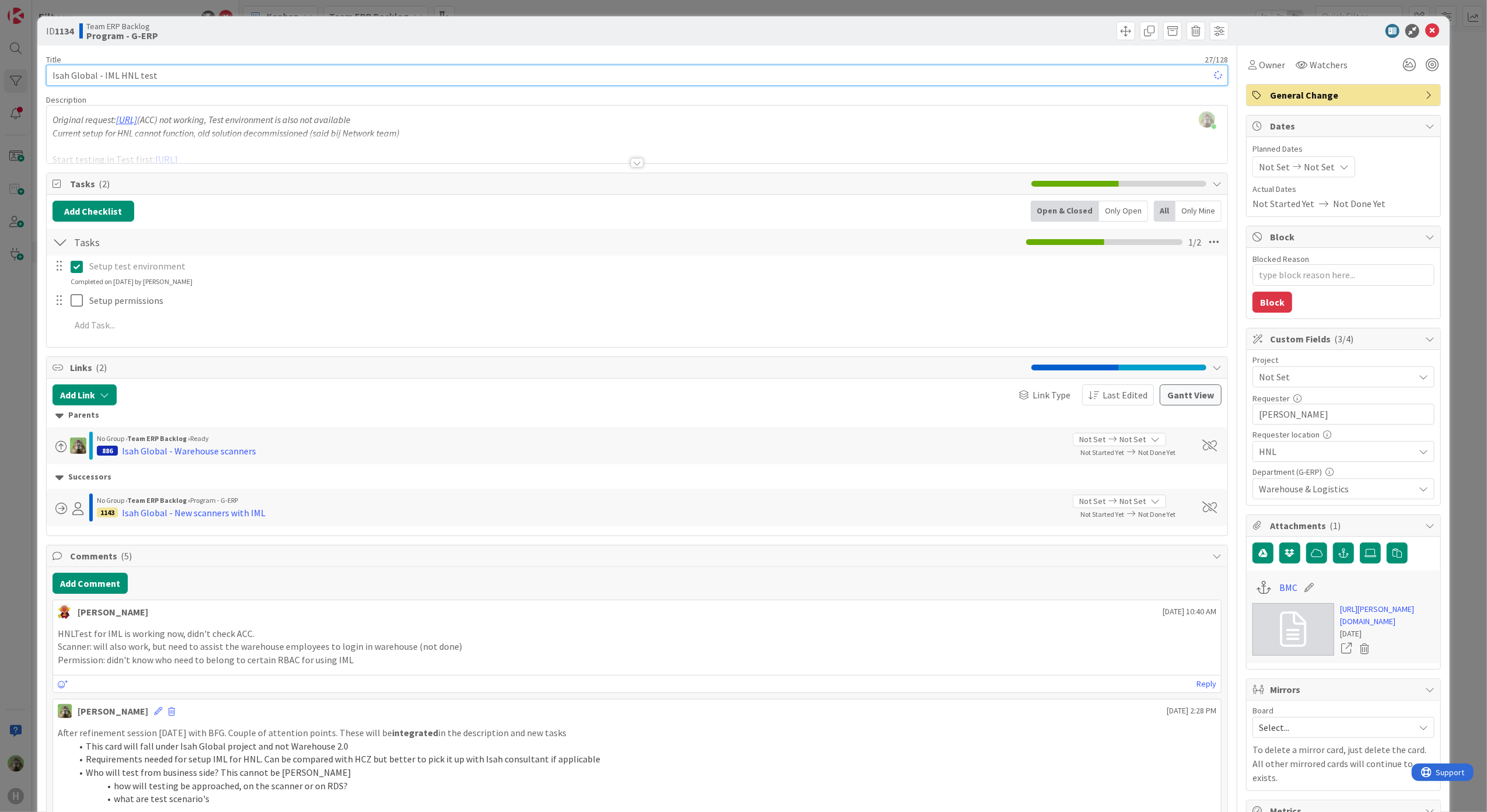
type textarea "x"
type input "Isah Global - IML HNL t"
type textarea "x"
type input "Isah Global - IML HNL te"
type textarea "x"
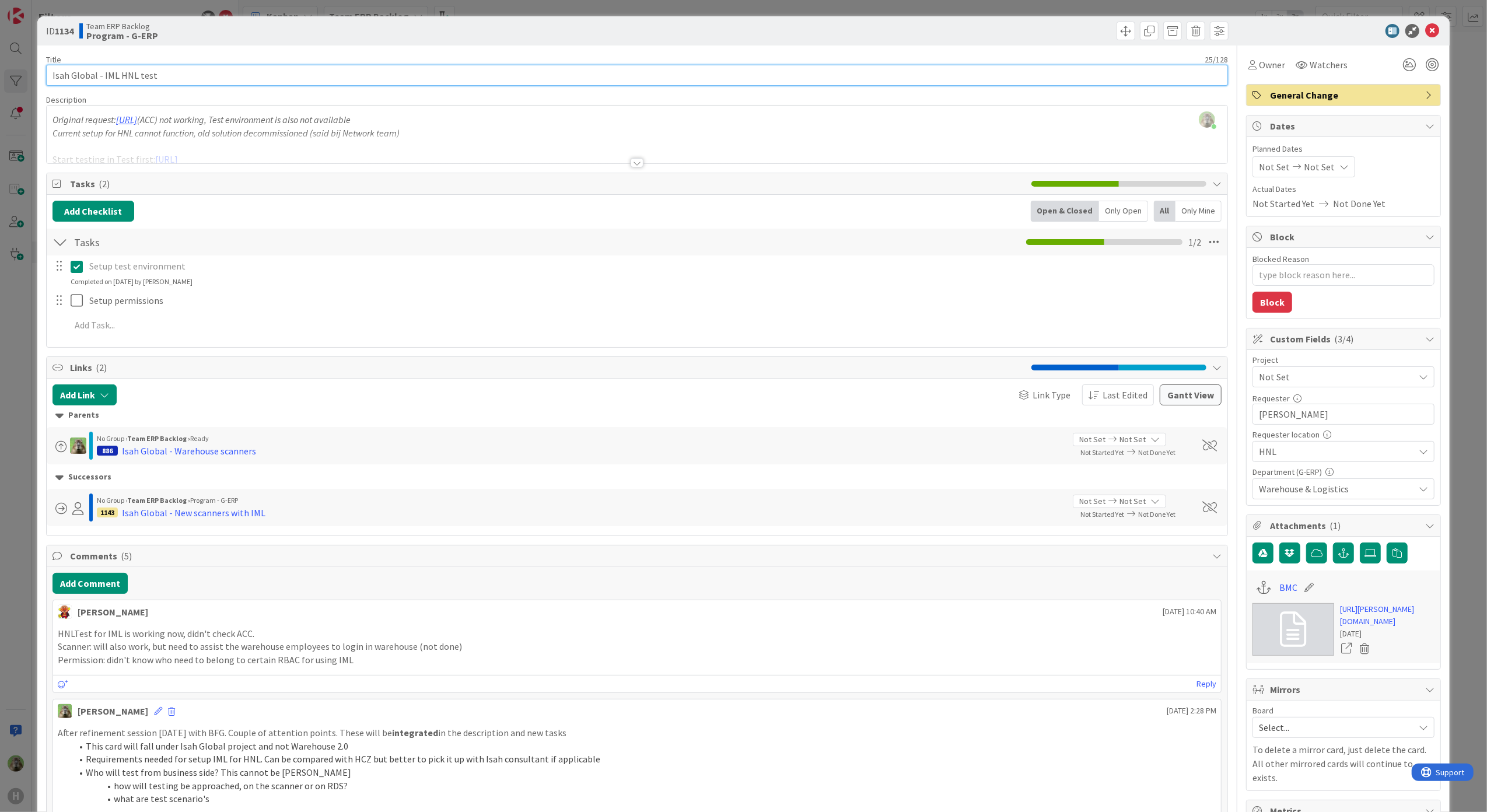
type input "Isah Global - IML HNL test"
type textarea "x"
type input "Isah Global - IML HNL test - configuration test s"
type textarea "x"
type input "Isah Global - IML HNL test - configuration test scan"
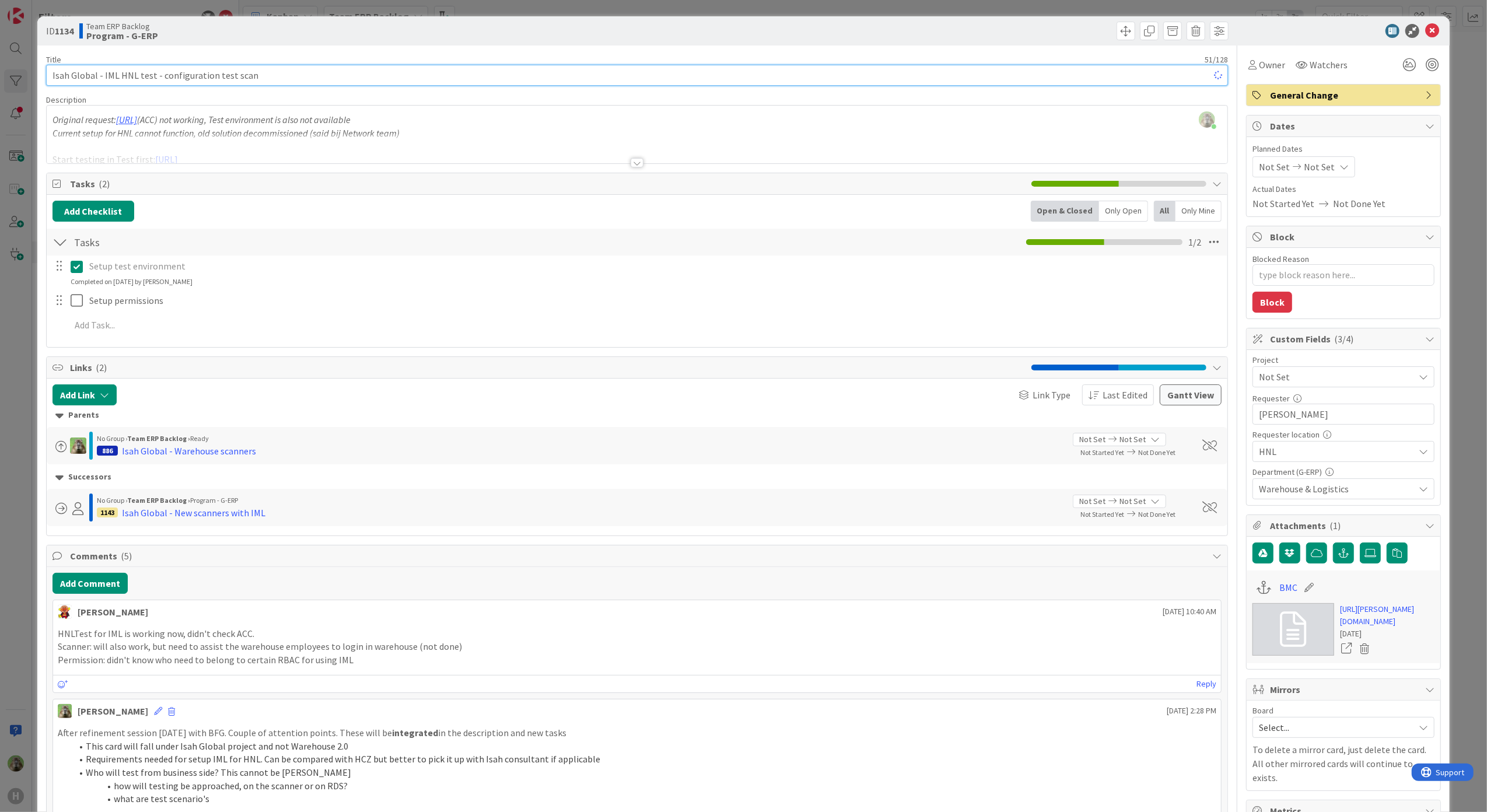
type textarea "x"
type input "Isah Global - IML HNL test - configuration test scanners"
type textarea "x"
type input "Isah Global - IML HNL test - configuration test scanners"
click at [20, 344] on div "ID 1134 Team ERP Backlog Program - G-ERP Title 56 / 128 Isah Global - IML HNL t…" at bounding box center [744, 406] width 1487 height 812
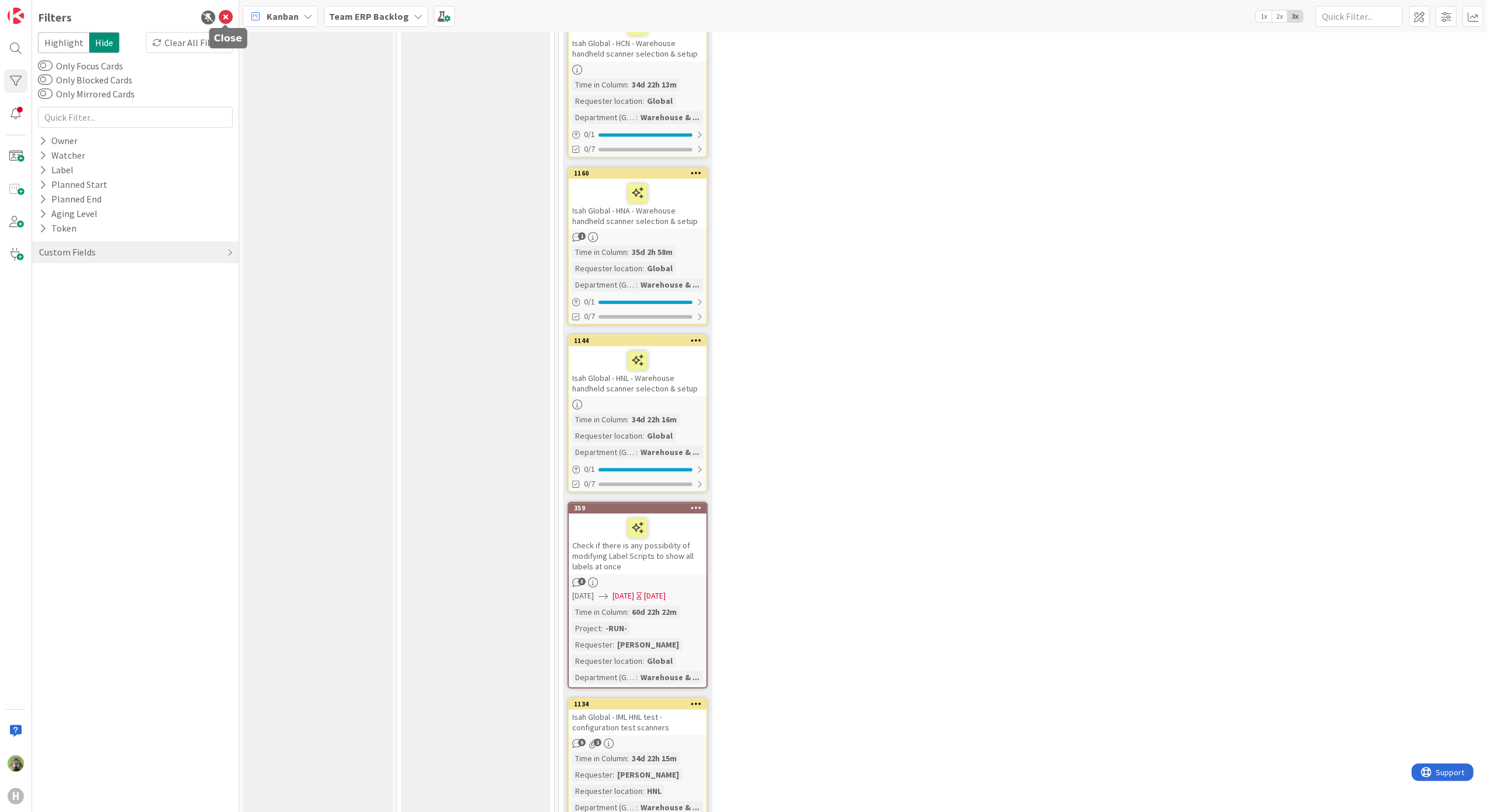
click at [227, 14] on icon at bounding box center [225, 17] width 14 height 14
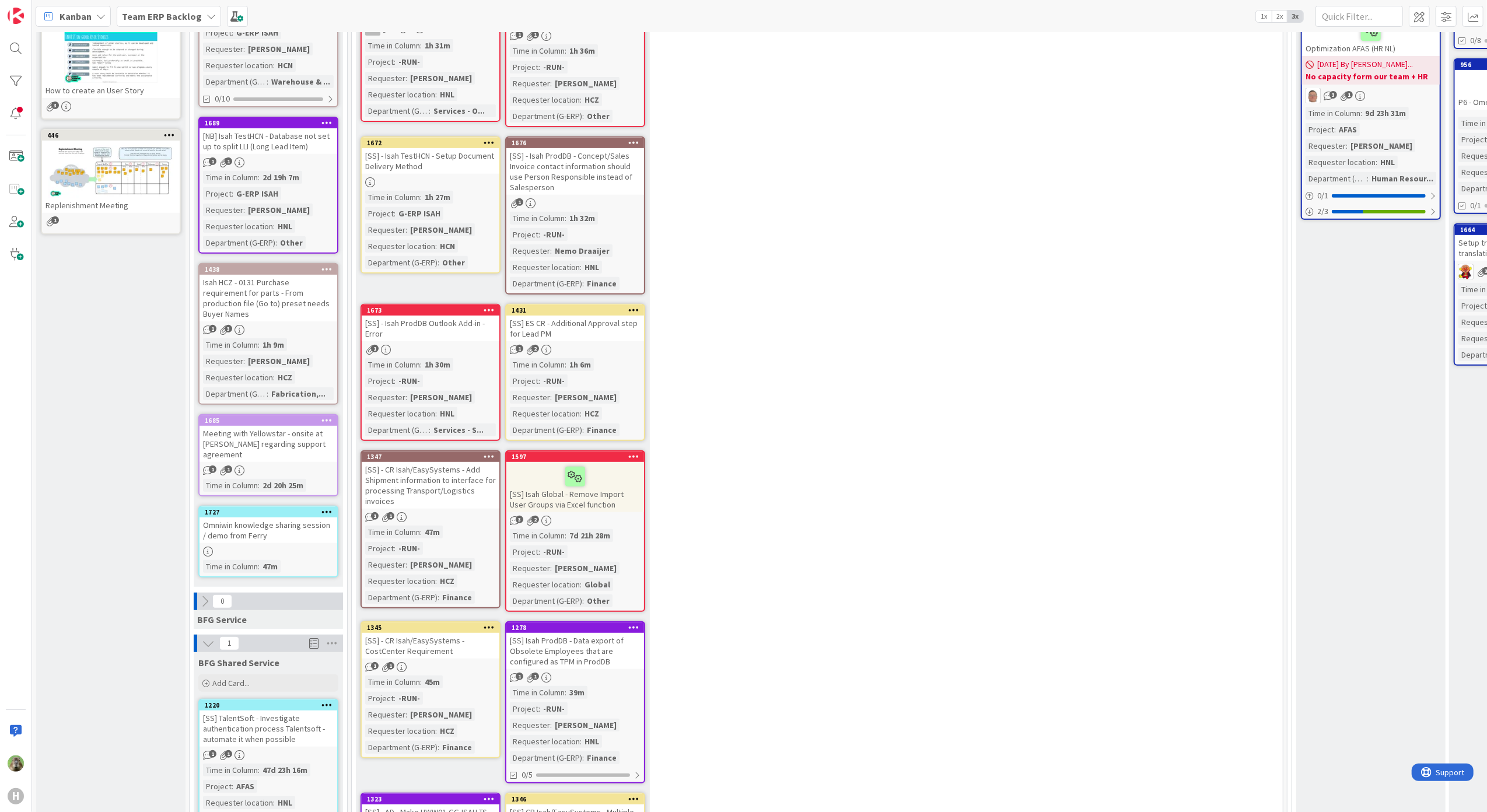
scroll to position [467, 0]
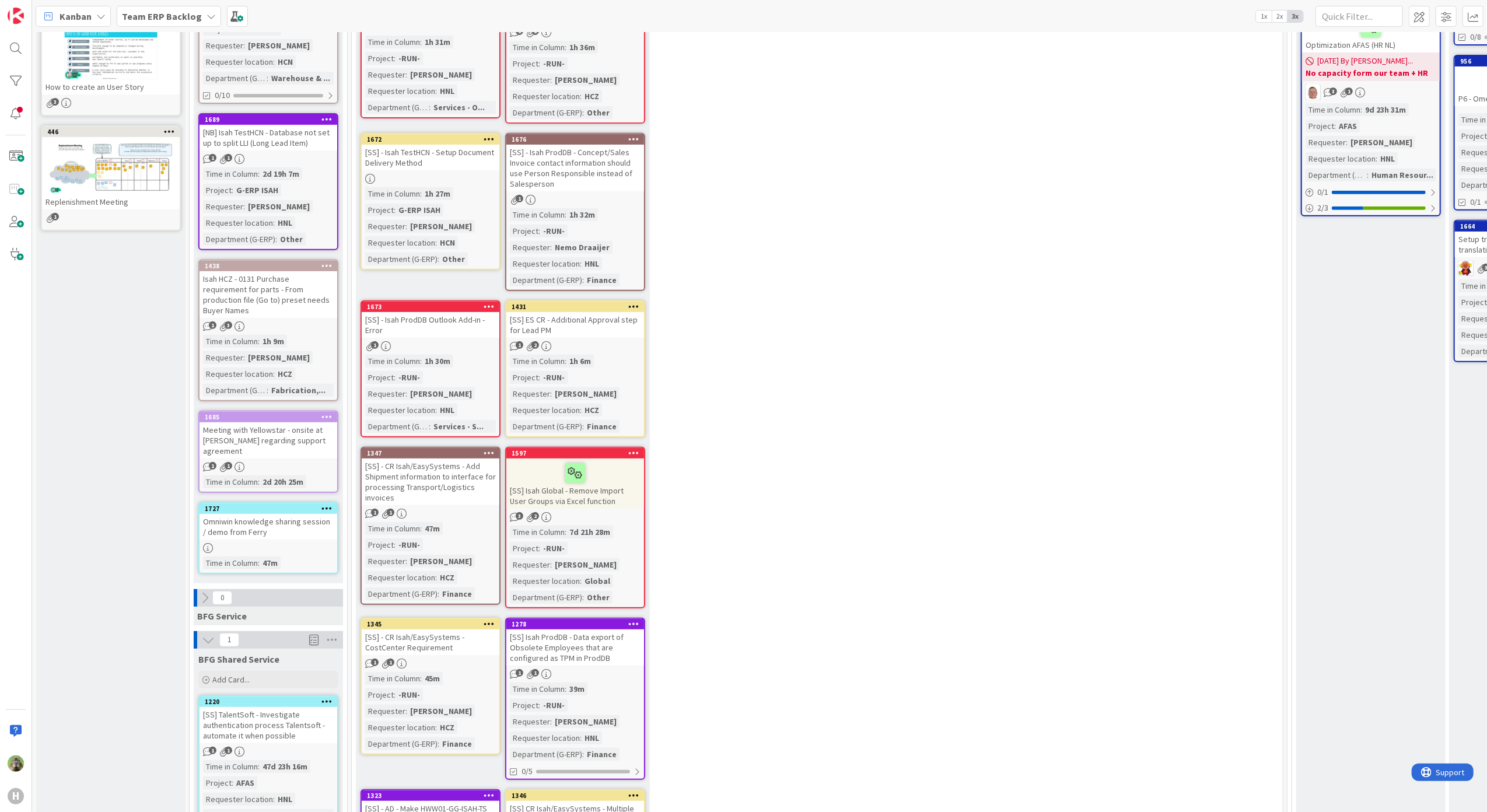
click at [325, 413] on icon at bounding box center [326, 417] width 11 height 9
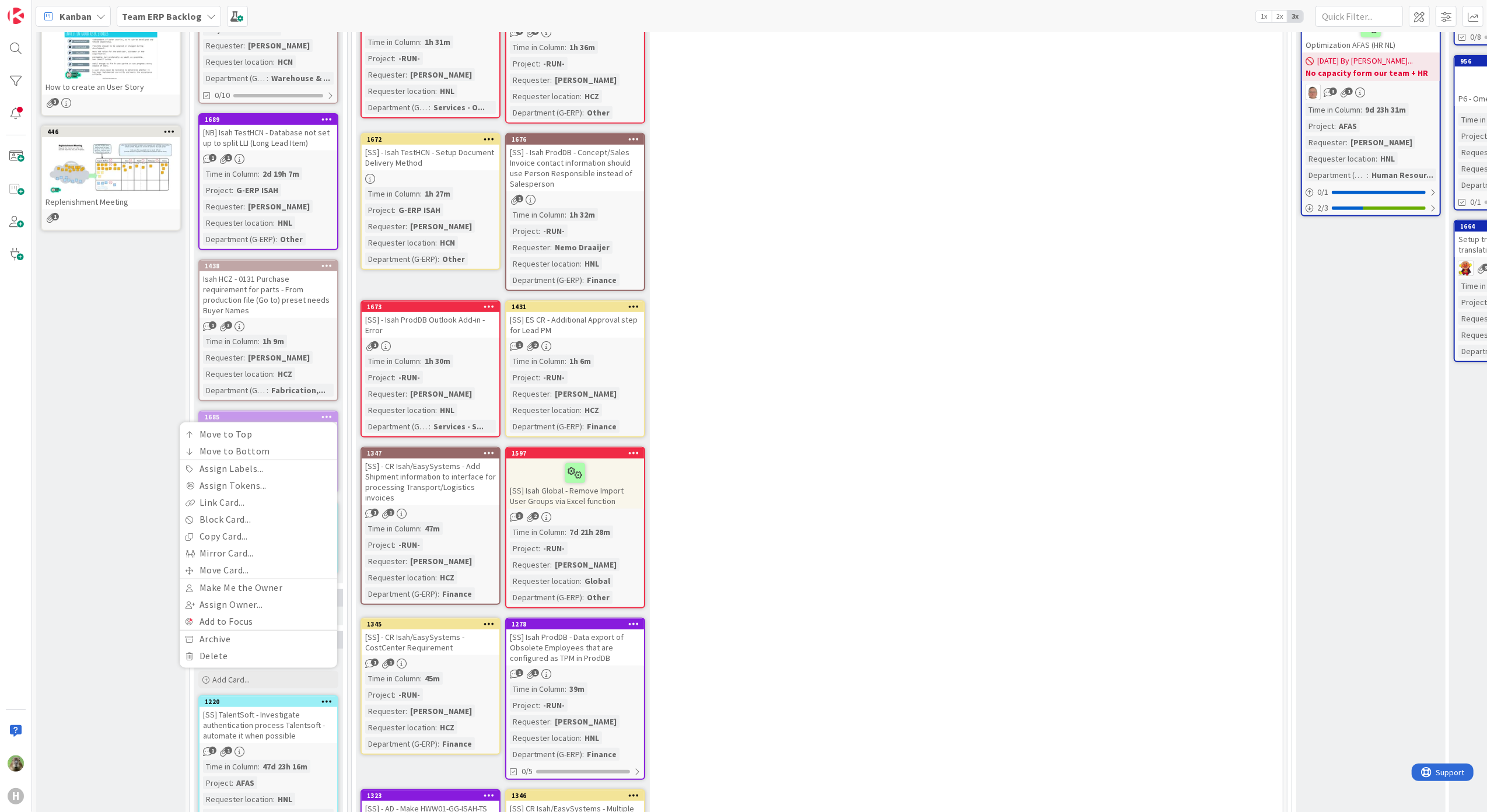
click at [803, 337] on div "17 New Stuff Add Card... 1439 [SS] Isah HCZ - CC Owner and CC Board Responsible…" at bounding box center [817, 368] width 927 height 1520
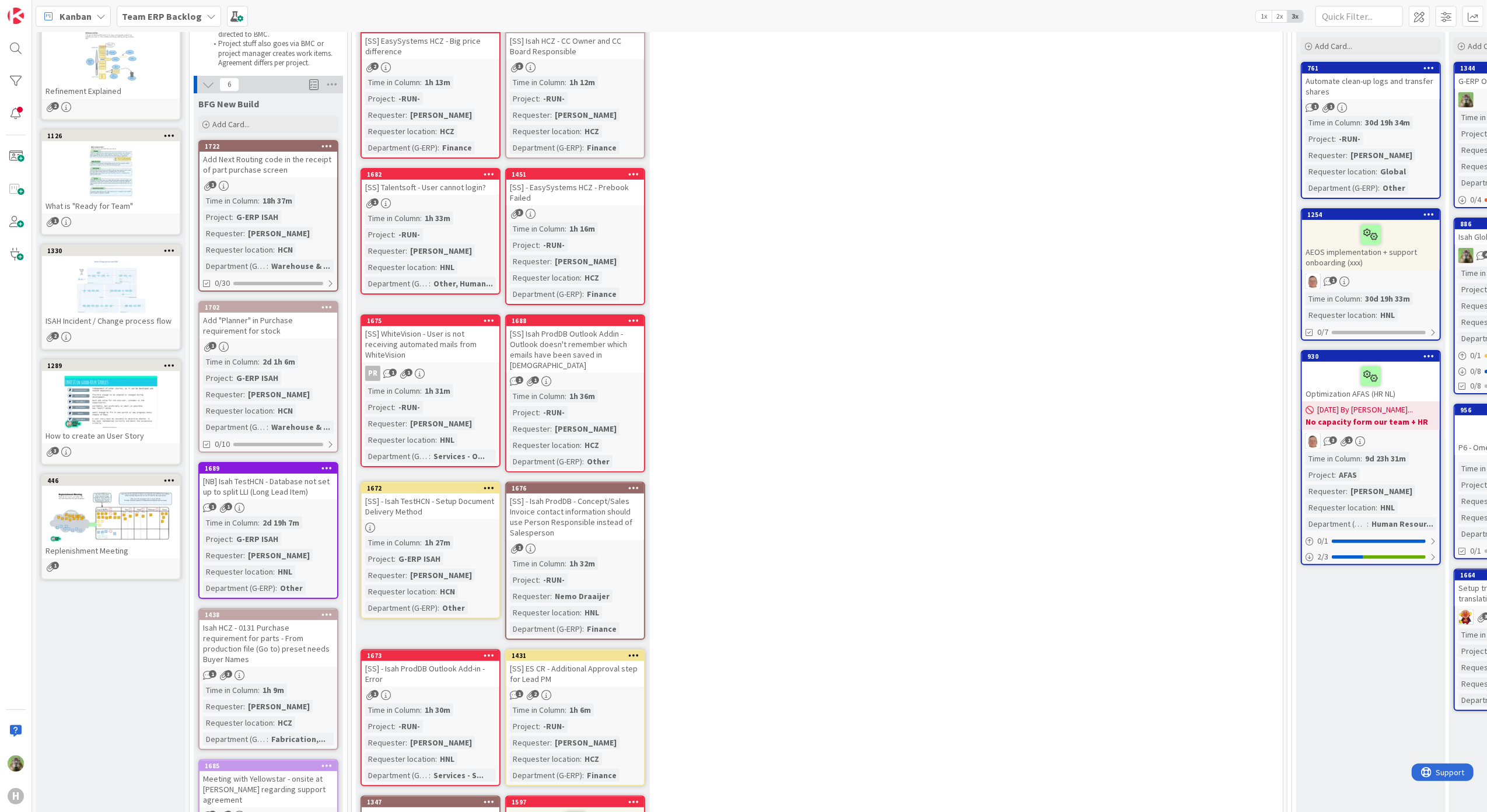
scroll to position [78, 0]
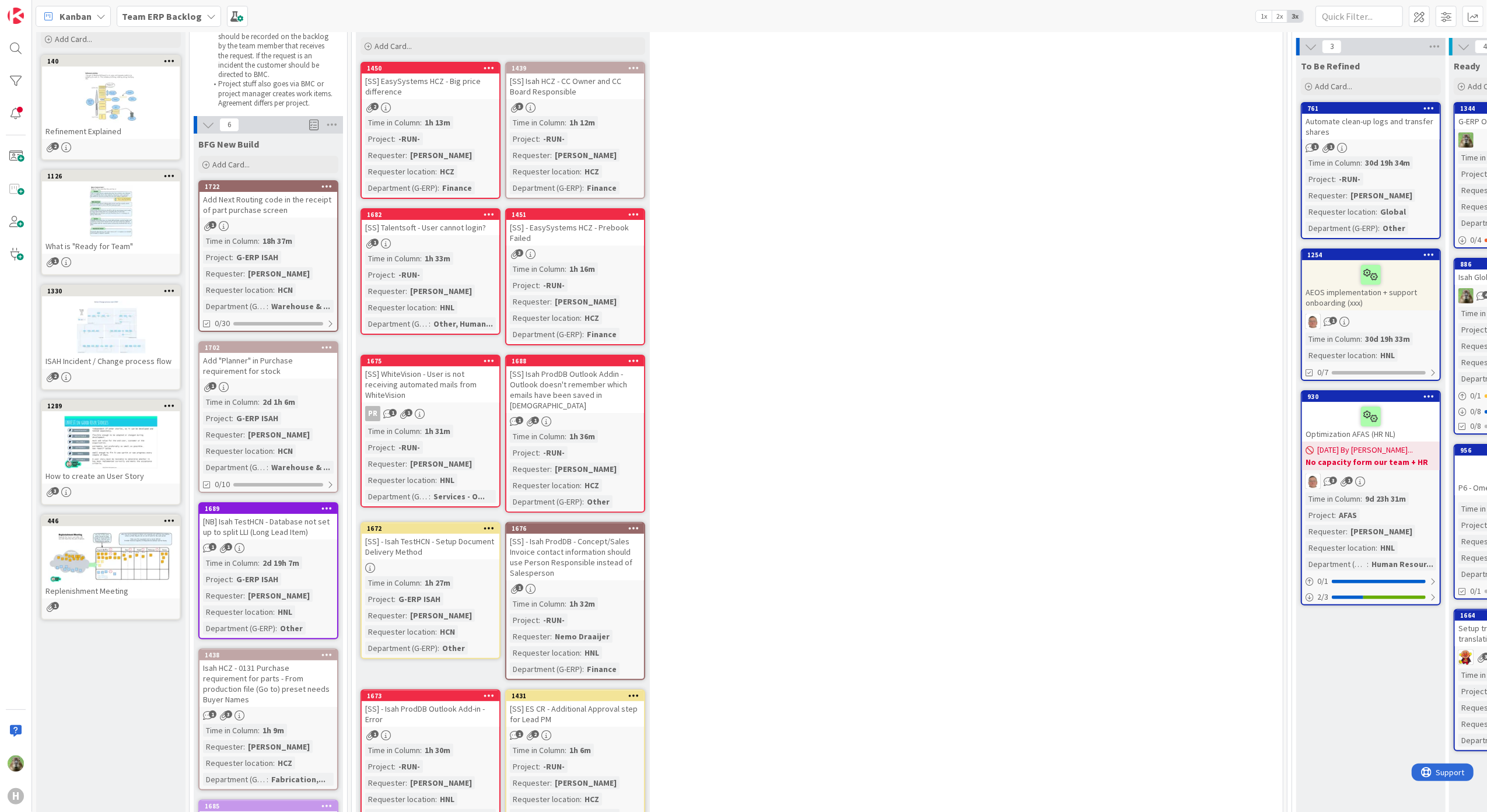
click at [329, 211] on div "Add Next Routing code in the receipt of part purchase screen" at bounding box center [268, 205] width 138 height 26
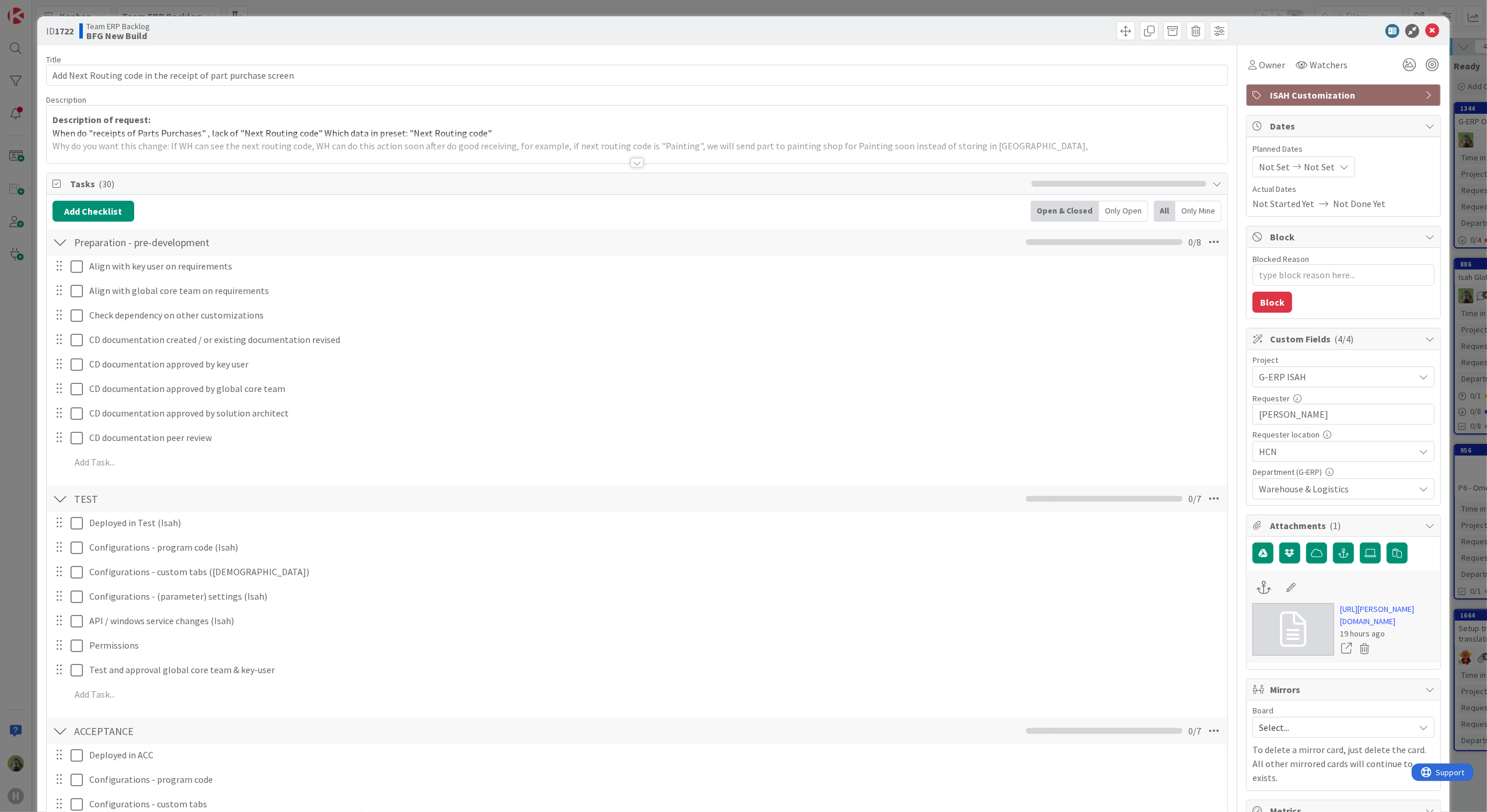
type textarea "x"
click at [35, 392] on div "ID 1722 Team ERP Backlog BFG New Build Title 61 / 128 Add Next Routing code in …" at bounding box center [744, 406] width 1487 height 812
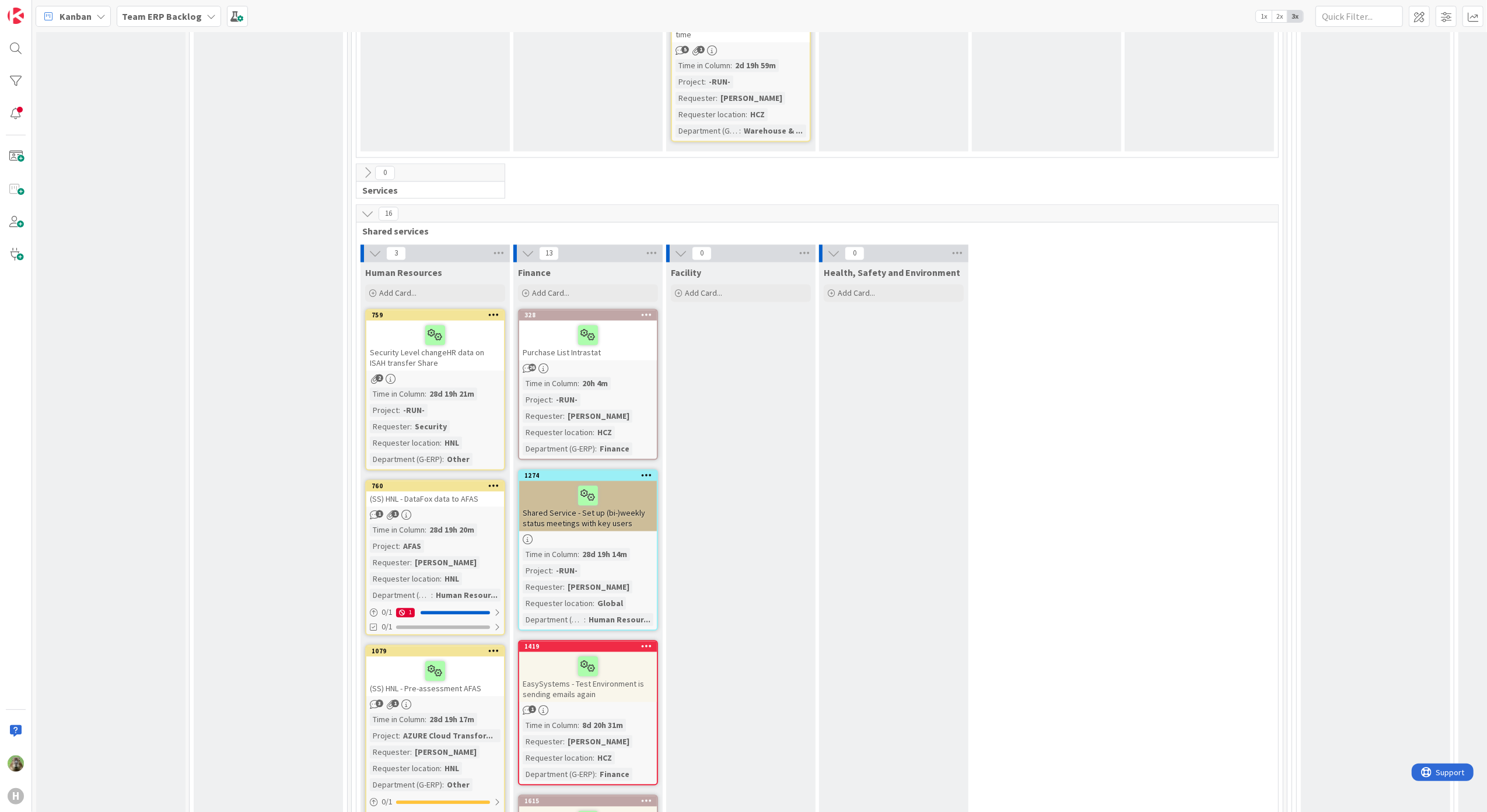
scroll to position [2100, 0]
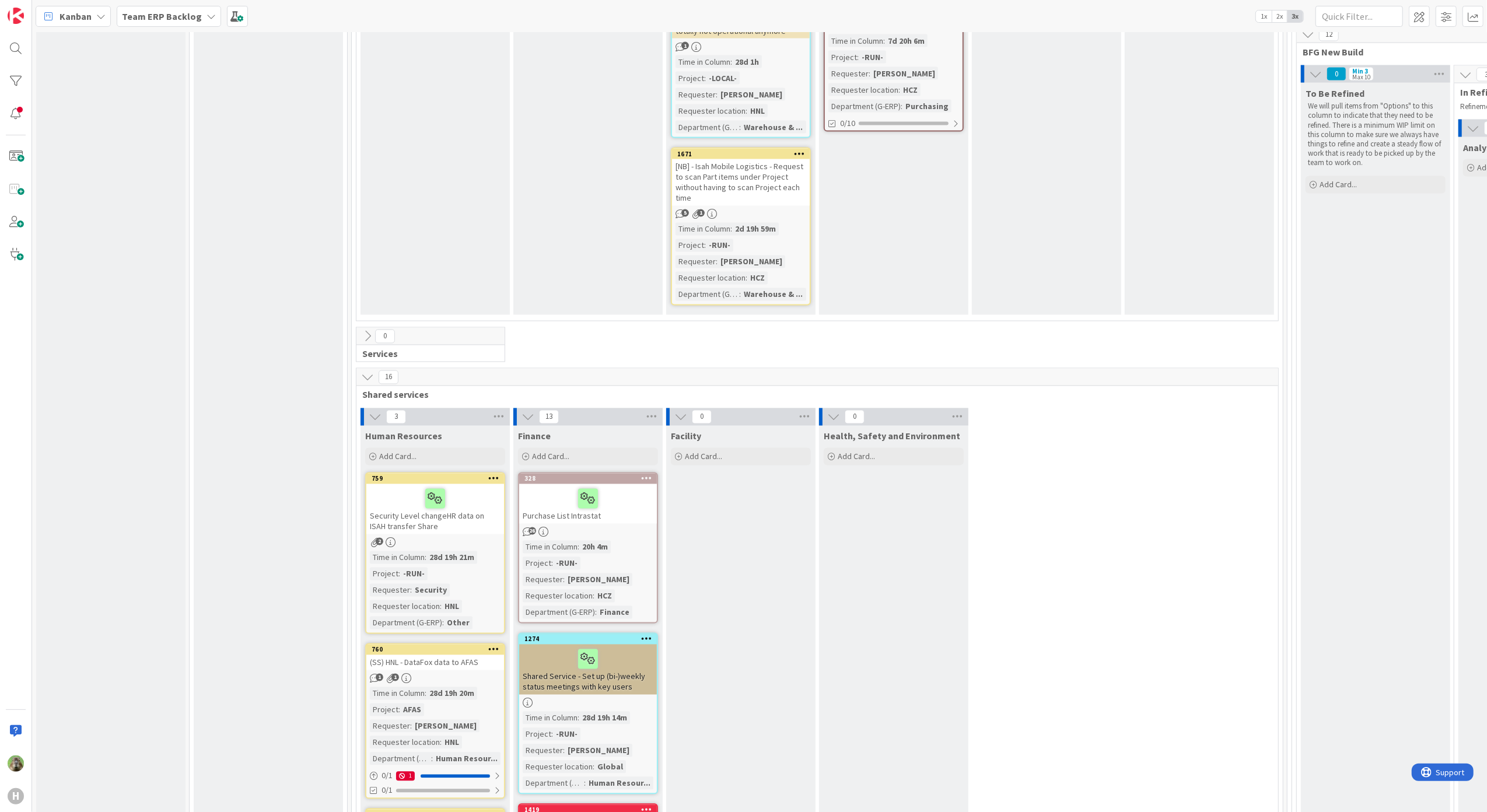
click at [369, 371] on icon at bounding box center [367, 377] width 13 height 13
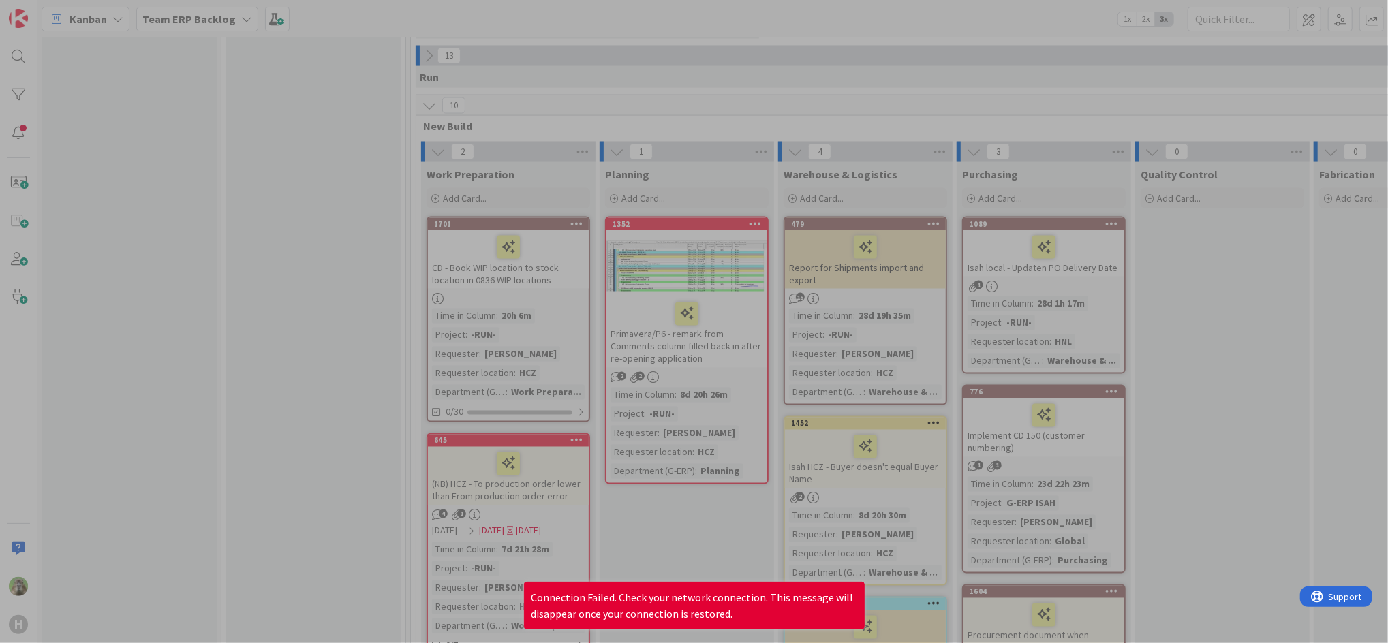
scroll to position [1816, 0]
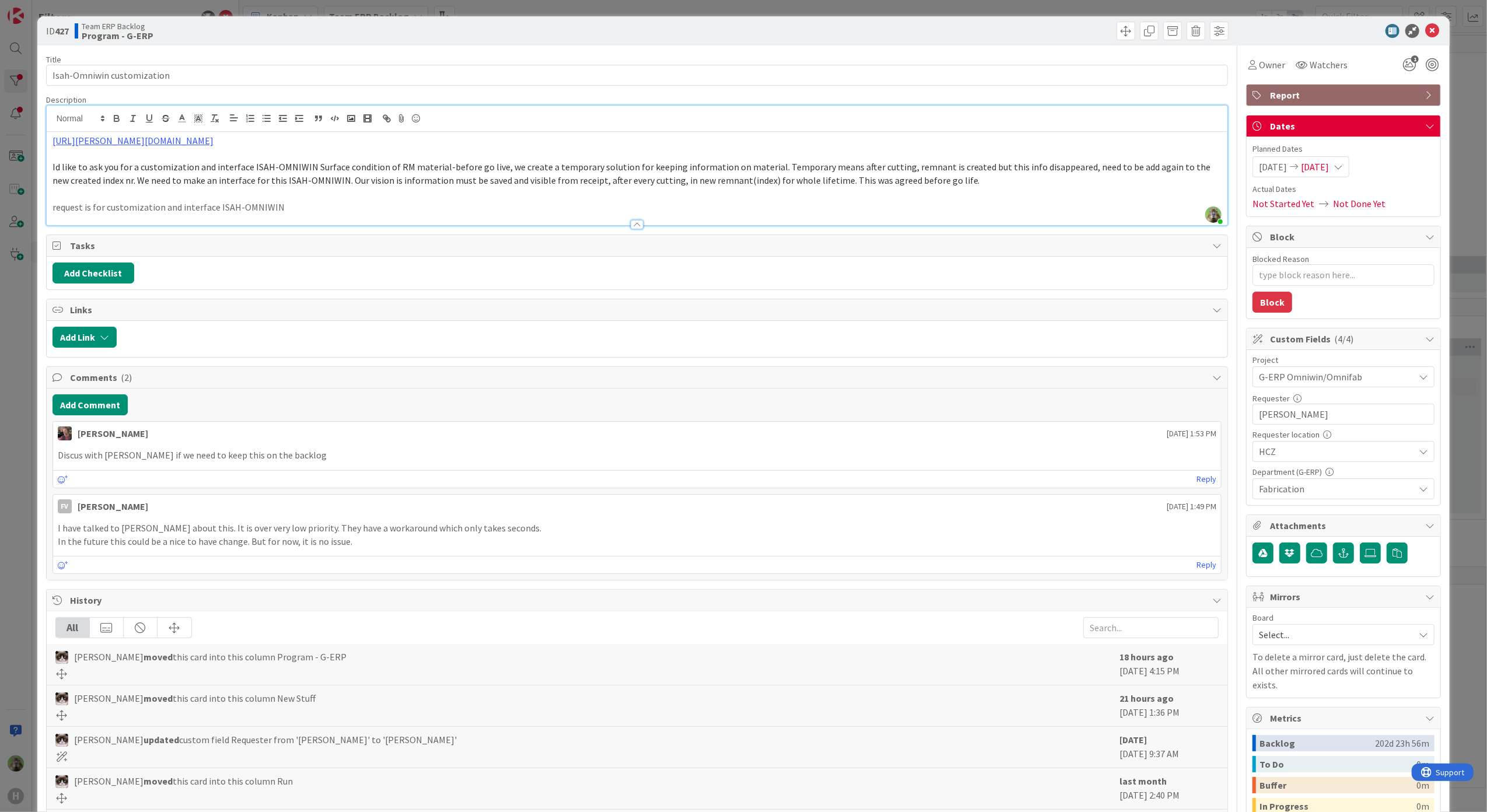
scroll to position [311, 0]
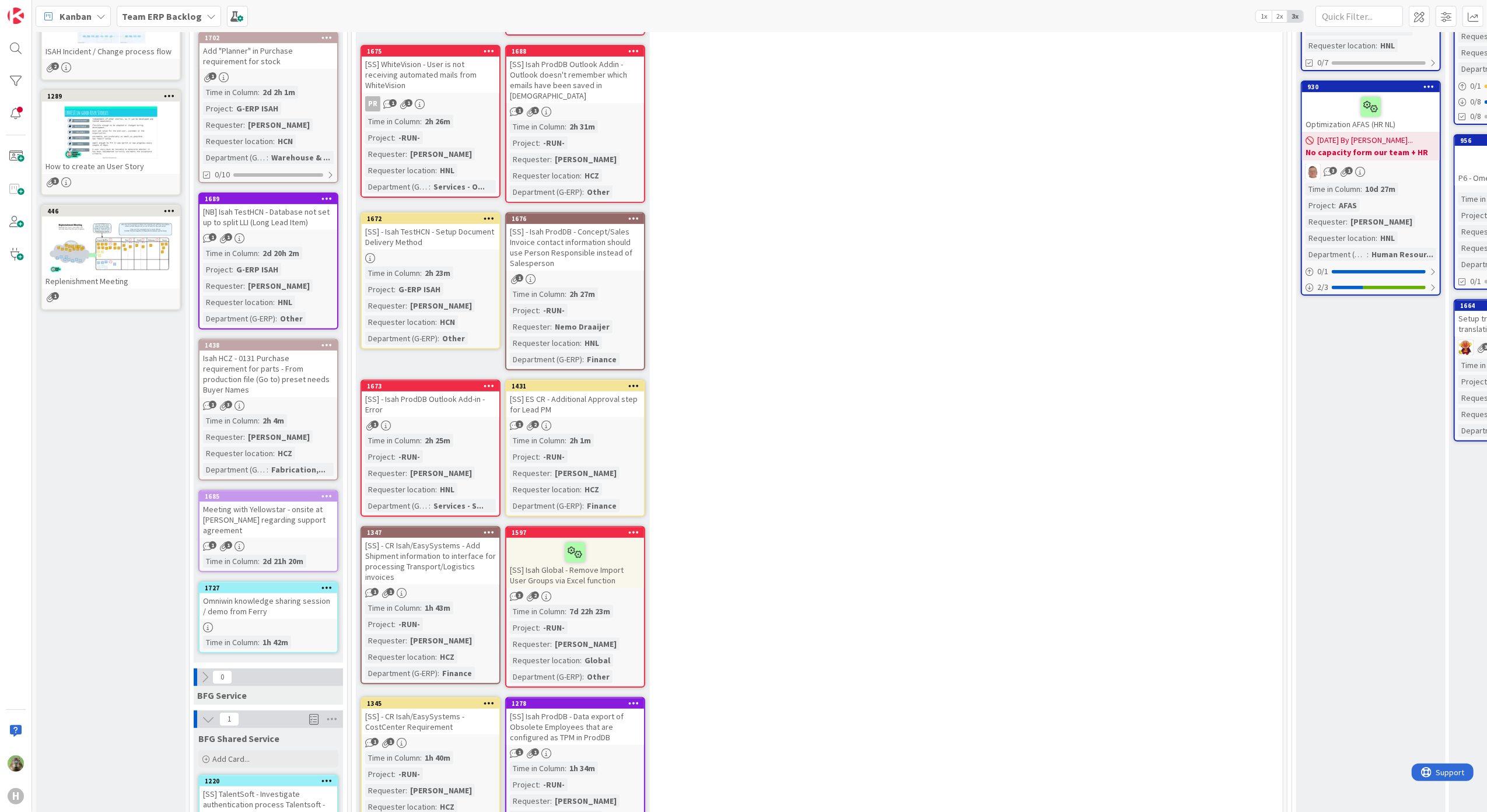
scroll to position [389, 0]
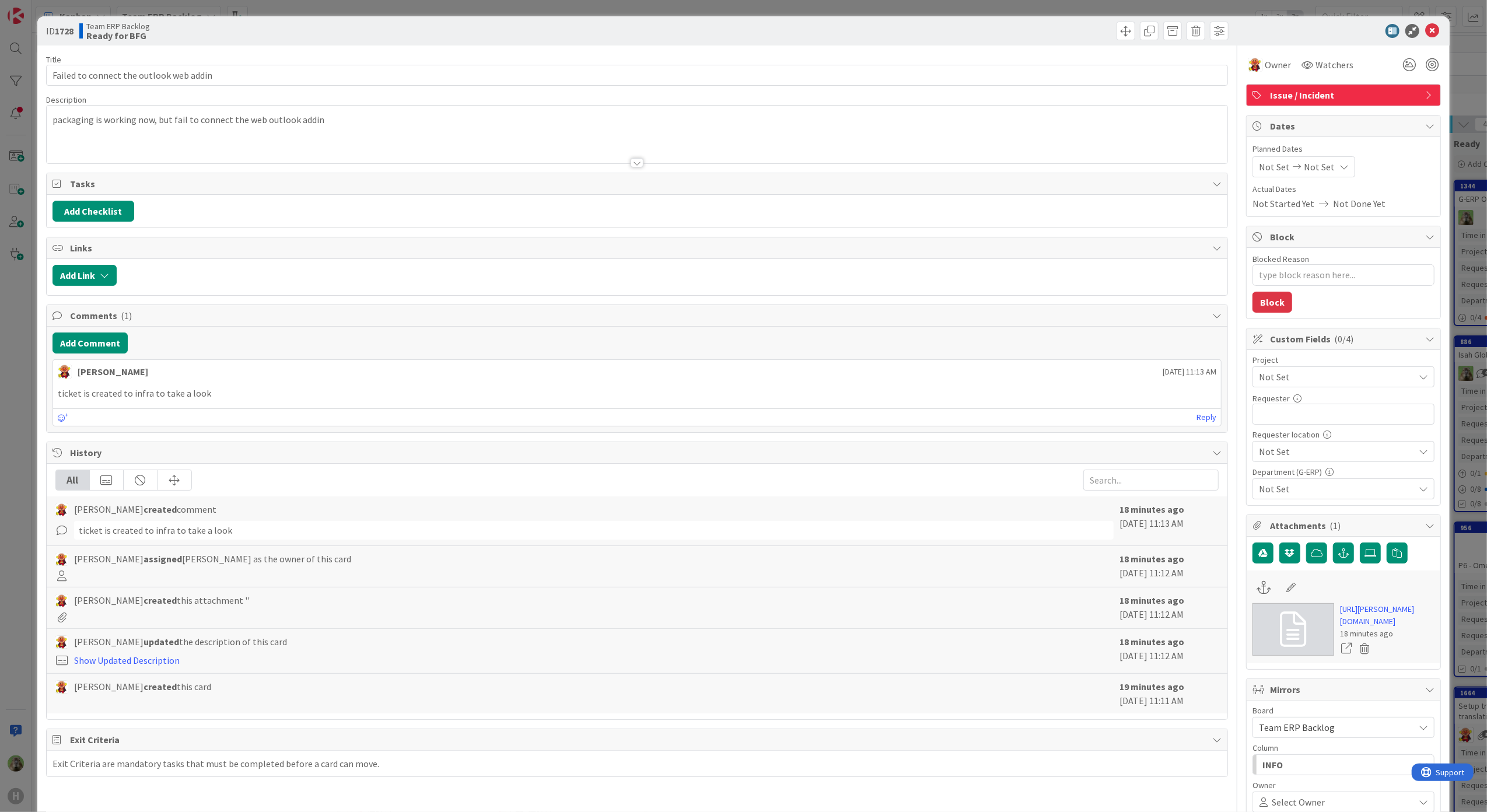
type textarea "x"
click at [30, 487] on div "ID 1728 Team ERP Backlog Ready for BFG Title 40 / 128 Failed to connect the out…" at bounding box center [744, 406] width 1487 height 812
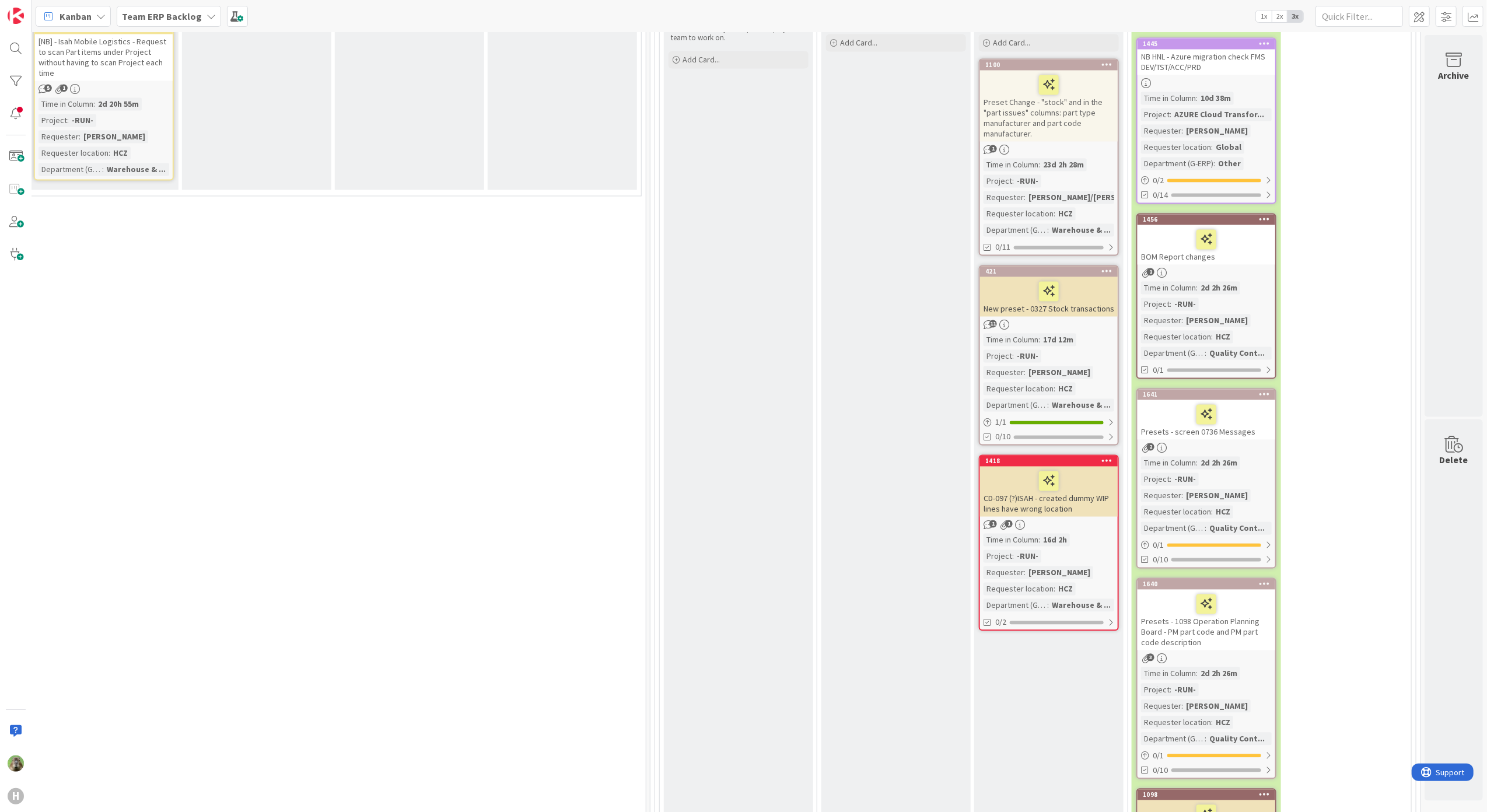
scroll to position [2022, 650]
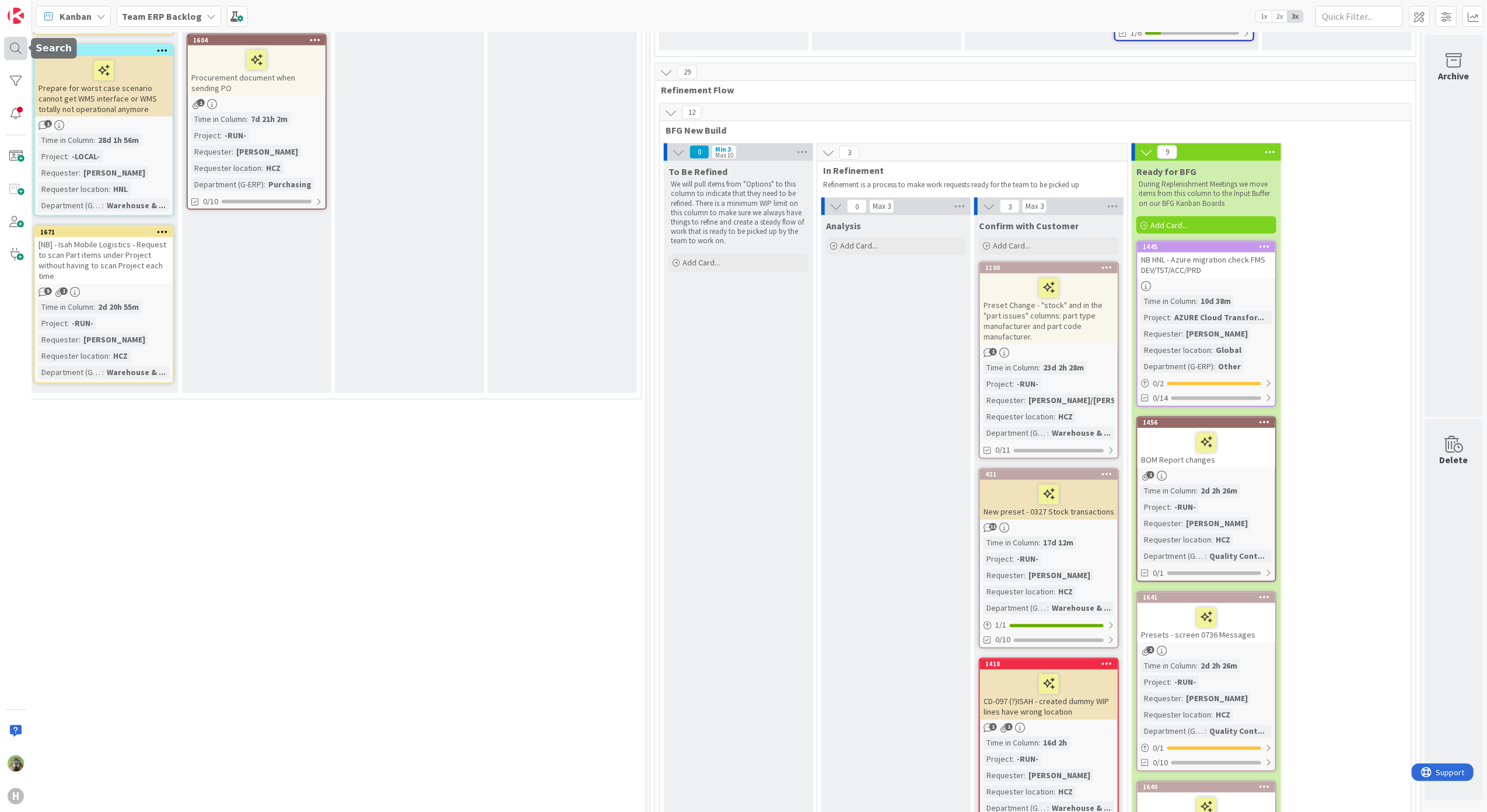
click at [10, 47] on div at bounding box center [15, 48] width 23 height 23
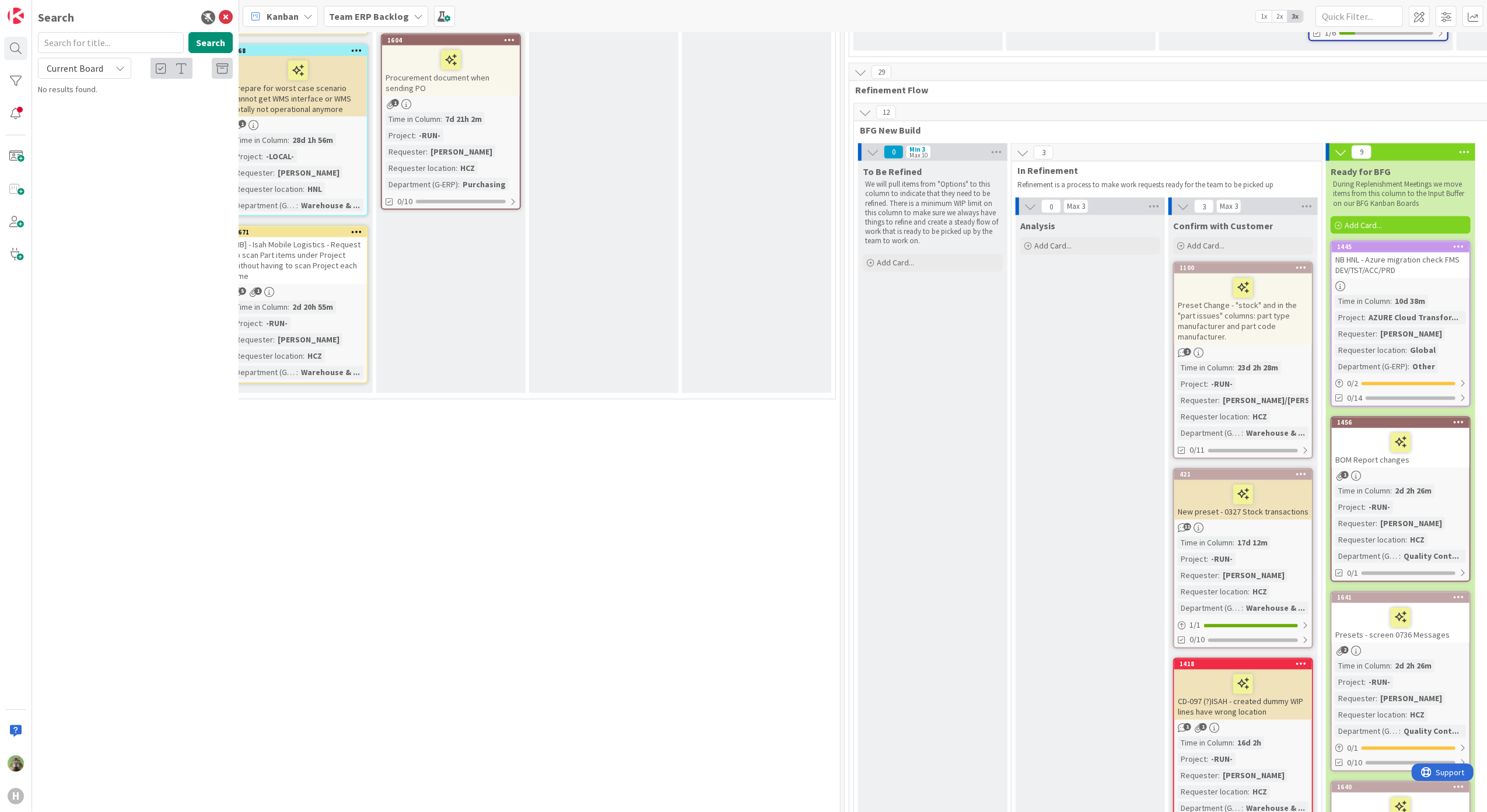
click at [152, 38] on input "text" at bounding box center [110, 42] width 146 height 21
type input "1728"
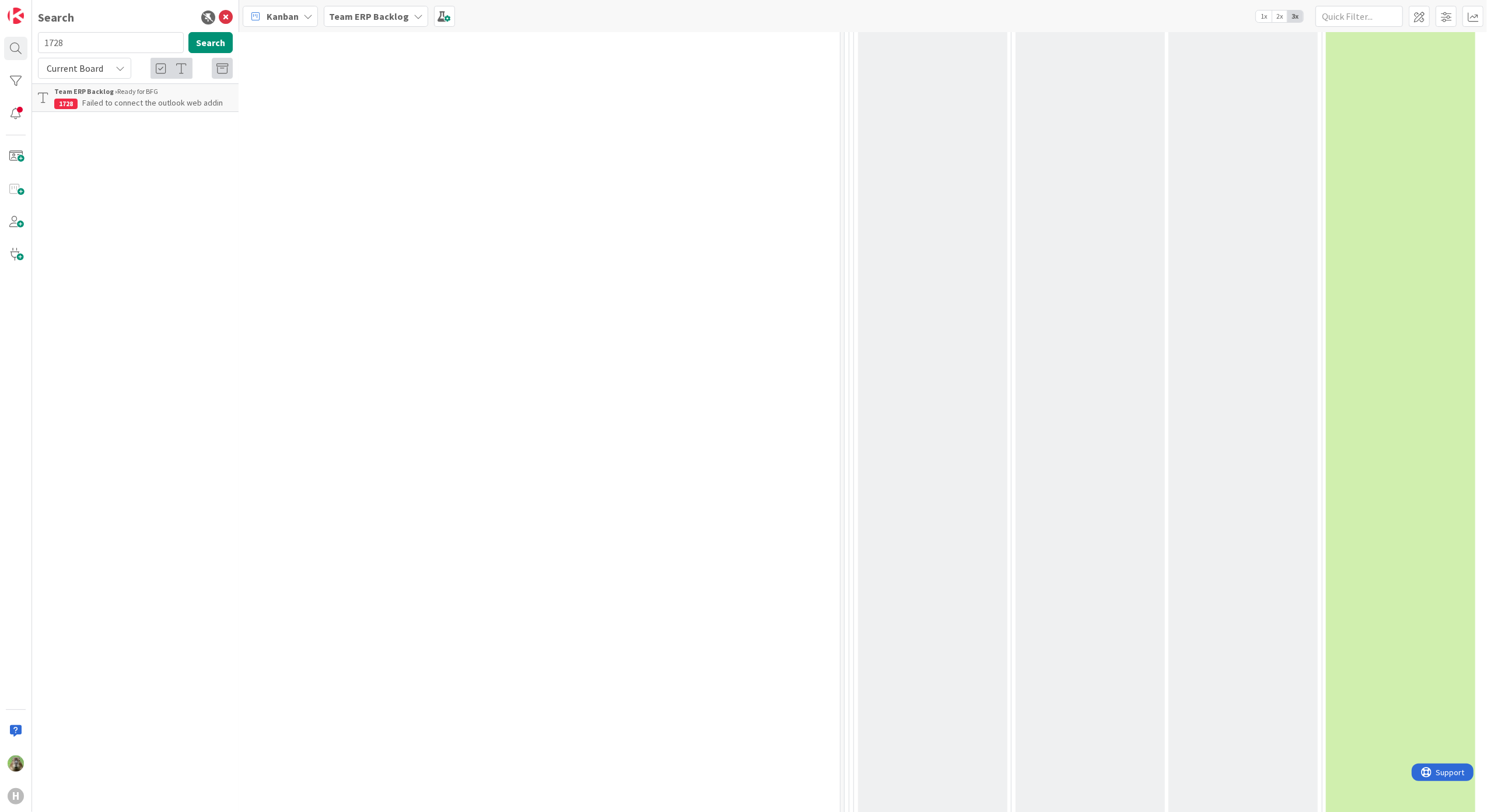
scroll to position [6768, 650]
click at [204, 105] on span "Failed to connect the outlook web addin" at bounding box center [152, 103] width 140 height 10
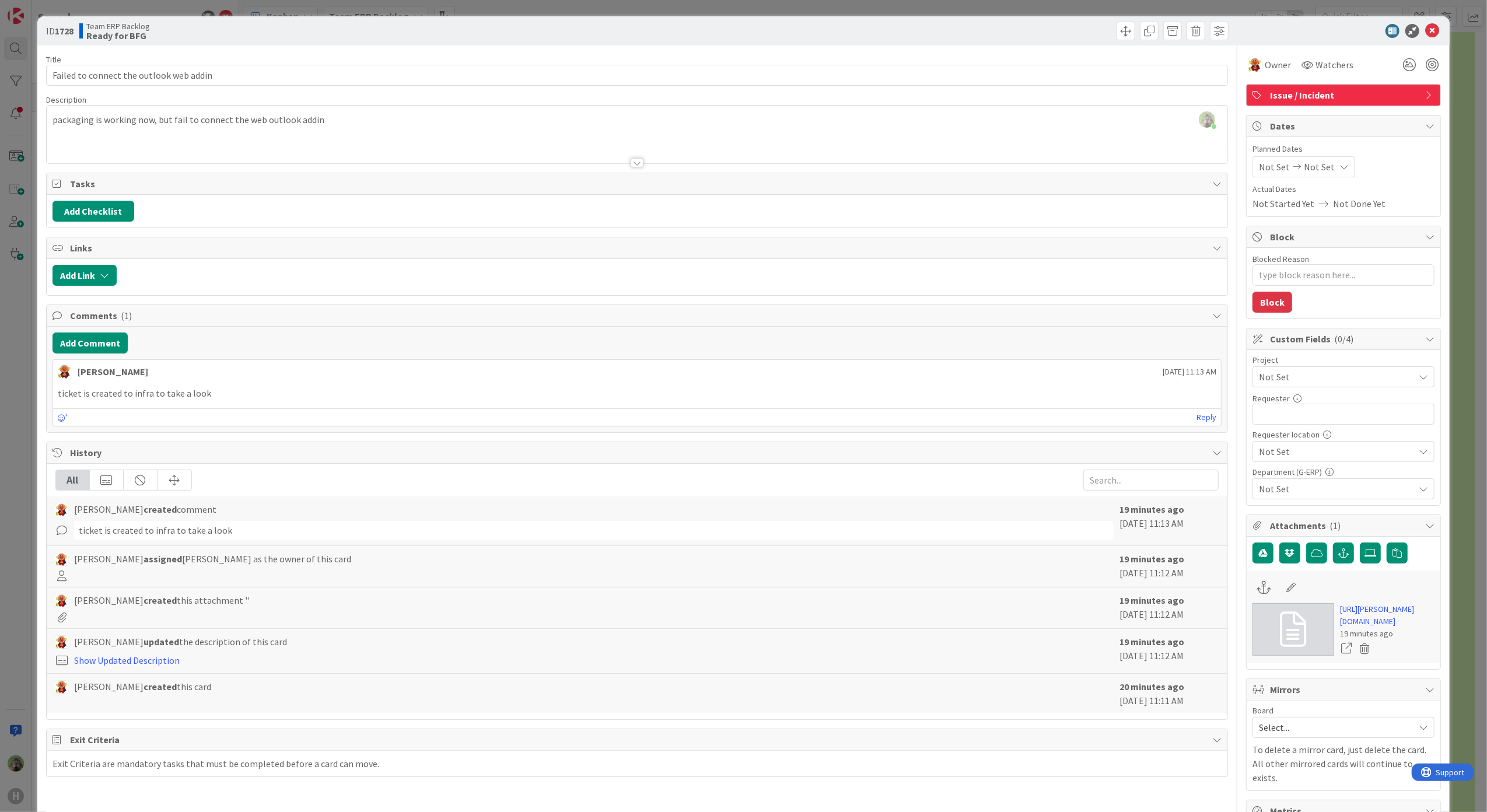
click at [28, 430] on div "ID 1728 Team ERP Backlog Ready for BFG Title 40 / 128 Failed to connect the out…" at bounding box center [744, 406] width 1487 height 812
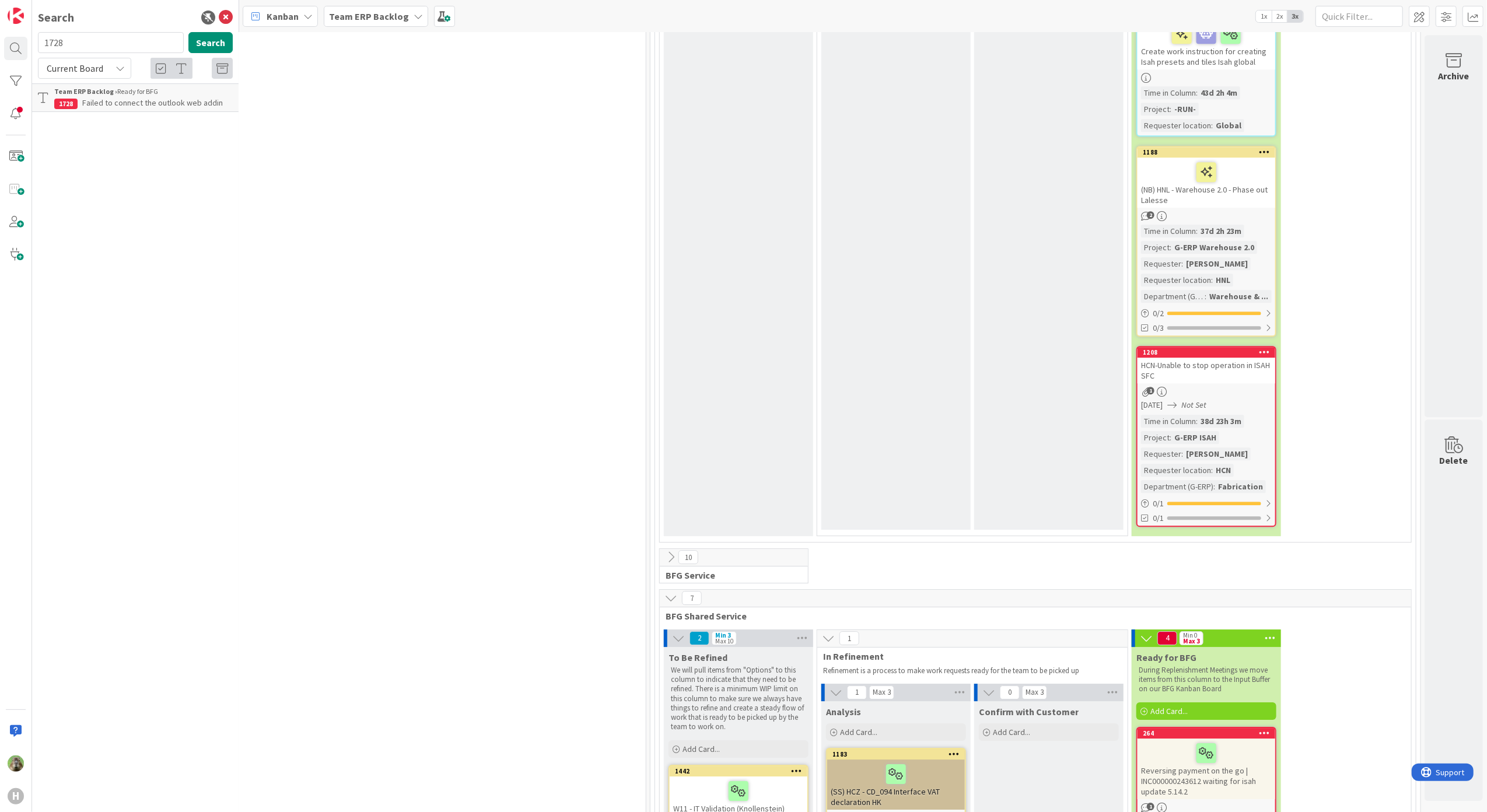
scroll to position [3268, 857]
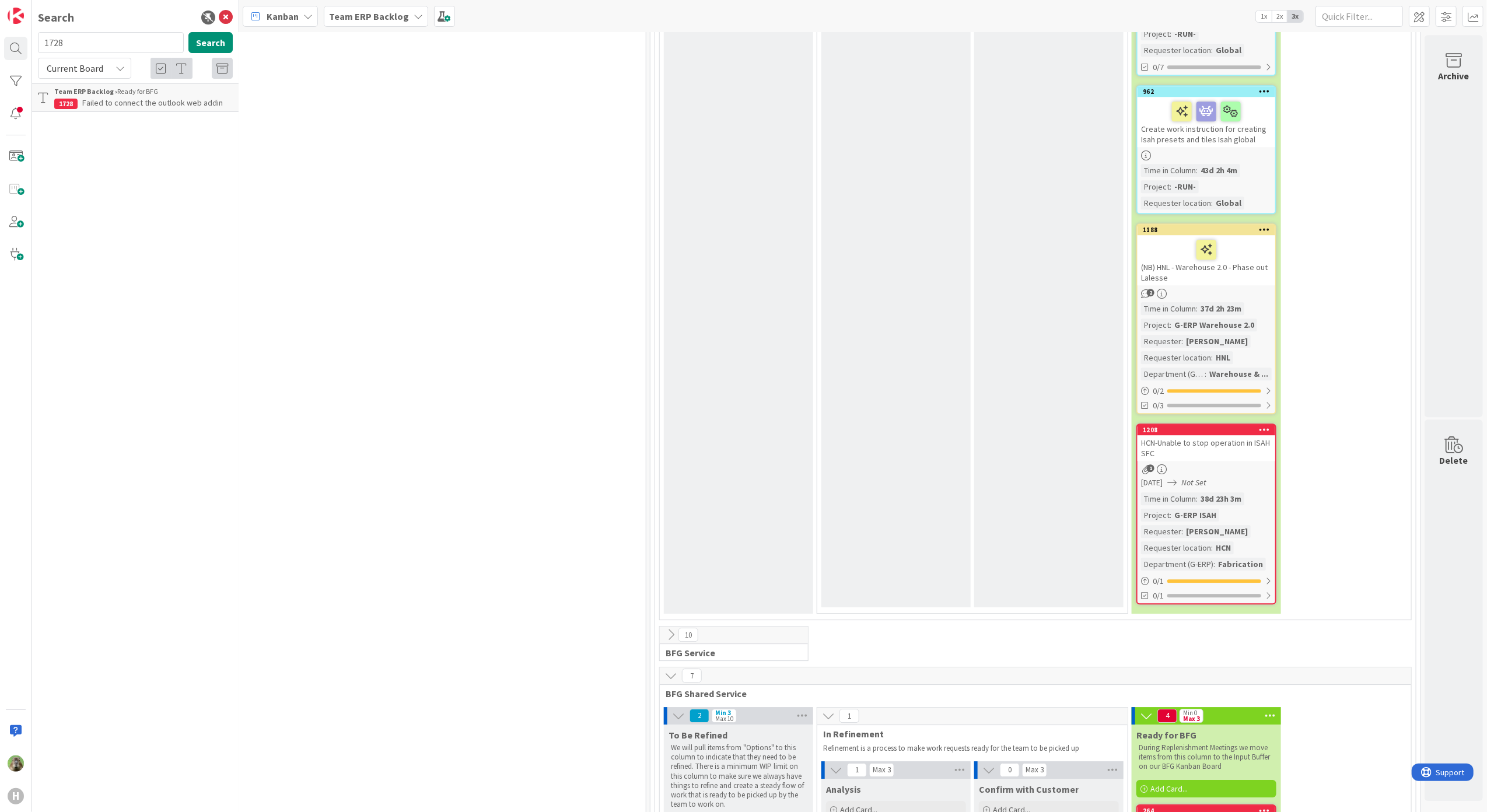
click at [665, 669] on icon at bounding box center [671, 675] width 13 height 13
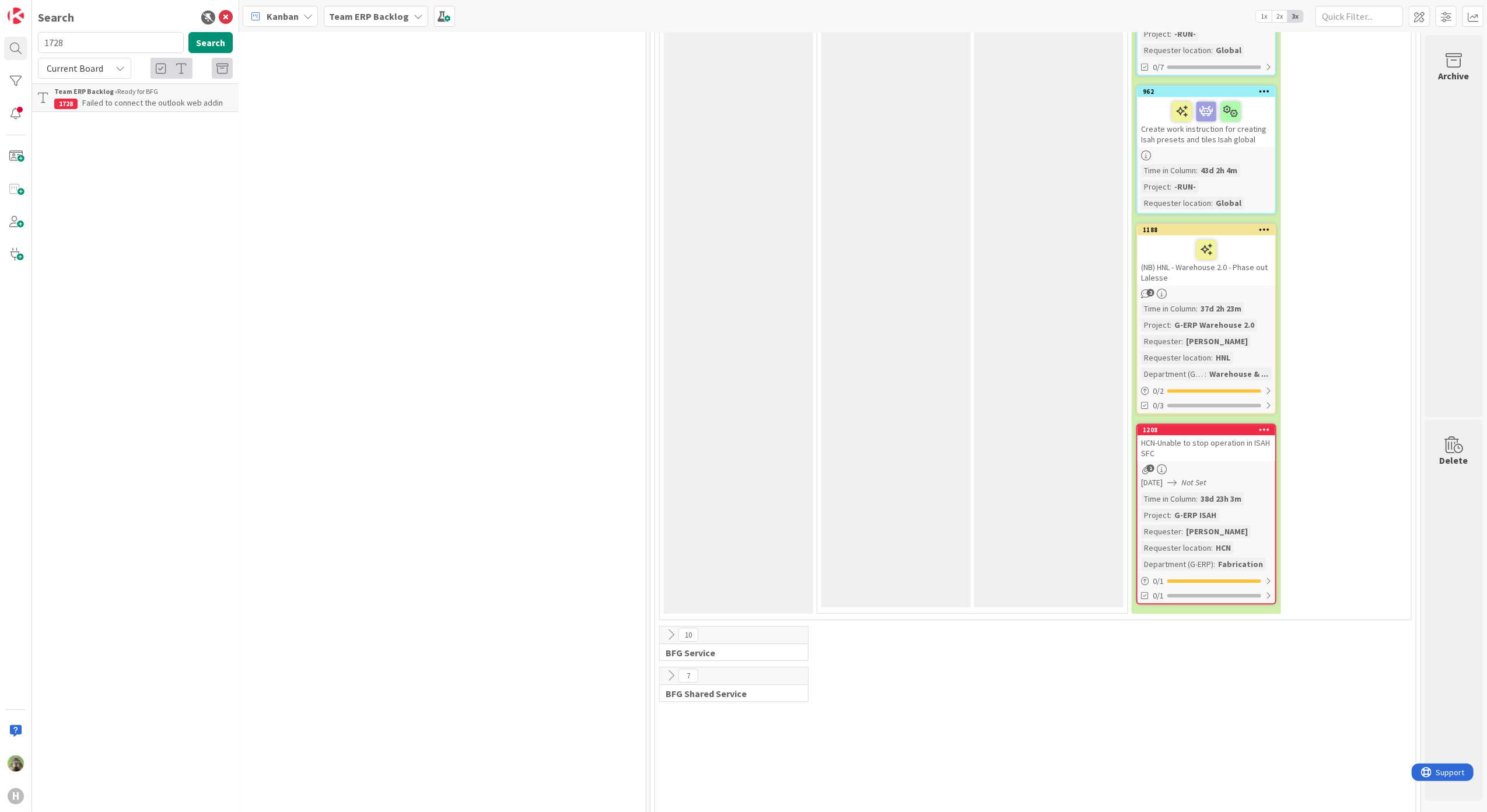
click at [664, 627] on button at bounding box center [672, 635] width 15 height 15
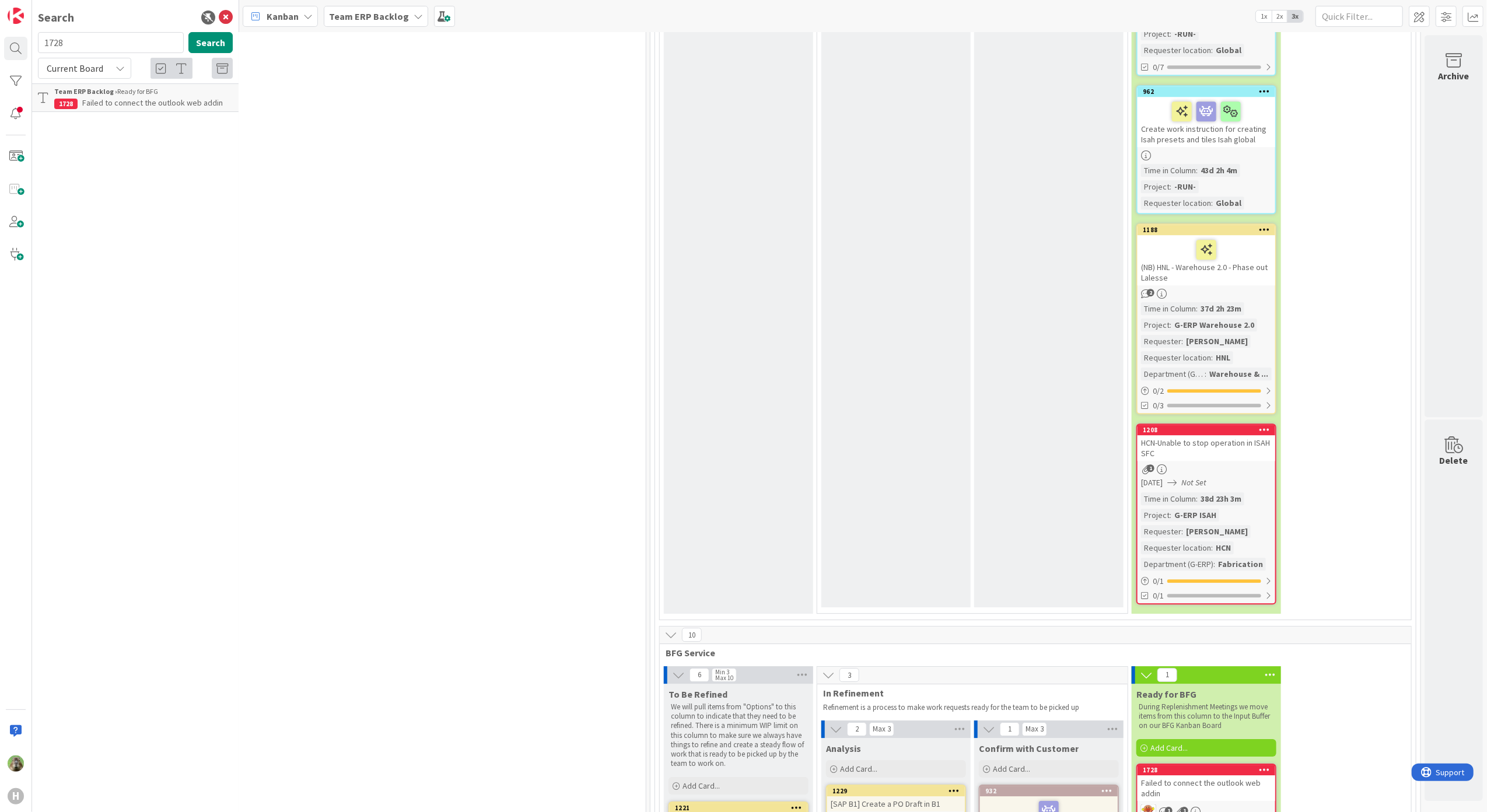
scroll to position [3656, 857]
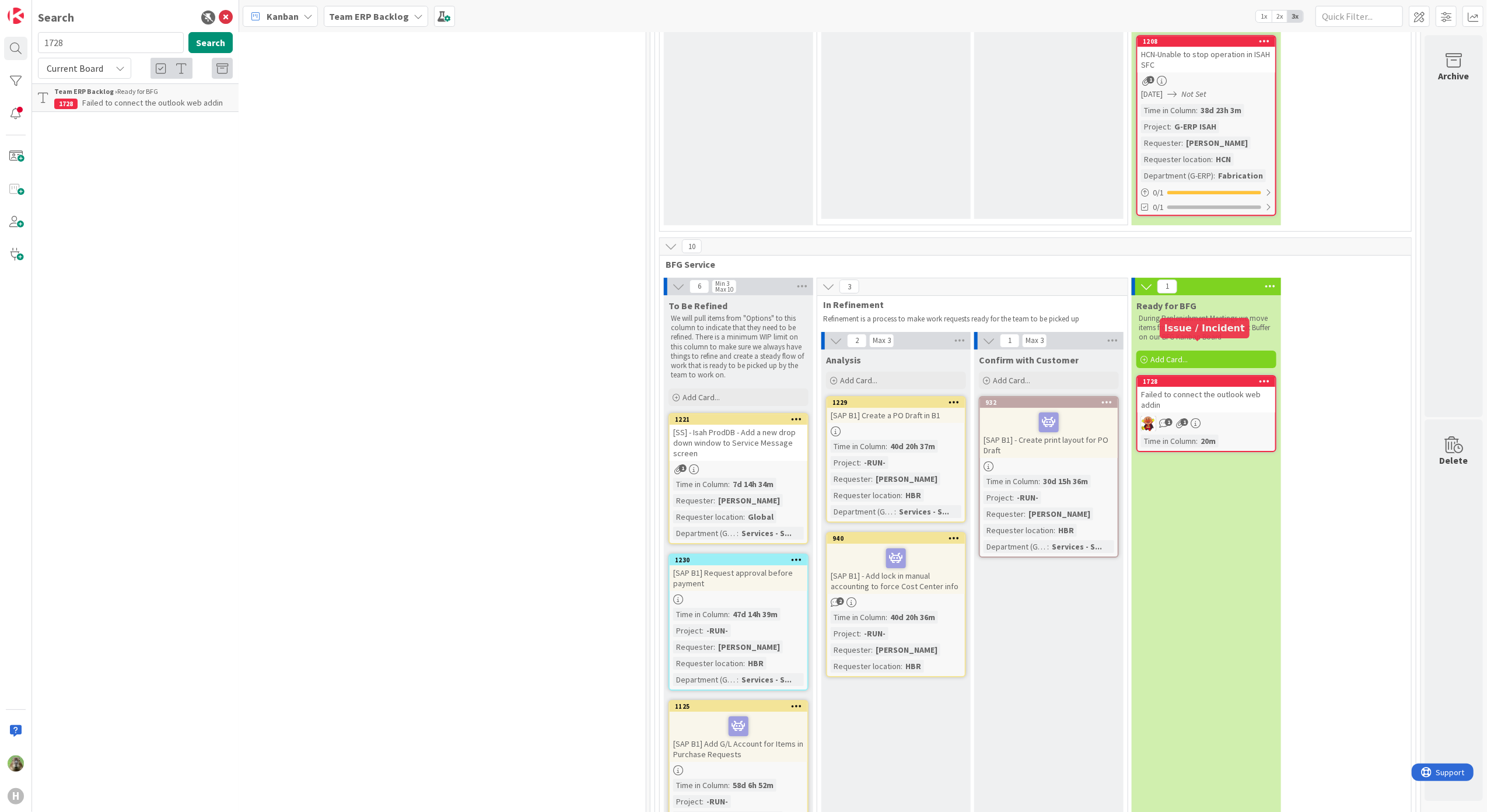
click at [1233, 378] on div "1728" at bounding box center [1209, 382] width 133 height 9
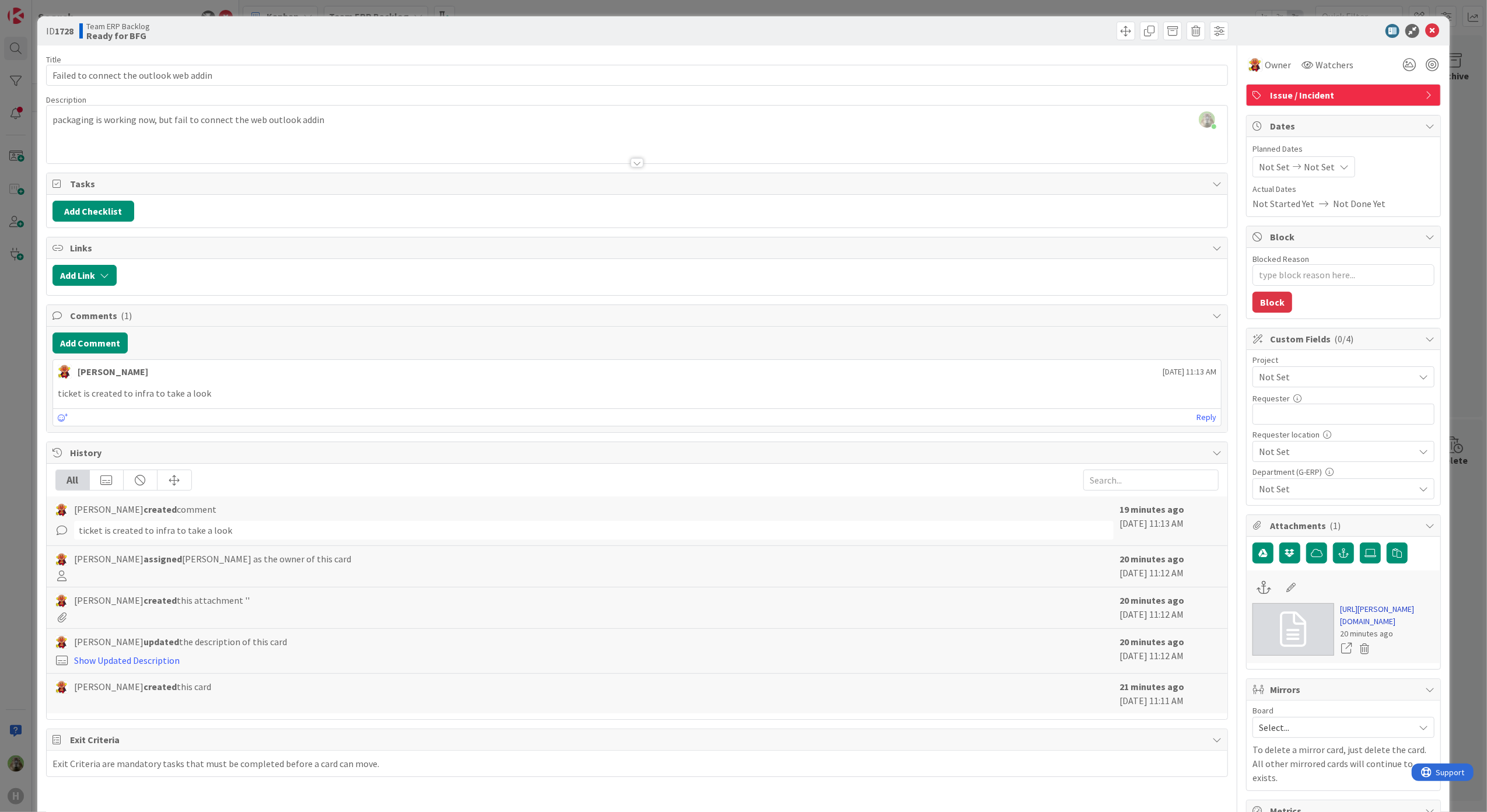
click at [1384, 628] on link "[URL][PERSON_NAME][DOMAIN_NAME]" at bounding box center [1388, 615] width 94 height 25
click at [16, 326] on div "ID 1728 Team ERP Backlog Ready for BFG Title 40 / 128 Failed to connect the out…" at bounding box center [744, 406] width 1487 height 812
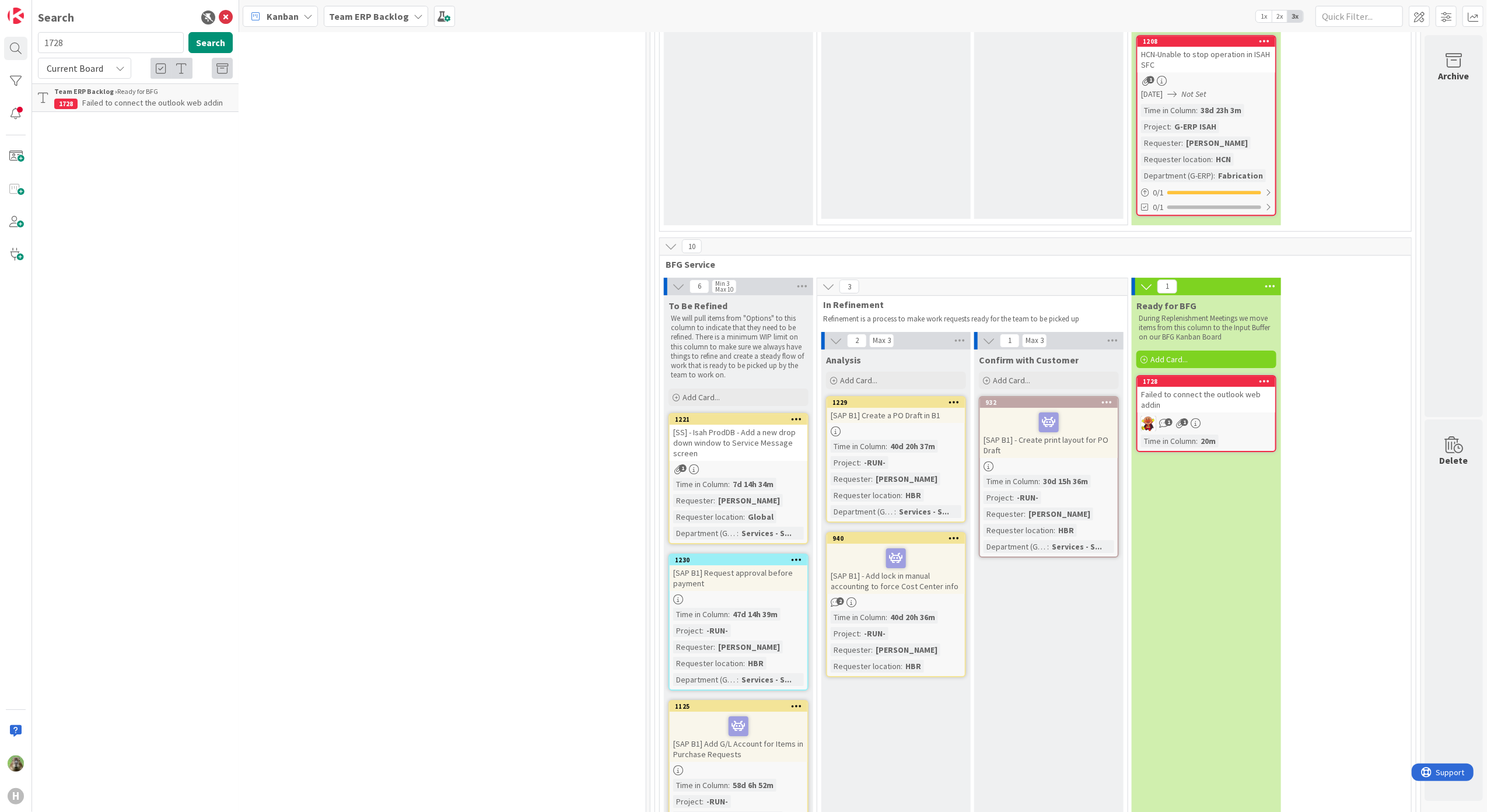
click at [1260, 377] on icon at bounding box center [1265, 381] width 11 height 9
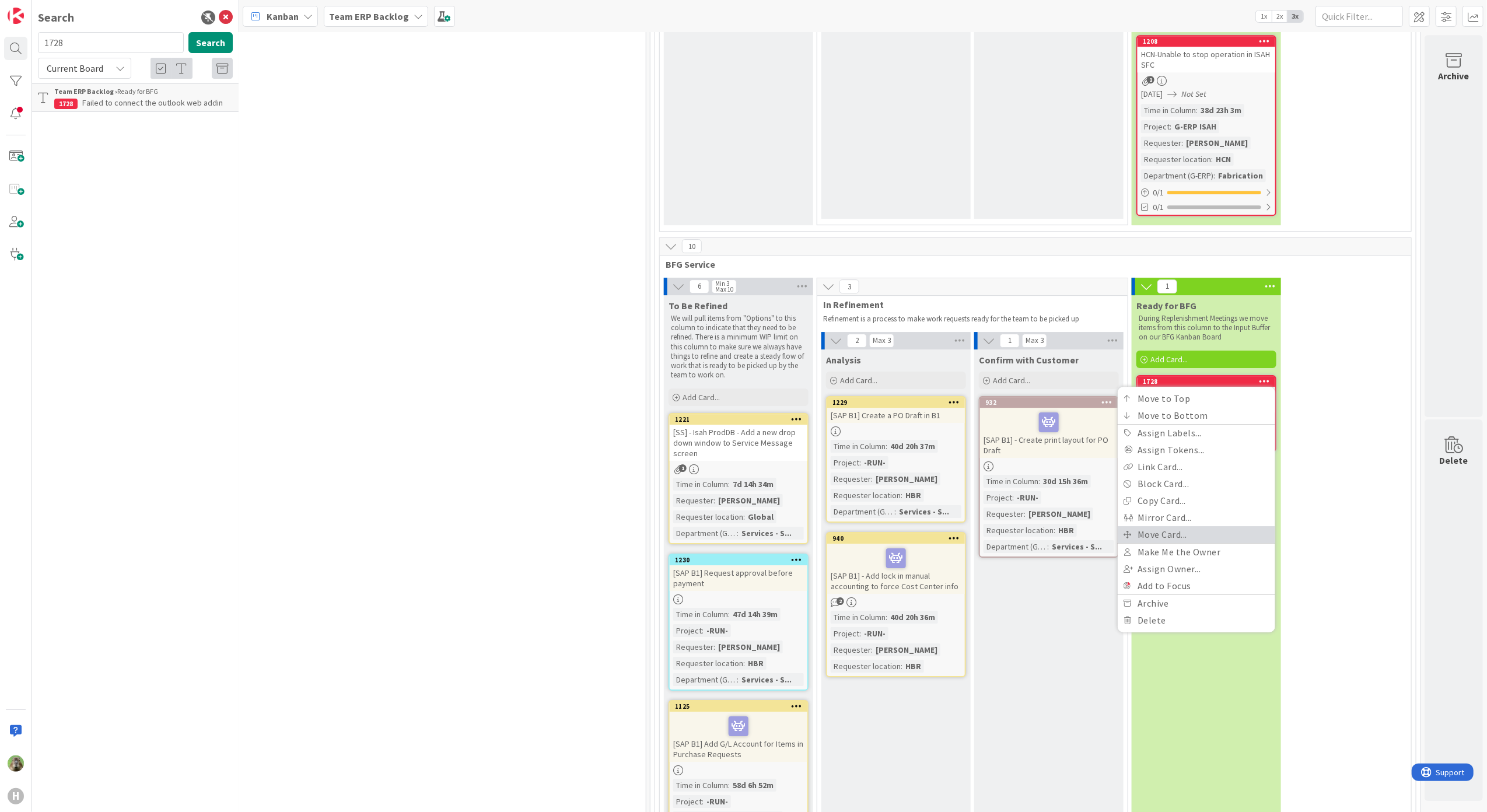
click at [1176, 526] on link "Move Card..." at bounding box center [1197, 534] width 158 height 17
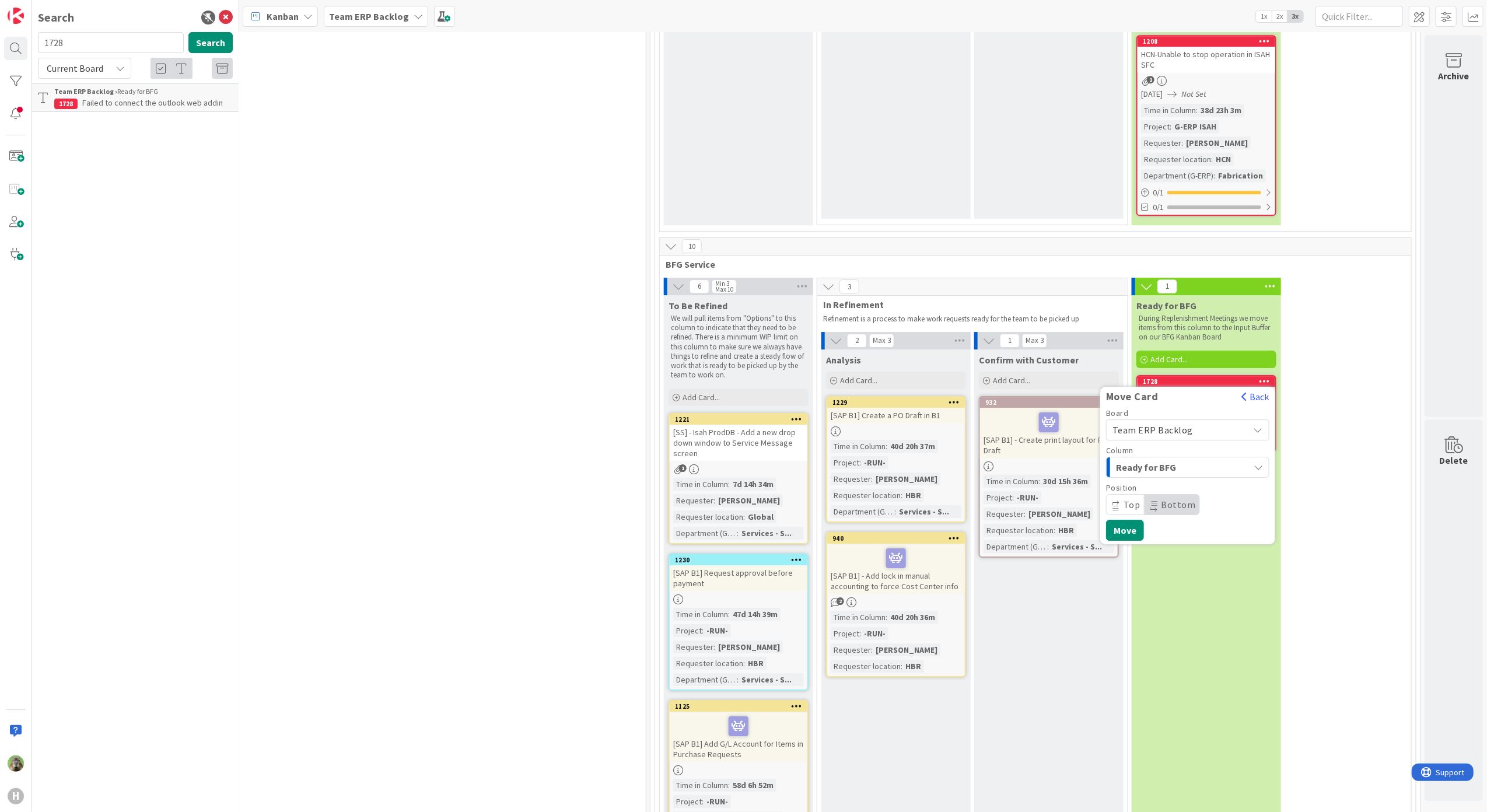
click at [1189, 421] on span "Team ERP Backlog" at bounding box center [1178, 429] width 131 height 16
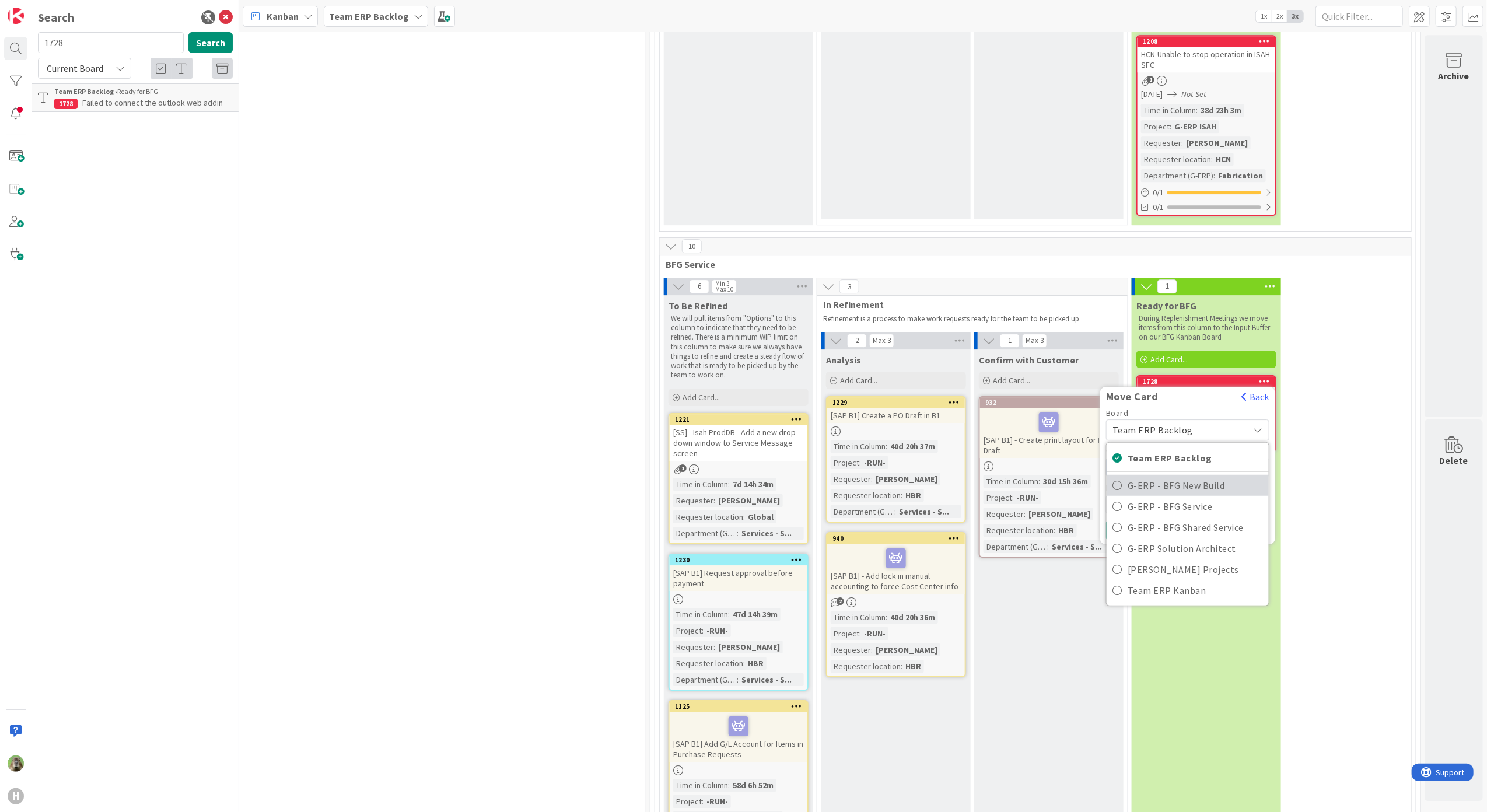
click at [1193, 476] on span "G-ERP - BFG New Build" at bounding box center [1196, 485] width 135 height 17
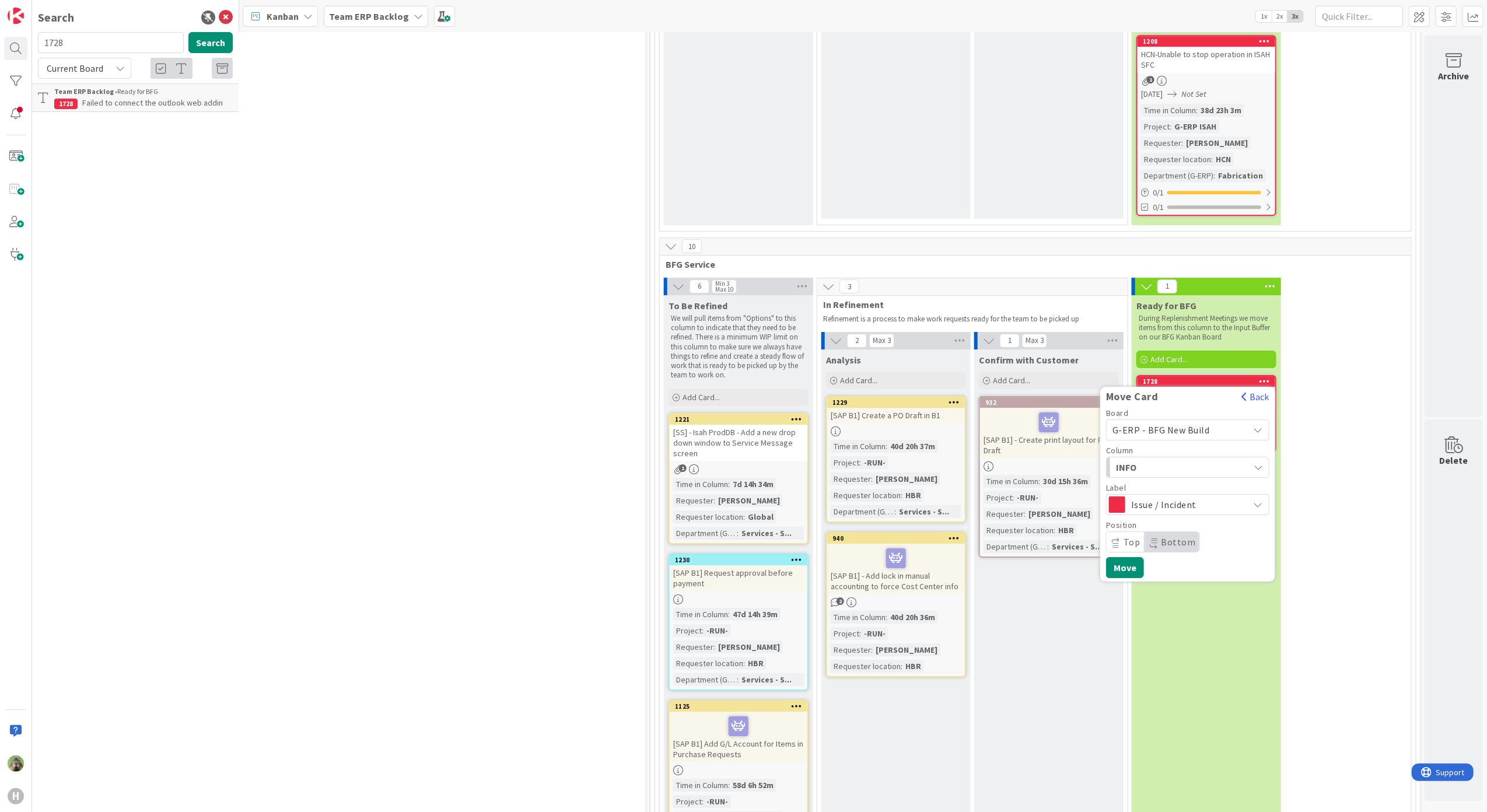
click at [1191, 460] on span "INFO" at bounding box center [1160, 468] width 87 height 15
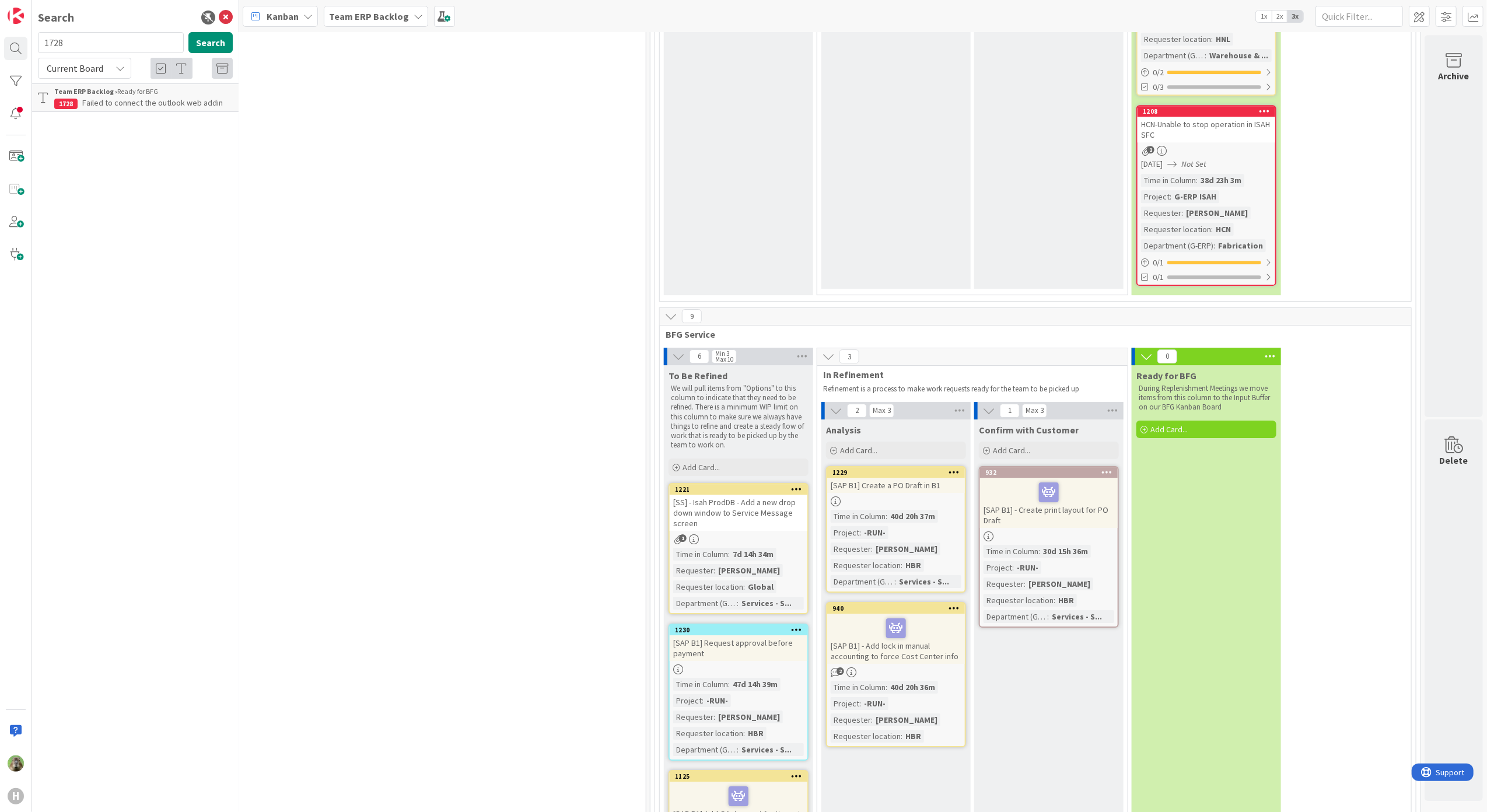
click at [134, 99] on span "Failed to connect the outlook web addin" at bounding box center [152, 103] width 140 height 10
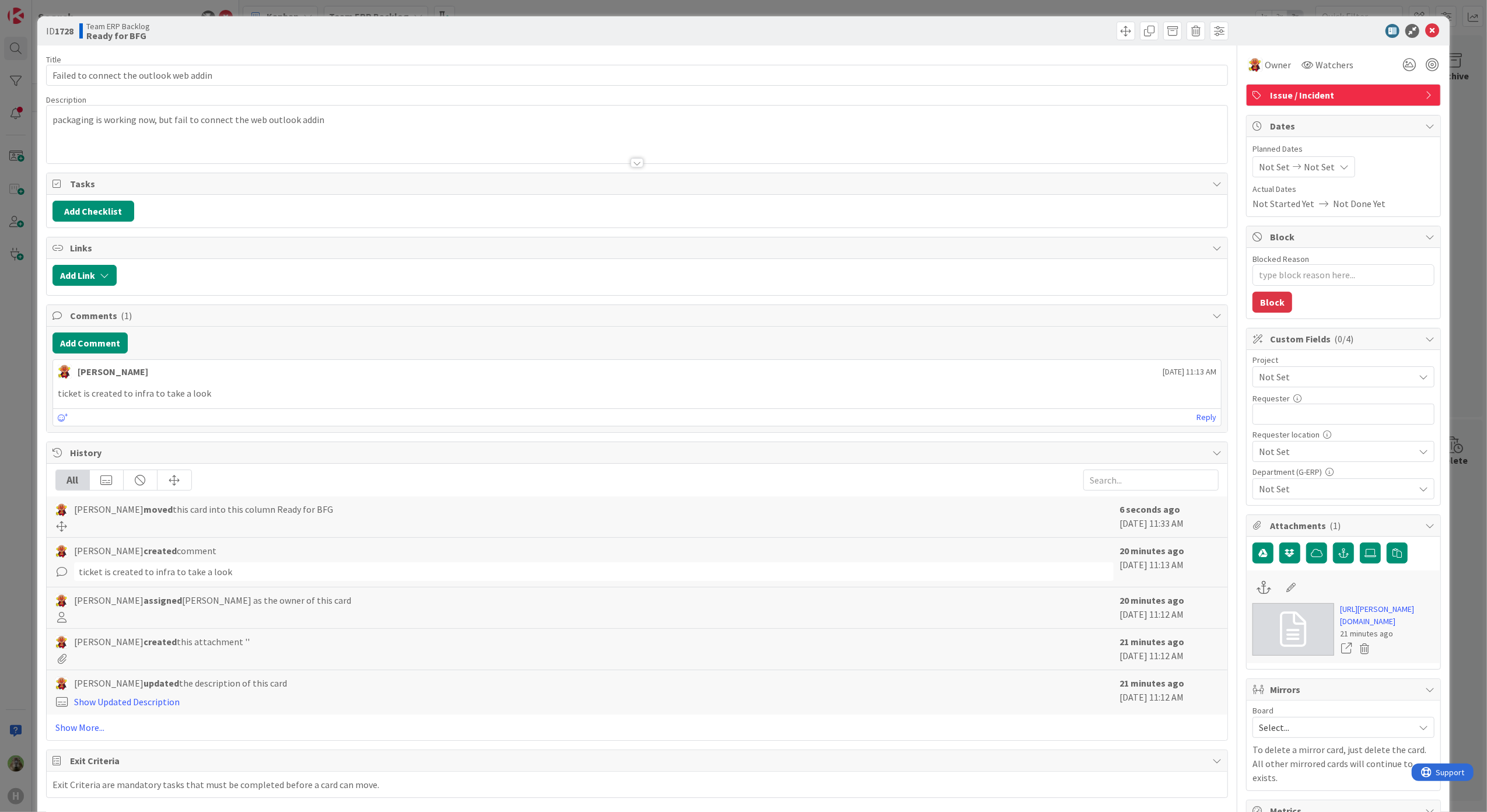
type textarea "x"
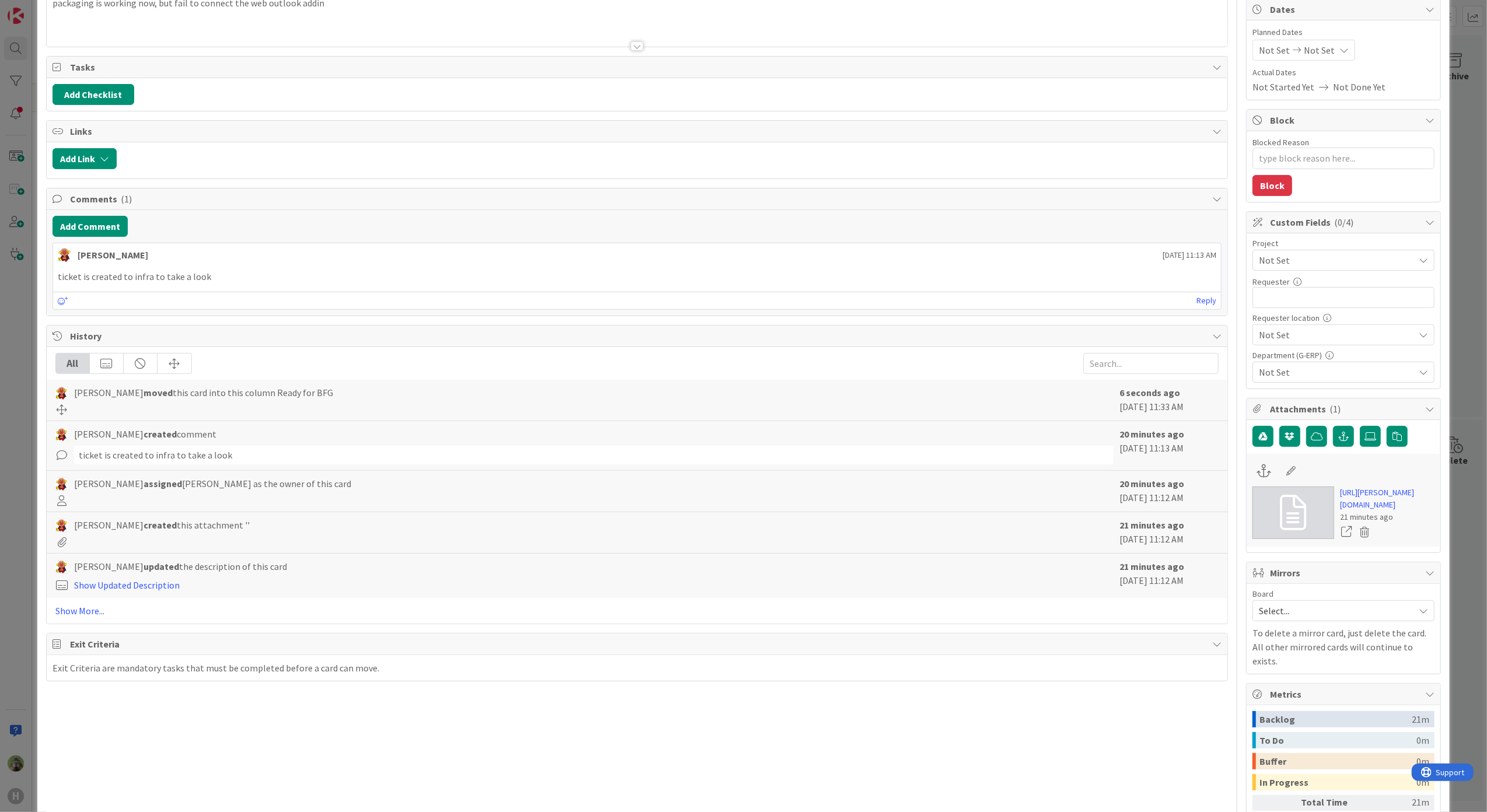
scroll to position [233, 0]
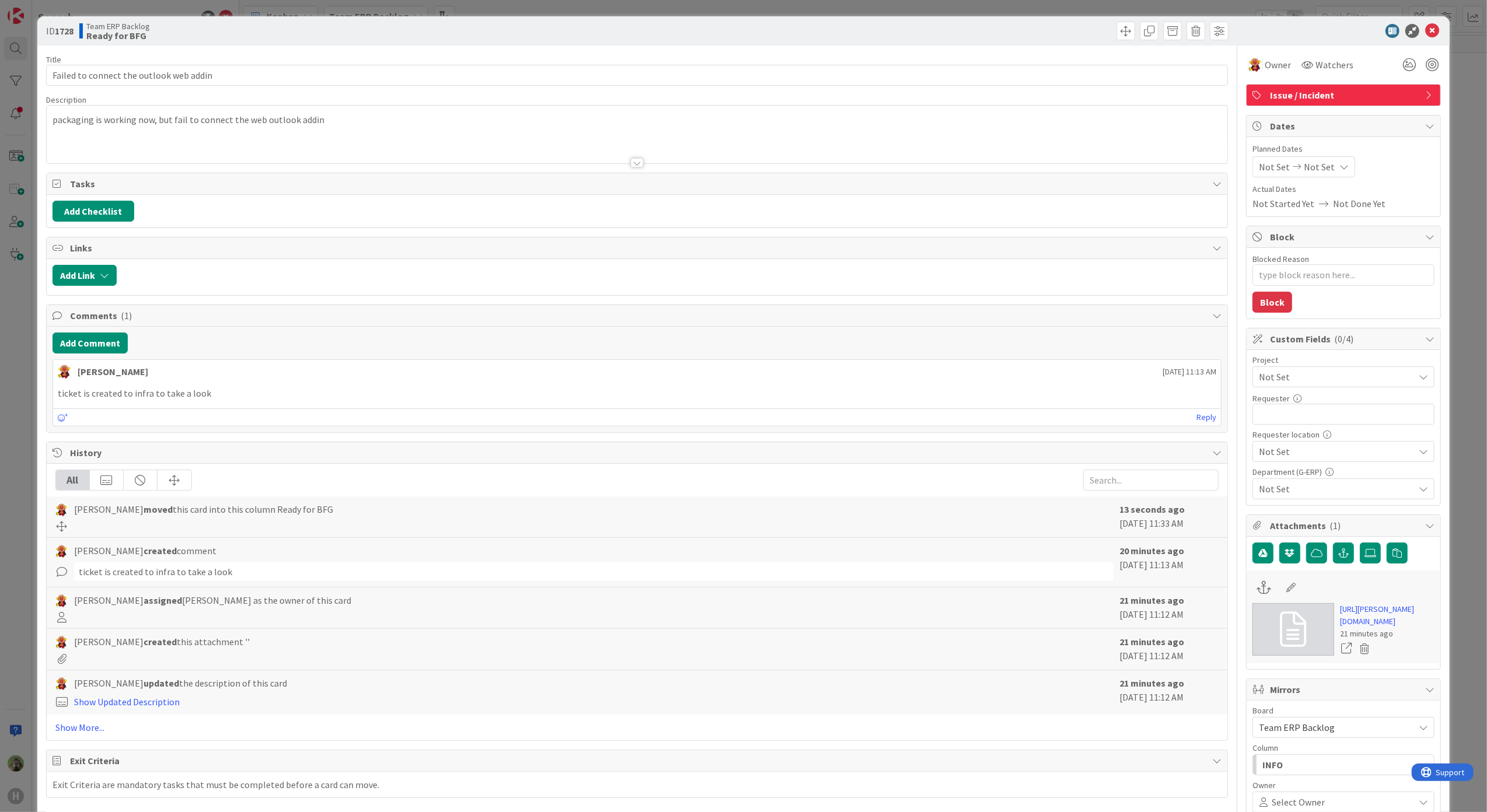
click at [26, 528] on div "ID 1728 Team ERP Backlog Ready for BFG Title 40 / 128 Failed to connect the out…" at bounding box center [744, 406] width 1487 height 812
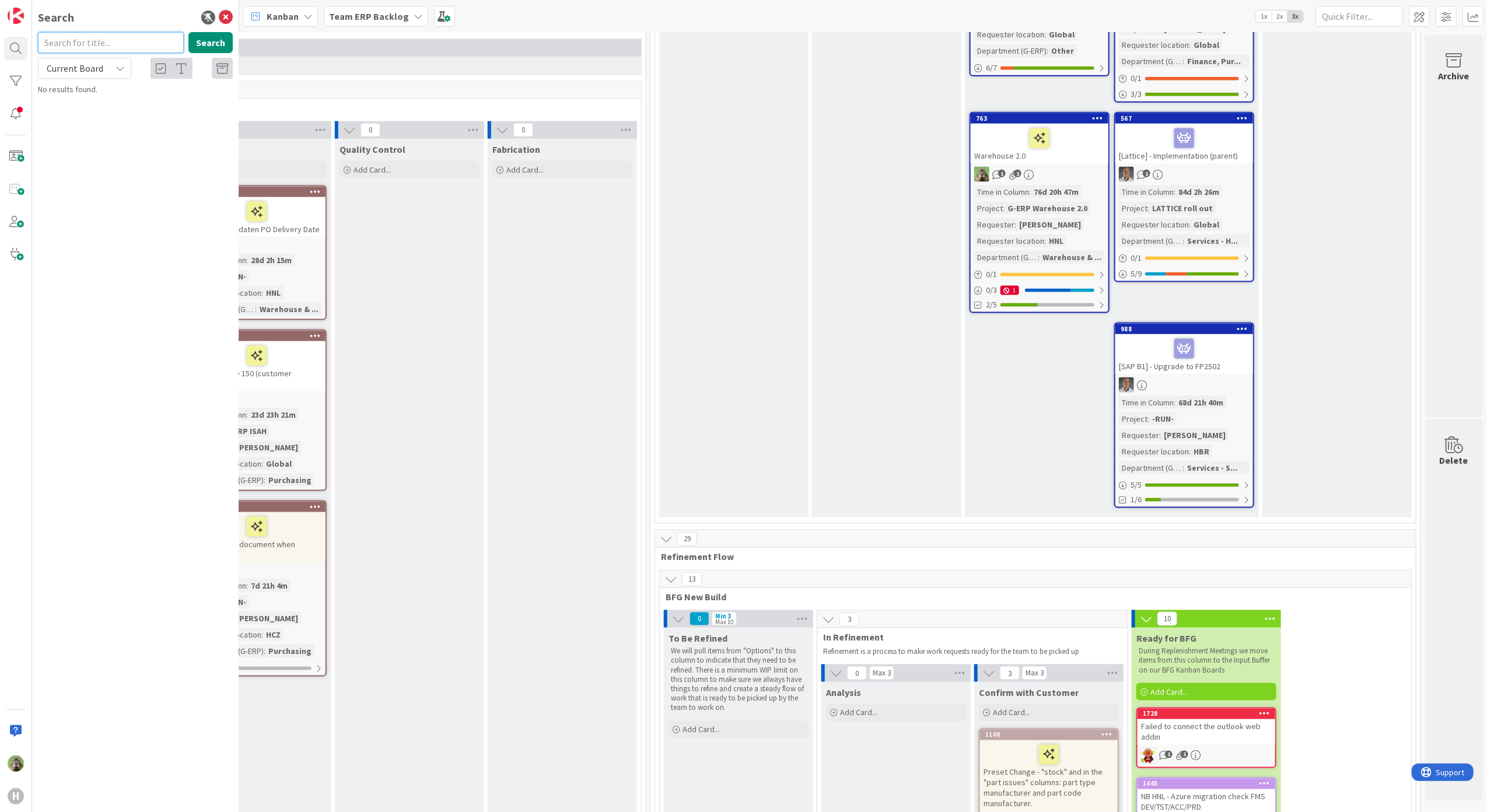
scroll to position [2022, 857]
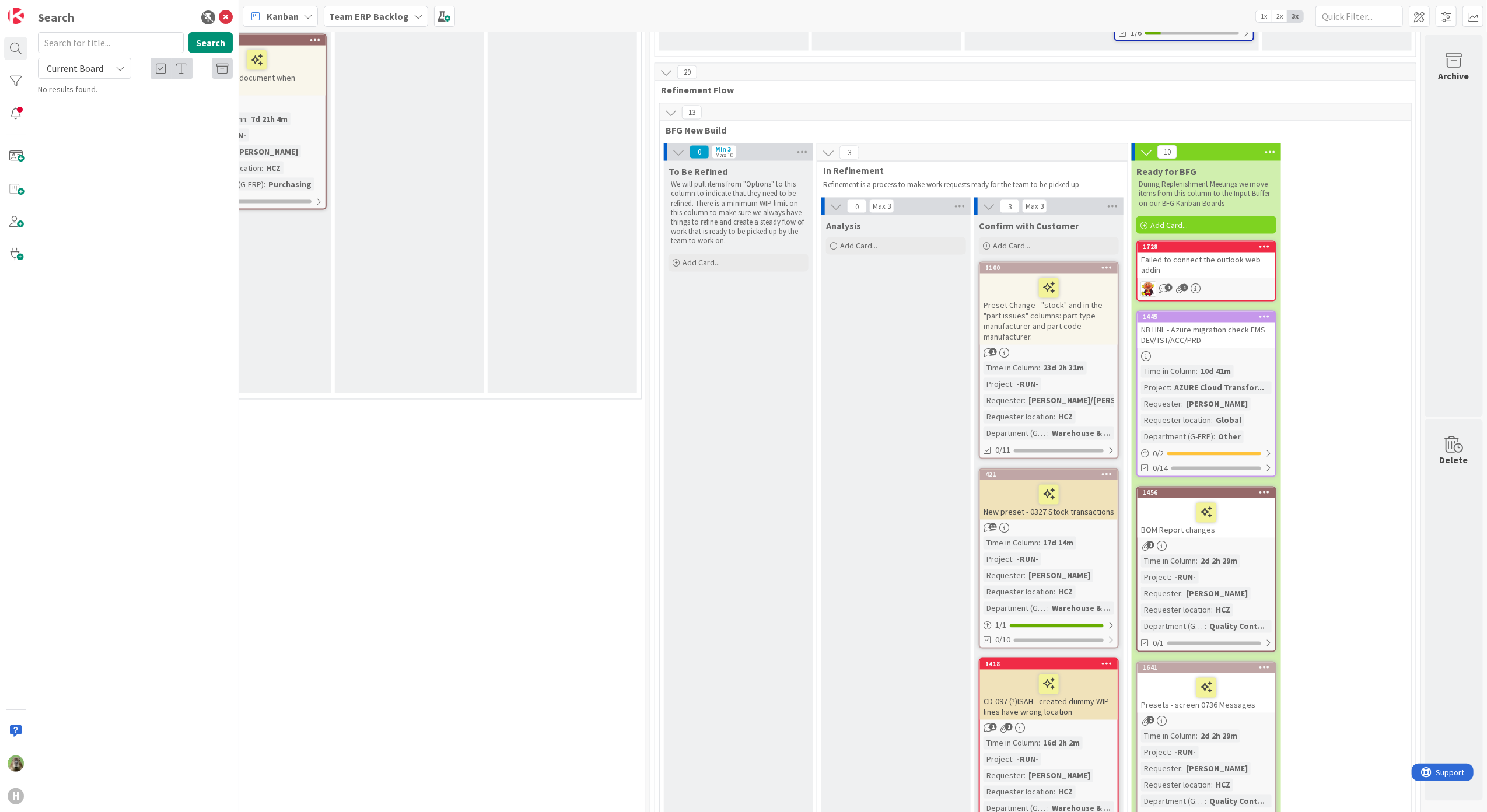
click at [1260, 243] on div at bounding box center [1265, 248] width 21 height 9
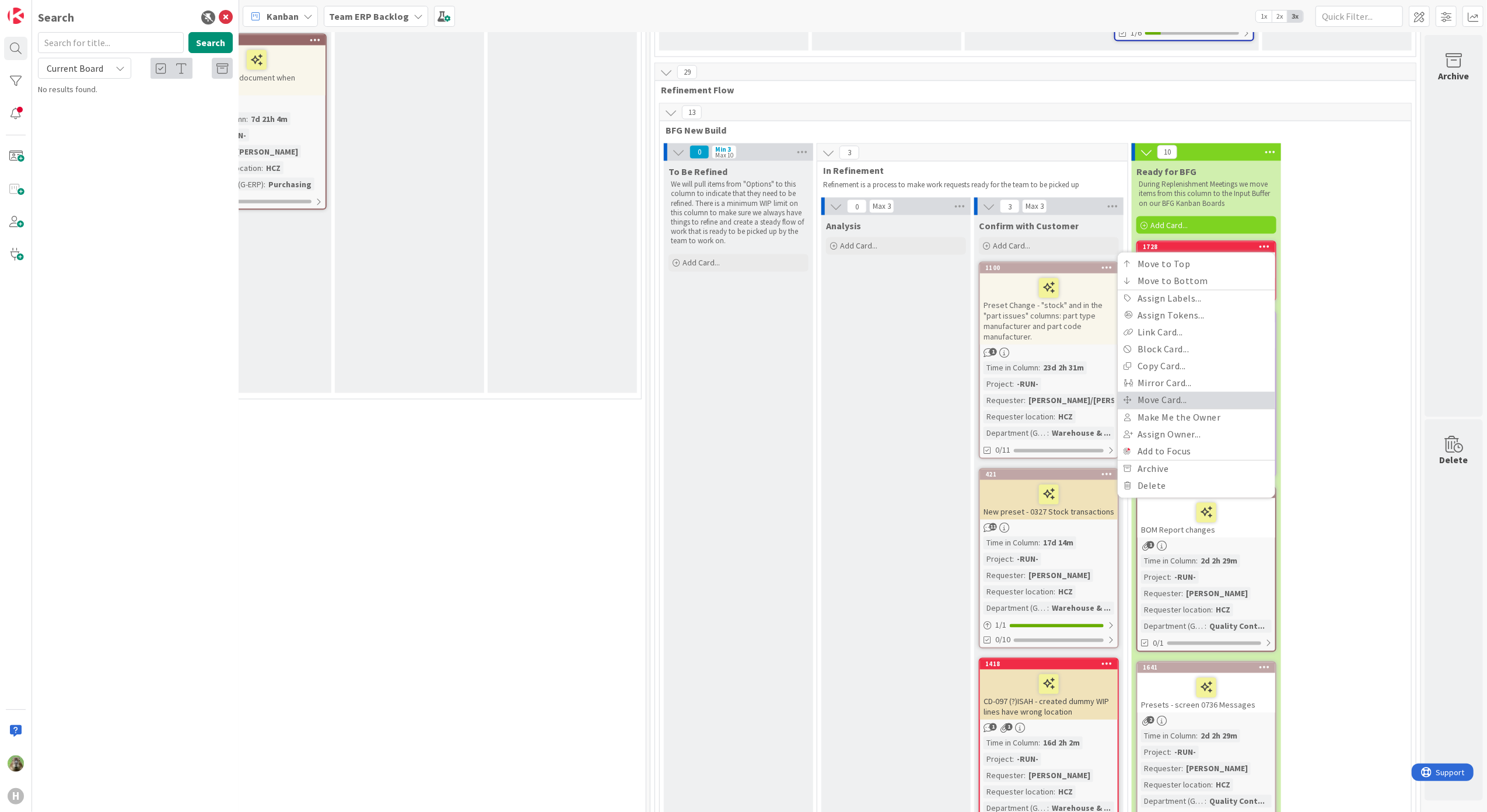
click at [1156, 392] on link "Move Card..." at bounding box center [1197, 401] width 158 height 17
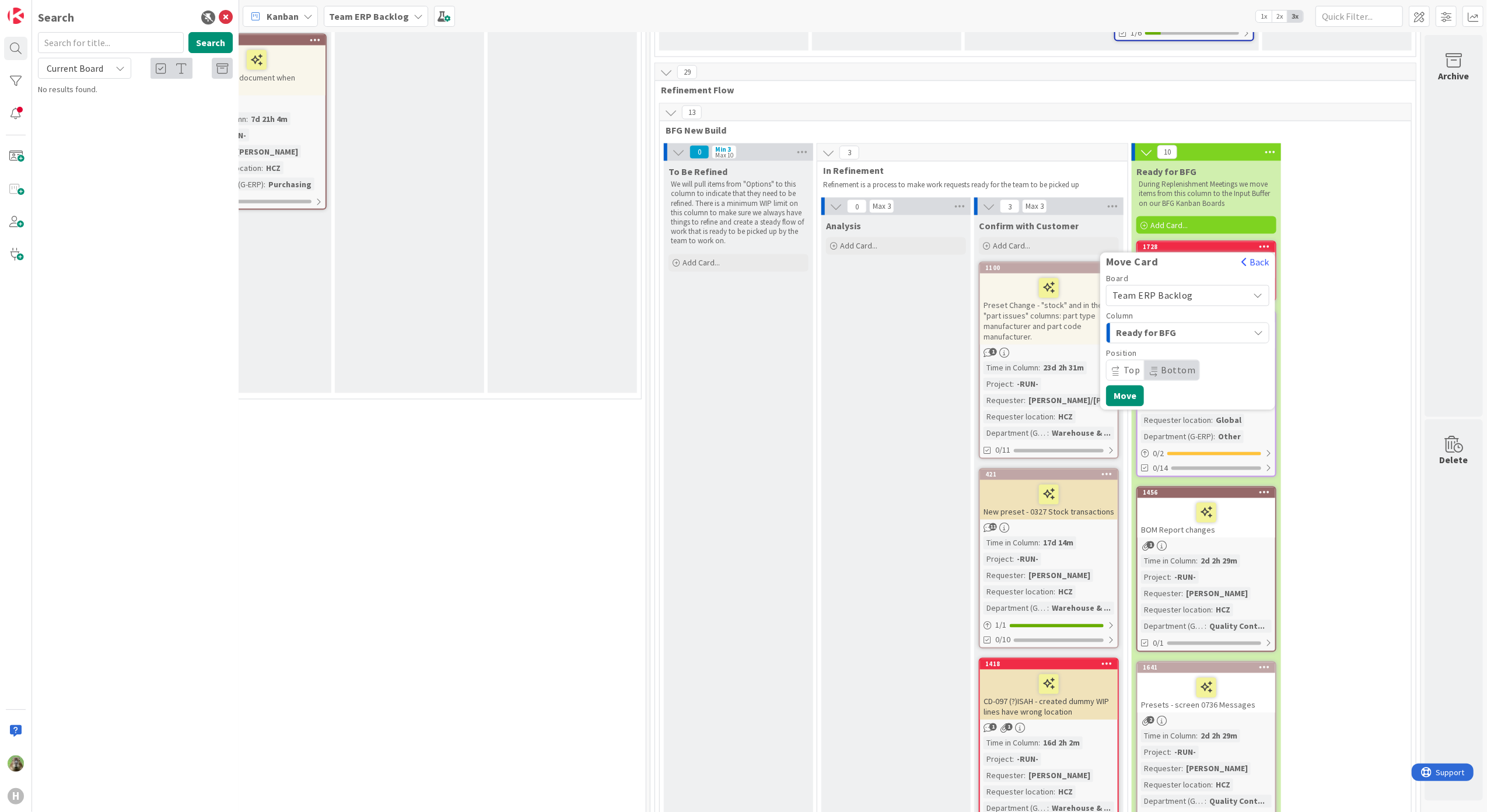
click at [1185, 288] on span "Team ERP Backlog" at bounding box center [1178, 296] width 131 height 16
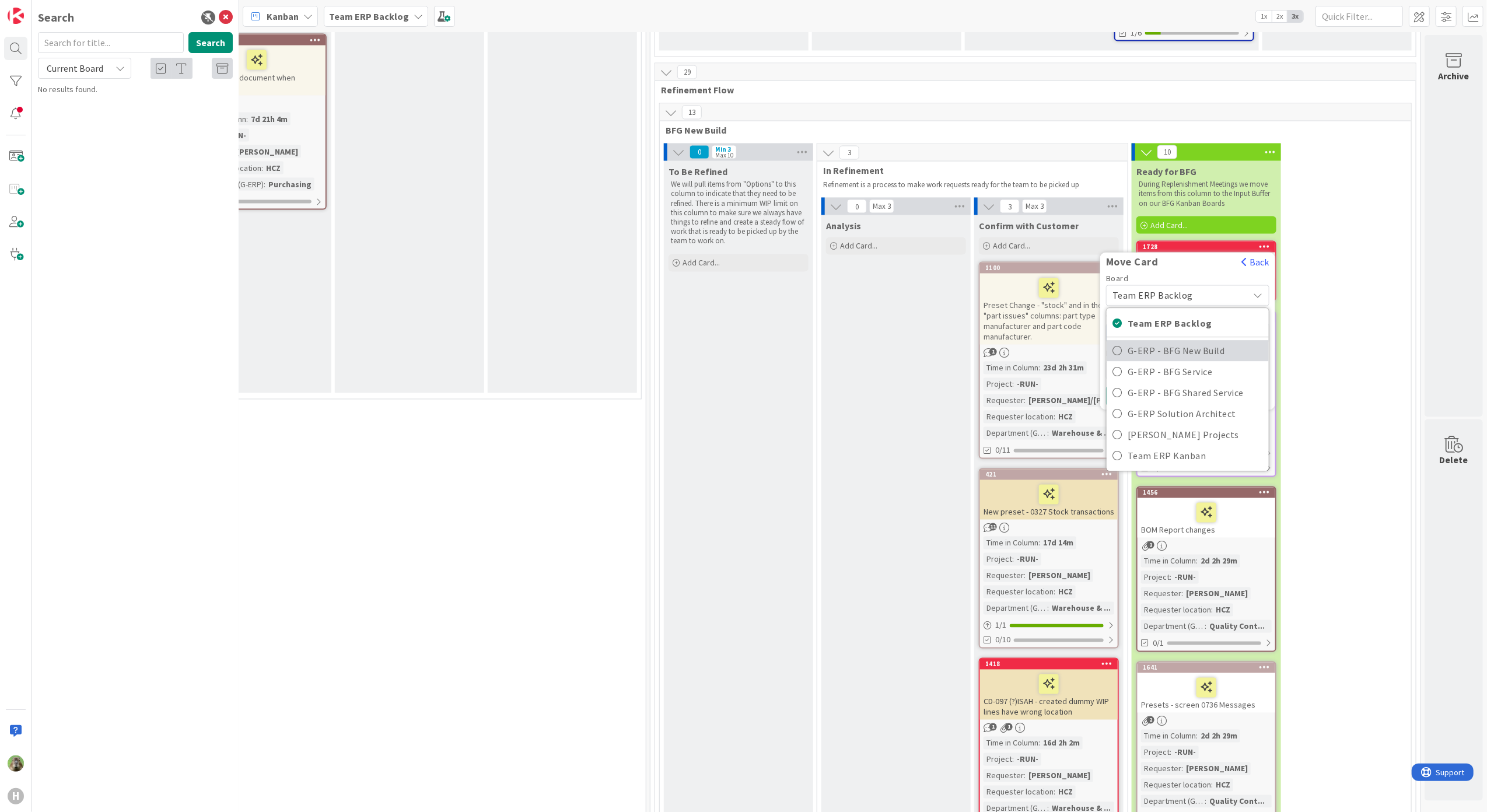
click at [1179, 342] on span "G-ERP - BFG New Build" at bounding box center [1196, 350] width 135 height 17
click at [1177, 325] on span "INFO" at bounding box center [1160, 333] width 87 height 15
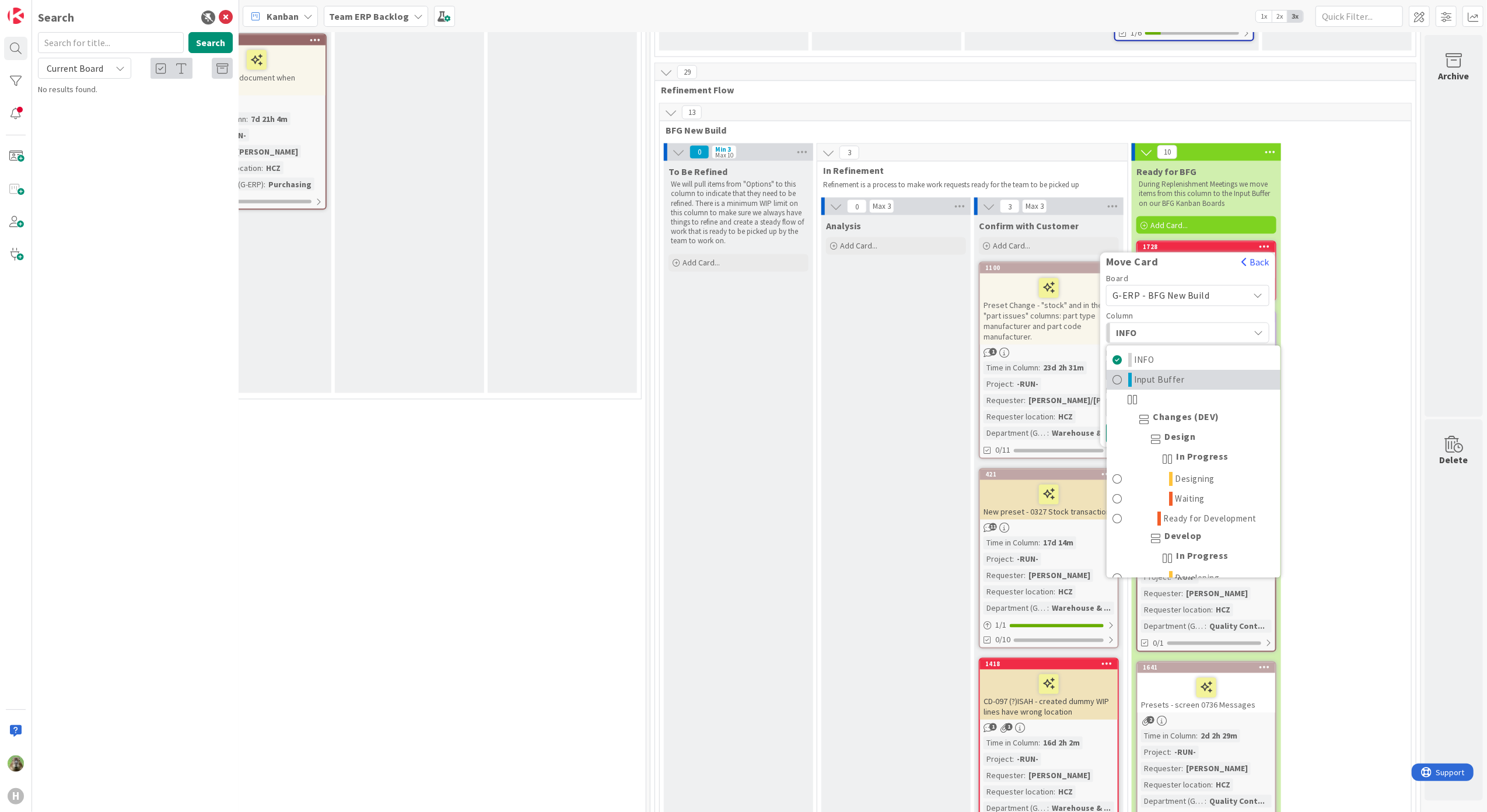
click at [1167, 373] on span "Input Buffer" at bounding box center [1160, 379] width 51 height 14
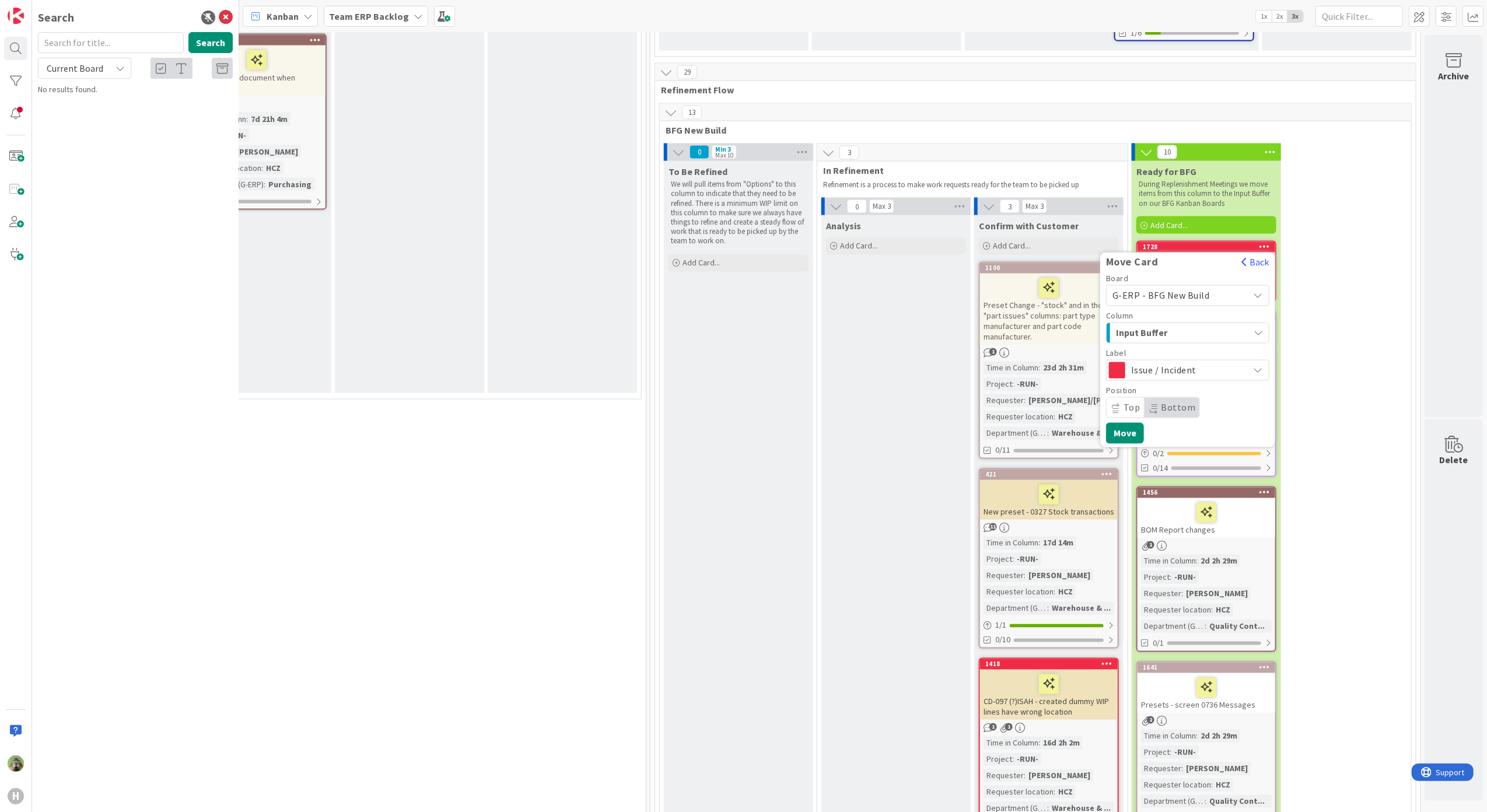
click at [1150, 362] on span "Issue / Incident" at bounding box center [1187, 370] width 112 height 16
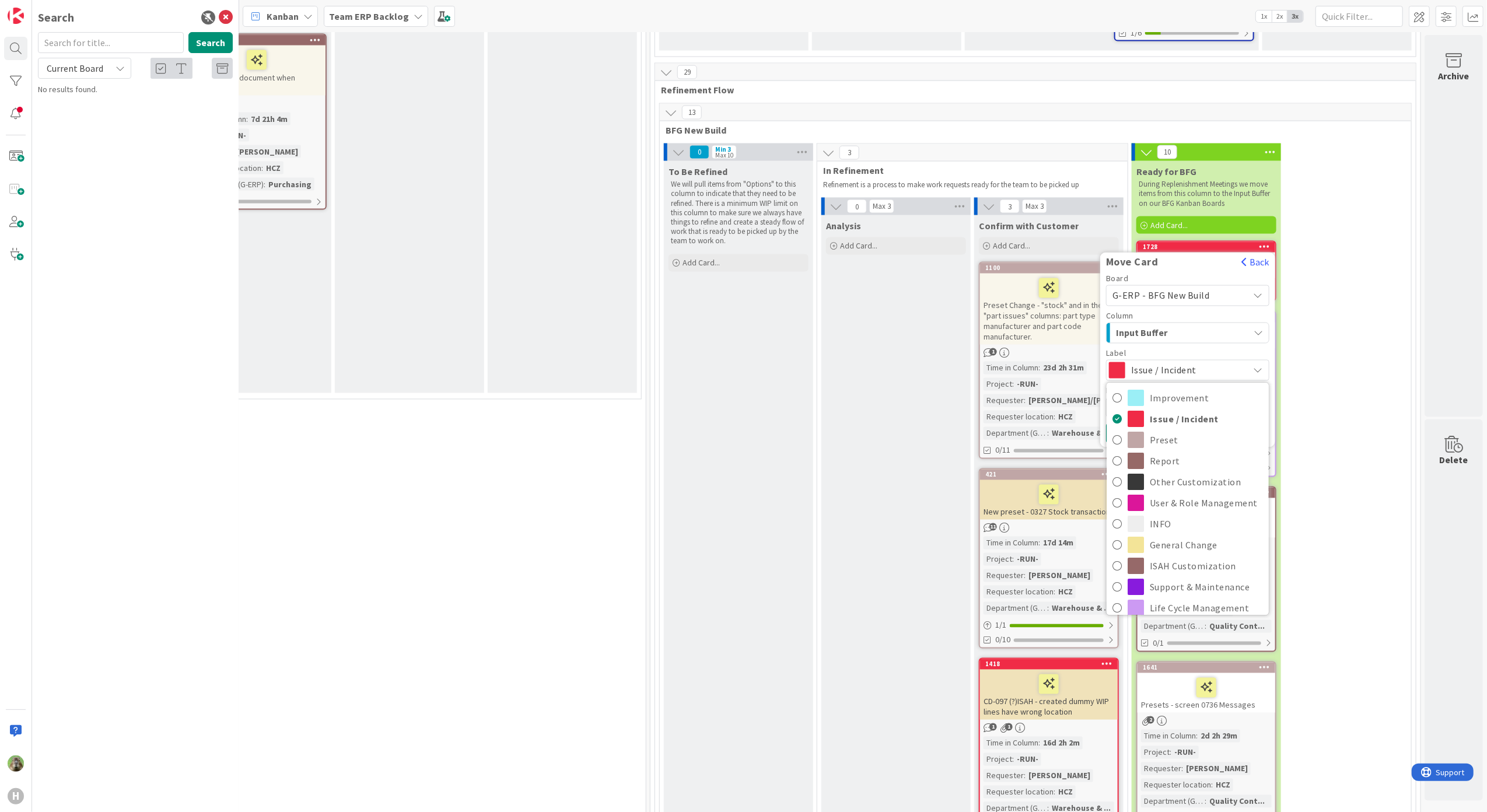
click at [1150, 362] on span "Issue / Incident" at bounding box center [1187, 370] width 112 height 16
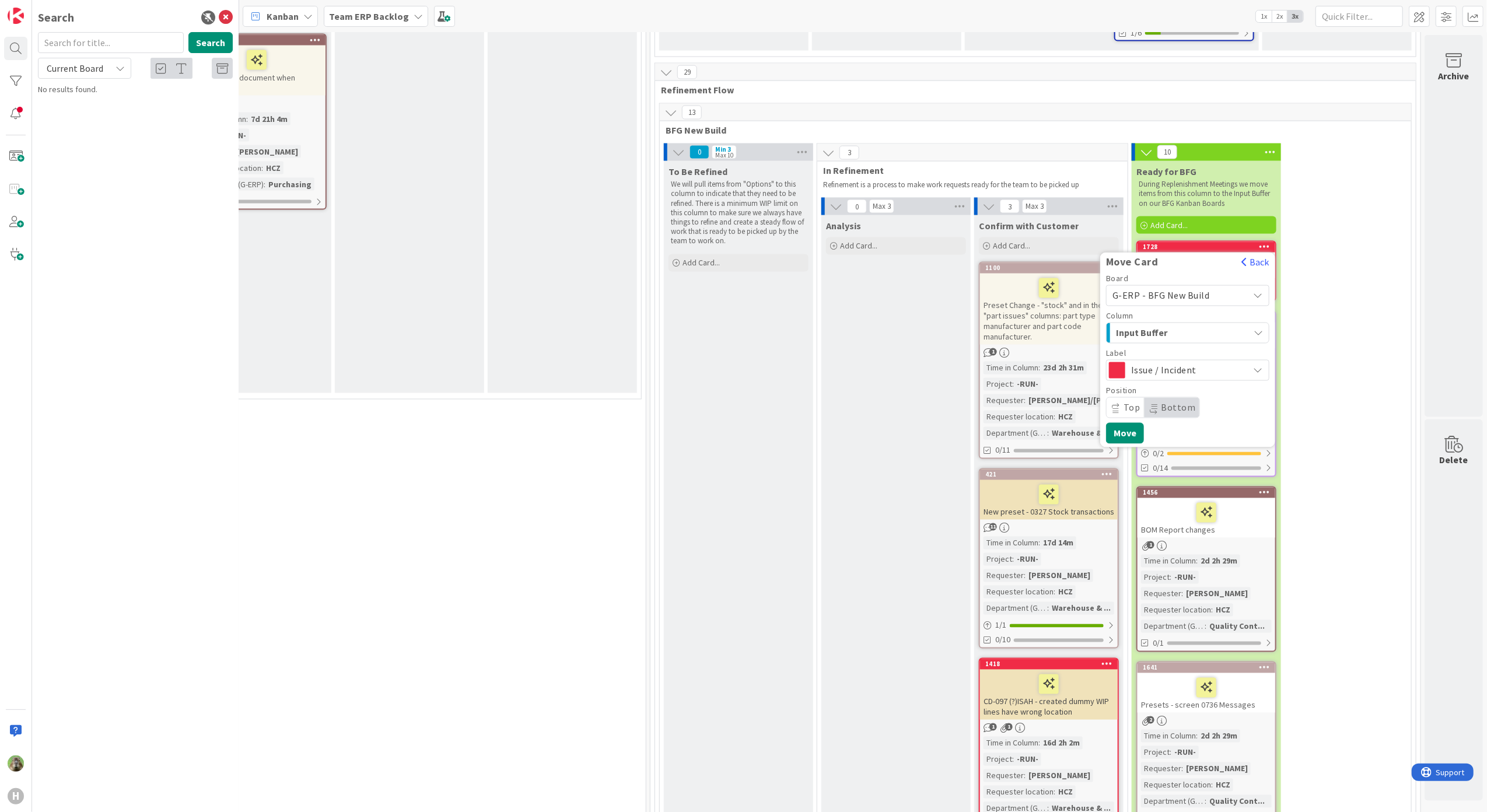
click at [1150, 362] on span "Issue / Incident" at bounding box center [1187, 370] width 112 height 16
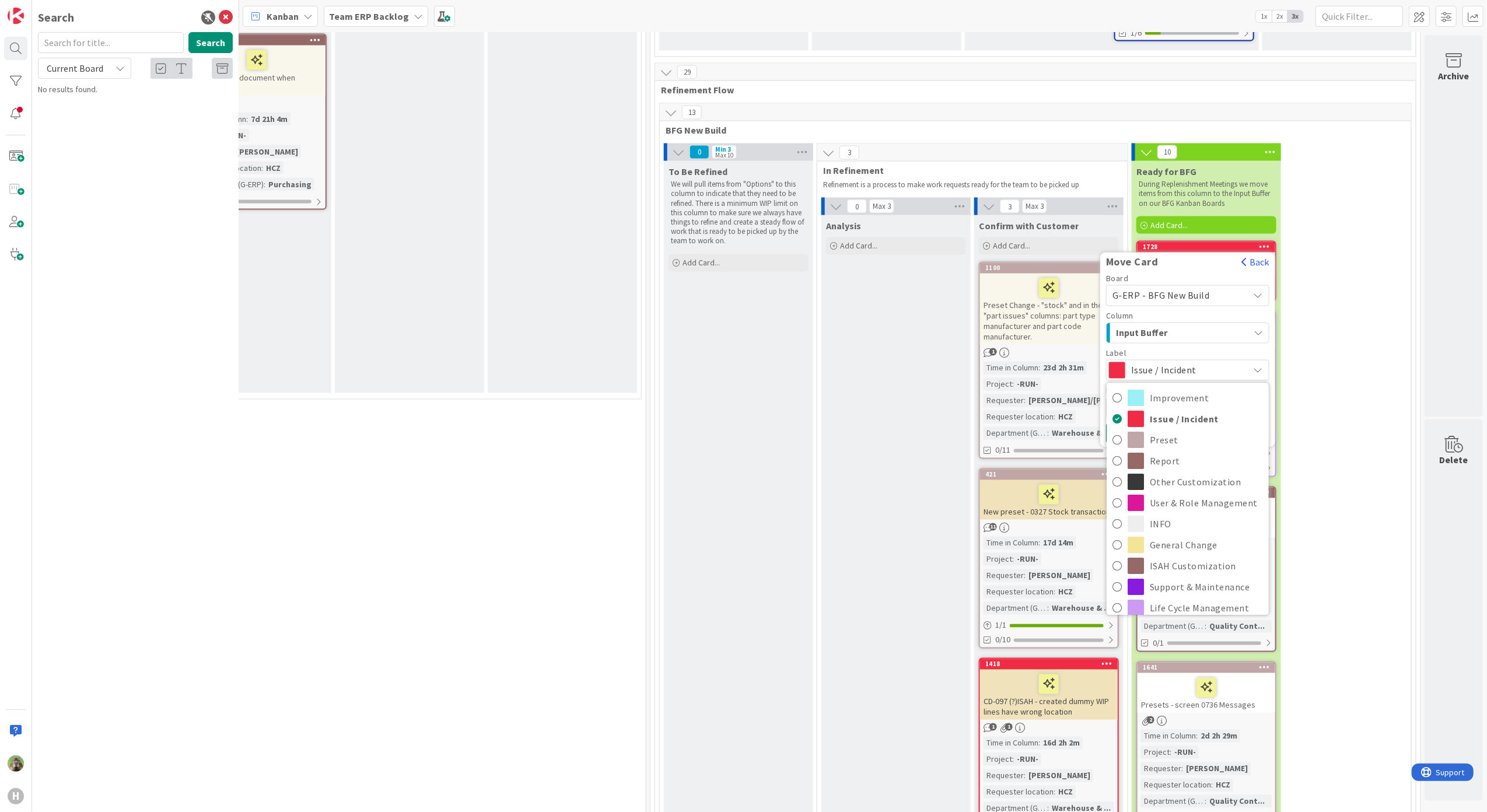
click at [1150, 362] on span "Issue / Incident" at bounding box center [1187, 370] width 112 height 16
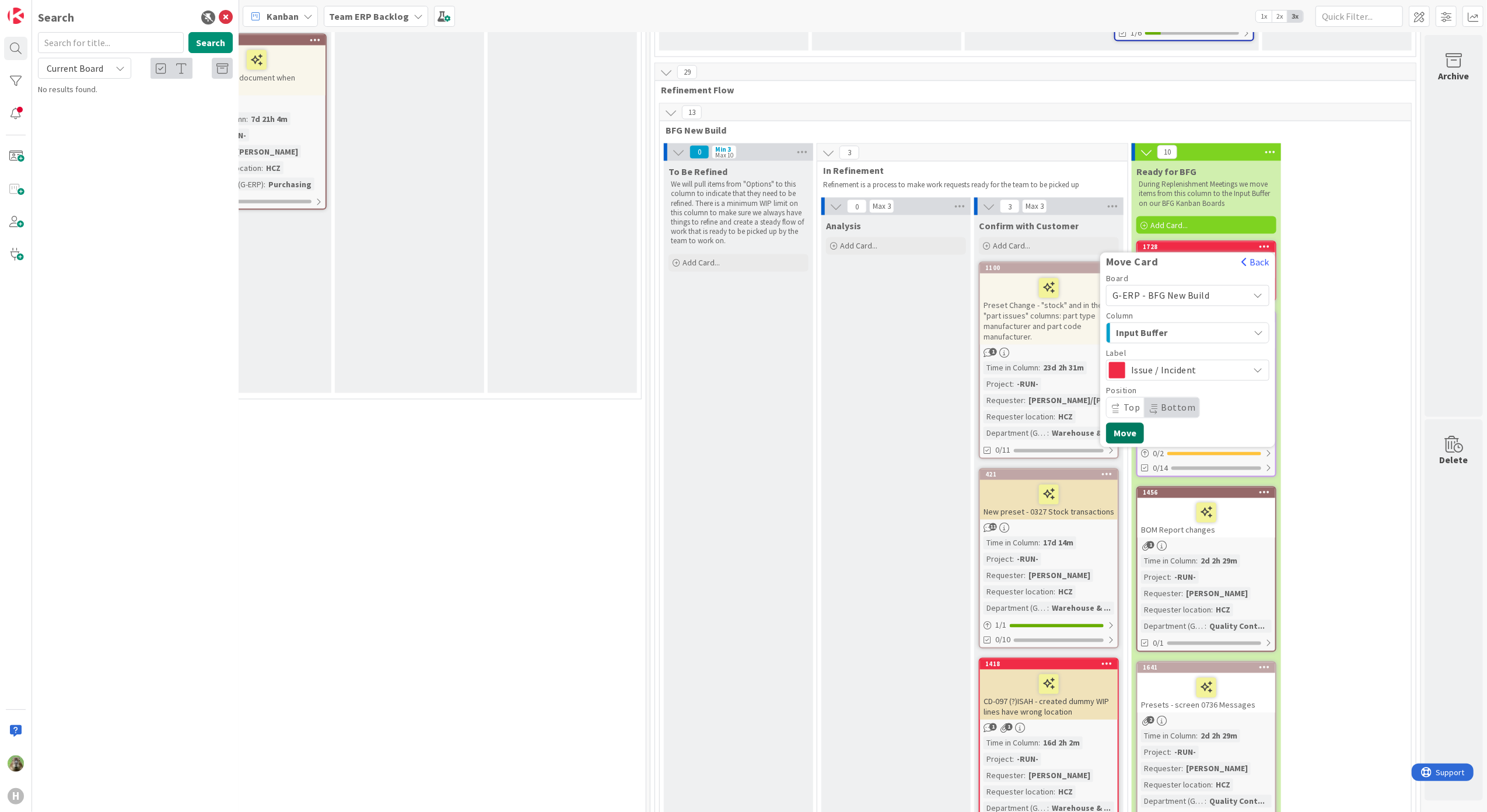
click at [1114, 423] on button "Move" at bounding box center [1126, 433] width 38 height 21
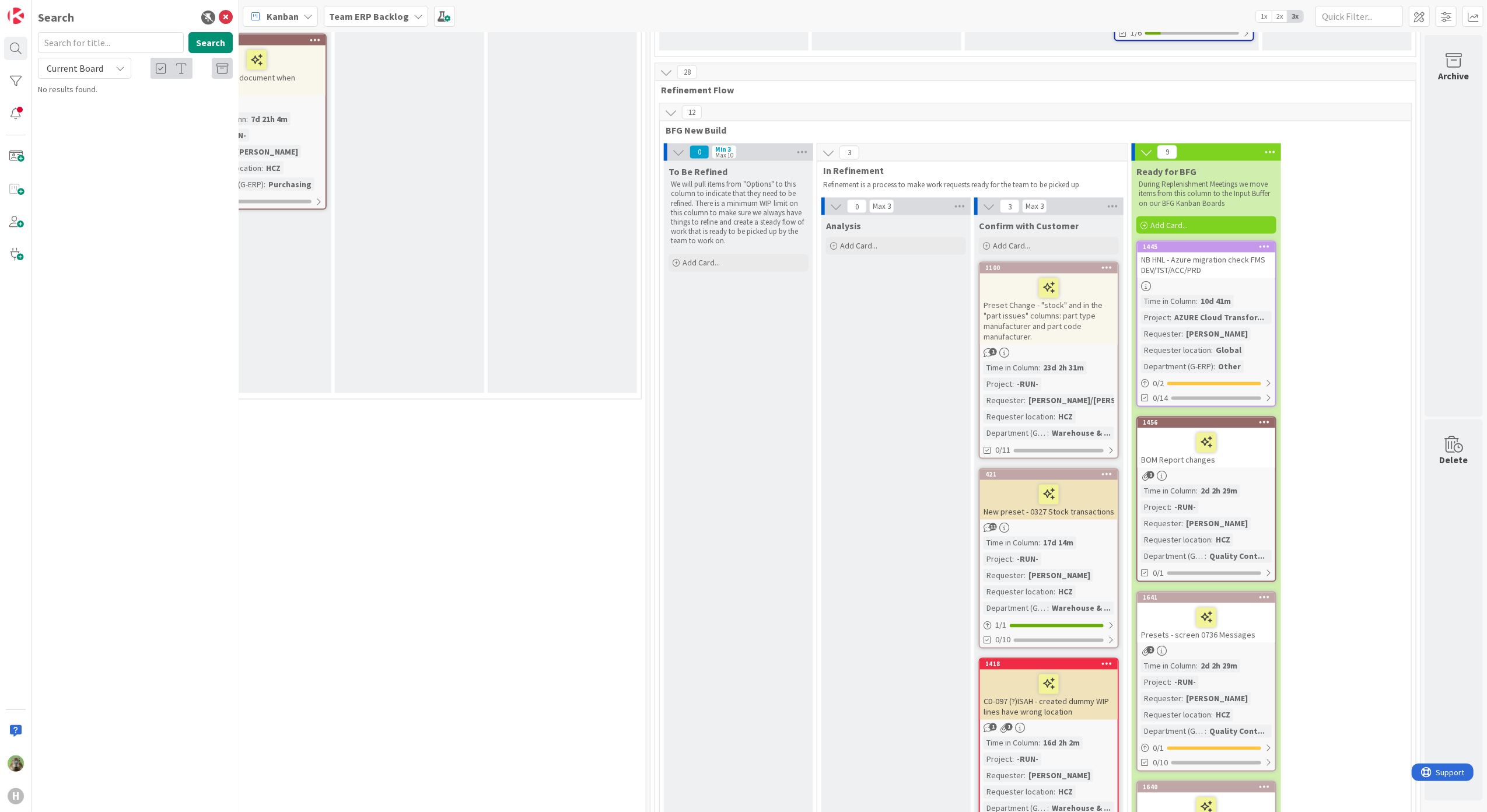
click at [484, 420] on div "0 Services" at bounding box center [181, 426] width 927 height 41
drag, startPoint x: 614, startPoint y: 677, endPoint x: 522, endPoint y: 593, distance: 124.6
click at [219, 12] on icon at bounding box center [225, 17] width 14 height 14
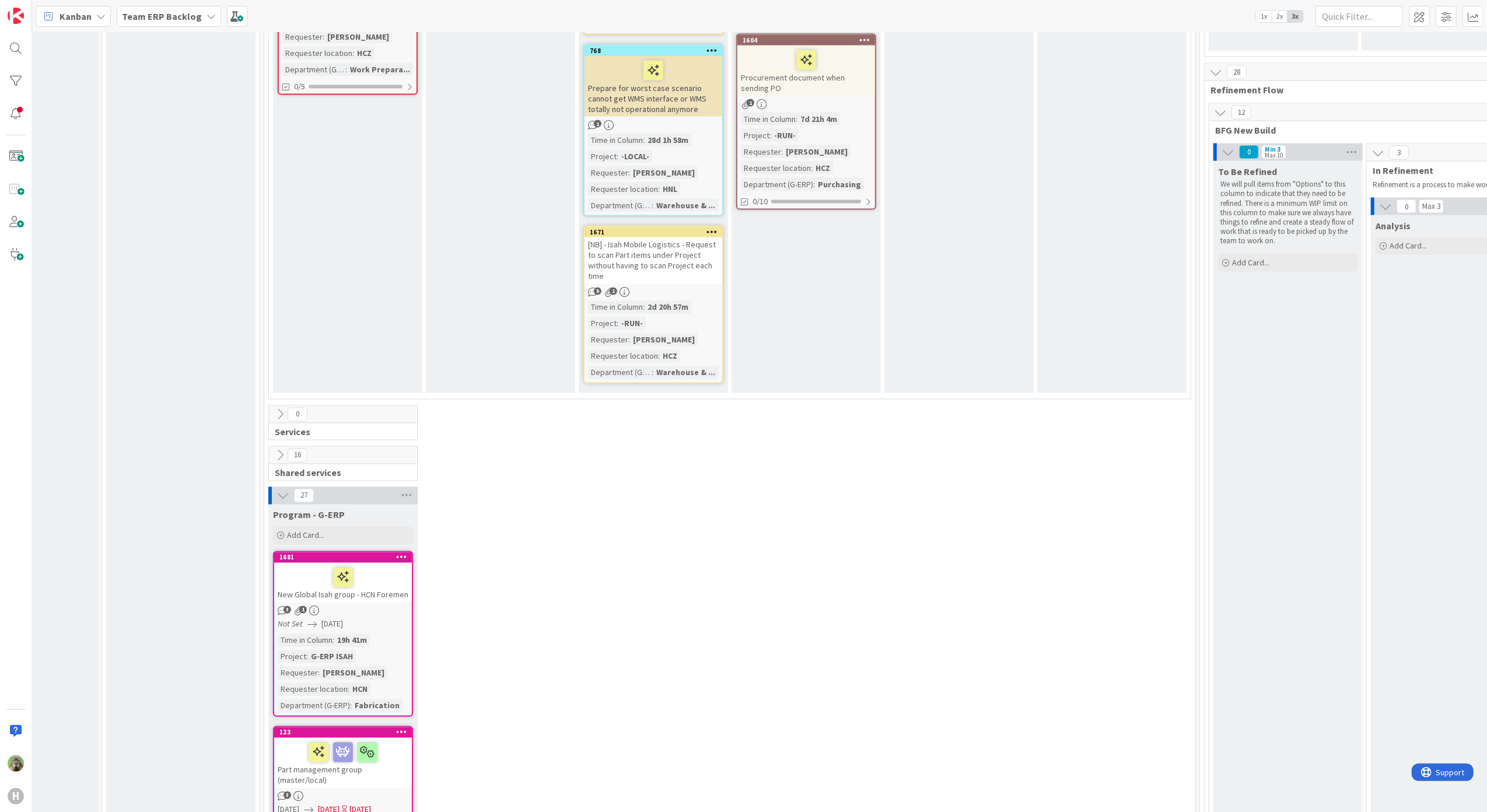
scroll to position [2022, 87]
click at [396, 565] on div at bounding box center [343, 577] width 131 height 25
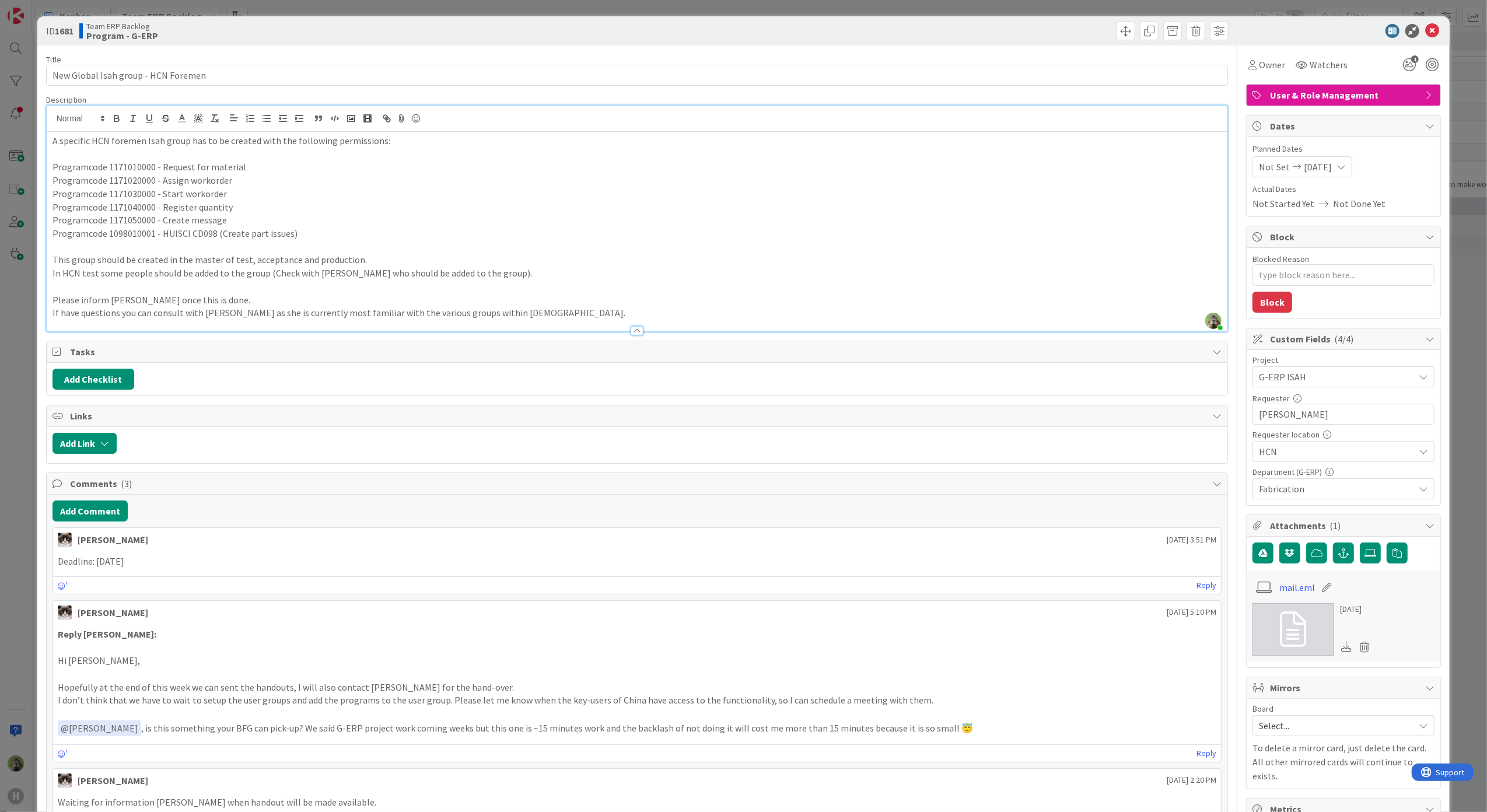
click at [409, 122] on div "Timothy Tjia just joined A specific HCN foremen Isah group has to be created wi…" at bounding box center [636, 218] width 1181 height 226
click at [26, 505] on div "ID 1681 Team ERP Backlog Program - G-ERP Title 35 / 128 New Global Isah group -…" at bounding box center [744, 406] width 1487 height 812
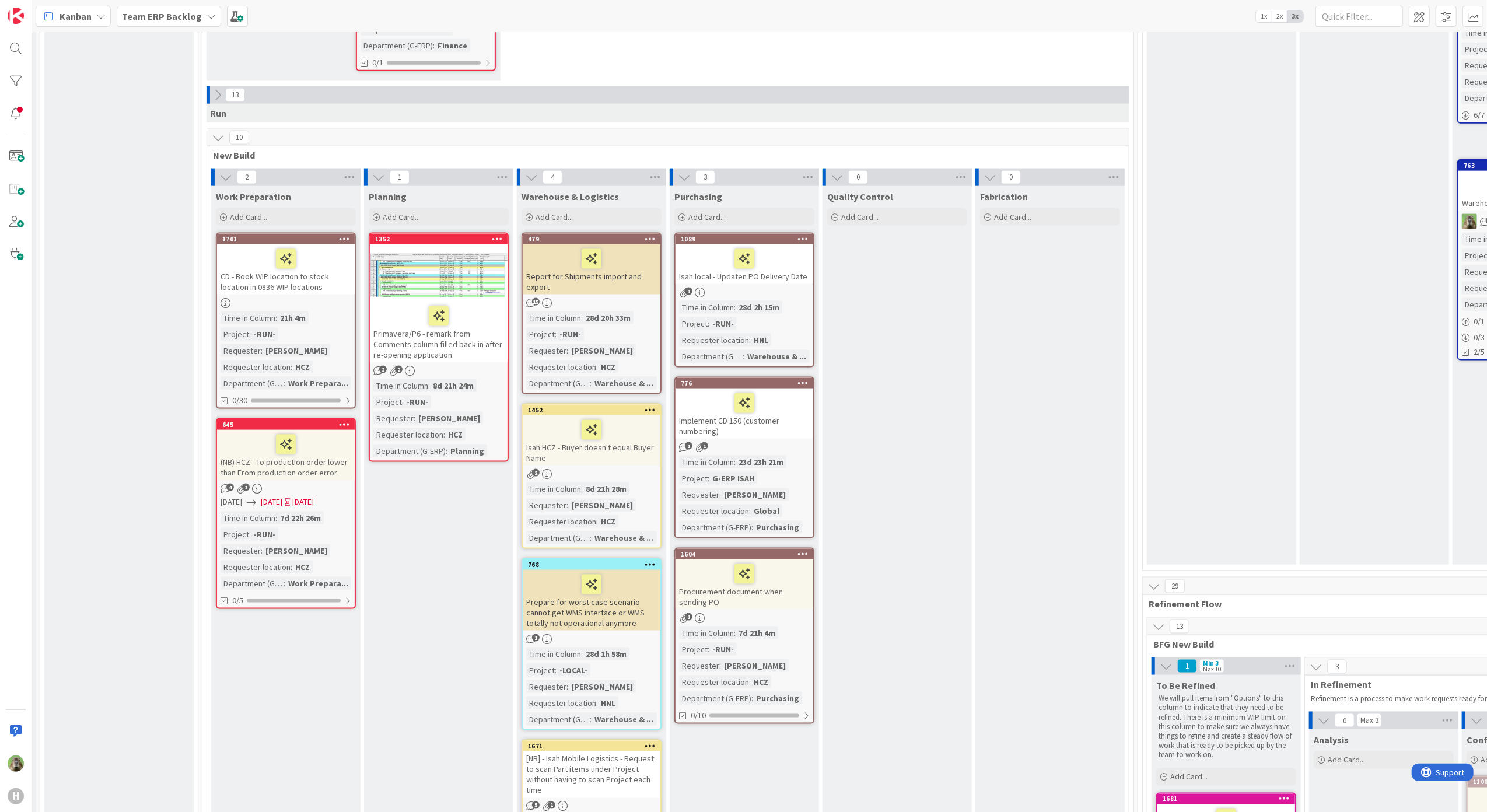
scroll to position [1622, 149]
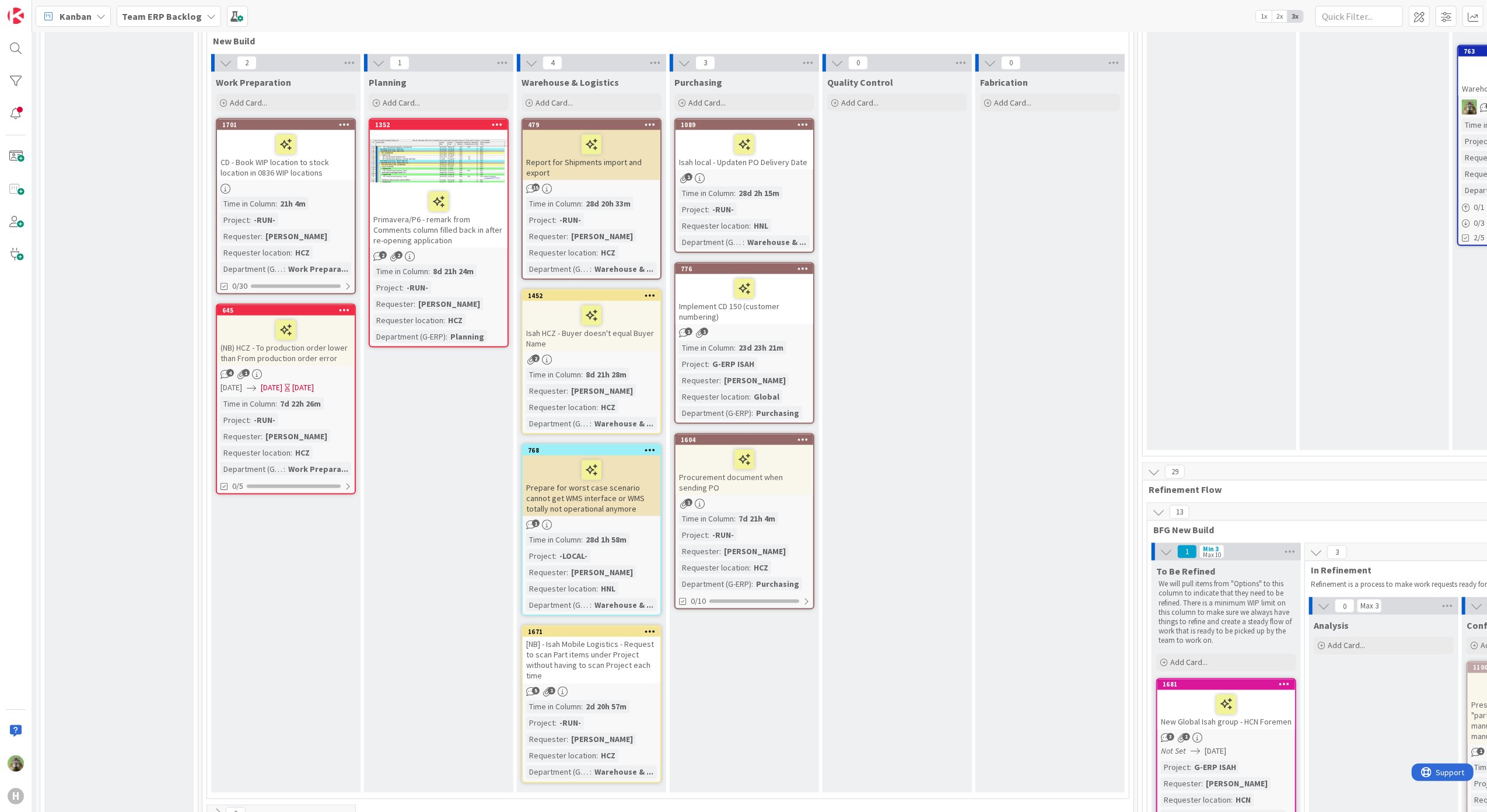
click at [1291, 680] on icon at bounding box center [1285, 684] width 11 height 9
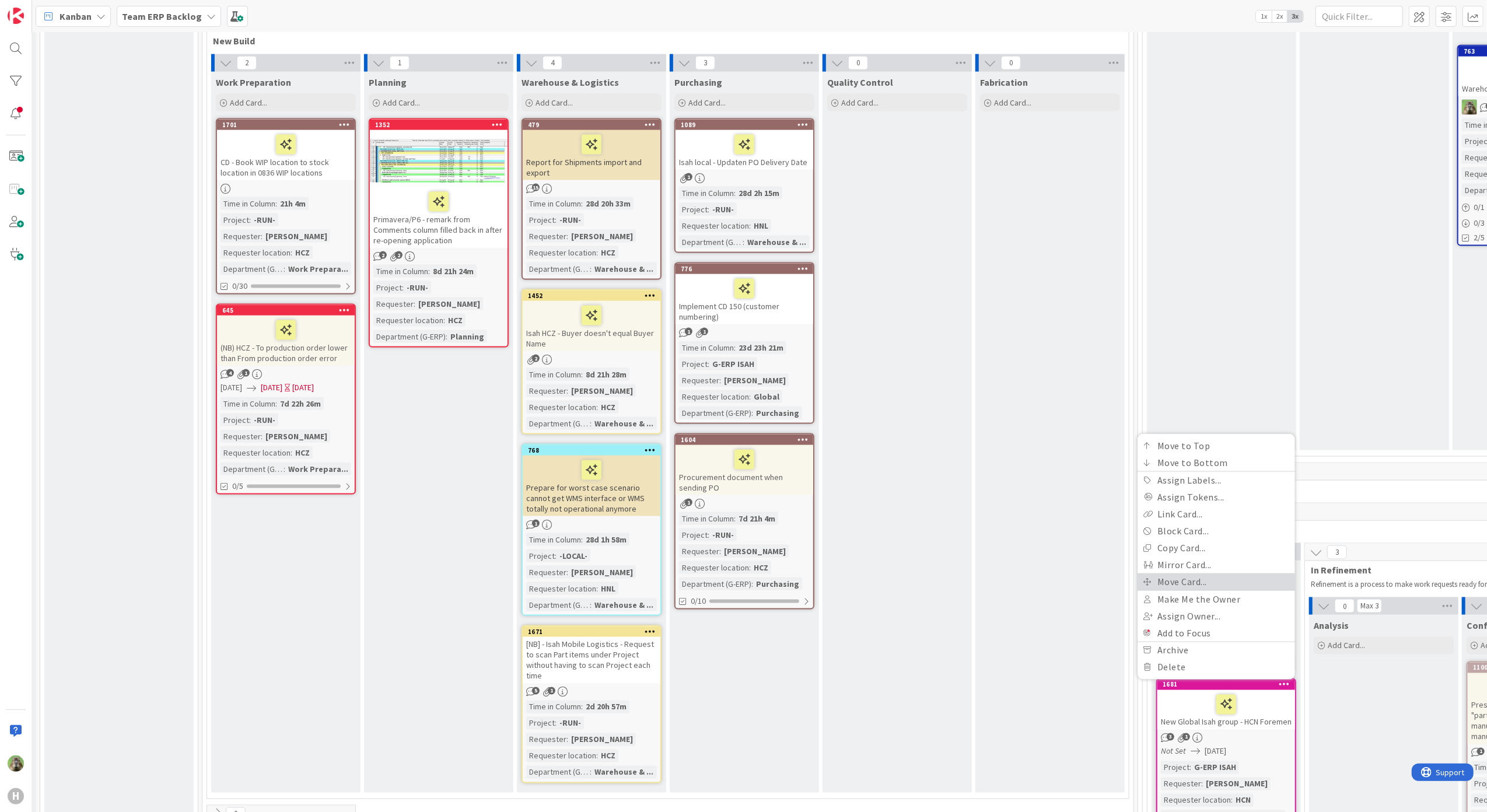
click at [1207, 574] on link "Move Card..." at bounding box center [1216, 582] width 158 height 17
click at [1198, 559] on span "Team ERP Backlog" at bounding box center [1173, 565] width 81 height 12
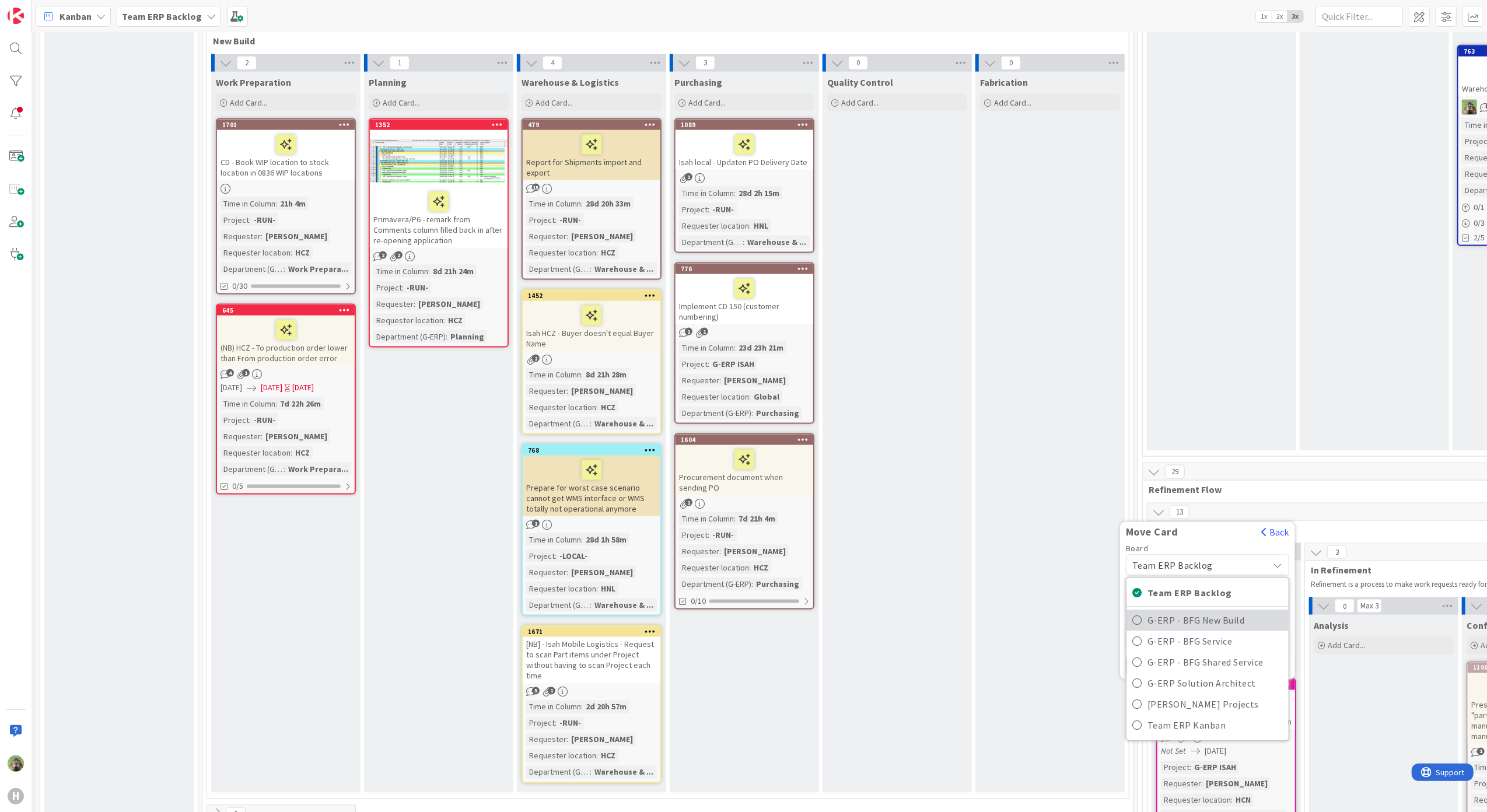
click at [1228, 612] on span "G-ERP - BFG New Build" at bounding box center [1215, 620] width 135 height 17
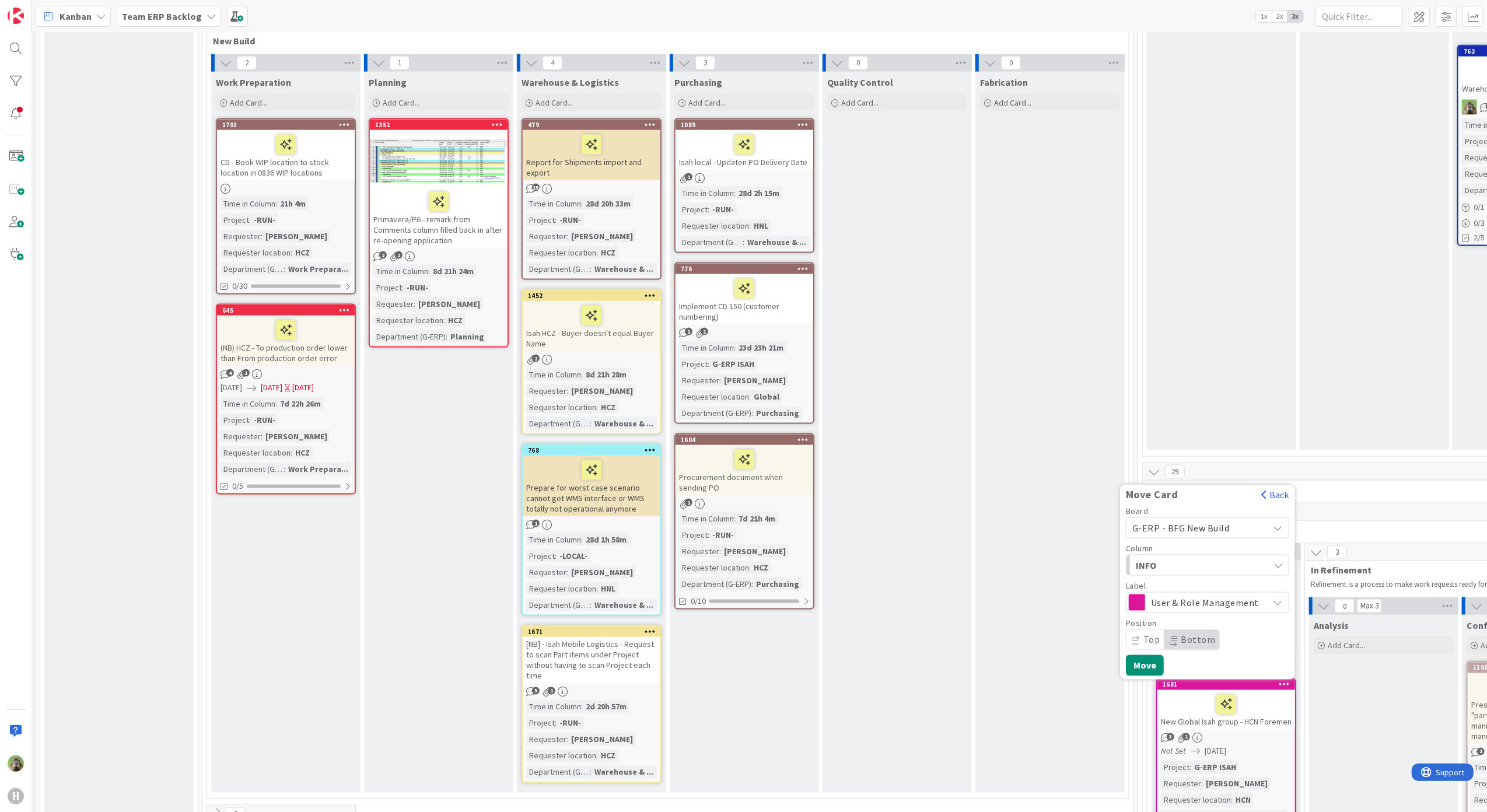
click at [1182, 555] on button "INFO" at bounding box center [1208, 565] width 164 height 21
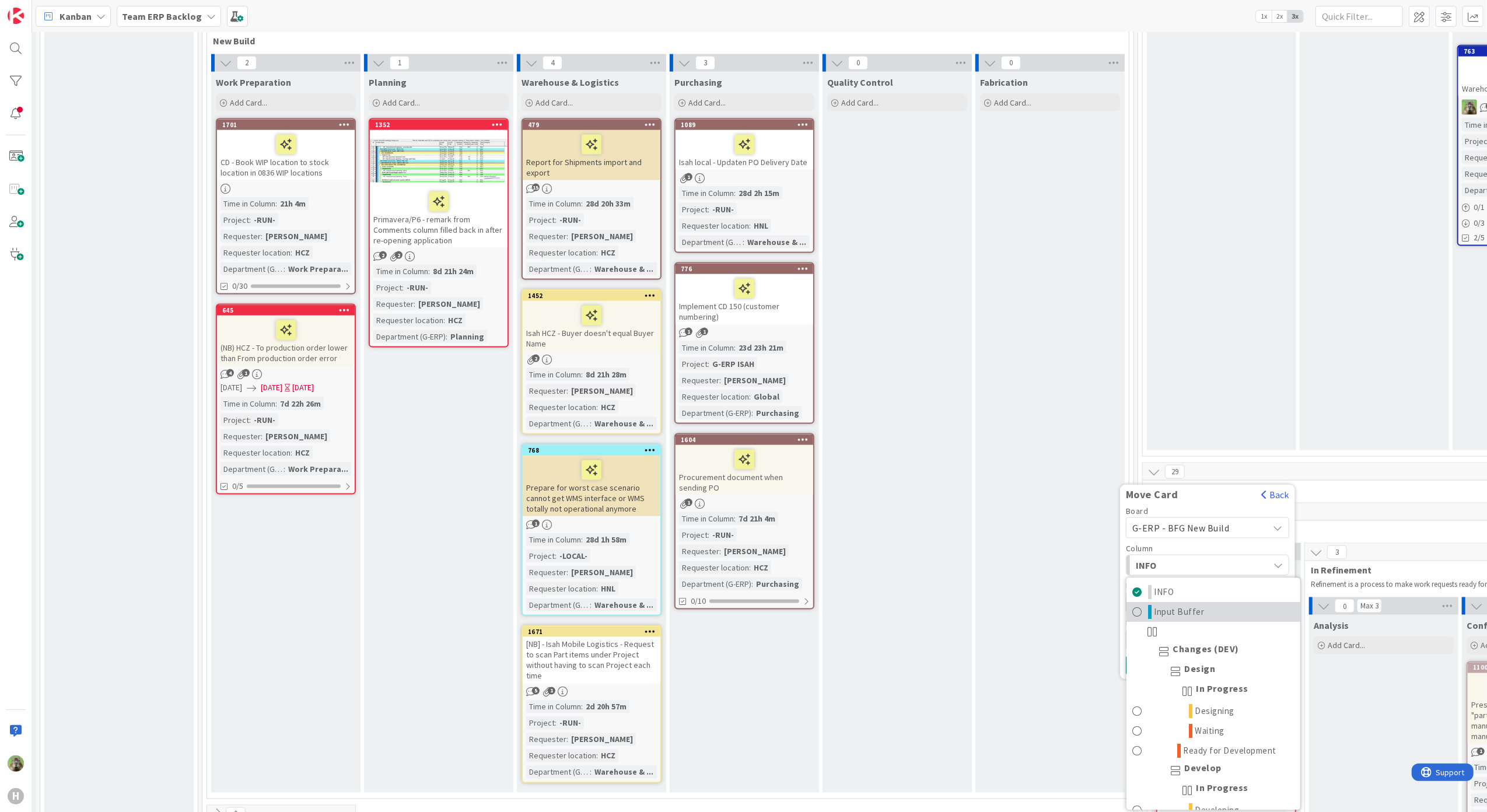
click at [1179, 605] on span "Input Buffer" at bounding box center [1179, 612] width 51 height 14
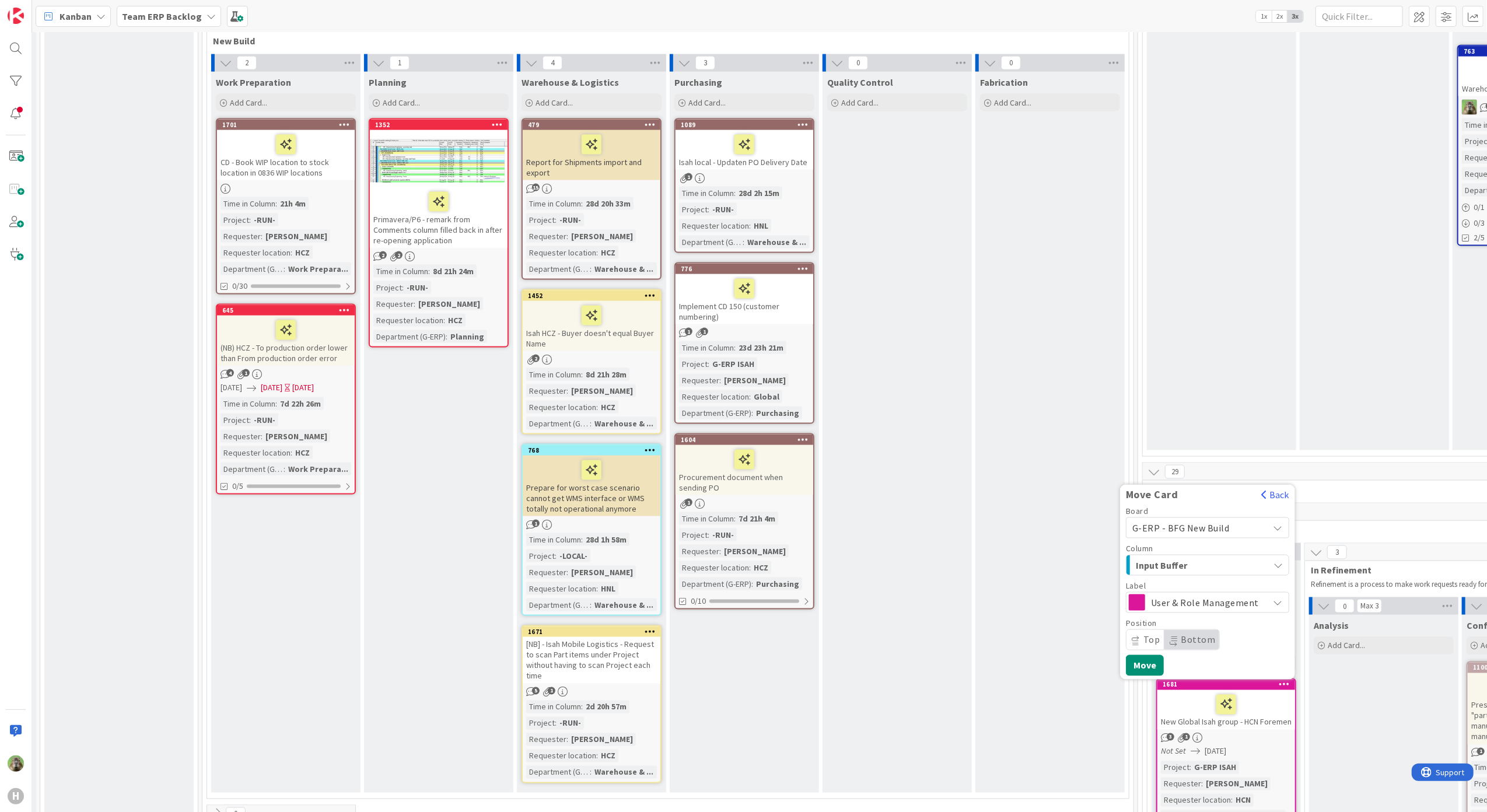
click at [1144, 624] on div "Board G-ERP - BFG New Build Team ERP Backlog G-ERP - BFG New Build G-ERP - BFG …" at bounding box center [1208, 592] width 175 height 170
click at [1142, 655] on button "Move" at bounding box center [1145, 666] width 38 height 21
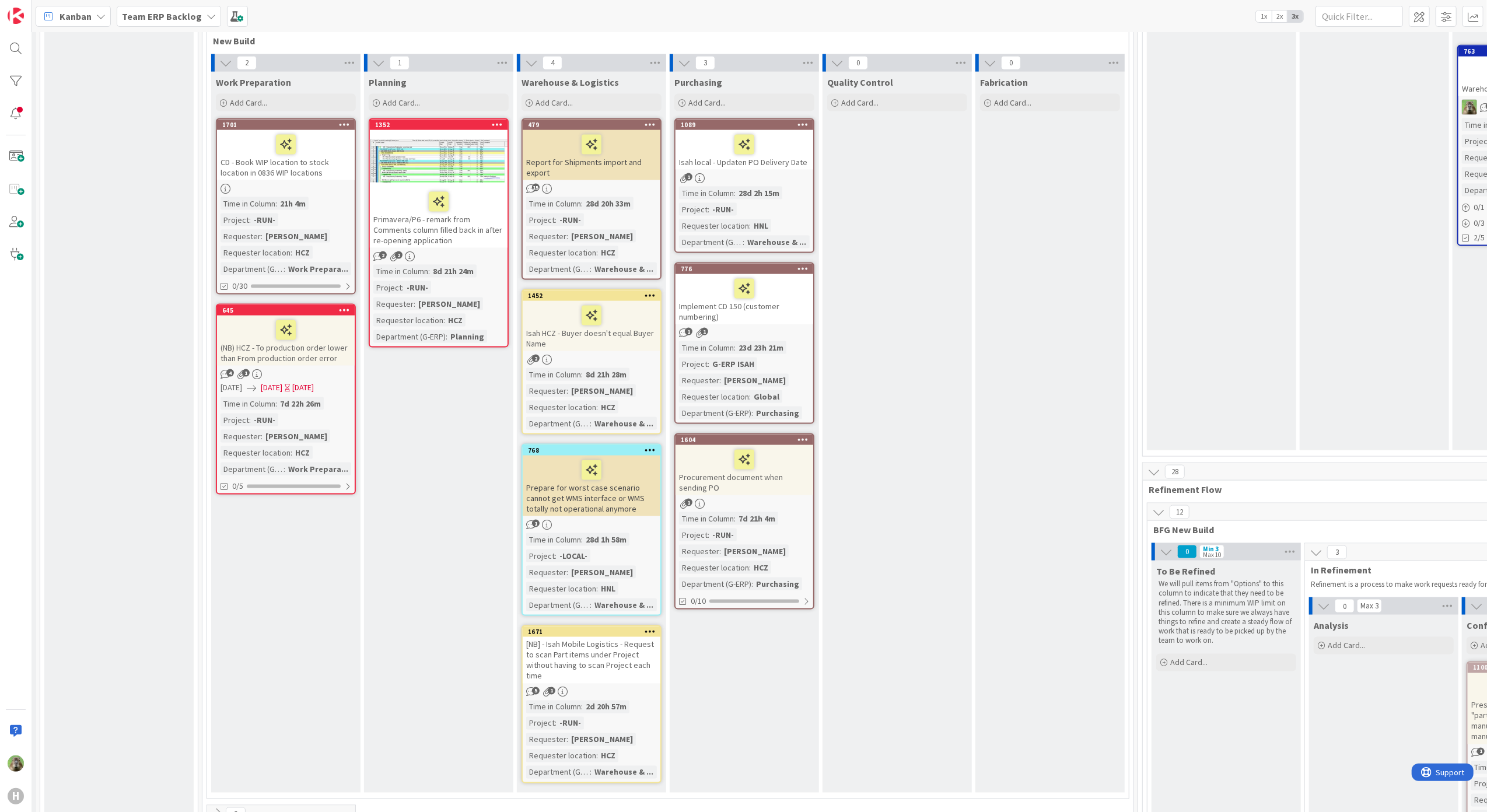
click at [145, 3] on div "Kanban Team ERP Backlog 1x 2x 3x" at bounding box center [759, 15] width 1455 height 32
click at [151, 27] on div "Kanban Team ERP Backlog 1x 2x 3x" at bounding box center [759, 15] width 1455 height 32
click at [152, 14] on b "Team ERP Backlog" at bounding box center [161, 16] width 80 height 12
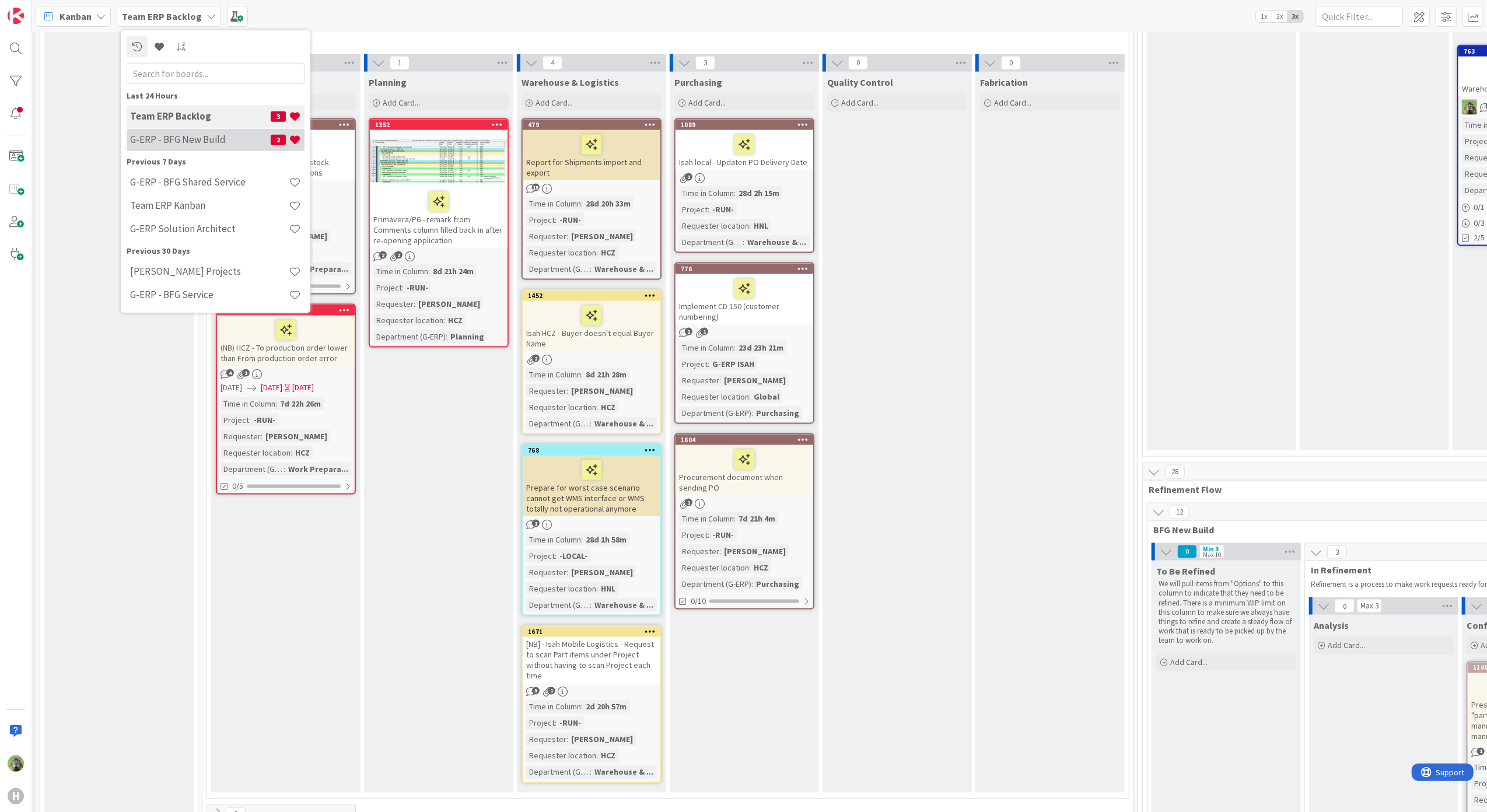
click at [184, 144] on h4 "G-ERP - BFG New Build" at bounding box center [200, 140] width 140 height 12
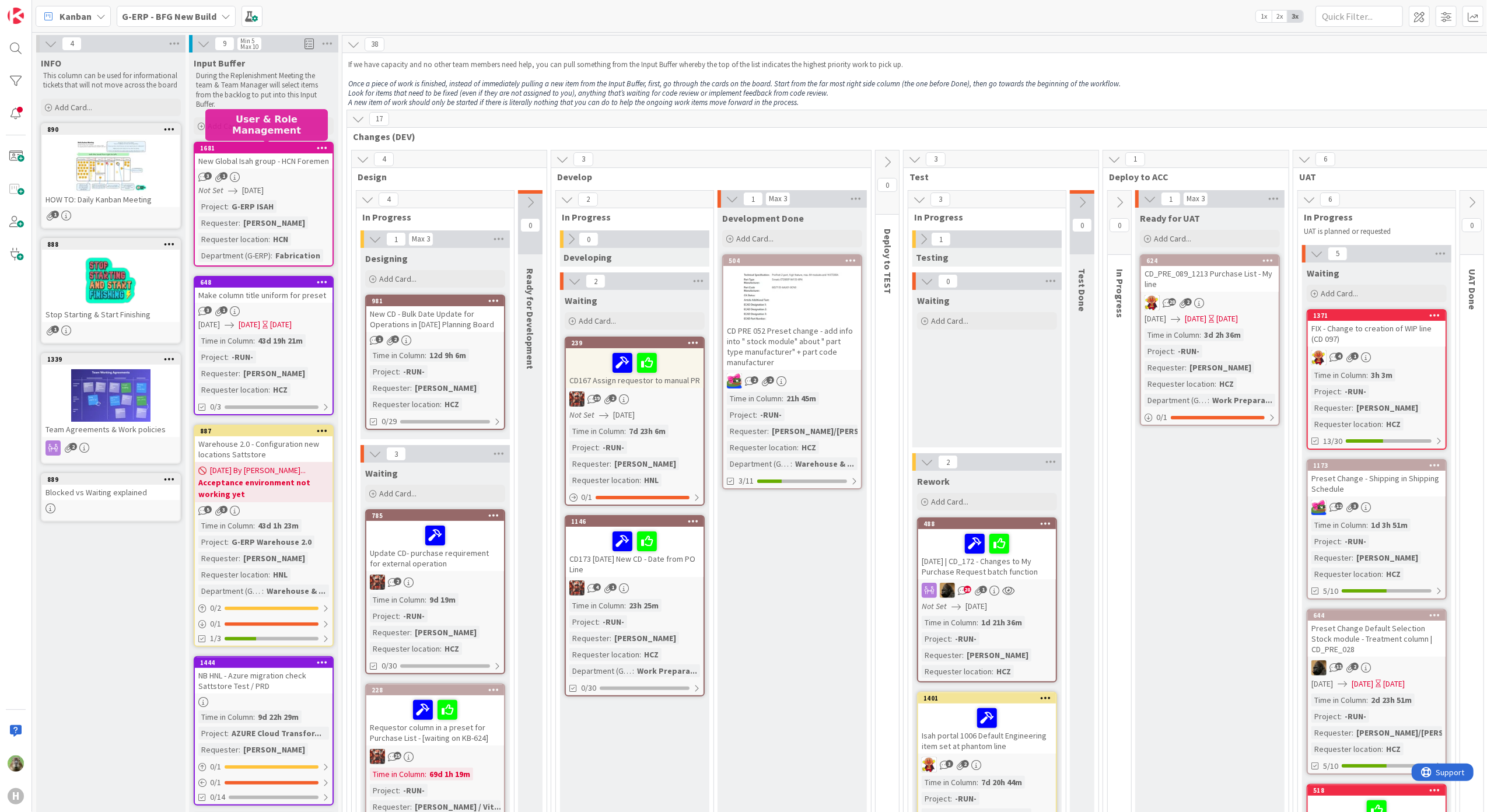
click at [269, 144] on div at bounding box center [266, 142] width 8 height 3
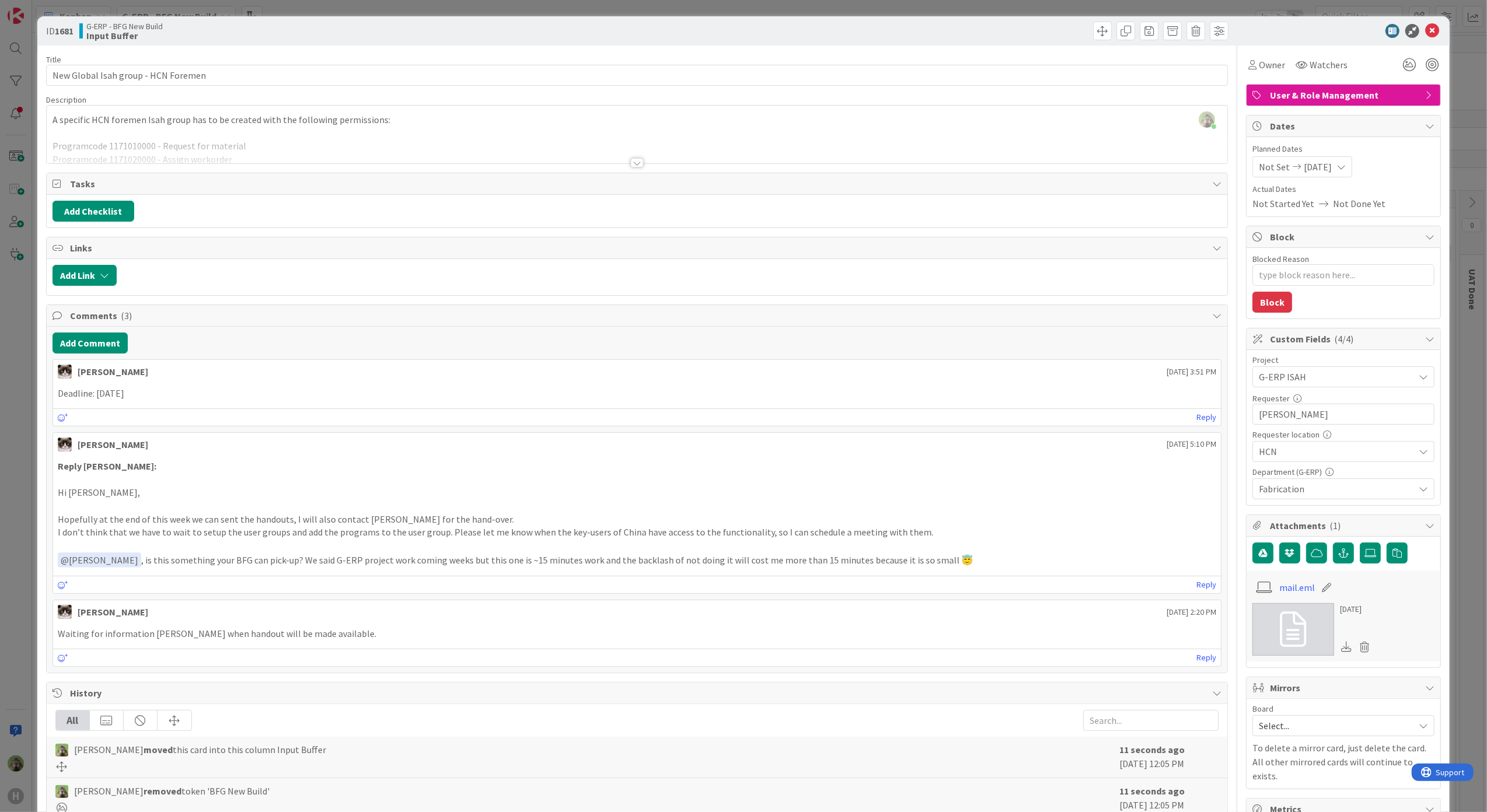
click at [580, 146] on div at bounding box center [636, 148] width 1181 height 30
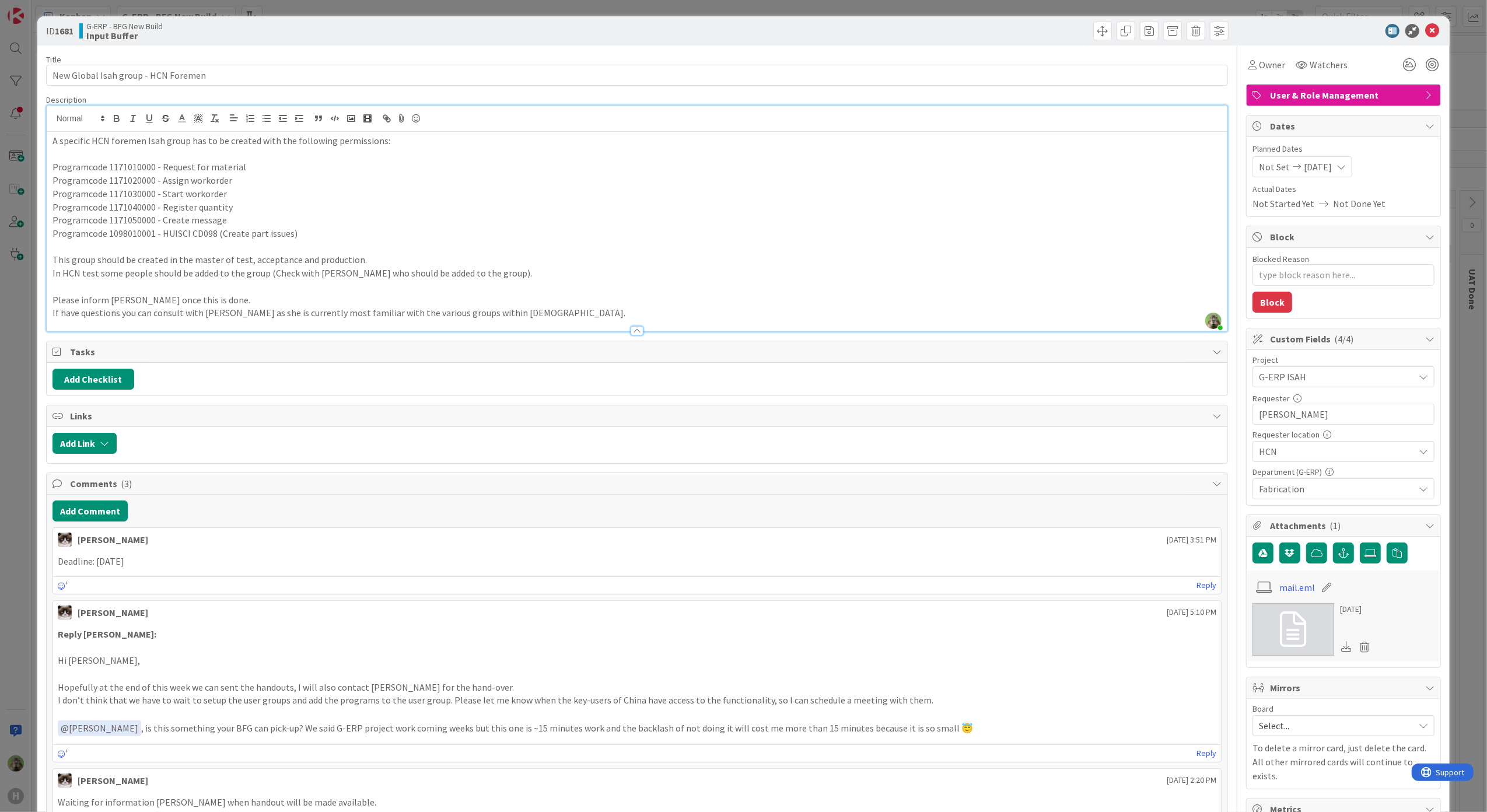
click at [17, 472] on div "ID 1681 G-ERP - BFG New Build Input Buffer Title 35 / 128 New Global Isah group…" at bounding box center [744, 406] width 1487 height 812
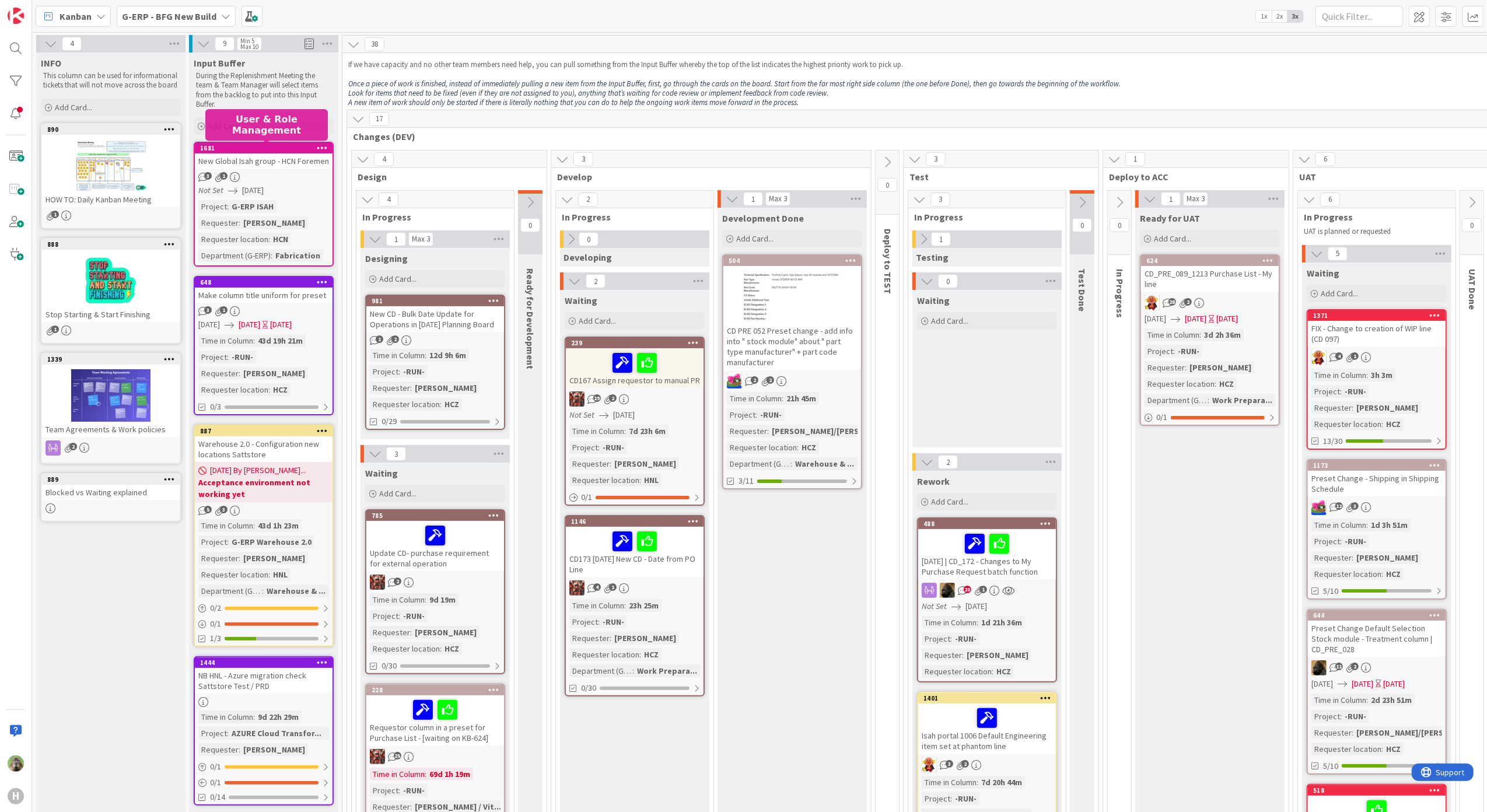
click at [287, 147] on div "1681" at bounding box center [266, 148] width 133 height 9
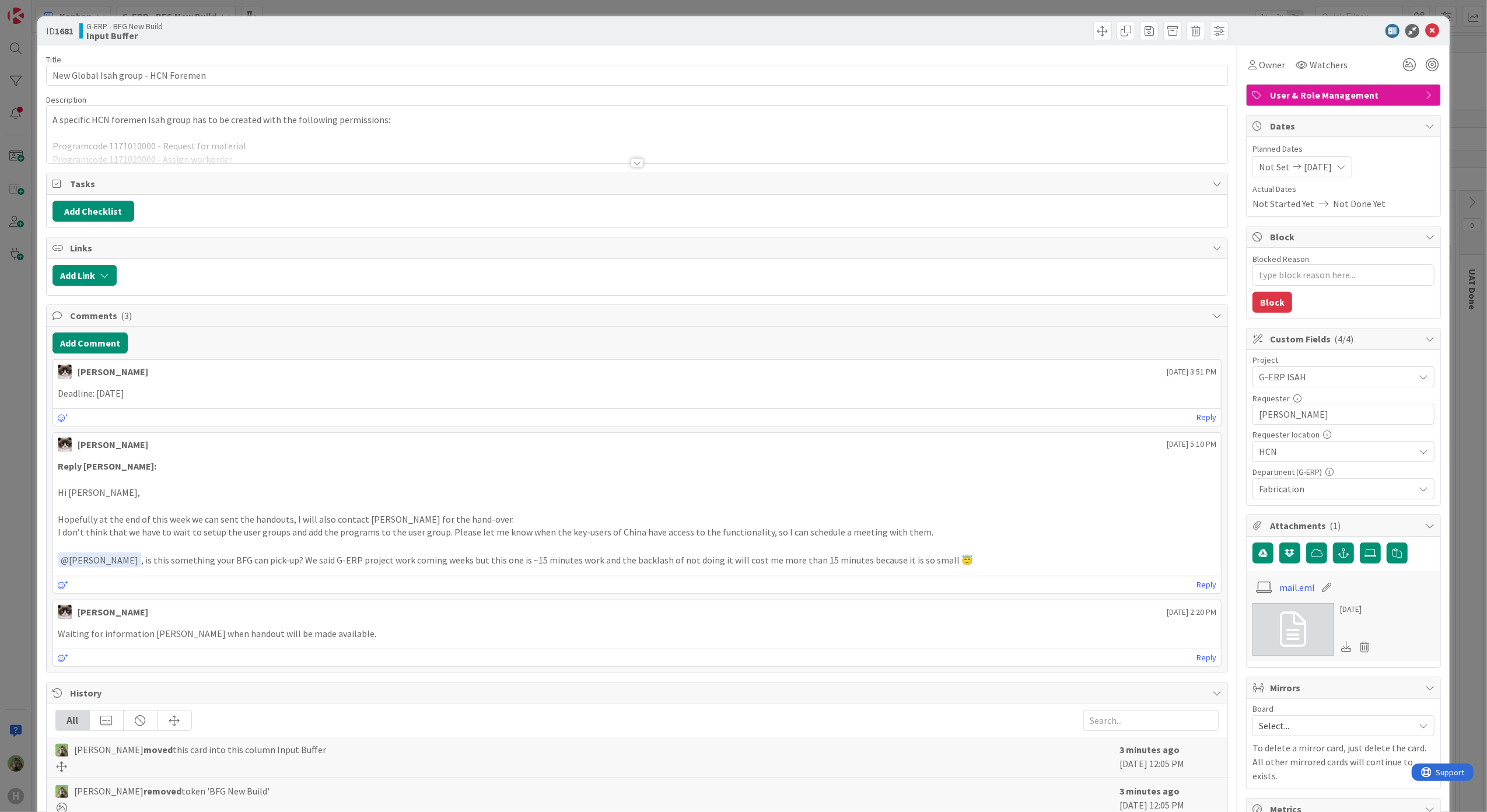
click at [287, 147] on div at bounding box center [636, 148] width 1181 height 30
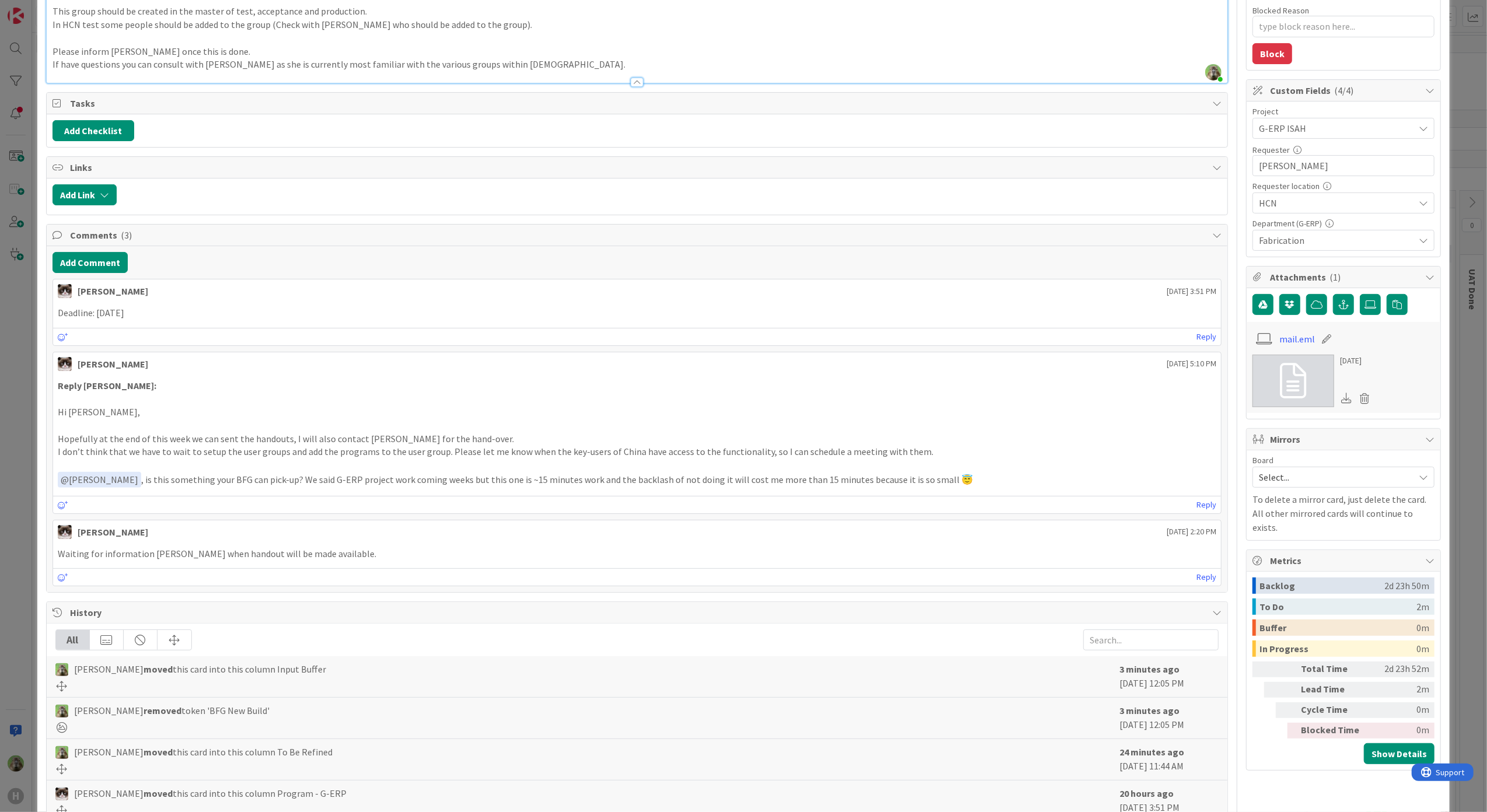
scroll to position [530, 0]
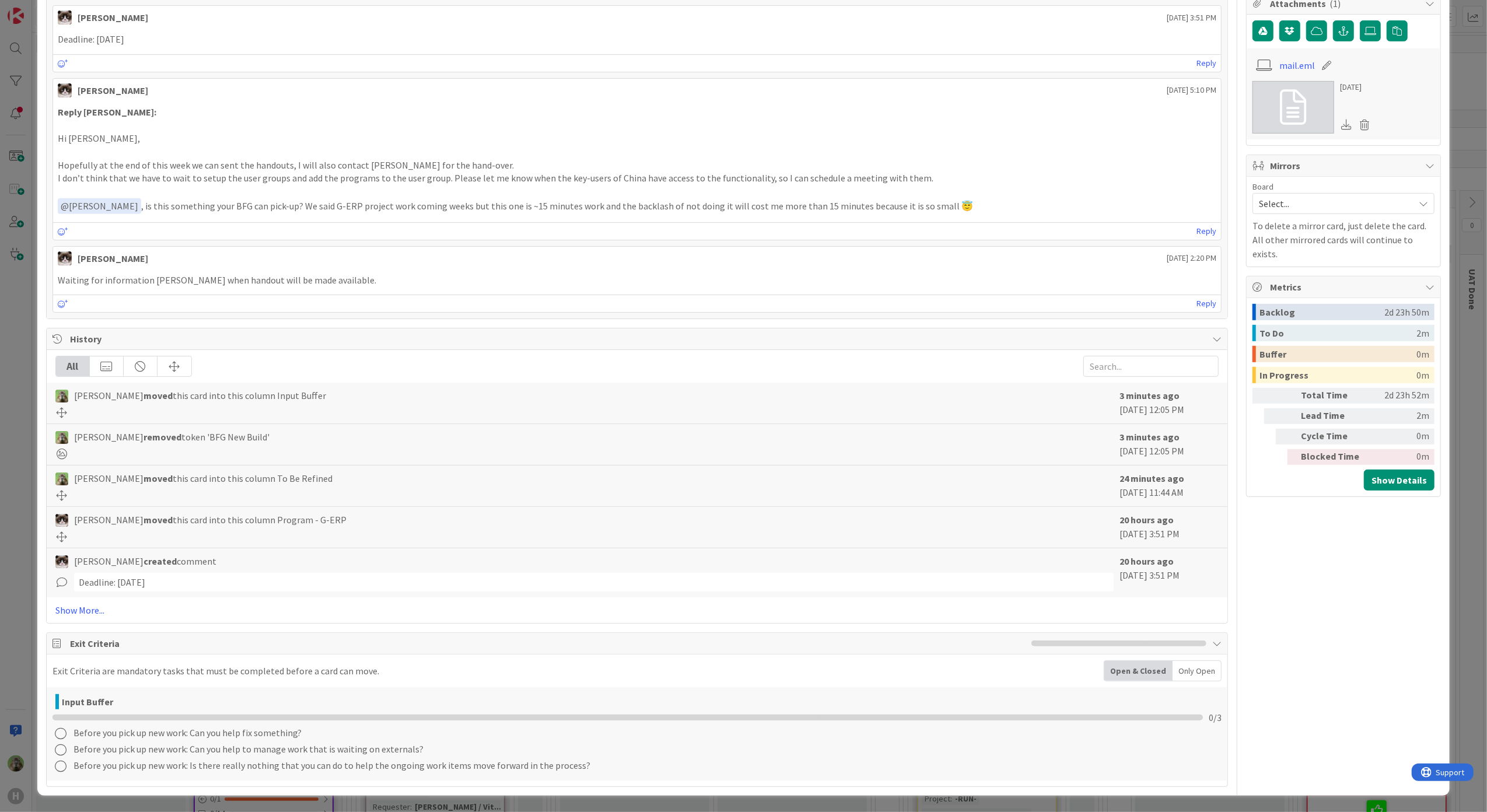
type textarea "x"
drag, startPoint x: 22, startPoint y: 351, endPoint x: 93, endPoint y: 289, distance: 94.3
click at [22, 351] on div "ID 1681 G-ERP - BFG New Build Input Buffer Title 35 / 128 New Global Isah group…" at bounding box center [744, 406] width 1487 height 812
